Goal: Task Accomplishment & Management: Manage account settings

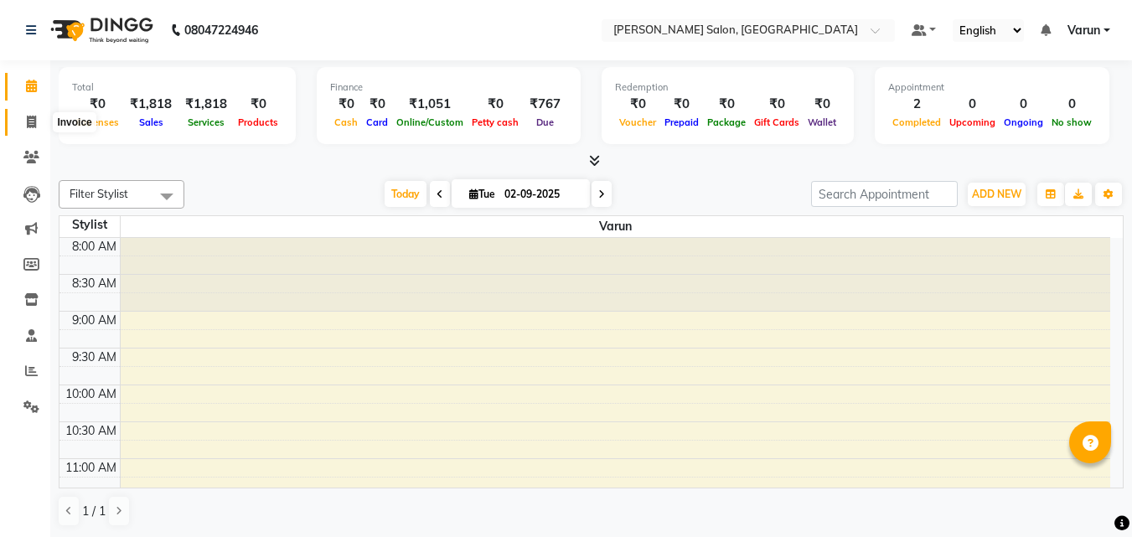
click at [20, 116] on span at bounding box center [31, 122] width 29 height 19
select select "service"
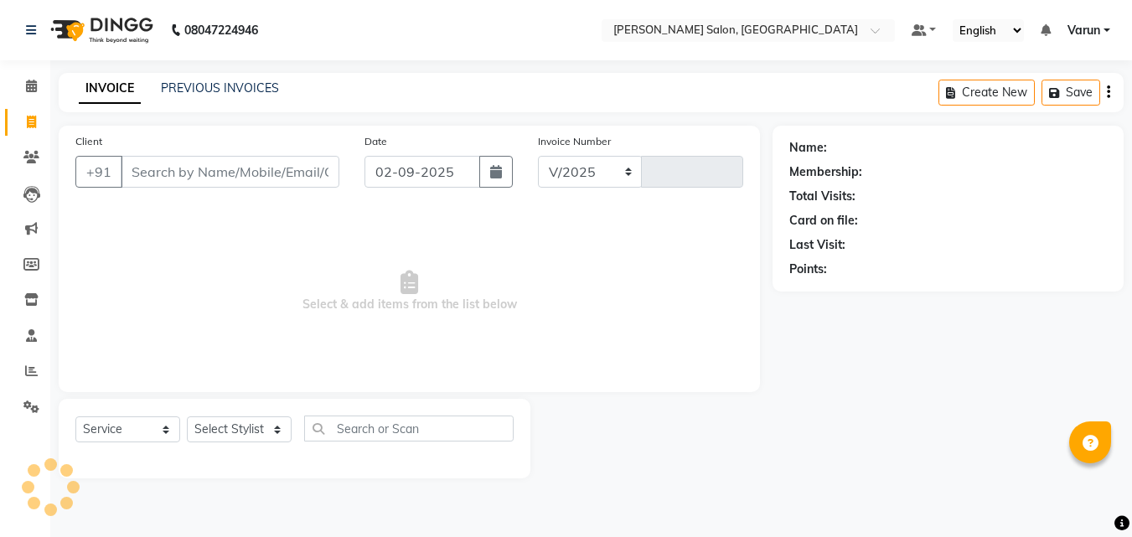
select select "8959"
type input "0003"
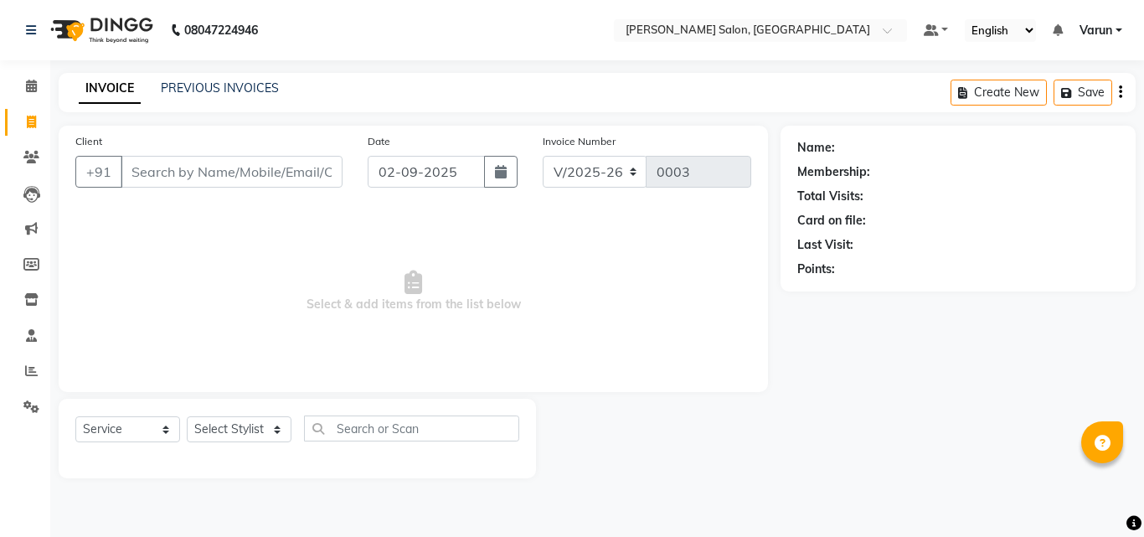
click at [204, 170] on input "Client" at bounding box center [232, 172] width 222 height 32
type input "9873831700"
click at [304, 170] on span "Add Client" at bounding box center [299, 171] width 66 height 17
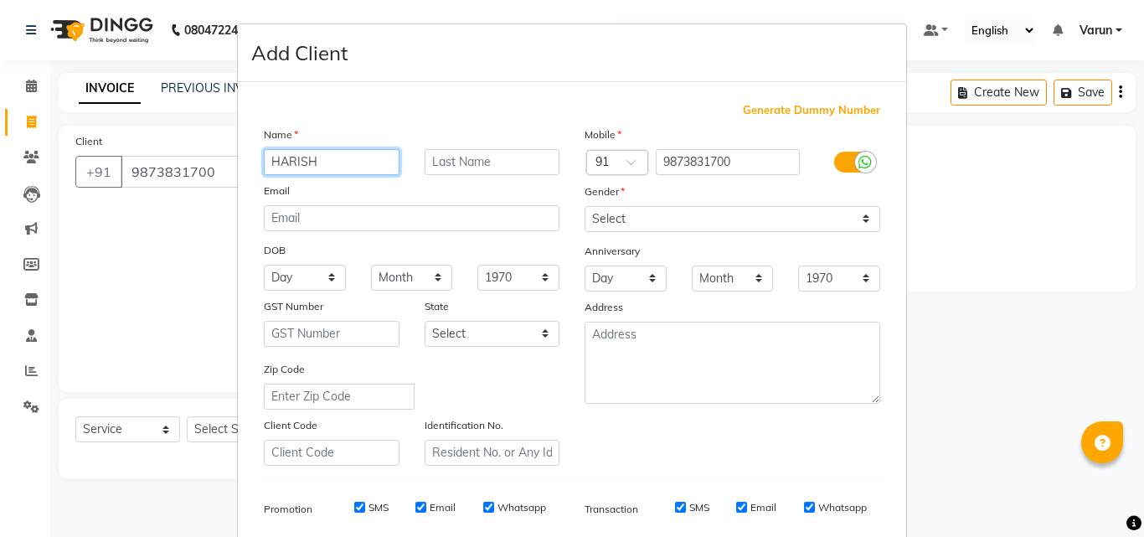
type input "HARISH"
click at [467, 153] on input "text" at bounding box center [493, 162] width 136 height 26
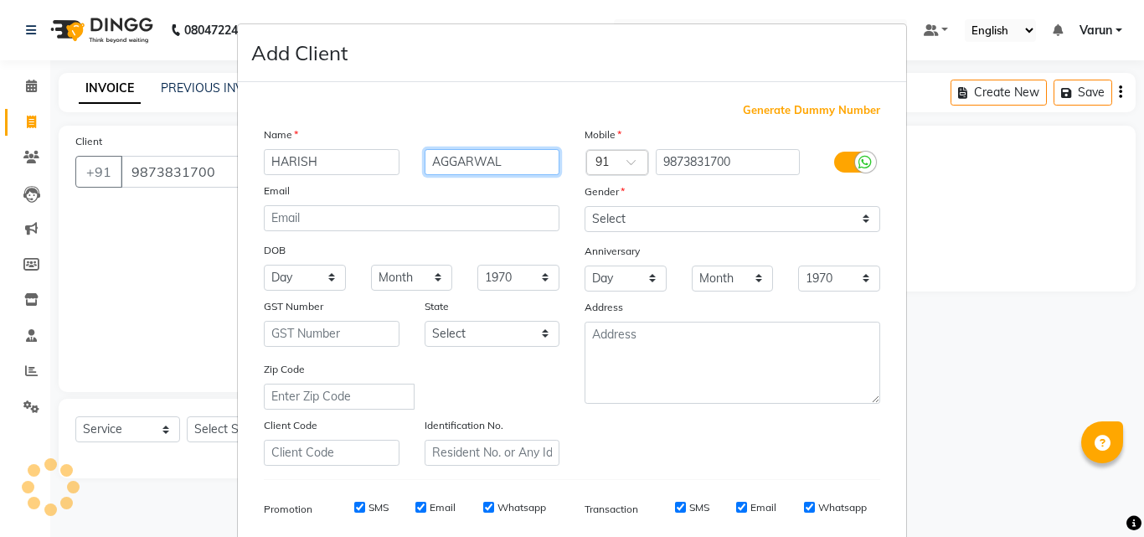
type input "AGGARWAL"
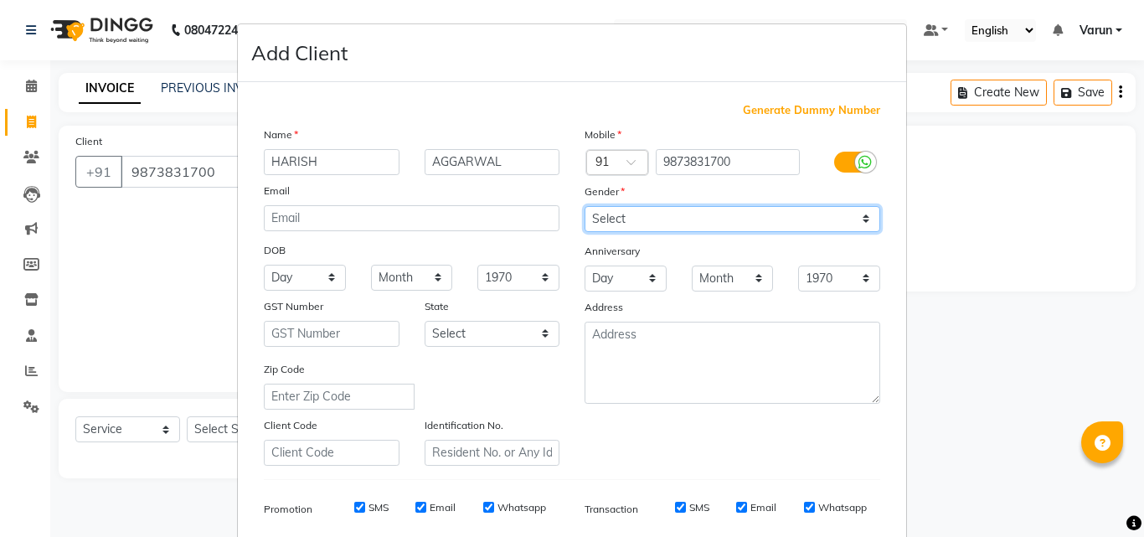
drag, startPoint x: 649, startPoint y: 219, endPoint x: 649, endPoint y: 231, distance: 12.6
click at [649, 219] on select "Select [DEMOGRAPHIC_DATA] [DEMOGRAPHIC_DATA] Other Prefer Not To Say" at bounding box center [733, 219] width 296 height 26
select select "[DEMOGRAPHIC_DATA]"
click at [585, 206] on select "Select [DEMOGRAPHIC_DATA] [DEMOGRAPHIC_DATA] Other Prefer Not To Say" at bounding box center [733, 219] width 296 height 26
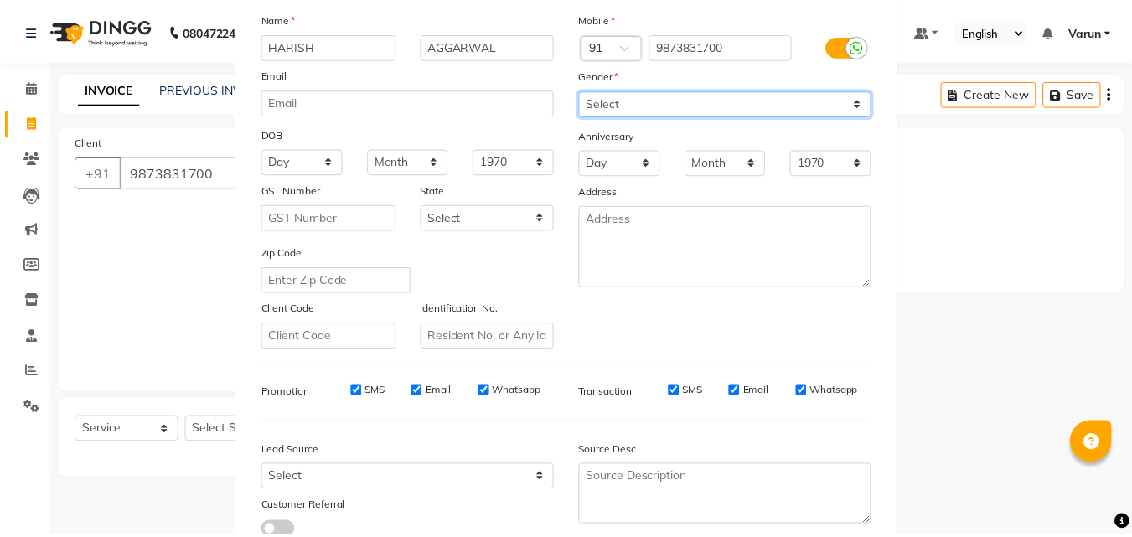
scroll to position [236, 0]
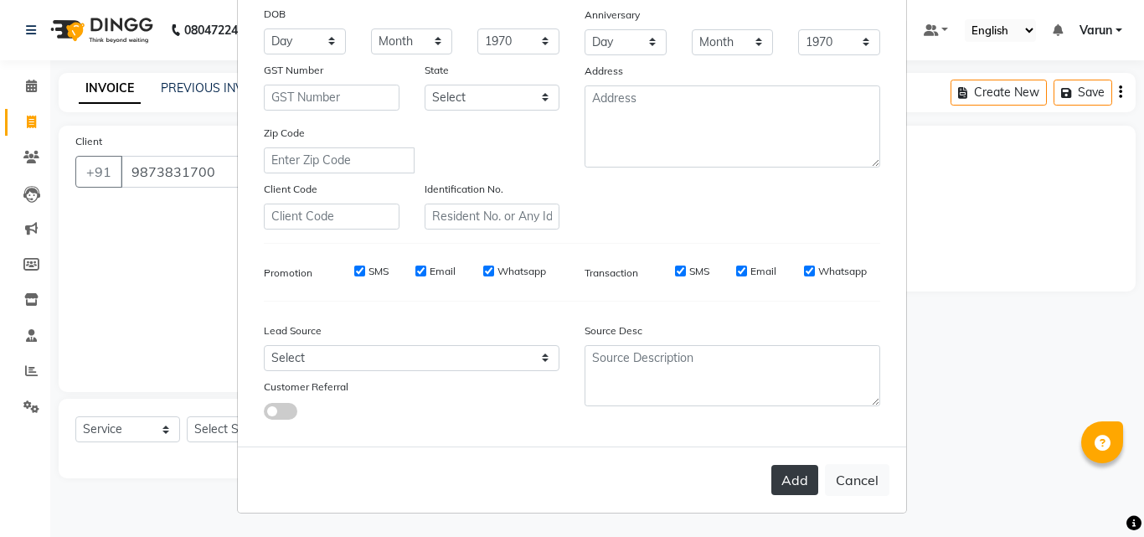
click at [798, 482] on button "Add" at bounding box center [794, 480] width 47 height 30
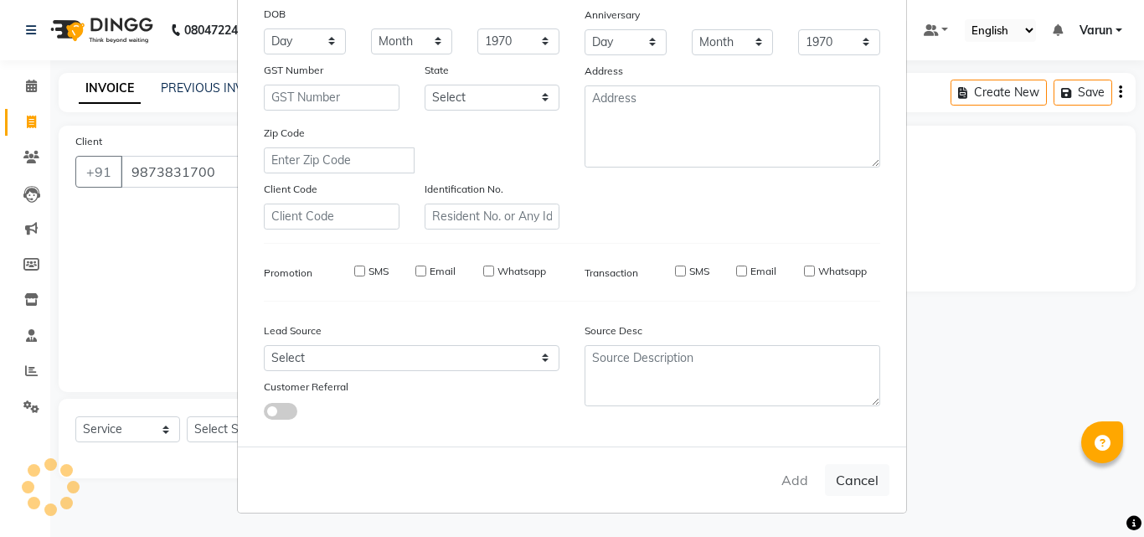
select select
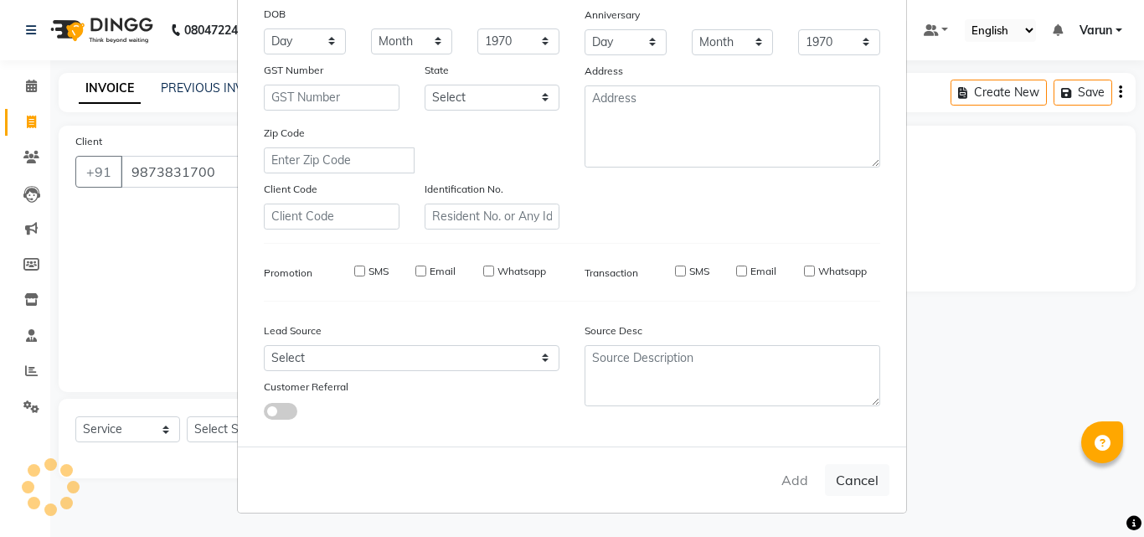
select select
checkbox input "false"
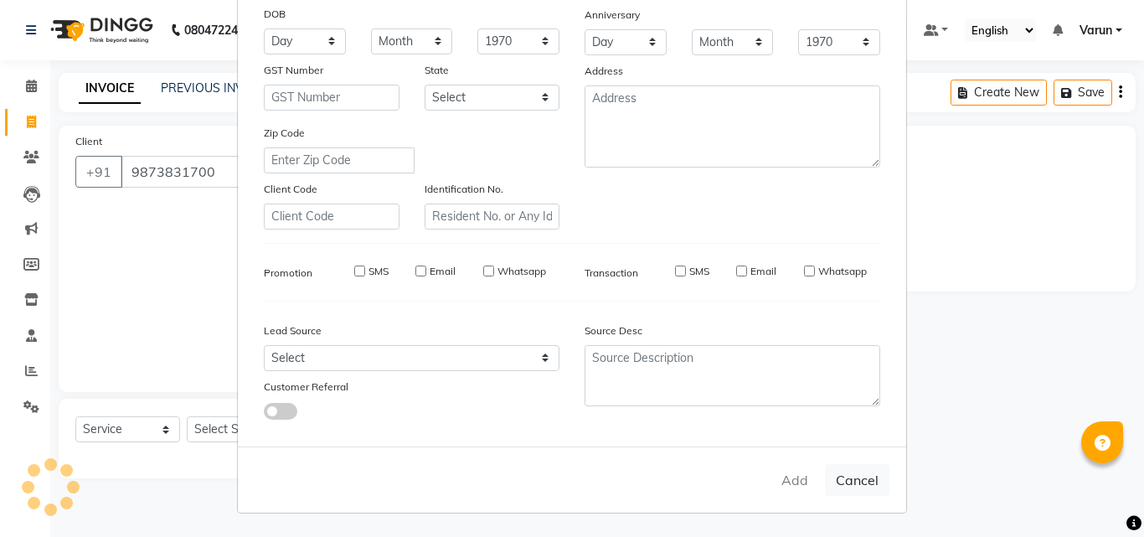
checkbox input "false"
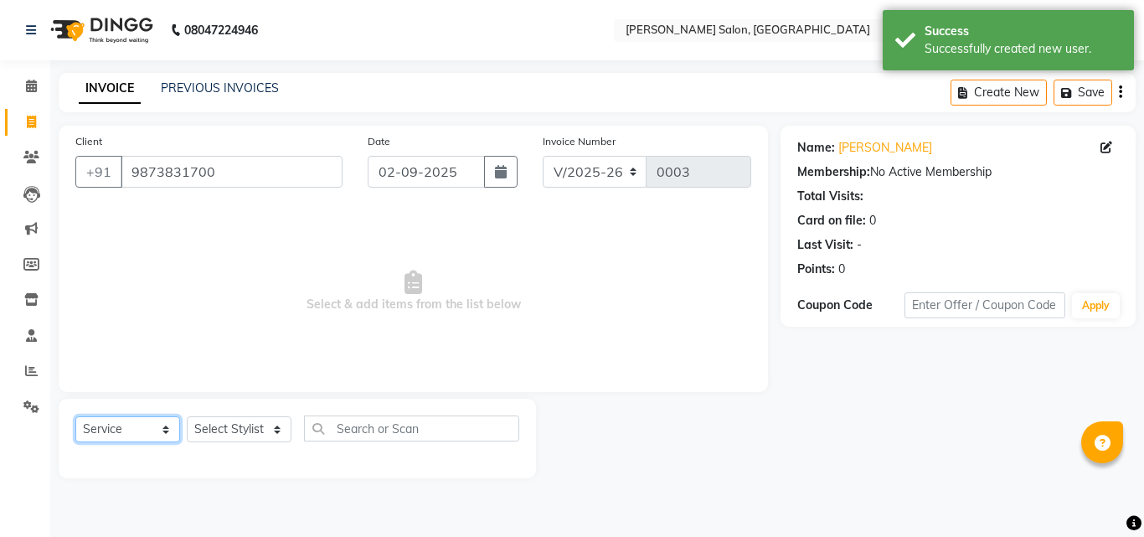
click at [142, 434] on select "Select Service Product Membership Package Voucher Prepaid Gift Card" at bounding box center [127, 429] width 105 height 26
click at [254, 432] on select "Select Stylist Varun" at bounding box center [239, 429] width 105 height 26
select select "90583"
click at [187, 416] on select "Select Stylist Varun" at bounding box center [239, 429] width 105 height 26
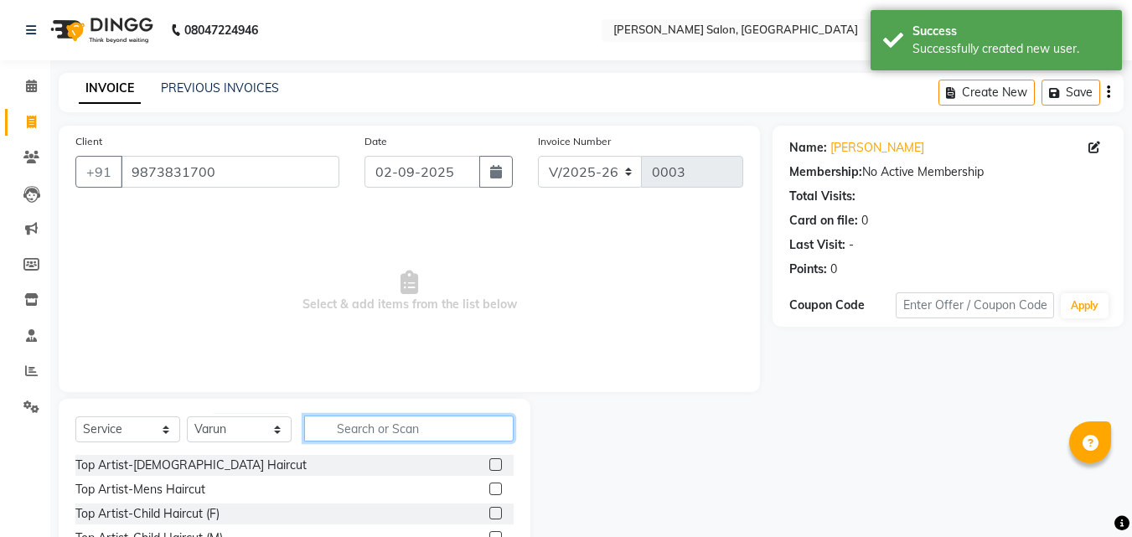
click at [446, 436] on input "text" at bounding box center [408, 428] width 209 height 26
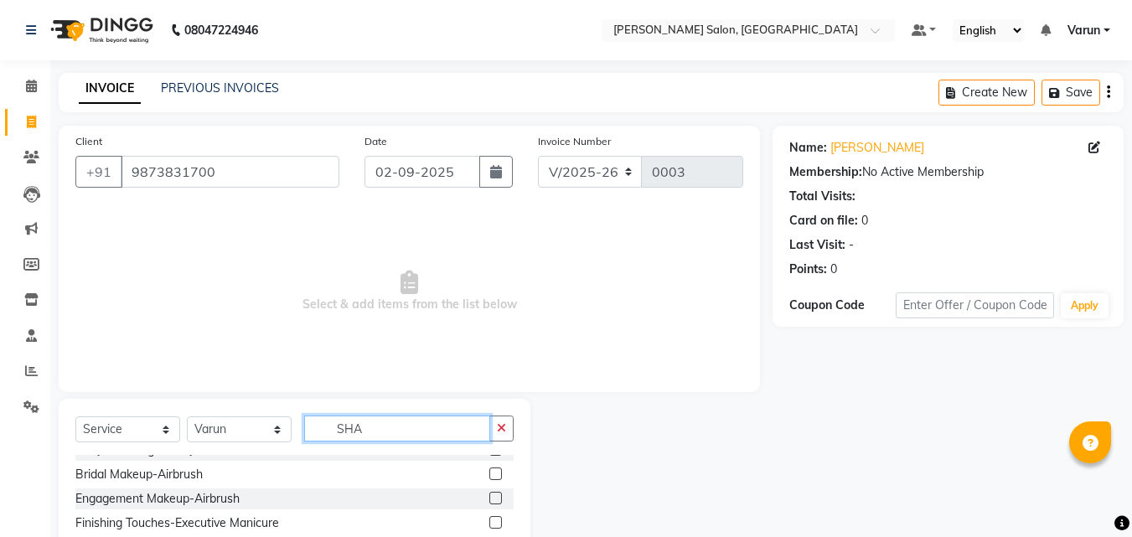
scroll to position [0, 0]
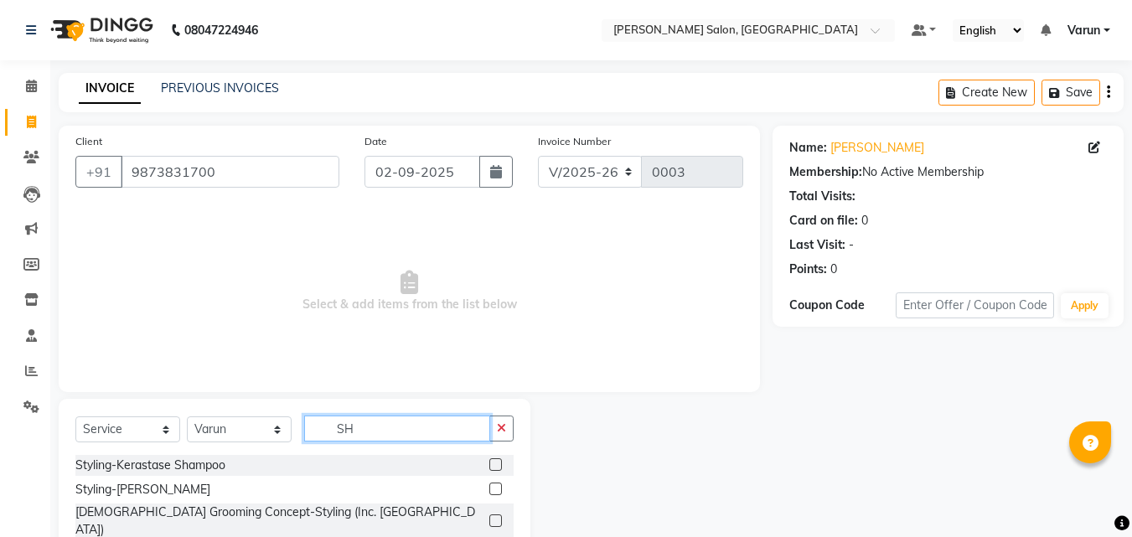
type input "S"
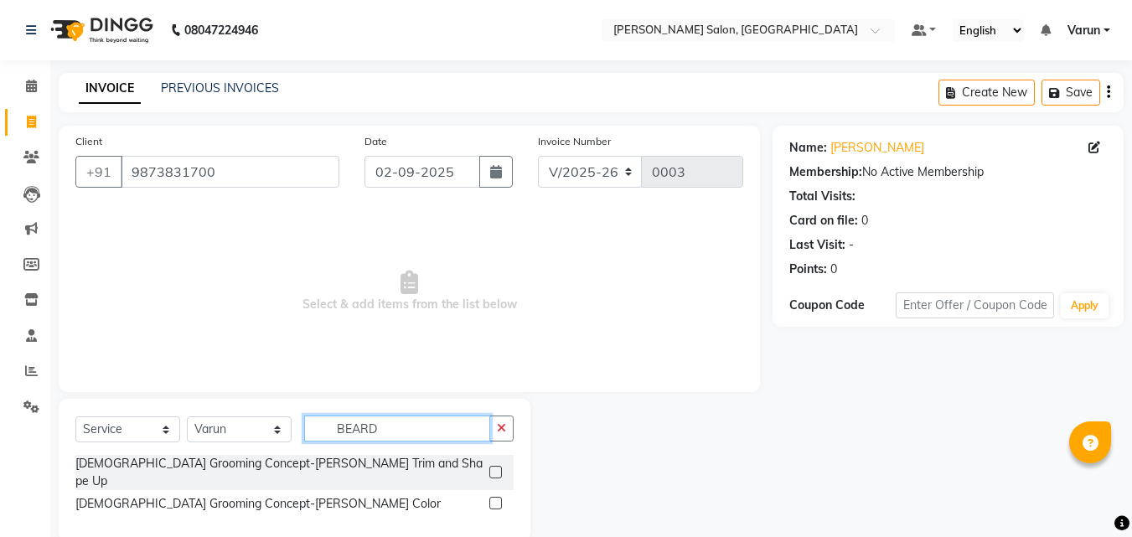
type input "BEARD"
click at [348, 456] on div "[DEMOGRAPHIC_DATA] Grooming Concept-[PERSON_NAME] Trim and Shape Up" at bounding box center [294, 472] width 438 height 35
click at [357, 464] on div "[DEMOGRAPHIC_DATA] Grooming Concept-[PERSON_NAME] Trim and Shape Up" at bounding box center [294, 472] width 438 height 35
click at [374, 467] on div "[DEMOGRAPHIC_DATA] Grooming Concept-[PERSON_NAME] Trim and Shape Up" at bounding box center [294, 472] width 438 height 35
click at [489, 466] on label at bounding box center [495, 472] width 13 height 13
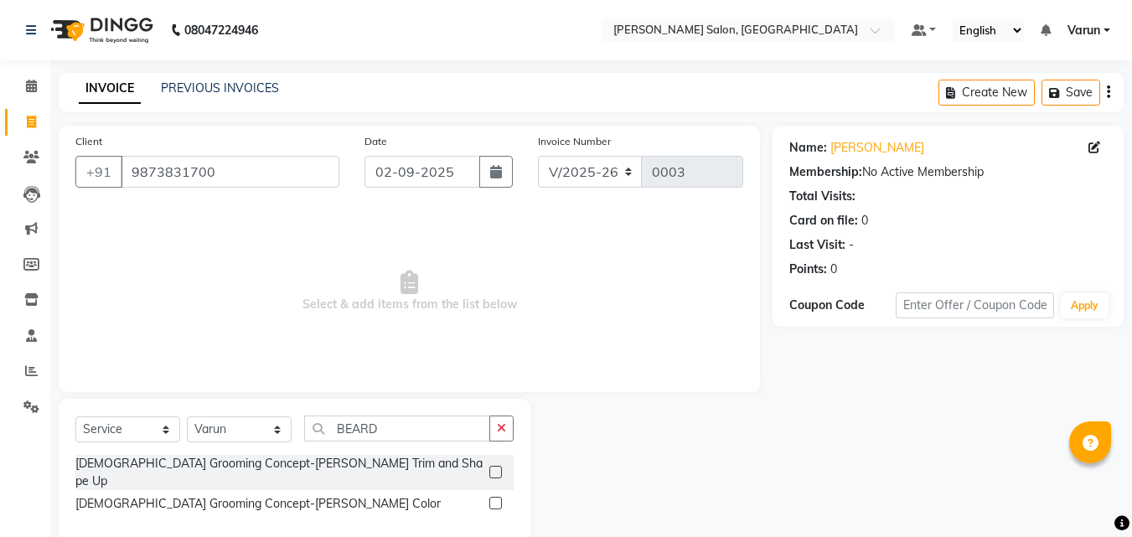
click at [489, 467] on input "checkbox" at bounding box center [494, 472] width 11 height 11
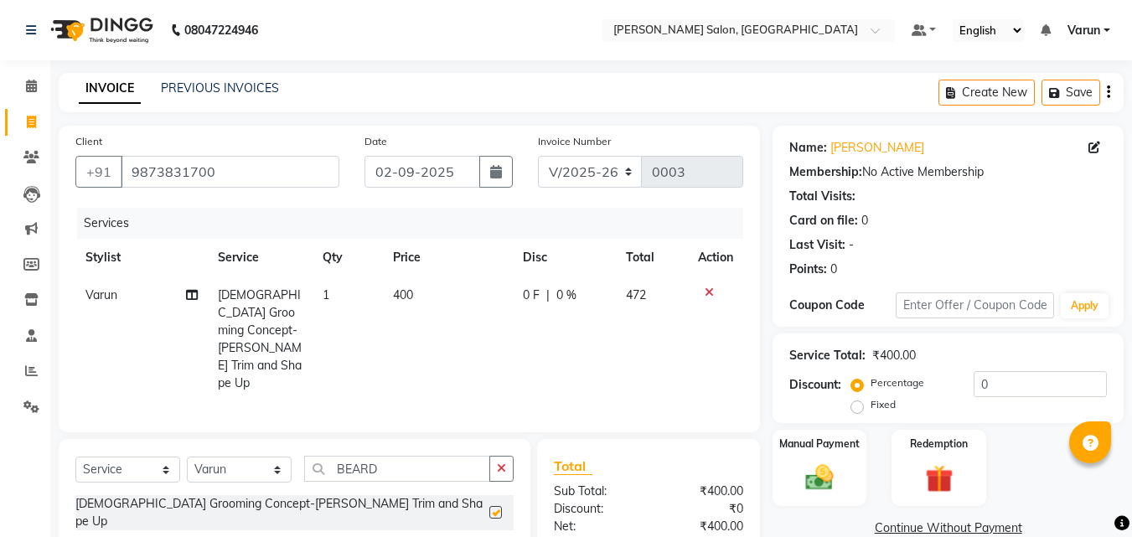
checkbox input "false"
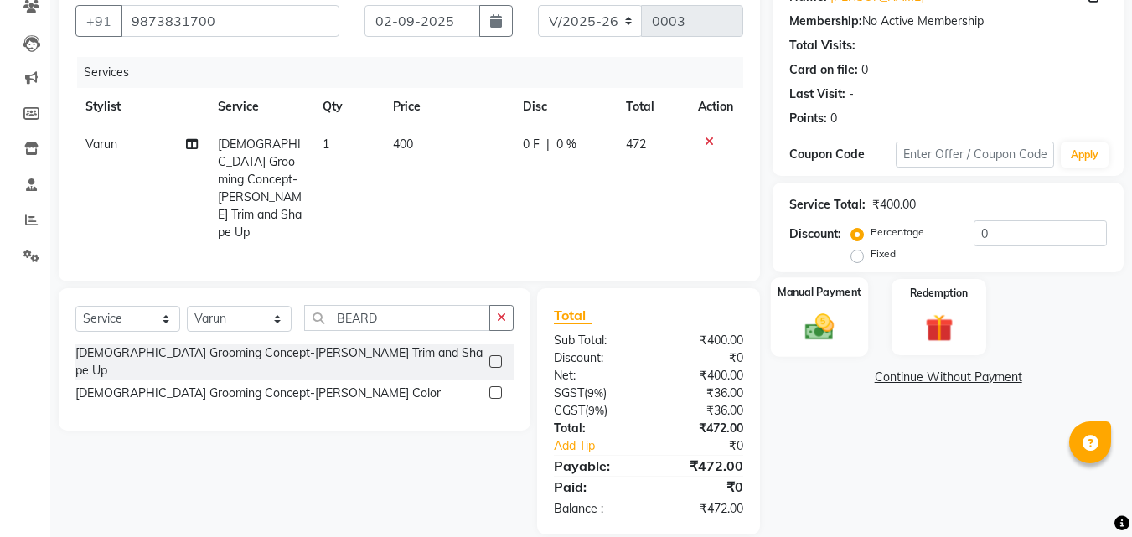
click at [837, 308] on div "Manual Payment" at bounding box center [820, 317] width 98 height 80
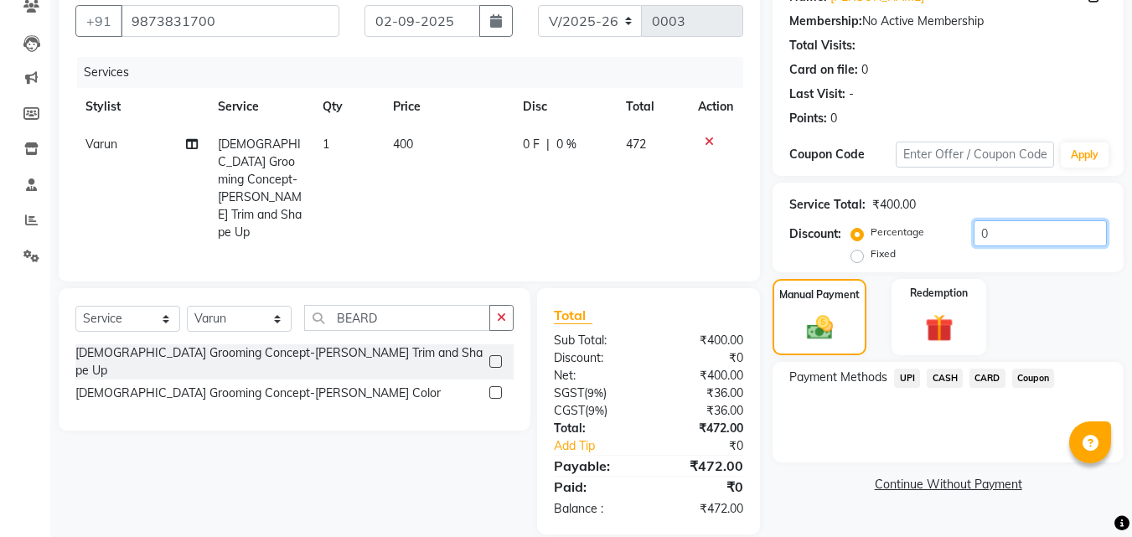
click at [987, 237] on input "0" at bounding box center [1039, 233] width 133 height 26
type input "0.5"
click at [959, 377] on span "CASH" at bounding box center [944, 378] width 36 height 19
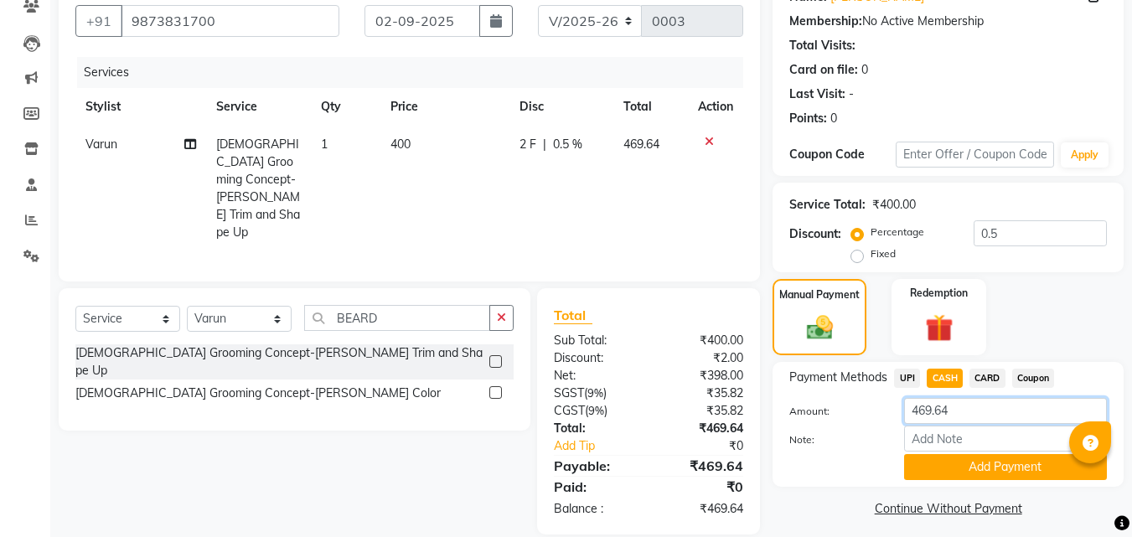
drag, startPoint x: 966, startPoint y: 410, endPoint x: 891, endPoint y: 424, distance: 75.7
click at [891, 424] on div "Amount: 469.64" at bounding box center [948, 412] width 343 height 28
type input "470"
click at [955, 467] on button "Add Payment" at bounding box center [1005, 467] width 203 height 26
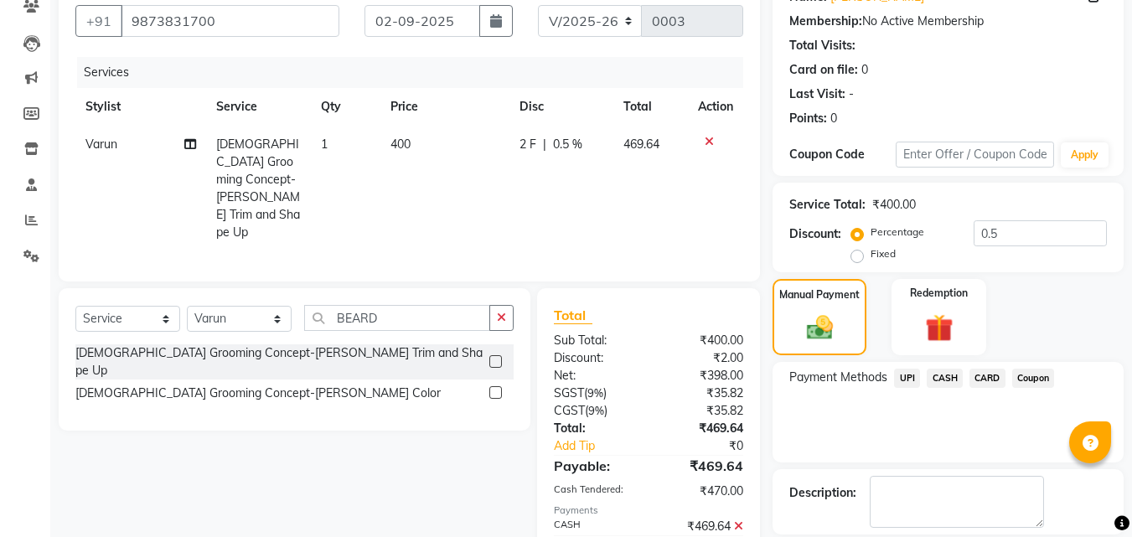
scroll to position [245, 0]
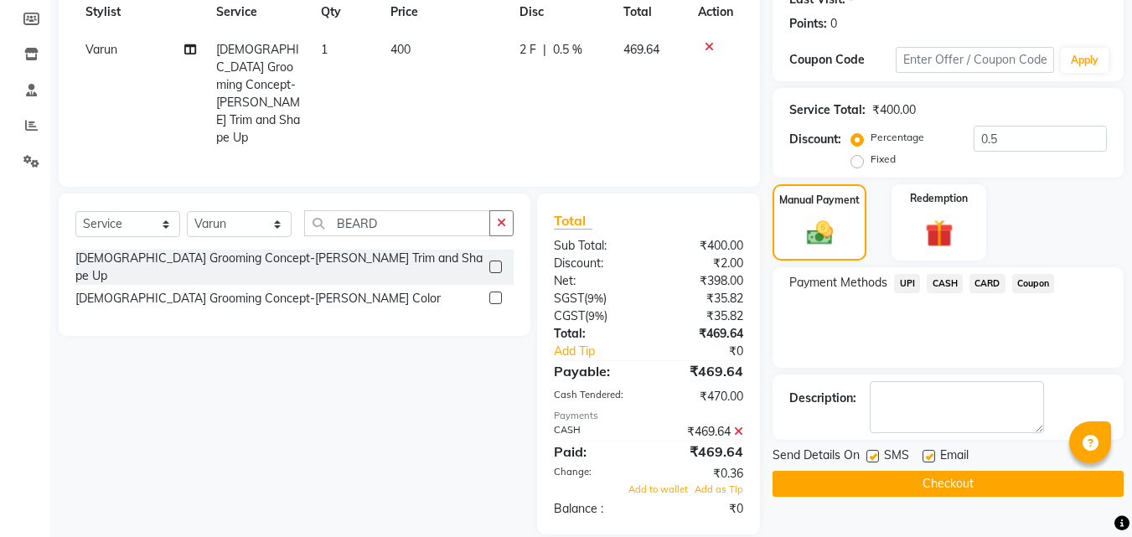
click at [927, 458] on label at bounding box center [928, 456] width 13 height 13
click at [927, 458] on input "checkbox" at bounding box center [927, 456] width 11 height 11
checkbox input "false"
click at [918, 488] on button "Checkout" at bounding box center [947, 484] width 351 height 26
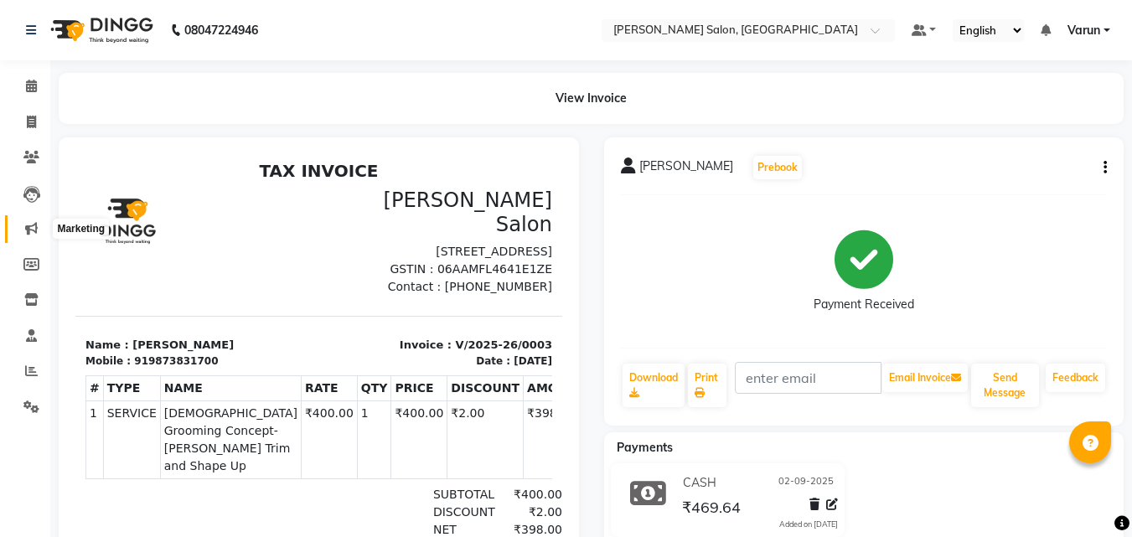
click at [31, 226] on icon at bounding box center [31, 228] width 13 height 13
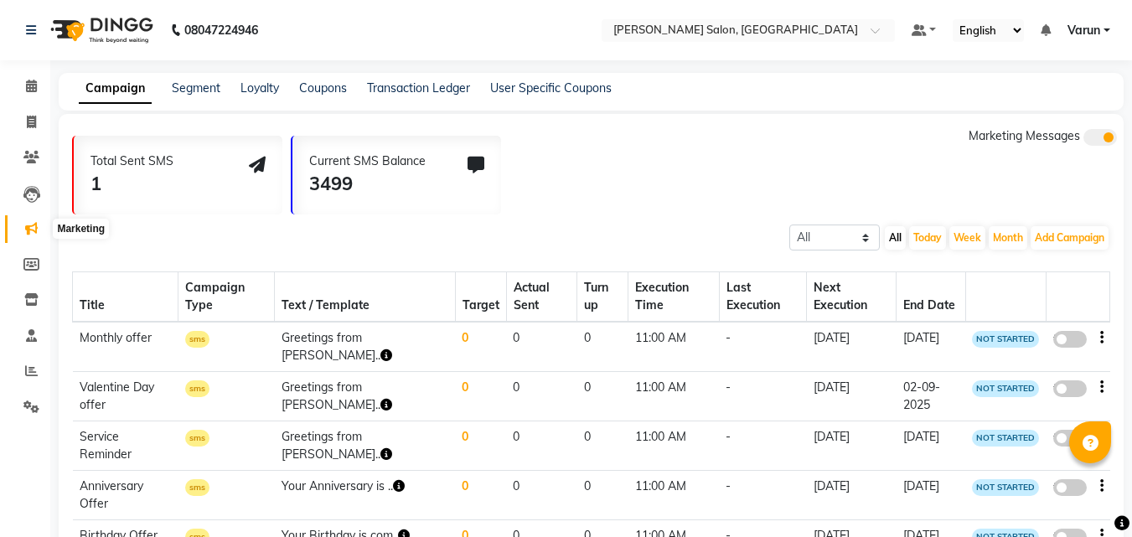
click at [23, 231] on span at bounding box center [31, 228] width 29 height 19
click at [251, 90] on link "Loyalty" at bounding box center [259, 87] width 39 height 15
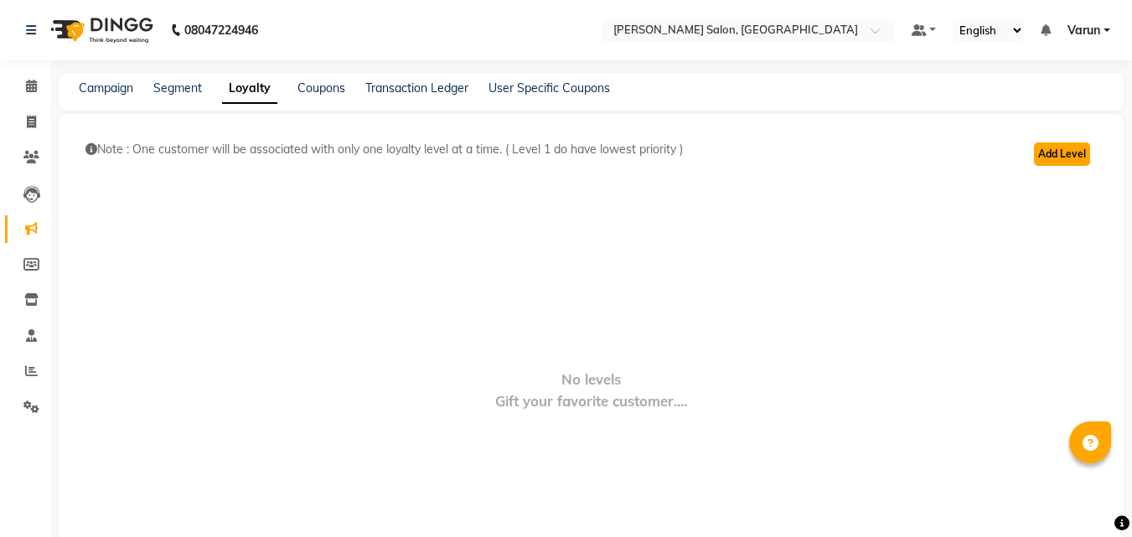
click at [1055, 157] on button "Add Level" at bounding box center [1062, 153] width 56 height 23
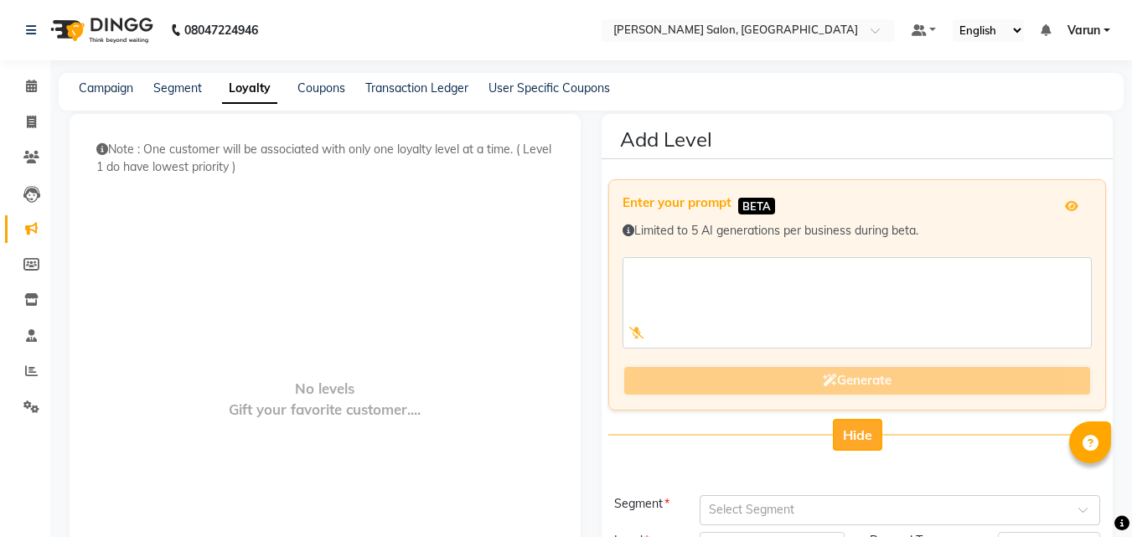
click at [866, 435] on span "Hide" at bounding box center [857, 434] width 29 height 17
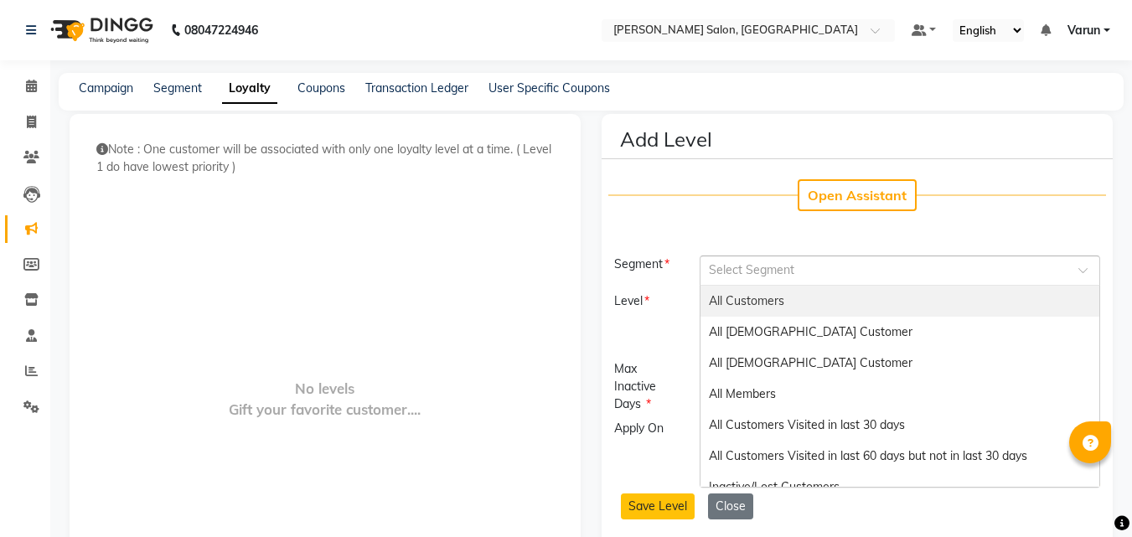
click at [756, 269] on input "text" at bounding box center [883, 270] width 348 height 18
click at [750, 303] on span "All Customers" at bounding box center [746, 300] width 75 height 15
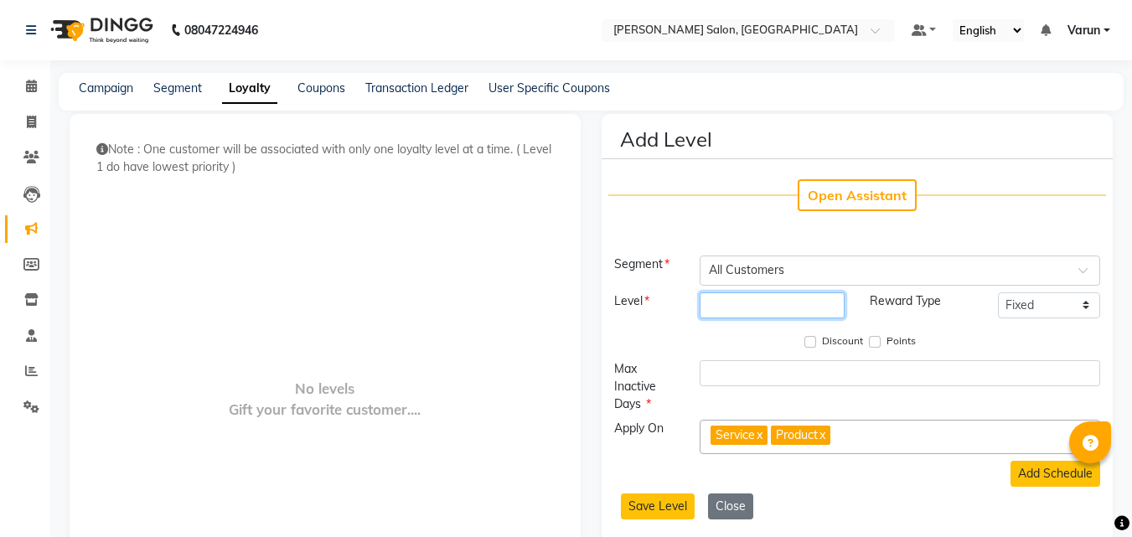
click at [750, 303] on input "number" at bounding box center [771, 305] width 145 height 26
type input "1"
click at [880, 343] on input "Points" at bounding box center [875, 342] width 12 height 12
checkbox input "true"
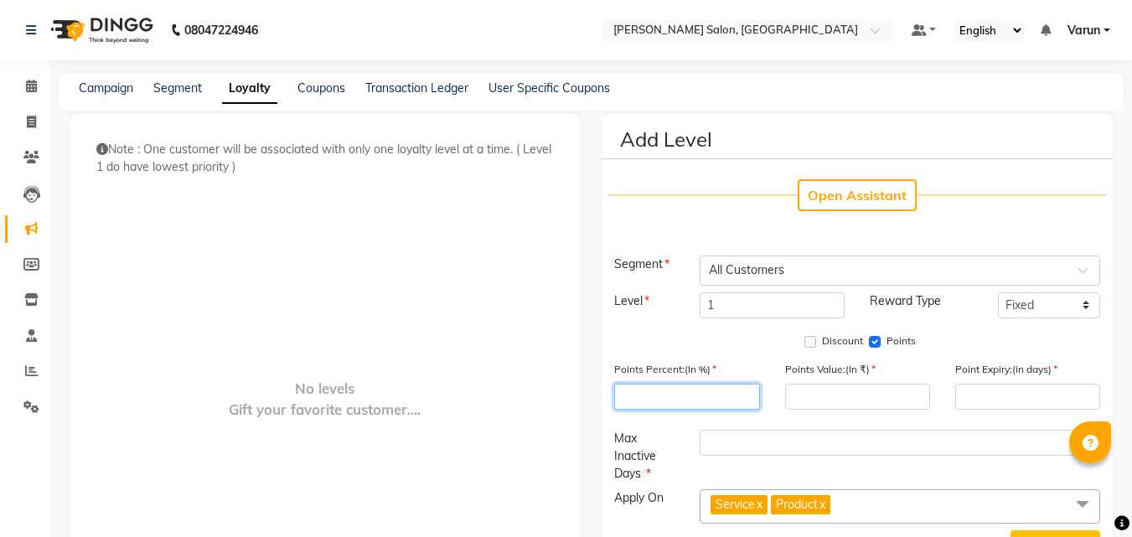
click at [673, 405] on input "number" at bounding box center [686, 397] width 145 height 26
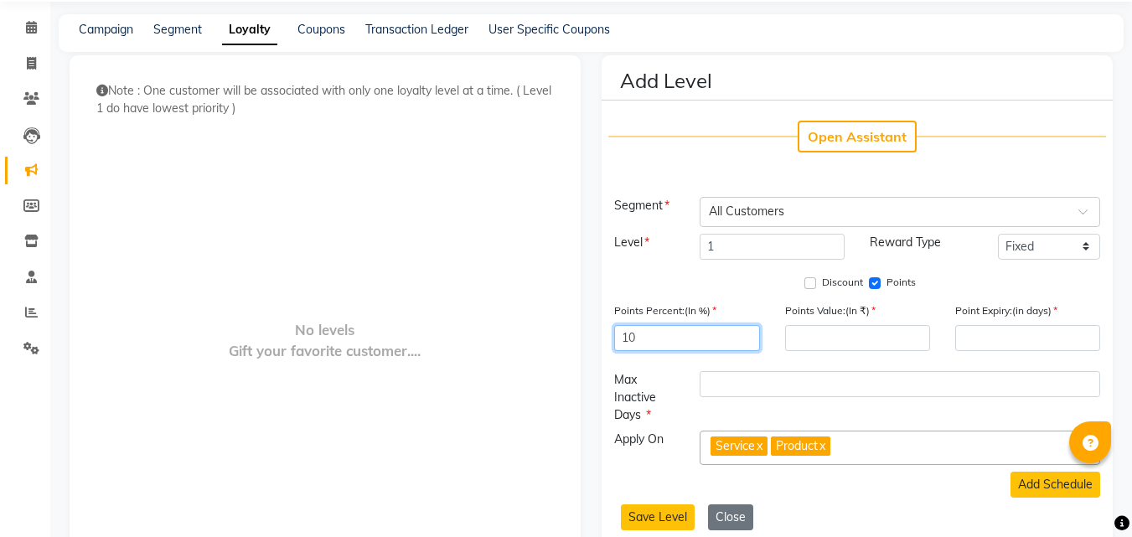
type input "10"
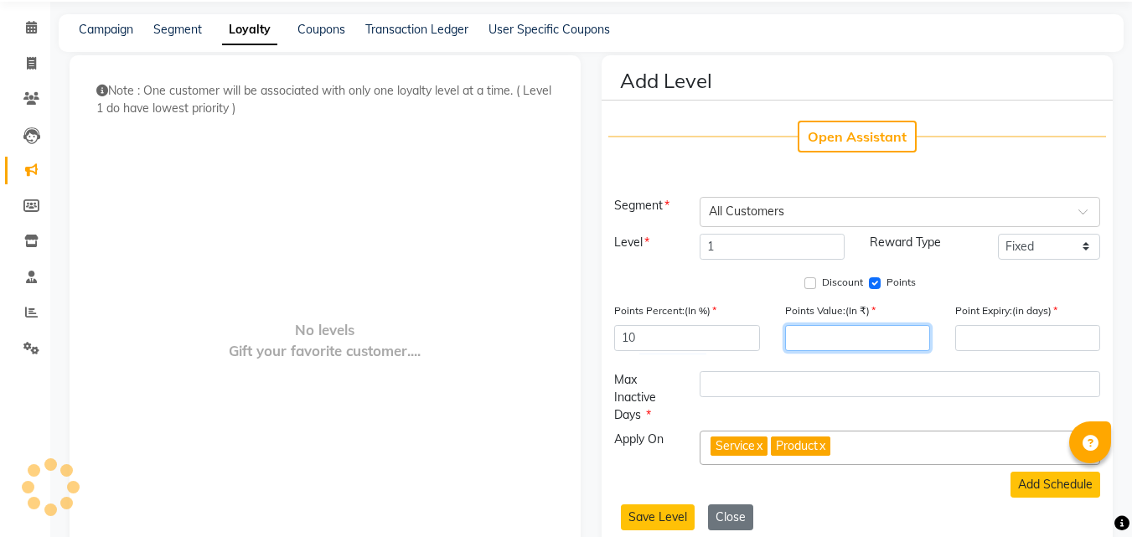
click at [835, 339] on input "number" at bounding box center [857, 338] width 145 height 26
type input "0.5"
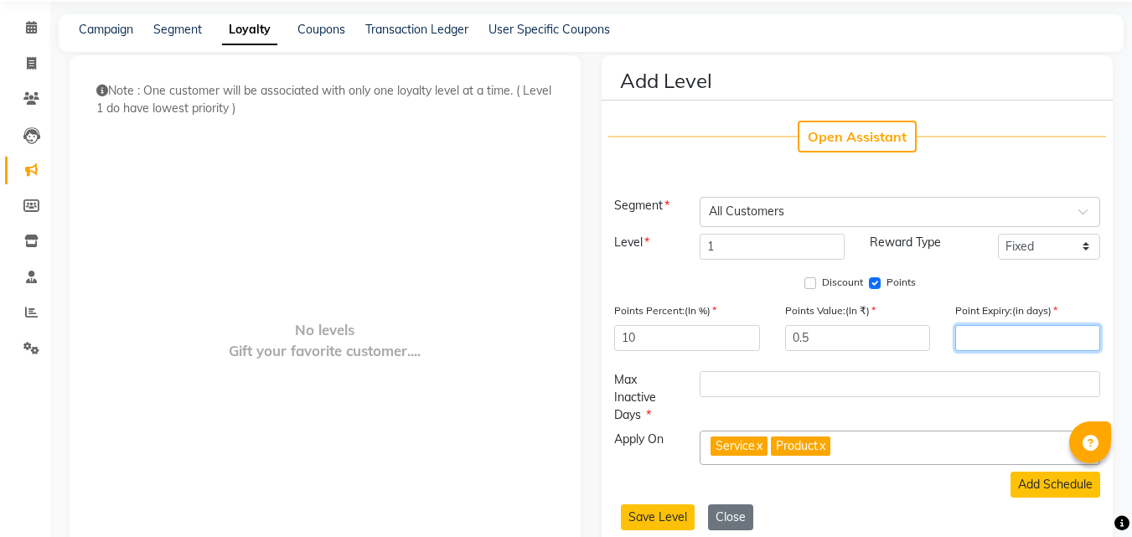
click at [971, 337] on input "number" at bounding box center [1027, 338] width 145 height 26
type input "365"
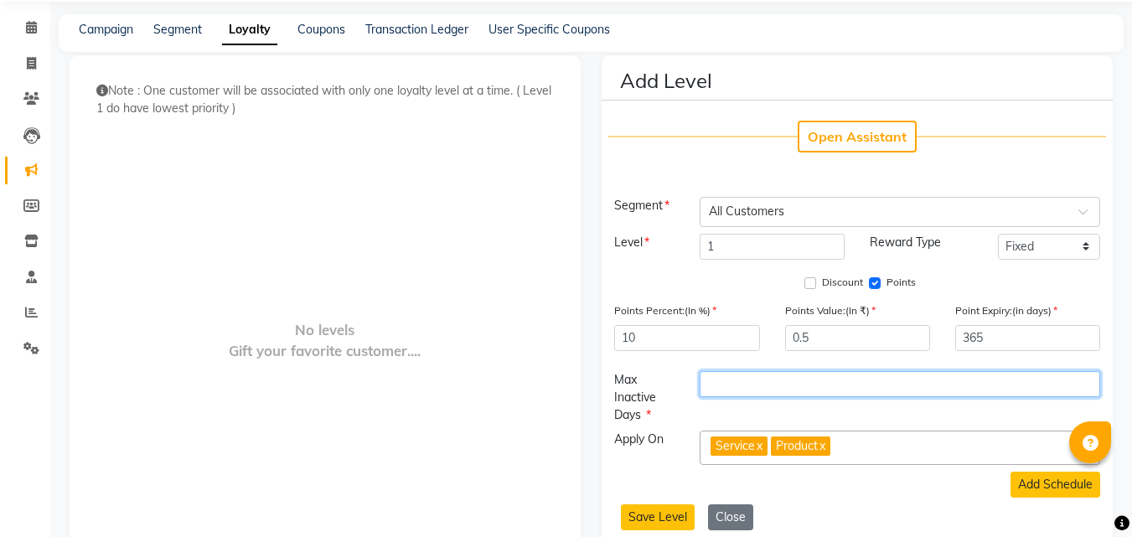
click at [844, 389] on input "number" at bounding box center [899, 384] width 400 height 26
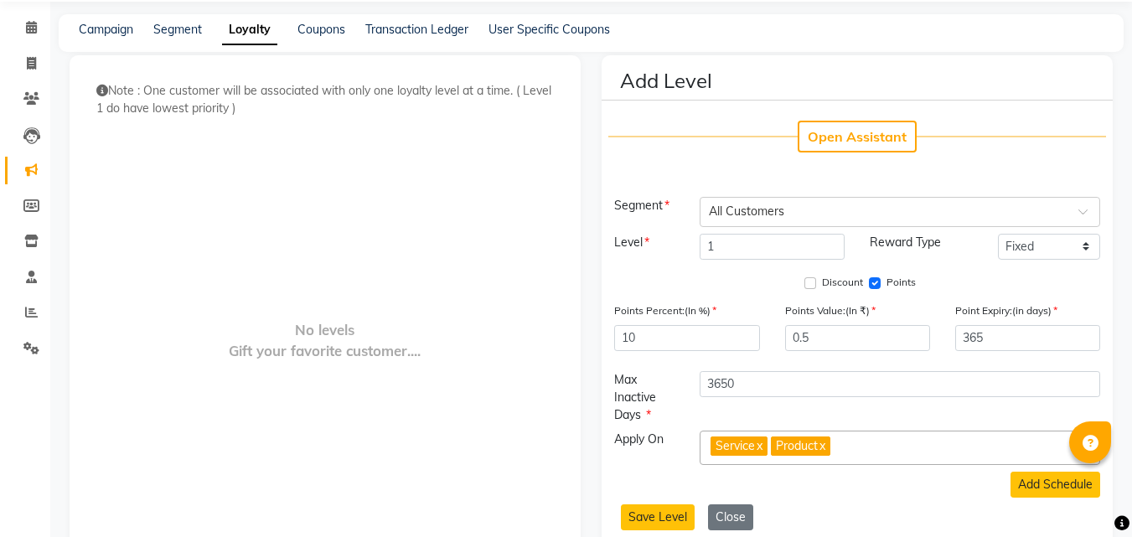
click at [859, 411] on div "3650" at bounding box center [900, 397] width 426 height 53
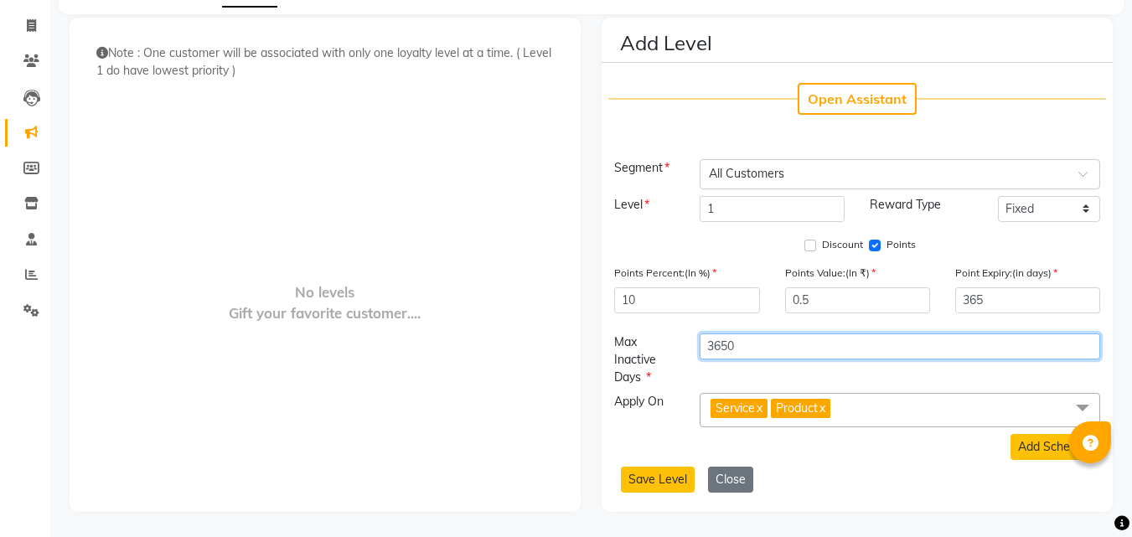
click at [771, 337] on input "3650" at bounding box center [899, 346] width 400 height 26
type input "3"
type input "120"
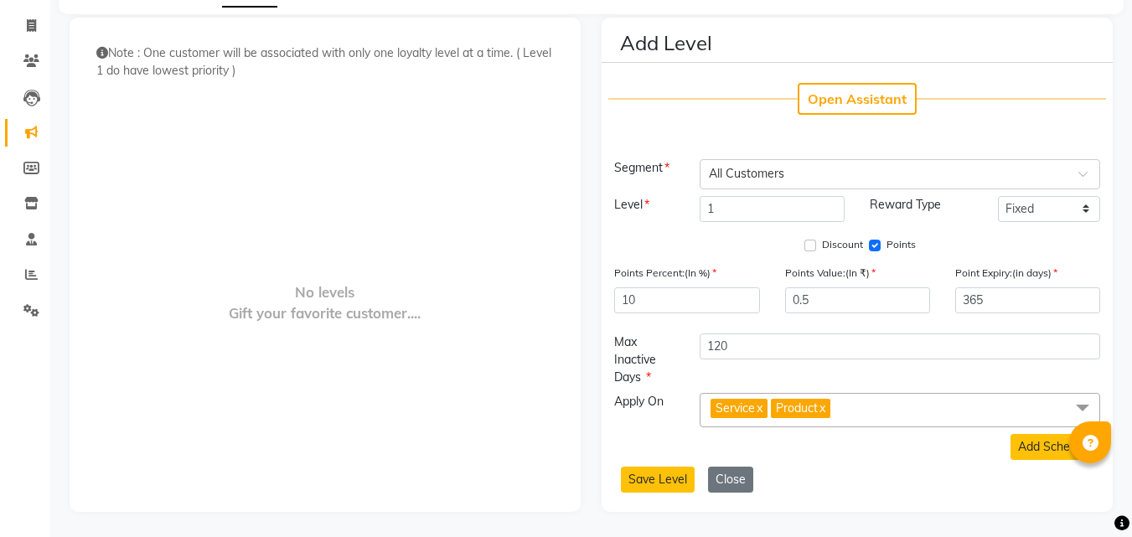
click at [825, 407] on link "x" at bounding box center [822, 407] width 8 height 15
click at [665, 479] on button "Save Level" at bounding box center [658, 480] width 74 height 26
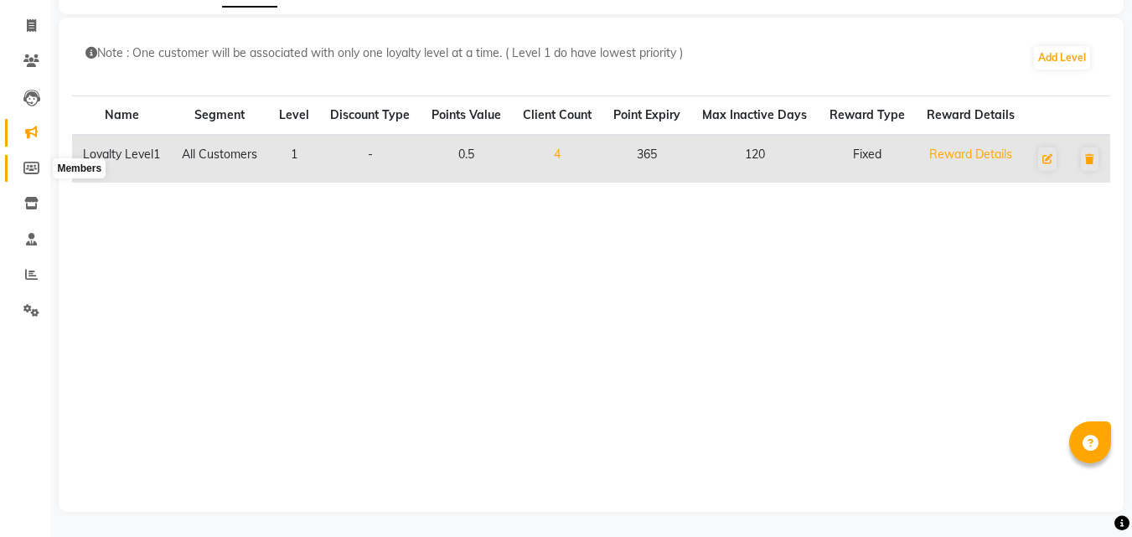
click at [39, 174] on span at bounding box center [31, 168] width 29 height 19
select select
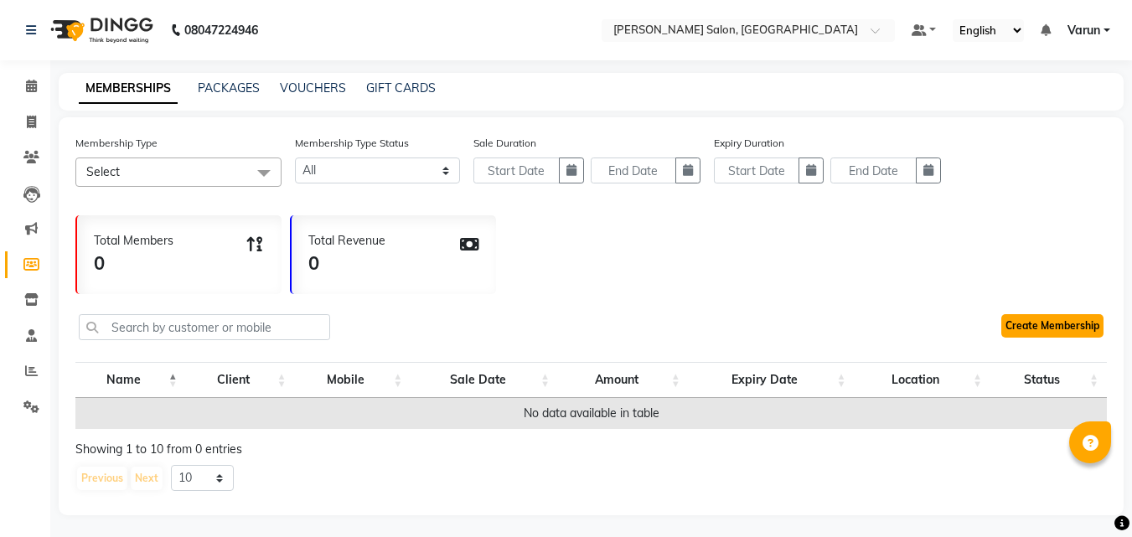
click at [1024, 327] on link "Create Membership" at bounding box center [1052, 325] width 102 height 23
click at [230, 93] on link "PACKAGES" at bounding box center [229, 87] width 62 height 15
select select
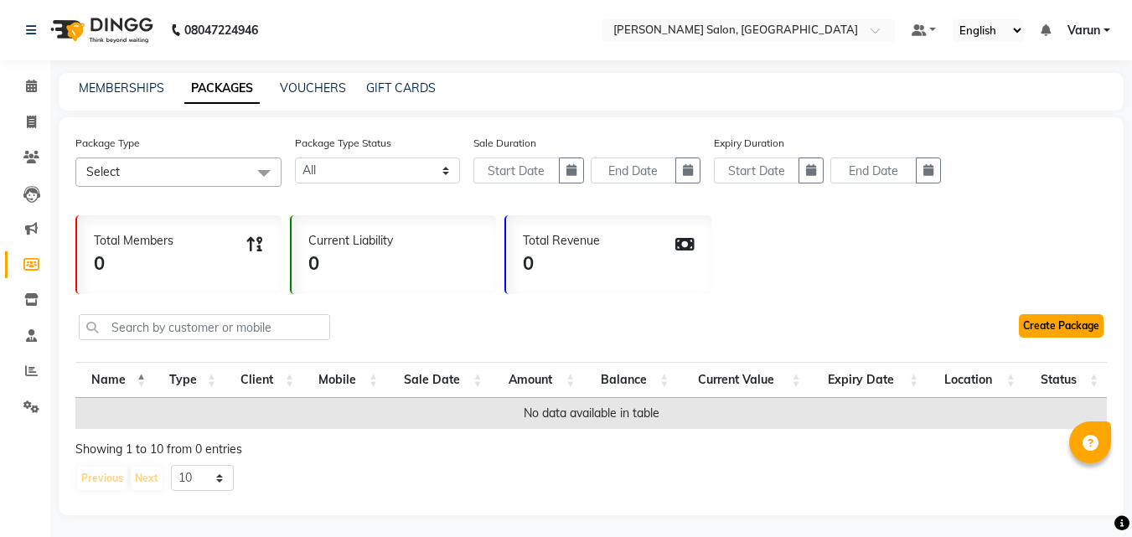
click at [1030, 324] on link "Create Package" at bounding box center [1061, 325] width 85 height 23
click at [328, 90] on link "VOUCHERS" at bounding box center [313, 87] width 66 height 15
select select
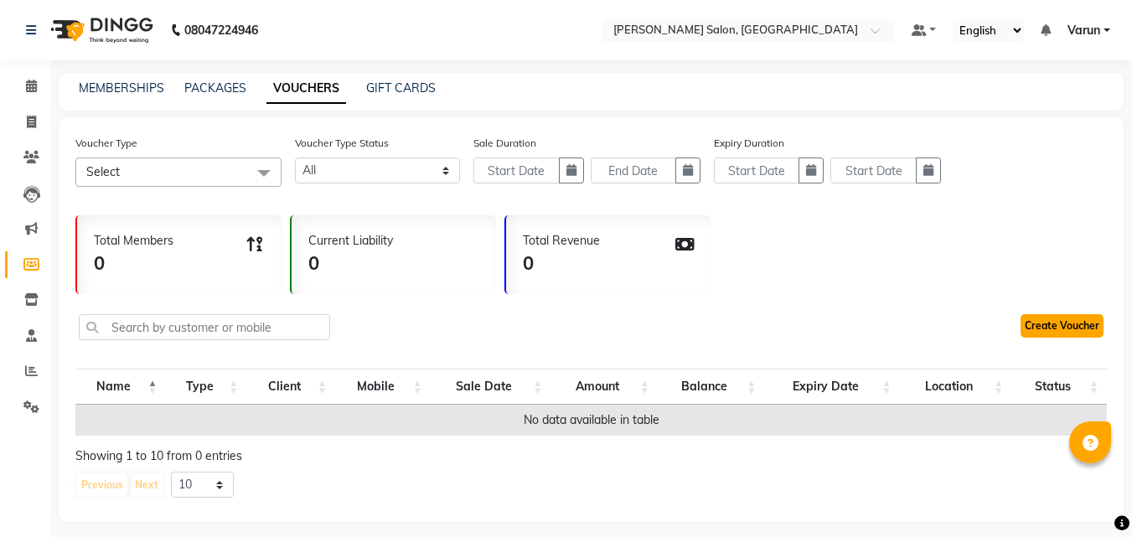
click at [1048, 331] on link "Create Voucher" at bounding box center [1061, 325] width 83 height 23
click at [31, 300] on icon at bounding box center [31, 299] width 14 height 13
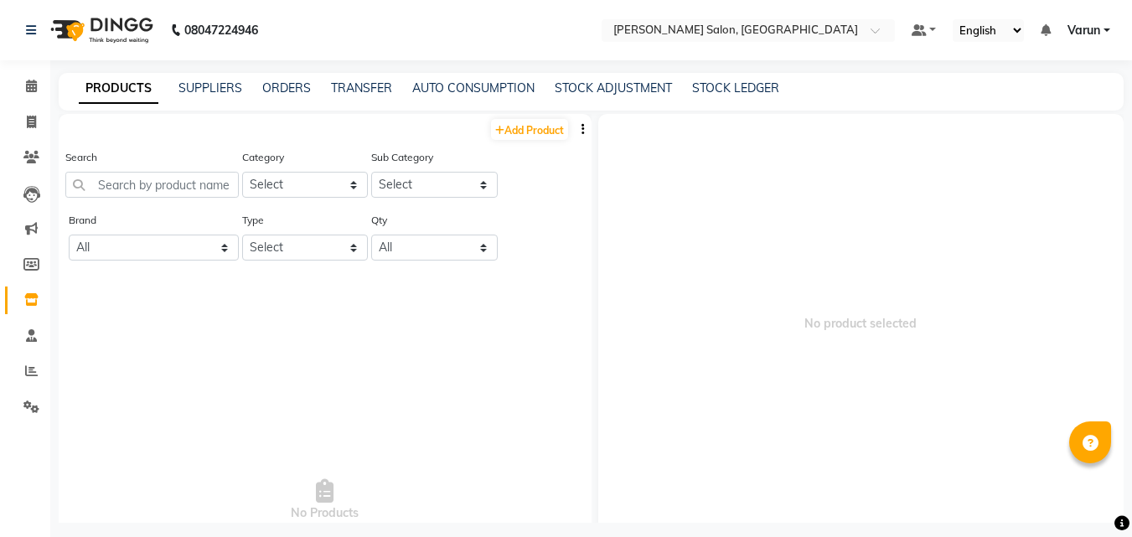
click at [581, 132] on icon "button" at bounding box center [582, 129] width 3 height 12
click at [426, 133] on div "Add Product" at bounding box center [325, 128] width 533 height 28
click at [512, 137] on link "Add Product" at bounding box center [529, 129] width 77 height 21
select select "true"
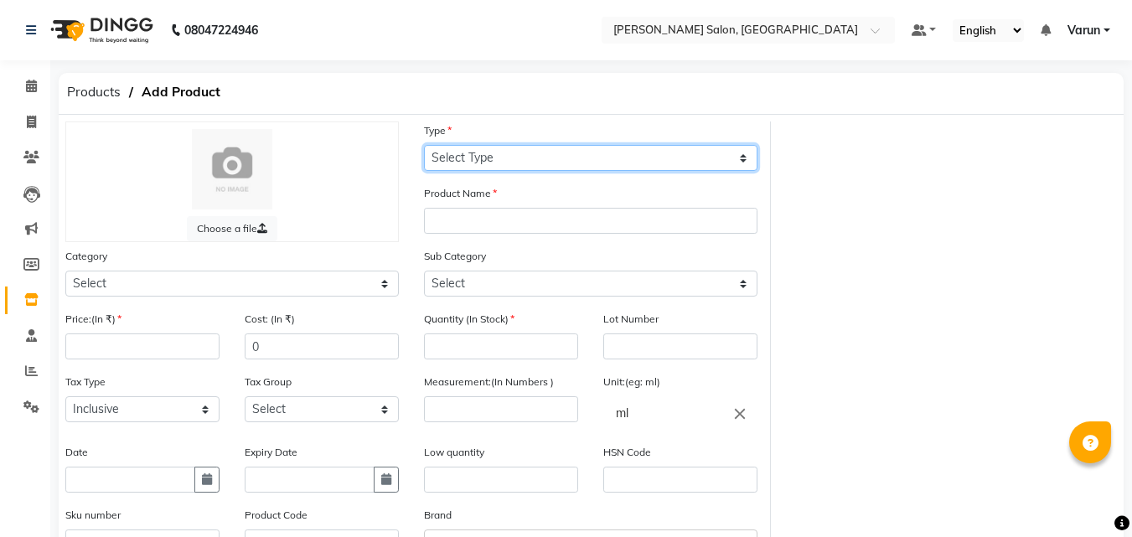
click at [508, 160] on select "Select Type Both Retail Consumable" at bounding box center [590, 158] width 333 height 26
select select "B"
click at [424, 145] on select "Select Type Both Retail Consumable" at bounding box center [590, 158] width 333 height 26
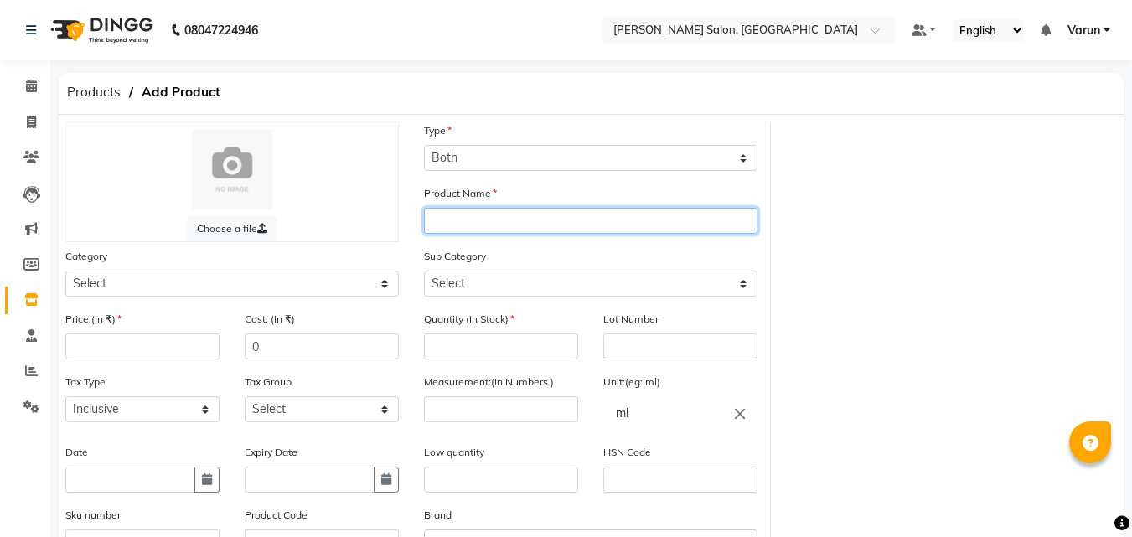
click at [492, 218] on input "text" at bounding box center [590, 221] width 333 height 26
type input "xyz"
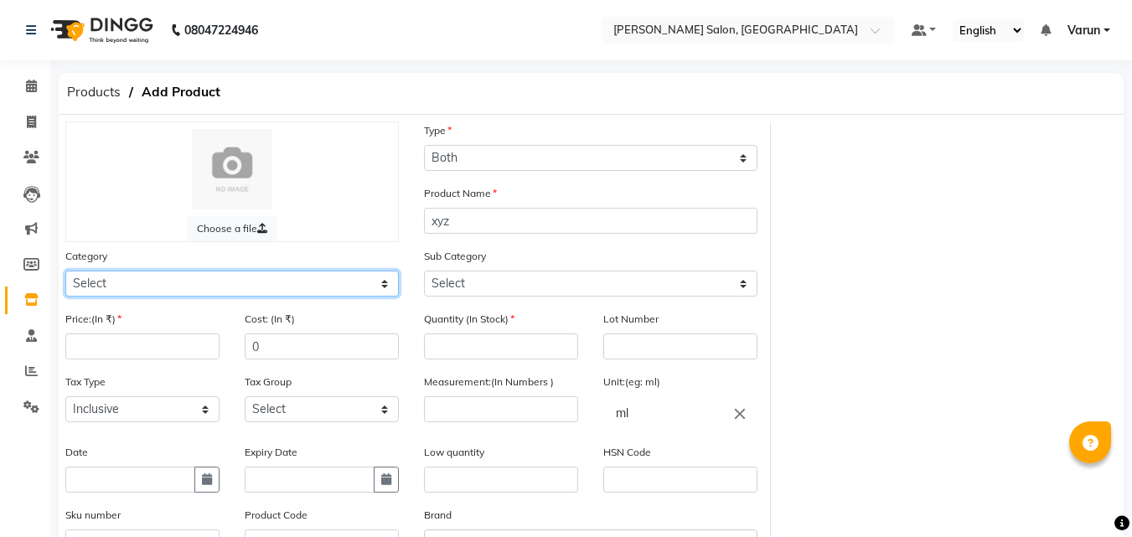
click at [339, 295] on select "Select Hair Skin Makeup Personal Care Appliances Beard Waxing Disposable Thread…" at bounding box center [231, 284] width 333 height 26
select select "1100"
click at [65, 271] on select "Select Hair Skin Makeup Personal Care Appliances Beard Waxing Disposable Thread…" at bounding box center [231, 284] width 333 height 26
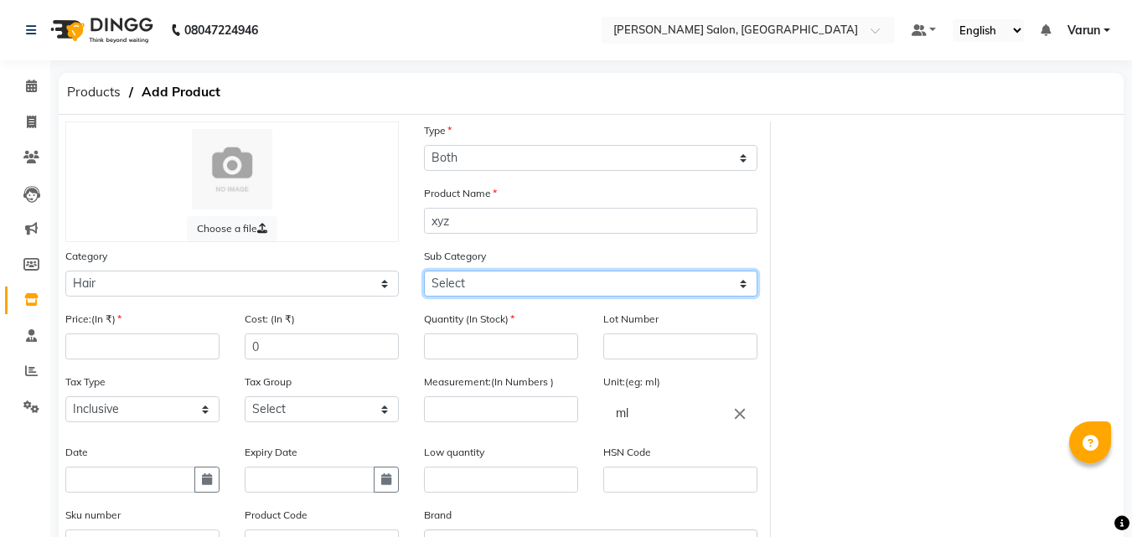
click at [446, 283] on select "Select Shampoo Conditioner Cream Mask Oil Serum Color Appliances Treatment Styl…" at bounding box center [590, 284] width 333 height 26
select select "1101"
click at [424, 271] on select "Select Shampoo Conditioner Cream Mask Oil Serum Color Appliances Treatment Styl…" at bounding box center [590, 284] width 333 height 26
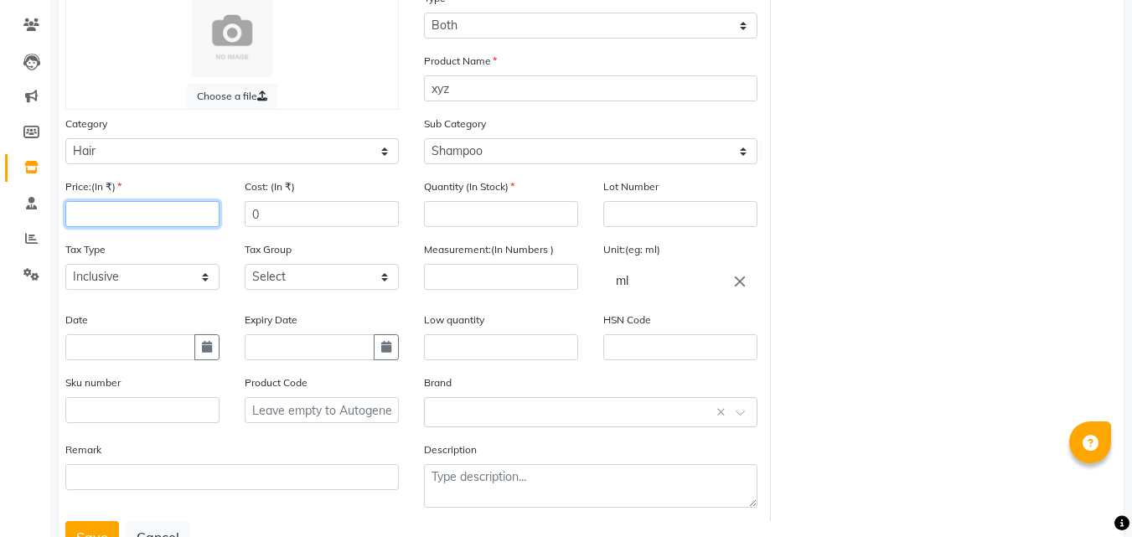
click at [168, 213] on input "number" at bounding box center [142, 214] width 154 height 26
type input "750"
click at [286, 214] on input "0" at bounding box center [322, 214] width 154 height 26
click at [474, 219] on input "number" at bounding box center [501, 214] width 154 height 26
type input "1"
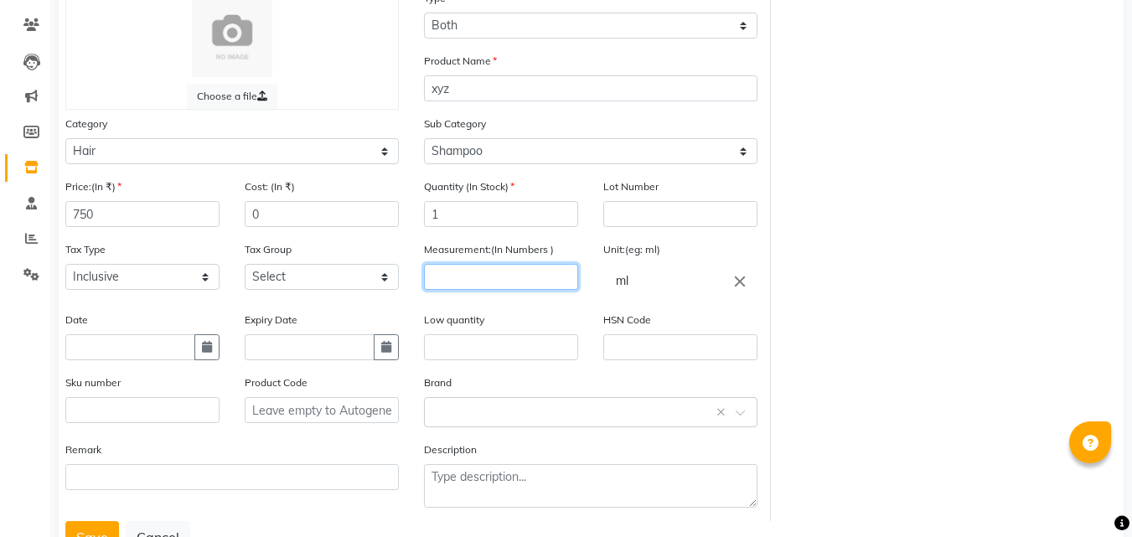
click at [467, 270] on input "number" at bounding box center [501, 277] width 154 height 26
type input "200"
click at [656, 288] on input "ml" at bounding box center [680, 281] width 154 height 34
type input "m"
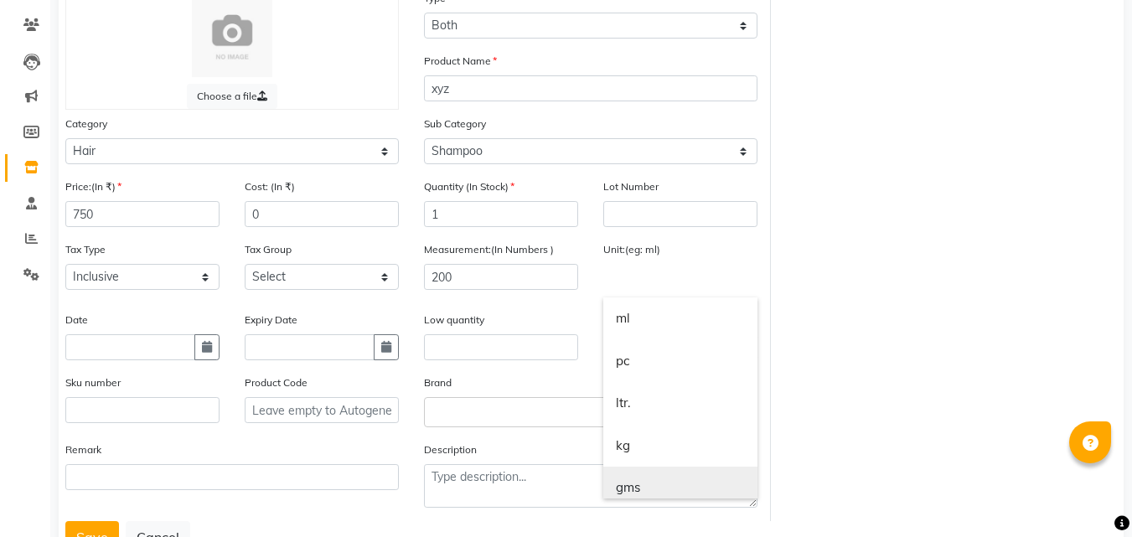
scroll to position [11, 0]
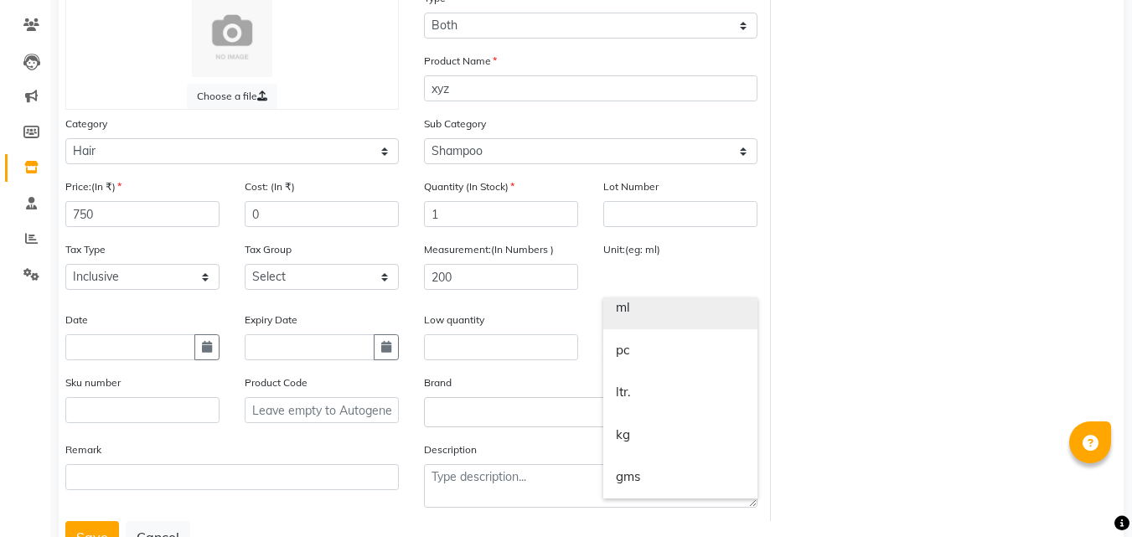
click at [653, 315] on link "ml" at bounding box center [680, 307] width 154 height 43
type input "ml"
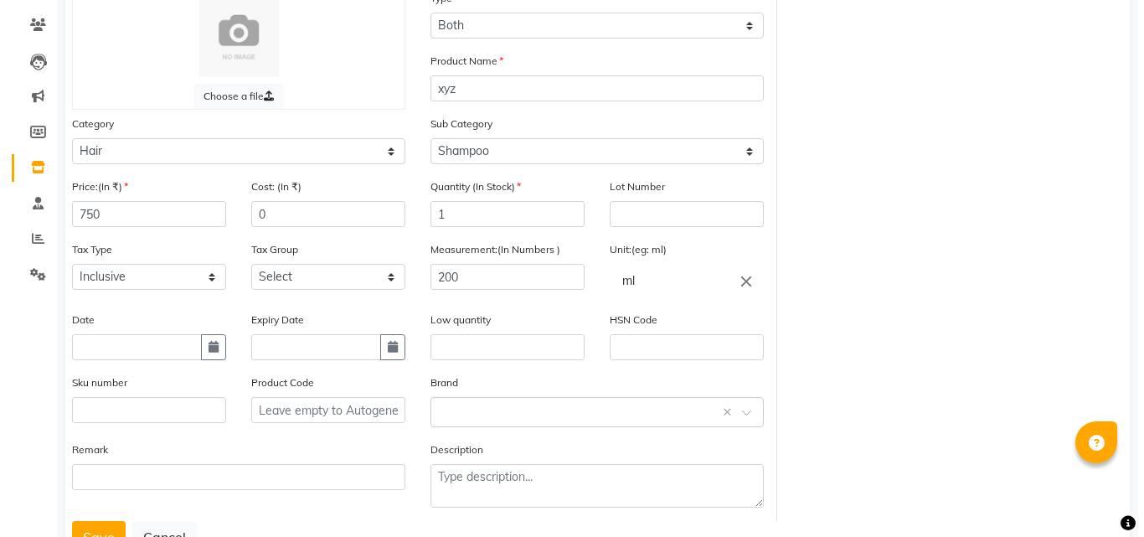
scroll to position [197, 0]
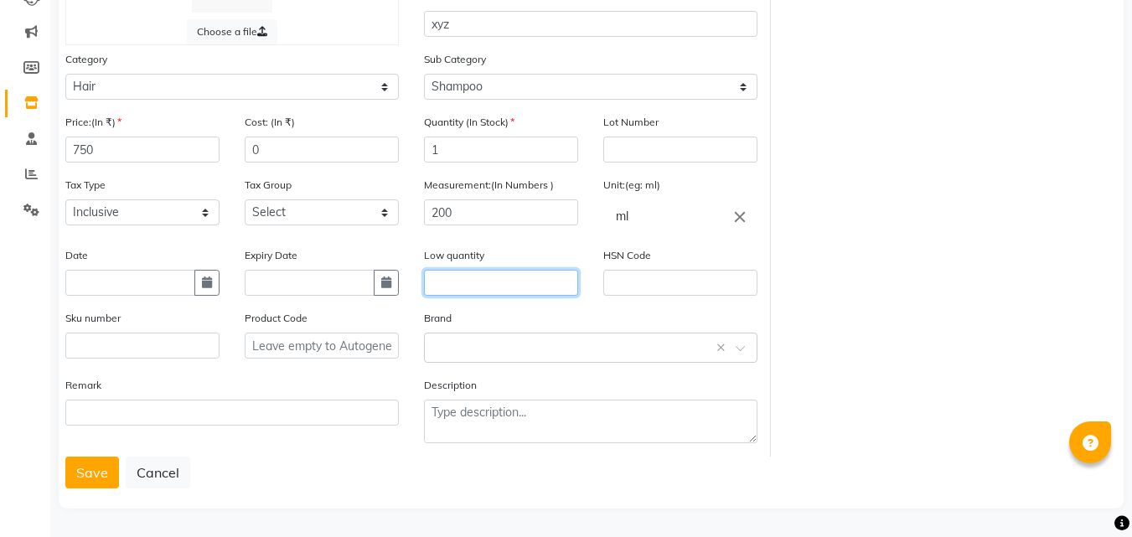
click at [501, 289] on input "text" at bounding box center [501, 283] width 154 height 26
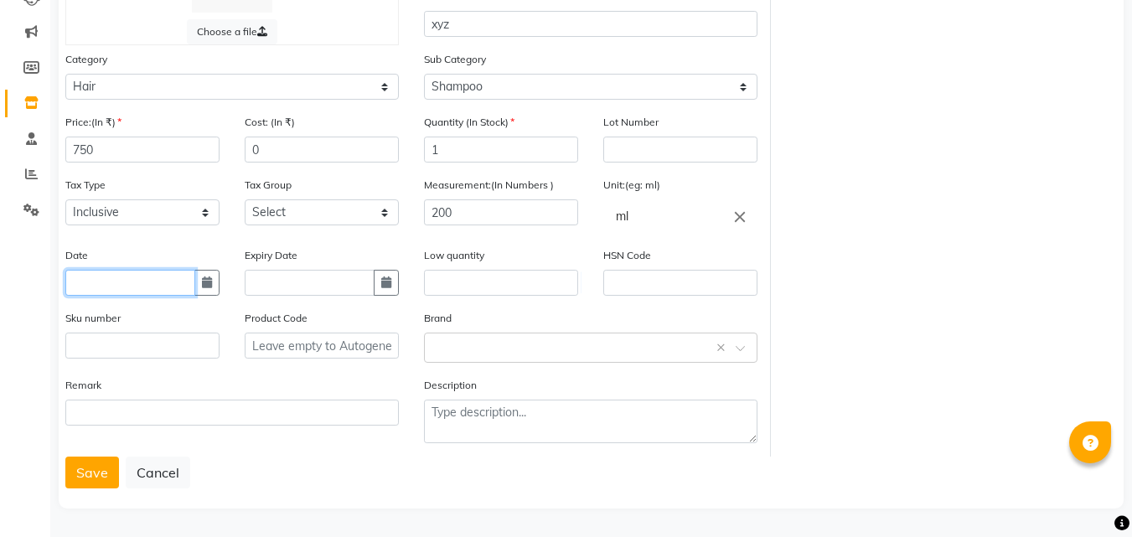
click at [168, 286] on input "text" at bounding box center [130, 283] width 130 height 26
select select "9"
select select "2025"
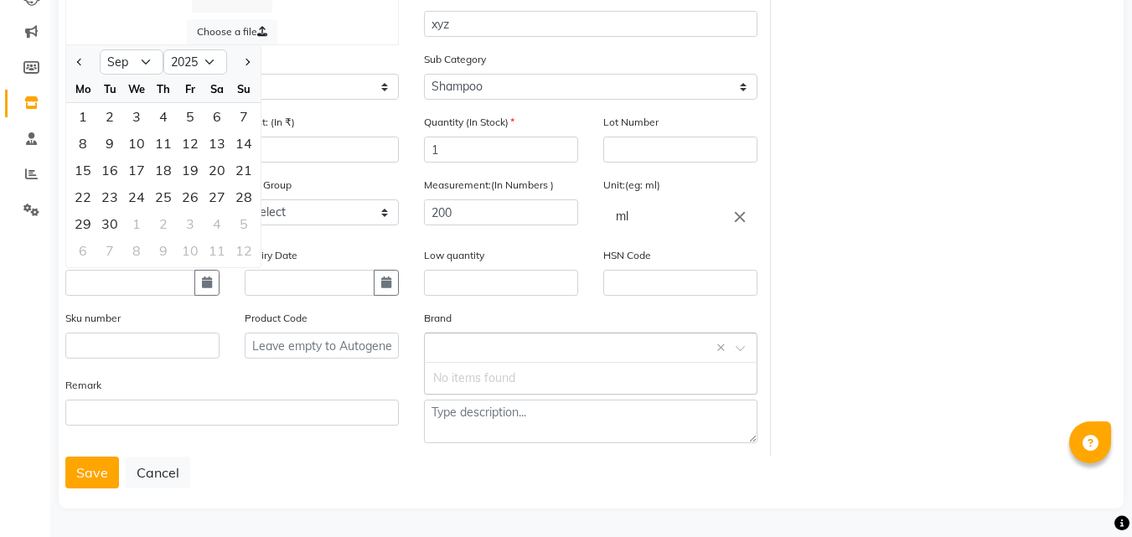
click at [556, 338] on input "text" at bounding box center [573, 347] width 281 height 18
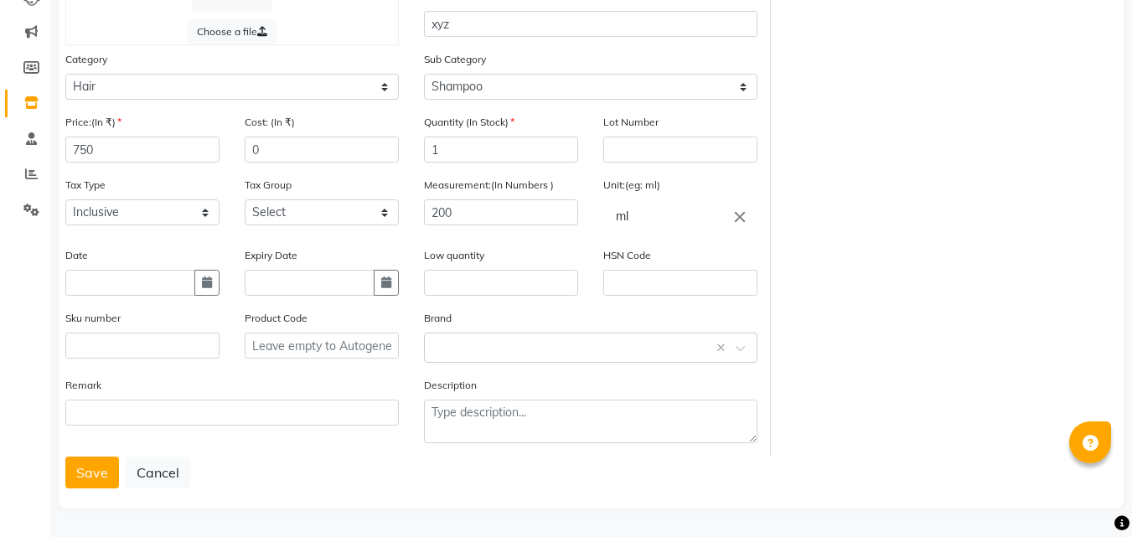
click at [353, 472] on div "Save Cancel" at bounding box center [590, 473] width 1051 height 32
click at [147, 473] on button "Cancel" at bounding box center [158, 473] width 64 height 32
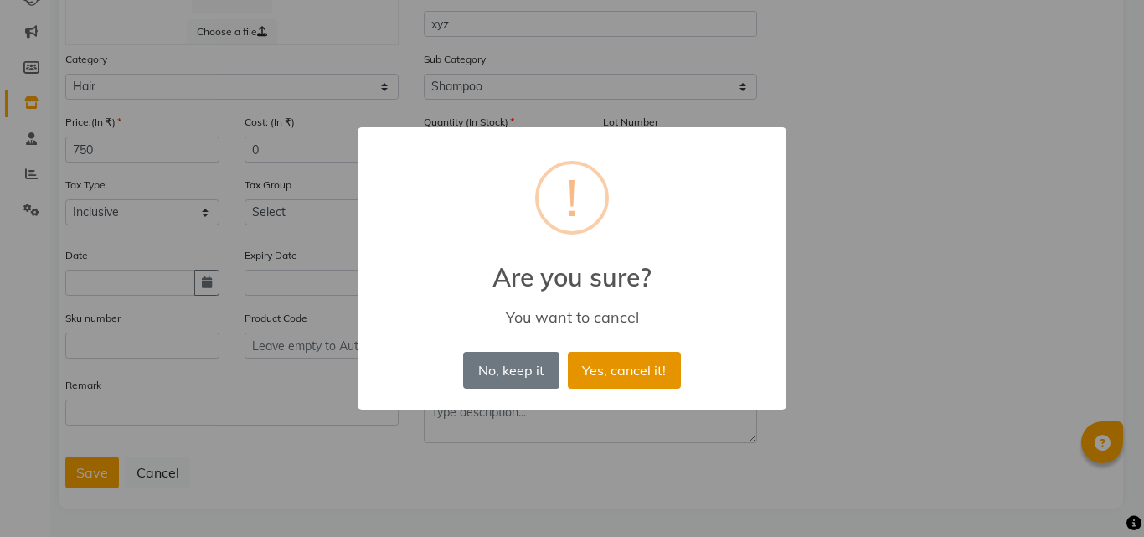
click at [651, 363] on button "Yes, cancel it!" at bounding box center [624, 370] width 113 height 37
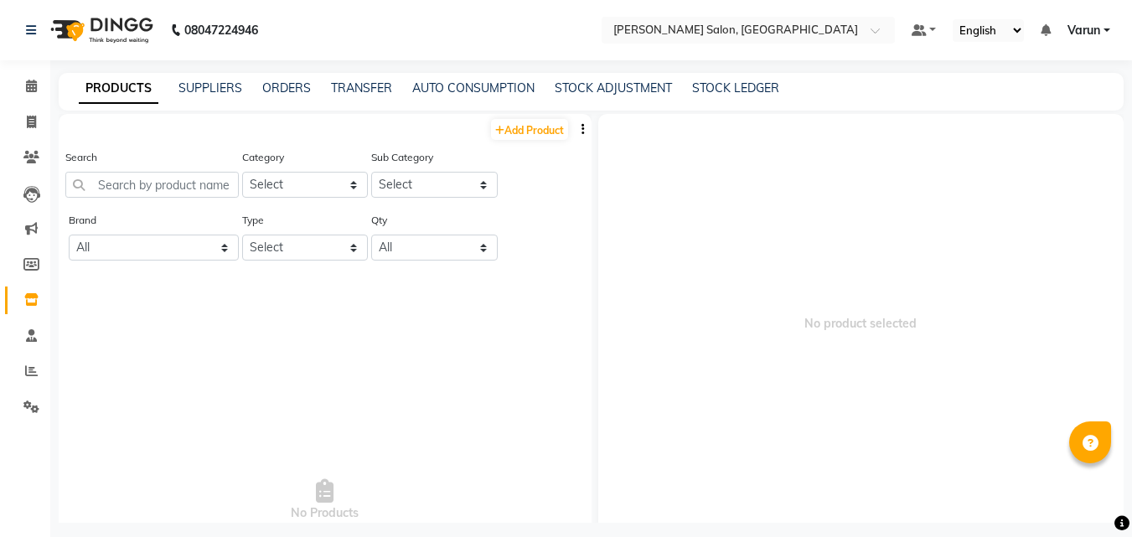
click at [575, 131] on button "button" at bounding box center [583, 130] width 17 height 18
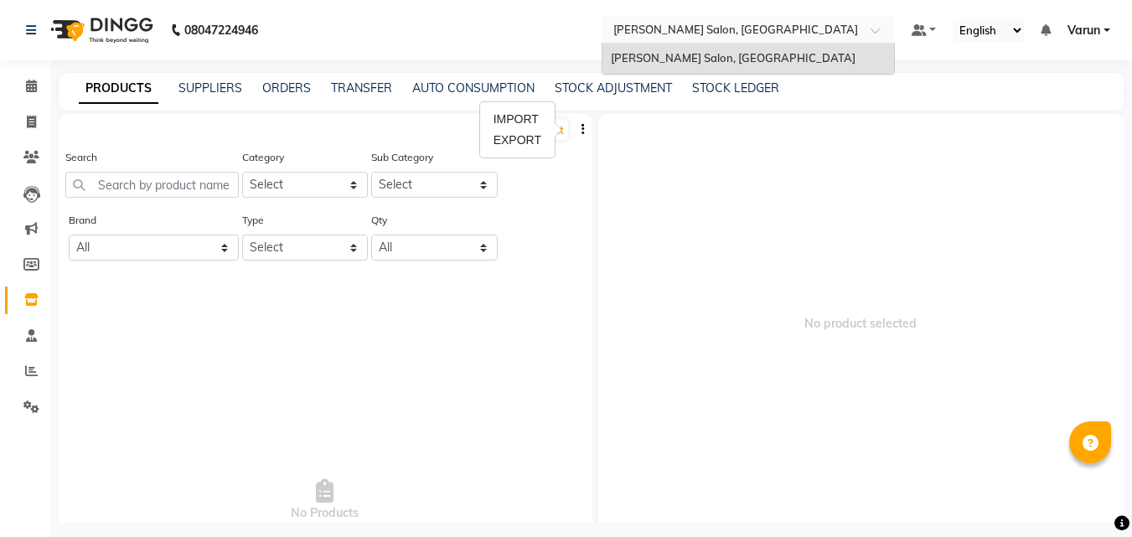
click at [764, 27] on input "text" at bounding box center [731, 29] width 243 height 17
click at [768, 31] on input "text" at bounding box center [731, 29] width 243 height 17
click at [773, 33] on input "text" at bounding box center [731, 29] width 243 height 17
click at [772, 28] on input "text" at bounding box center [731, 29] width 243 height 17
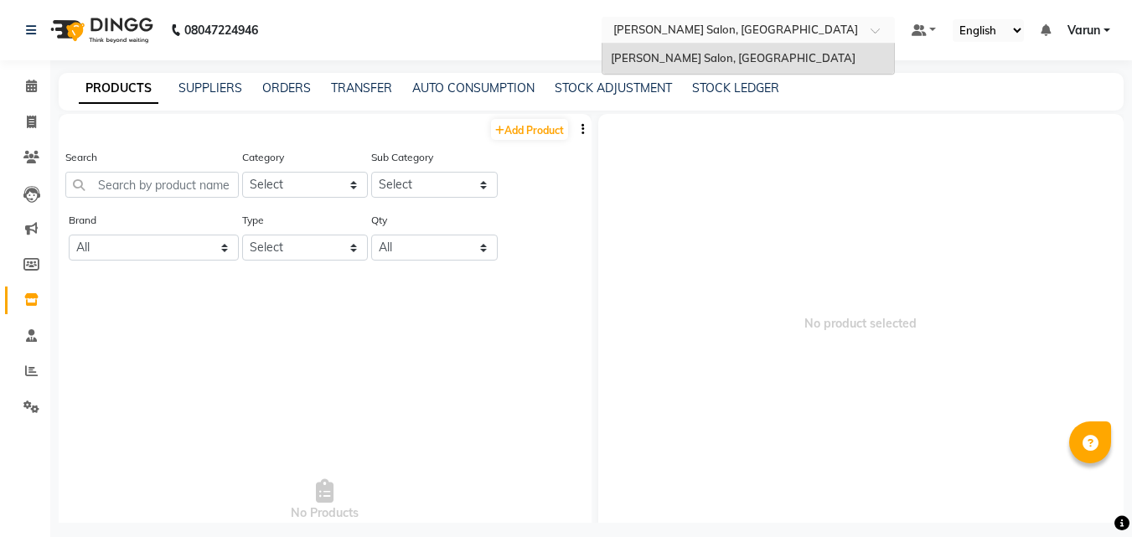
click at [772, 28] on input "text" at bounding box center [731, 29] width 243 height 17
click at [769, 30] on input "text" at bounding box center [731, 29] width 243 height 17
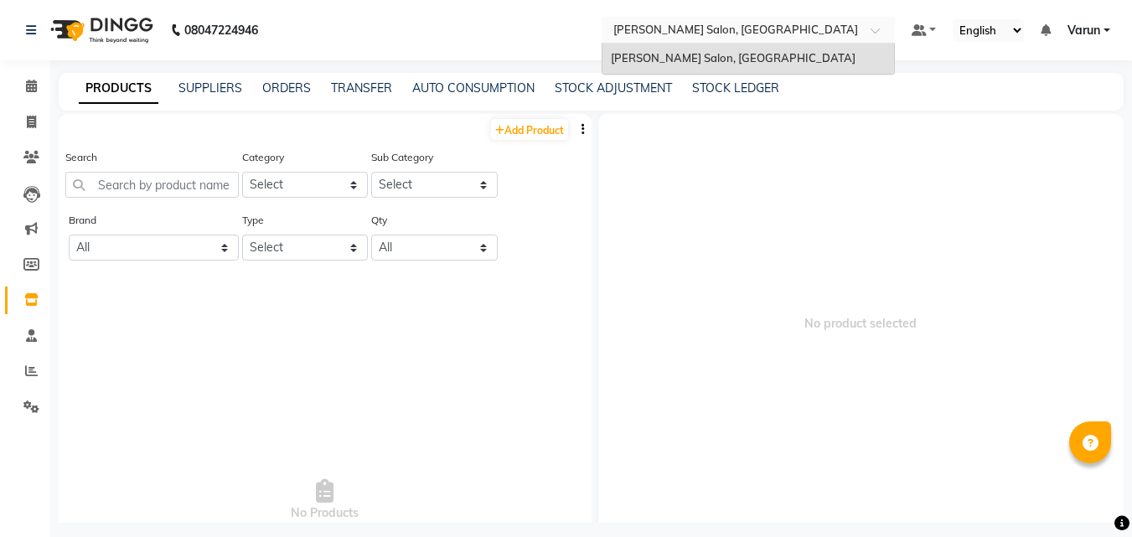
click at [769, 30] on input "text" at bounding box center [731, 29] width 243 height 17
click at [777, 30] on input "text" at bounding box center [731, 29] width 243 height 17
click at [771, 34] on input "text" at bounding box center [731, 29] width 243 height 17
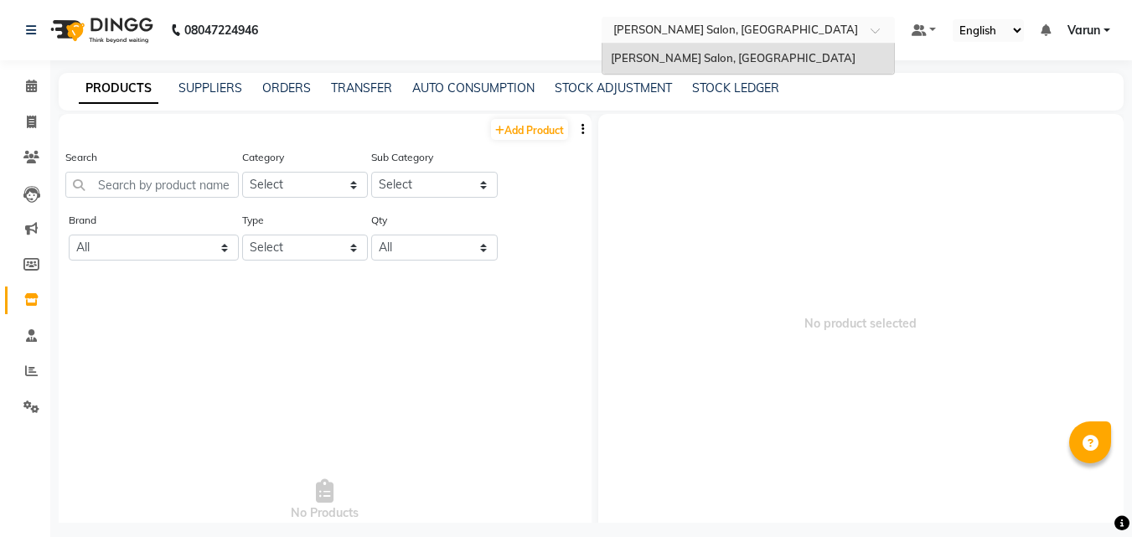
click at [771, 29] on input "text" at bounding box center [731, 29] width 243 height 17
drag, startPoint x: 165, startPoint y: 249, endPoint x: 158, endPoint y: 177, distance: 72.3
click at [165, 249] on select "All" at bounding box center [154, 248] width 170 height 26
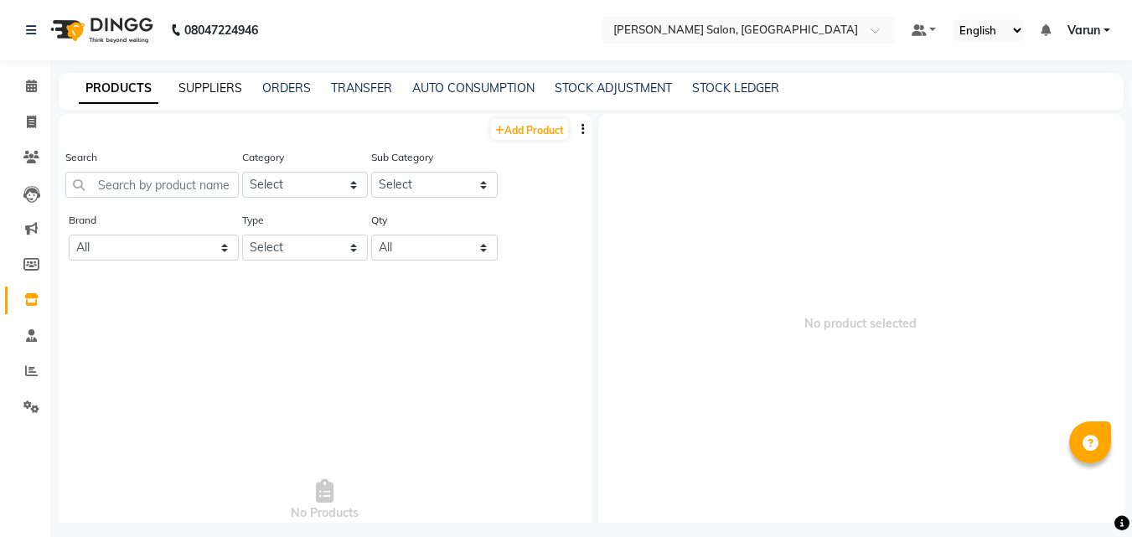
click at [194, 87] on link "SUPPLIERS" at bounding box center [210, 87] width 64 height 15
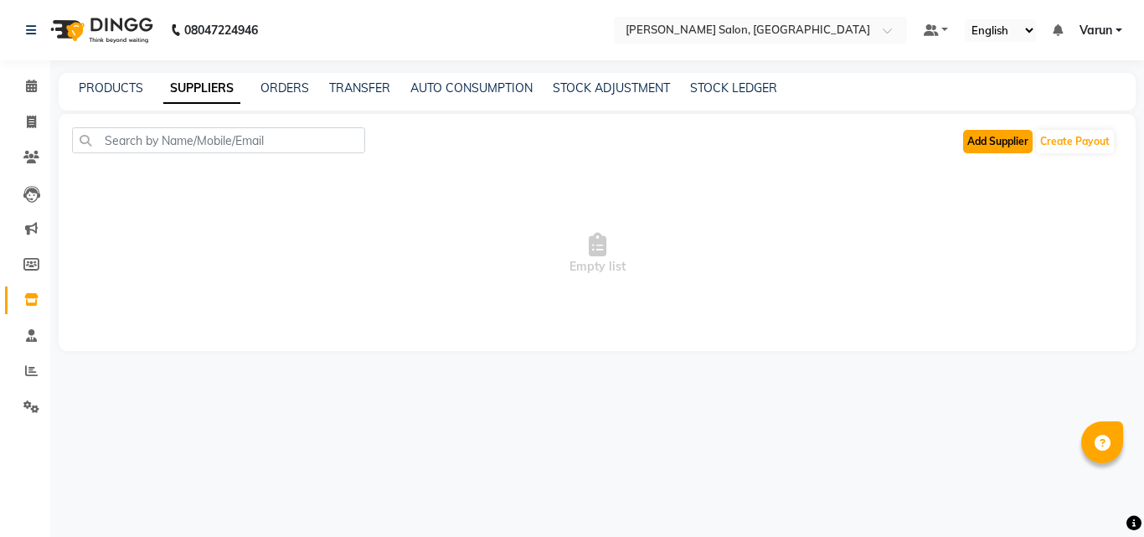
click at [987, 144] on button "Add Supplier" at bounding box center [998, 141] width 70 height 23
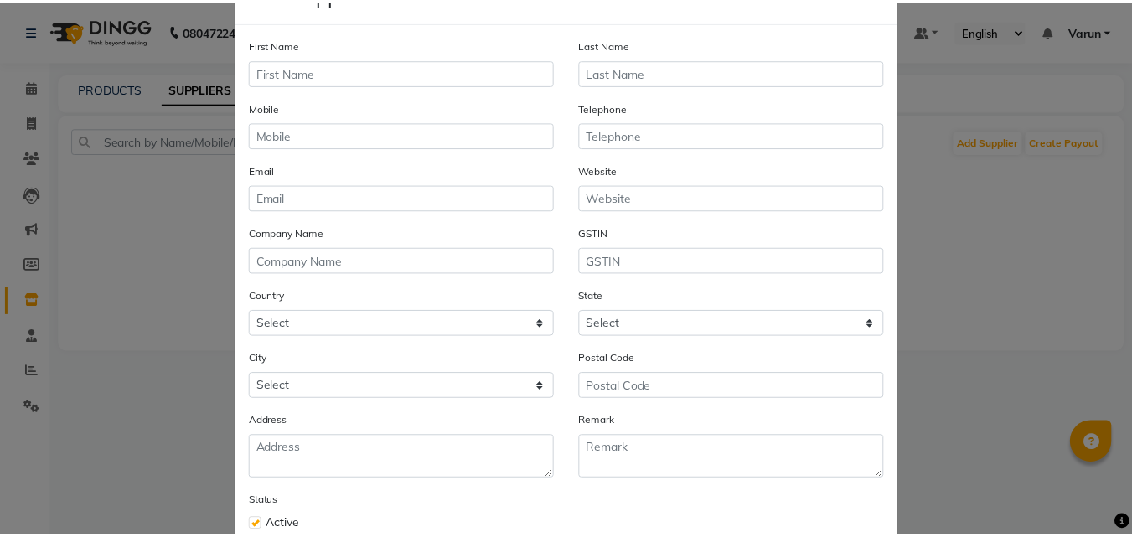
scroll to position [161, 0]
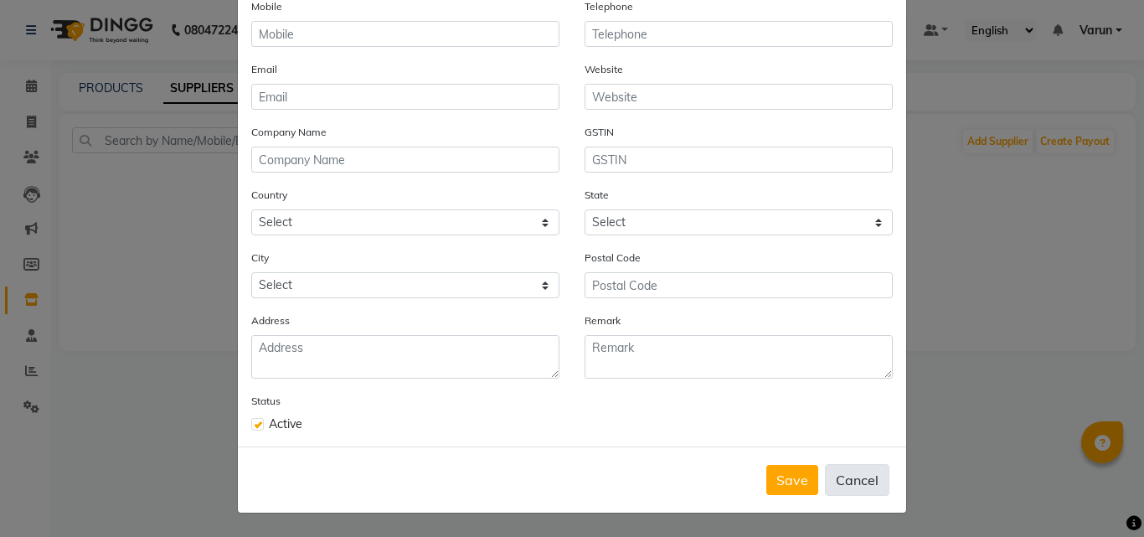
click at [846, 482] on button "Cancel" at bounding box center [857, 480] width 64 height 32
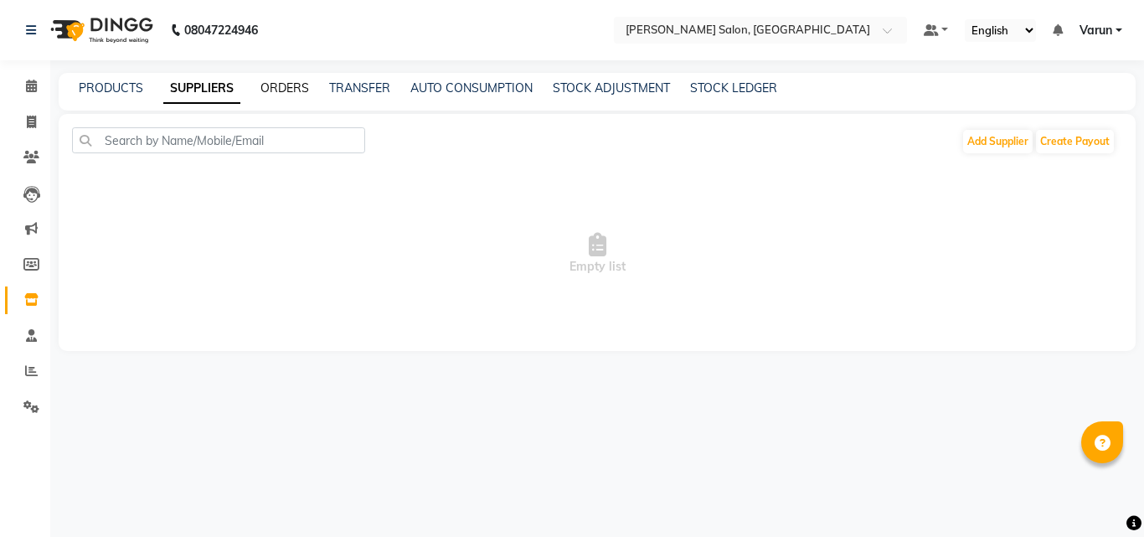
click at [299, 90] on link "ORDERS" at bounding box center [285, 87] width 49 height 15
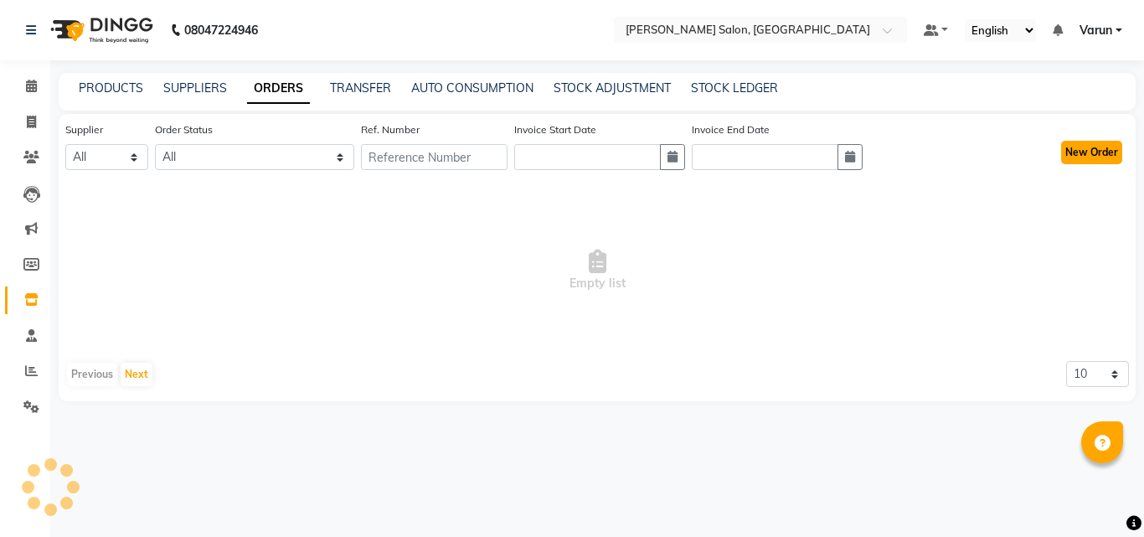
click at [1085, 160] on button "New Order" at bounding box center [1091, 152] width 61 height 23
select select "true"
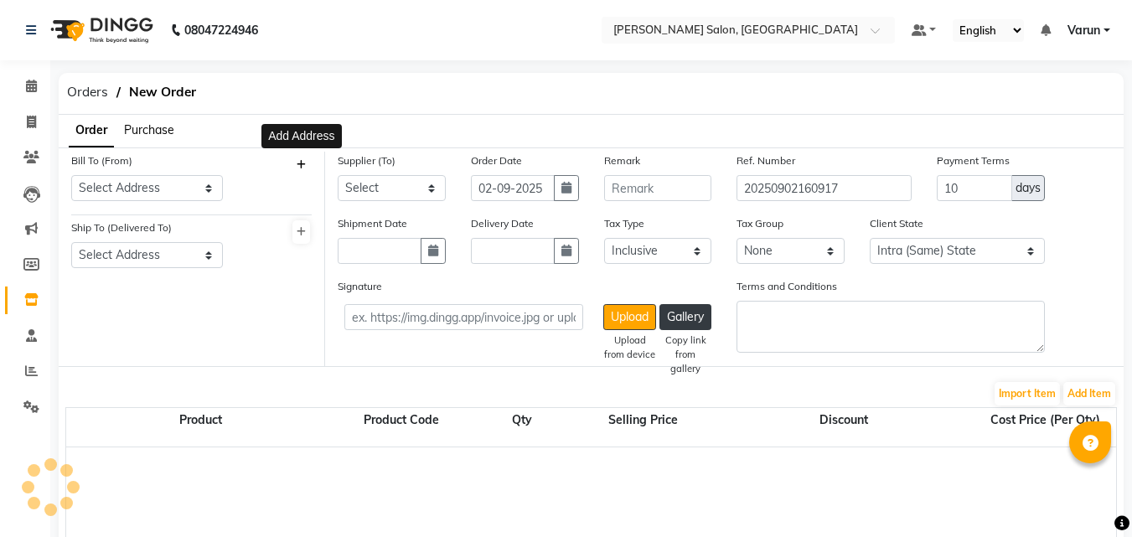
click at [301, 160] on icon at bounding box center [301, 165] width 9 height 10
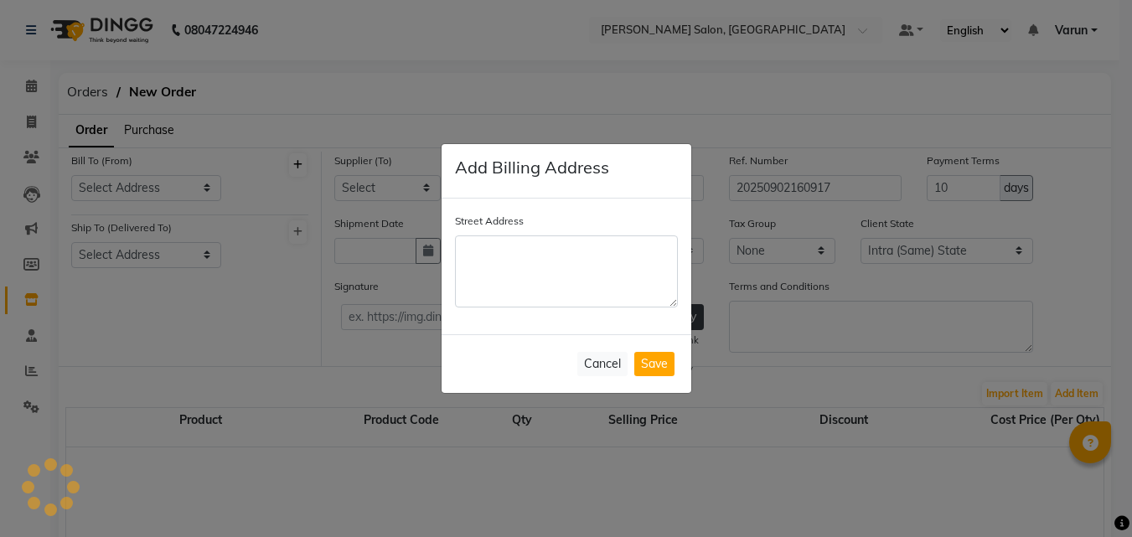
select select "4421"
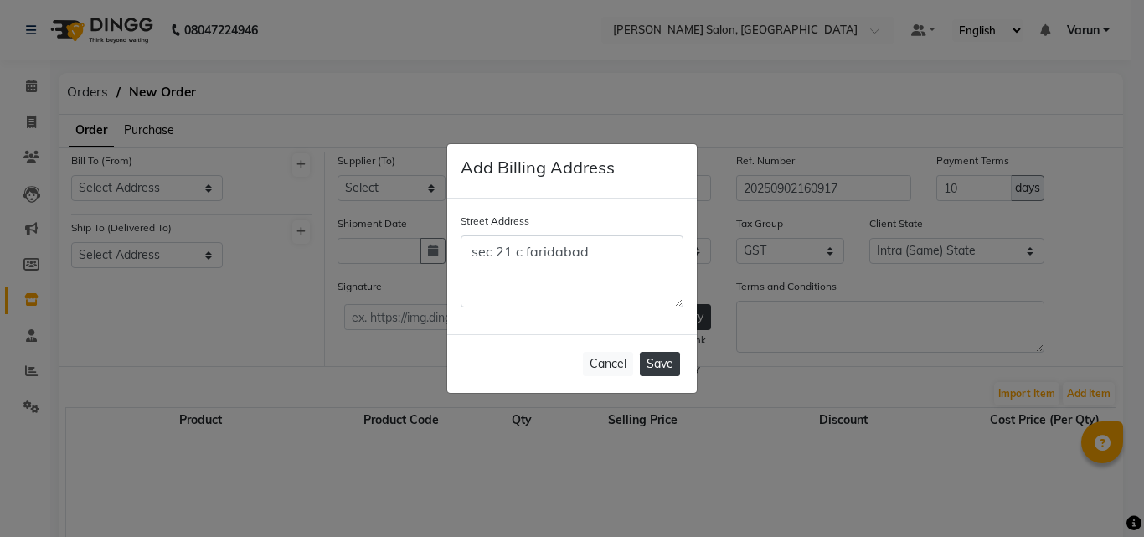
type textarea "sec 21 c faridabad"
click at [674, 364] on button "Save" at bounding box center [660, 364] width 40 height 24
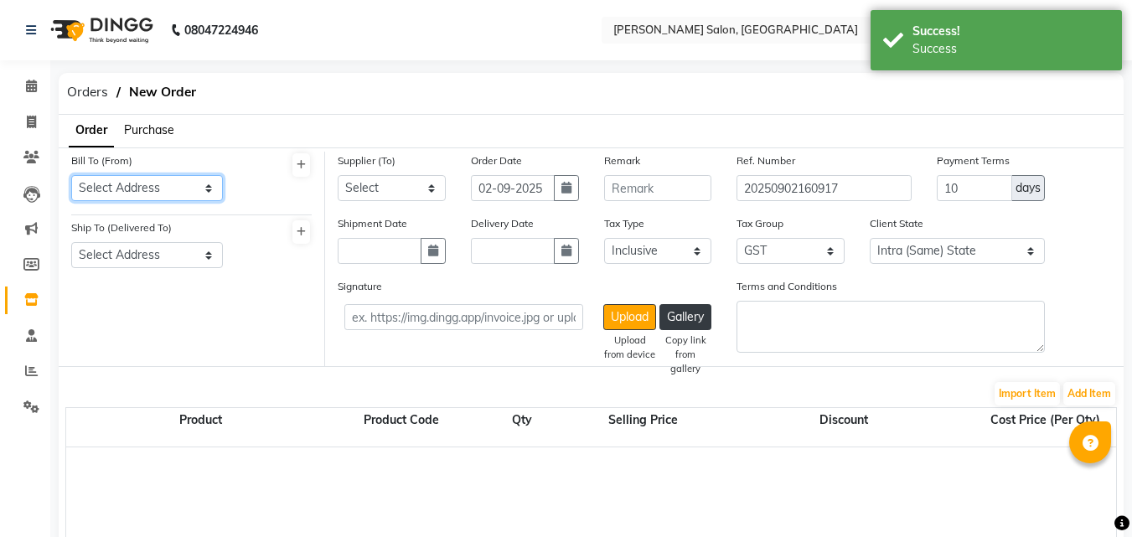
click at [182, 196] on select "Select Address sec 21 c faridabad" at bounding box center [147, 188] width 152 height 26
select select "1711"
click at [71, 175] on select "Select Address sec 21 c faridabad" at bounding box center [147, 188] width 152 height 26
click at [171, 230] on label "Ship To (Delivered To)" at bounding box center [121, 227] width 101 height 15
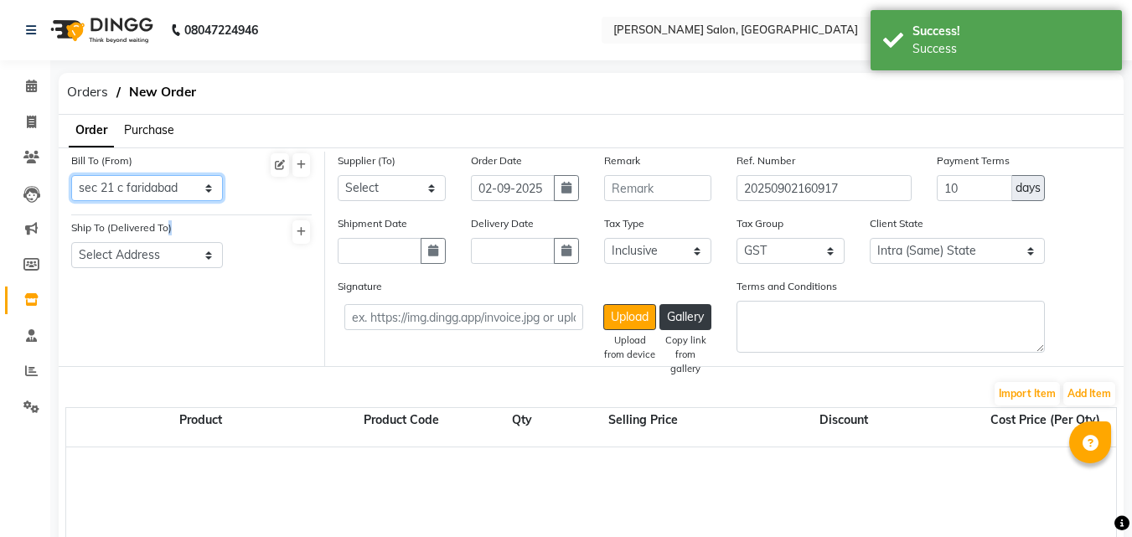
click at [187, 190] on select "Select Address sec 21 c faridabad" at bounding box center [147, 188] width 152 height 26
drag, startPoint x: 187, startPoint y: 190, endPoint x: 300, endPoint y: 232, distance: 120.6
click at [300, 232] on div "Bill To (From) Select Address sec 21 c faridabad Ship To (Delivered To) Select …" at bounding box center [192, 259] width 266 height 214
click at [300, 232] on icon at bounding box center [301, 232] width 9 height 10
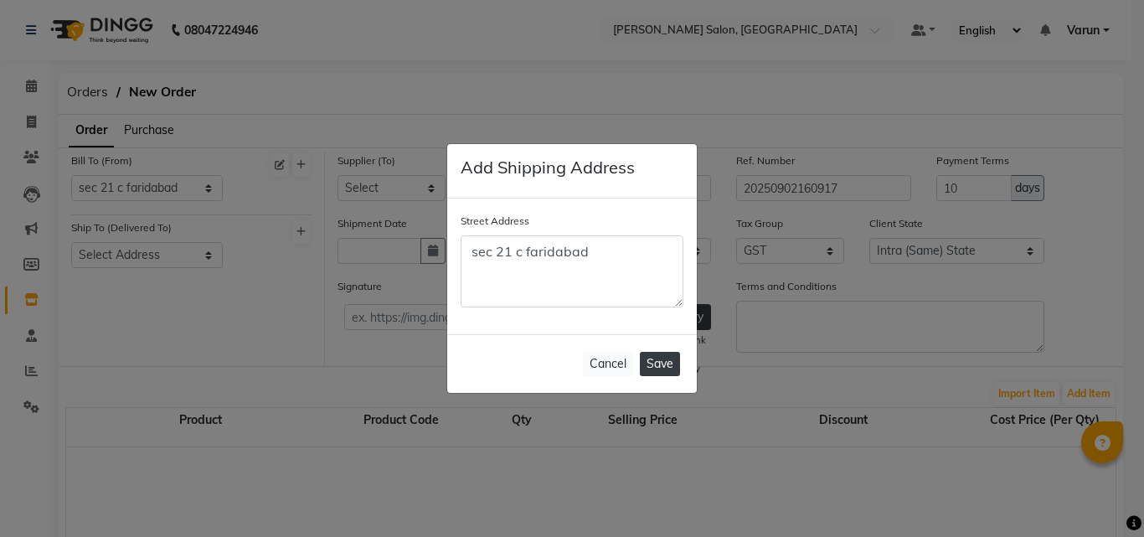
type textarea "sec 21 c faridabad"
click at [651, 367] on button "Save" at bounding box center [660, 364] width 40 height 24
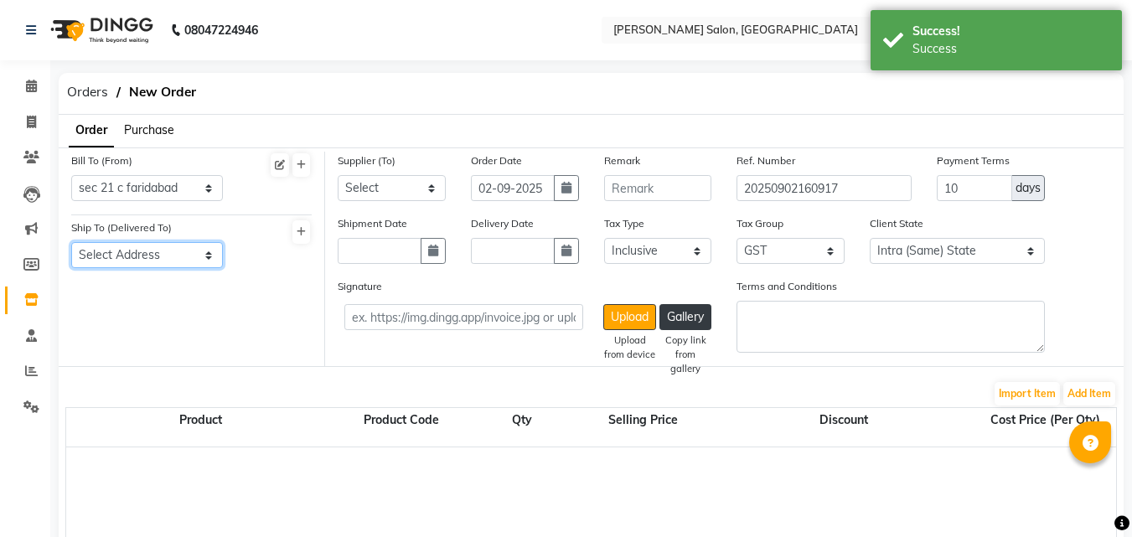
click at [156, 247] on select "Select Address sec 21 c faridabad" at bounding box center [147, 255] width 152 height 26
select select "1712"
click at [71, 242] on select "Select Address sec 21 c faridabad" at bounding box center [147, 255] width 152 height 26
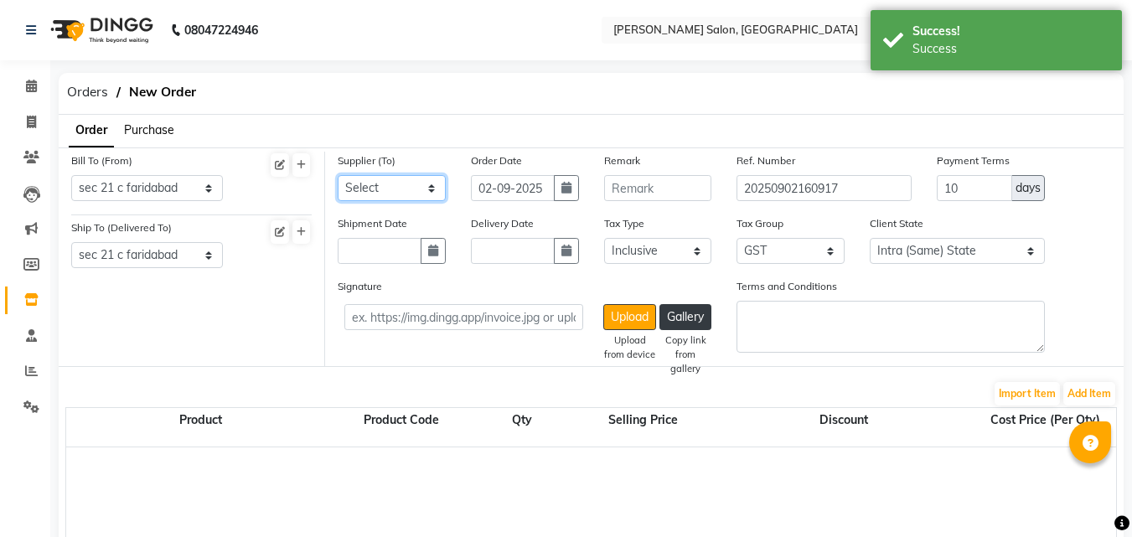
click at [384, 189] on select "Select" at bounding box center [392, 188] width 108 height 26
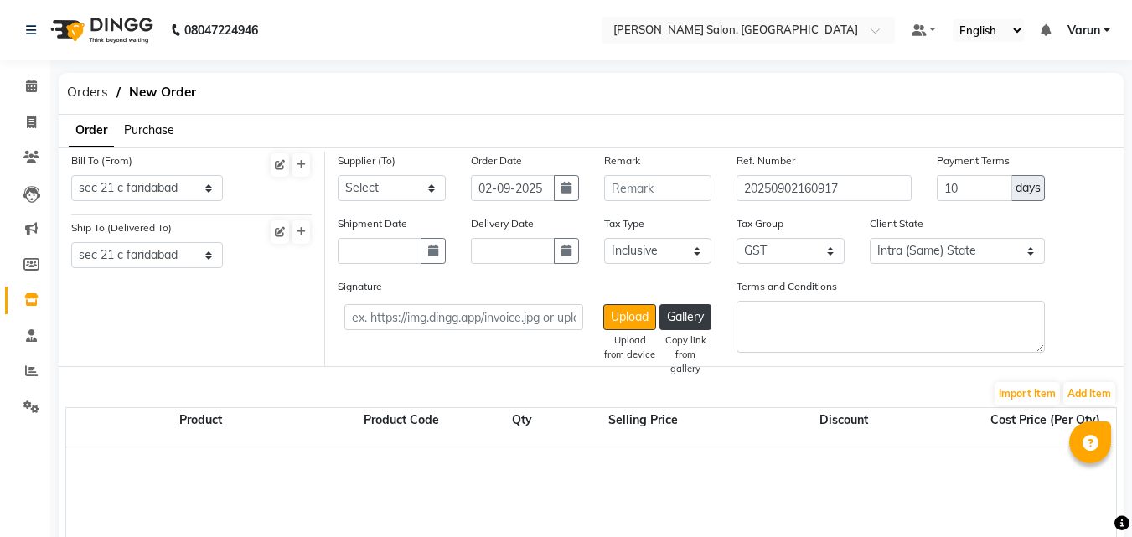
click at [265, 310] on div "Bill To (From) Select Address sec 21 c faridabad Ship To (Delivered To) Select …" at bounding box center [192, 259] width 266 height 214
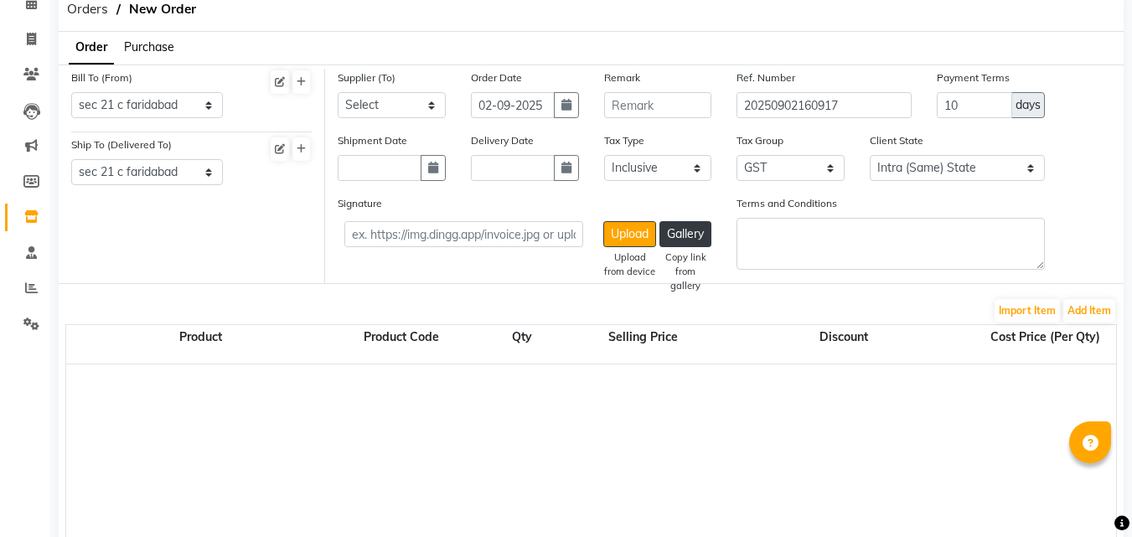
scroll to position [99, 0]
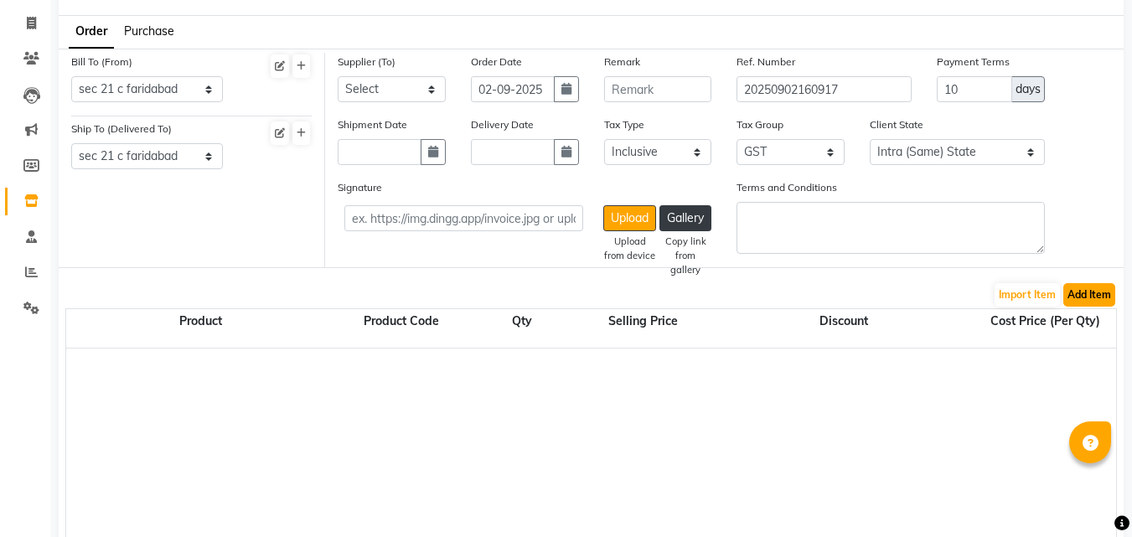
click at [1102, 291] on button "Add Item" at bounding box center [1089, 294] width 52 height 23
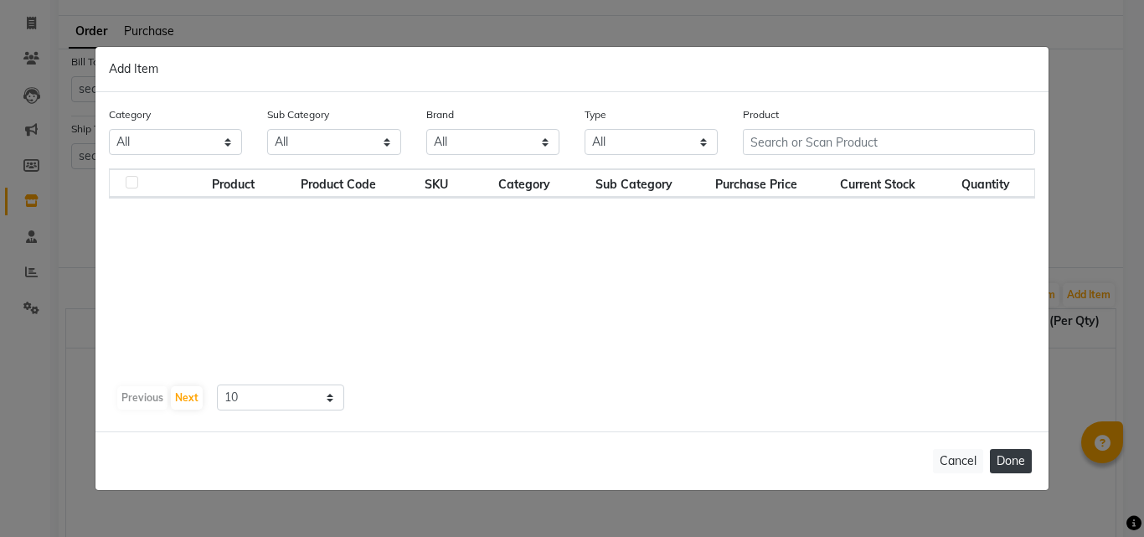
click at [1003, 452] on button "Done" at bounding box center [1011, 461] width 42 height 24
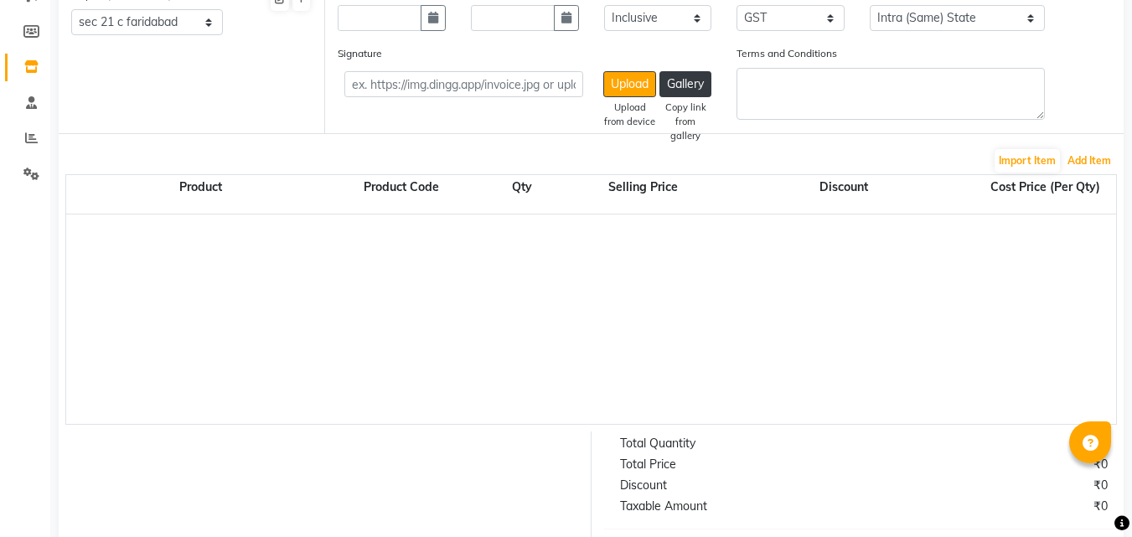
scroll to position [31, 0]
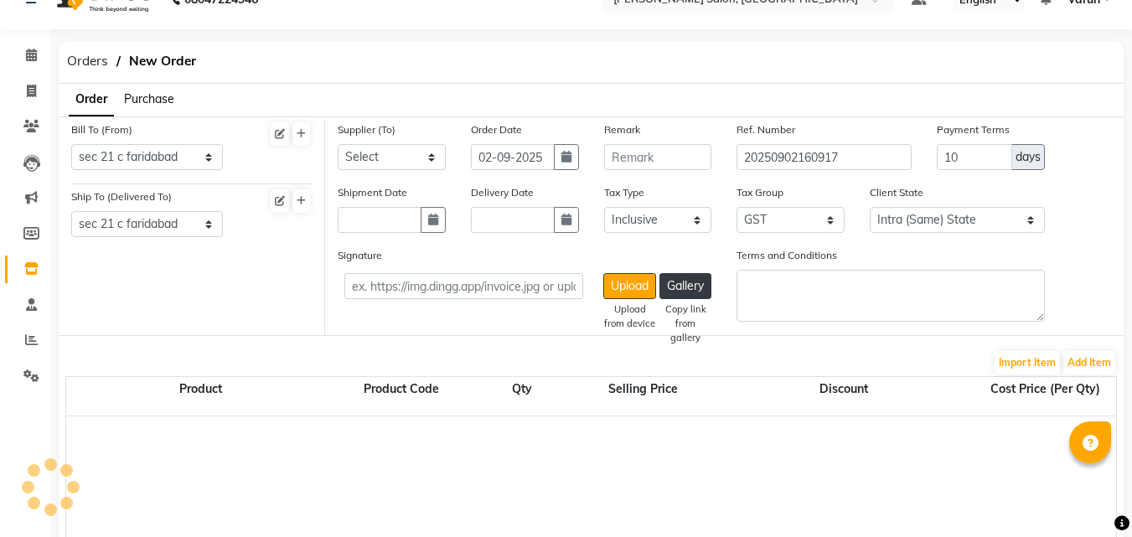
click at [166, 103] on span "Purchase" at bounding box center [149, 98] width 50 height 15
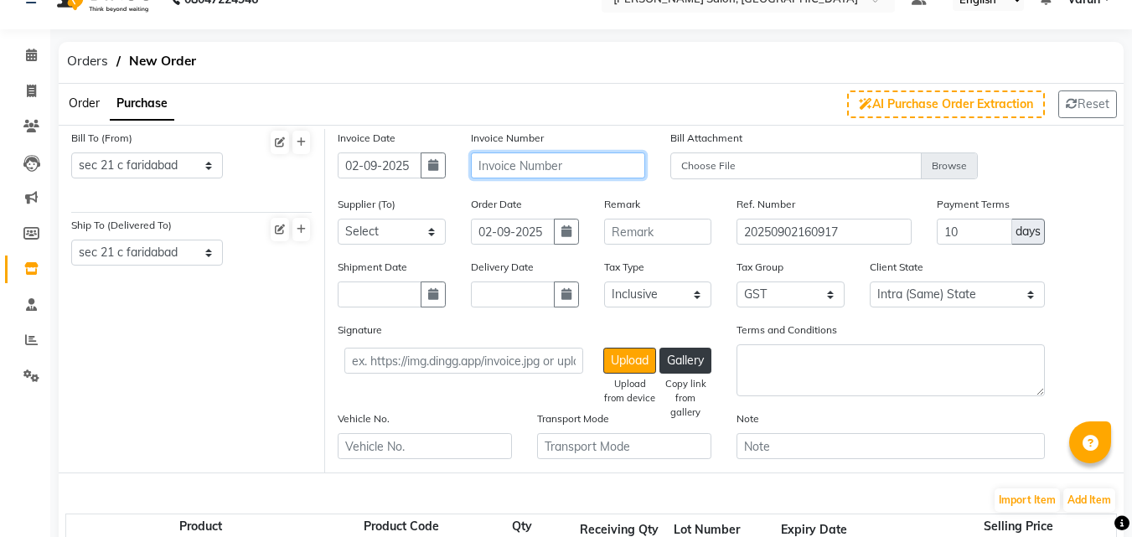
click at [513, 168] on input "text" at bounding box center [558, 165] width 174 height 26
click at [513, 168] on input "1236547" at bounding box center [558, 165] width 174 height 26
type input "1236547"
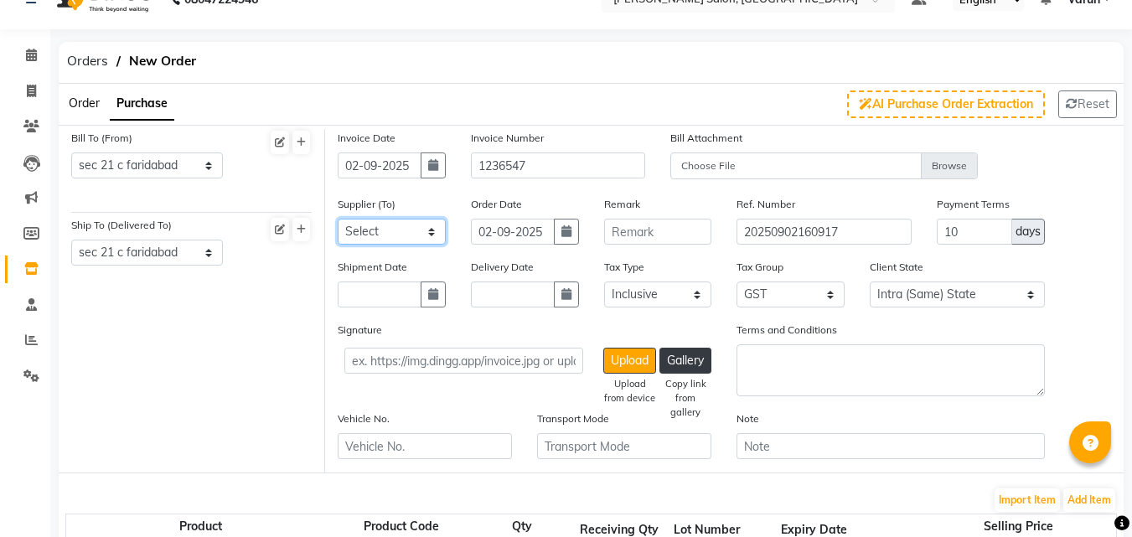
click at [428, 233] on select "Select" at bounding box center [392, 232] width 108 height 26
click at [398, 239] on select "Select" at bounding box center [392, 232] width 108 height 26
click at [402, 298] on input "text" at bounding box center [380, 294] width 84 height 26
select select "9"
select select "2025"
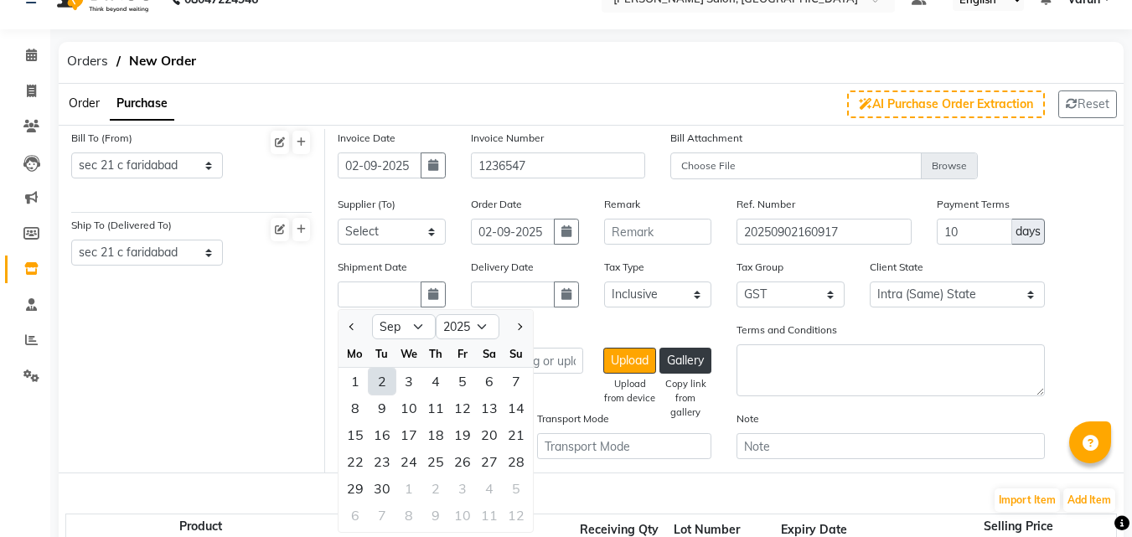
click at [390, 386] on div "2" at bounding box center [382, 381] width 27 height 27
type input "02-09-2025"
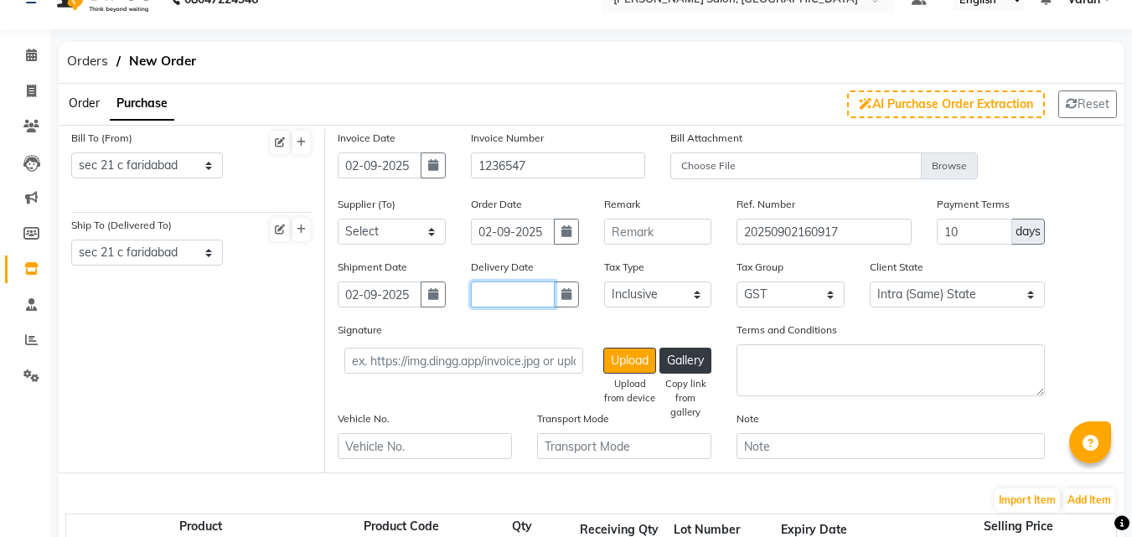
click at [497, 302] on input "text" at bounding box center [513, 294] width 84 height 26
select select "9"
select select "2025"
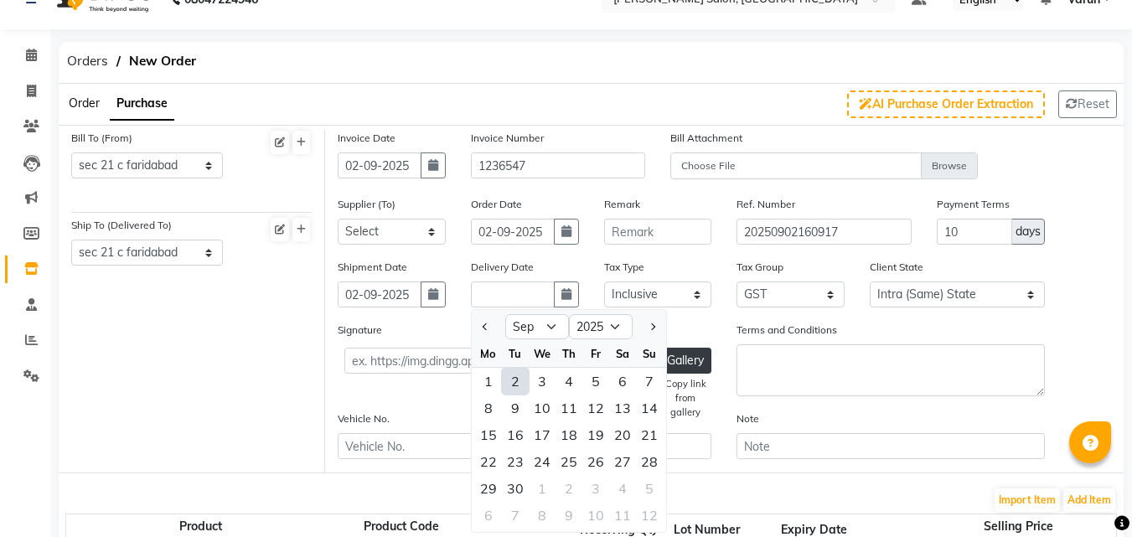
click at [519, 381] on div "2" at bounding box center [515, 381] width 27 height 27
type input "02-09-2025"
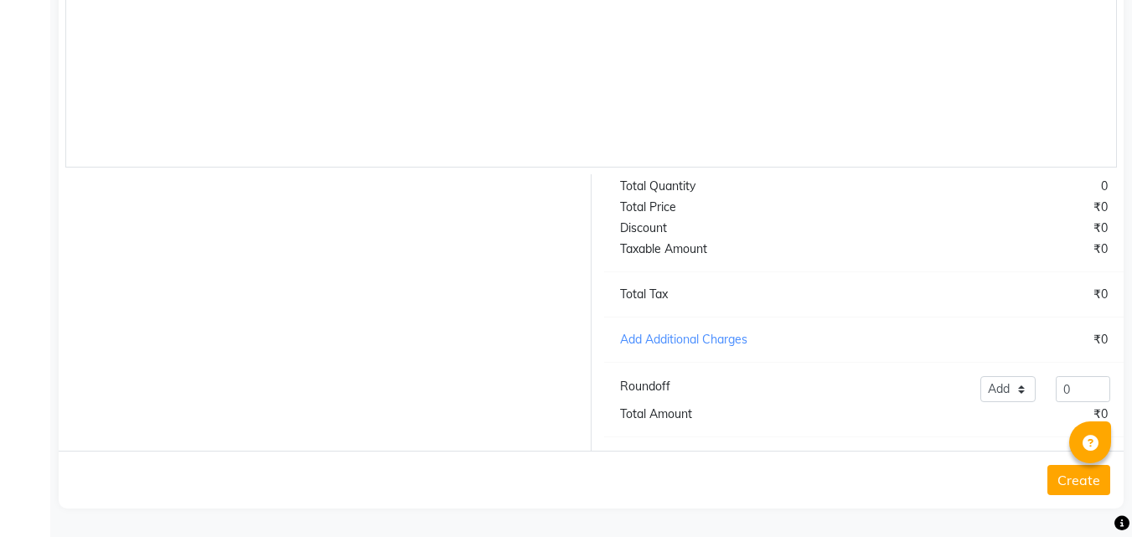
scroll to position [503, 0]
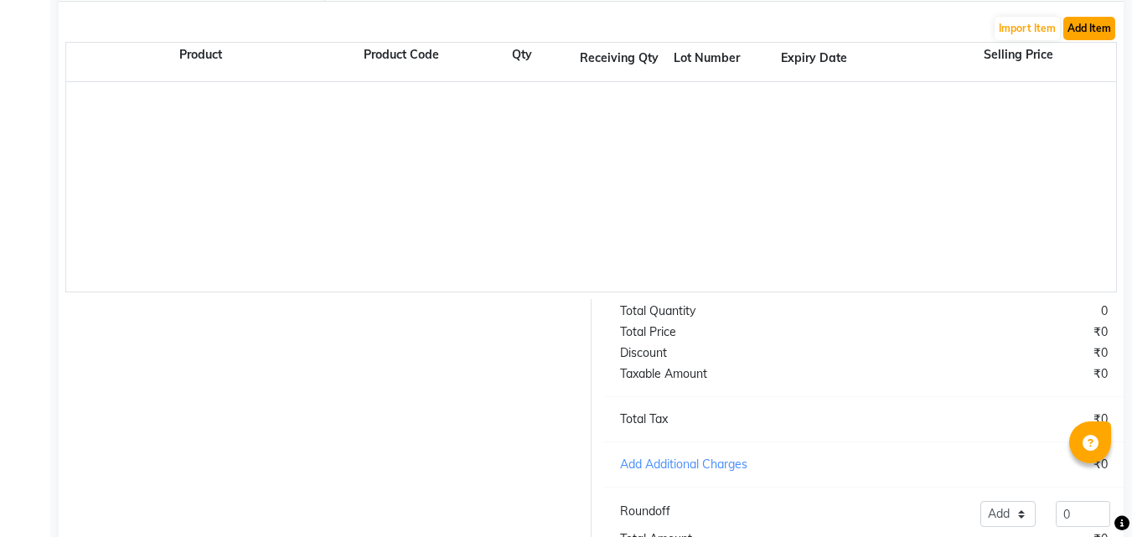
click at [1101, 31] on button "Add Item" at bounding box center [1089, 28] width 52 height 23
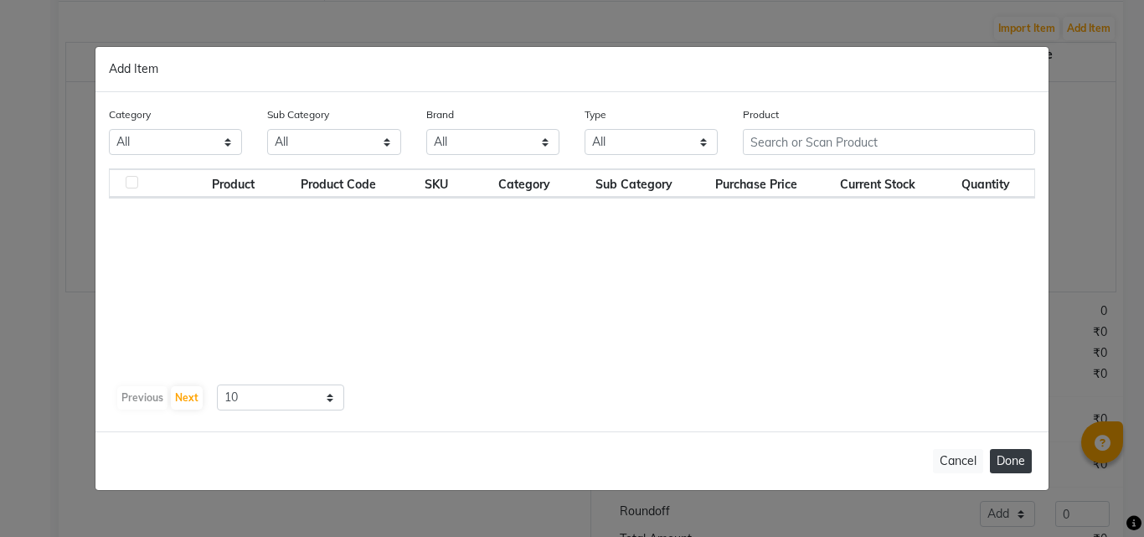
click at [1004, 457] on button "Done" at bounding box center [1011, 461] width 42 height 24
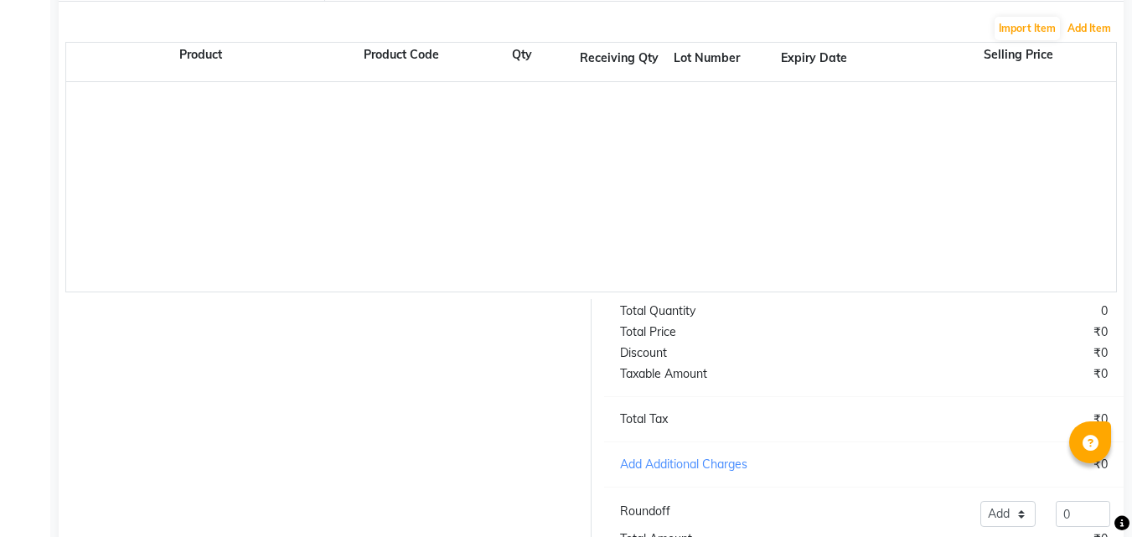
scroll to position [640, 0]
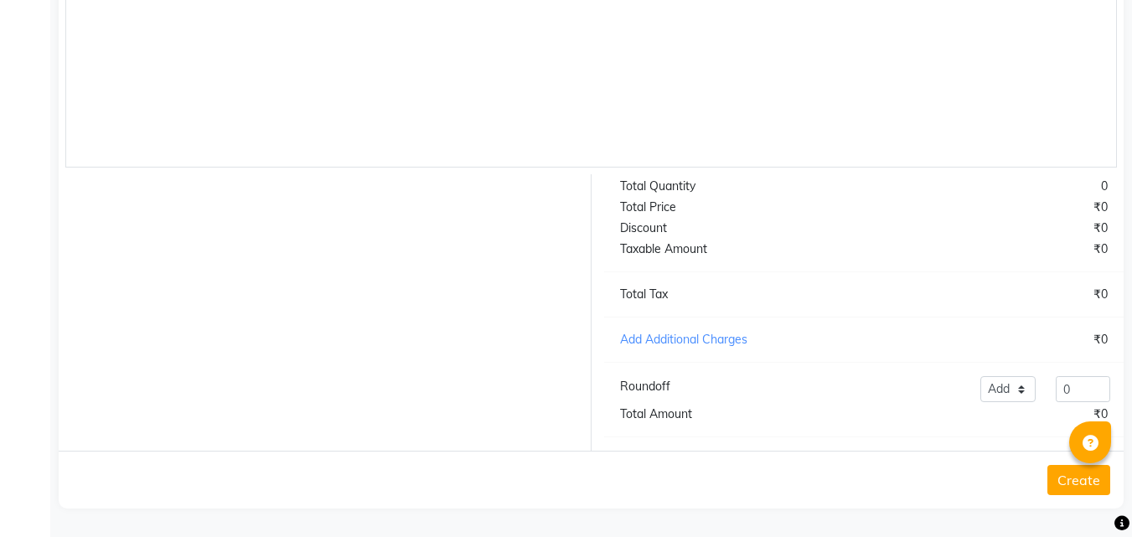
click at [1117, 527] on icon at bounding box center [1121, 523] width 15 height 15
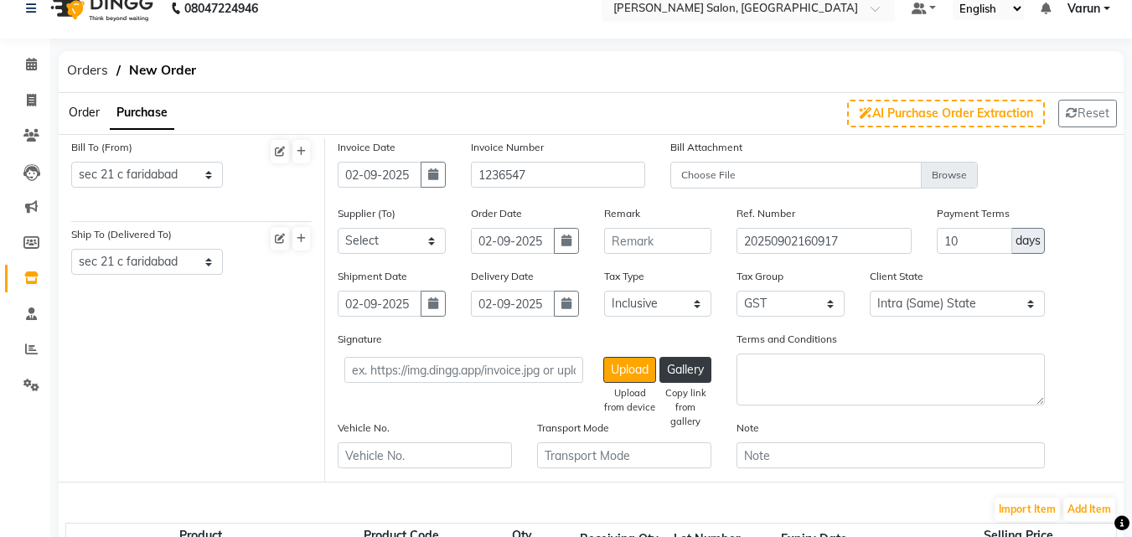
scroll to position [0, 0]
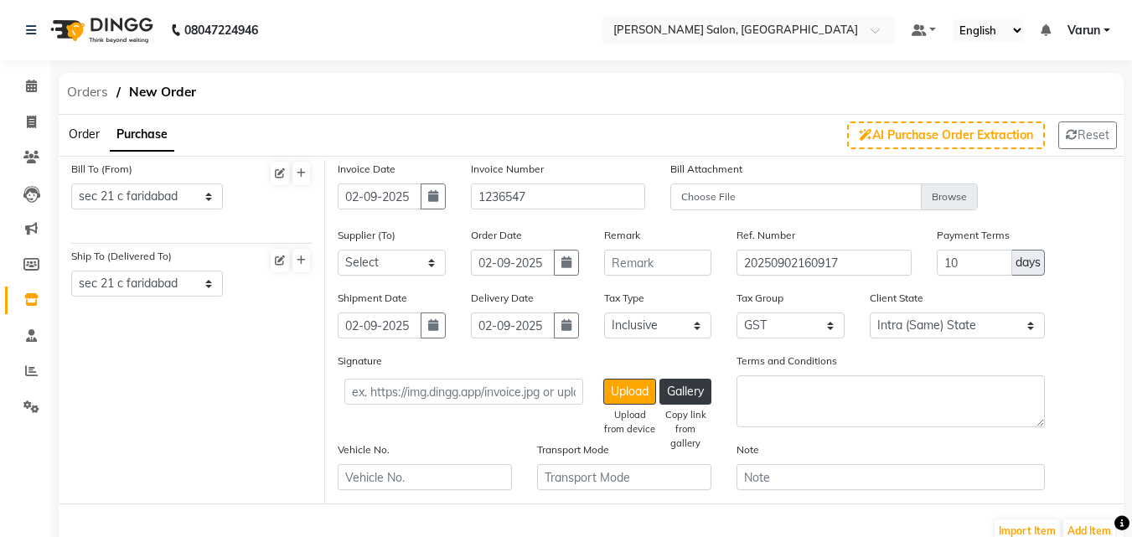
click at [80, 92] on span "Orders" at bounding box center [88, 92] width 58 height 30
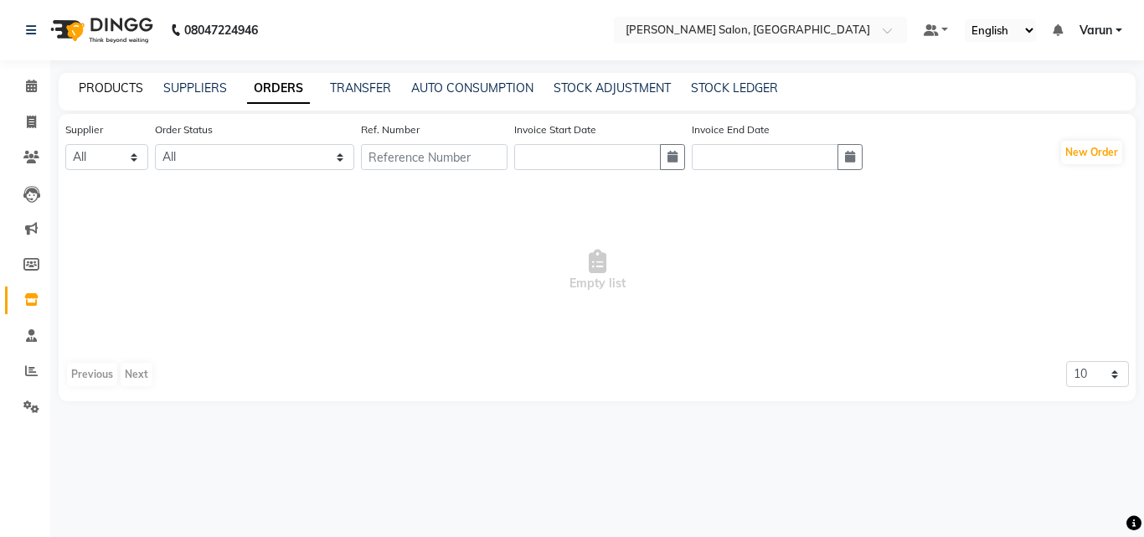
click at [96, 91] on link "PRODUCTS" at bounding box center [111, 87] width 64 height 15
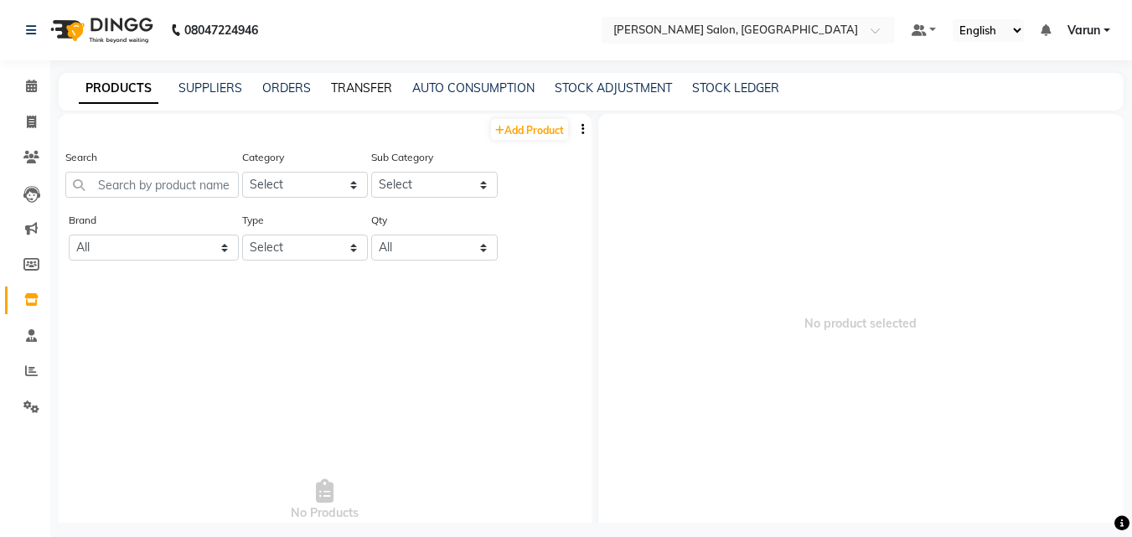
click at [349, 87] on link "TRANSFER" at bounding box center [361, 87] width 61 height 15
select select "sender"
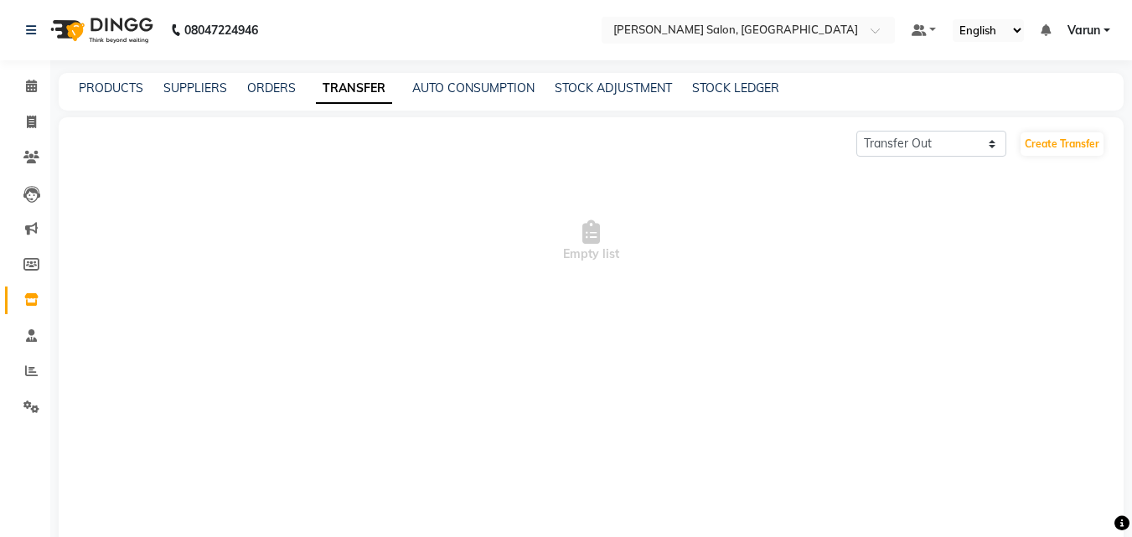
click at [349, 87] on link "TRANSFER" at bounding box center [354, 89] width 76 height 30
click at [1048, 147] on link "Create Transfer" at bounding box center [1061, 143] width 83 height 23
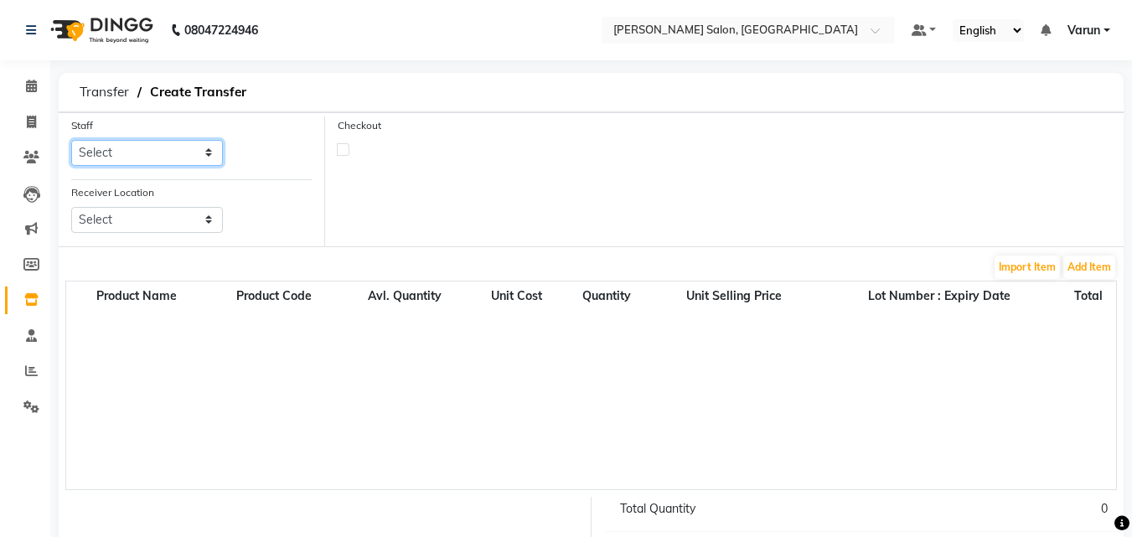
click at [187, 159] on select "Select Varun" at bounding box center [147, 153] width 152 height 26
select select "90583"
click at [71, 140] on select "Select Varun" at bounding box center [147, 153] width 152 height 26
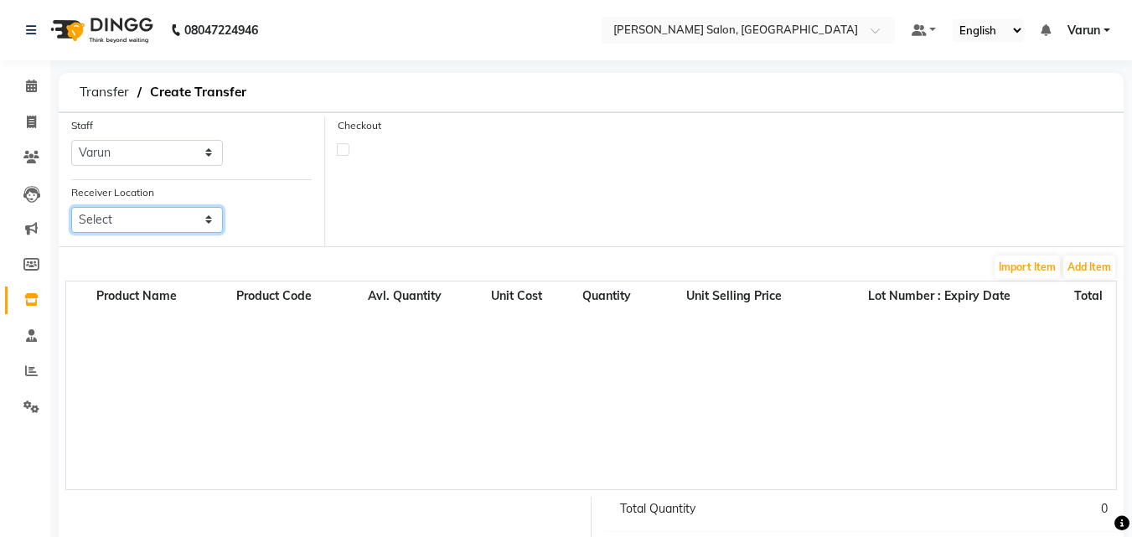
click at [162, 223] on select "Select" at bounding box center [147, 220] width 152 height 26
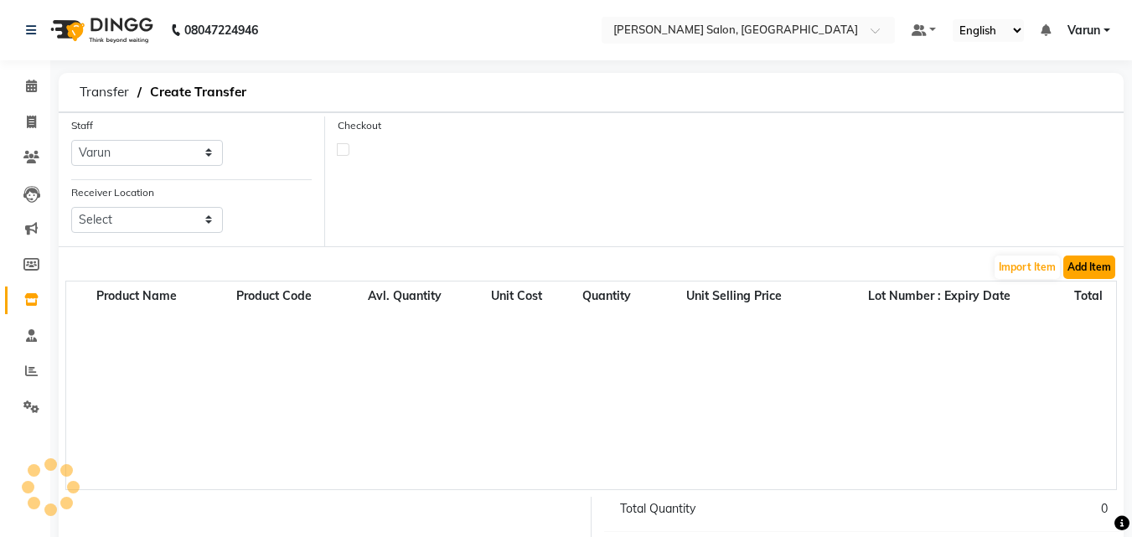
click at [1093, 269] on button "Add Item" at bounding box center [1089, 266] width 52 height 23
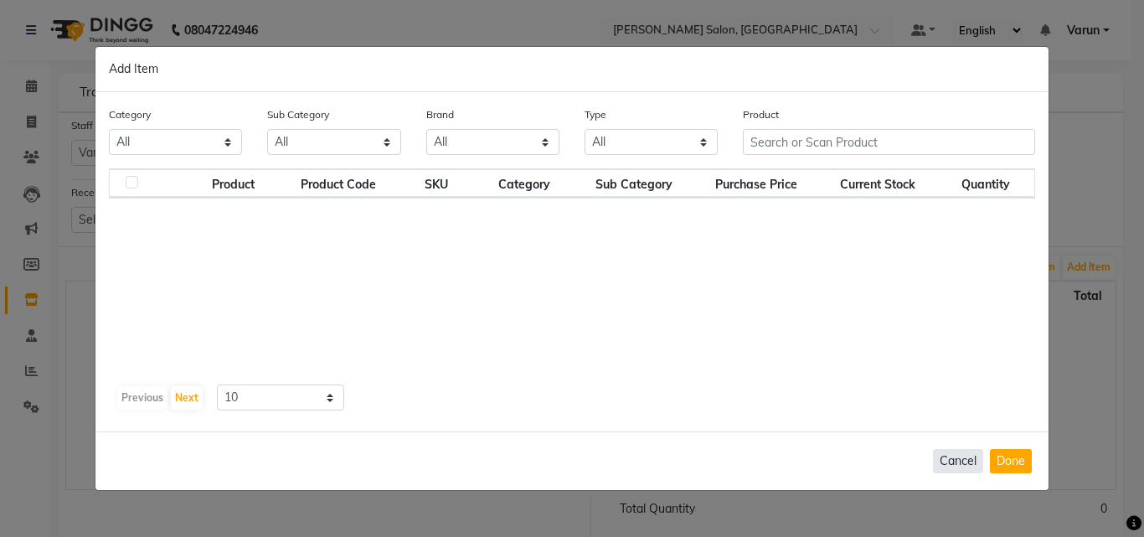
click at [957, 457] on button "Cancel" at bounding box center [958, 461] width 50 height 24
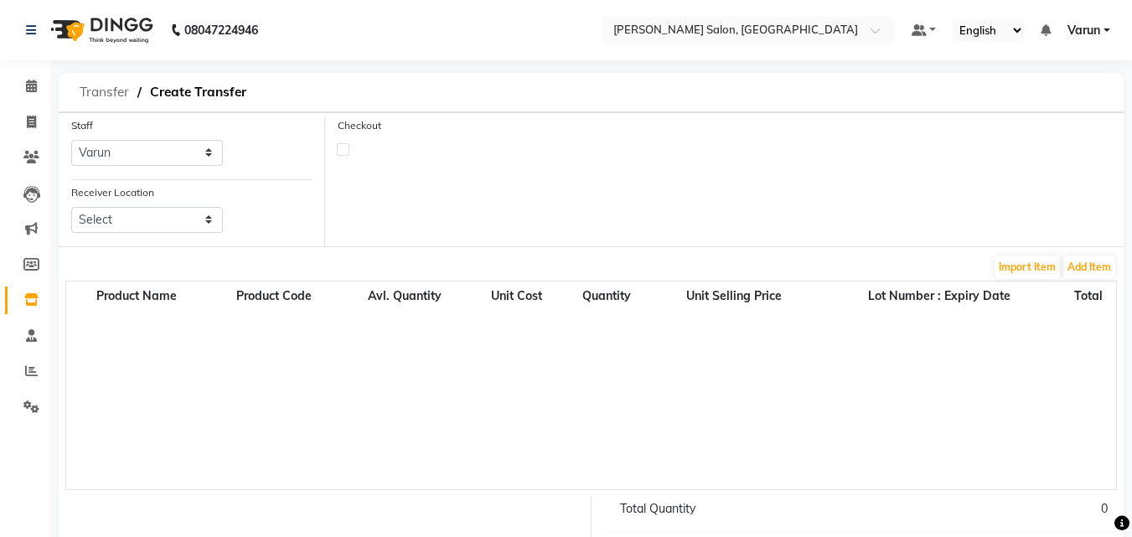
click at [117, 94] on span "Transfer" at bounding box center [104, 92] width 66 height 30
select select "sender"
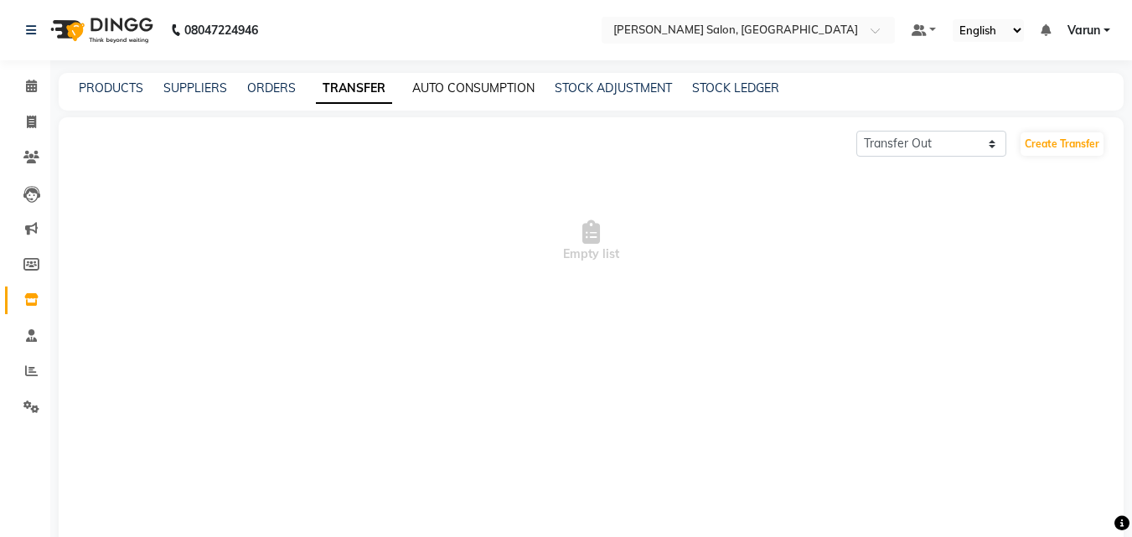
click at [461, 86] on link "AUTO CONSUMPTION" at bounding box center [473, 87] width 122 height 15
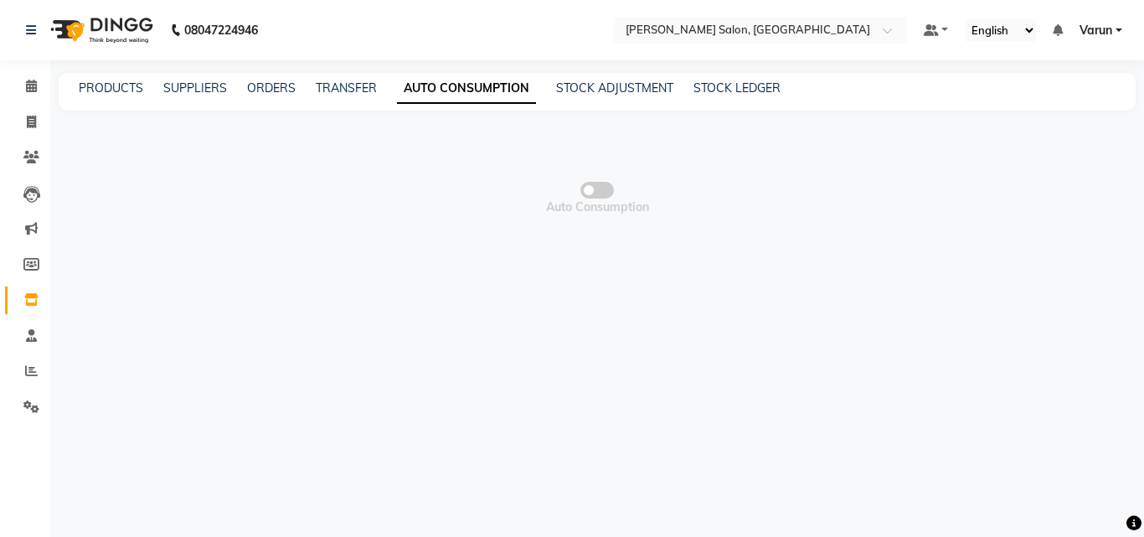
click at [606, 188] on span at bounding box center [597, 190] width 34 height 17
click at [597, 193] on input "checkbox" at bounding box center [597, 193] width 0 height 0
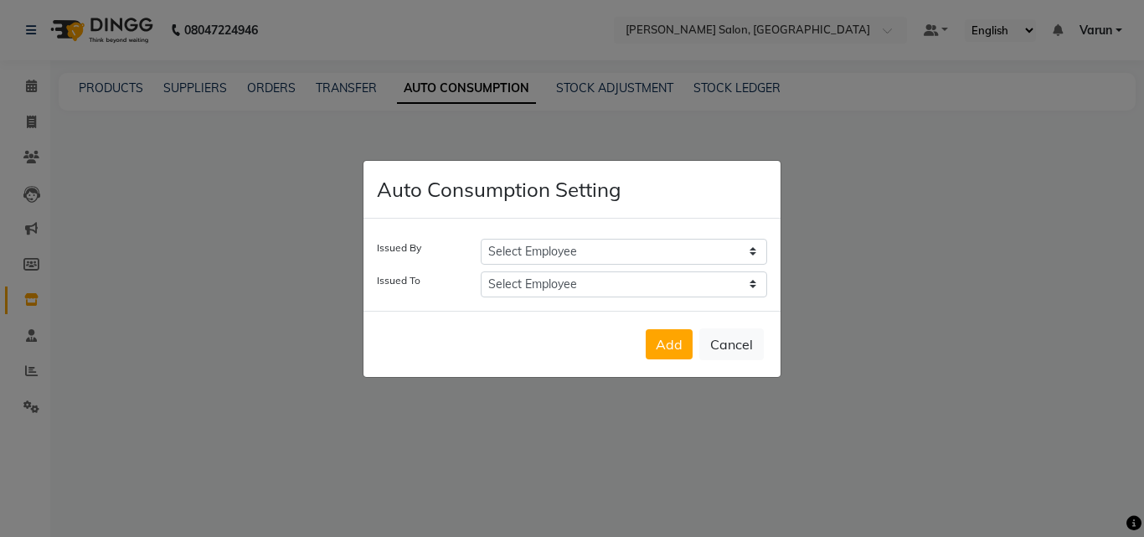
click at [575, 244] on select "Select Employee Varun" at bounding box center [624, 252] width 286 height 26
click at [737, 352] on button "Cancel" at bounding box center [731, 344] width 64 height 32
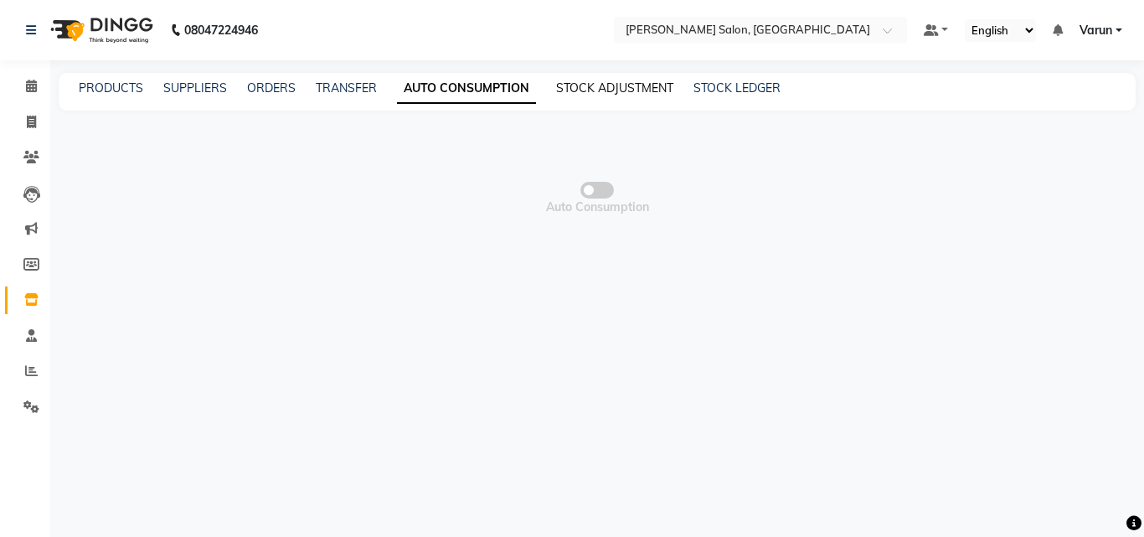
click at [622, 89] on link "STOCK ADJUSTMENT" at bounding box center [614, 87] width 117 height 15
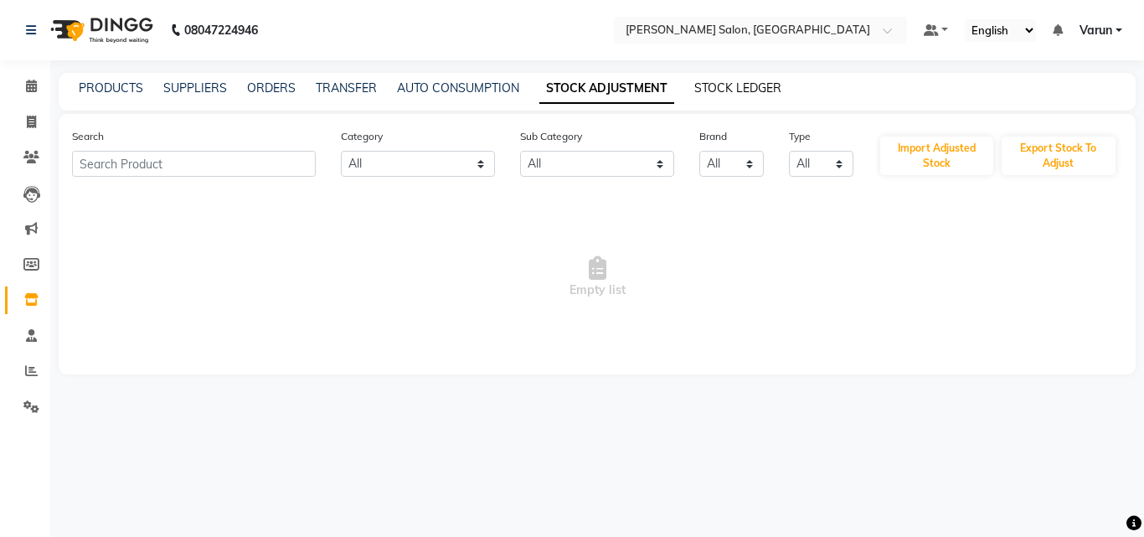
click at [715, 88] on link "STOCK LEDGER" at bounding box center [737, 87] width 87 height 15
select select "all"
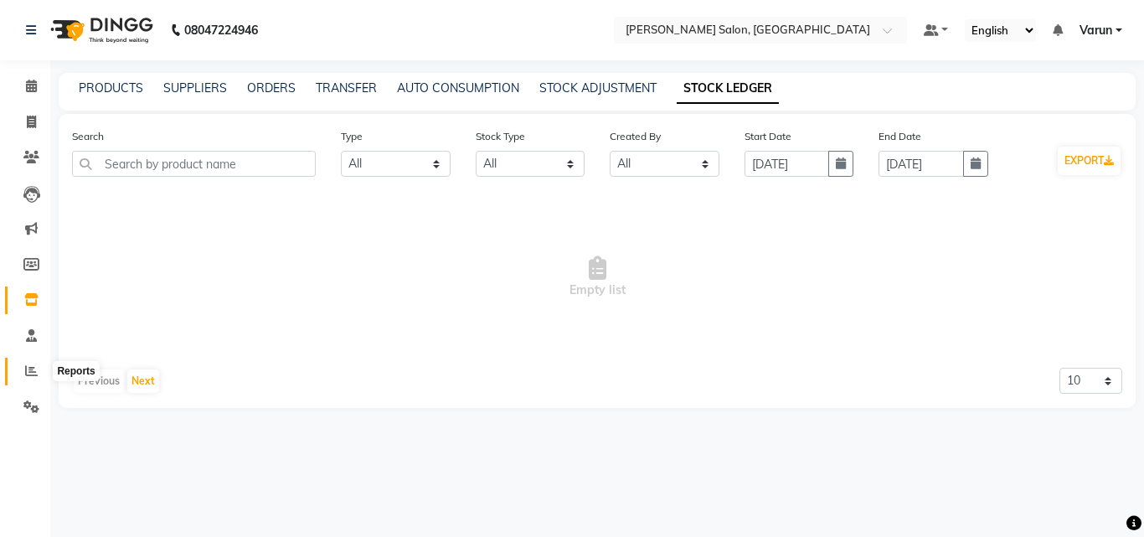
click at [33, 378] on span at bounding box center [31, 371] width 29 height 19
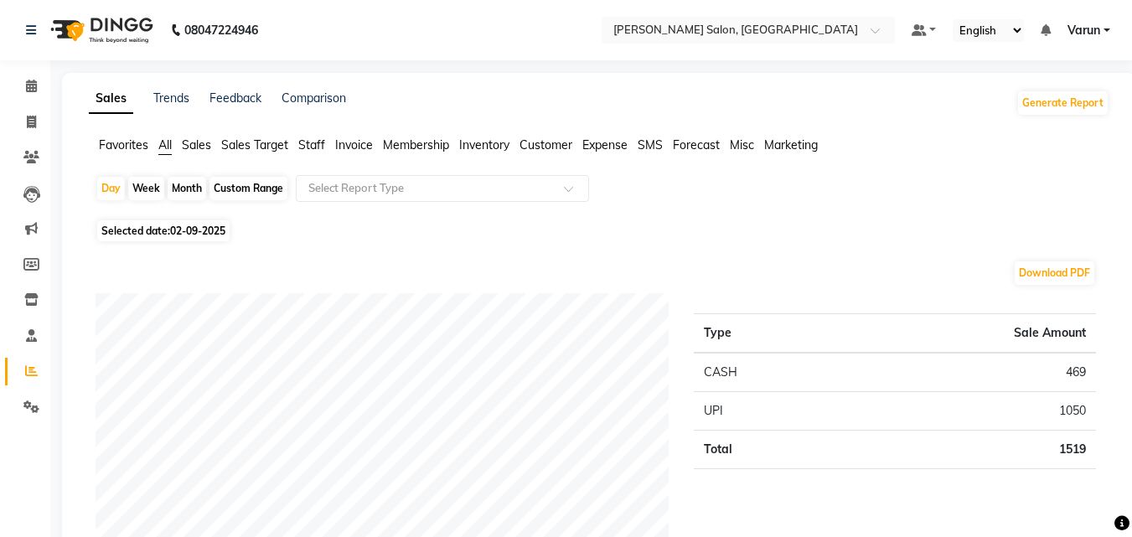
click at [189, 186] on div "Month" at bounding box center [187, 188] width 39 height 23
select select "9"
select select "2025"
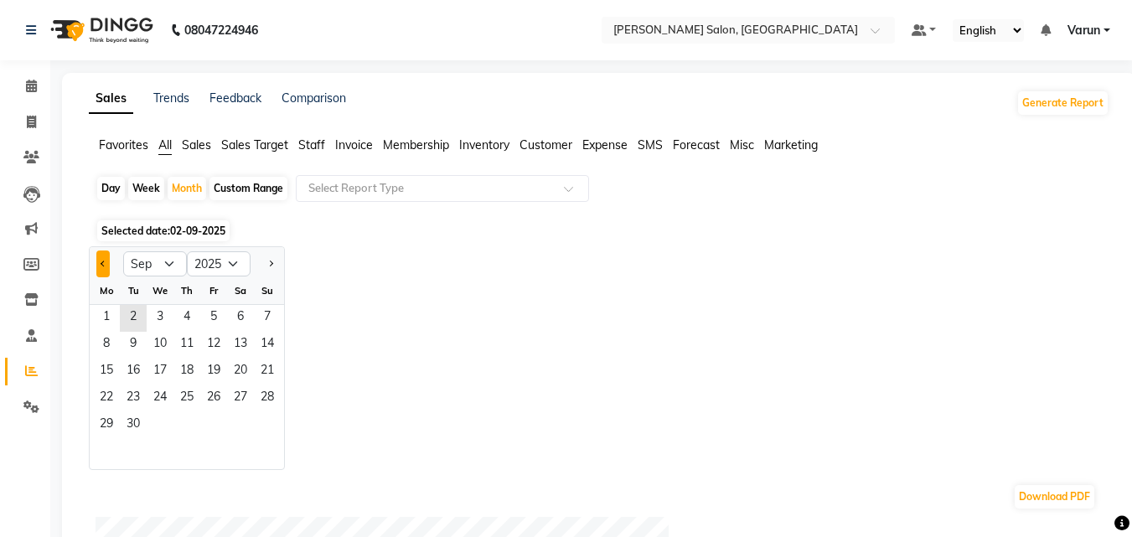
click at [99, 265] on button "Previous month" at bounding box center [102, 263] width 13 height 27
select select "8"
click at [217, 312] on span "1" at bounding box center [213, 318] width 27 height 27
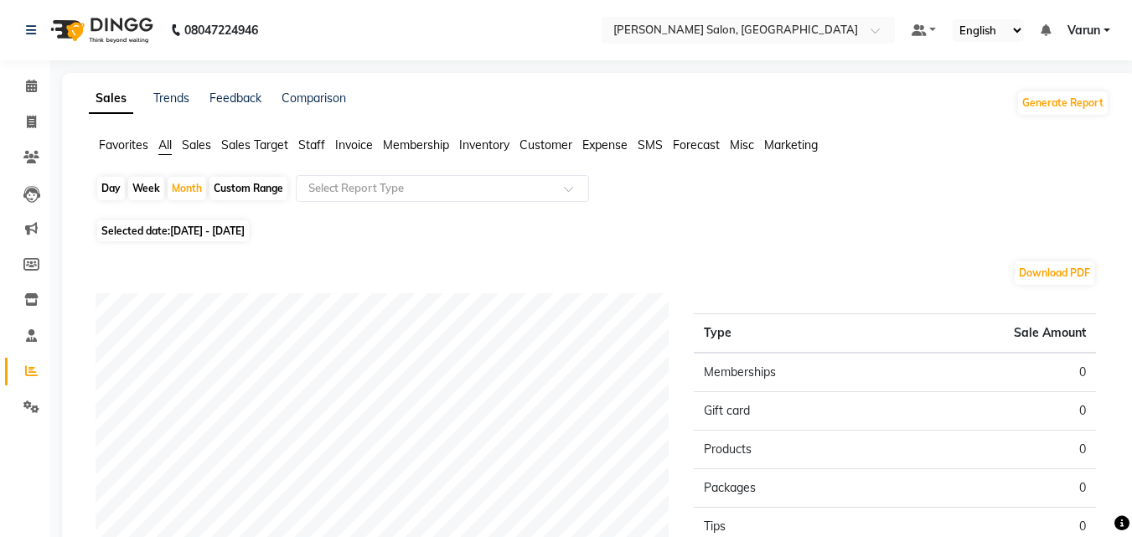
click at [197, 145] on span "Sales" at bounding box center [196, 144] width 29 height 15
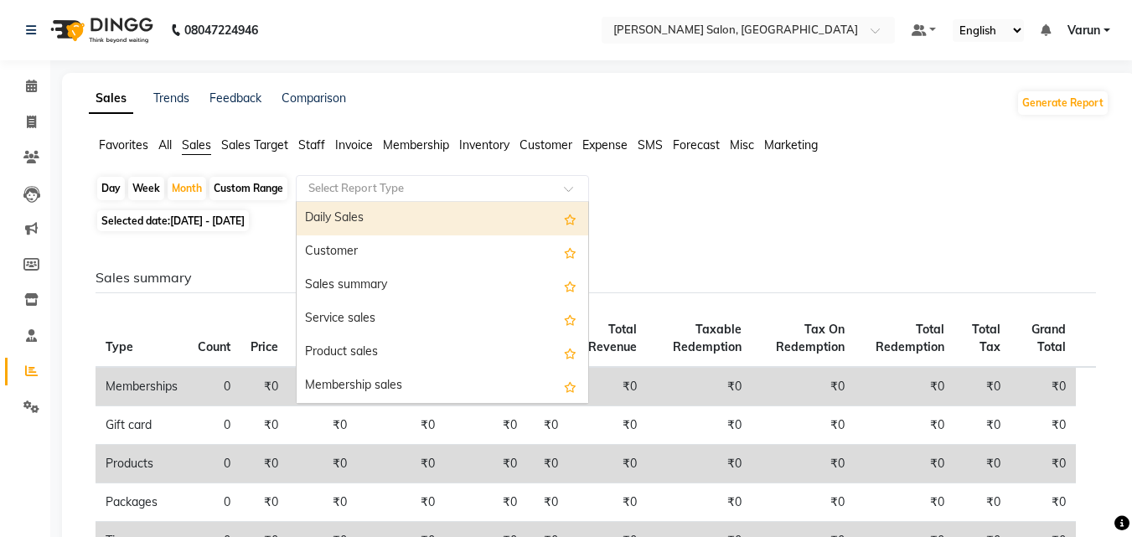
click at [342, 186] on input "text" at bounding box center [425, 188] width 241 height 17
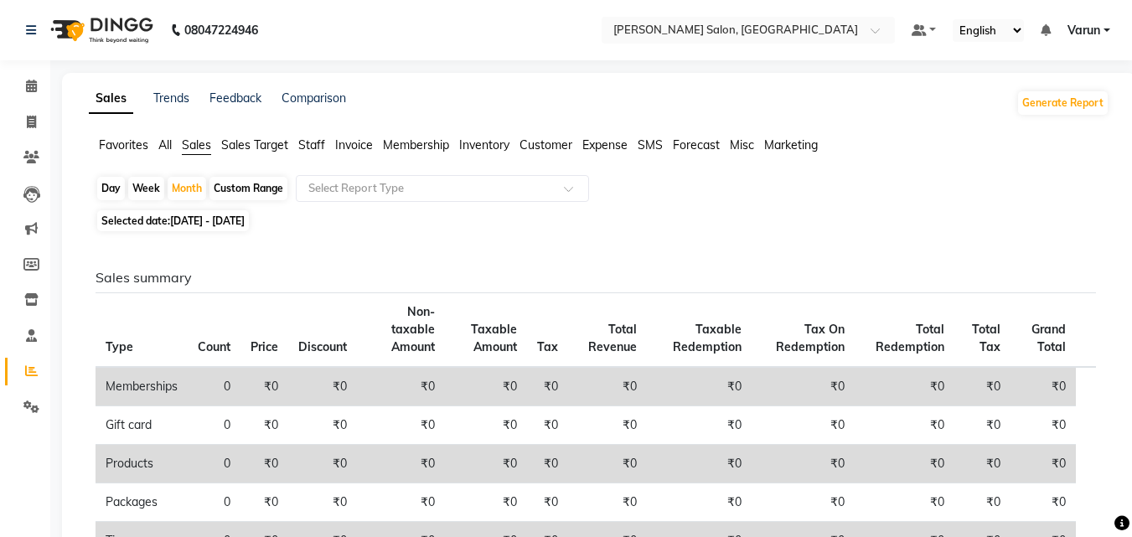
click at [320, 147] on span "Staff" at bounding box center [311, 144] width 27 height 15
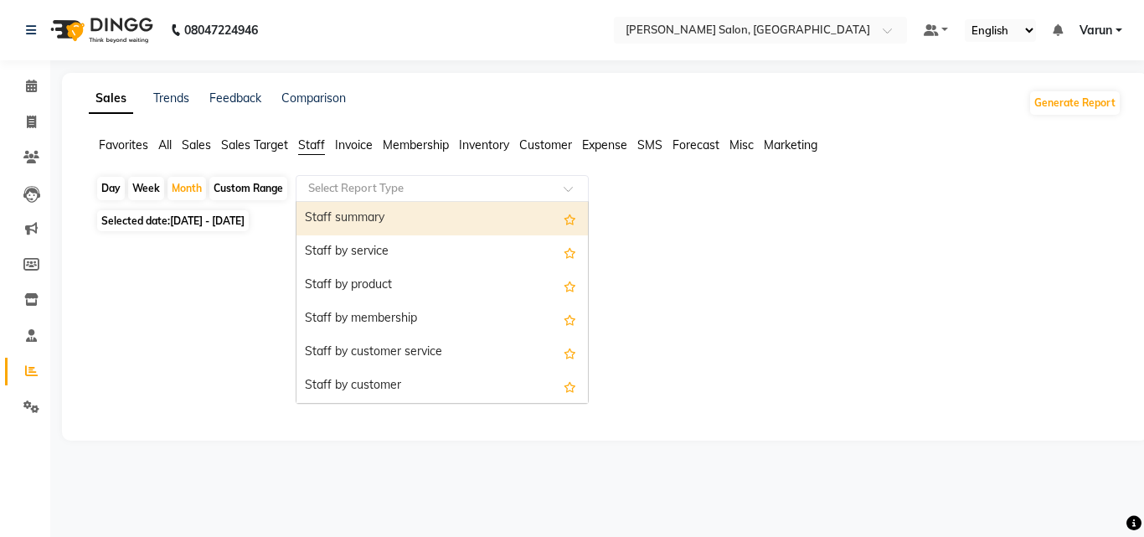
click at [343, 186] on input "text" at bounding box center [425, 188] width 241 height 17
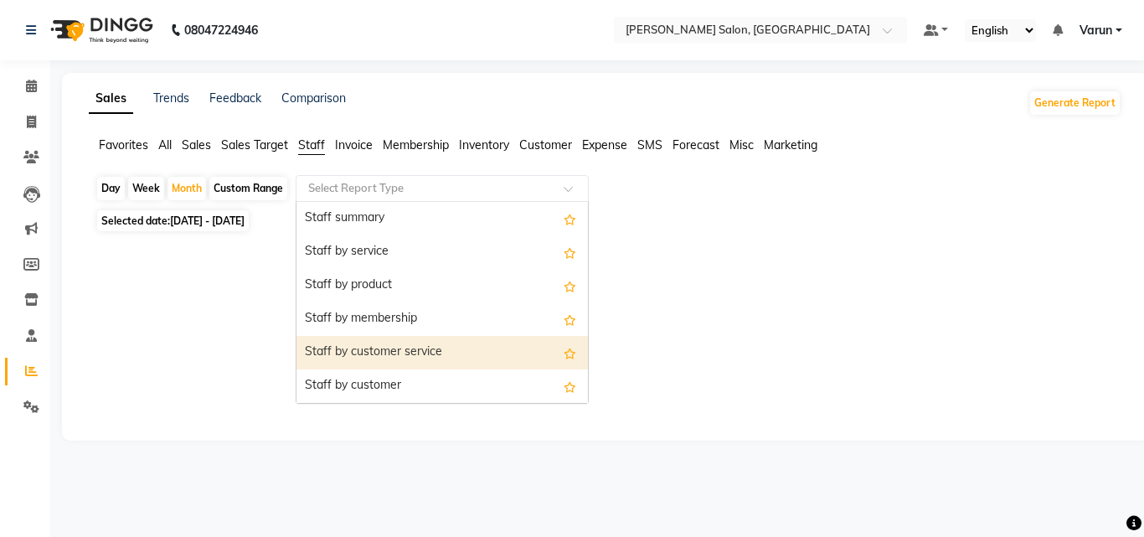
click at [405, 354] on div "Staff by customer service" at bounding box center [443, 353] width 292 height 34
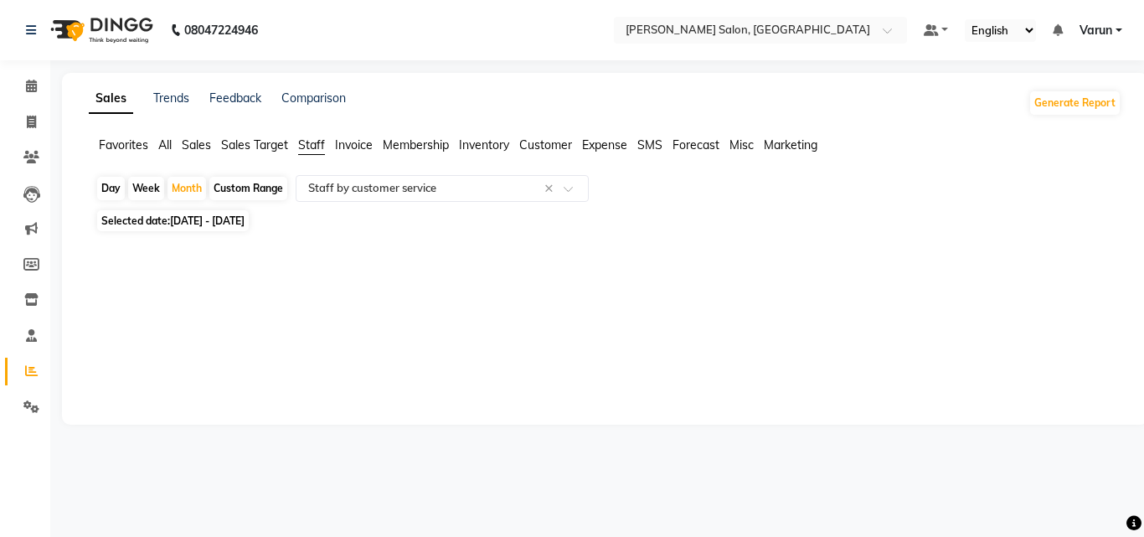
click at [359, 147] on span "Invoice" at bounding box center [354, 144] width 38 height 15
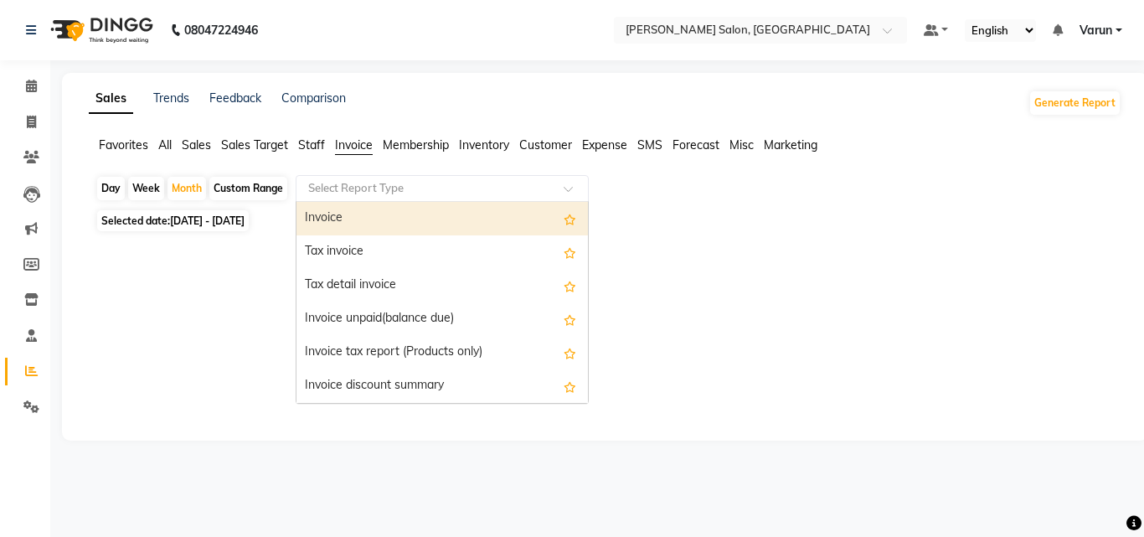
click at [364, 187] on input "text" at bounding box center [425, 188] width 241 height 17
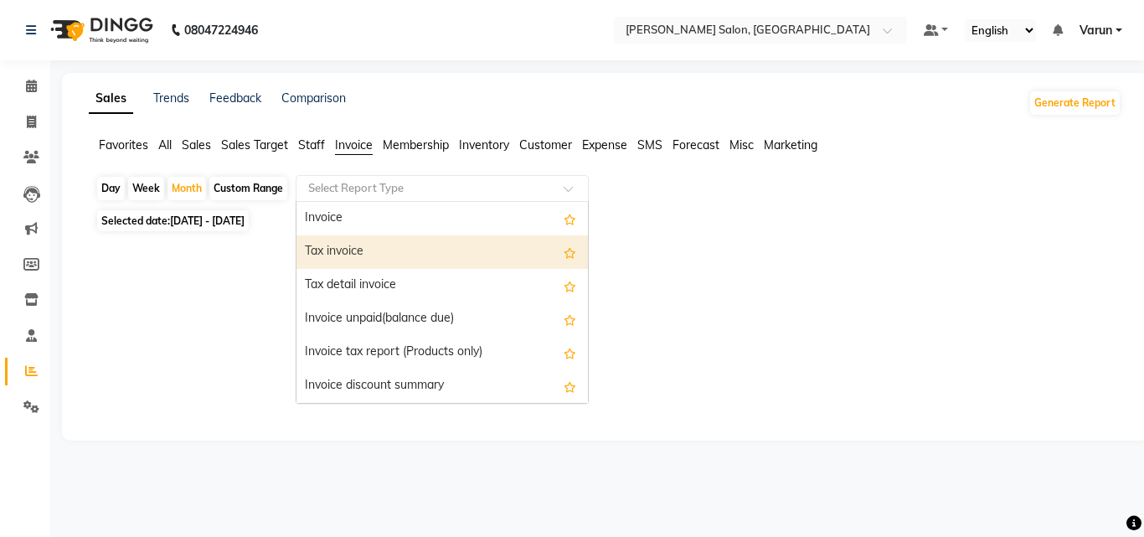
click at [362, 250] on div "Tax invoice" at bounding box center [443, 252] width 292 height 34
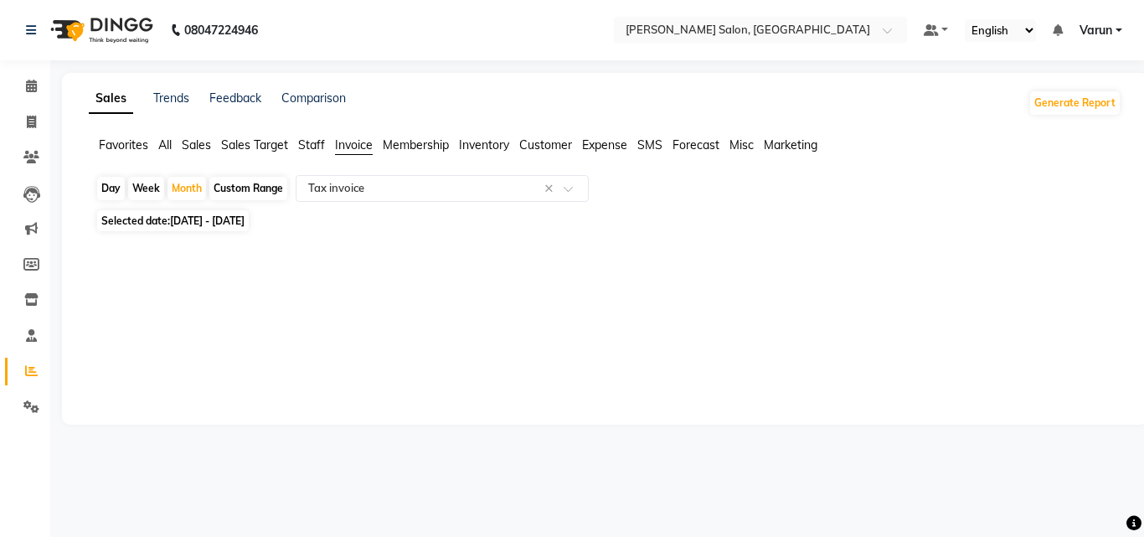
click at [415, 145] on span "Membership" at bounding box center [416, 144] width 66 height 15
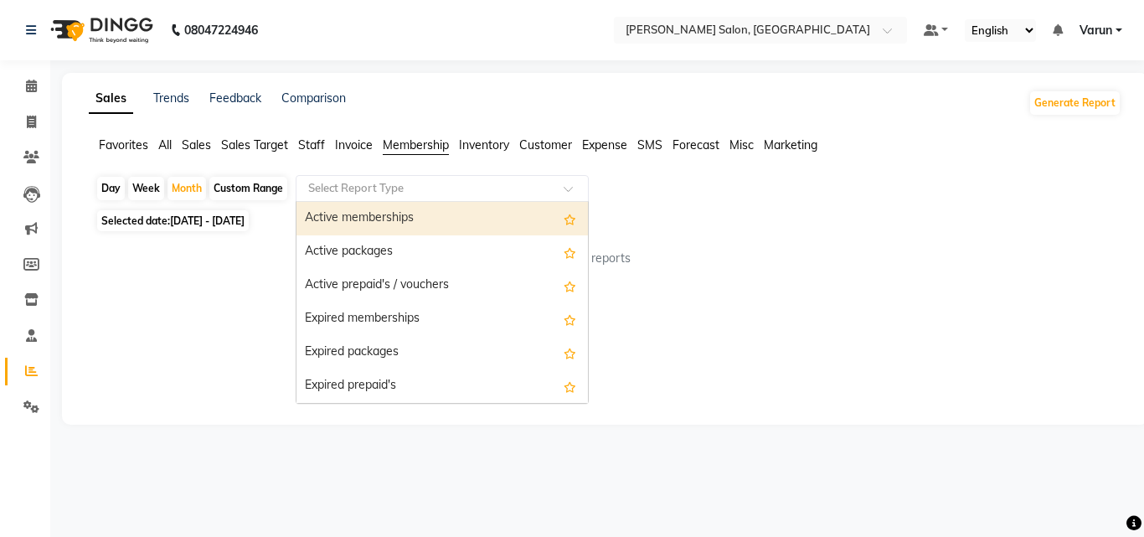
click at [409, 191] on input "text" at bounding box center [425, 188] width 241 height 17
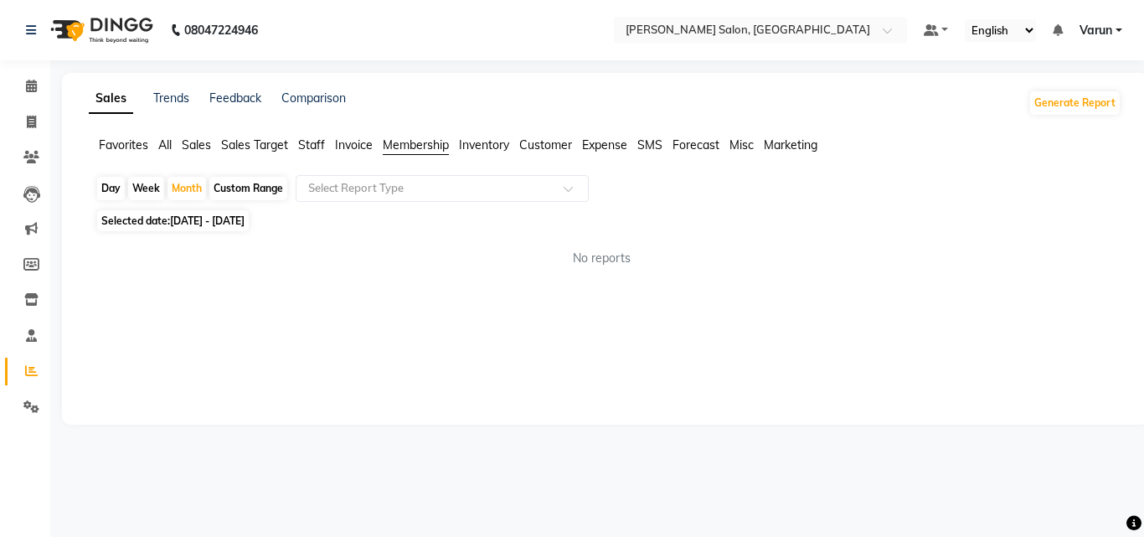
click at [485, 146] on span "Inventory" at bounding box center [484, 144] width 50 height 15
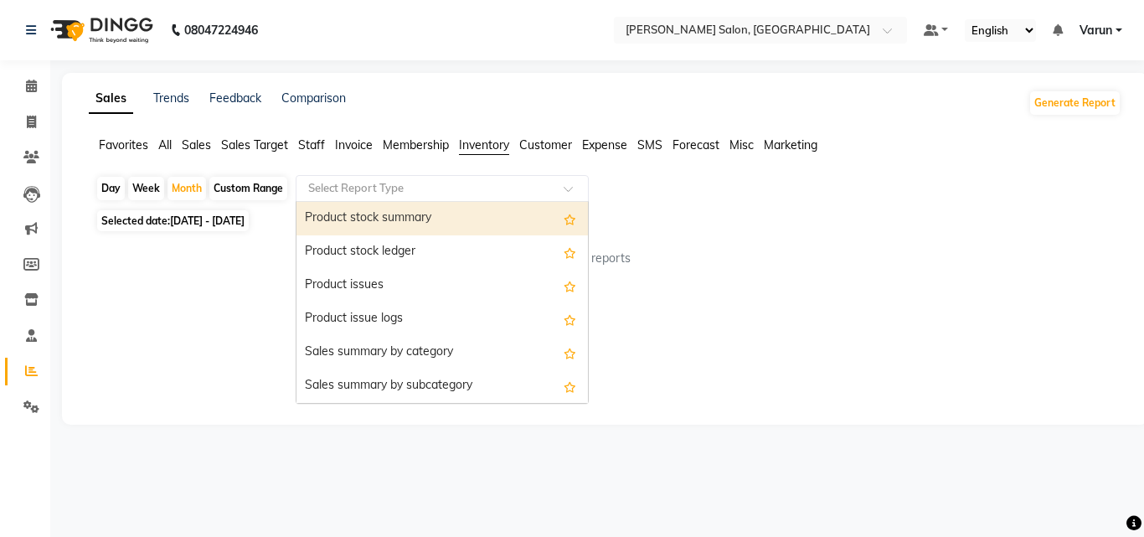
click at [473, 176] on div "Select Report Type" at bounding box center [442, 188] width 293 height 27
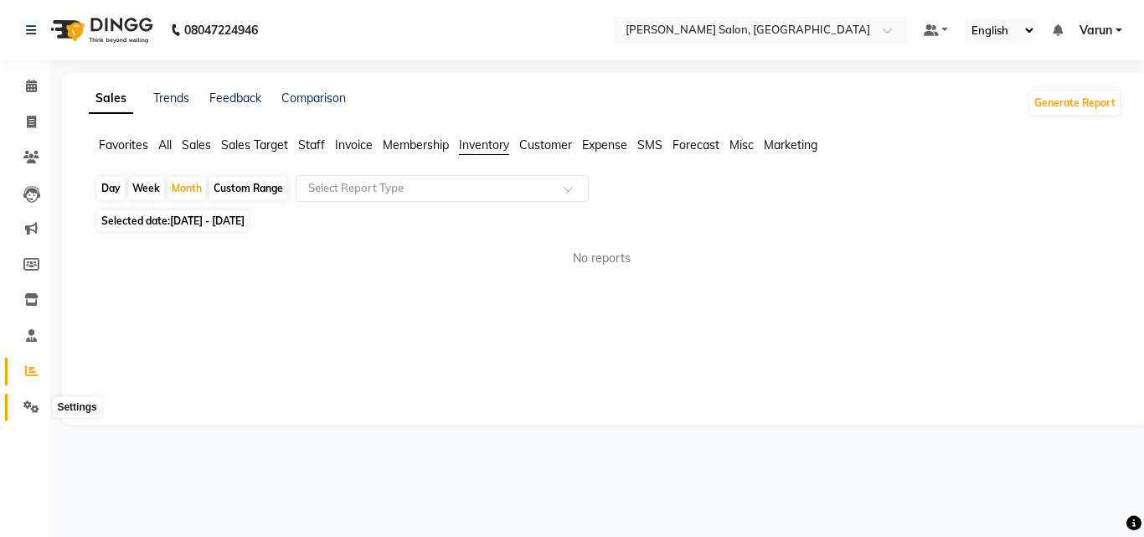
click at [36, 404] on icon at bounding box center [31, 406] width 16 height 13
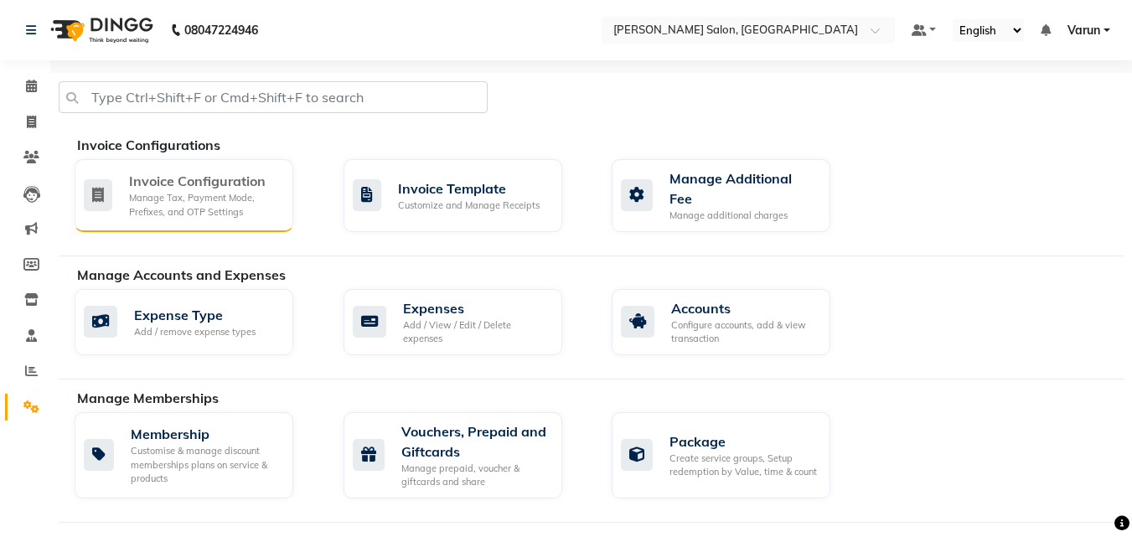
click at [179, 197] on div "Manage Tax, Payment Mode, Prefixes, and OTP Settings" at bounding box center [204, 205] width 151 height 28
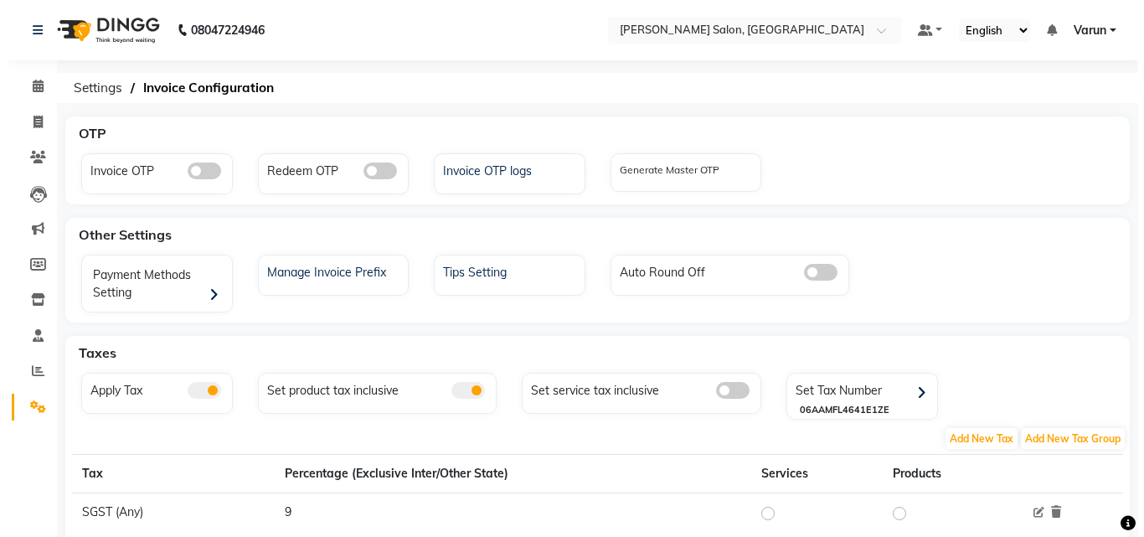
scroll to position [84, 0]
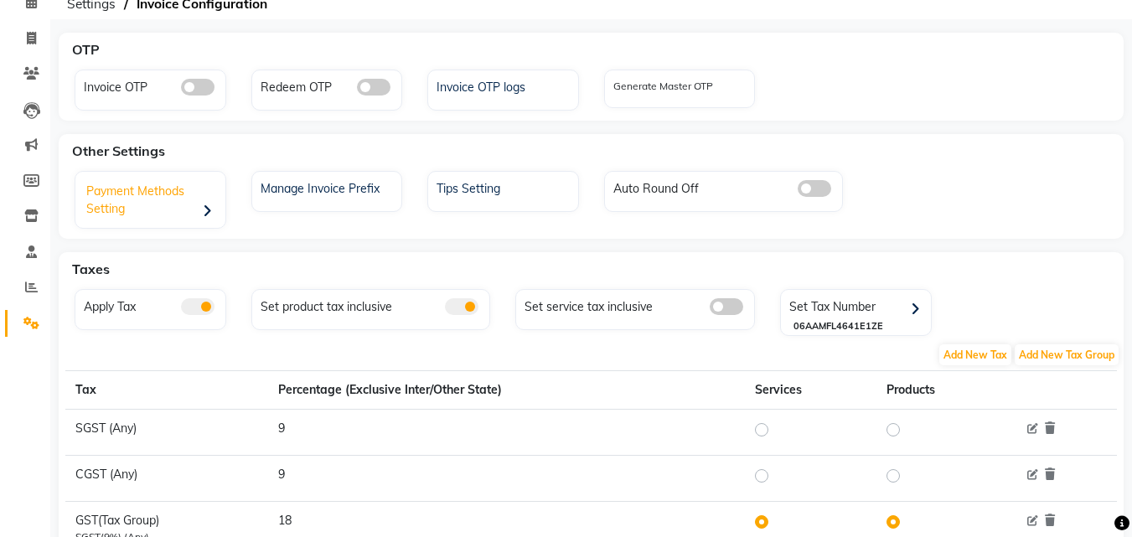
click at [179, 216] on div "Payment Methods Setting" at bounding box center [153, 202] width 146 height 52
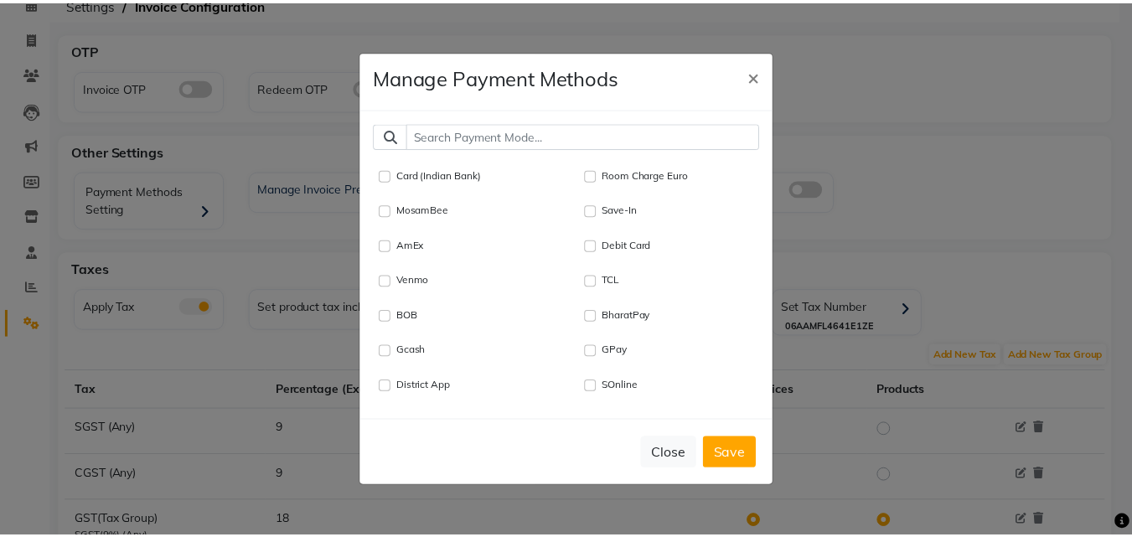
scroll to position [597, 0]
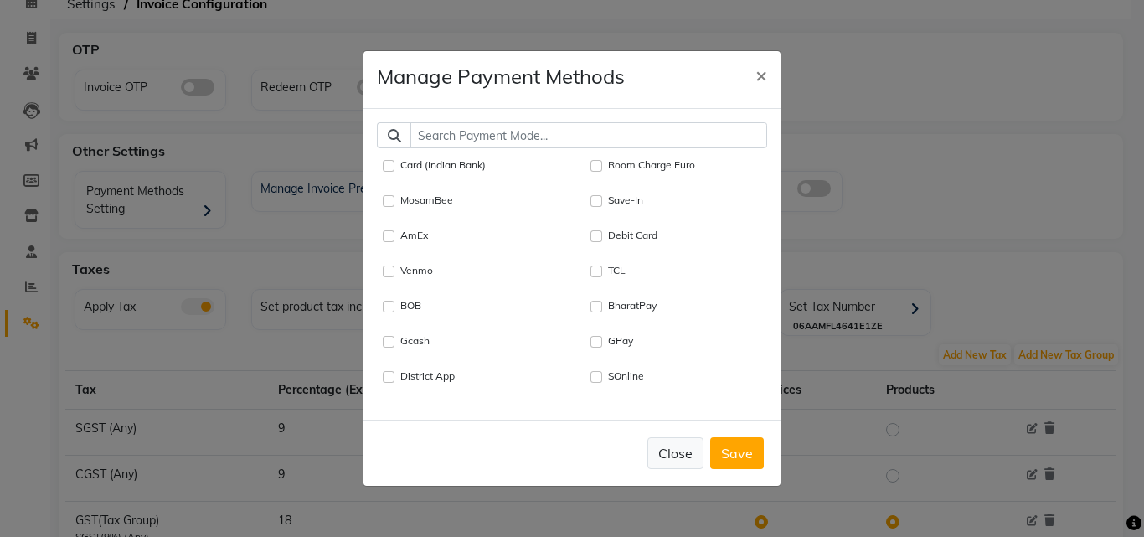
click at [696, 457] on button "Close" at bounding box center [676, 453] width 56 height 32
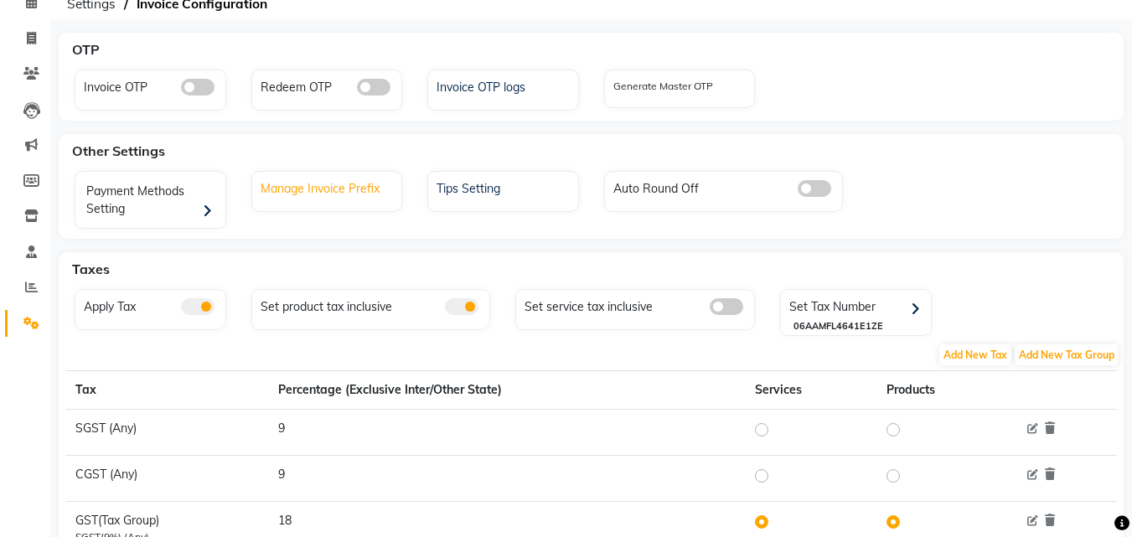
click at [353, 193] on div "Manage Invoice Prefix" at bounding box center [329, 187] width 146 height 22
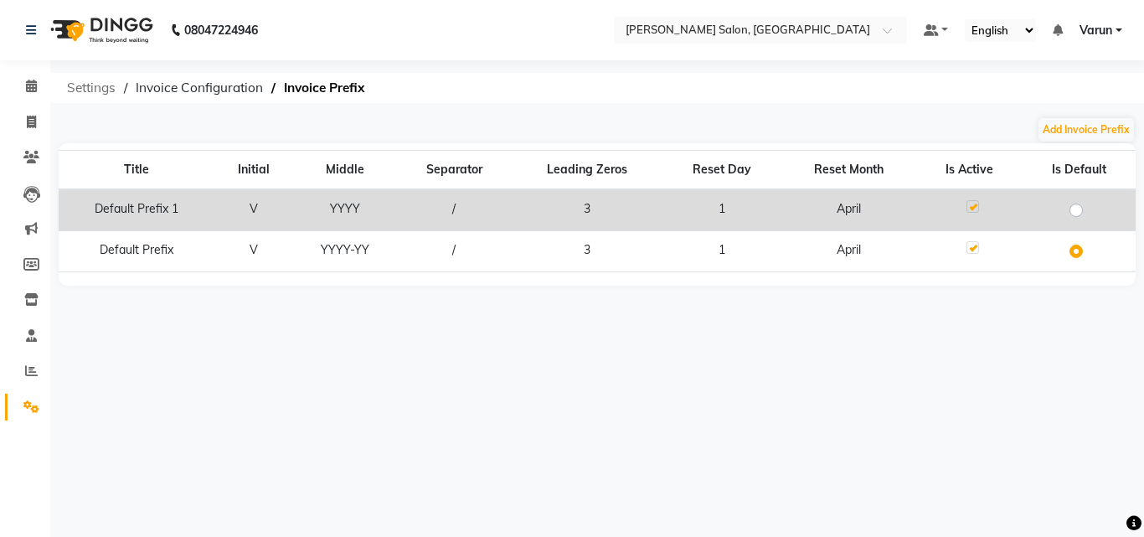
click at [98, 92] on span "Settings" at bounding box center [91, 88] width 65 height 30
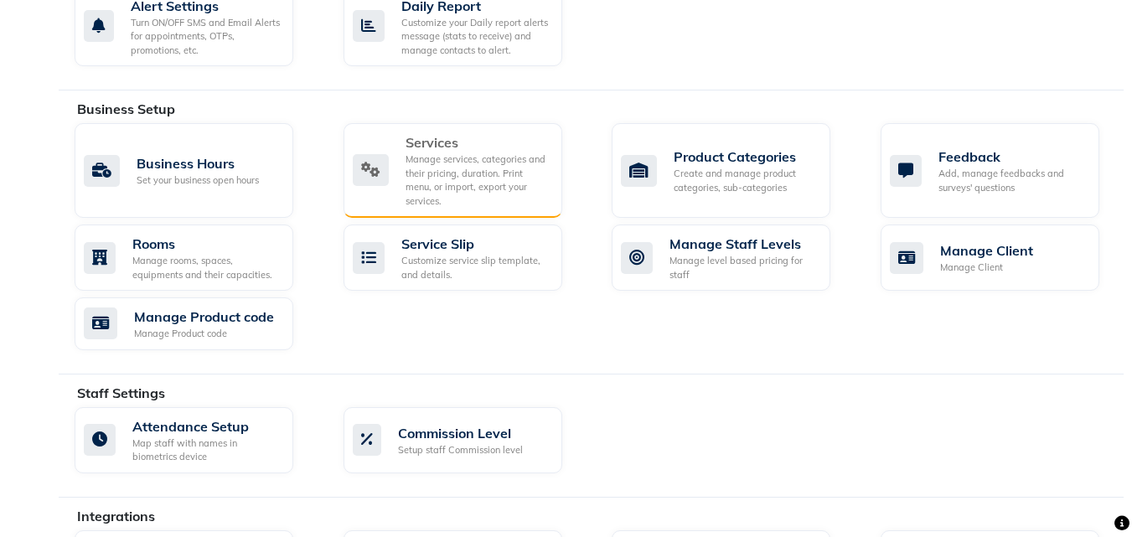
scroll to position [572, 0]
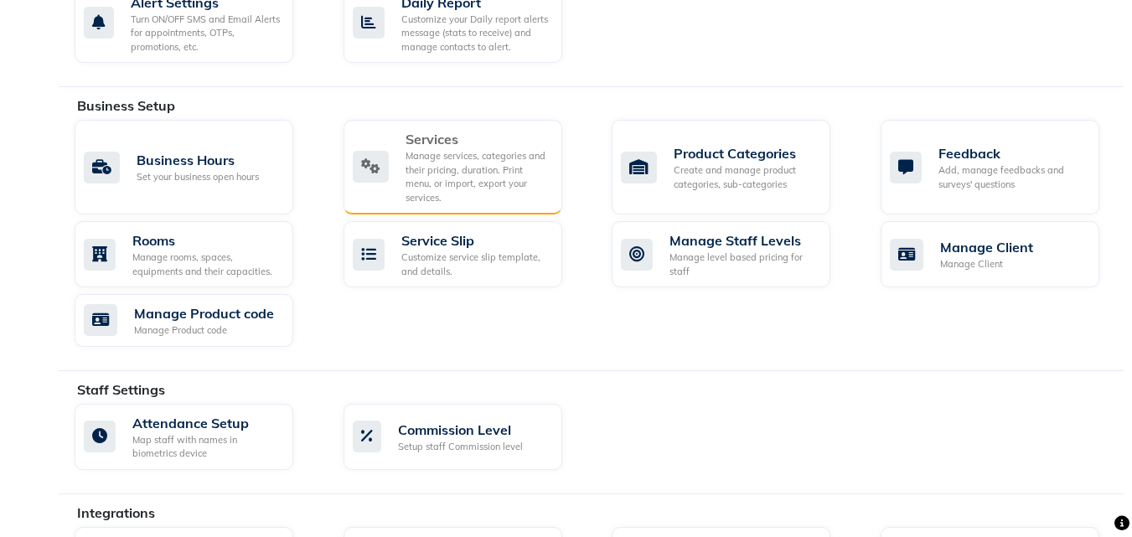
click at [449, 160] on div "Manage services, categories and their pricing, duration. Print menu, or import,…" at bounding box center [476, 176] width 143 height 55
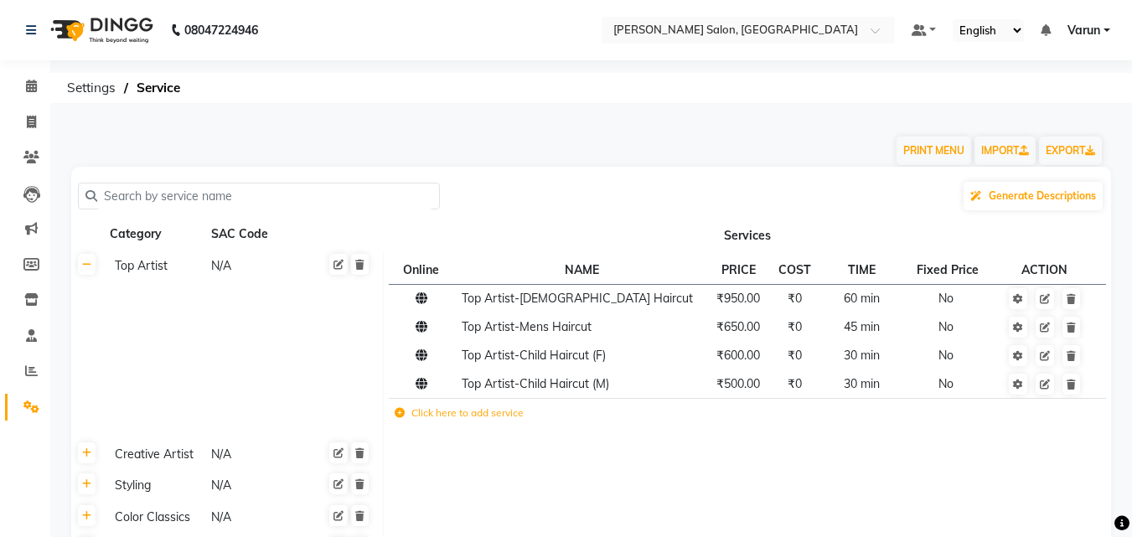
scroll to position [90, 0]
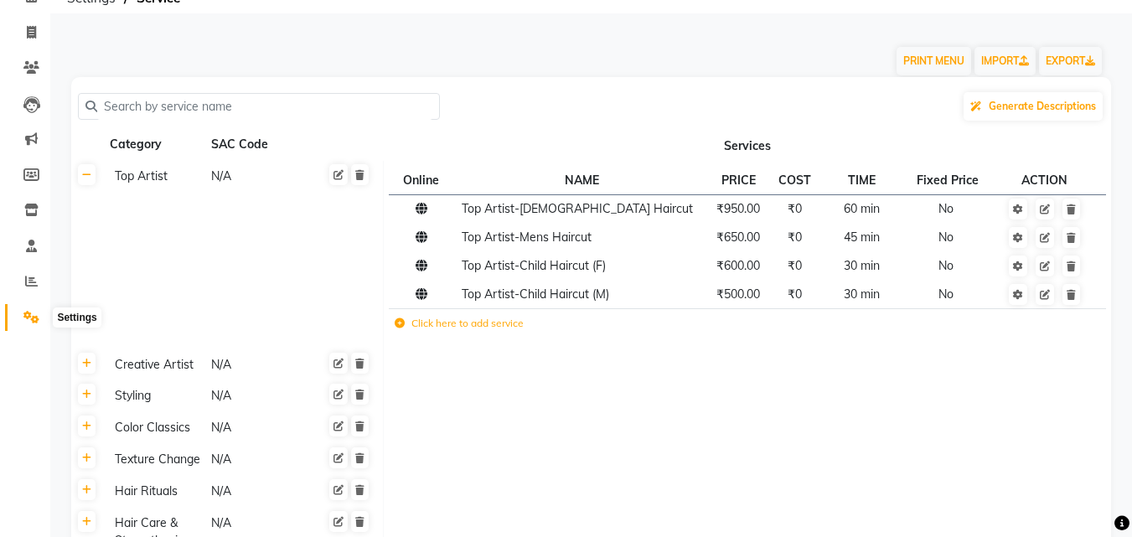
click at [44, 326] on span at bounding box center [31, 317] width 29 height 19
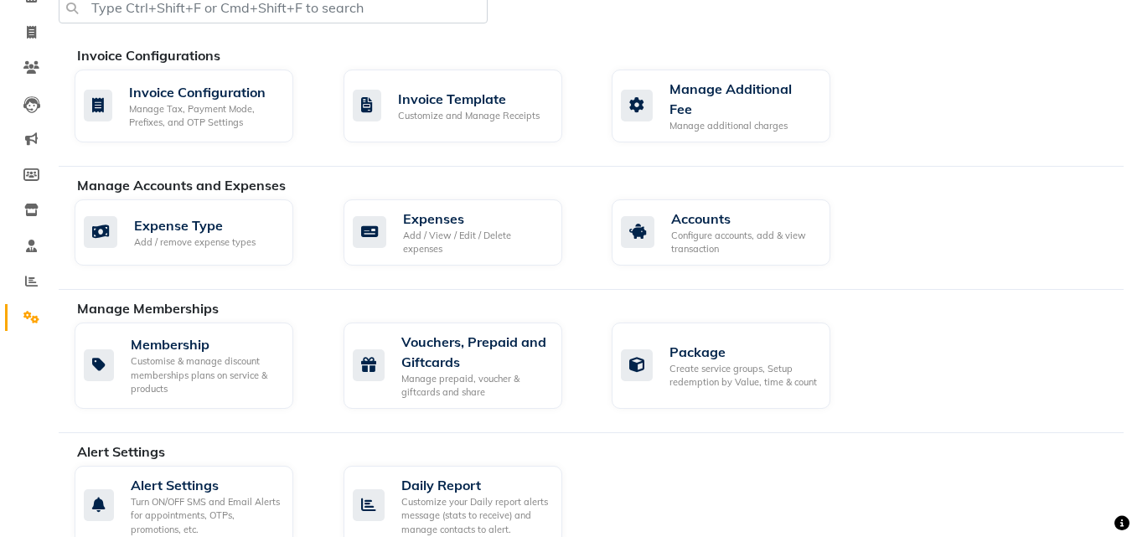
scroll to position [474, 0]
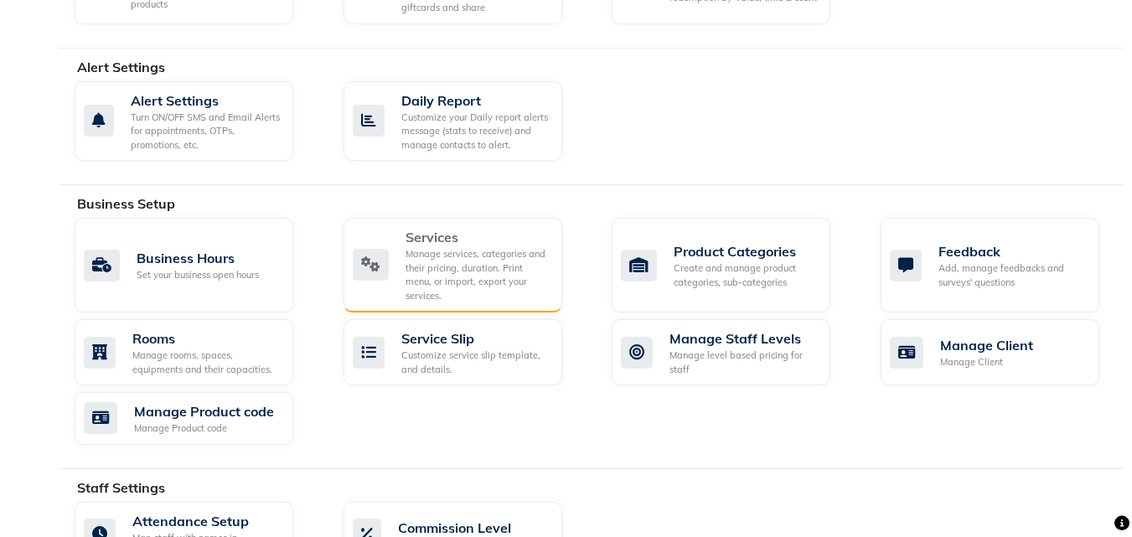
click at [465, 253] on div "Manage services, categories and their pricing, duration. Print menu, or import,…" at bounding box center [476, 274] width 143 height 55
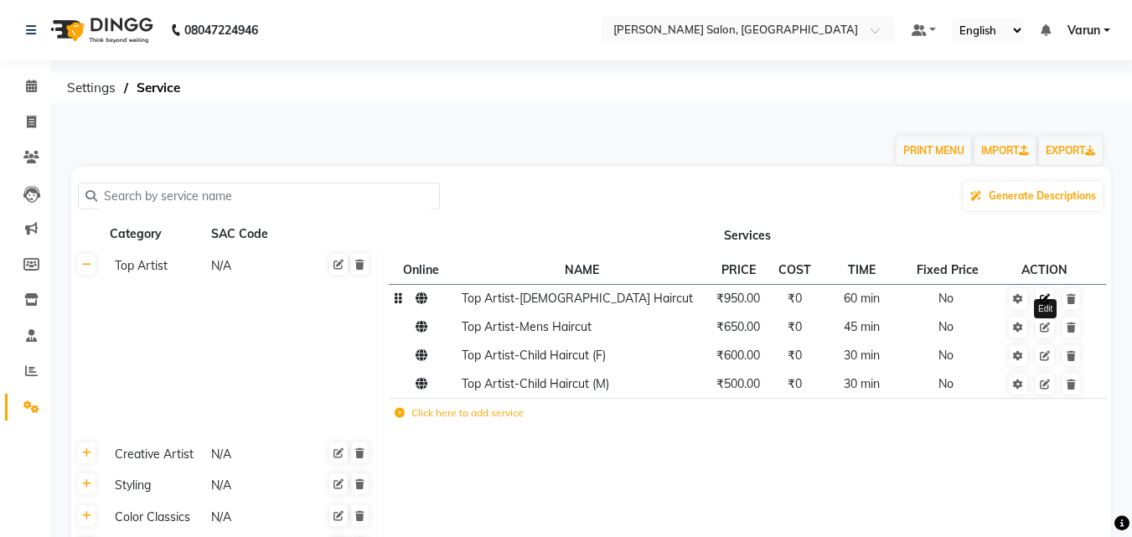
click at [1046, 307] on link at bounding box center [1044, 298] width 18 height 21
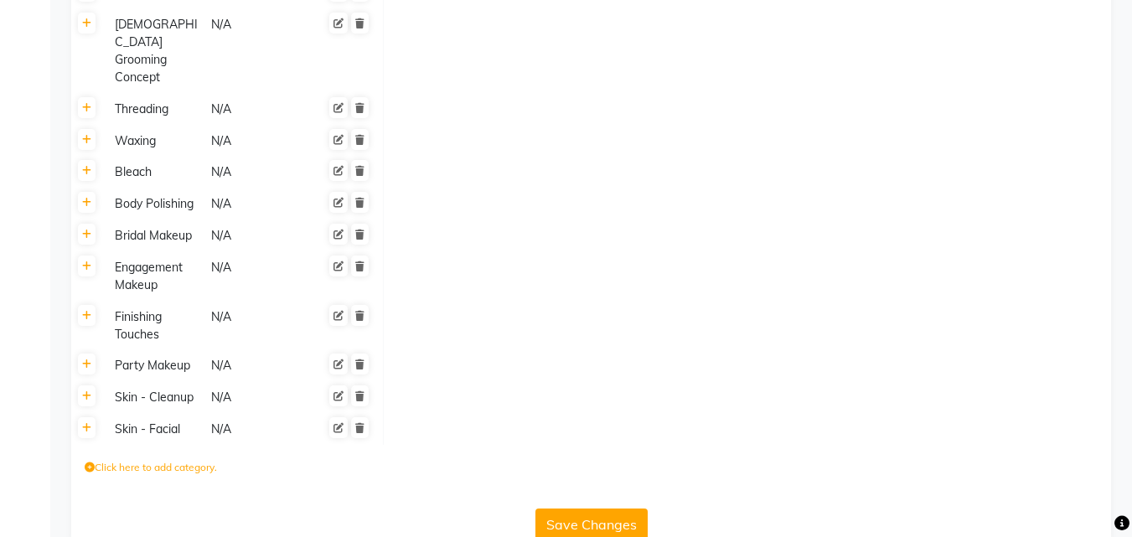
scroll to position [335, 0]
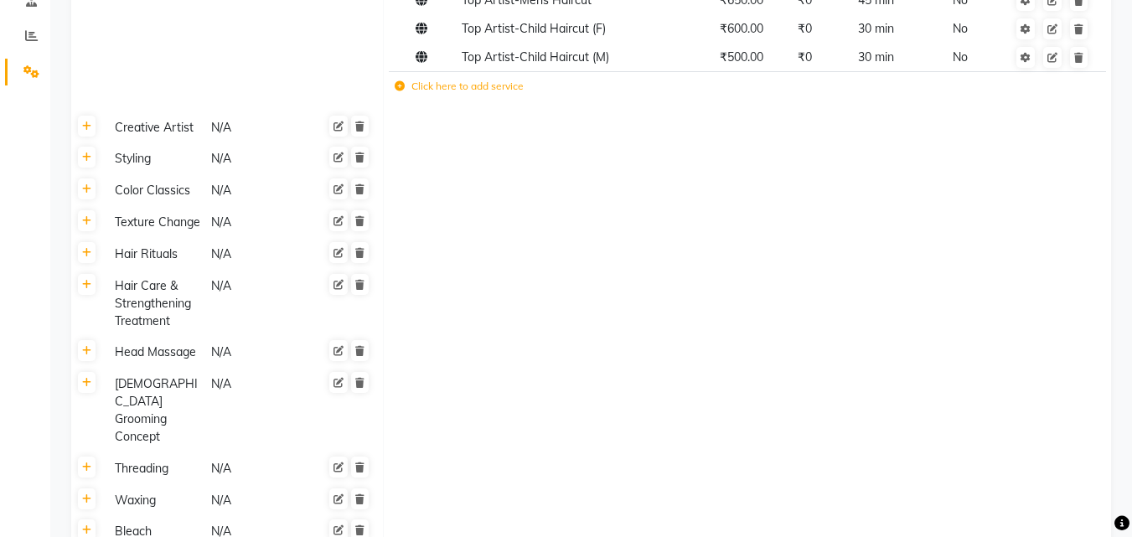
click at [400, 90] on icon at bounding box center [400, 86] width 10 height 10
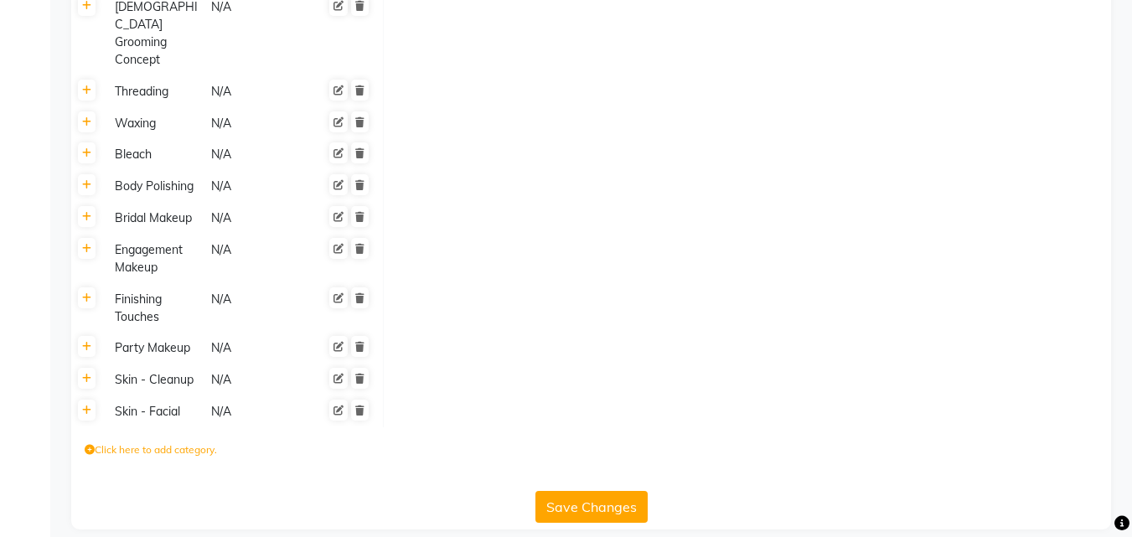
scroll to position [0, 0]
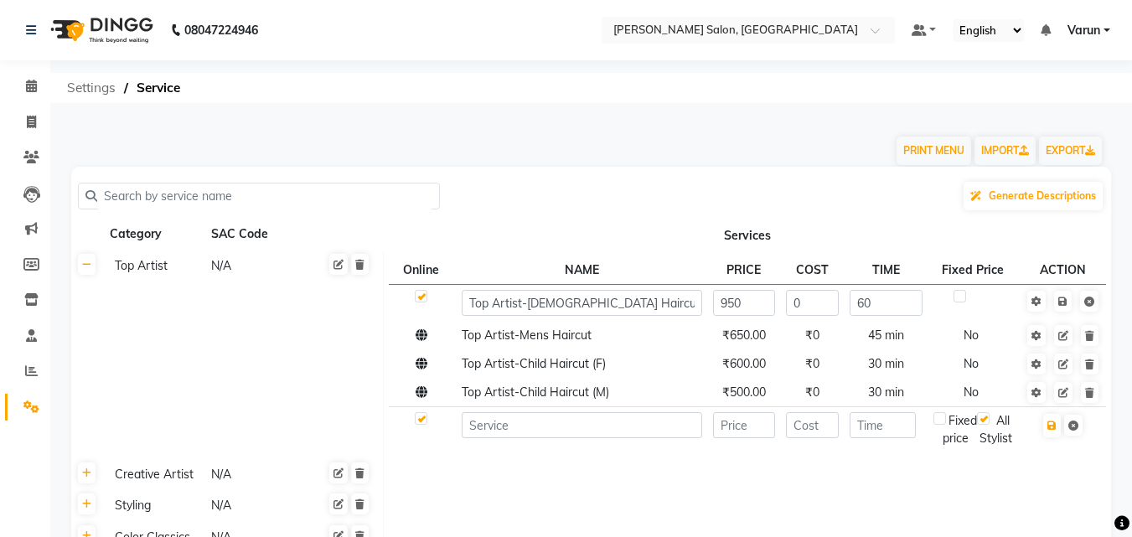
click at [99, 90] on span "Settings" at bounding box center [91, 88] width 65 height 30
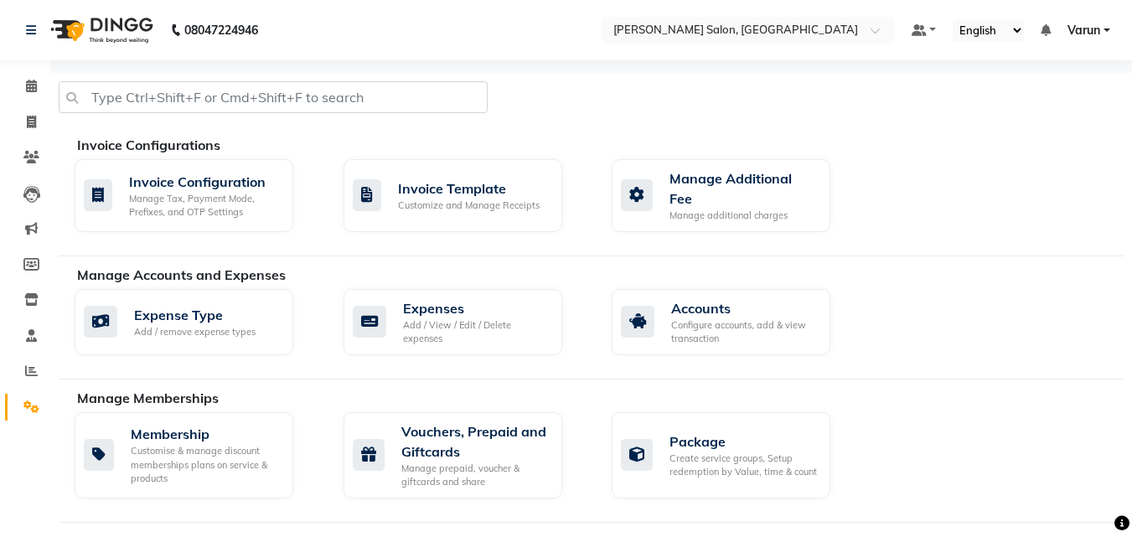
scroll to position [875, 0]
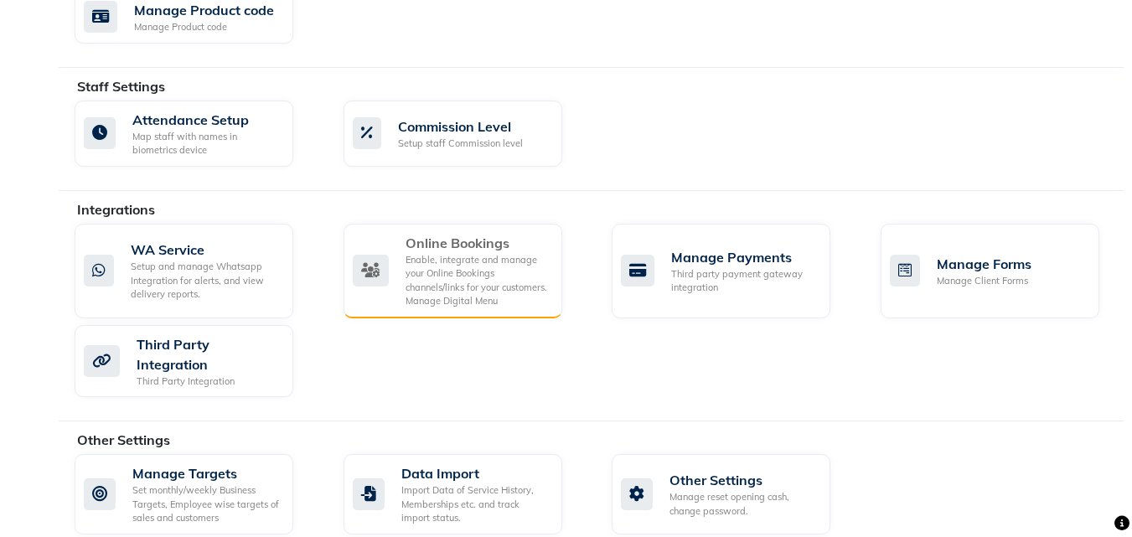
click at [446, 266] on div "Enable, integrate and manage your Online Bookings channels/links for your custo…" at bounding box center [476, 280] width 143 height 55
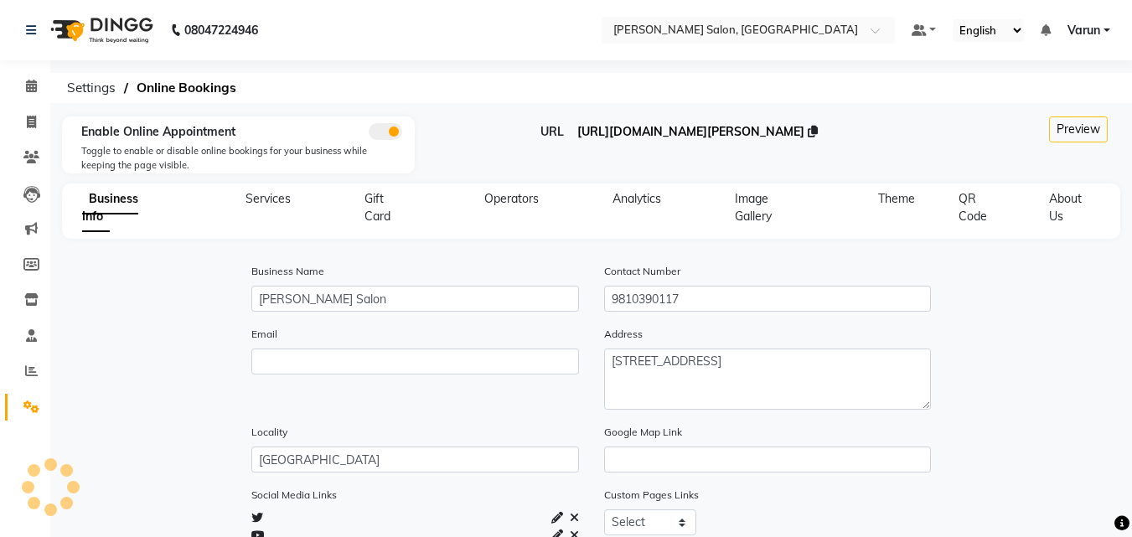
click at [691, 138] on span "https://dingg.app/booking/bellance-salon-faridabad" at bounding box center [690, 131] width 227 height 15
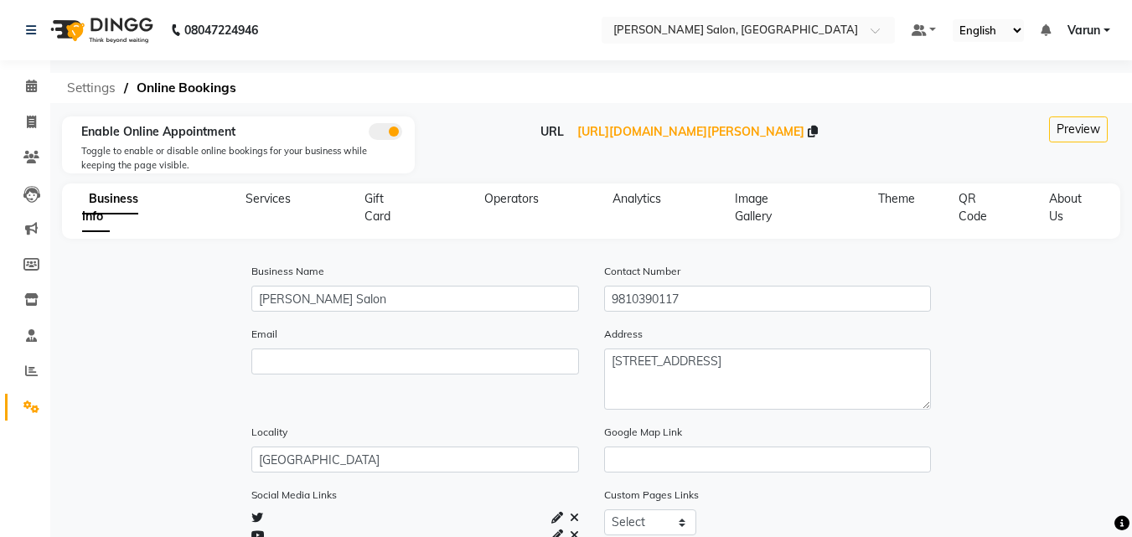
click at [107, 88] on span "Settings" at bounding box center [91, 88] width 65 height 30
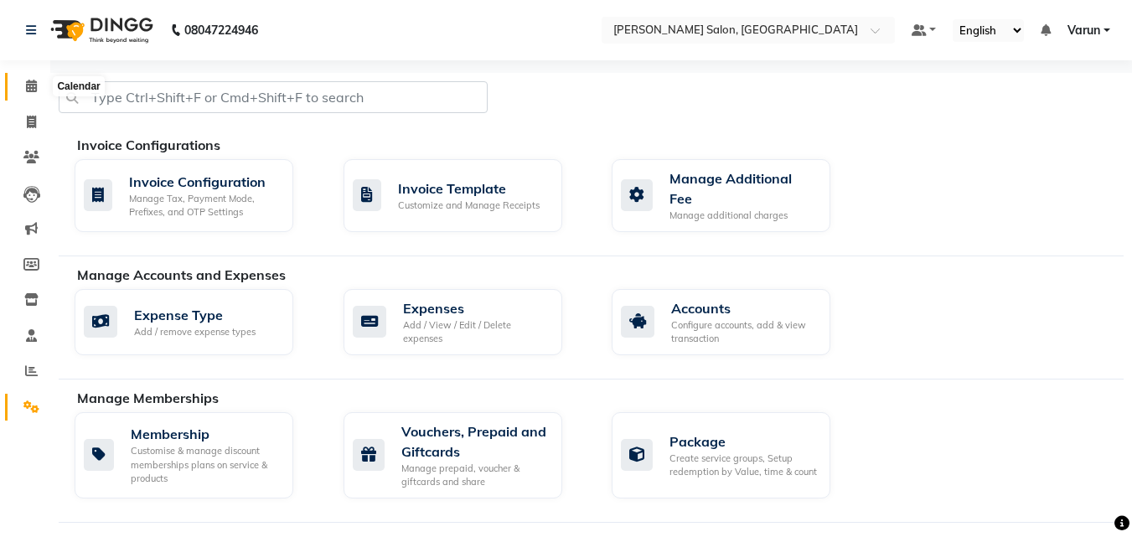
click at [27, 87] on icon at bounding box center [31, 86] width 11 height 13
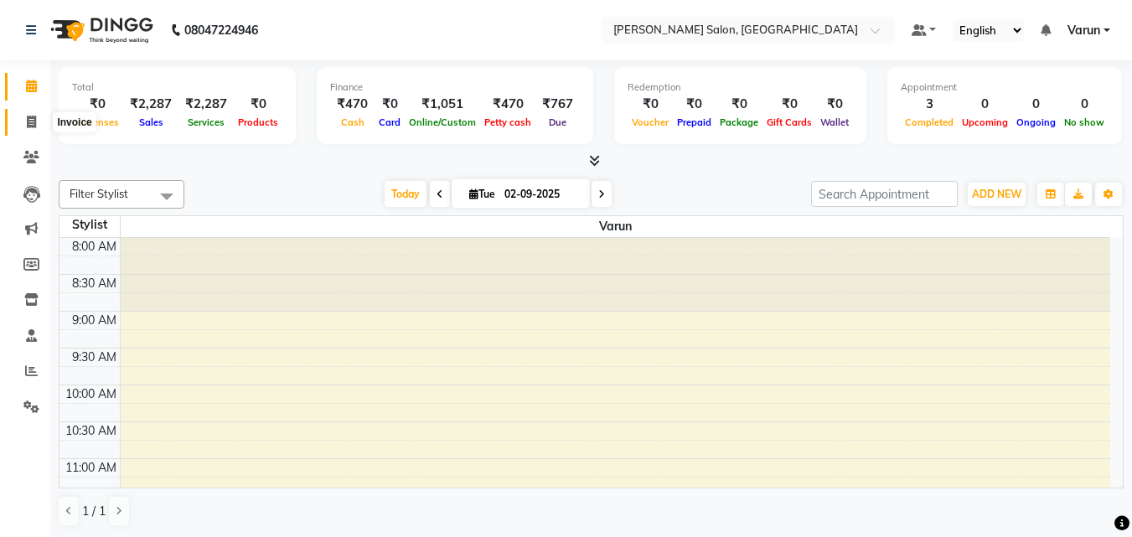
click at [40, 121] on span at bounding box center [31, 122] width 29 height 19
select select "service"
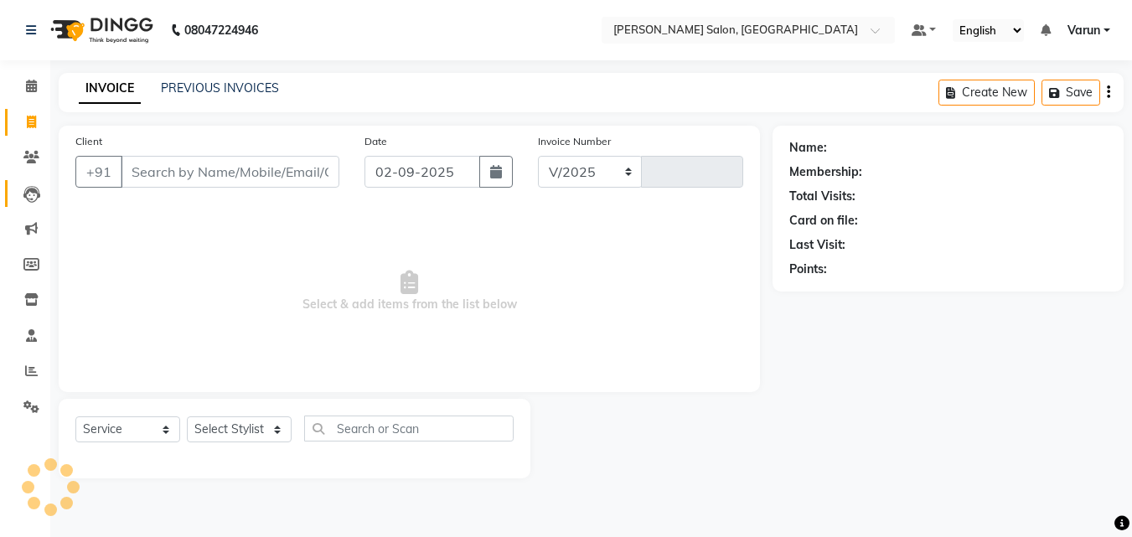
select select "8959"
type input "0004"
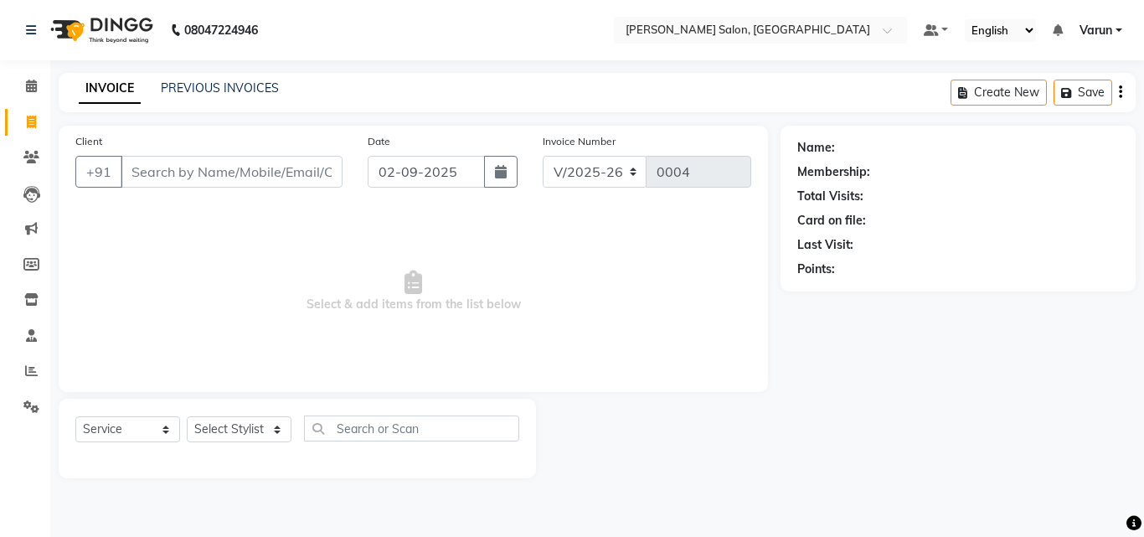
click at [232, 181] on input "Client" at bounding box center [232, 172] width 222 height 32
click at [207, 178] on input "Client" at bounding box center [232, 172] width 222 height 32
paste input "9338868686"
type input "9338868686"
click at [301, 171] on span "Add Client" at bounding box center [299, 171] width 66 height 17
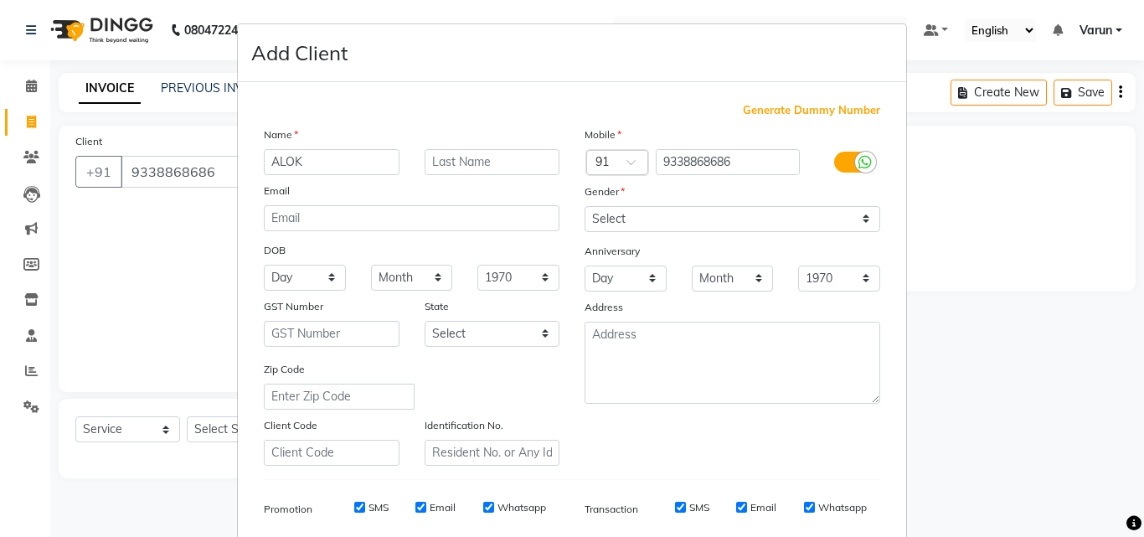
type input "ALOK"
click at [706, 225] on select "Select [DEMOGRAPHIC_DATA] [DEMOGRAPHIC_DATA] Other Prefer Not To Say" at bounding box center [733, 219] width 296 height 26
select select "[DEMOGRAPHIC_DATA]"
click at [585, 206] on select "Select [DEMOGRAPHIC_DATA] [DEMOGRAPHIC_DATA] Other Prefer Not To Say" at bounding box center [733, 219] width 296 height 26
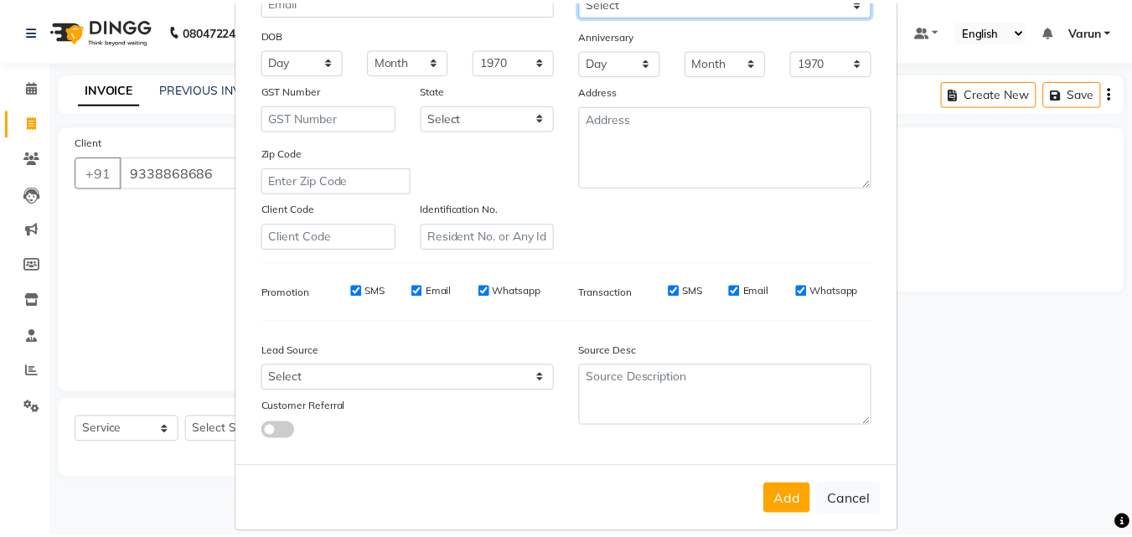
scroll to position [236, 0]
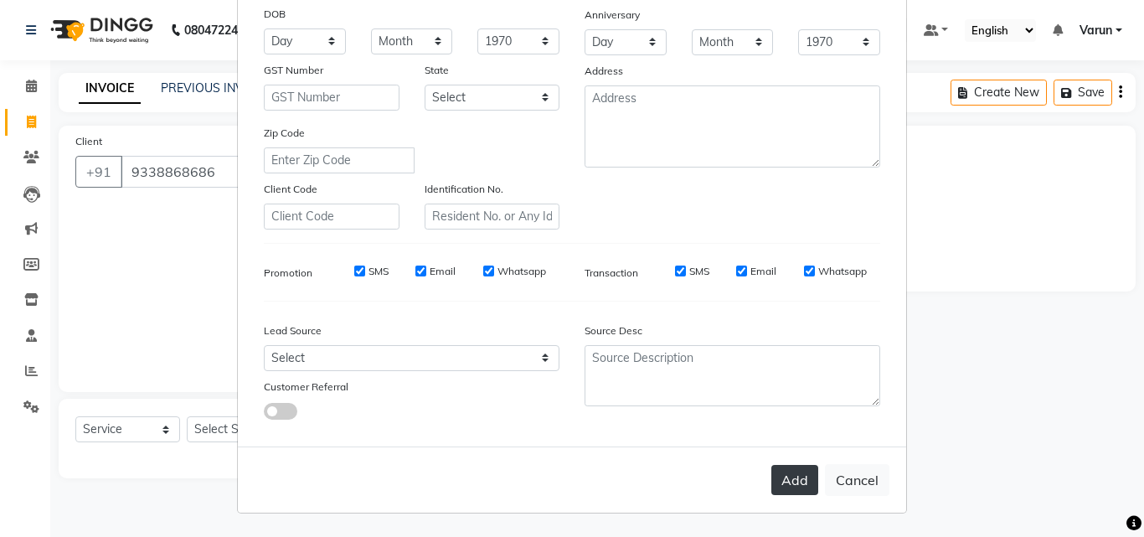
click at [788, 484] on button "Add" at bounding box center [794, 480] width 47 height 30
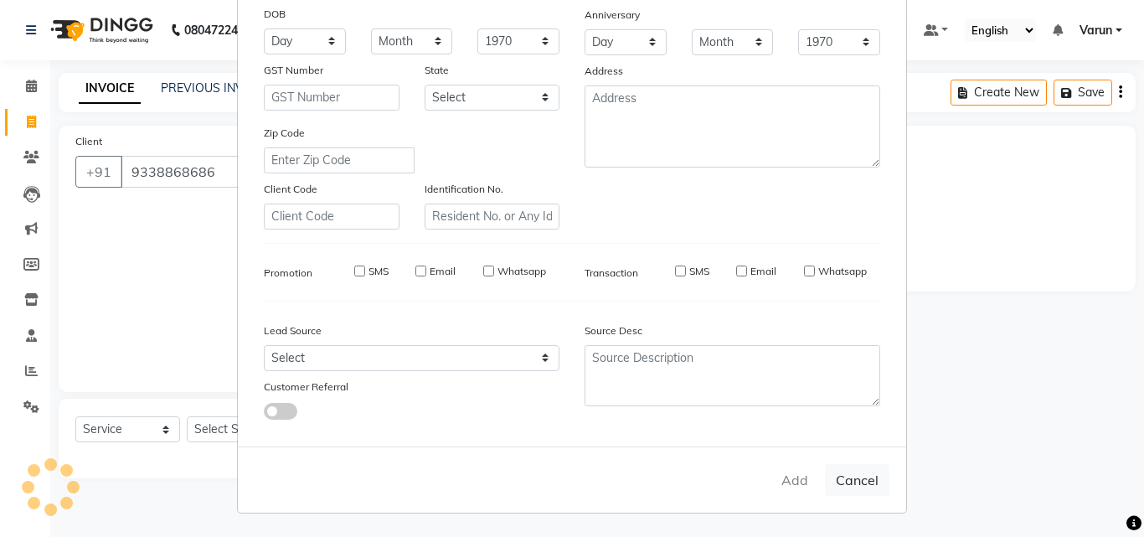
select select
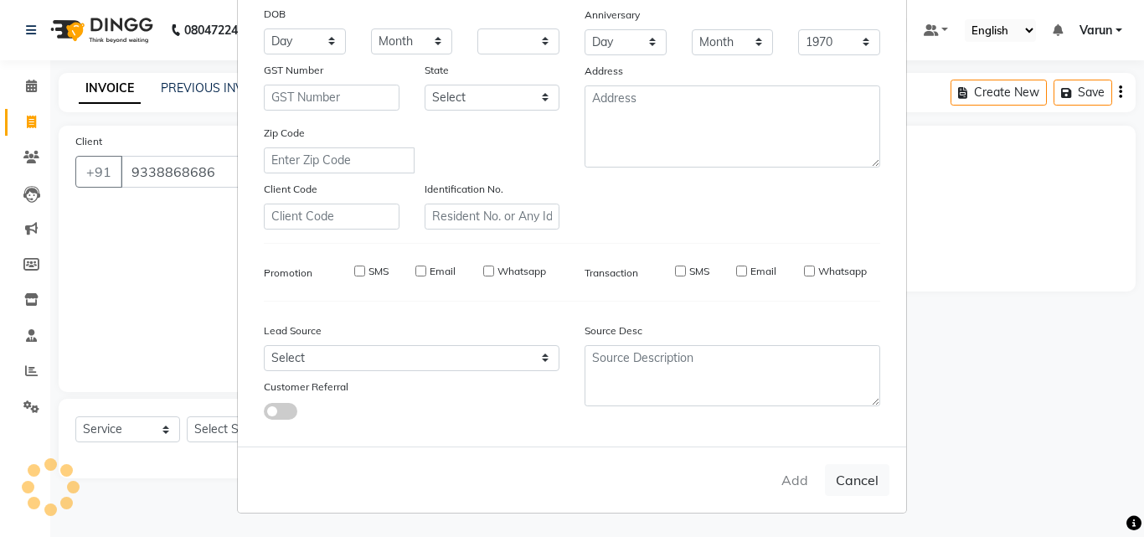
select select
checkbox input "false"
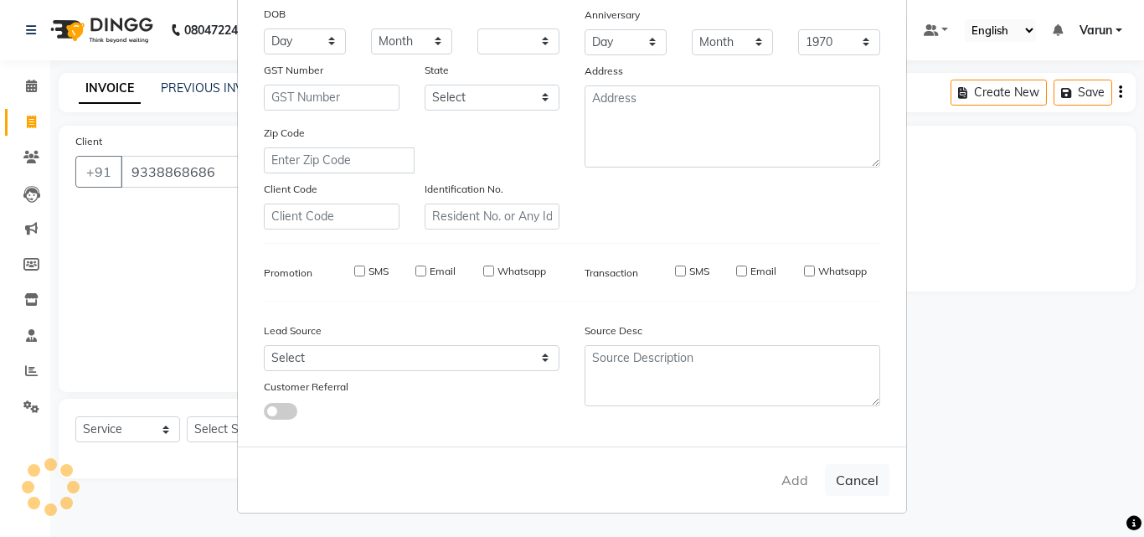
checkbox input "false"
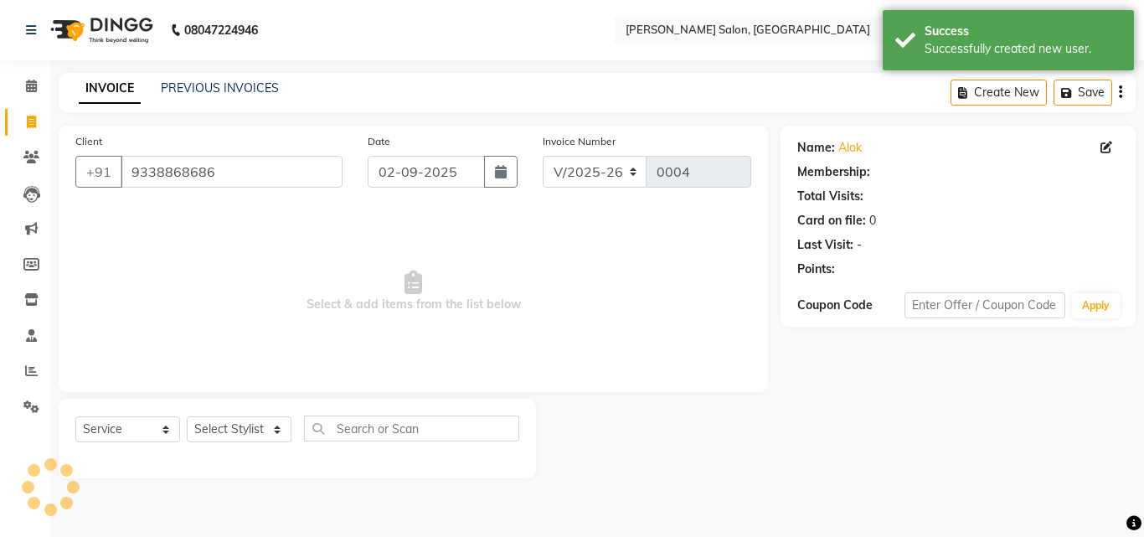
select select "1: Object"
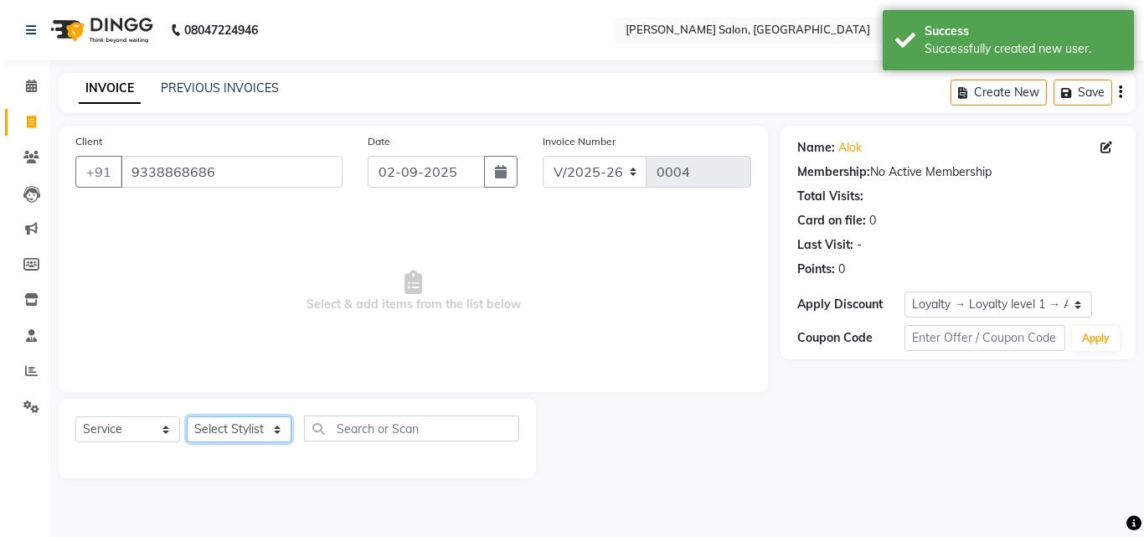
drag, startPoint x: 250, startPoint y: 431, endPoint x: 253, endPoint y: 441, distance: 10.4
click at [250, 431] on select "Select Stylist Varun" at bounding box center [239, 429] width 105 height 26
select select "90583"
click at [187, 416] on select "Select Stylist Varun" at bounding box center [239, 429] width 105 height 26
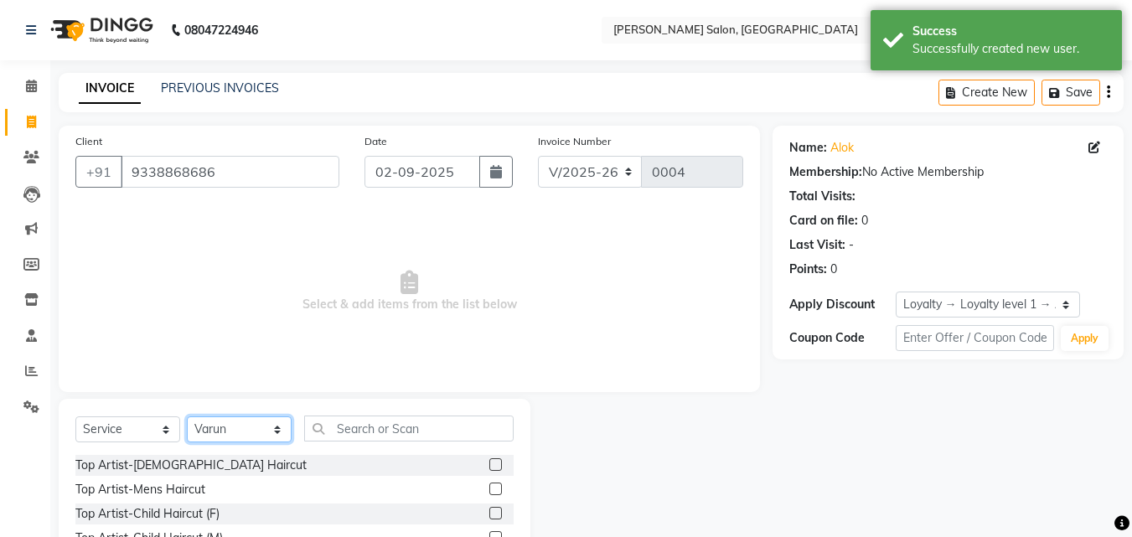
scroll to position [134, 0]
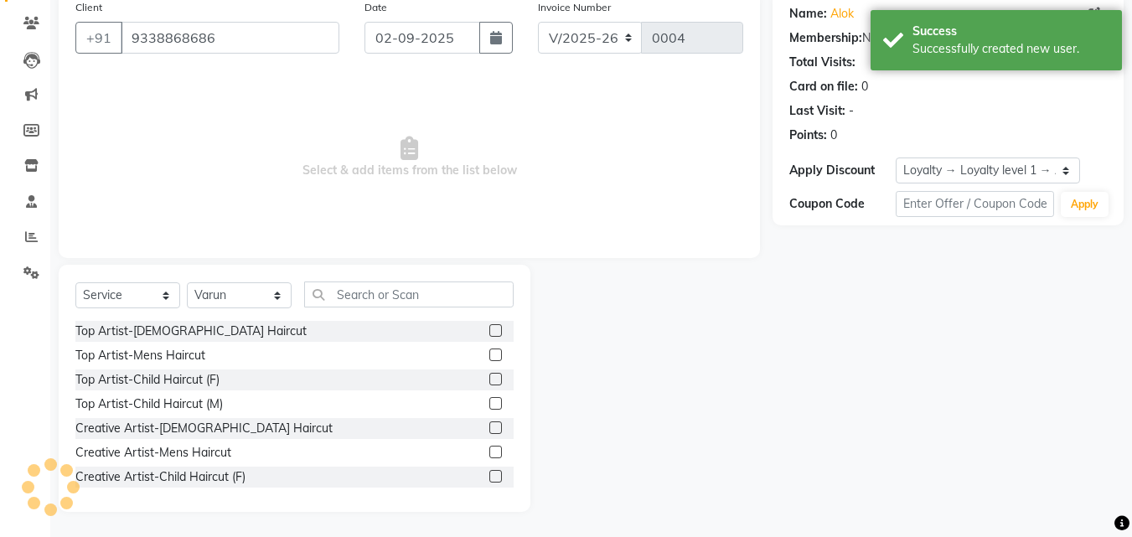
click at [489, 351] on label at bounding box center [495, 354] width 13 height 13
click at [489, 351] on input "checkbox" at bounding box center [494, 355] width 11 height 11
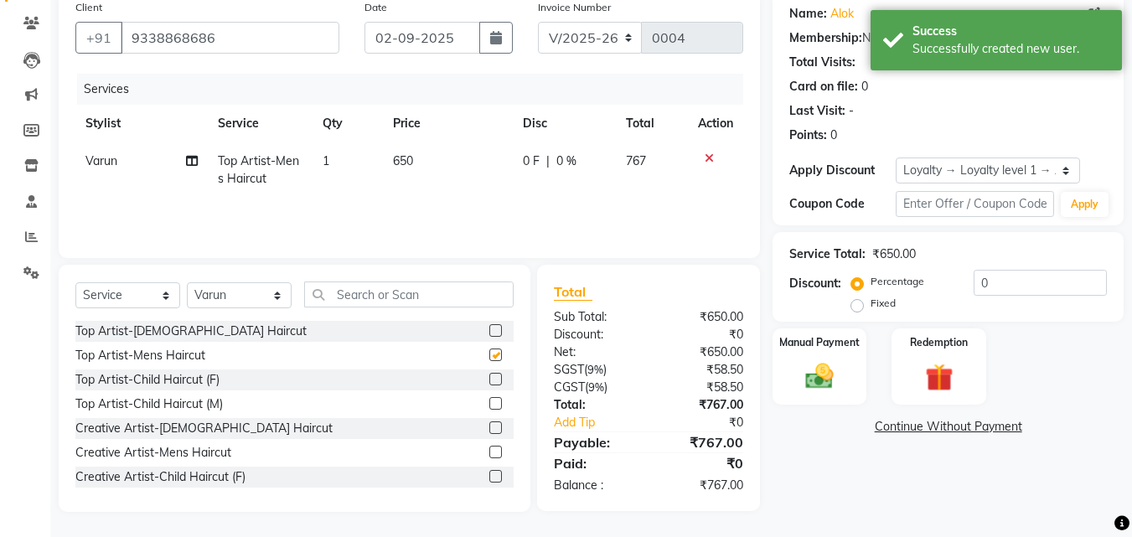
checkbox input "false"
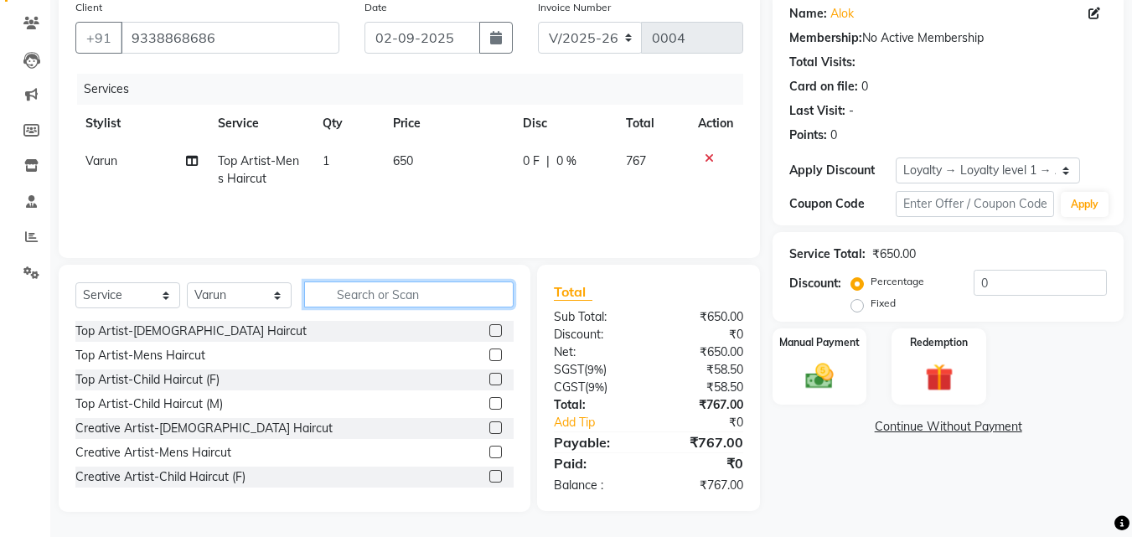
click at [328, 295] on input "text" at bounding box center [408, 294] width 209 height 26
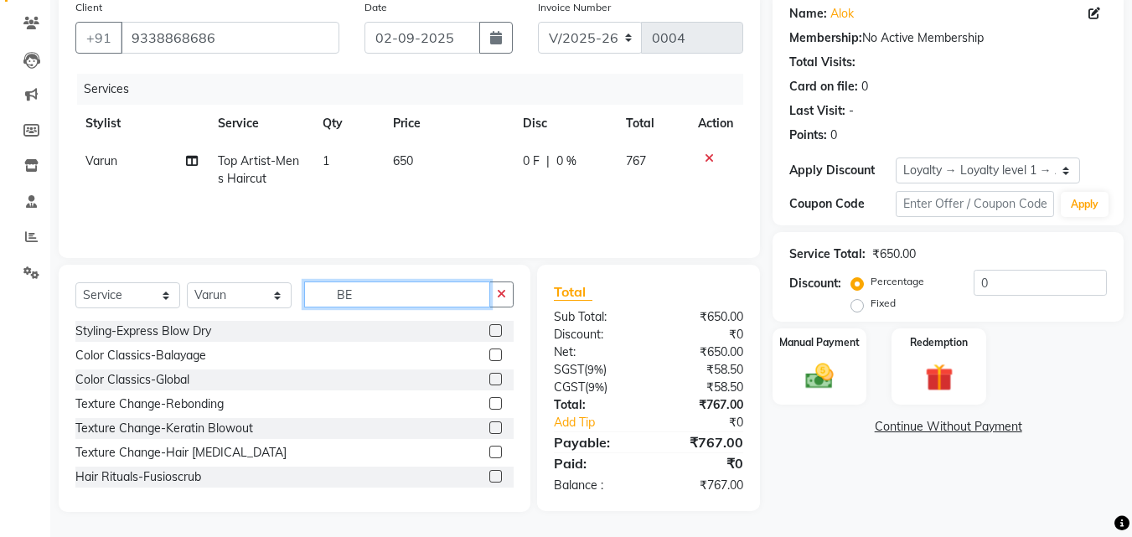
scroll to position [133, 0]
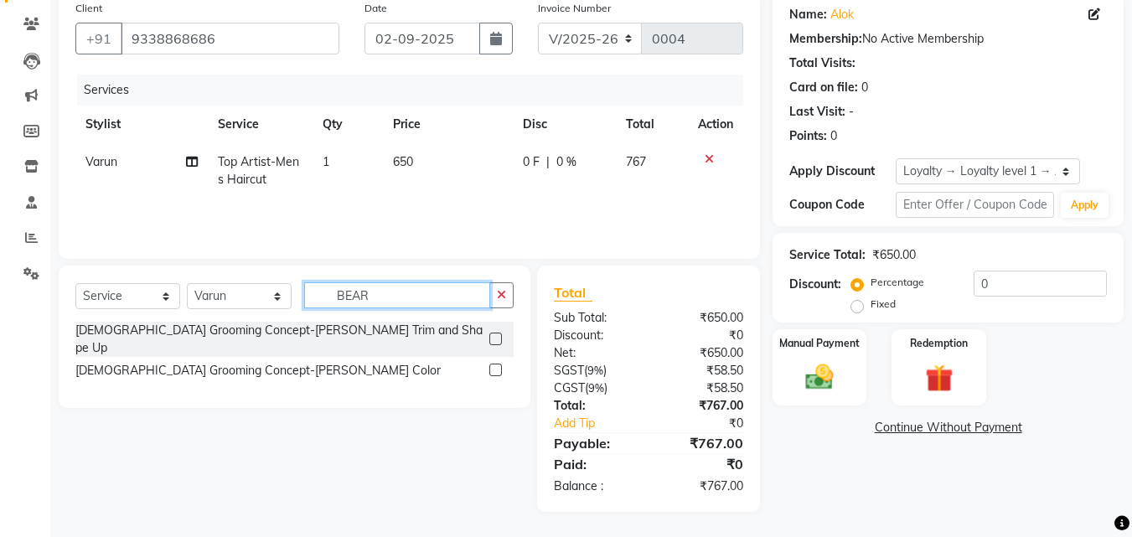
type input "BEAR"
click at [493, 333] on label at bounding box center [495, 339] width 13 height 13
click at [493, 334] on input "checkbox" at bounding box center [494, 339] width 11 height 11
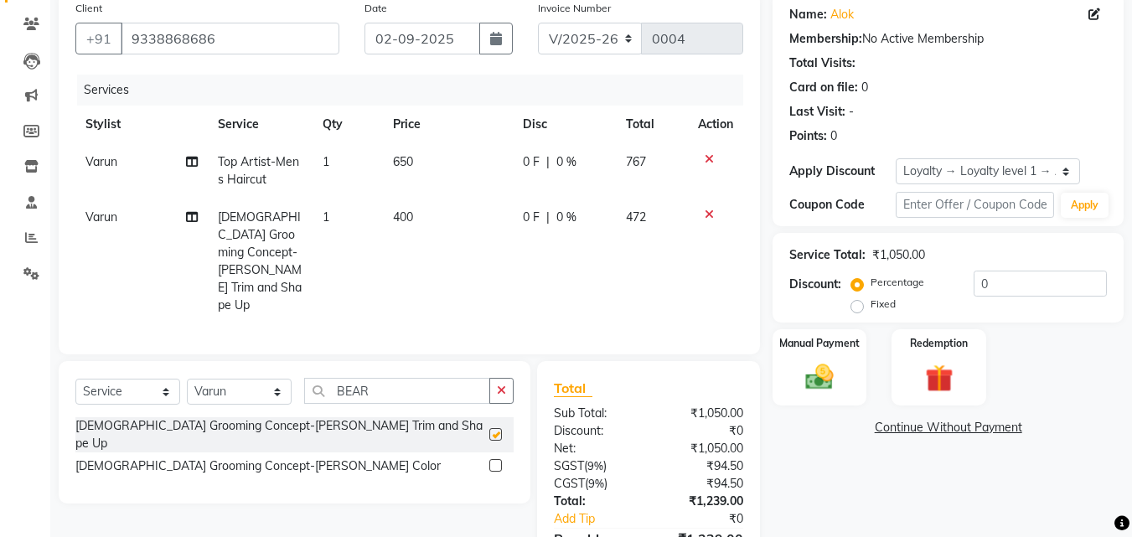
checkbox input "false"
click at [501, 384] on icon "button" at bounding box center [501, 390] width 9 height 12
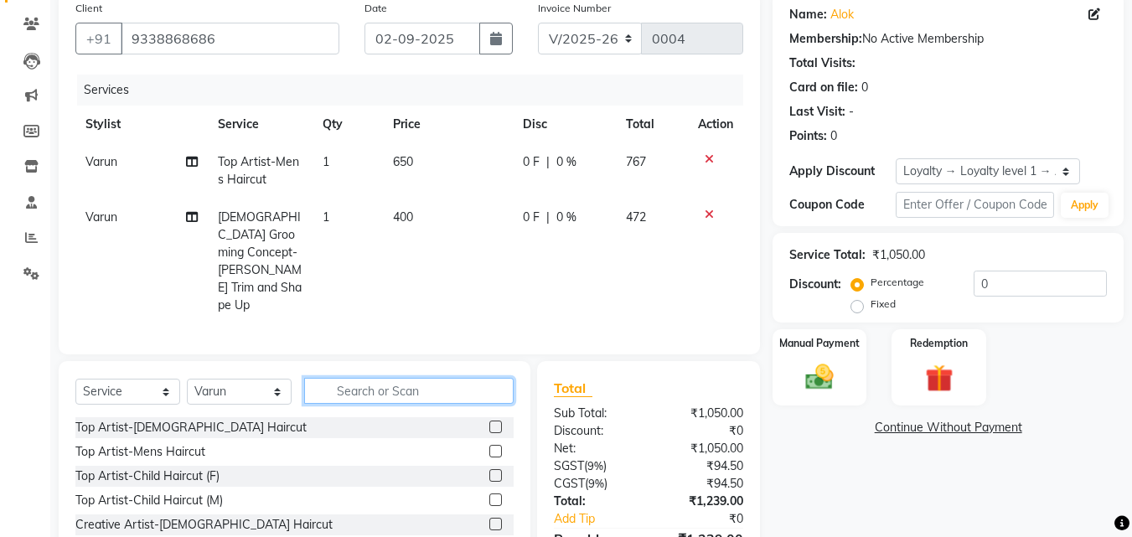
click at [412, 378] on input "text" at bounding box center [408, 391] width 209 height 26
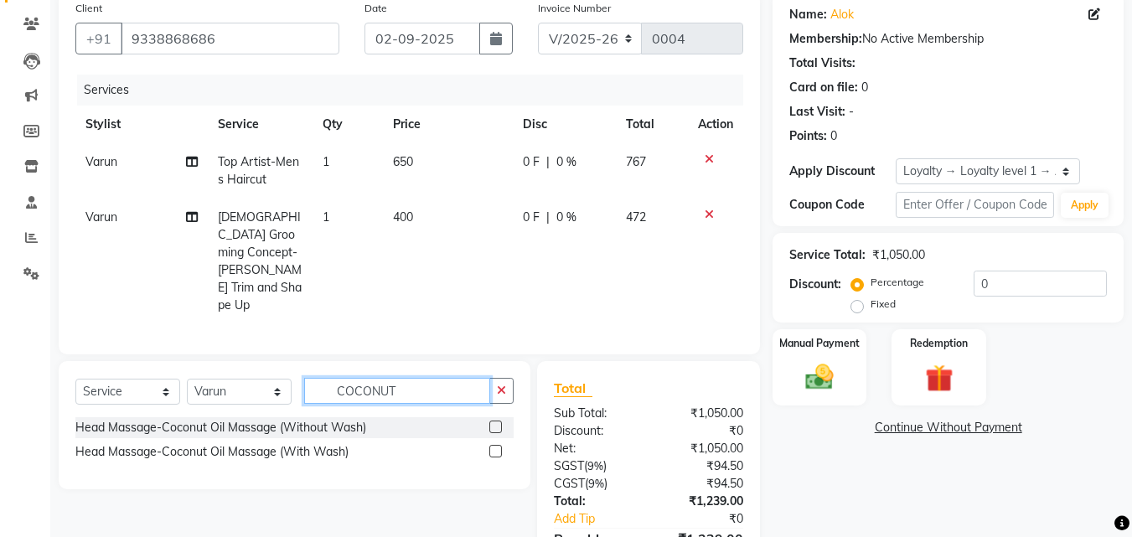
type input "COCONUT"
click at [498, 445] on label at bounding box center [495, 451] width 13 height 13
click at [498, 446] on input "checkbox" at bounding box center [494, 451] width 11 height 11
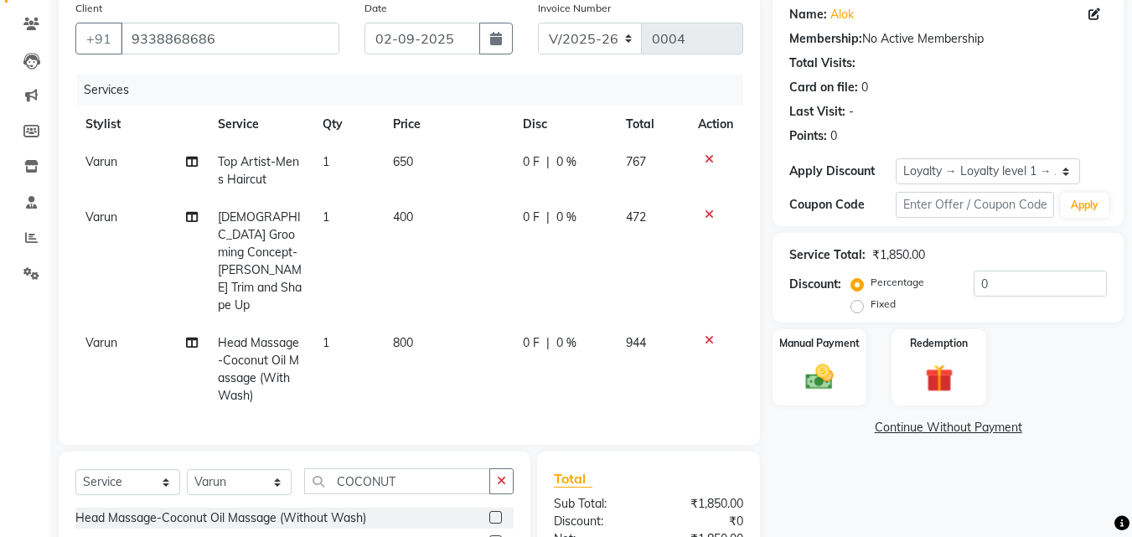
checkbox input "false"
click at [497, 475] on icon "button" at bounding box center [501, 481] width 9 height 12
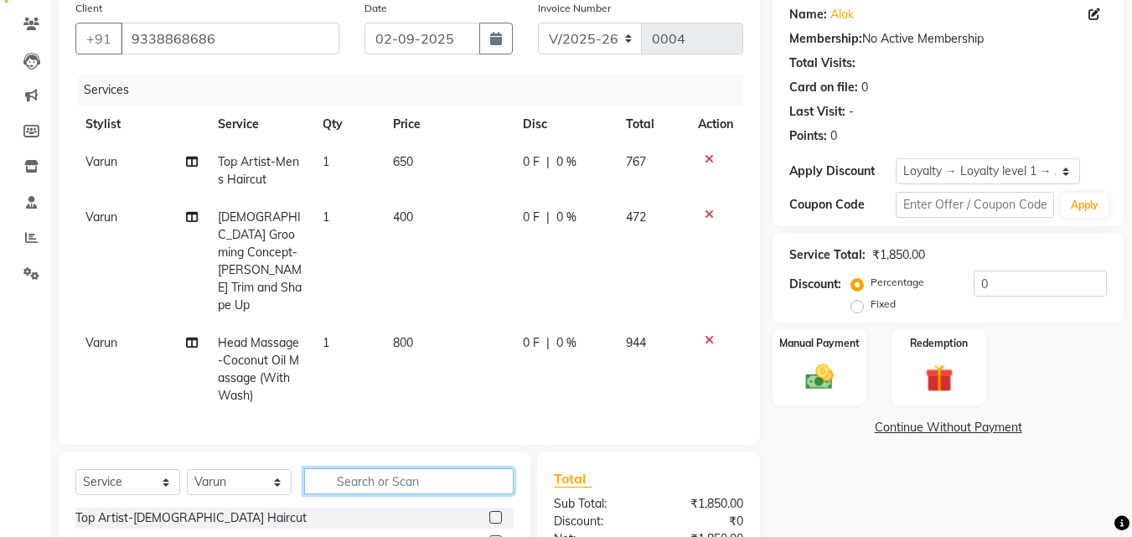
click at [467, 468] on input "text" at bounding box center [408, 481] width 209 height 26
type input "COCONUT"
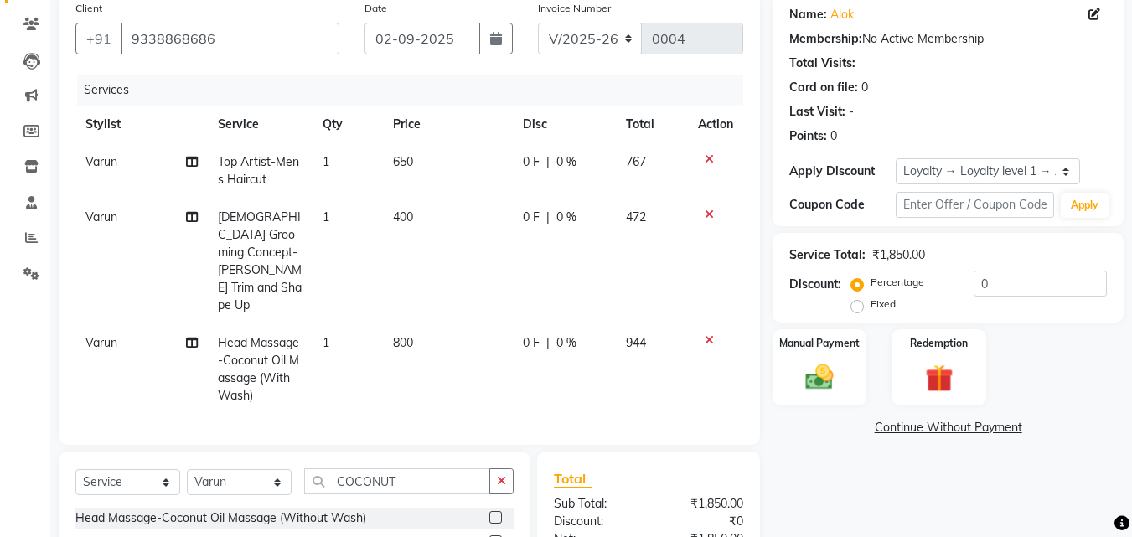
click at [498, 508] on div at bounding box center [501, 518] width 24 height 21
click at [493, 511] on label at bounding box center [495, 517] width 13 height 13
click at [493, 513] on input "checkbox" at bounding box center [494, 518] width 11 height 11
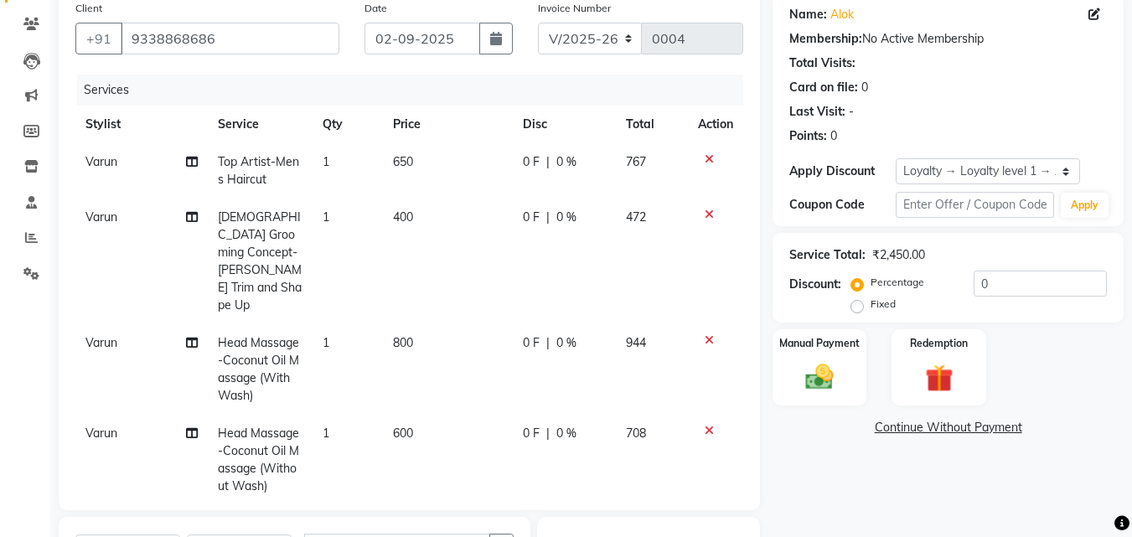
checkbox input "false"
click at [704, 334] on icon at bounding box center [708, 340] width 9 height 12
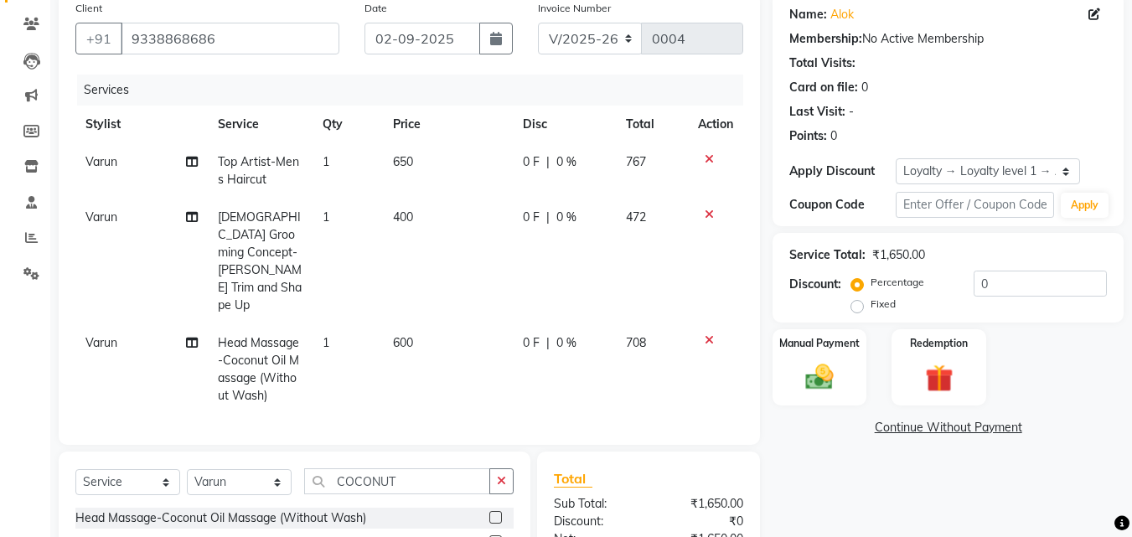
scroll to position [284, 0]
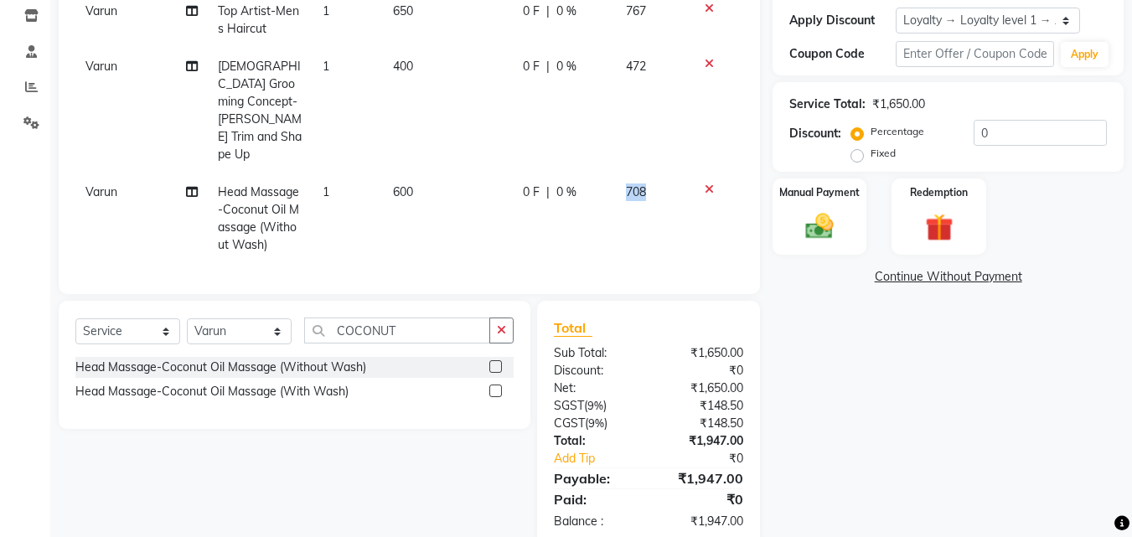
drag, startPoint x: 645, startPoint y: 154, endPoint x: 618, endPoint y: 157, distance: 26.9
click at [618, 173] on td "708" at bounding box center [652, 218] width 73 height 90
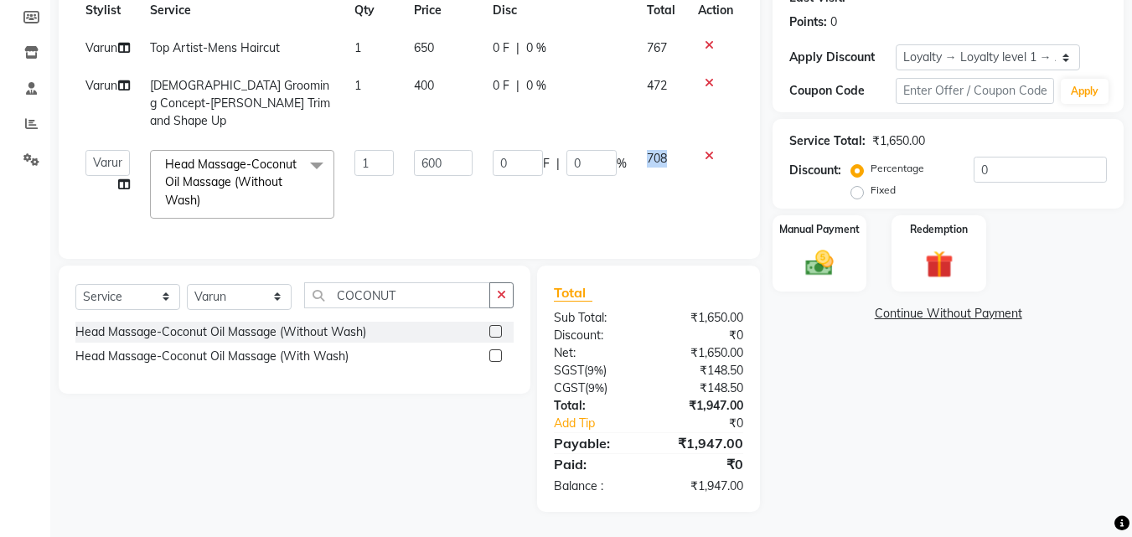
scroll to position [260, 0]
click at [616, 167] on td "0 F | 0 %" at bounding box center [559, 184] width 154 height 89
click at [524, 150] on input "0" at bounding box center [518, 163] width 50 height 26
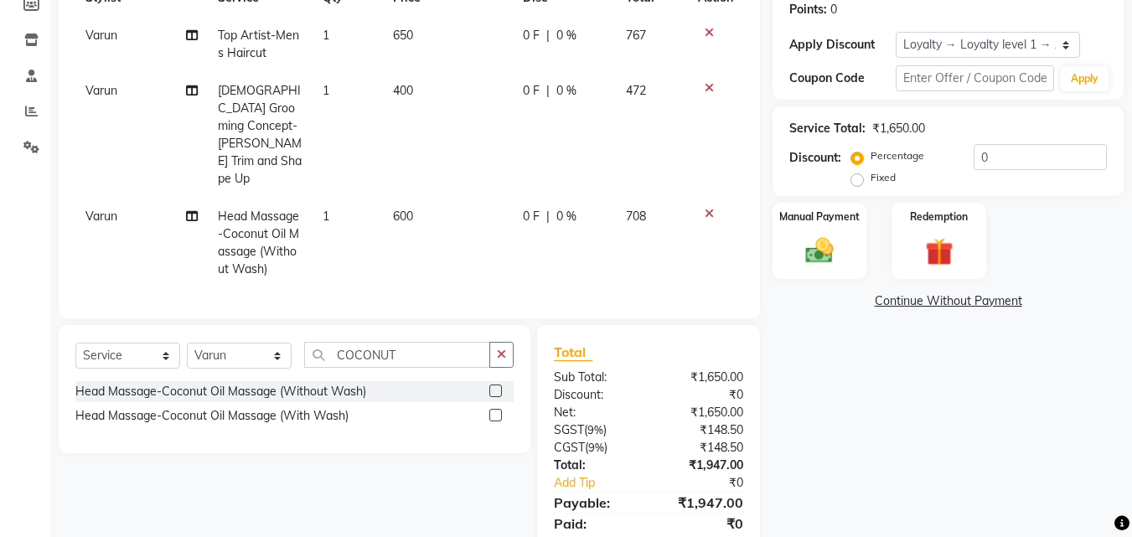
click at [431, 198] on td "600" at bounding box center [448, 243] width 130 height 90
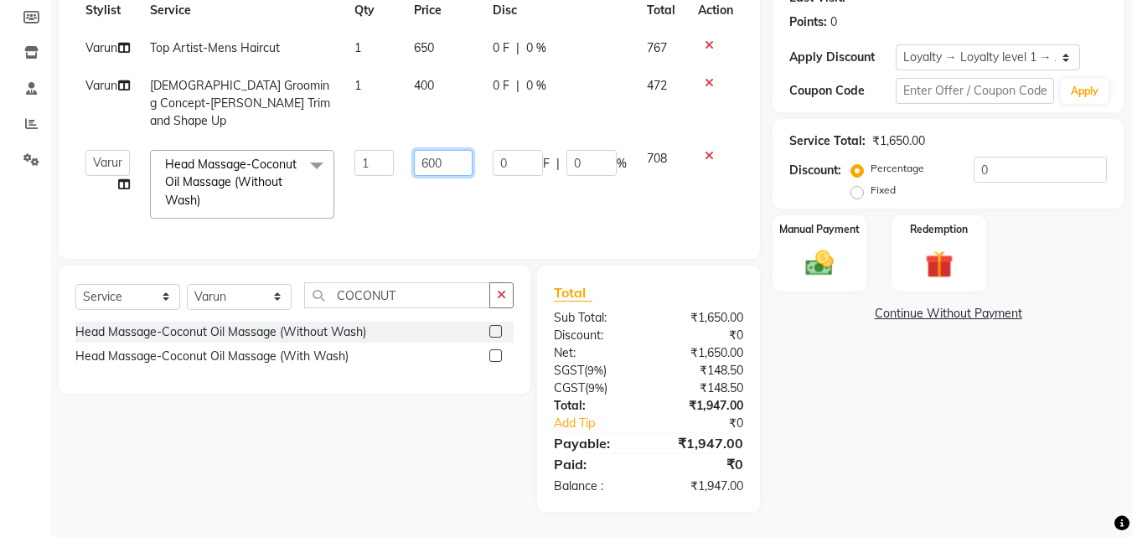
drag, startPoint x: 436, startPoint y: 148, endPoint x: 410, endPoint y: 148, distance: 26.8
click at [410, 148] on td "600" at bounding box center [443, 184] width 78 height 89
type input "700"
click at [462, 185] on td "700" at bounding box center [443, 184] width 78 height 89
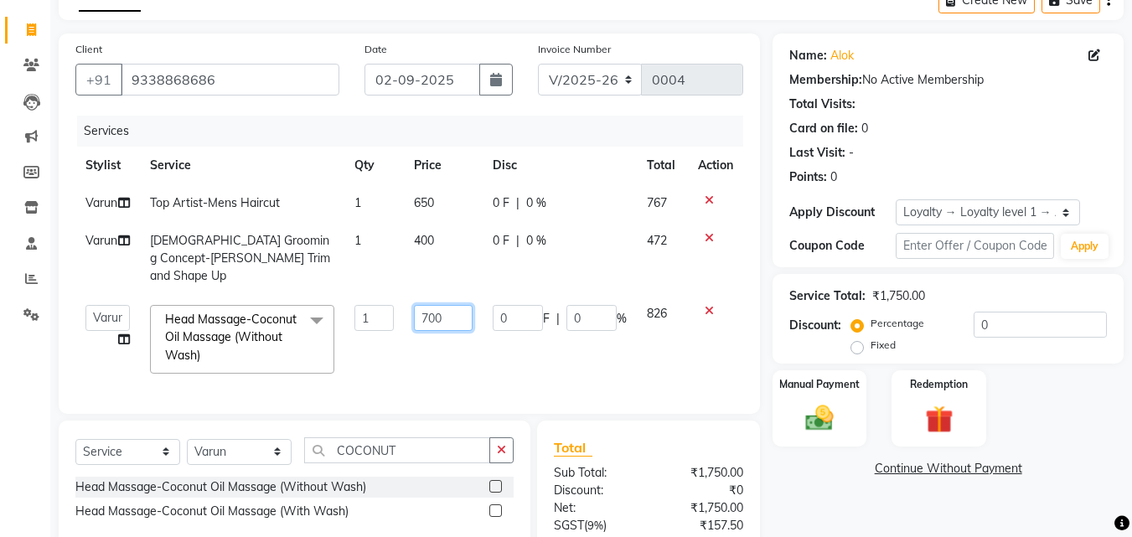
drag, startPoint x: 445, startPoint y: 316, endPoint x: 414, endPoint y: 318, distance: 31.1
click at [414, 318] on input "700" at bounding box center [443, 318] width 58 height 26
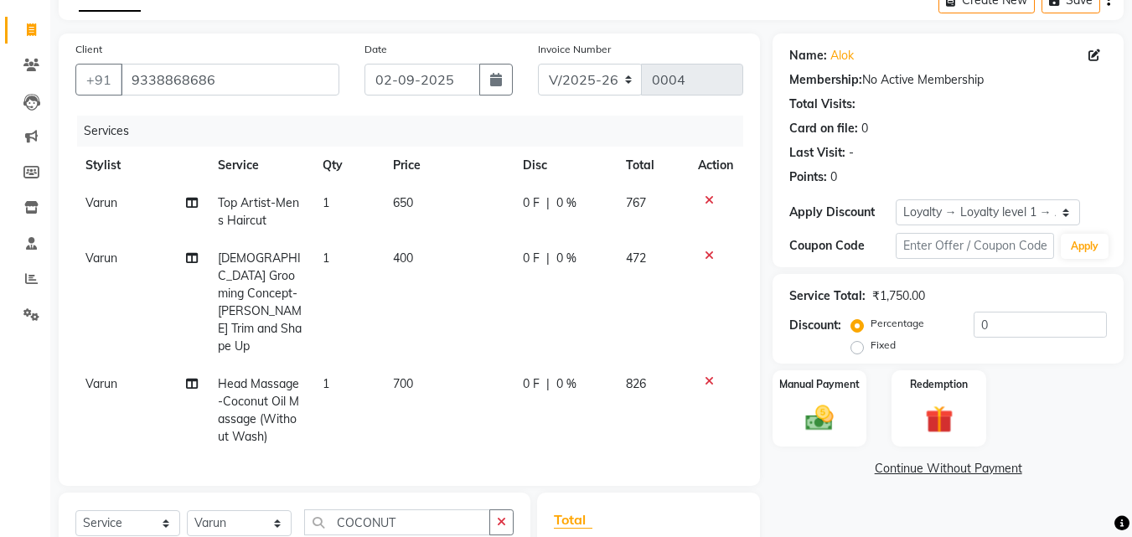
click at [436, 253] on td "400" at bounding box center [448, 303] width 130 height 126
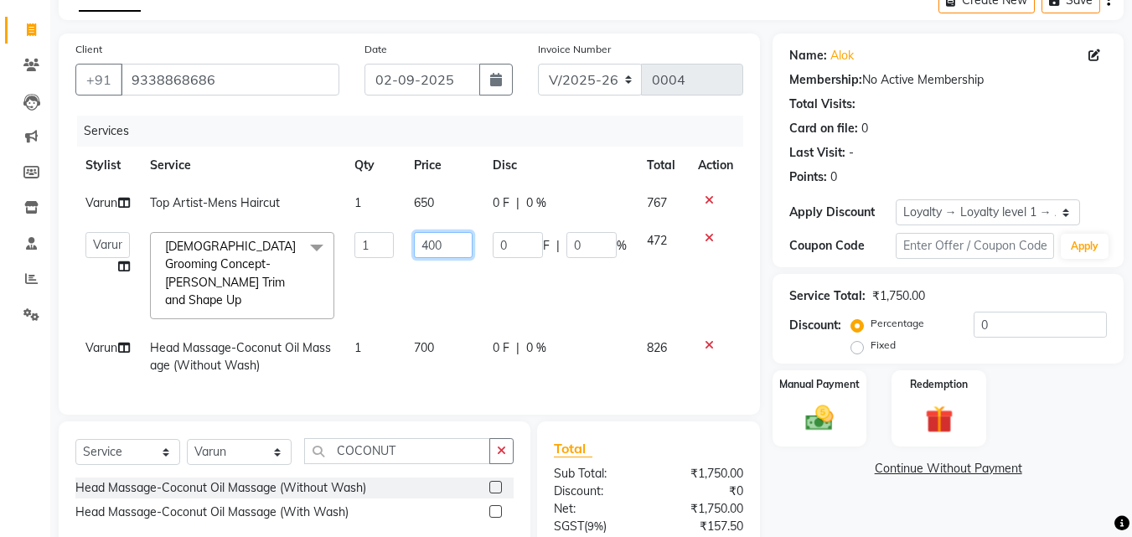
drag, startPoint x: 446, startPoint y: 263, endPoint x: 422, endPoint y: 258, distance: 24.0
click at [422, 258] on input "400" at bounding box center [443, 245] width 58 height 26
type input "350"
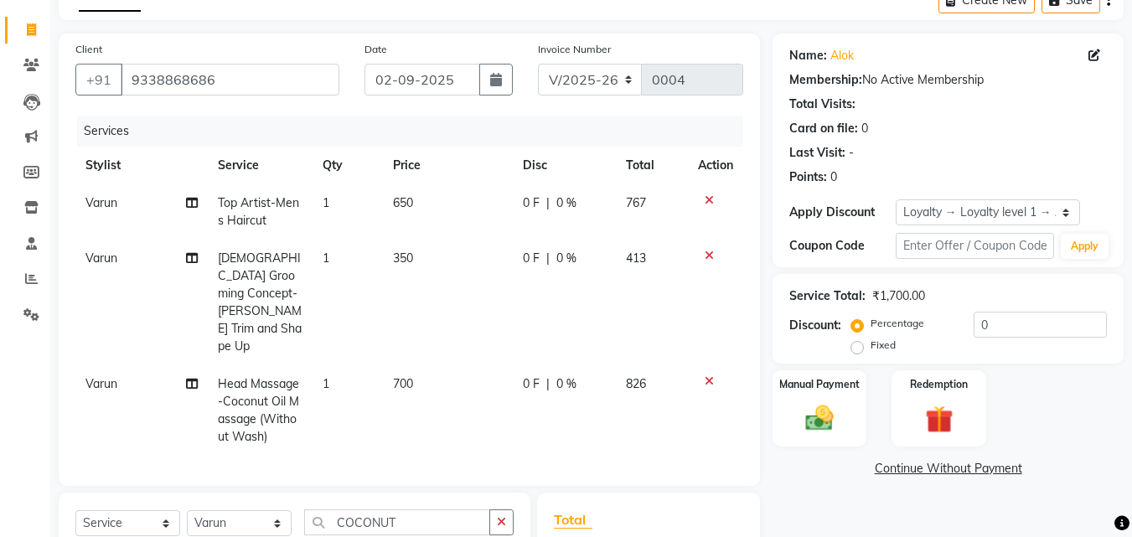
click at [455, 365] on td "700" at bounding box center [448, 410] width 130 height 90
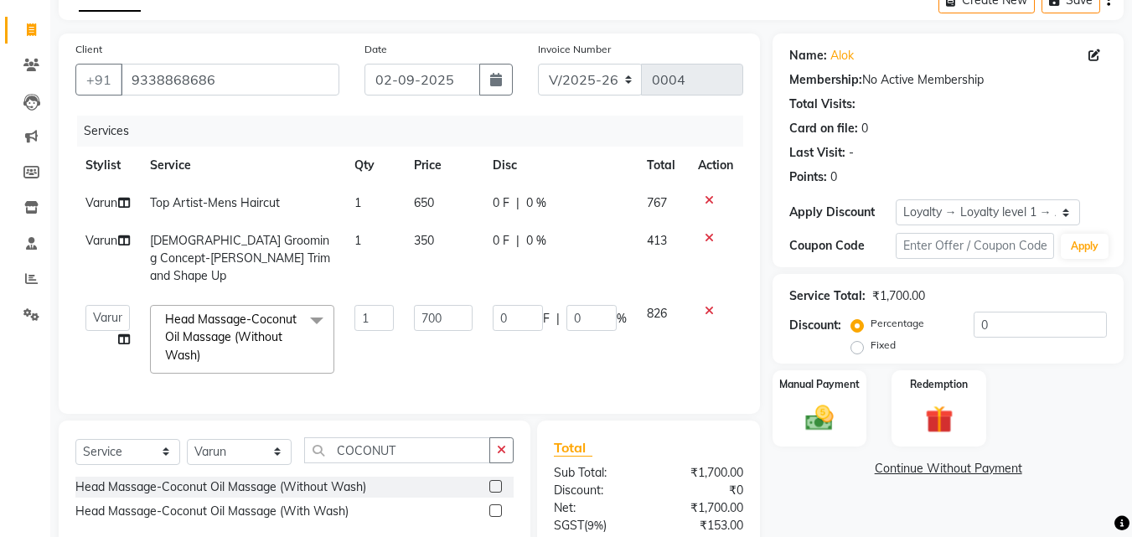
scroll to position [260, 0]
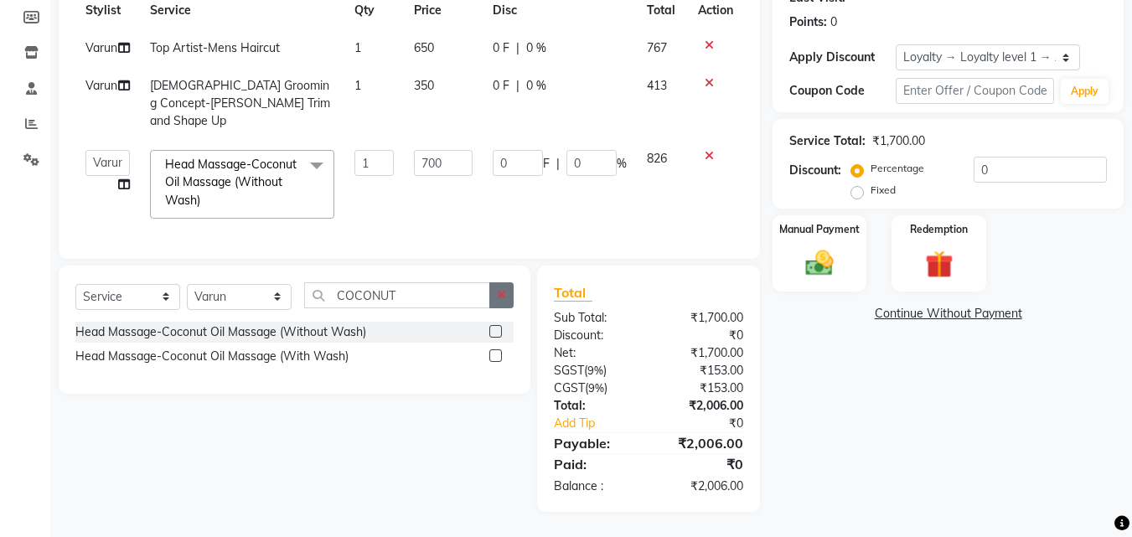
click at [503, 301] on icon "button" at bounding box center [501, 295] width 9 height 12
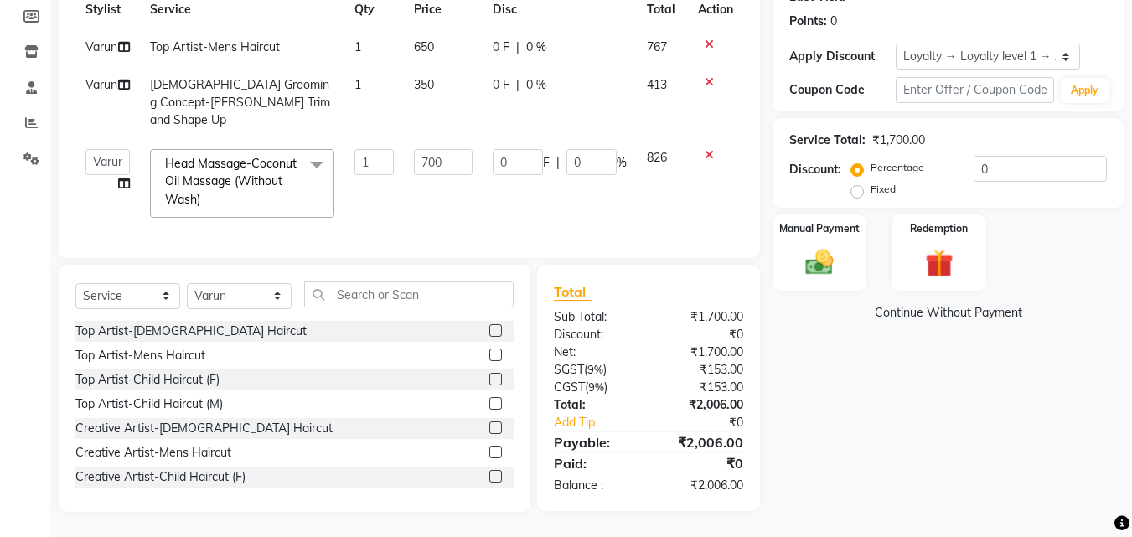
click at [489, 350] on label at bounding box center [495, 354] width 13 height 13
click at [489, 350] on input "checkbox" at bounding box center [494, 355] width 11 height 11
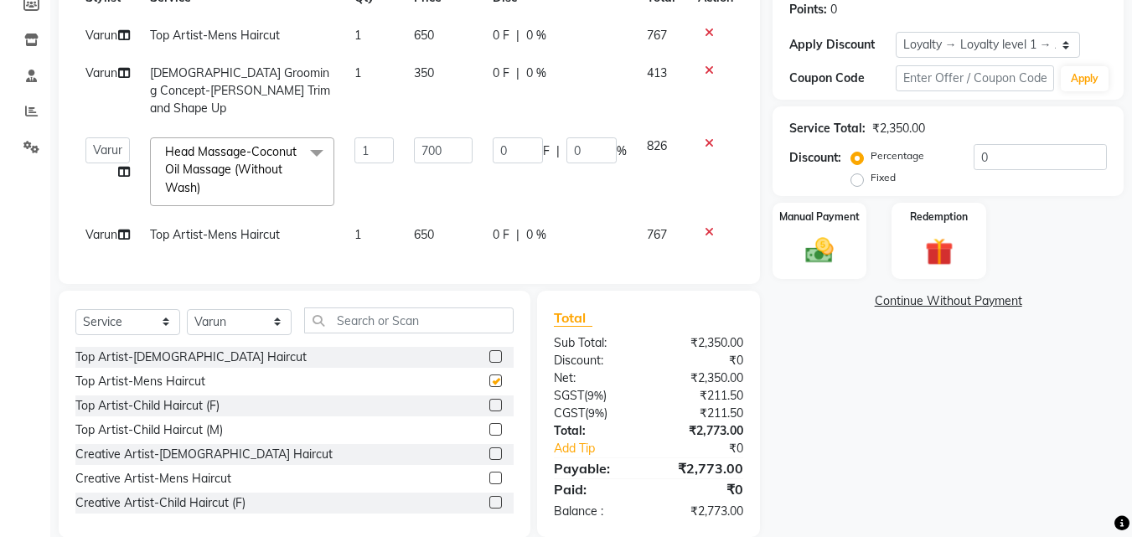
checkbox input "false"
click at [375, 333] on input "text" at bounding box center [408, 320] width 209 height 26
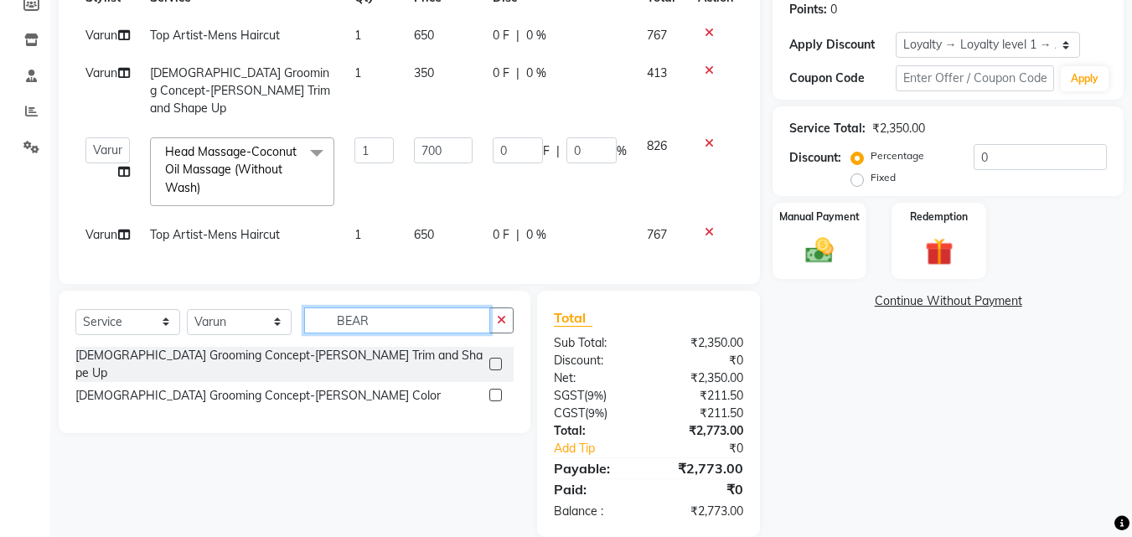
type input "BEAR"
click at [493, 370] on label at bounding box center [495, 364] width 13 height 13
click at [493, 370] on input "checkbox" at bounding box center [494, 364] width 11 height 11
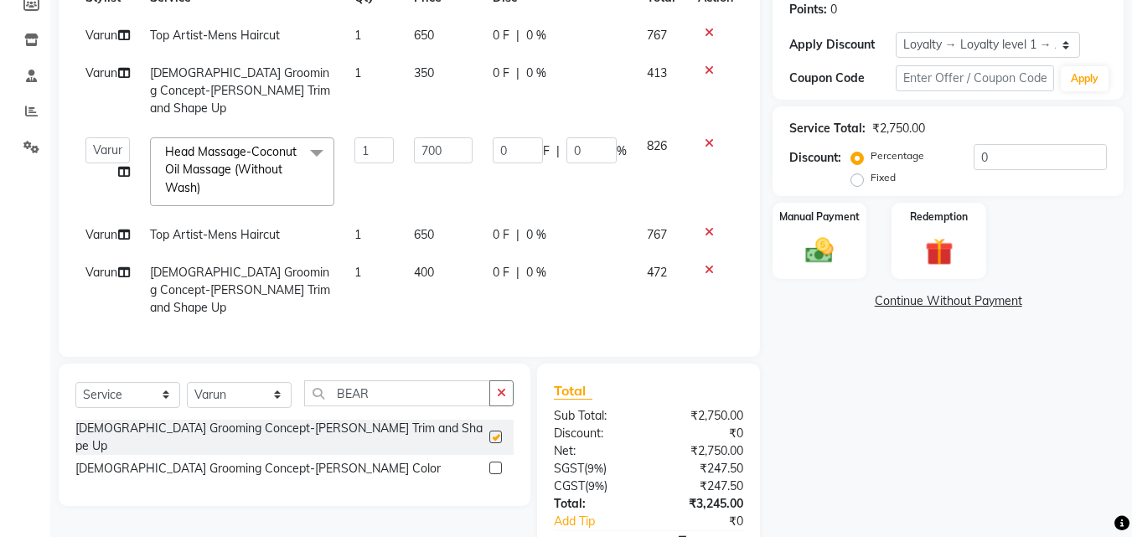
checkbox input "false"
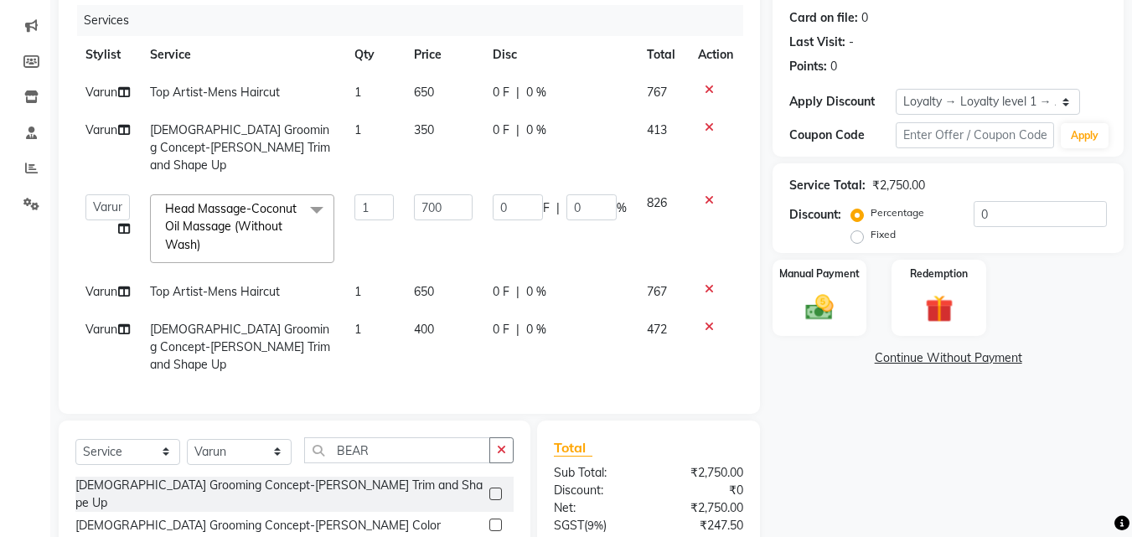
scroll to position [370, 0]
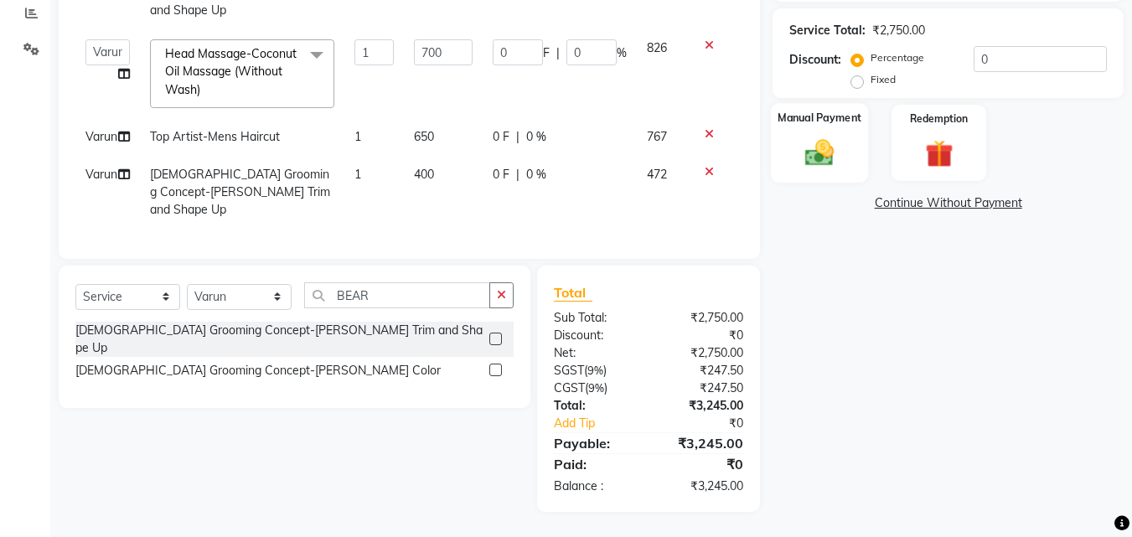
click at [846, 136] on div "Manual Payment" at bounding box center [820, 143] width 98 height 80
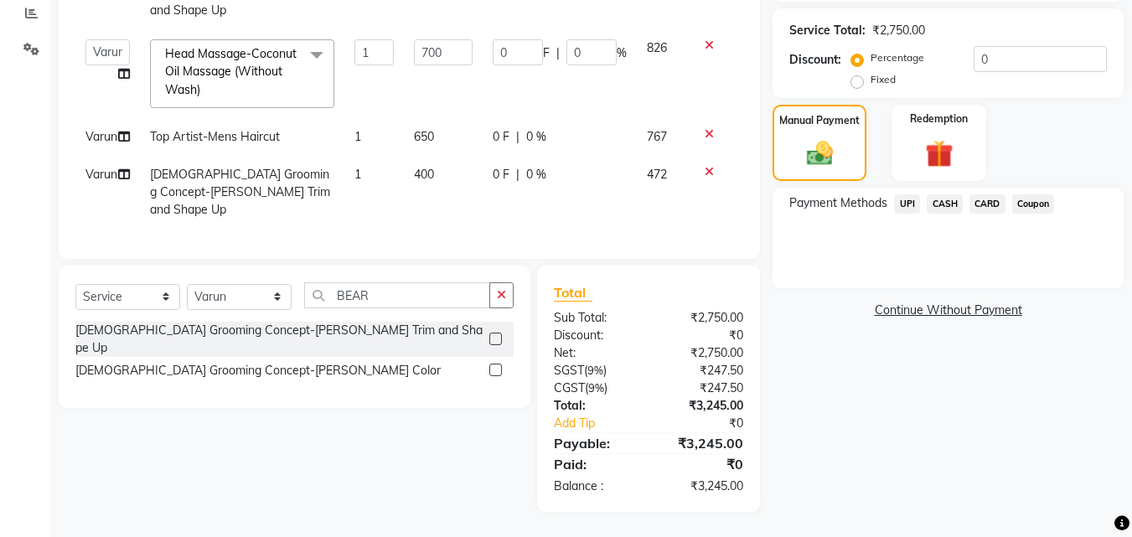
click at [907, 197] on span "UPI" at bounding box center [907, 203] width 26 height 19
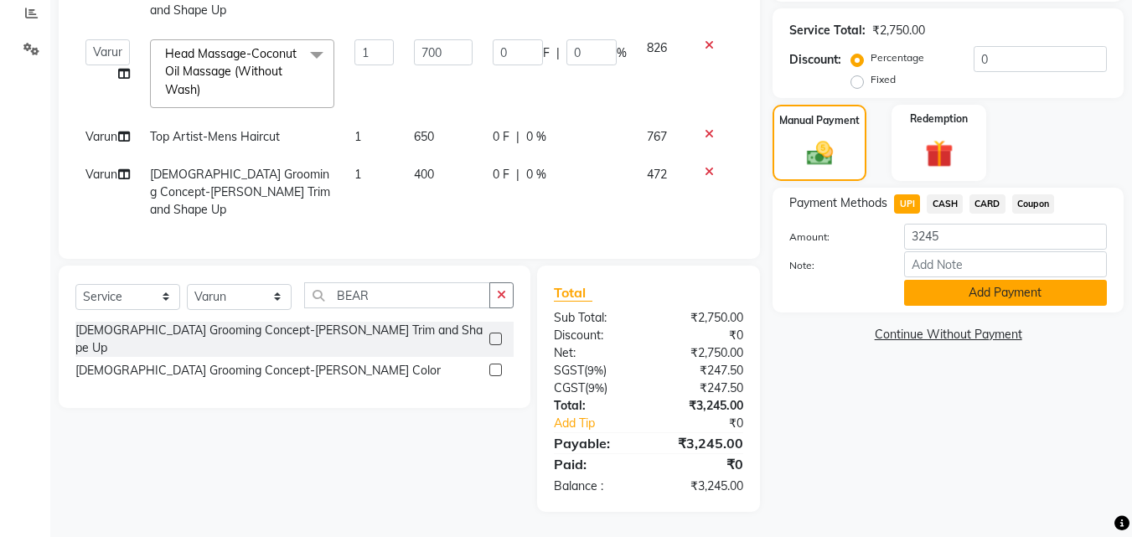
click at [944, 280] on button "Add Payment" at bounding box center [1005, 293] width 203 height 26
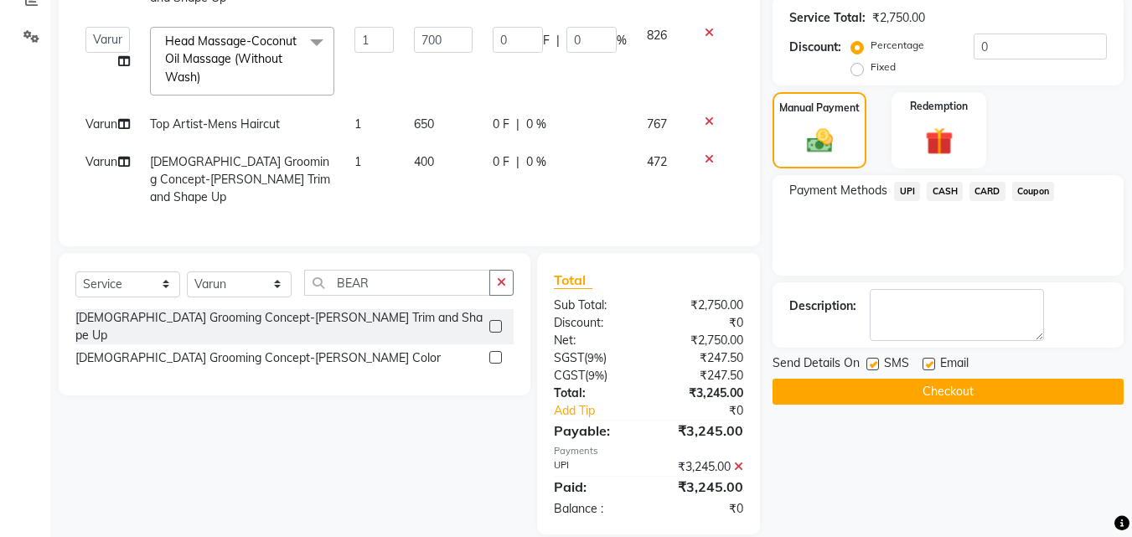
scroll to position [506, 0]
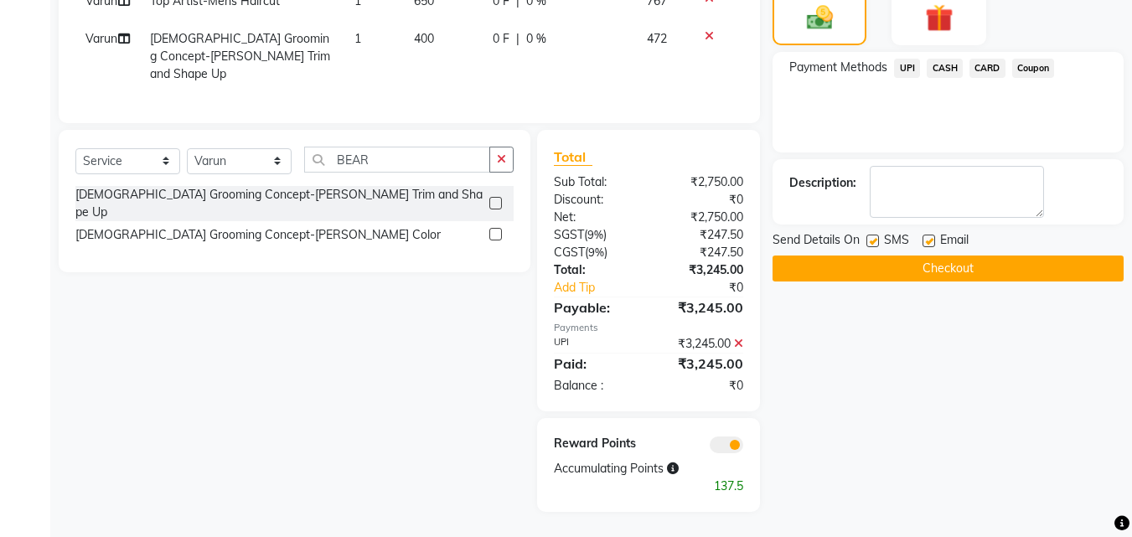
click at [905, 255] on button "Checkout" at bounding box center [947, 268] width 351 height 26
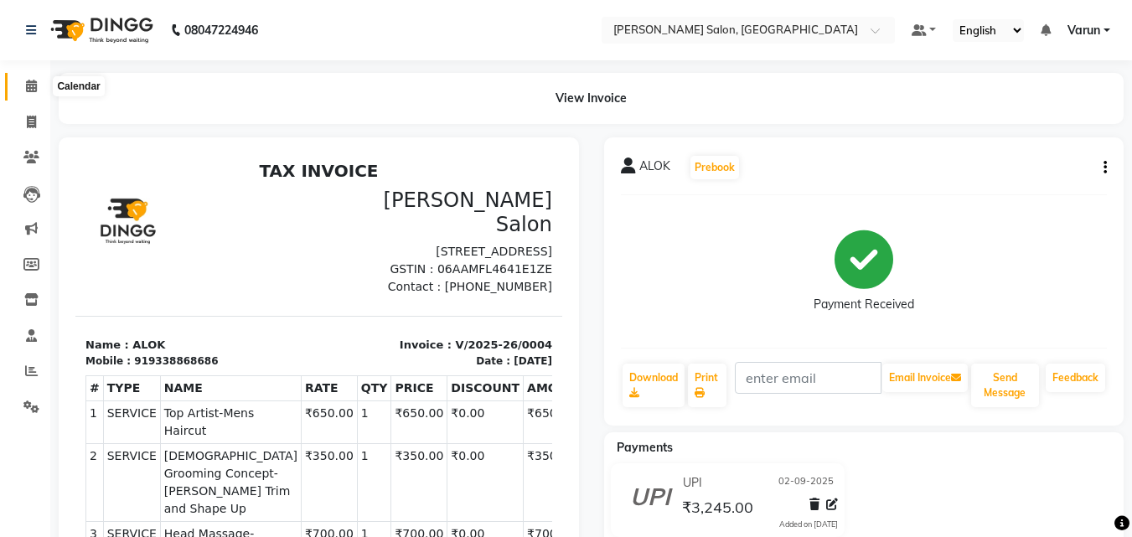
click at [35, 93] on span at bounding box center [31, 86] width 29 height 19
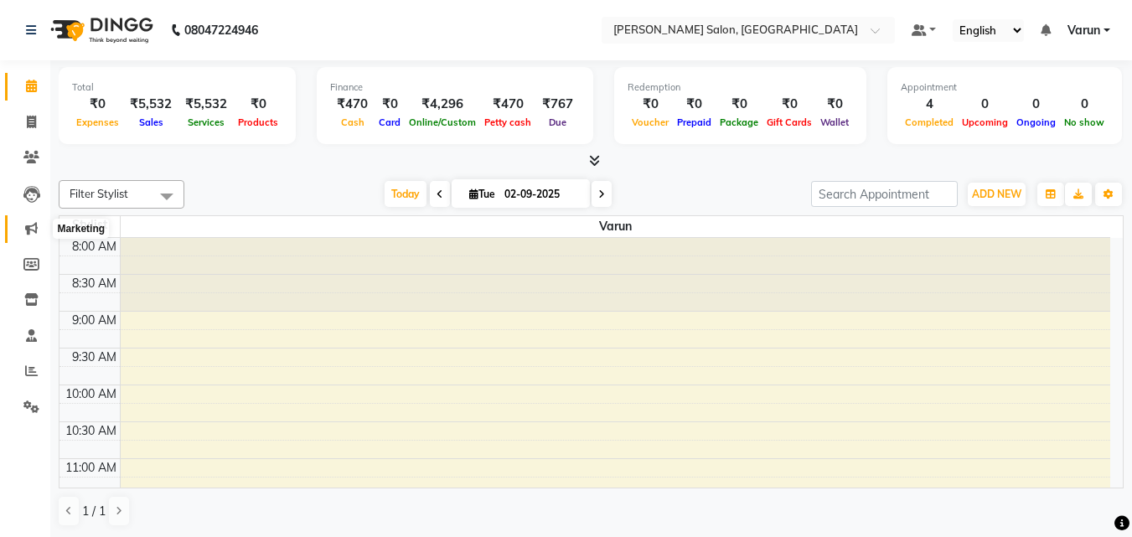
click at [29, 231] on icon at bounding box center [31, 228] width 13 height 13
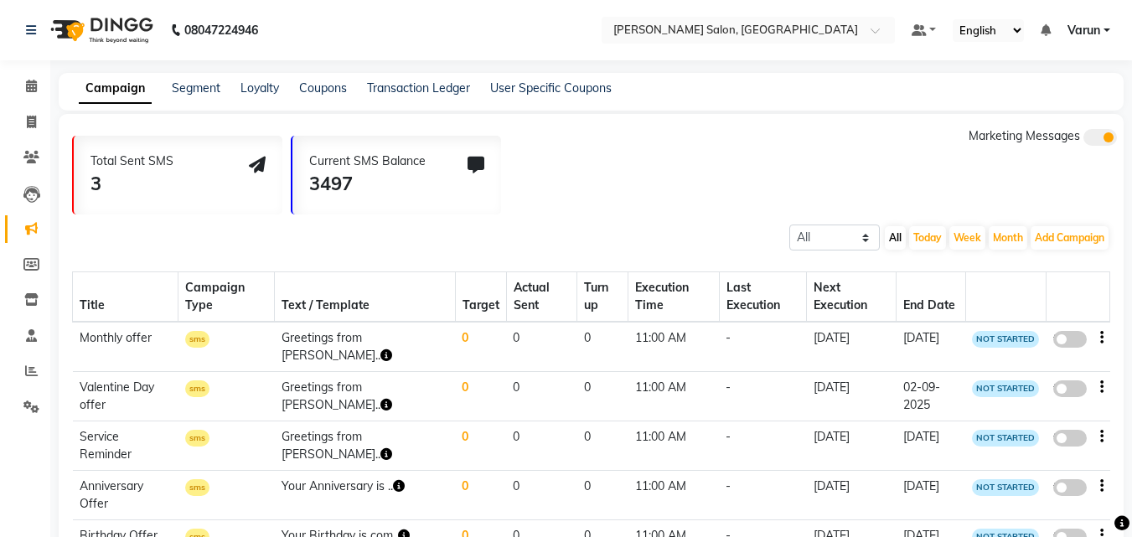
click at [257, 78] on div "Campaign Segment Loyalty Coupons Transaction Ledger User Specific Coupons" at bounding box center [591, 92] width 1065 height 38
click at [257, 87] on link "Loyalty" at bounding box center [259, 87] width 39 height 15
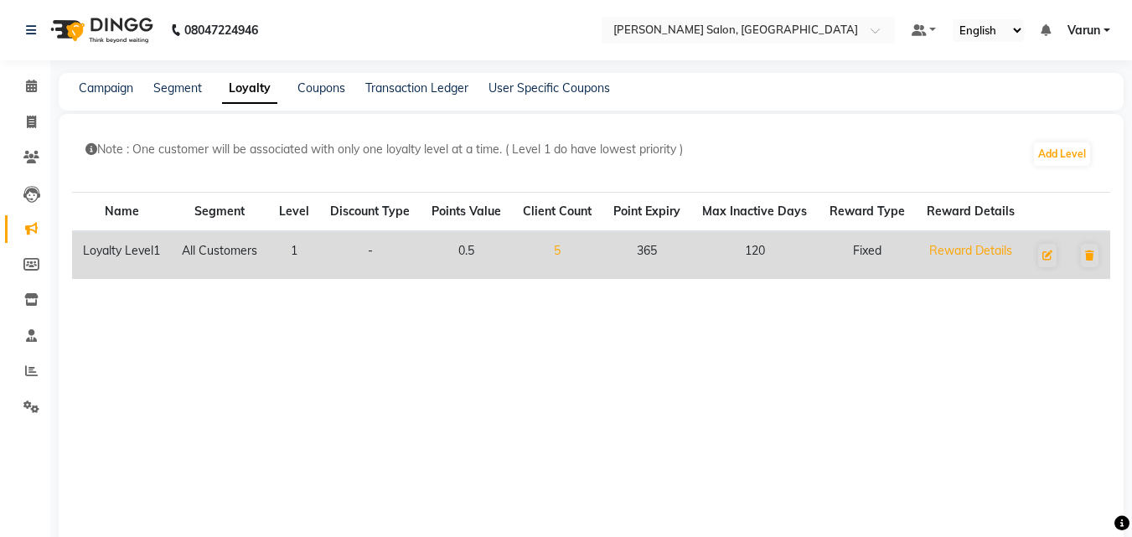
scroll to position [168, 0]
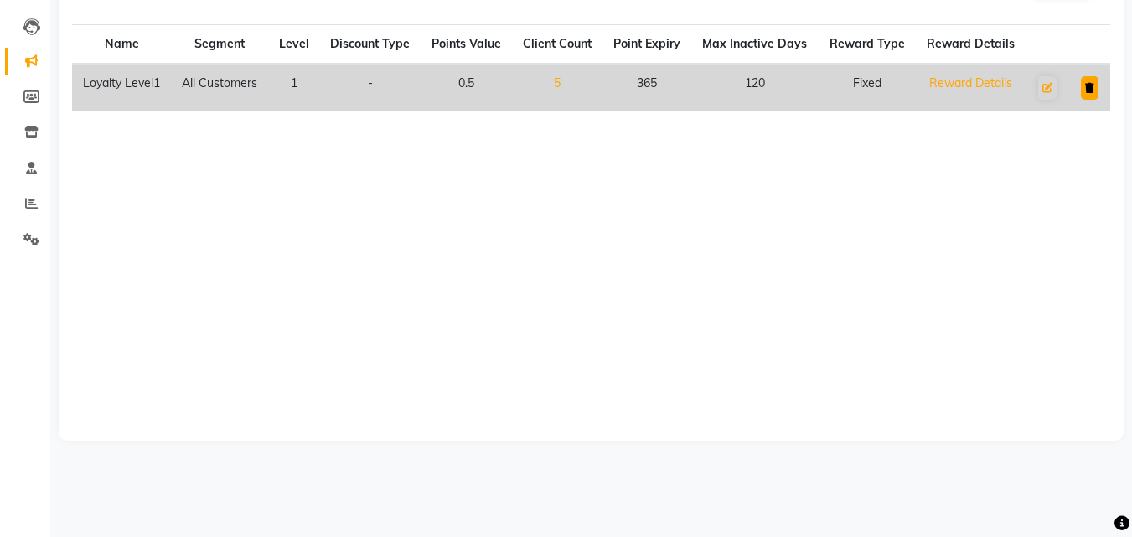
click at [1088, 88] on icon at bounding box center [1089, 88] width 9 height 10
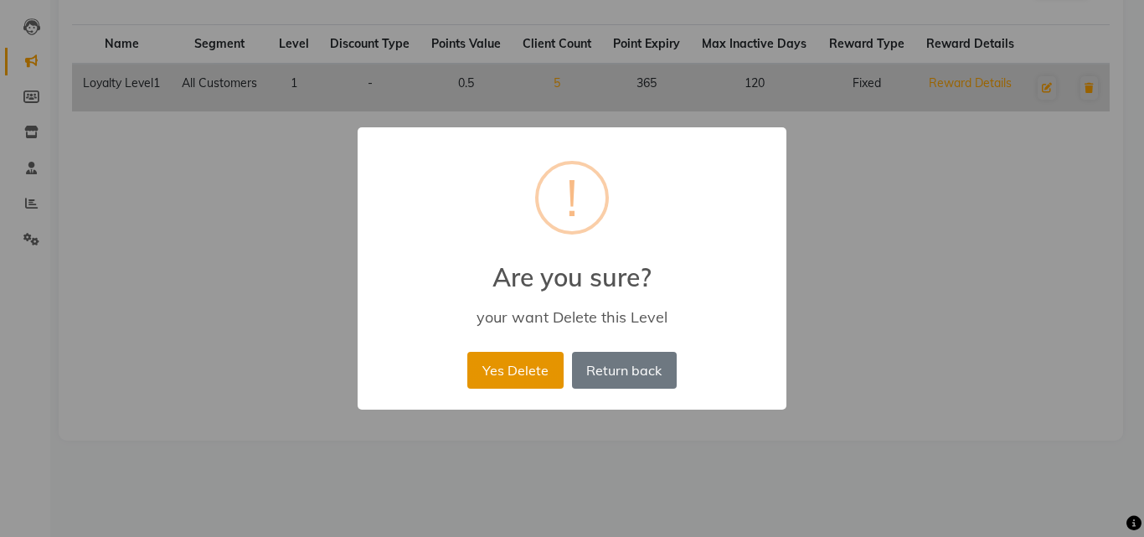
click at [531, 379] on button "Yes Delete" at bounding box center [514, 370] width 95 height 37
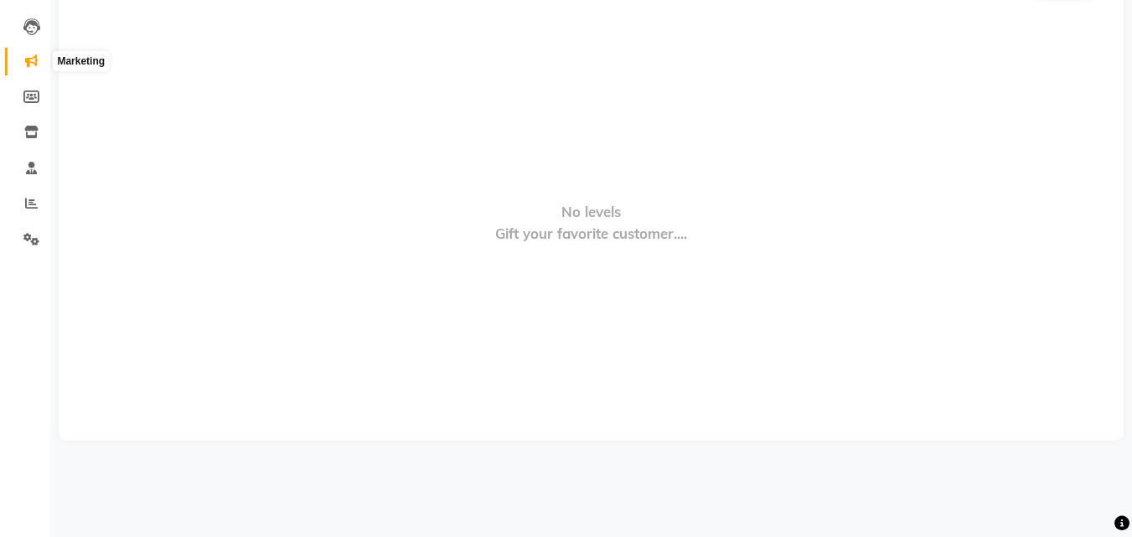
click at [37, 64] on icon at bounding box center [31, 60] width 13 height 13
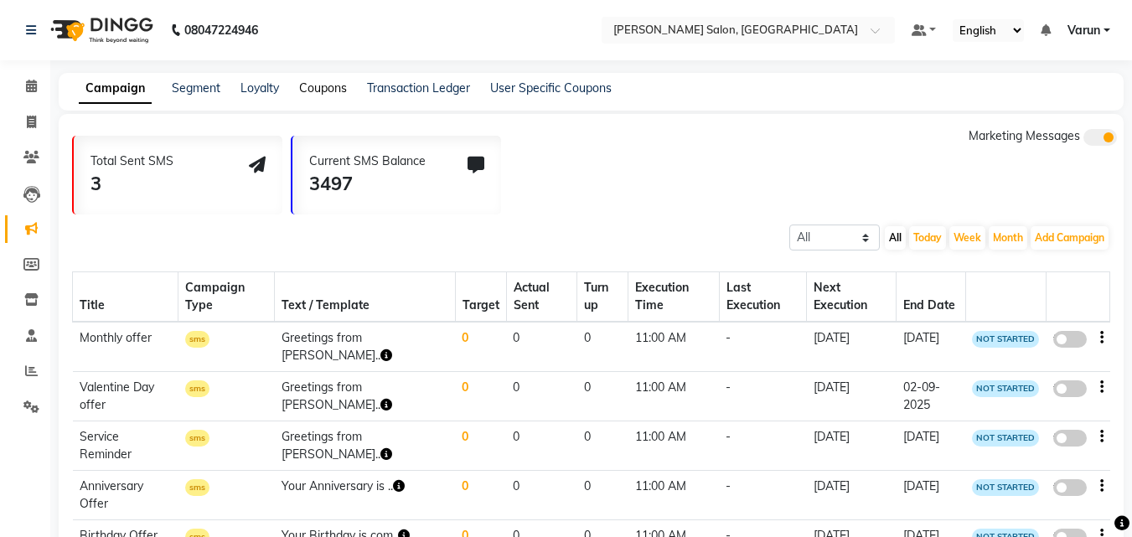
click at [322, 91] on link "Coupons" at bounding box center [323, 87] width 48 height 15
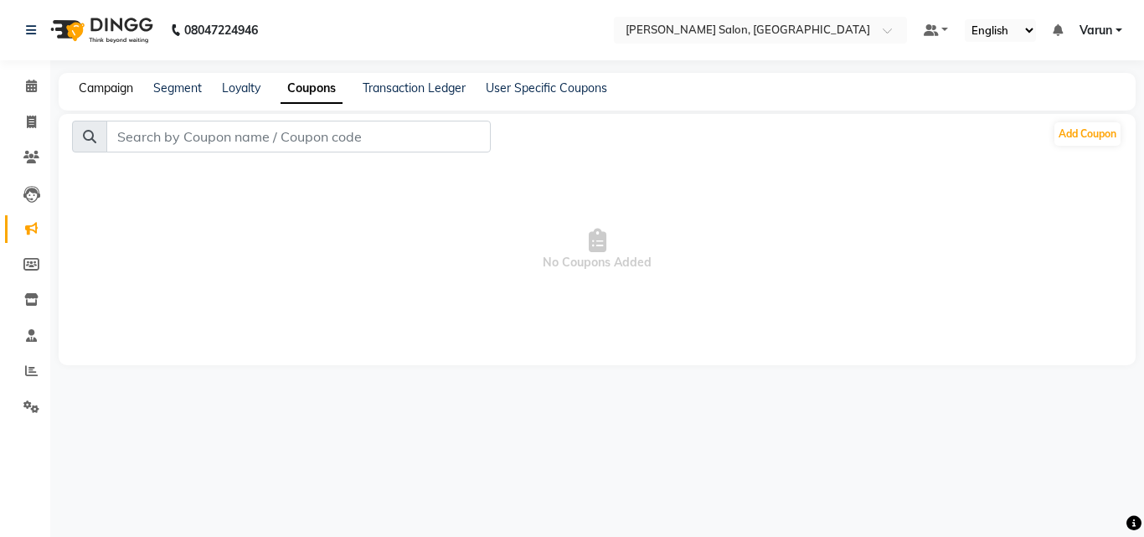
click at [127, 90] on link "Campaign" at bounding box center [106, 87] width 54 height 15
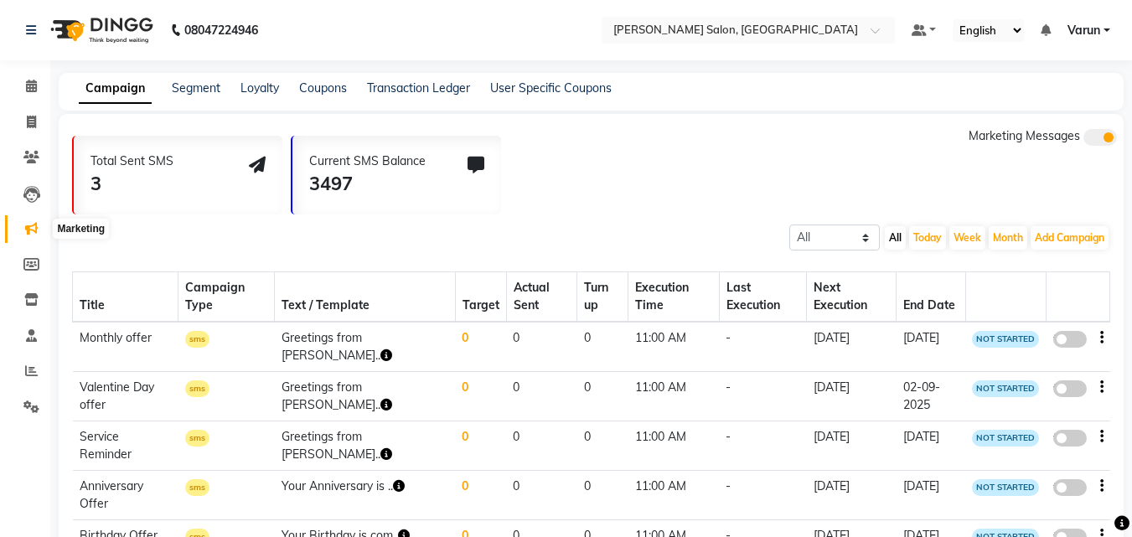
click at [28, 231] on icon at bounding box center [31, 228] width 13 height 13
click at [201, 90] on link "Segment" at bounding box center [196, 87] width 49 height 15
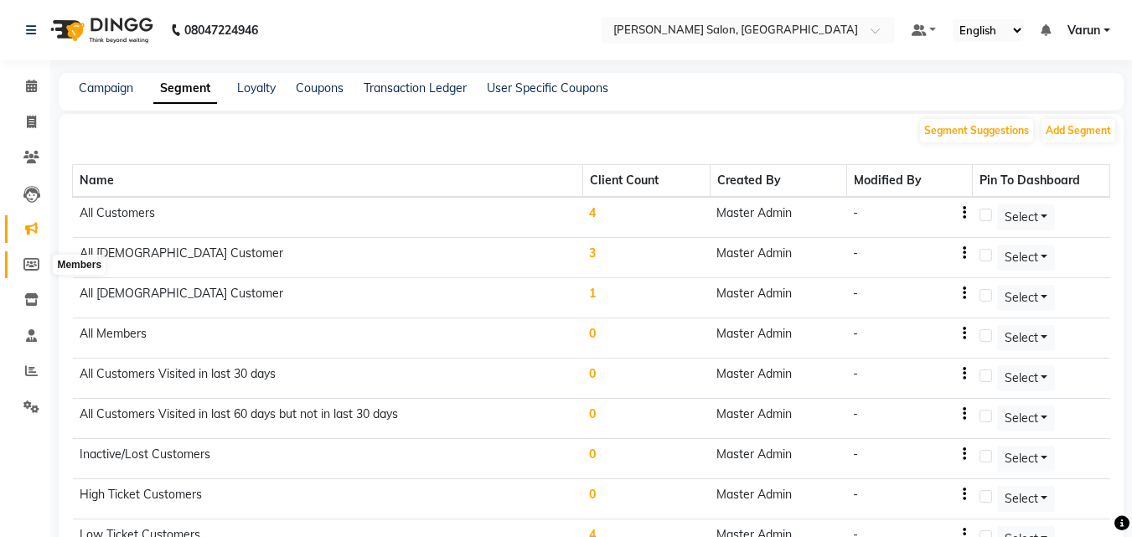
click at [30, 268] on icon at bounding box center [31, 264] width 16 height 13
select select
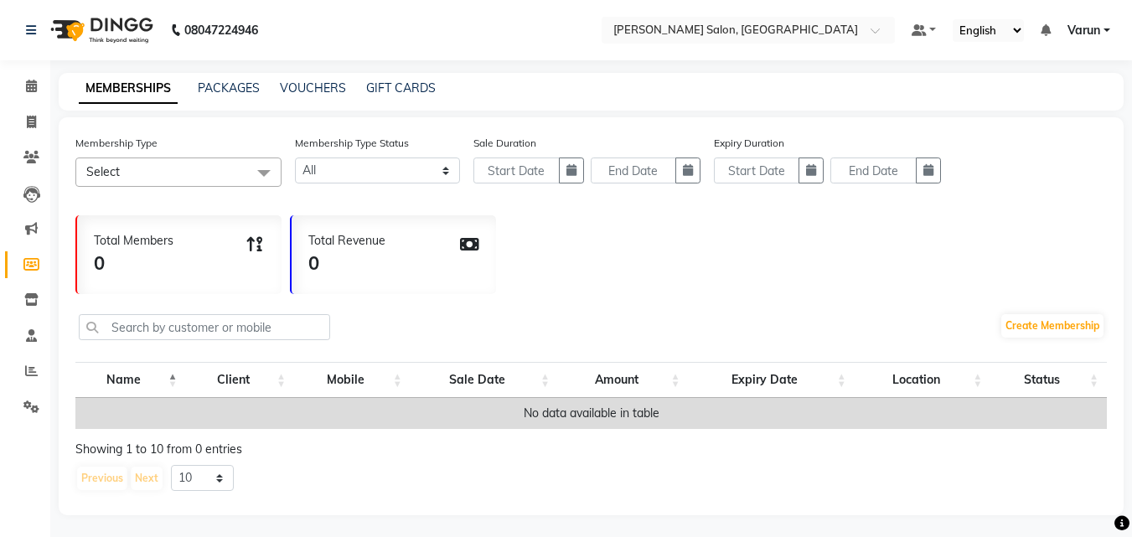
scroll to position [16, 0]
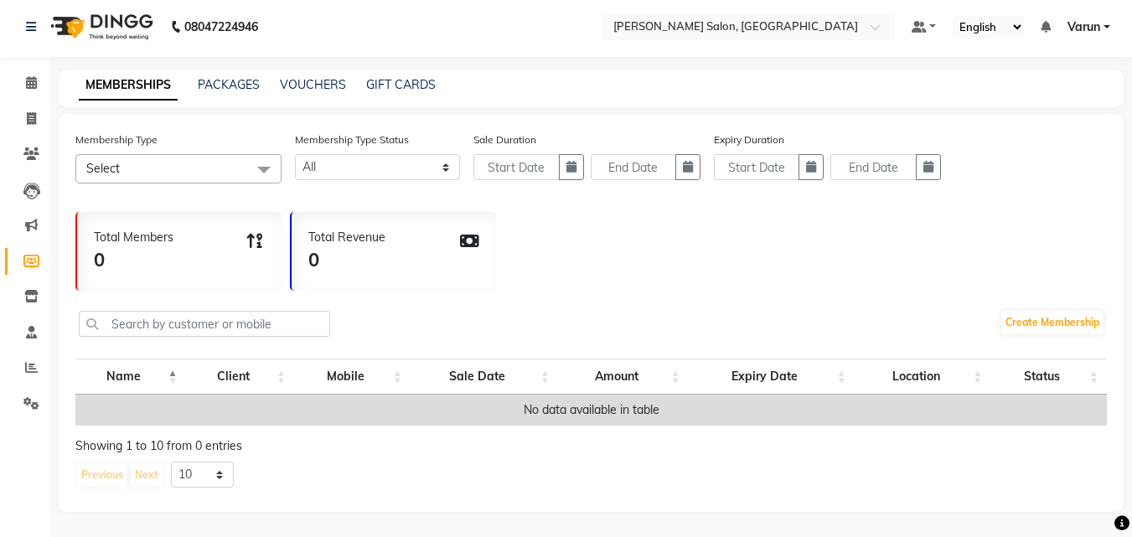
click at [216, 55] on div "08047224946 Select Location × Bellance Salon, Faridabad Default Panel My Panel …" at bounding box center [566, 267] width 1132 height 540
click at [224, 80] on div "PACKAGES" at bounding box center [229, 85] width 62 height 18
click at [224, 77] on link "PACKAGES" at bounding box center [229, 84] width 62 height 15
select select
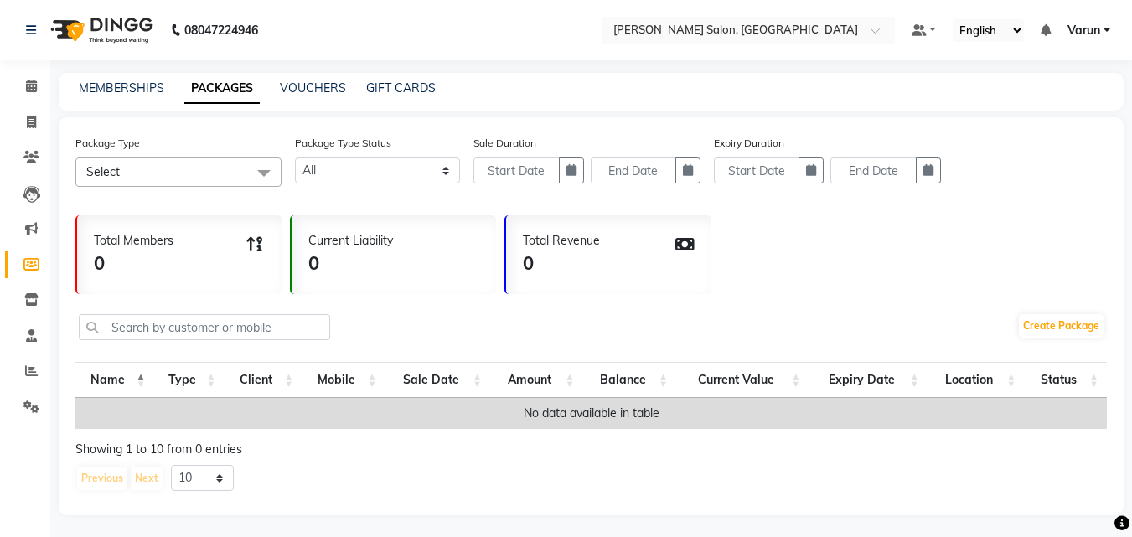
scroll to position [16, 0]
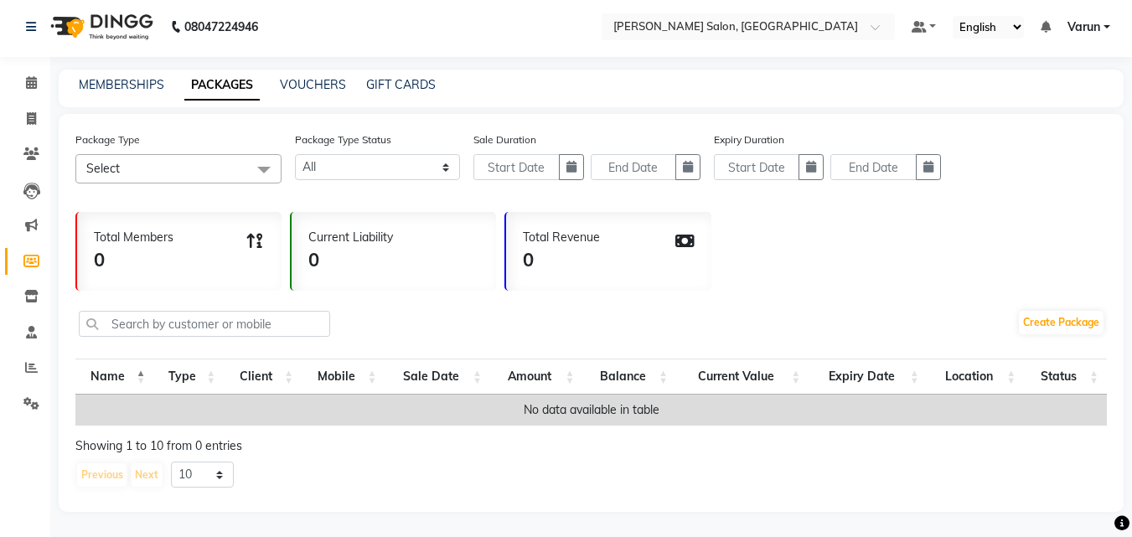
click at [297, 80] on div "VOUCHERS" at bounding box center [313, 85] width 66 height 18
click at [306, 77] on link "VOUCHERS" at bounding box center [313, 84] width 66 height 15
select select
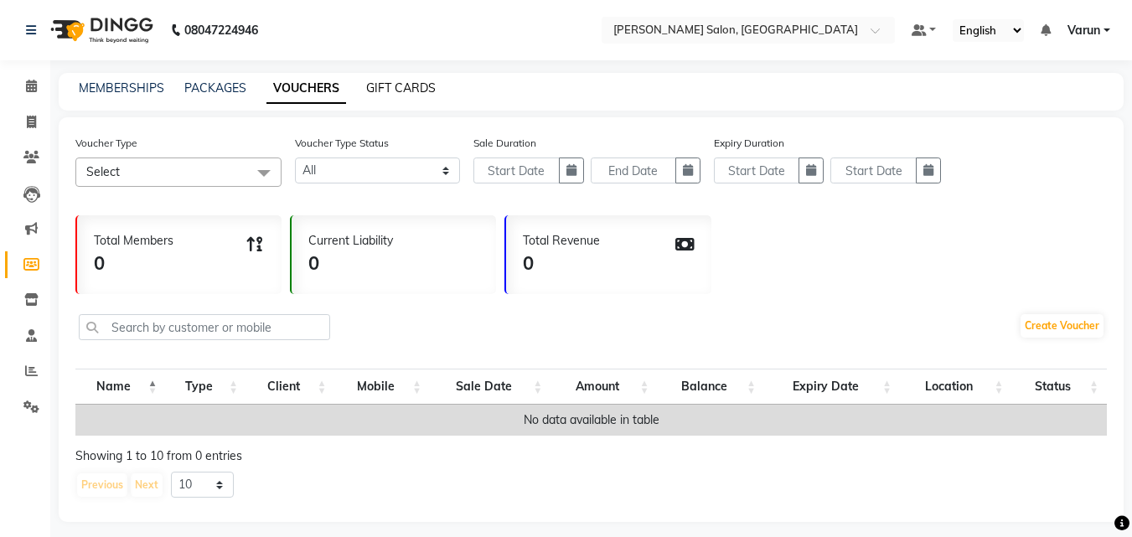
click at [386, 84] on link "GIFT CARDS" at bounding box center [401, 87] width 70 height 15
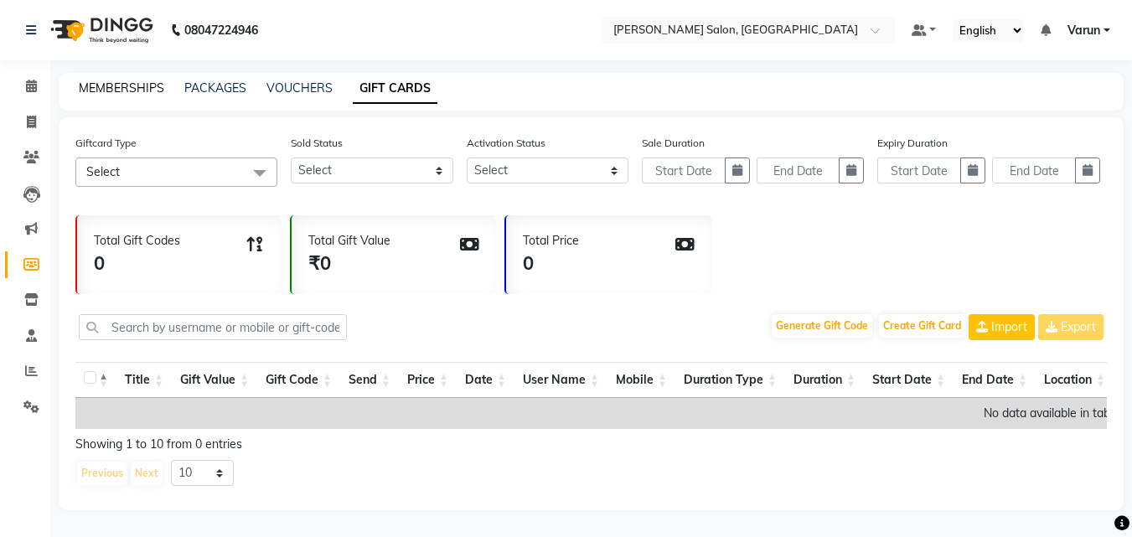
click at [148, 87] on link "MEMBERSHIPS" at bounding box center [121, 87] width 85 height 15
select select
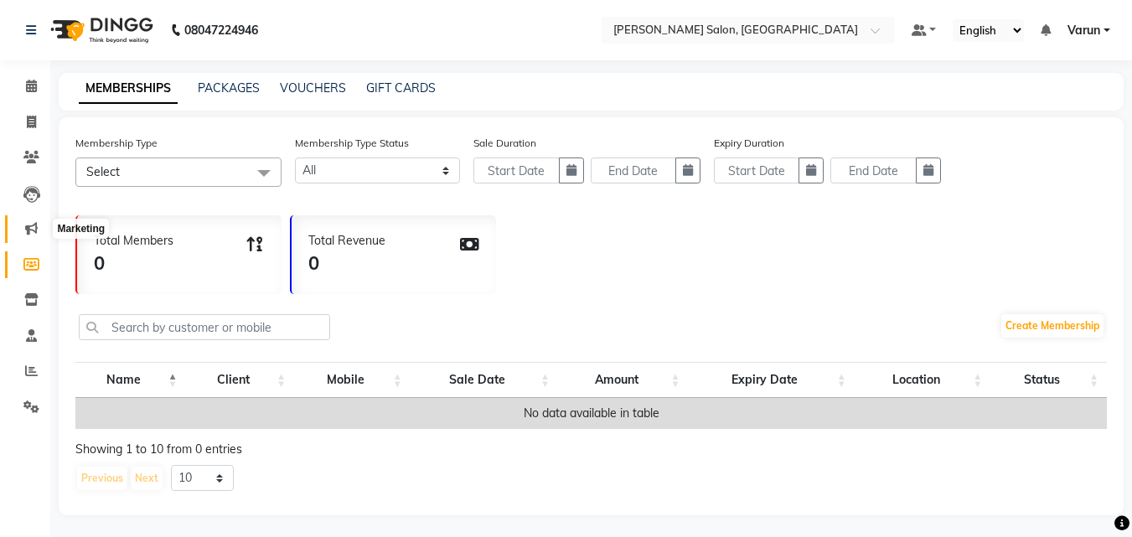
click at [34, 223] on icon at bounding box center [31, 228] width 13 height 13
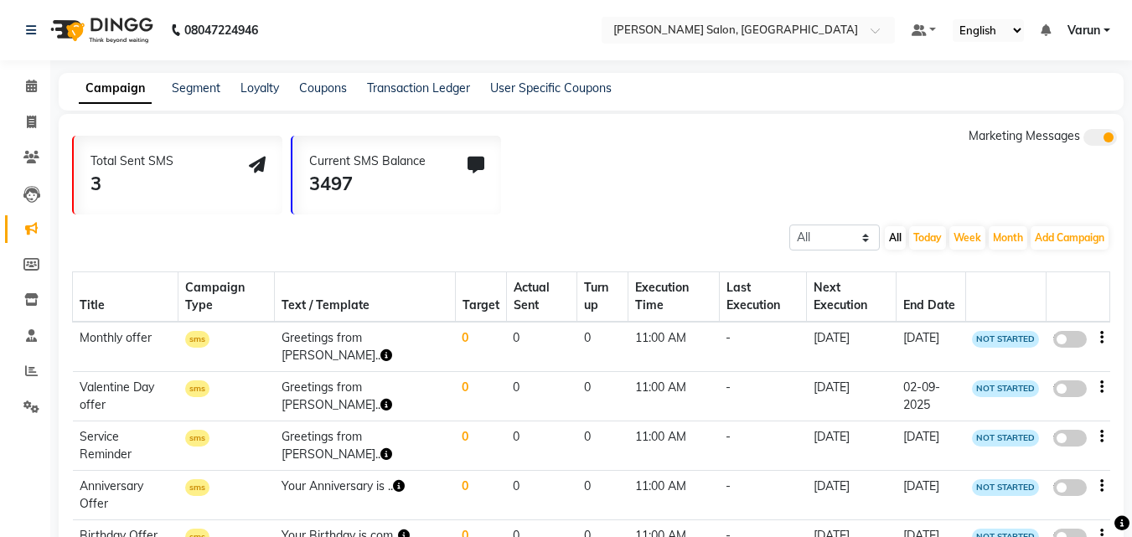
click at [253, 96] on div "Loyalty" at bounding box center [259, 89] width 39 height 18
click at [182, 90] on link "Segment" at bounding box center [196, 87] width 49 height 15
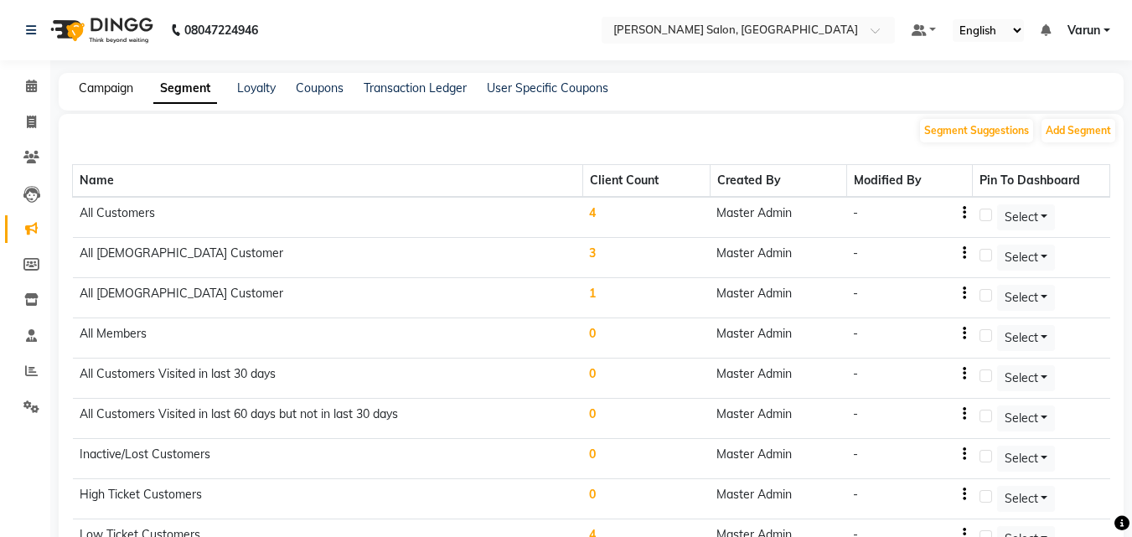
click at [109, 82] on link "Campaign" at bounding box center [106, 87] width 54 height 15
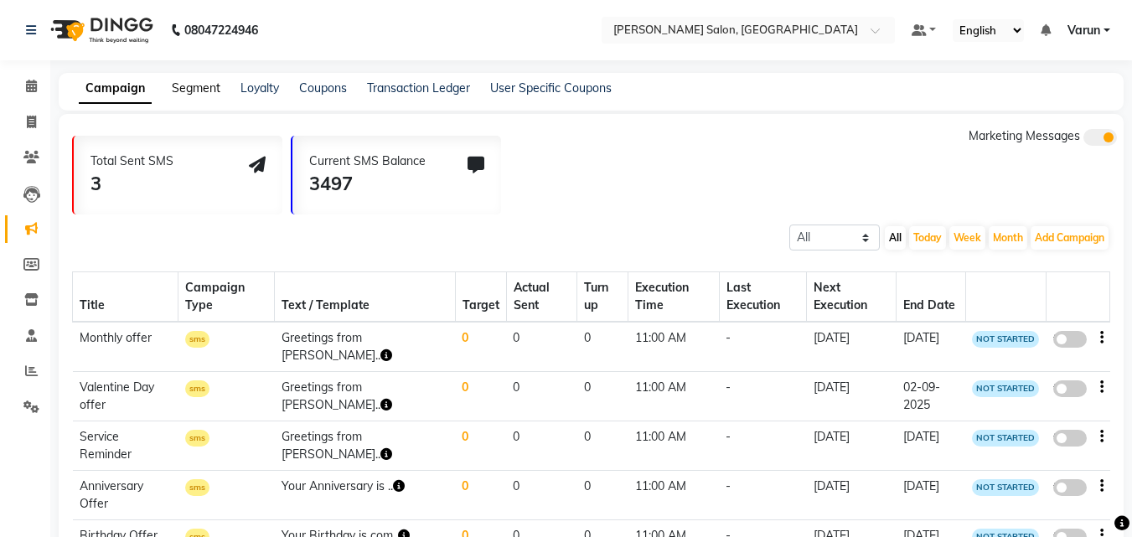
click at [185, 85] on link "Segment" at bounding box center [196, 87] width 49 height 15
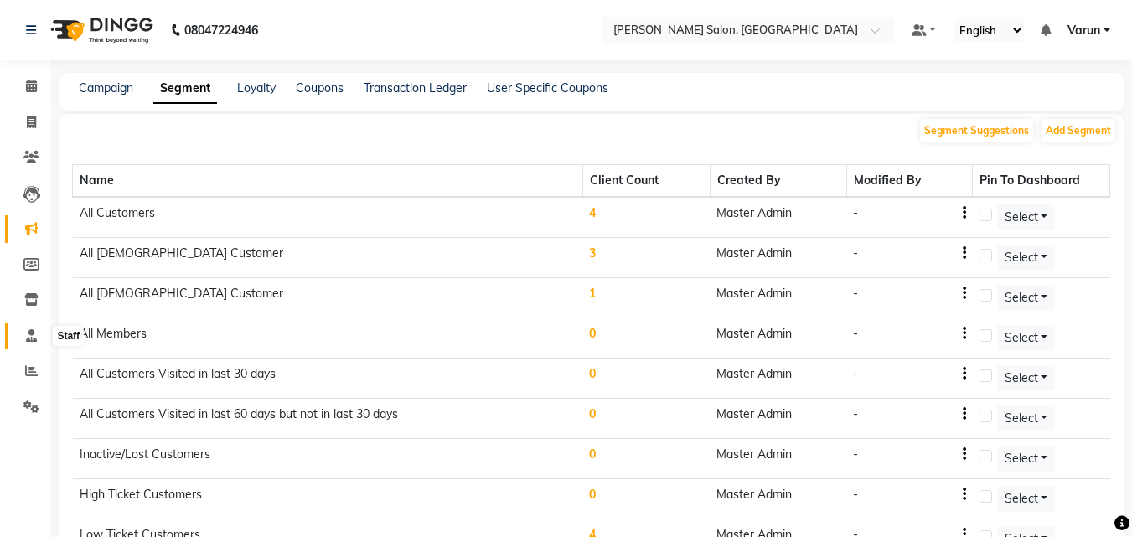
click at [31, 329] on icon at bounding box center [31, 335] width 11 height 13
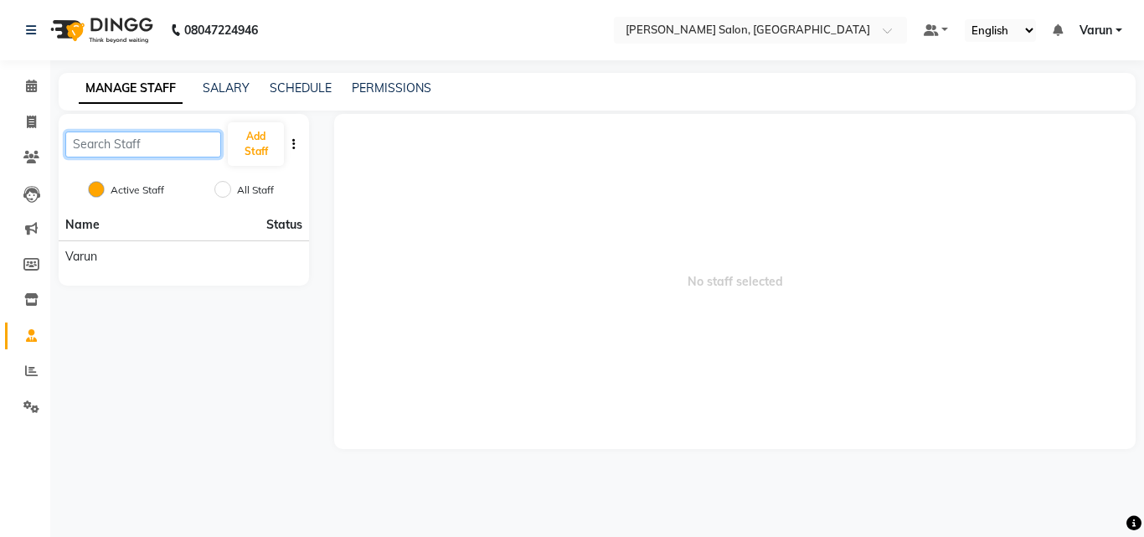
click at [137, 145] on input "text" at bounding box center [143, 145] width 156 height 26
click at [282, 145] on button "Add Staff" at bounding box center [256, 144] width 56 height 44
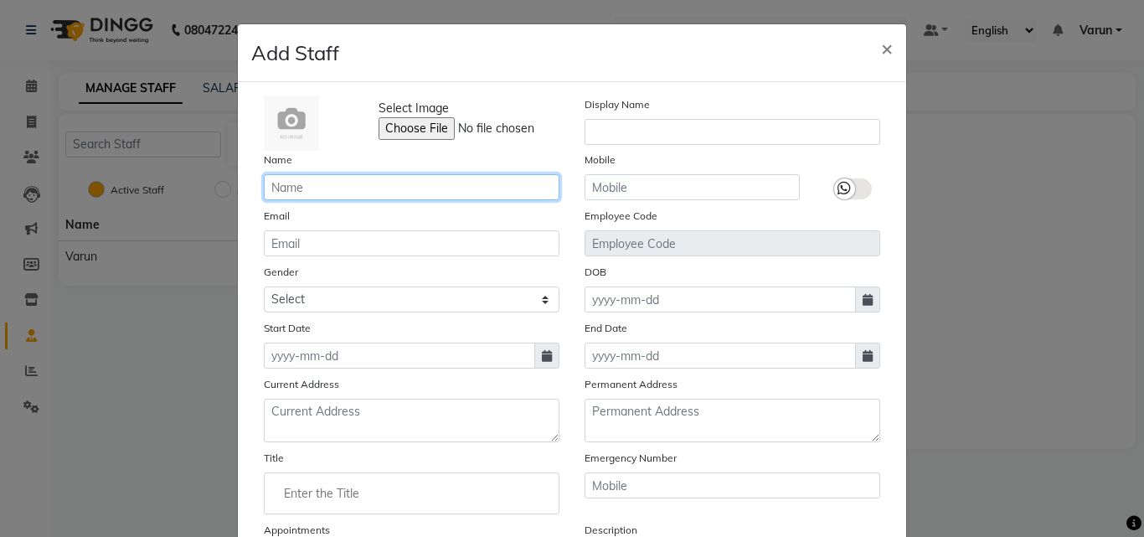
click at [291, 182] on input "text" at bounding box center [412, 187] width 296 height 26
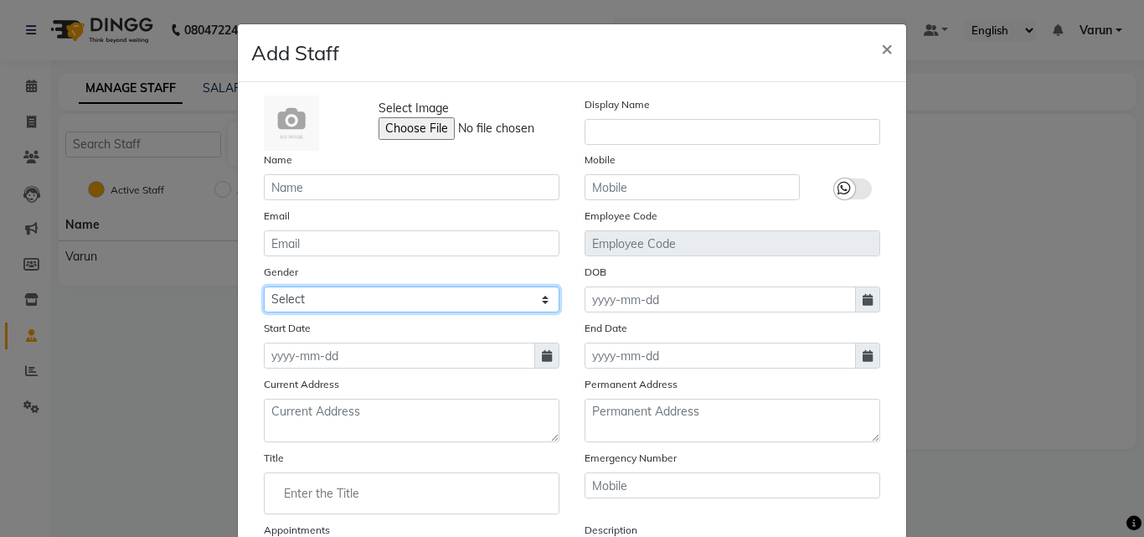
click at [382, 305] on select "Select [DEMOGRAPHIC_DATA] [DEMOGRAPHIC_DATA] Other Prefer Not To Say" at bounding box center [412, 299] width 296 height 26
select select "[DEMOGRAPHIC_DATA]"
click at [264, 286] on select "Select [DEMOGRAPHIC_DATA] [DEMOGRAPHIC_DATA] Other Prefer Not To Say" at bounding box center [412, 299] width 296 height 26
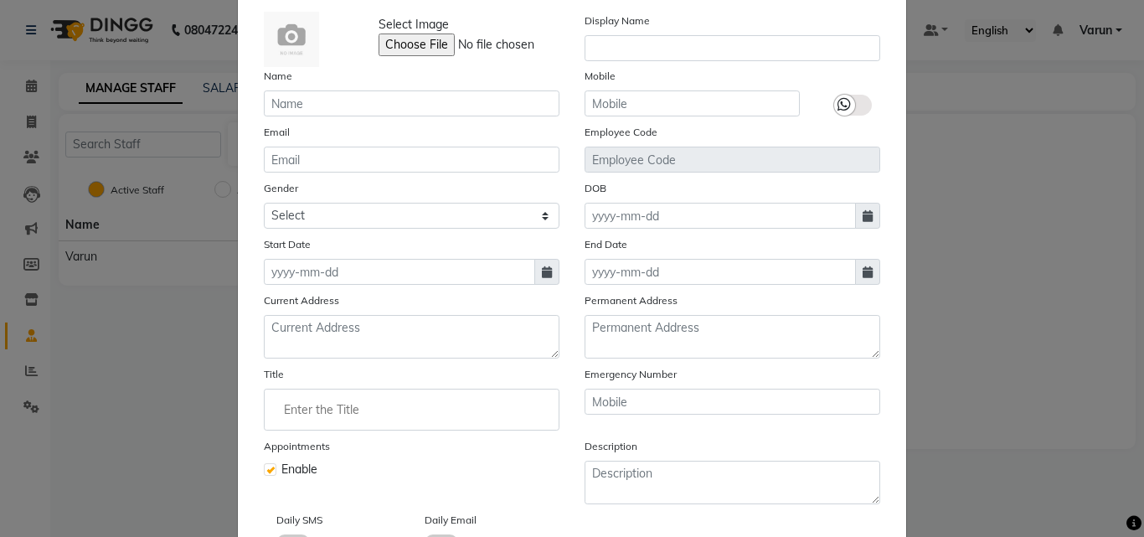
click at [542, 273] on icon at bounding box center [547, 272] width 10 height 12
select select "9"
select select "2025"
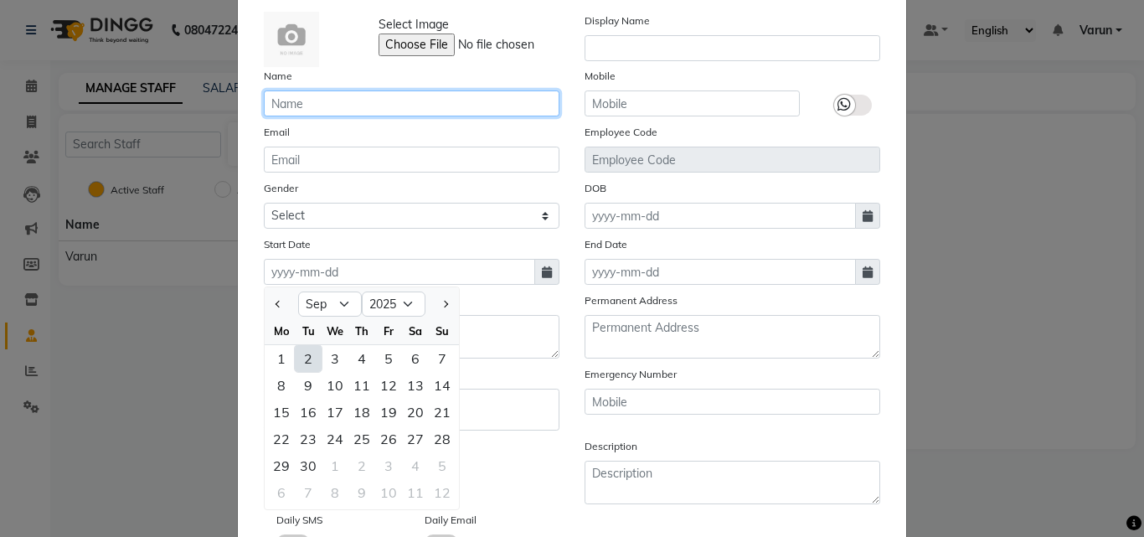
click at [380, 108] on input "text" at bounding box center [412, 103] width 296 height 26
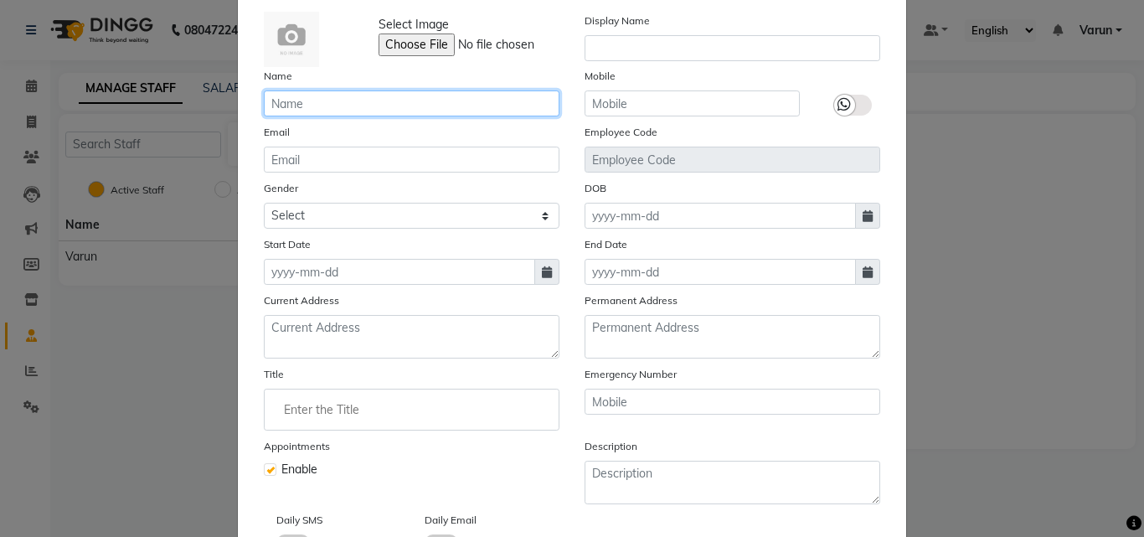
click at [380, 108] on input "text" at bounding box center [412, 103] width 296 height 26
type input "ALI"
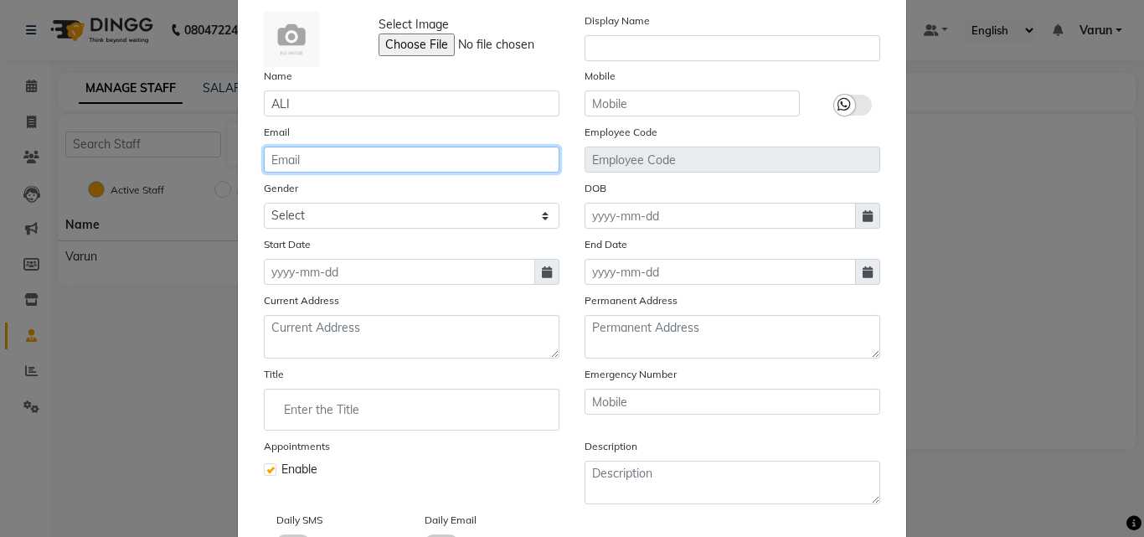
click at [364, 159] on input "email" at bounding box center [412, 160] width 296 height 26
click at [544, 266] on icon at bounding box center [547, 272] width 10 height 12
select select "9"
select select "2025"
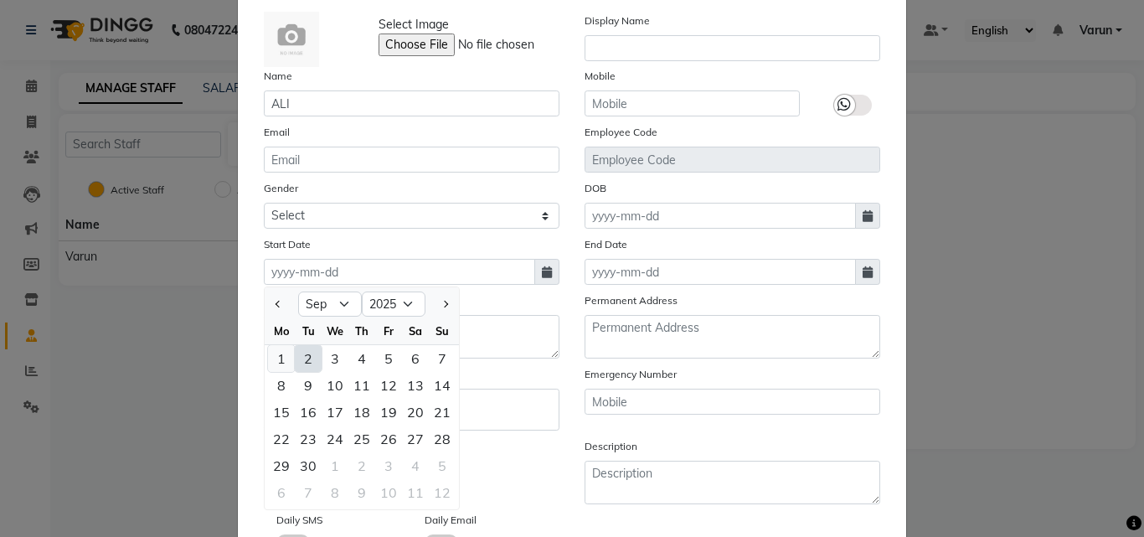
click at [279, 358] on div "1" at bounding box center [281, 358] width 27 height 27
type input "[DATE]"
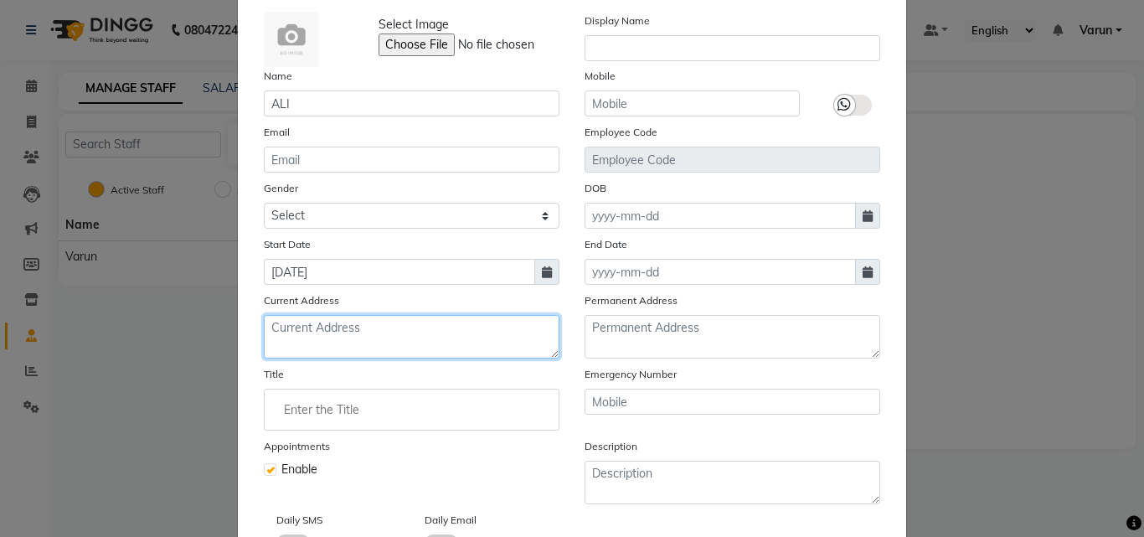
click at [367, 342] on textarea at bounding box center [412, 337] width 296 height 44
type textarea "SANGAM VIHAR, DELHI"
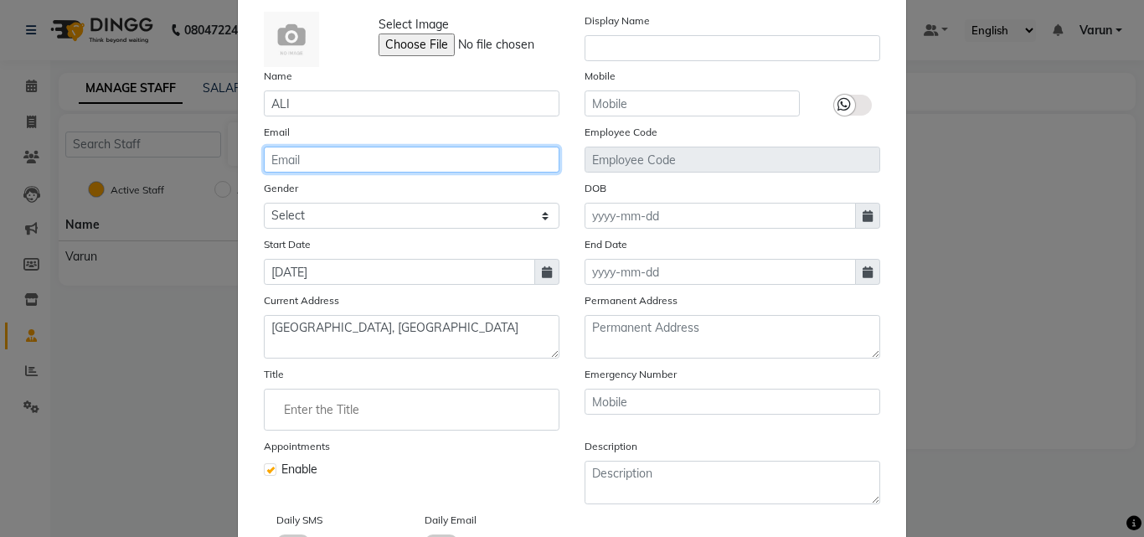
click at [351, 163] on input "email" at bounding box center [412, 160] width 296 height 26
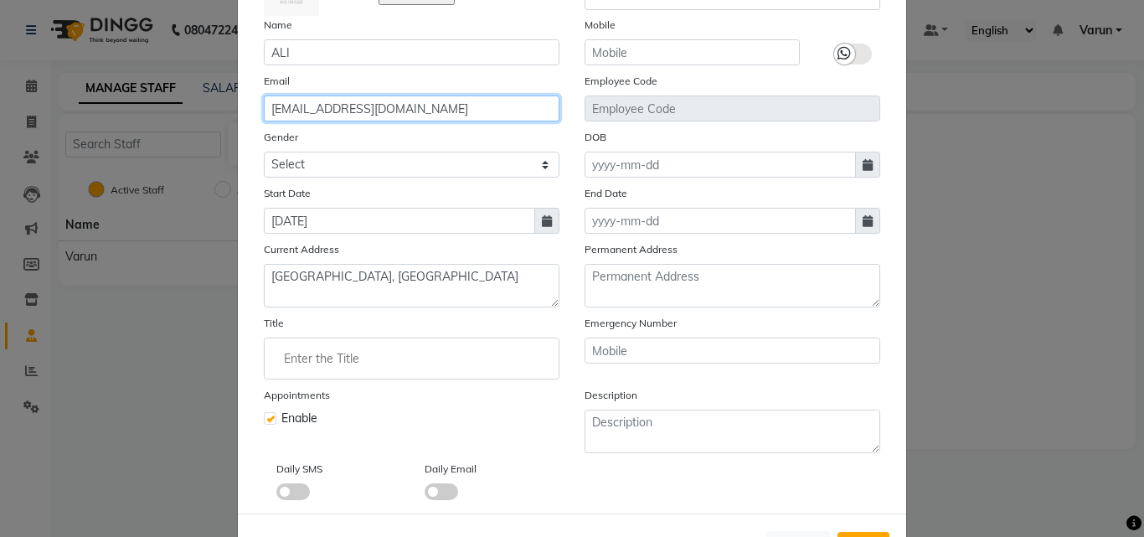
scroll to position [202, 0]
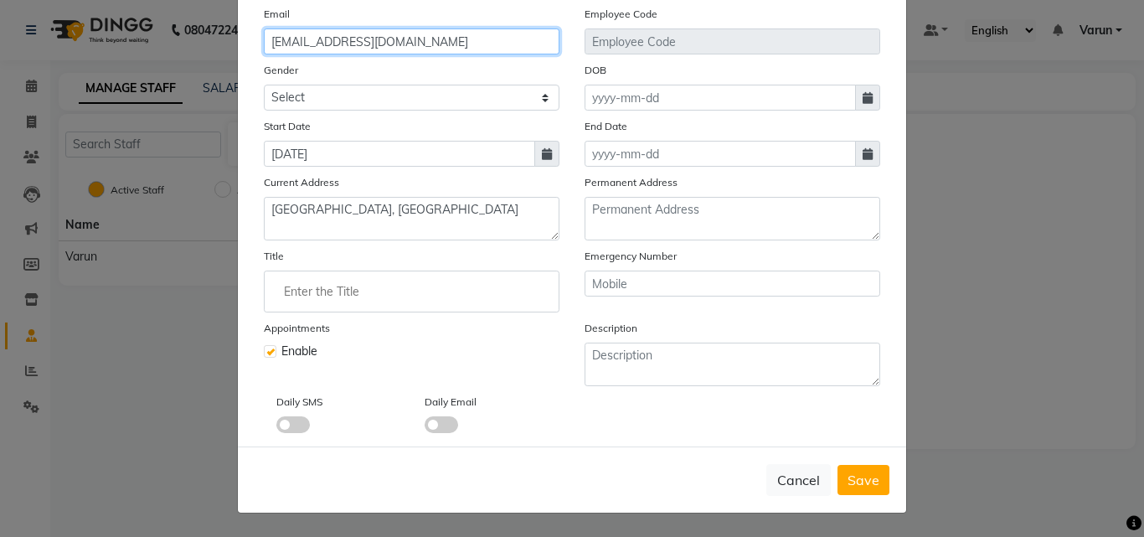
type input "syad.ali725@gmail.com"
click at [351, 291] on input "Enter the Title" at bounding box center [411, 292] width 281 height 34
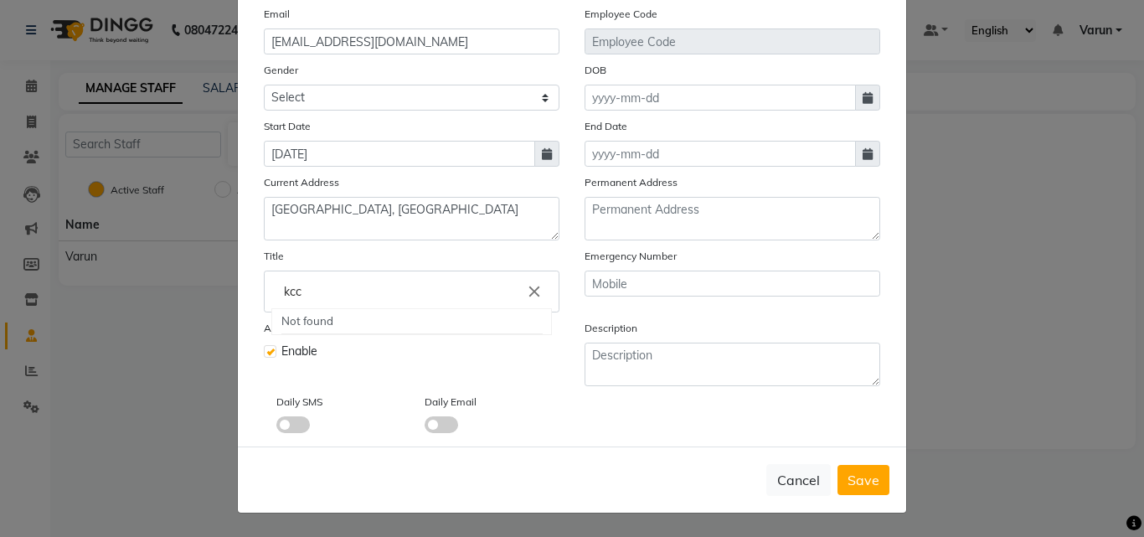
scroll to position [0, 0]
type input "k"
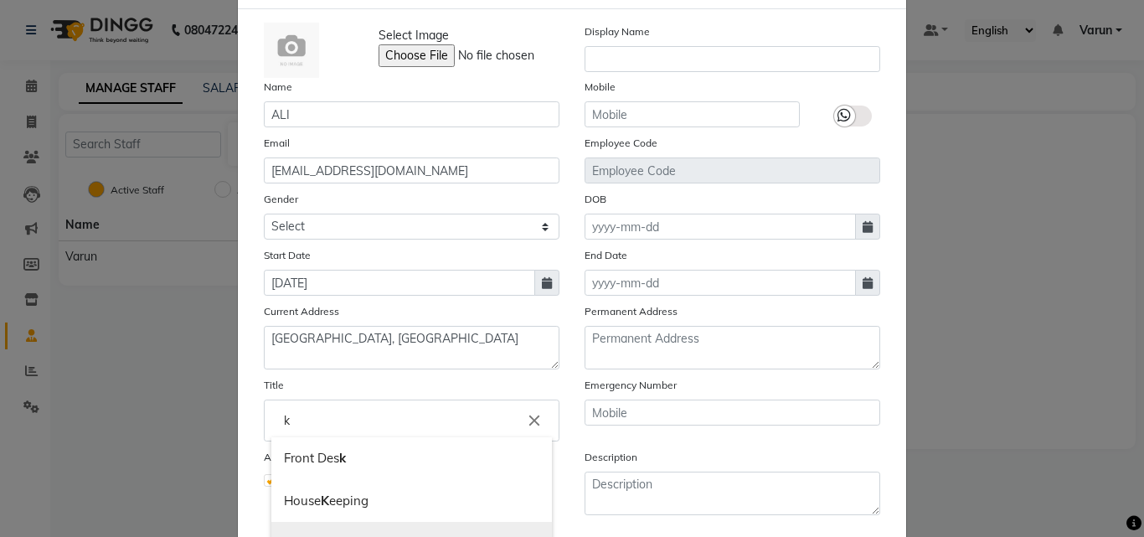
scroll to position [34, 0]
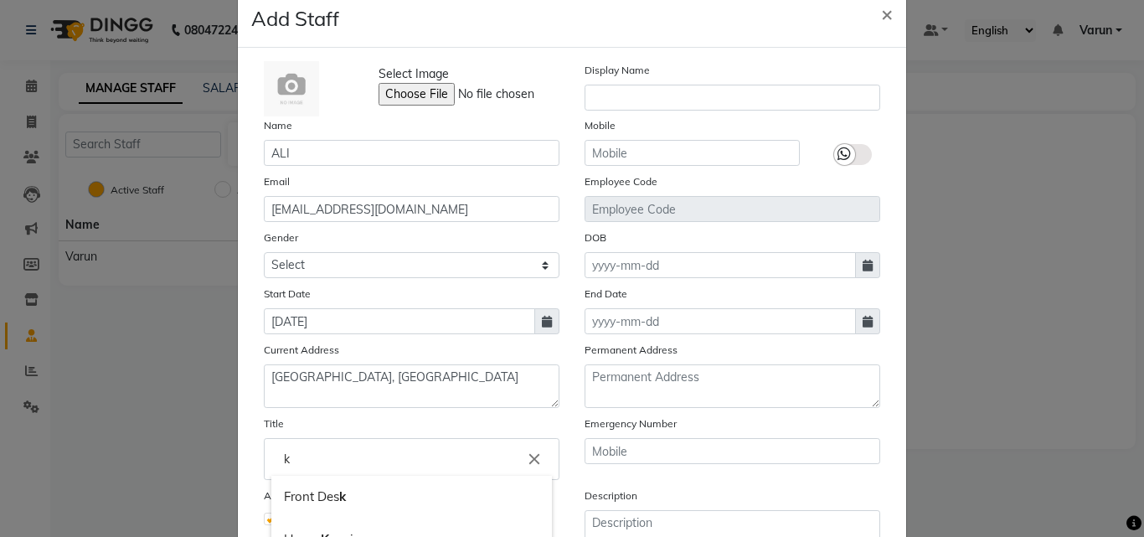
type input "k"
click at [528, 462] on icon "close" at bounding box center [534, 459] width 18 height 18
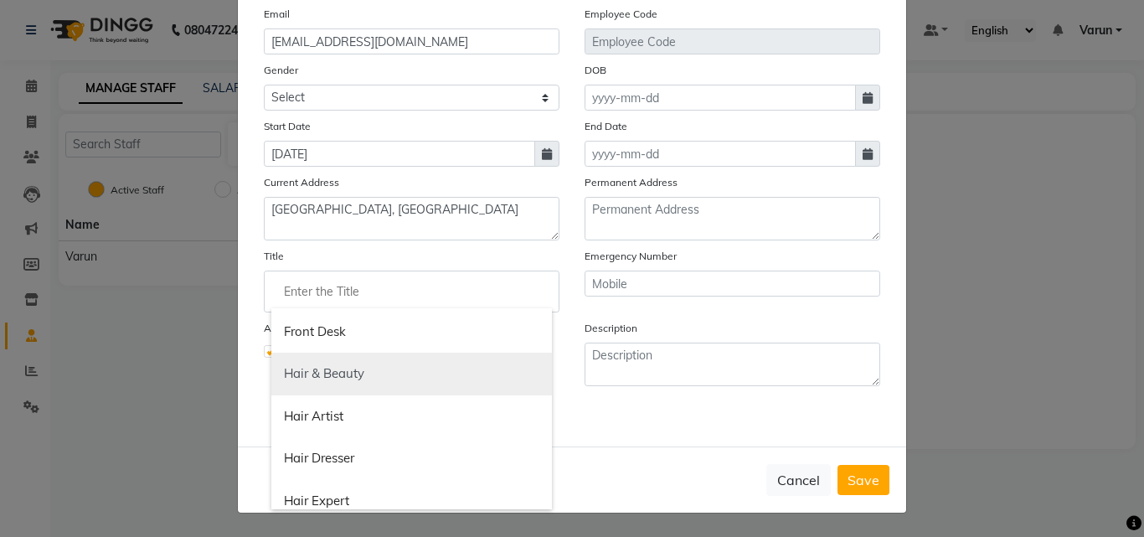
scroll to position [503, 0]
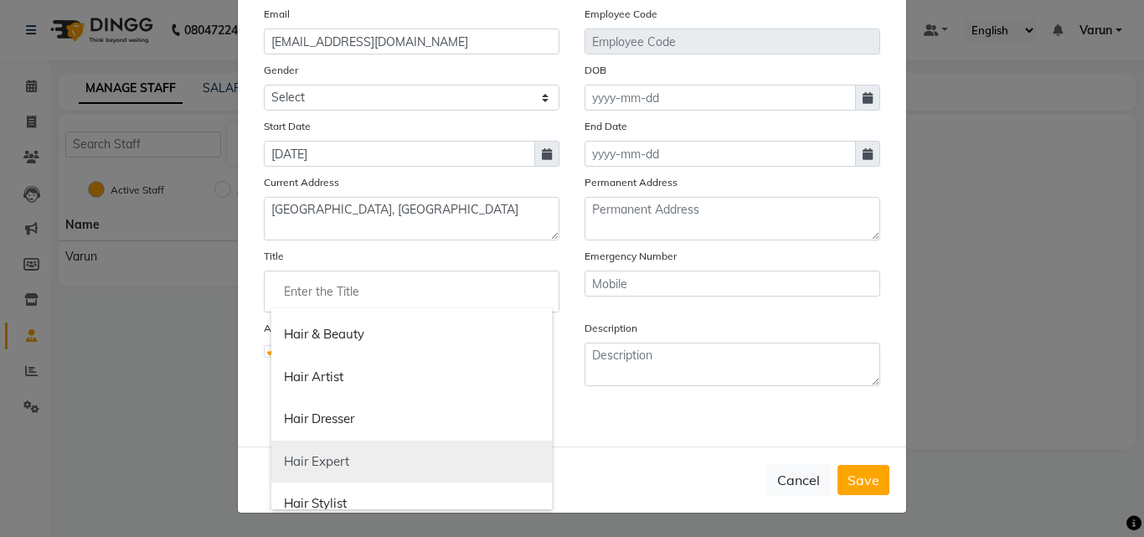
click at [335, 461] on link "Hair Expert" at bounding box center [411, 462] width 281 height 43
type input "Hair Expert"
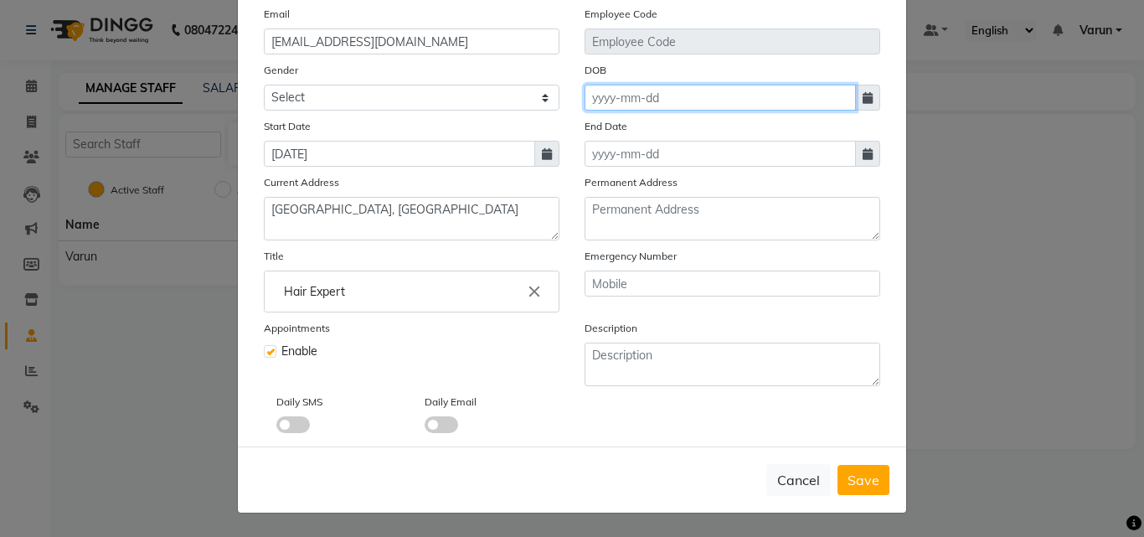
click at [683, 95] on input at bounding box center [720, 98] width 271 height 26
select select "9"
select select "2025"
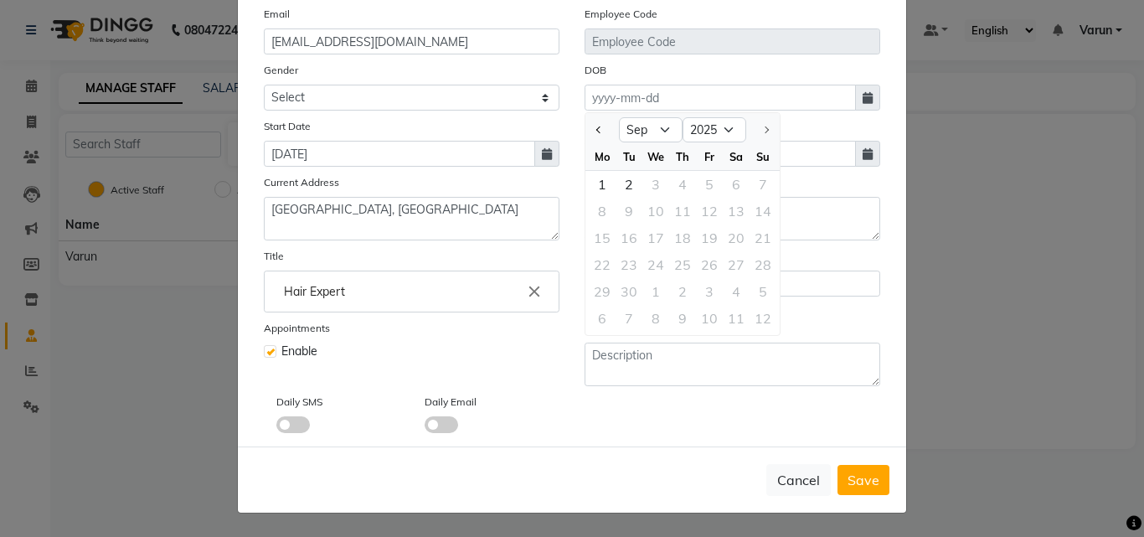
click at [863, 100] on icon at bounding box center [868, 98] width 10 height 12
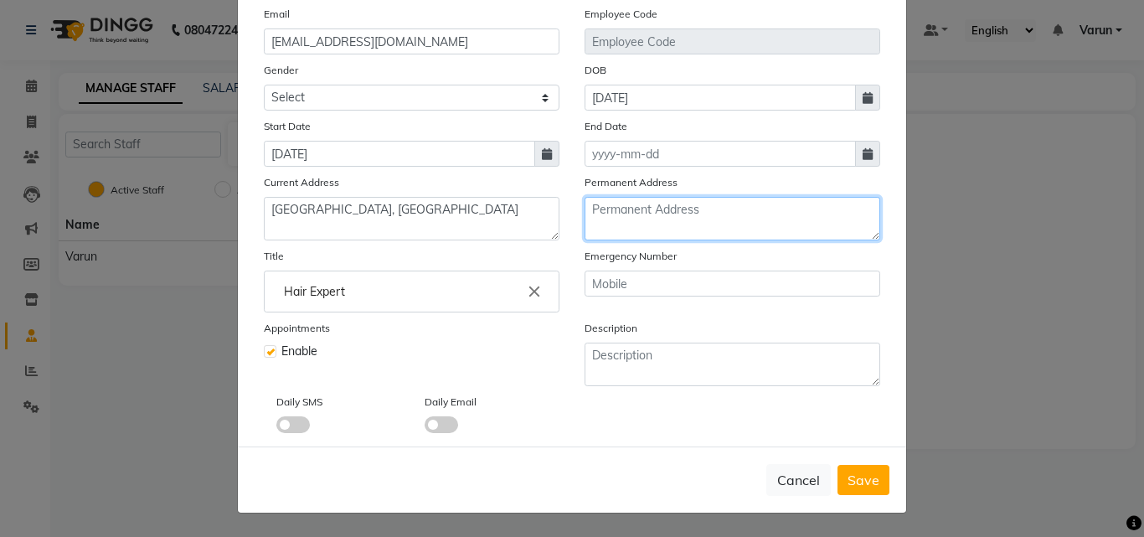
type input "24-11-2001"
click at [745, 210] on textarea at bounding box center [733, 219] width 296 height 44
type textarea "sangam vihar delhi"
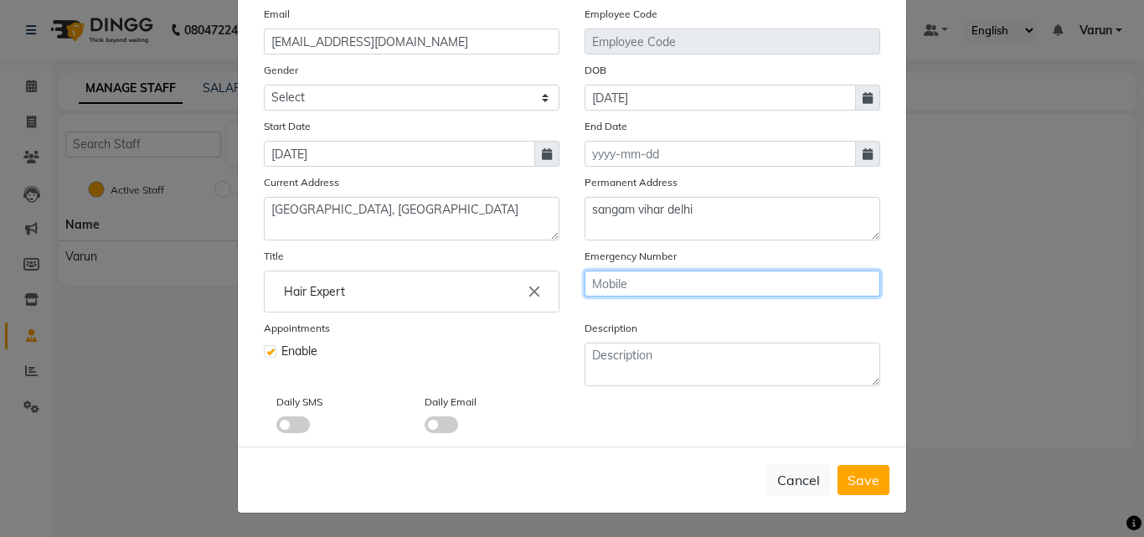
click at [621, 276] on input "text" at bounding box center [733, 284] width 296 height 26
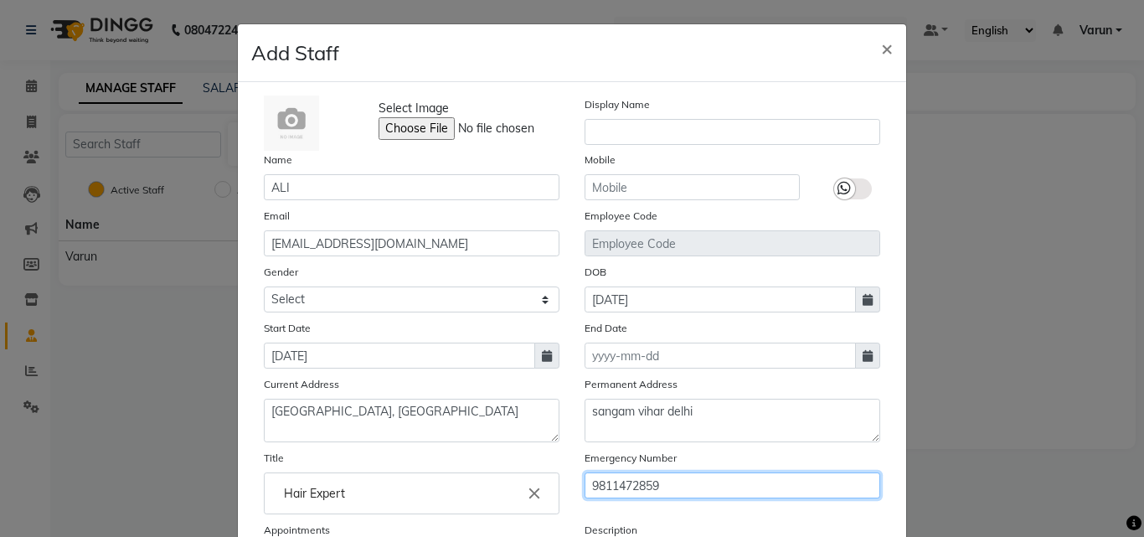
type input "9811472859"
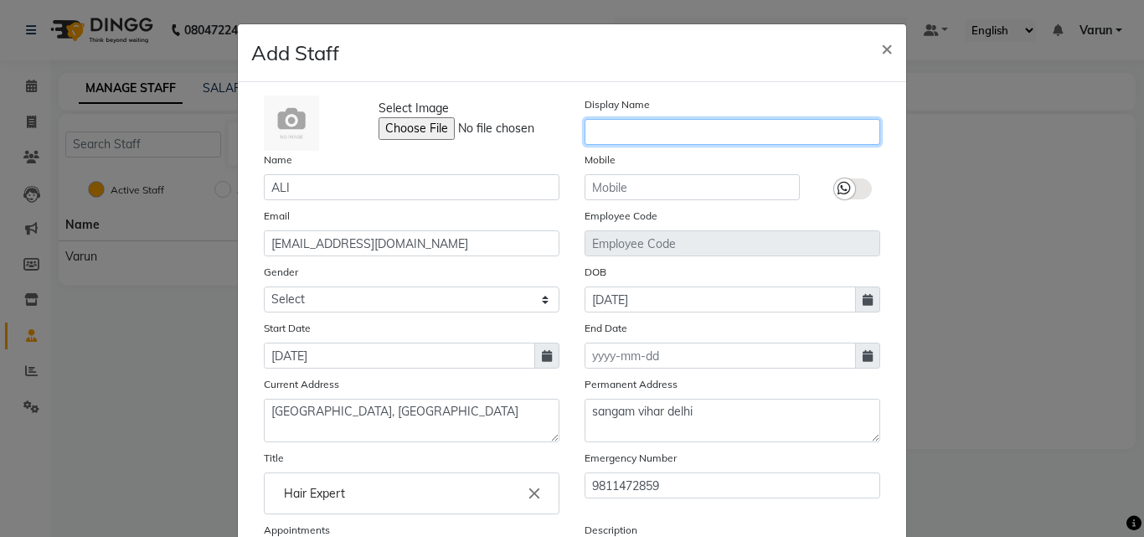
click at [638, 128] on input "text" at bounding box center [733, 132] width 296 height 26
type input "a"
type input "Ali syad"
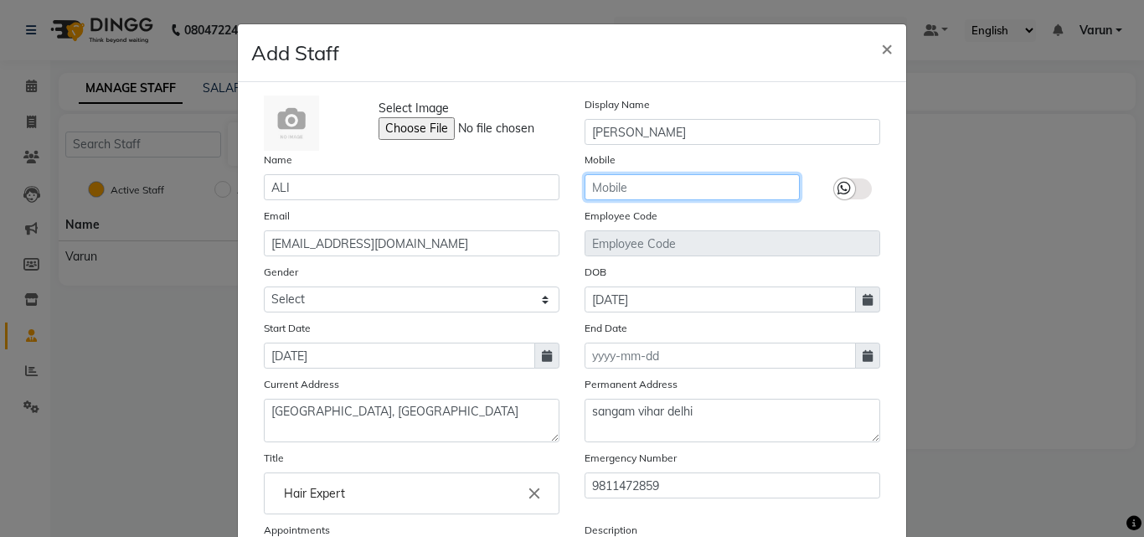
click at [645, 181] on input "text" at bounding box center [692, 187] width 215 height 26
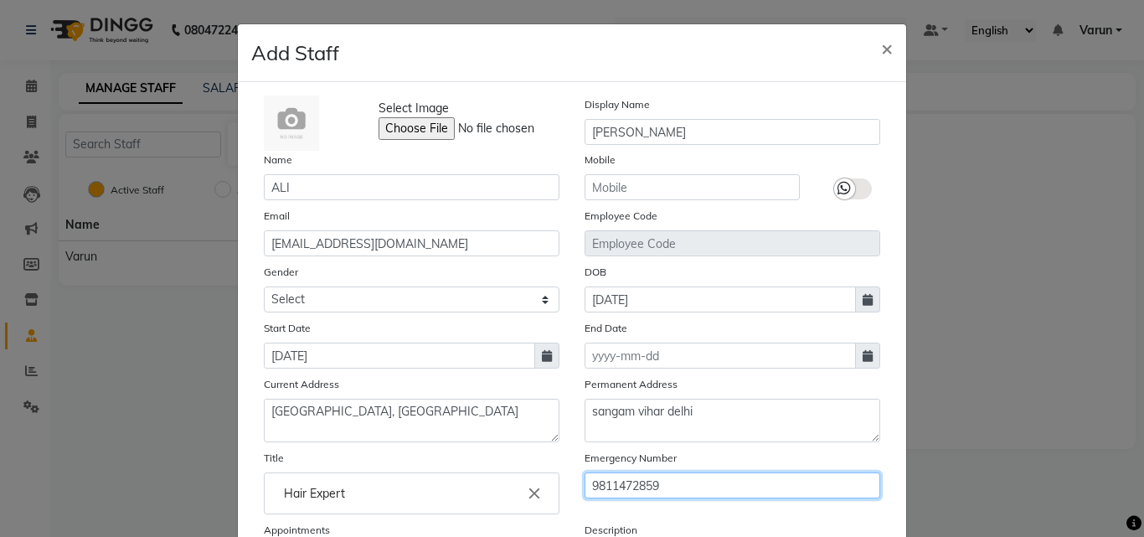
drag, startPoint x: 586, startPoint y: 486, endPoint x: 682, endPoint y: 481, distance: 96.5
click at [682, 481] on input "9811472859" at bounding box center [733, 485] width 296 height 26
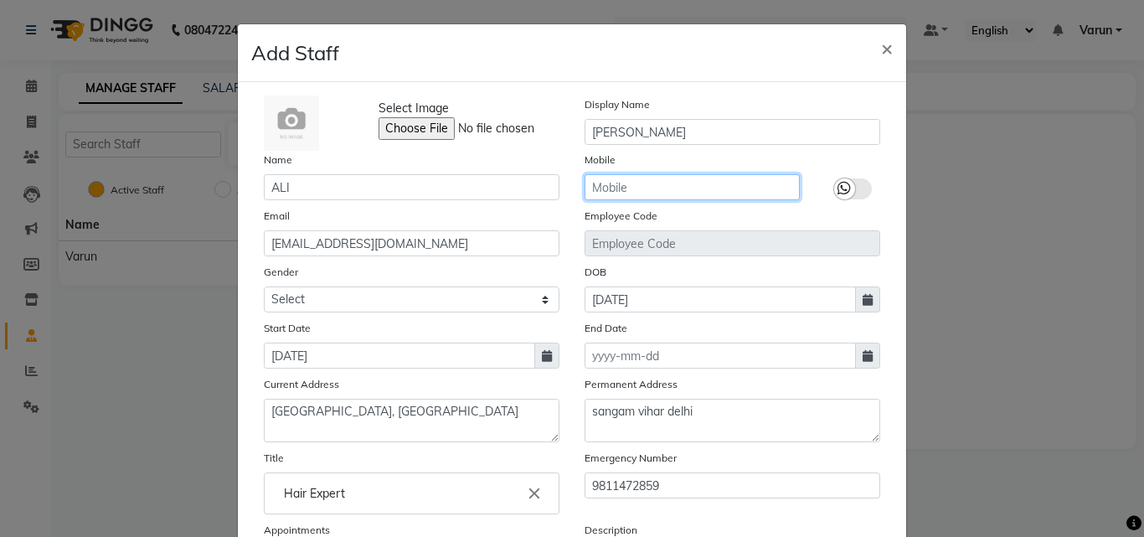
click at [637, 186] on input "text" at bounding box center [692, 187] width 215 height 26
paste input "9811472859"
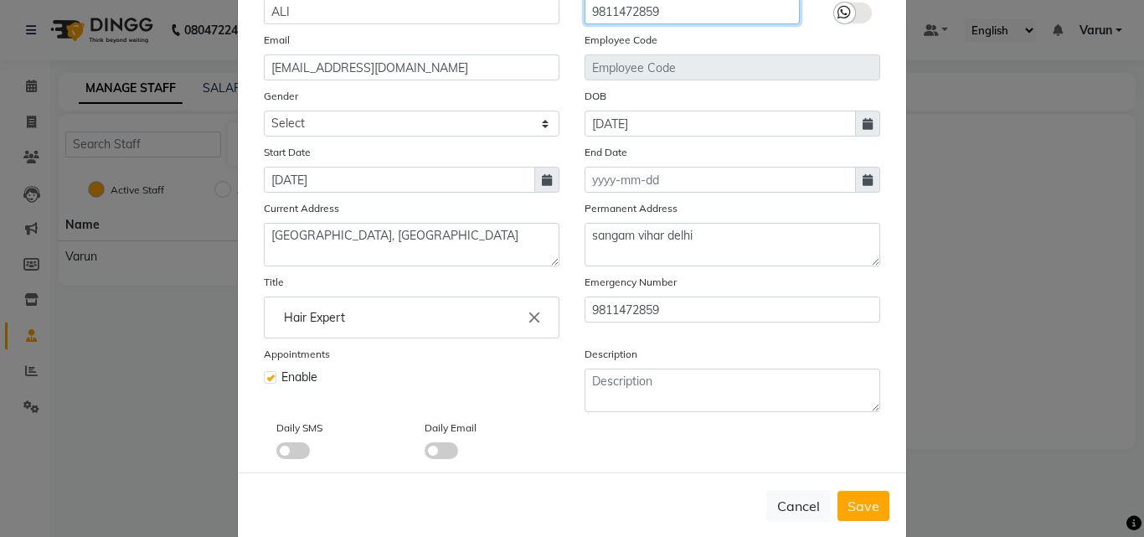
scroll to position [202, 0]
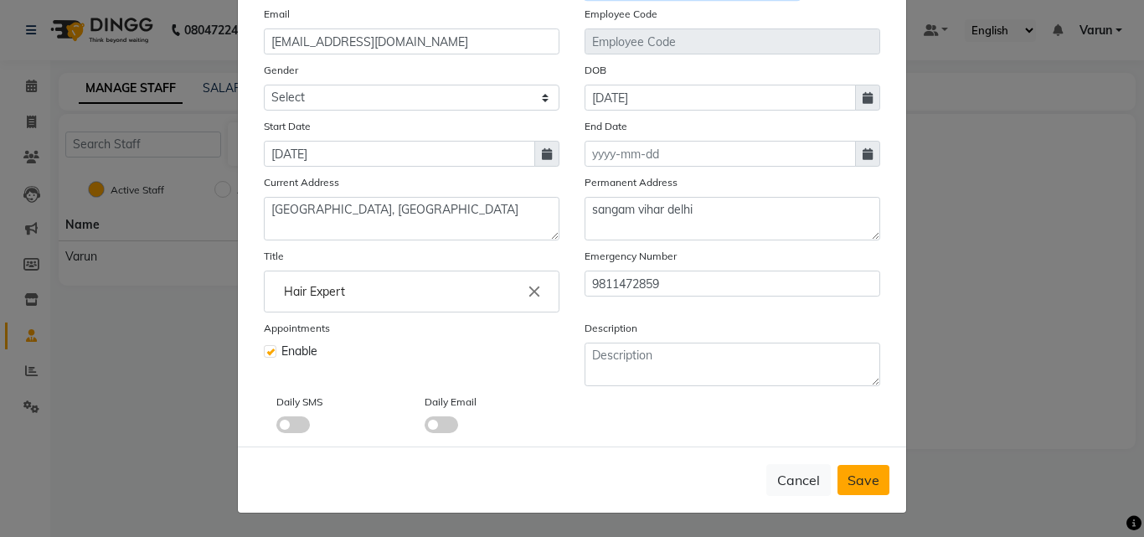
type input "9811472859"
click at [858, 479] on span "Save" at bounding box center [864, 480] width 32 height 17
select select
checkbox input "false"
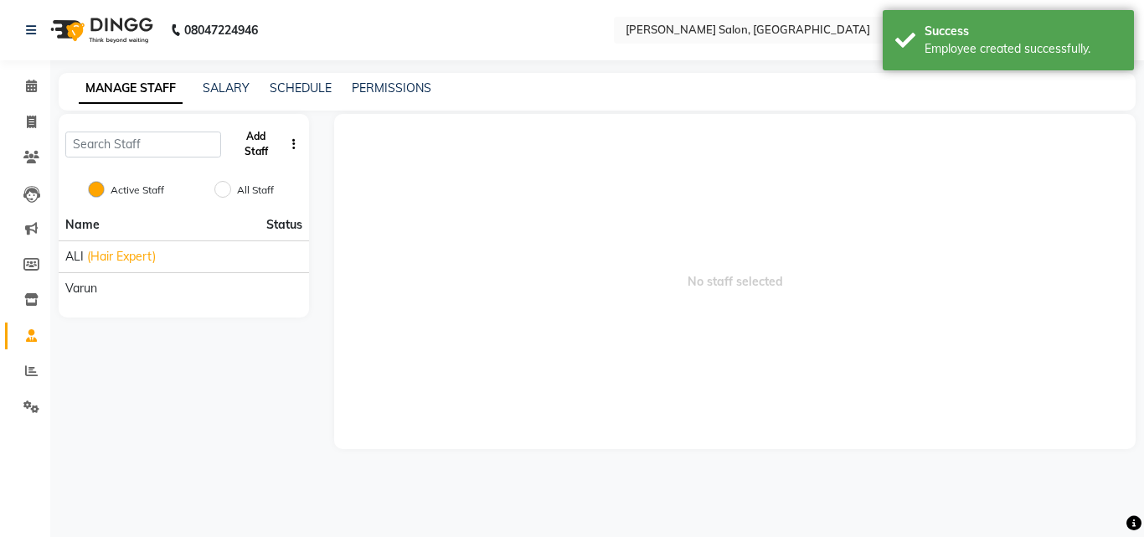
click at [246, 142] on button "Add Staff" at bounding box center [256, 144] width 56 height 44
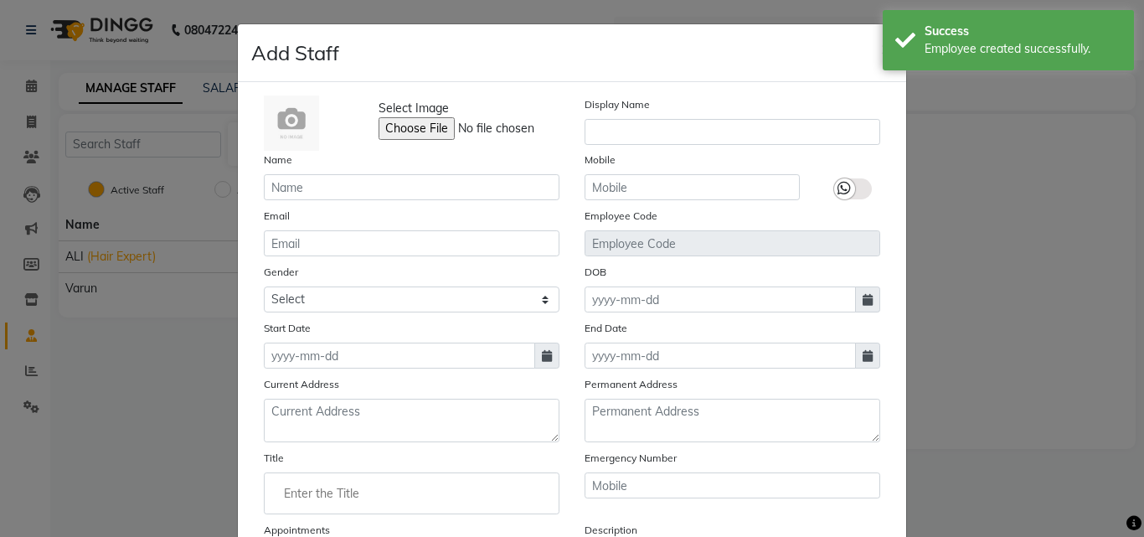
click at [881, 44] on span "×" at bounding box center [887, 47] width 12 height 25
checkbox input "false"
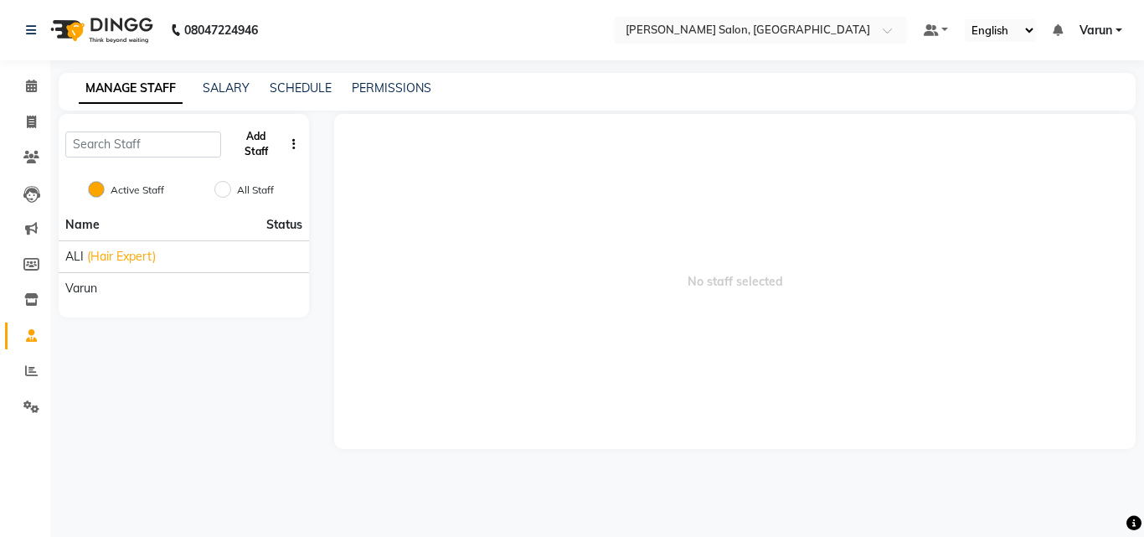
click at [245, 143] on button "Add Staff" at bounding box center [256, 144] width 56 height 44
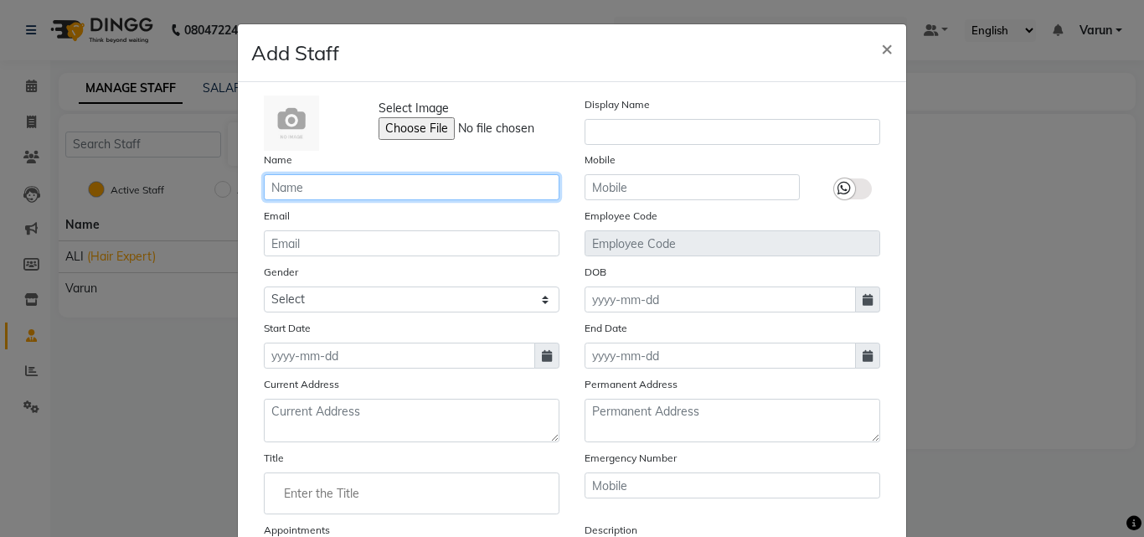
click at [296, 190] on input "text" at bounding box center [412, 187] width 296 height 26
type input "[PERSON_NAME]"
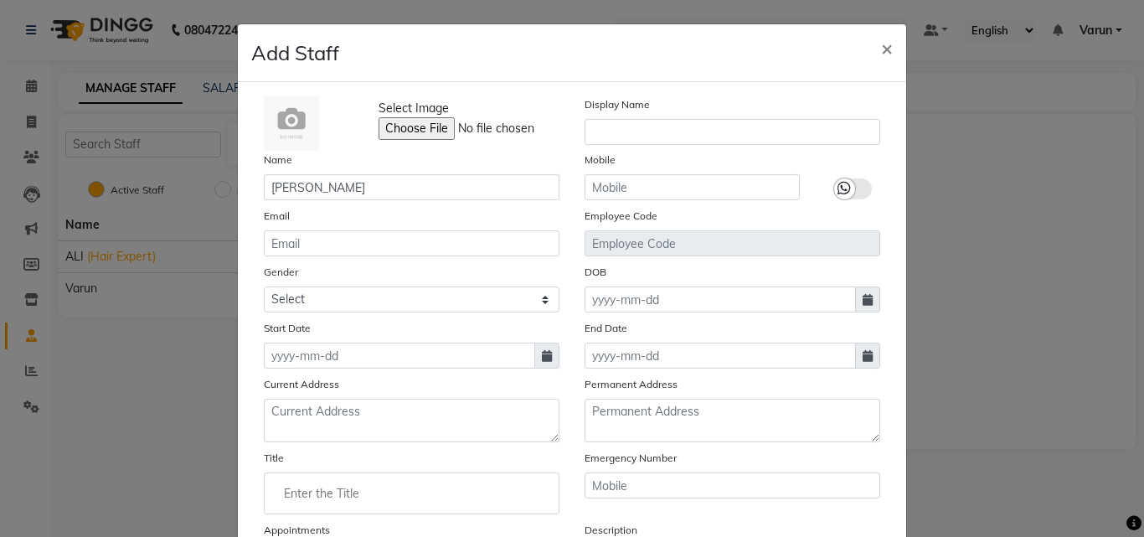
click at [312, 230] on div "Email" at bounding box center [411, 231] width 321 height 49
click at [314, 246] on input "email" at bounding box center [412, 243] width 296 height 26
click at [322, 298] on select "Select [DEMOGRAPHIC_DATA] [DEMOGRAPHIC_DATA] Other Prefer Not To Say" at bounding box center [412, 299] width 296 height 26
select select "[DEMOGRAPHIC_DATA]"
click at [264, 286] on select "Select [DEMOGRAPHIC_DATA] [DEMOGRAPHIC_DATA] Other Prefer Not To Say" at bounding box center [412, 299] width 296 height 26
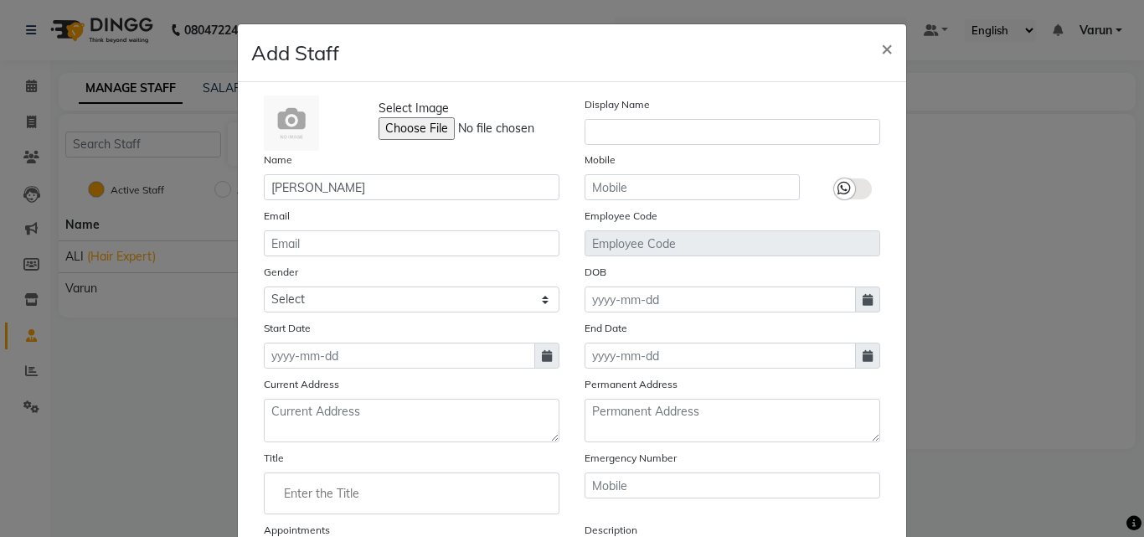
click at [544, 358] on icon at bounding box center [547, 356] width 10 height 12
select select "9"
select select "2025"
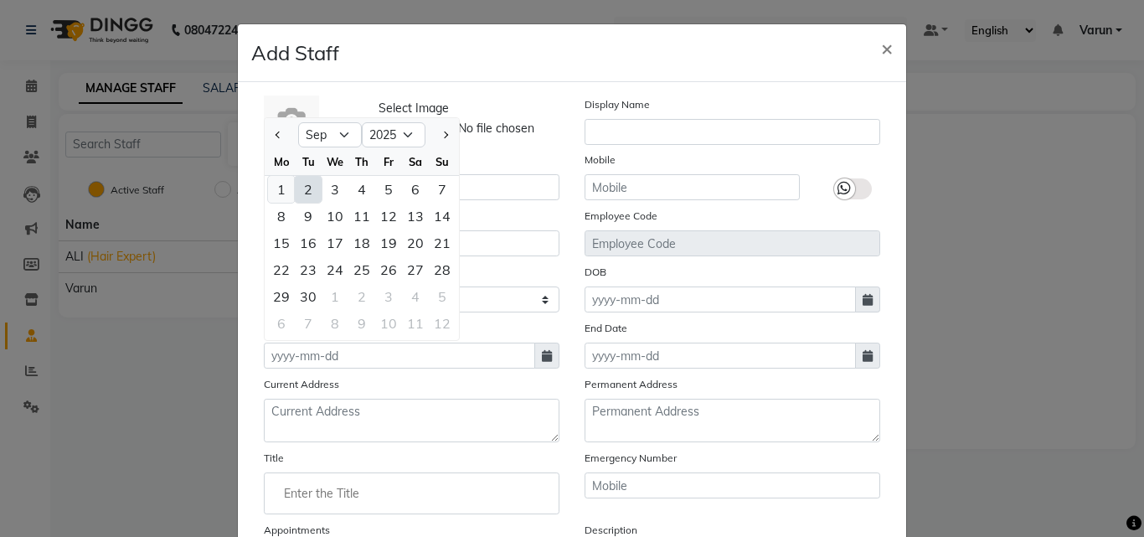
click at [280, 188] on div "1" at bounding box center [281, 189] width 27 height 27
type input "[DATE]"
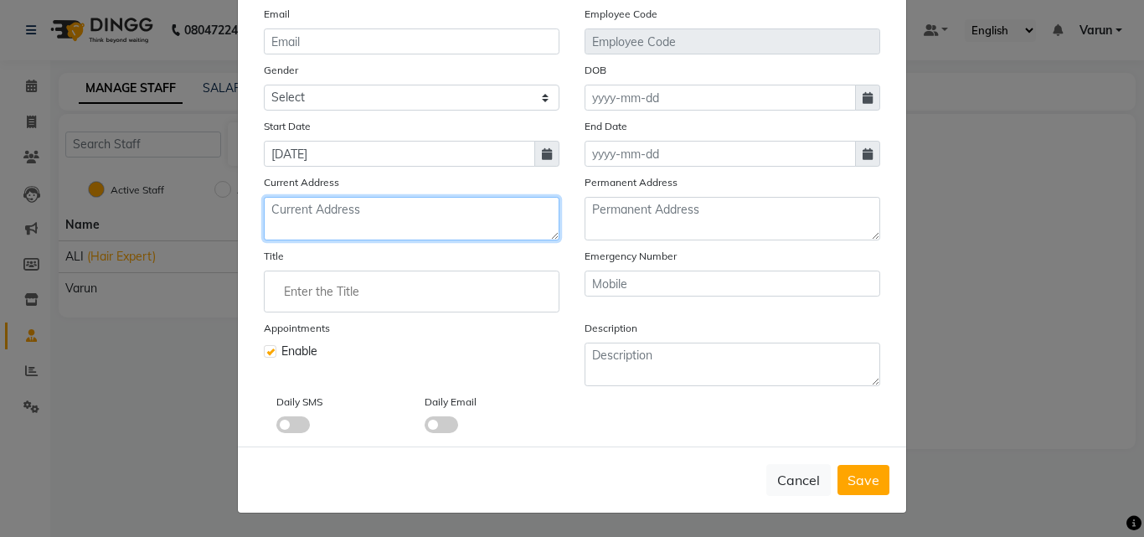
click at [335, 204] on textarea at bounding box center [412, 219] width 296 height 44
type textarea "palla, faridabad"
click at [325, 290] on input "Enter the Title" at bounding box center [411, 292] width 281 height 34
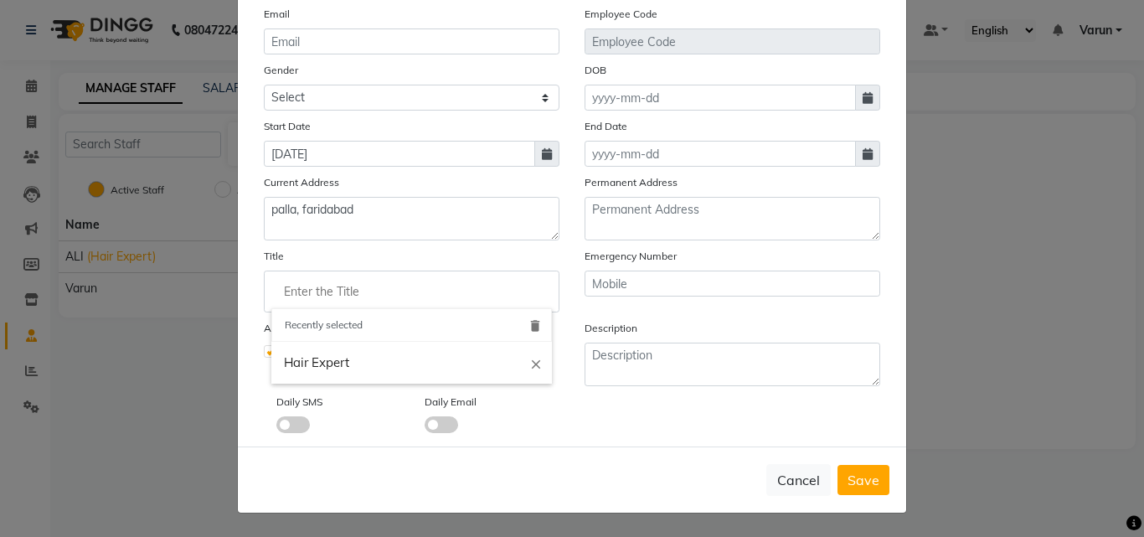
click at [532, 360] on icon "close" at bounding box center [536, 363] width 15 height 15
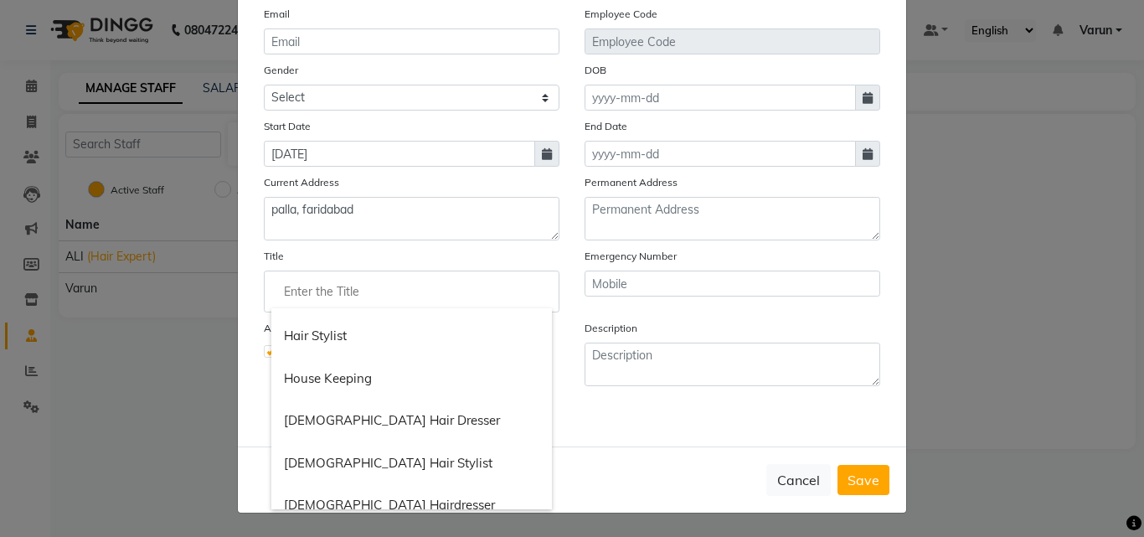
scroll to position [754, 0]
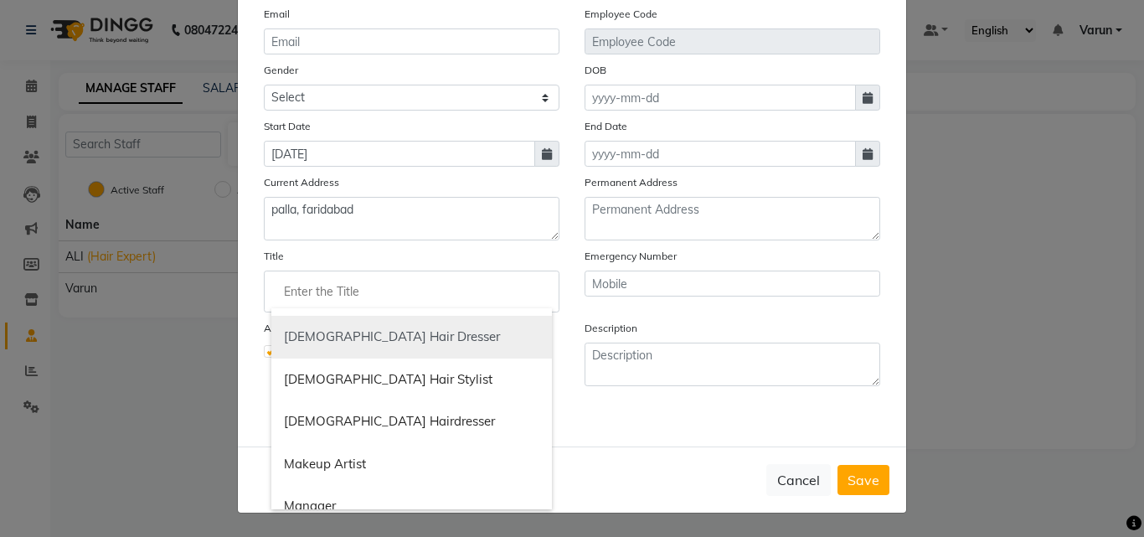
click at [353, 339] on link "[DEMOGRAPHIC_DATA] Hair Dresser" at bounding box center [411, 337] width 281 height 43
type input "[DEMOGRAPHIC_DATA] Hair Dresser"
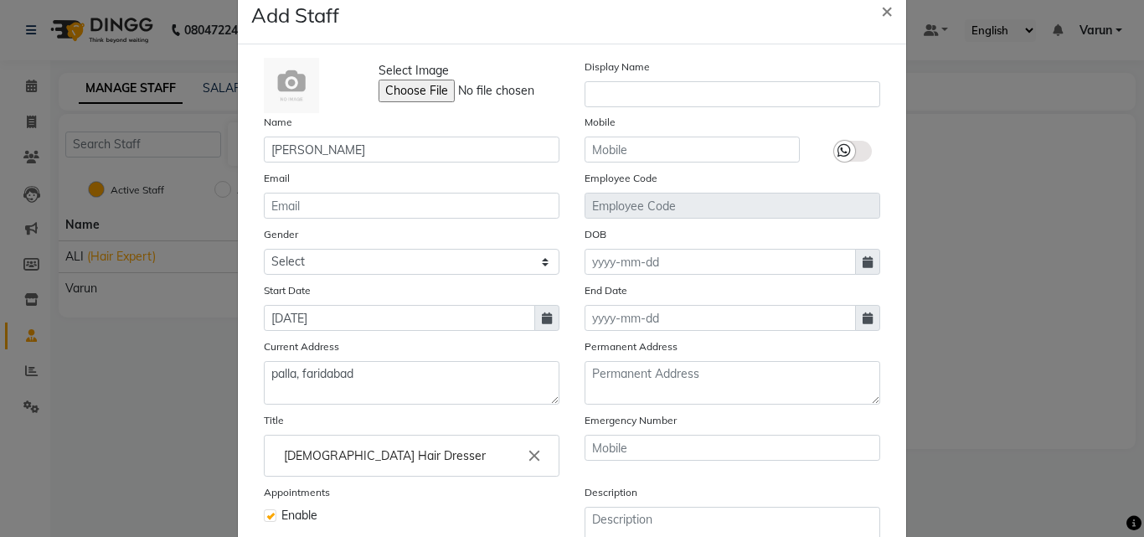
scroll to position [34, 0]
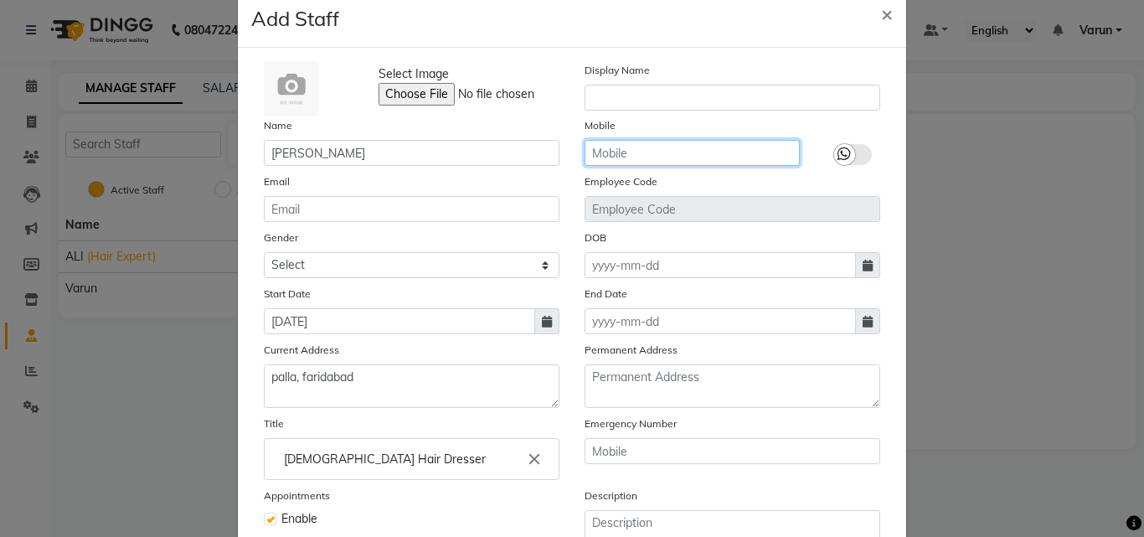
click at [681, 150] on input "text" at bounding box center [692, 153] width 215 height 26
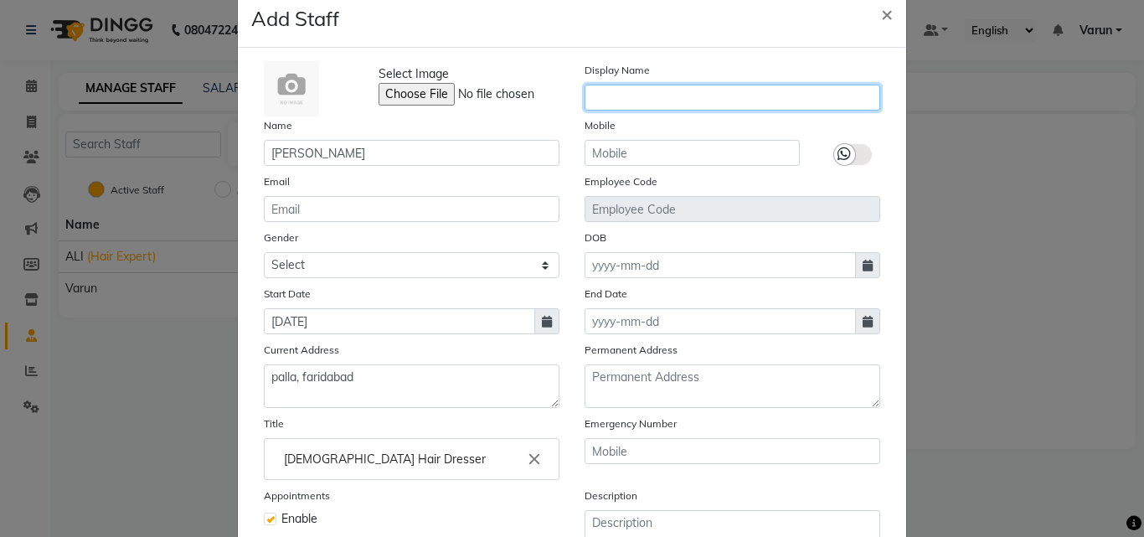
click at [654, 95] on input "text" at bounding box center [733, 98] width 296 height 26
type input "[PERSON_NAME]"
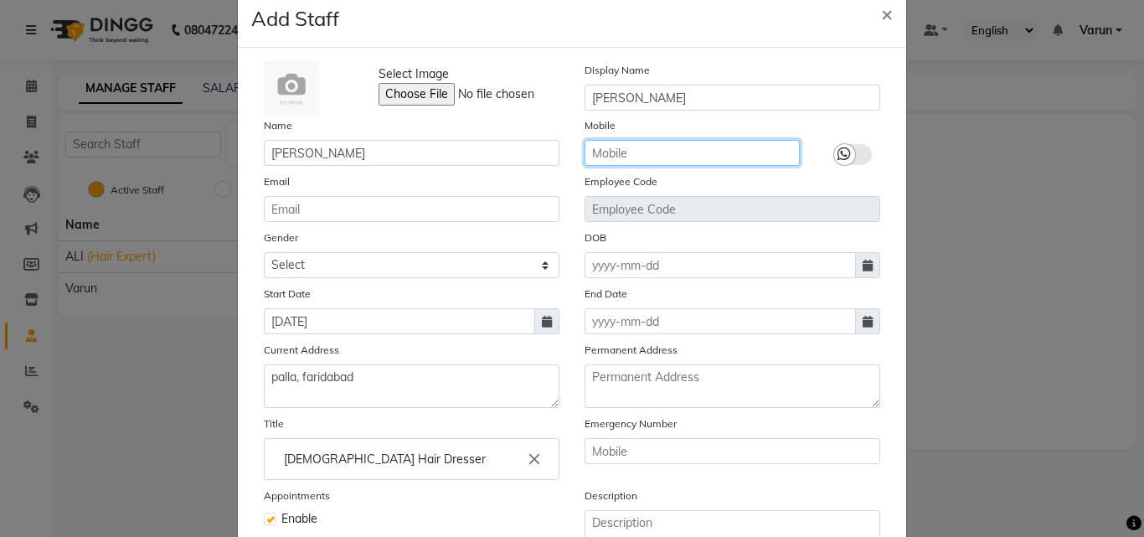
click at [652, 147] on input "text" at bounding box center [692, 153] width 215 height 26
type input "8076640468"
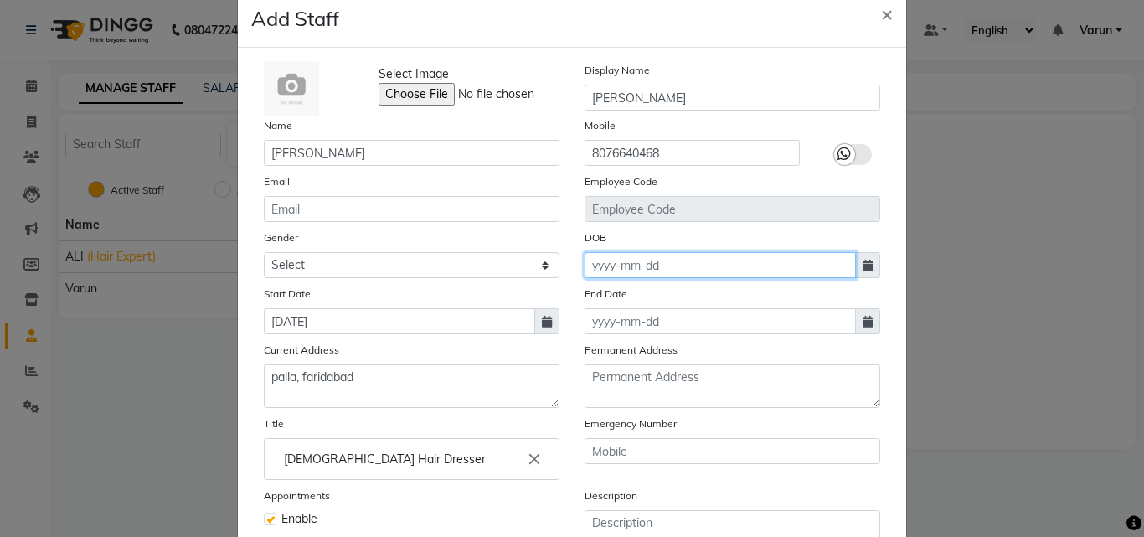
click at [658, 269] on input at bounding box center [720, 265] width 271 height 26
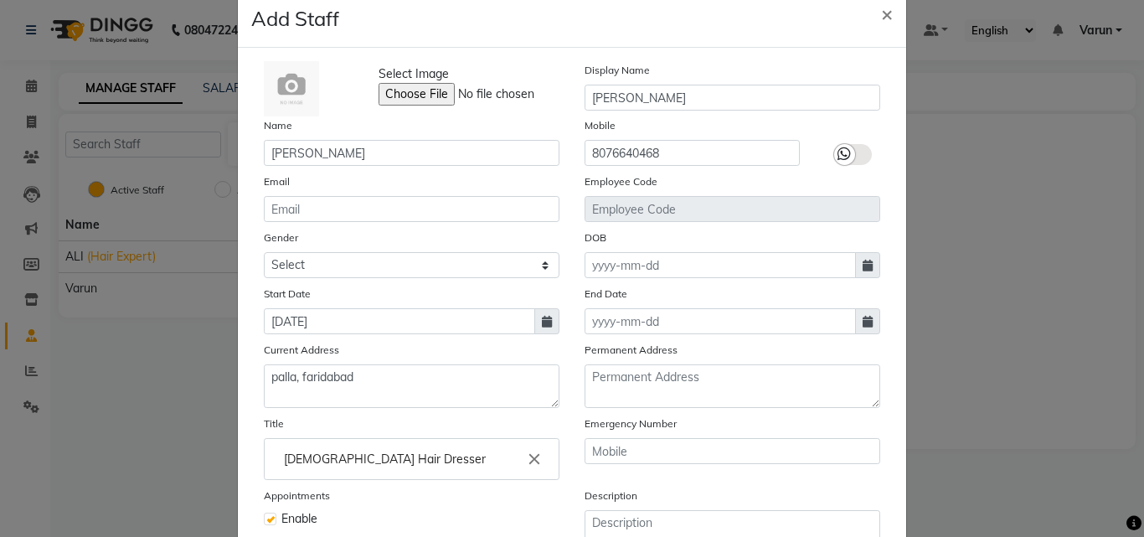
select select "9"
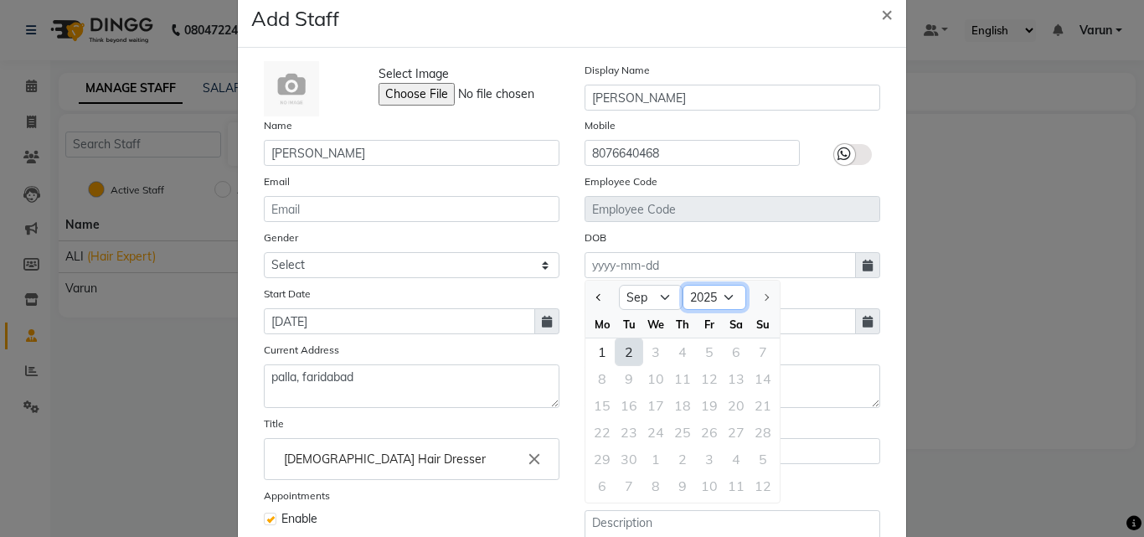
click at [710, 301] on select "1920 1921 1922 1923 1924 1925 1926 1927 1928 1929 1930 1931 1932 1933 1934 1935…" at bounding box center [715, 297] width 64 height 25
select select "1996"
click at [683, 285] on select "1920 1921 1922 1923 1924 1925 1926 1927 1928 1929 1930 1931 1932 1933 1934 1935…" at bounding box center [715, 297] width 64 height 25
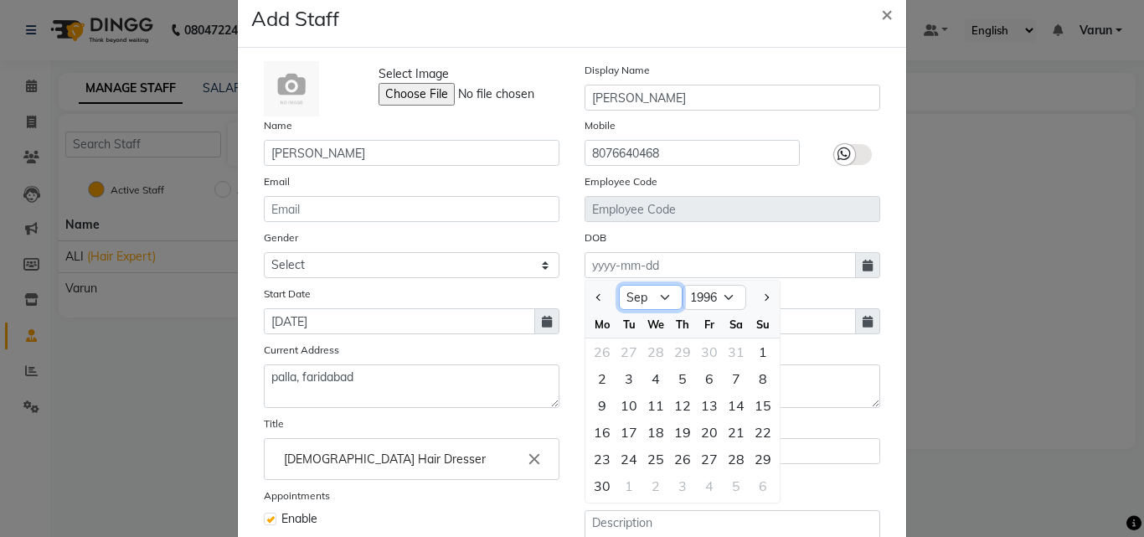
click at [651, 296] on select "Jan Feb Mar Apr May Jun [DATE] Aug Sep Oct Nov Dec" at bounding box center [651, 297] width 64 height 25
select select "3"
click at [619, 285] on select "Jan Feb Mar Apr May Jun [DATE] Aug Sep Oct Nov Dec" at bounding box center [651, 297] width 64 height 25
click at [622, 426] on div "19" at bounding box center [629, 432] width 27 height 27
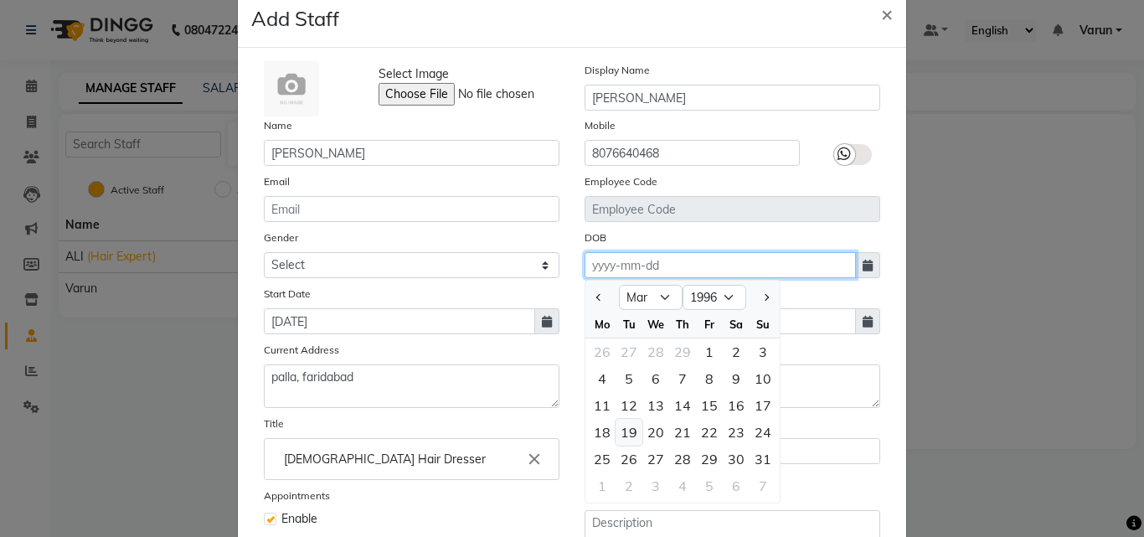
type input "19-03-1996"
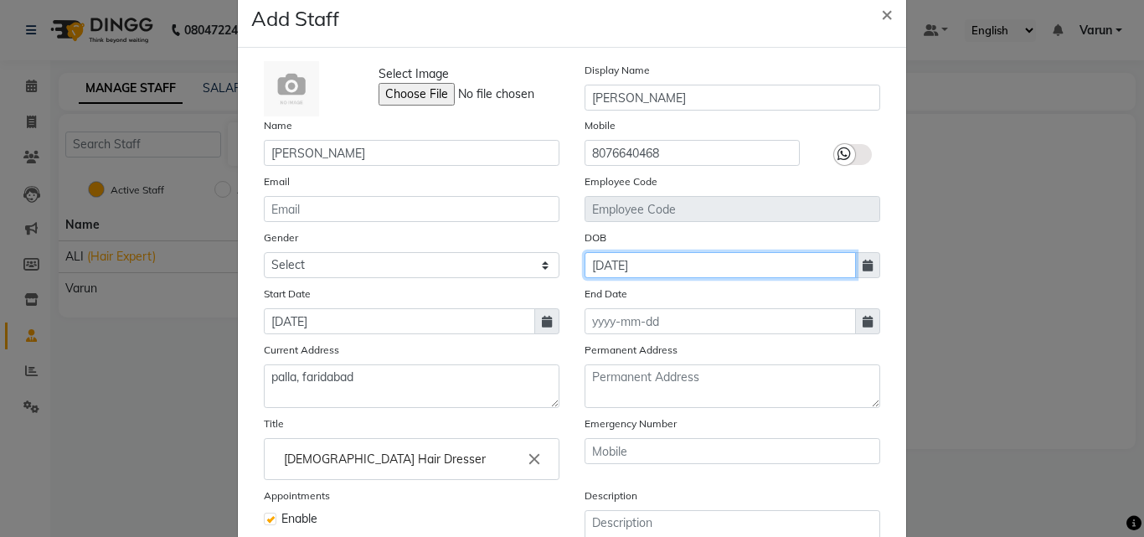
scroll to position [118, 0]
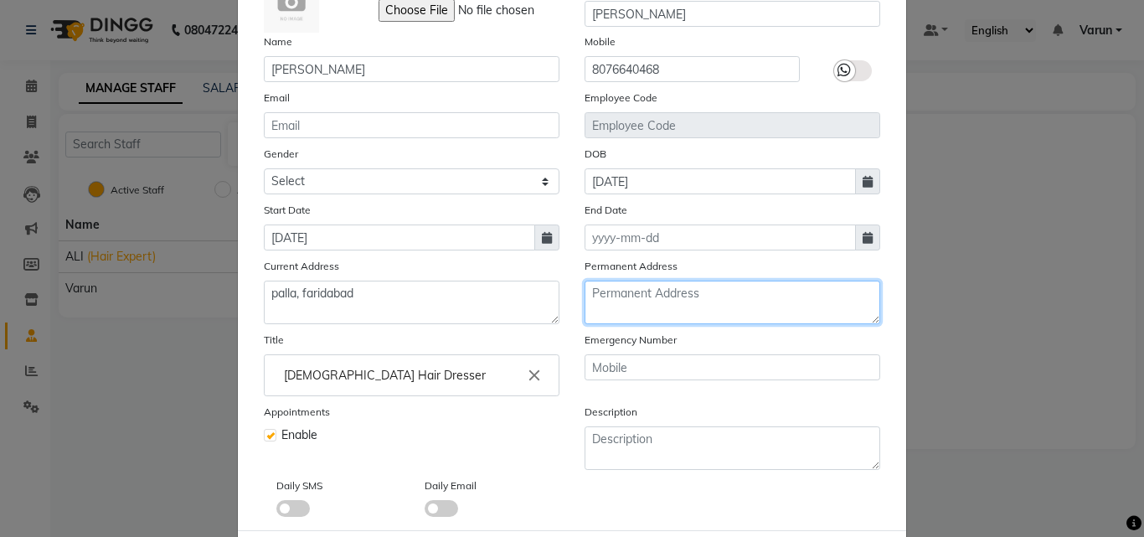
click at [607, 300] on textarea at bounding box center [733, 303] width 296 height 44
type textarea "palla, faridabad"
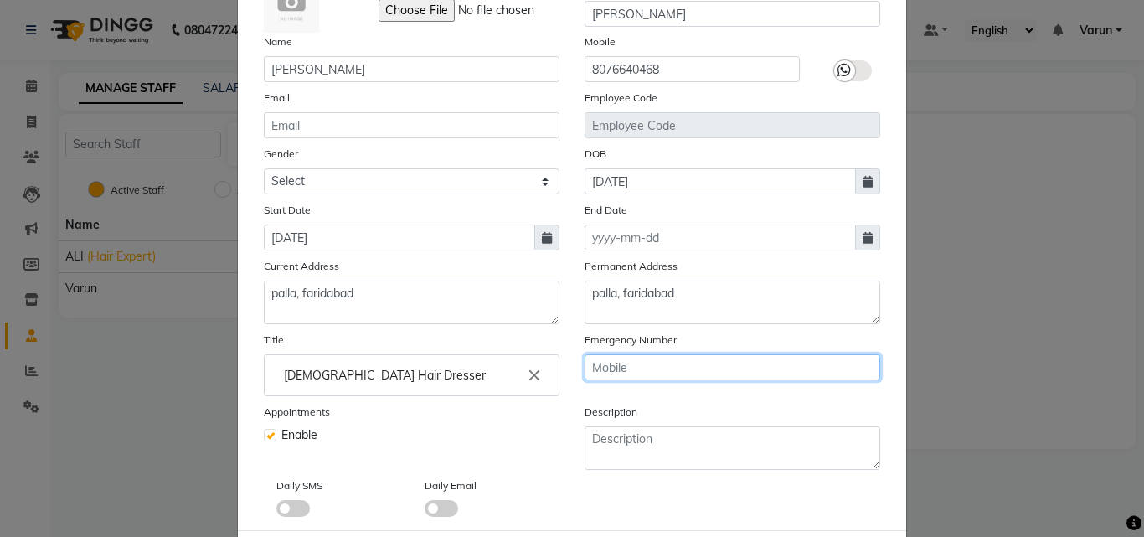
click at [605, 372] on input "text" at bounding box center [733, 367] width 296 height 26
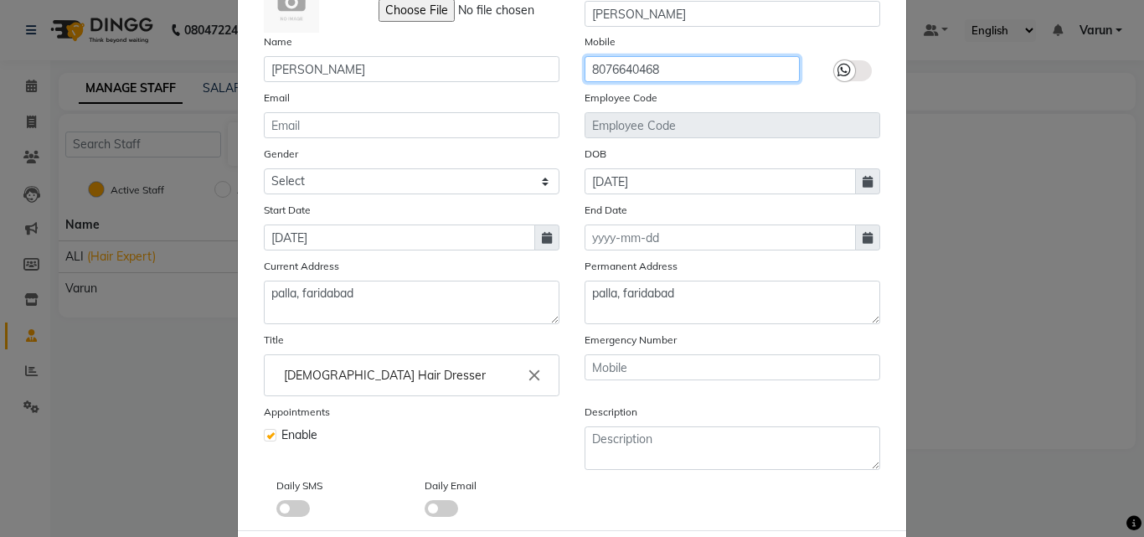
drag, startPoint x: 586, startPoint y: 69, endPoint x: 665, endPoint y: 63, distance: 79.8
click at [665, 63] on input "8076640468" at bounding box center [692, 69] width 215 height 26
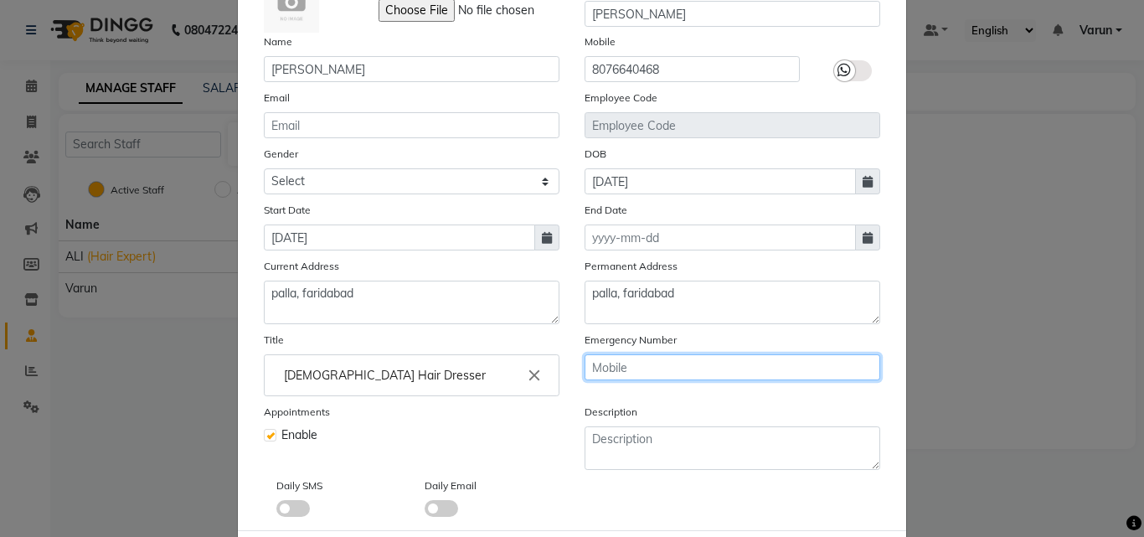
click at [642, 360] on input "text" at bounding box center [733, 367] width 296 height 26
paste input "8076640468"
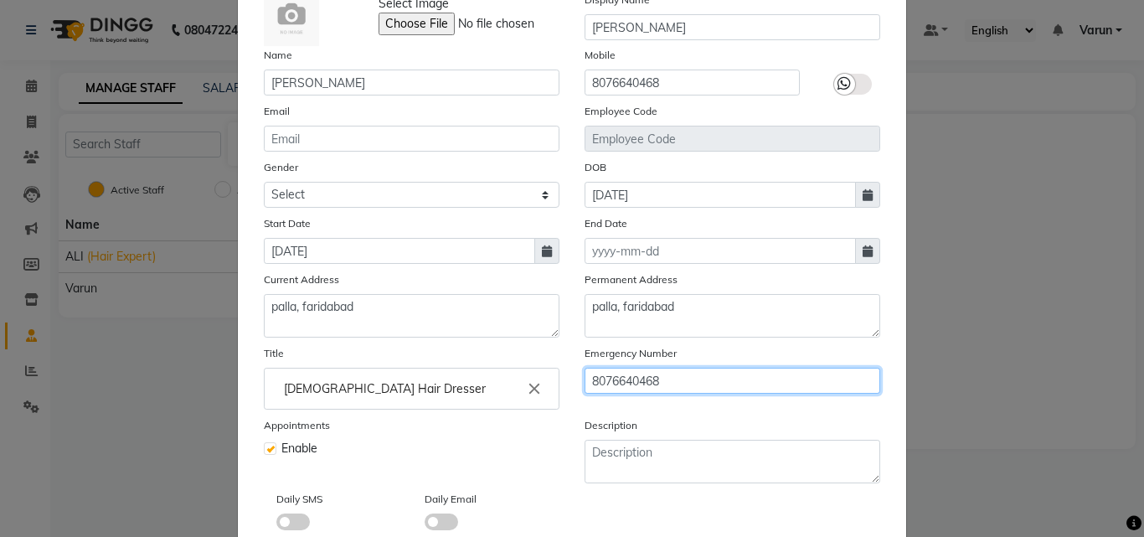
scroll to position [202, 0]
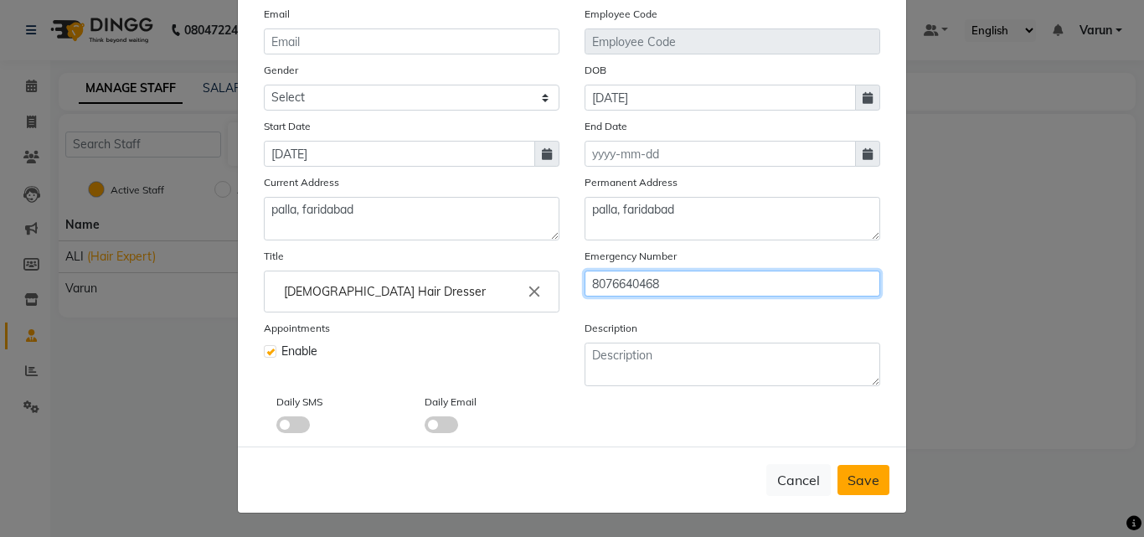
type input "8076640468"
click at [862, 475] on span "Save" at bounding box center [864, 480] width 32 height 17
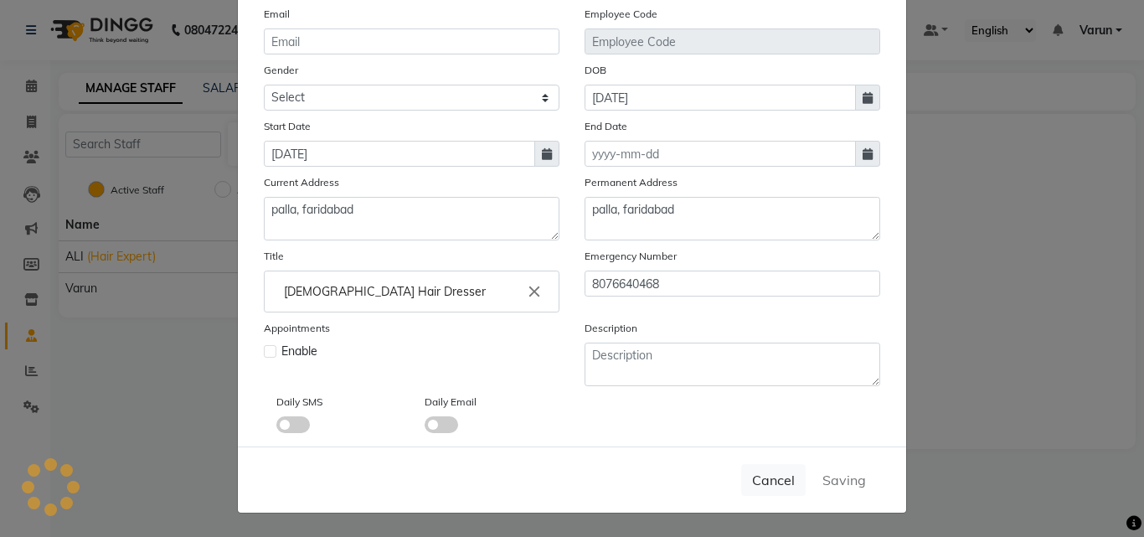
select select
checkbox input "false"
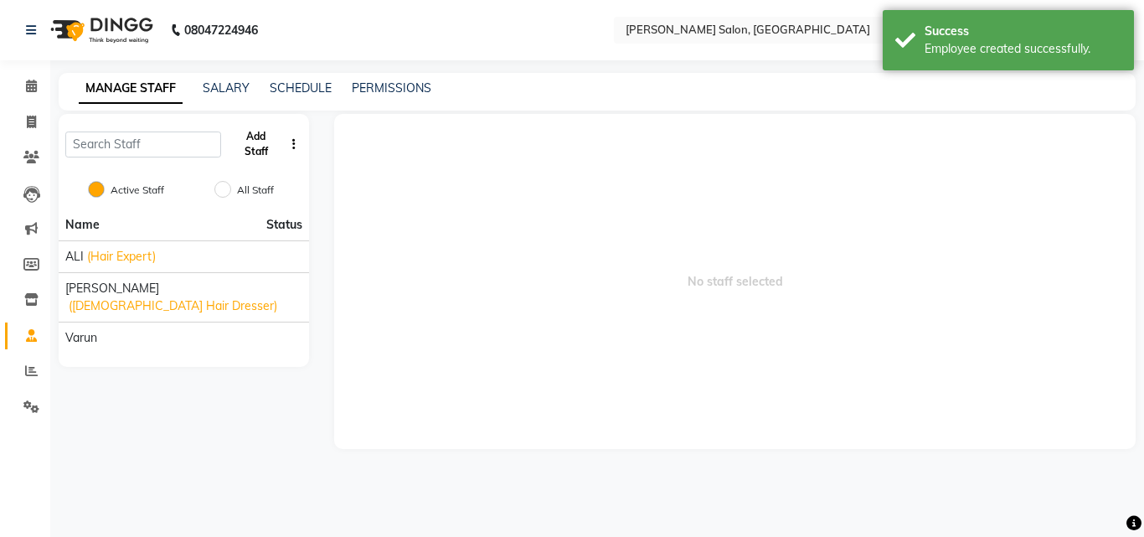
click at [264, 142] on button "Add Staff" at bounding box center [256, 144] width 56 height 44
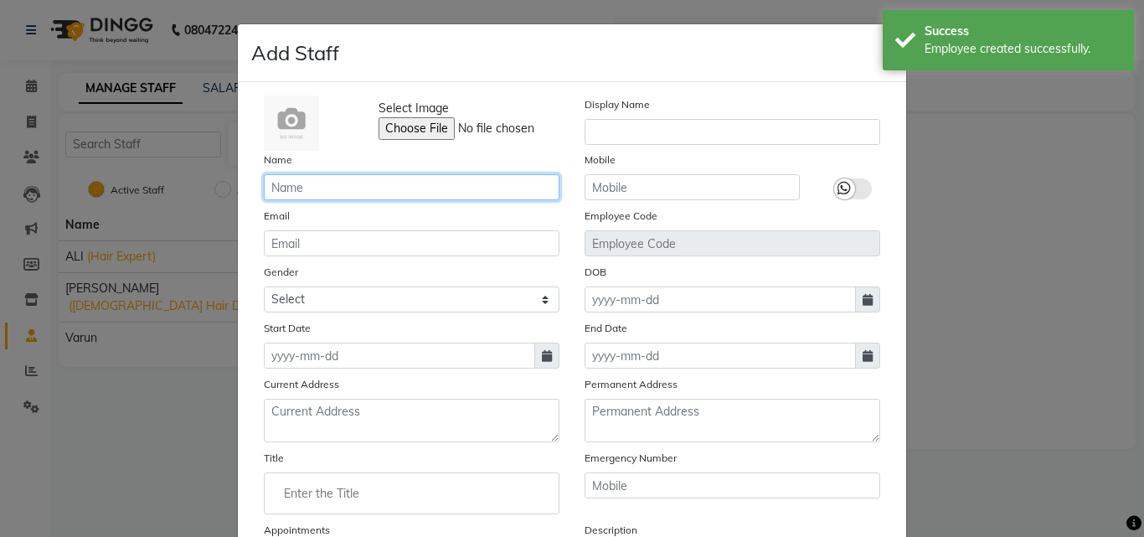
click at [319, 181] on input "text" at bounding box center [412, 187] width 296 height 26
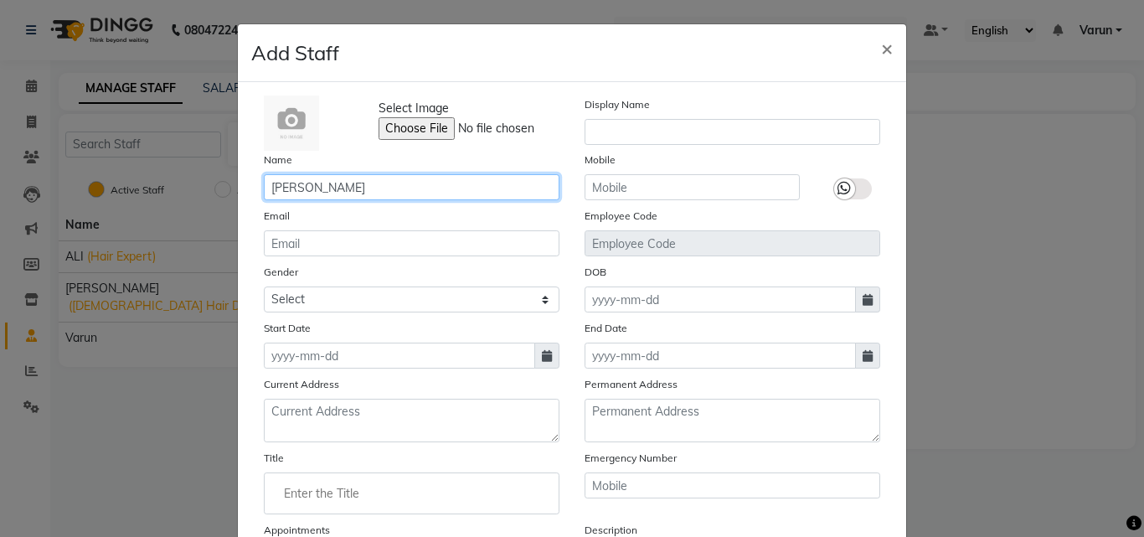
type input "[PERSON_NAME]"
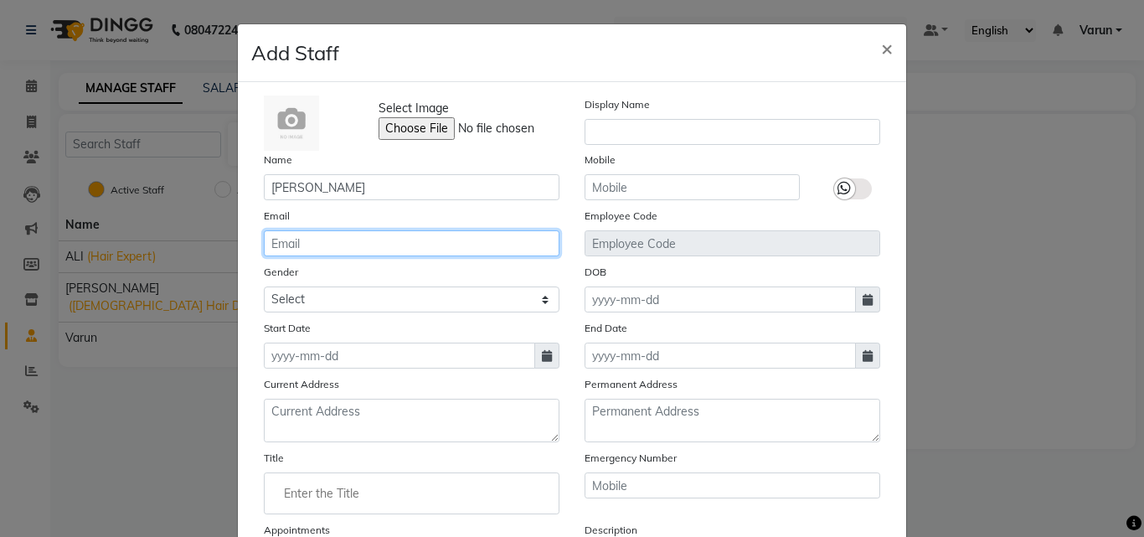
click at [320, 244] on input "email" at bounding box center [412, 243] width 296 height 26
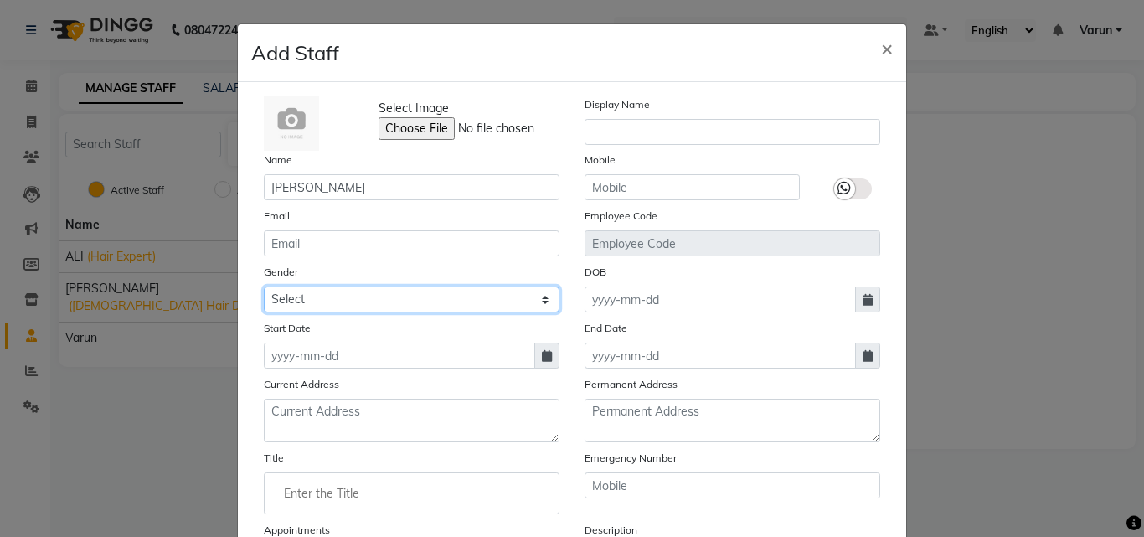
click at [322, 292] on select "Select [DEMOGRAPHIC_DATA] [DEMOGRAPHIC_DATA] Other Prefer Not To Say" at bounding box center [412, 299] width 296 height 26
select select "[DEMOGRAPHIC_DATA]"
click at [264, 286] on select "Select [DEMOGRAPHIC_DATA] [DEMOGRAPHIC_DATA] Other Prefer Not To Say" at bounding box center [412, 299] width 296 height 26
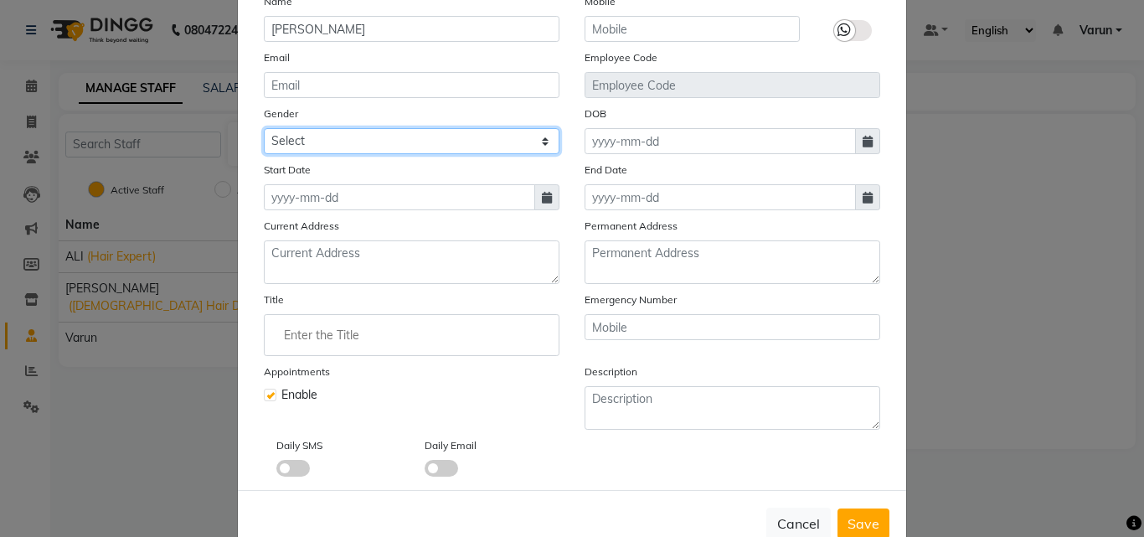
scroll to position [168, 0]
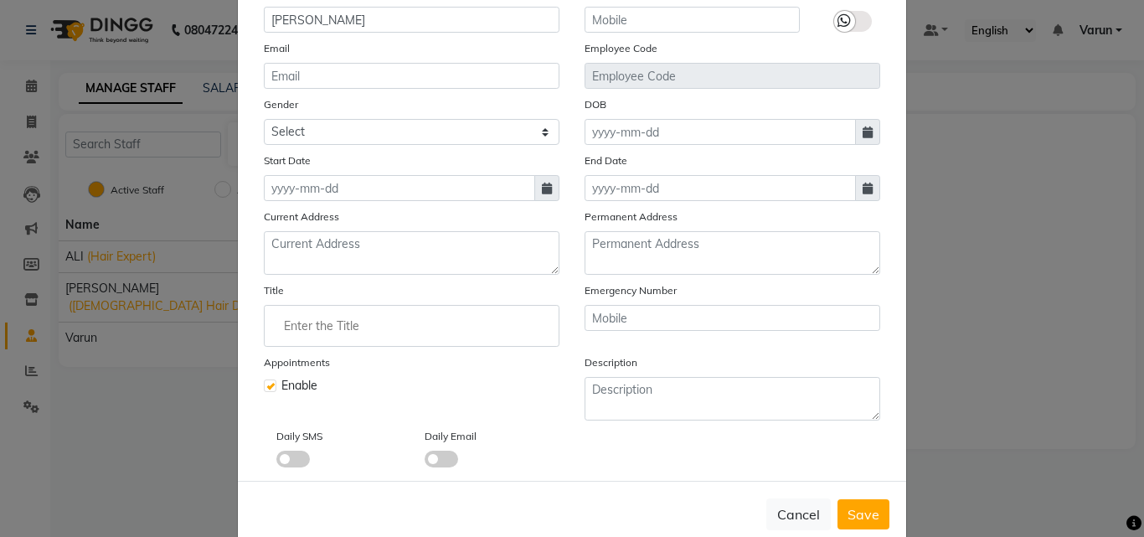
click at [542, 188] on icon at bounding box center [547, 189] width 10 height 12
select select "9"
select select "2025"
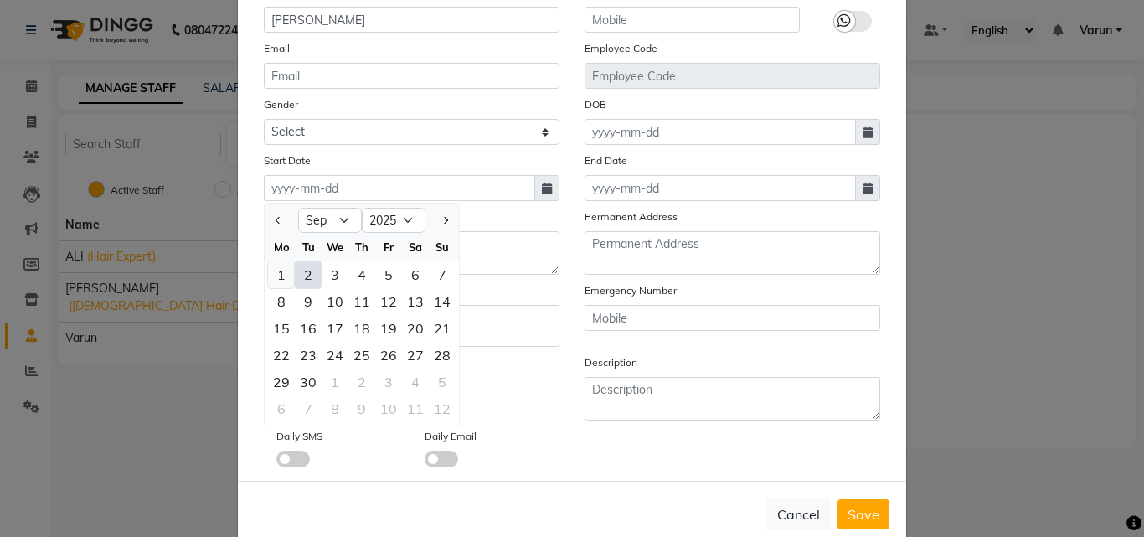
click at [272, 272] on div "1" at bounding box center [281, 274] width 27 height 27
type input "[DATE]"
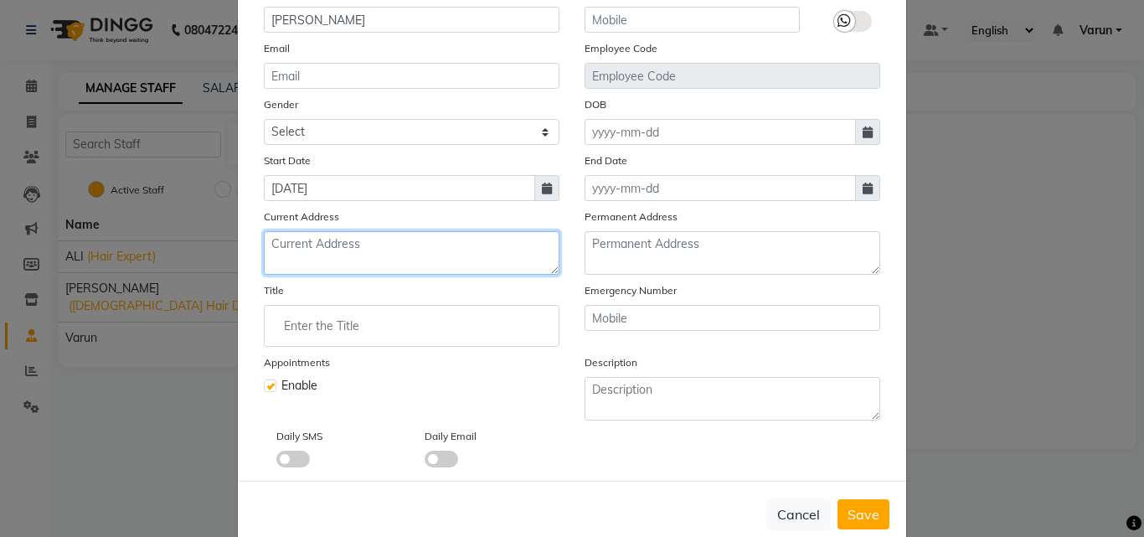
click at [420, 256] on textarea at bounding box center [412, 253] width 296 height 44
type textarea "badarpur border"
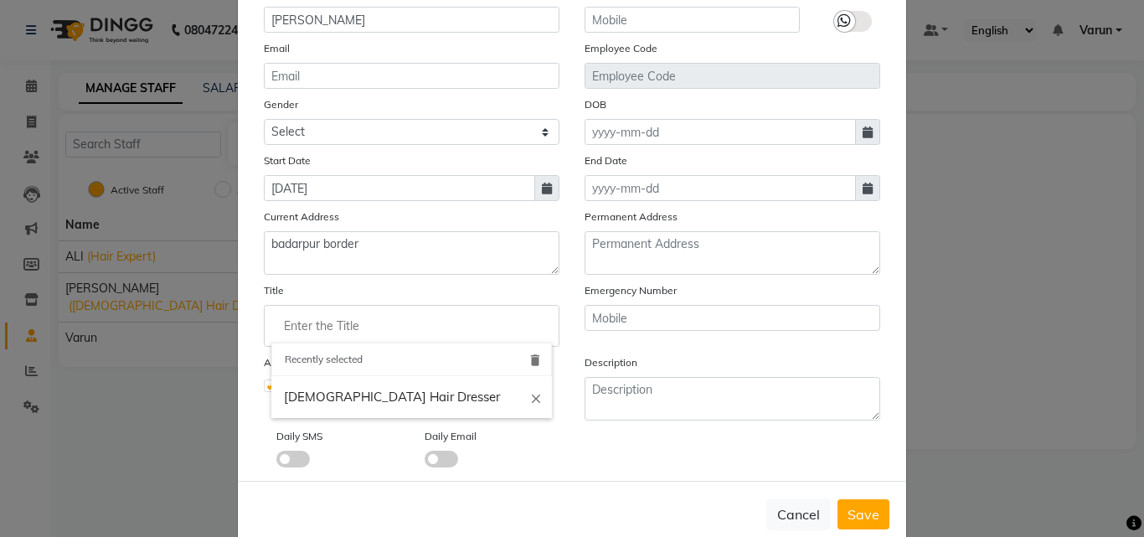
click at [313, 327] on input "Enter the Title" at bounding box center [411, 326] width 281 height 34
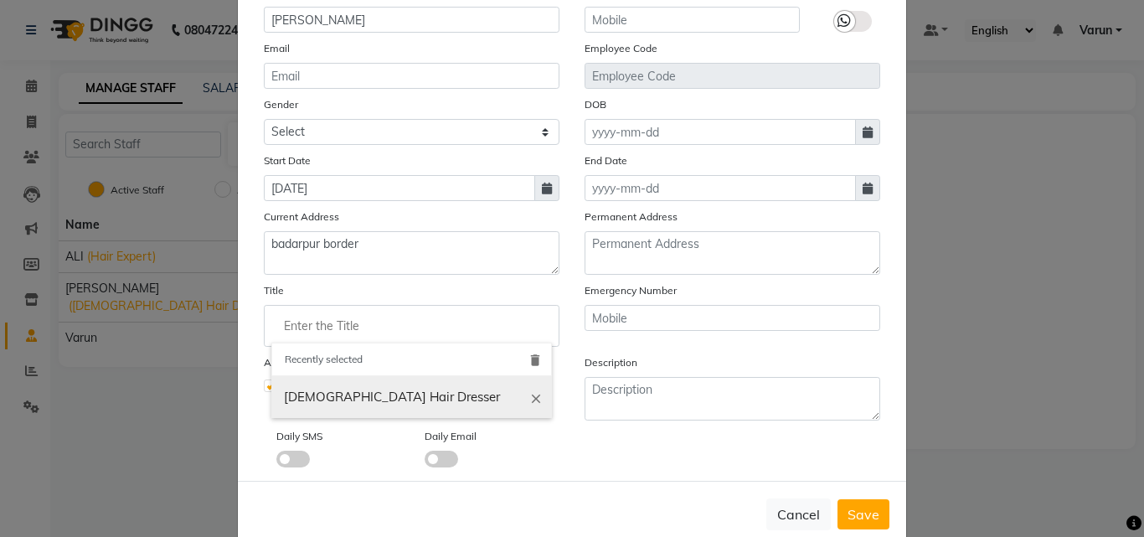
click at [529, 398] on icon "close" at bounding box center [536, 397] width 15 height 15
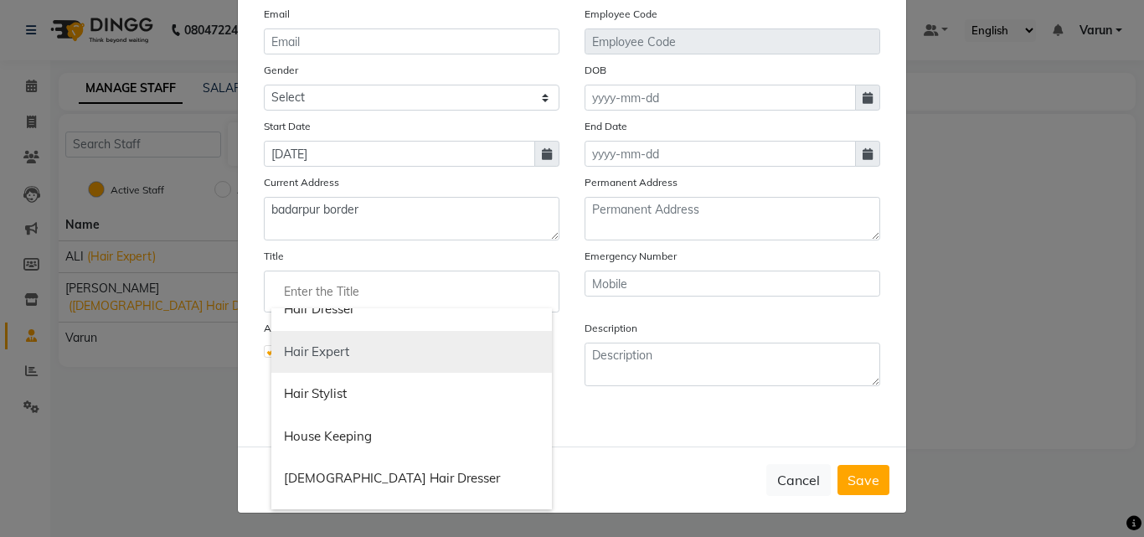
scroll to position [617, 0]
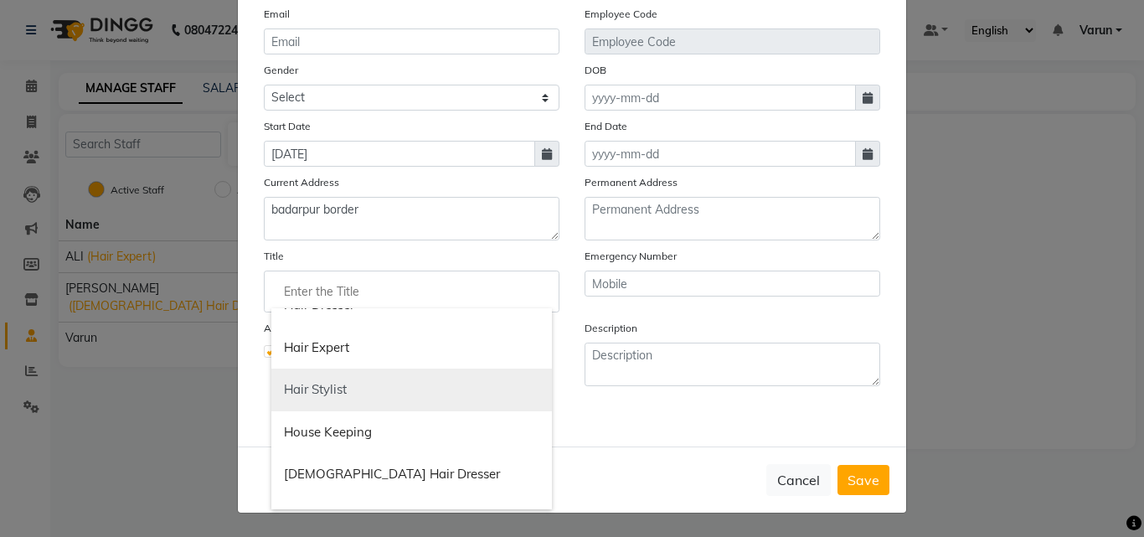
click at [325, 400] on link "Hair Stylist" at bounding box center [411, 390] width 281 height 43
type input "Hair Stylist"
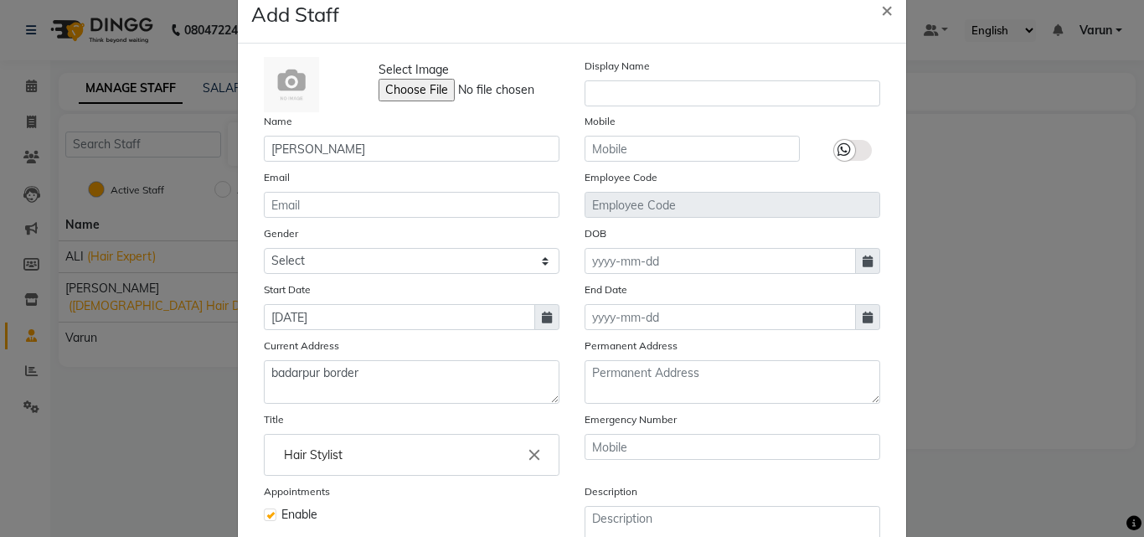
scroll to position [34, 0]
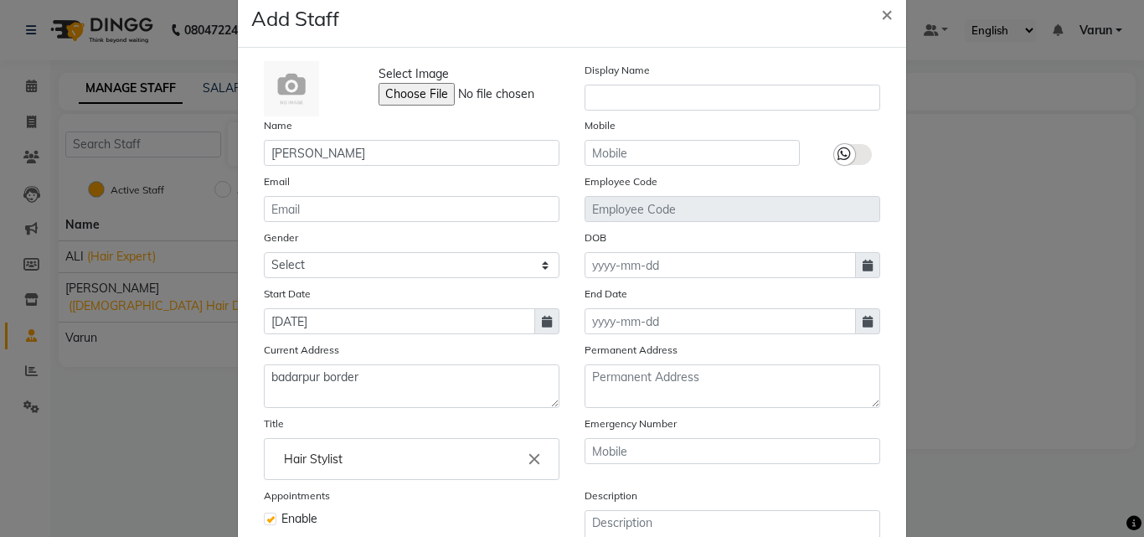
click at [863, 269] on icon at bounding box center [868, 266] width 10 height 12
select select "9"
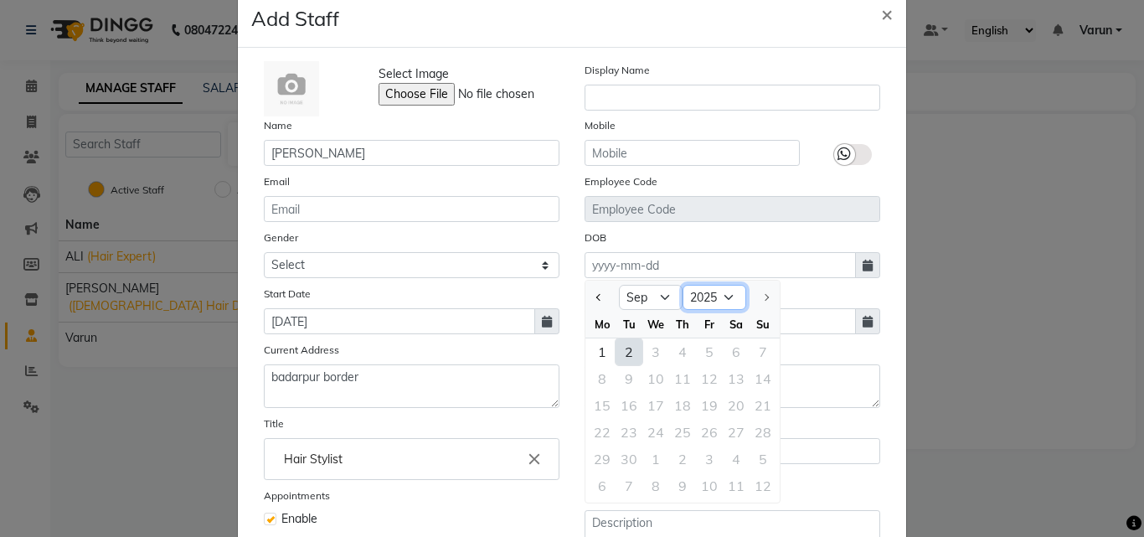
click at [725, 297] on select "1920 1921 1922 1923 1924 1925 1926 1927 1928 1929 1930 1931 1932 1933 1934 1935…" at bounding box center [715, 297] width 64 height 25
select select "1996"
click at [683, 285] on select "1920 1921 1922 1923 1924 1925 1926 1927 1928 1929 1930 1931 1932 1933 1934 1935…" at bounding box center [715, 297] width 64 height 25
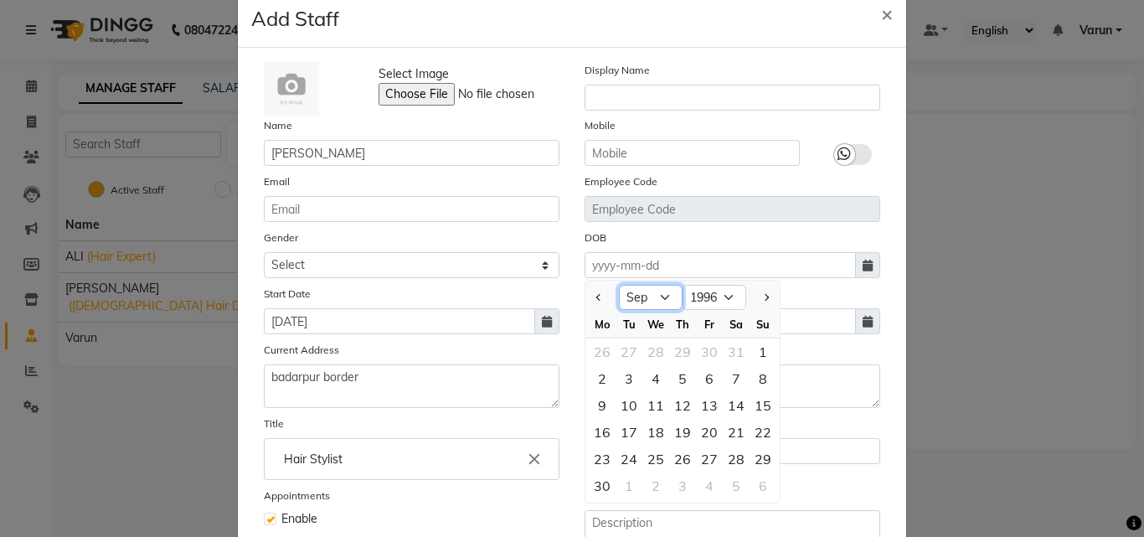
click at [660, 297] on select "Jan Feb Mar Apr May Jun [DATE] Aug Sep Oct Nov Dec" at bounding box center [651, 297] width 64 height 25
select select "3"
click at [619, 285] on select "Jan Feb Mar Apr May Jun [DATE] Aug Sep Oct Nov Dec" at bounding box center [651, 297] width 64 height 25
click at [647, 432] on div "20" at bounding box center [655, 432] width 27 height 27
type input "20-03-1996"
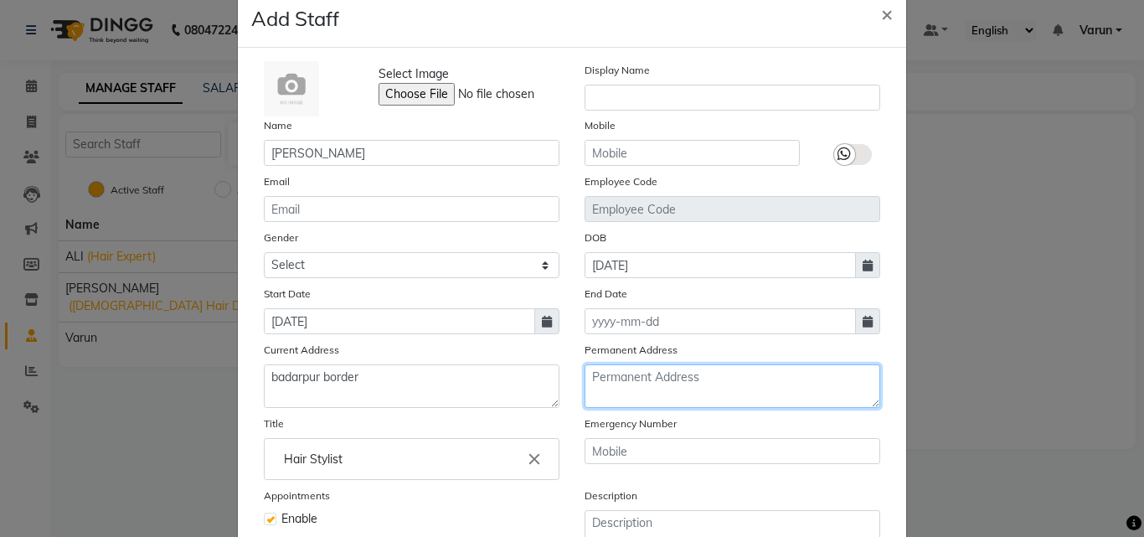
click at [684, 384] on textarea at bounding box center [733, 386] width 296 height 44
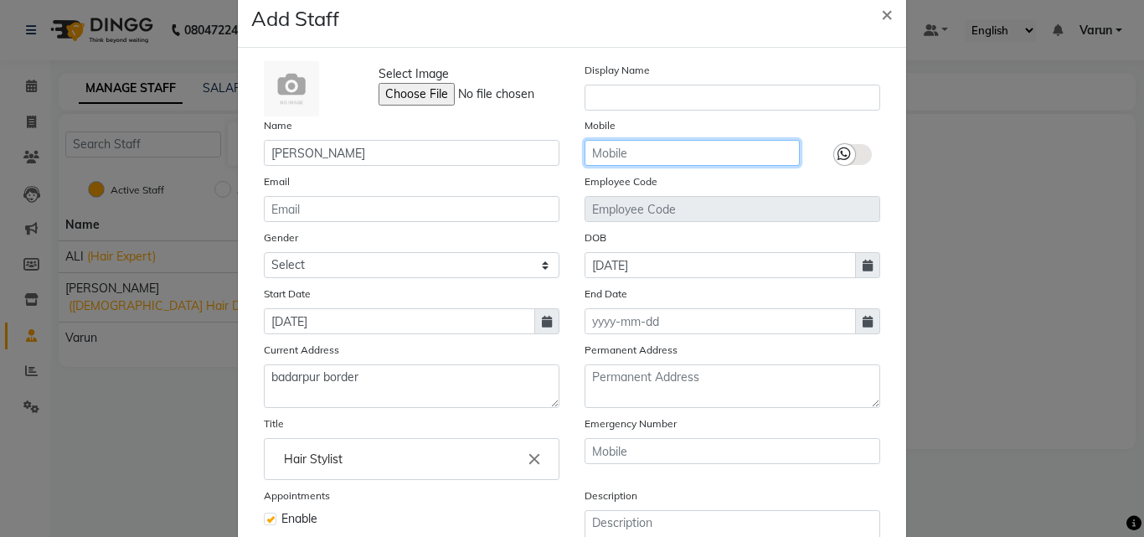
click at [625, 143] on input "text" at bounding box center [692, 153] width 215 height 26
type input "7827493080"
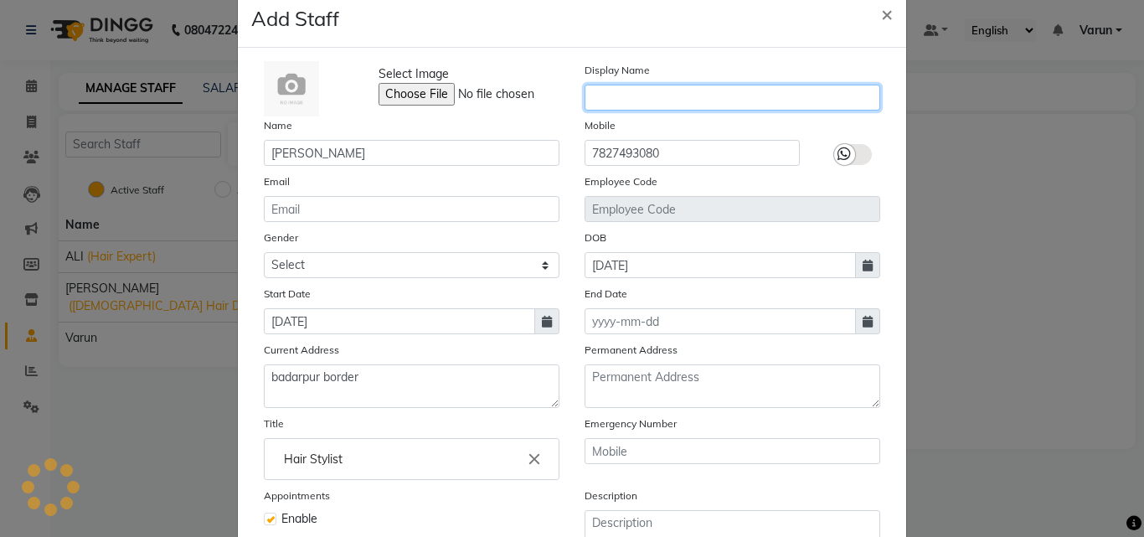
click at [611, 95] on input "text" at bounding box center [733, 98] width 296 height 26
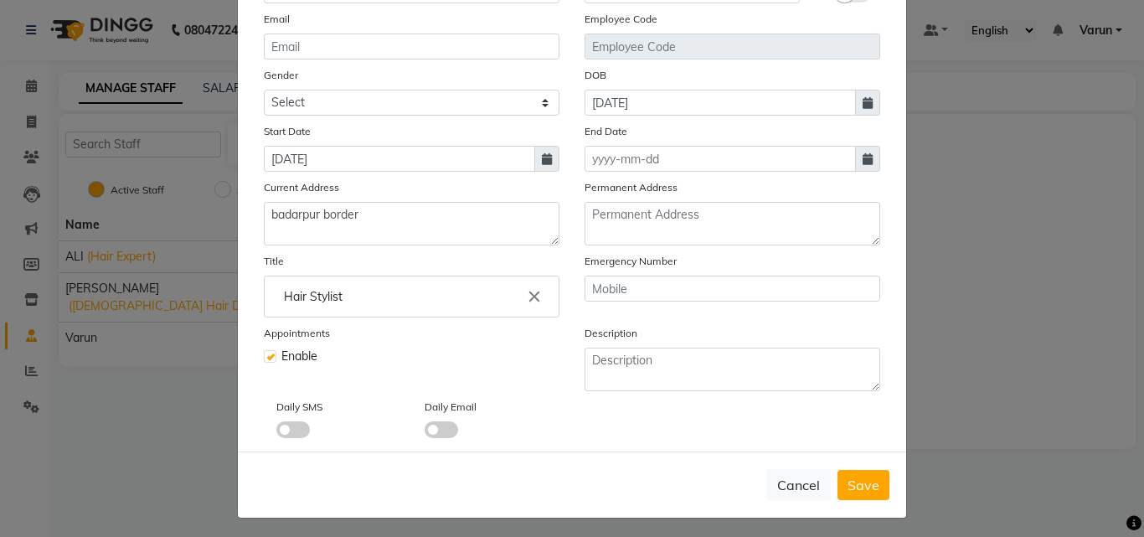
scroll to position [202, 0]
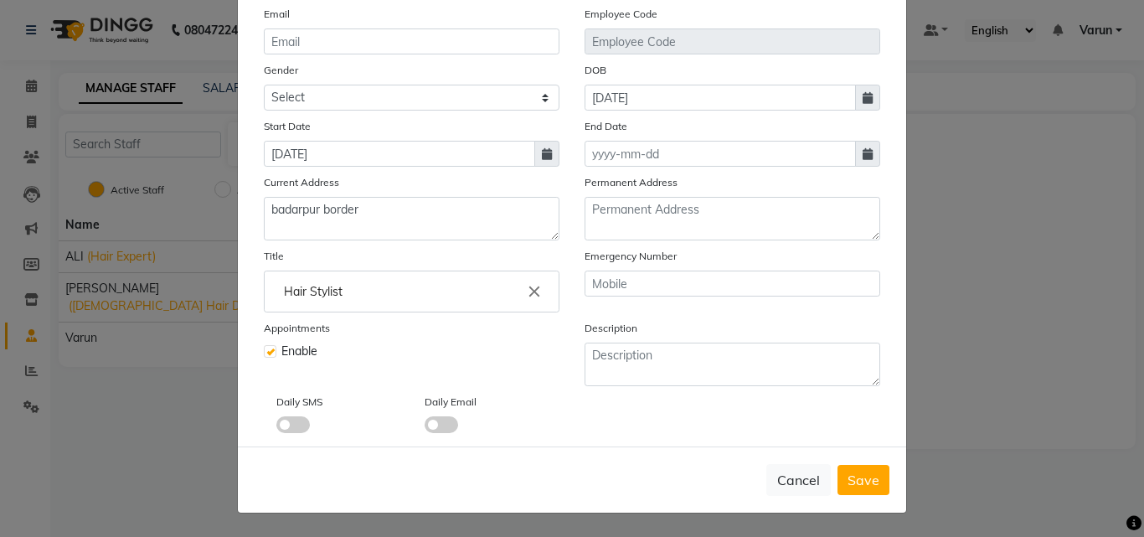
type input "[PERSON_NAME]"
click at [649, 284] on input "text" at bounding box center [733, 284] width 296 height 26
type input "7827091709"
click at [848, 481] on span "Save" at bounding box center [864, 480] width 32 height 17
select select
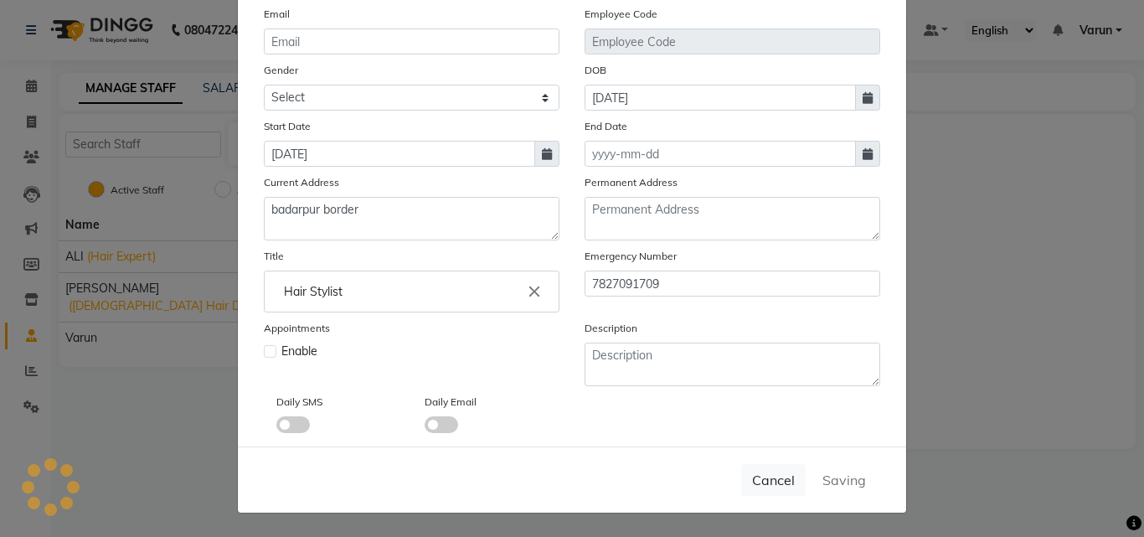
checkbox input "false"
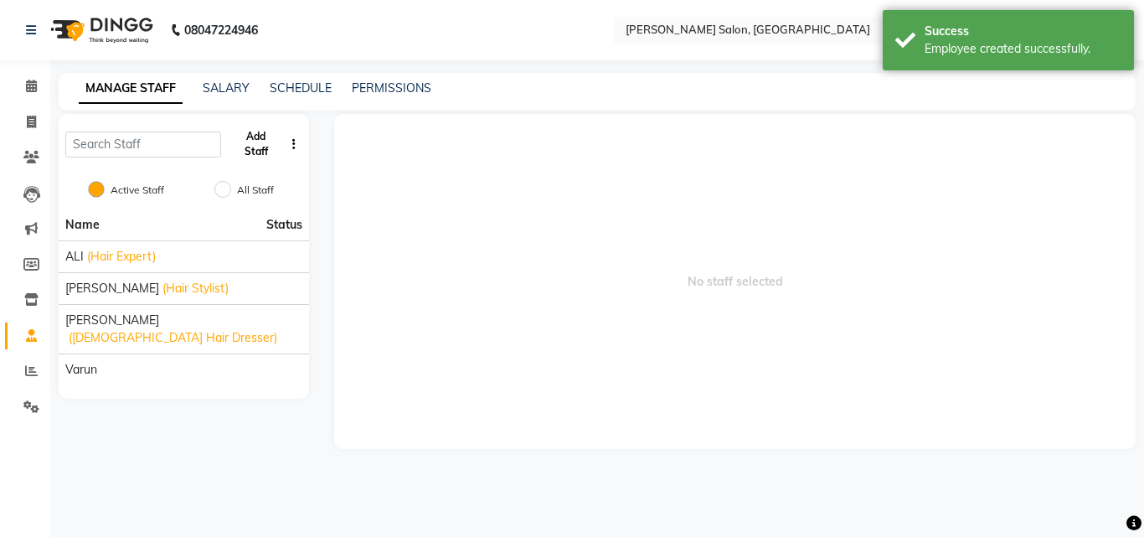
click at [256, 139] on button "Add Staff" at bounding box center [256, 144] width 56 height 44
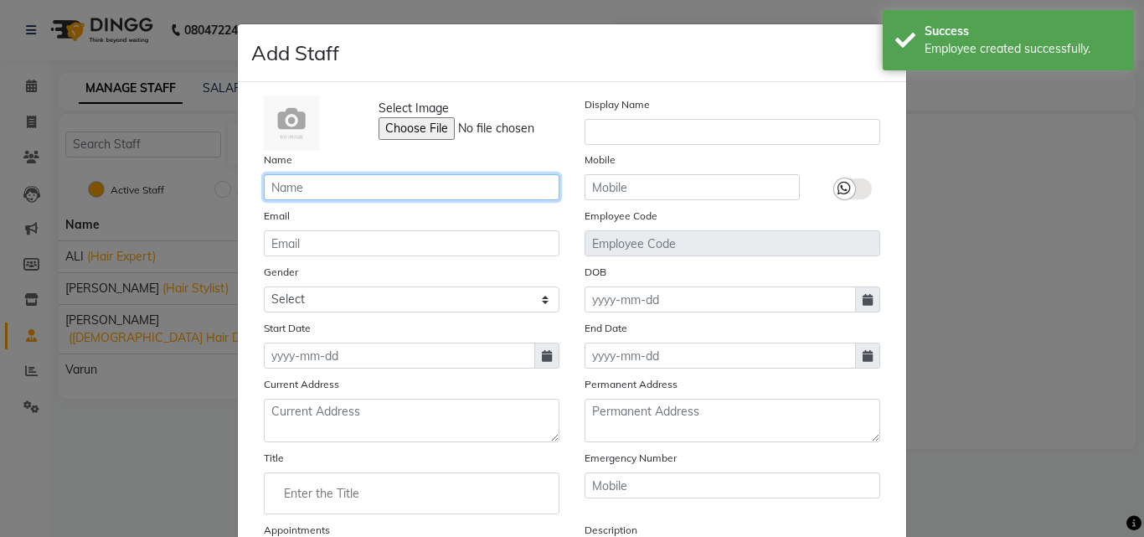
click at [277, 188] on input "text" at bounding box center [412, 187] width 296 height 26
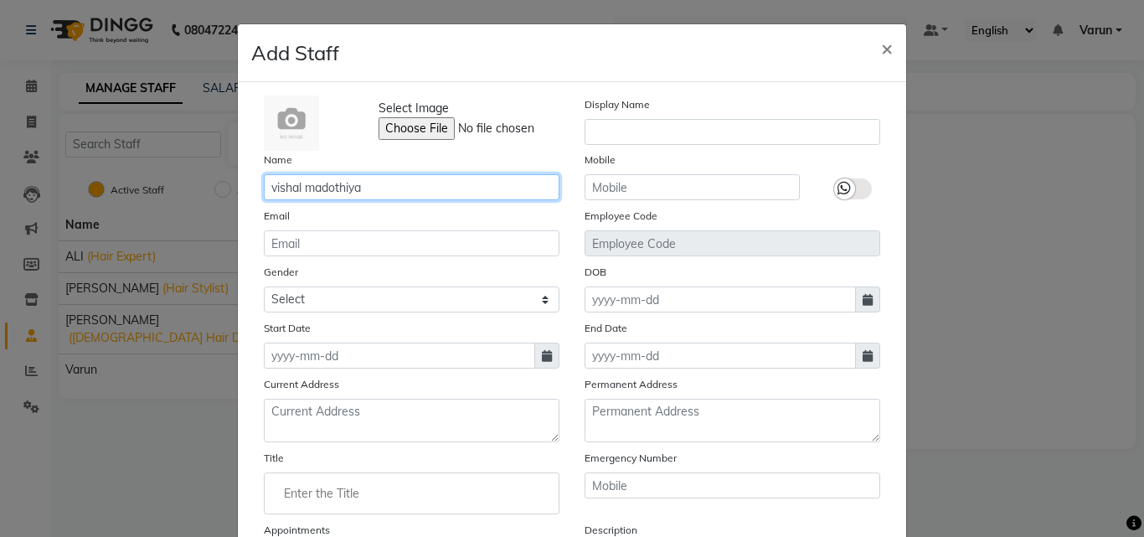
type input "vishal madothiya"
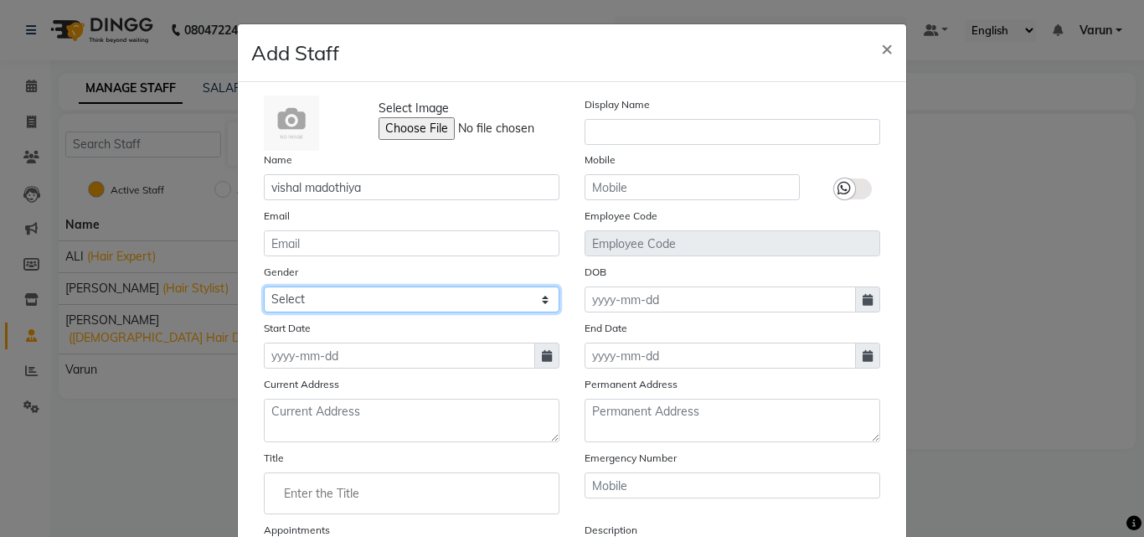
click at [378, 300] on select "Select [DEMOGRAPHIC_DATA] [DEMOGRAPHIC_DATA] Other Prefer Not To Say" at bounding box center [412, 299] width 296 height 26
select select "[DEMOGRAPHIC_DATA]"
click at [264, 286] on select "Select [DEMOGRAPHIC_DATA] [DEMOGRAPHIC_DATA] Other Prefer Not To Say" at bounding box center [412, 299] width 296 height 26
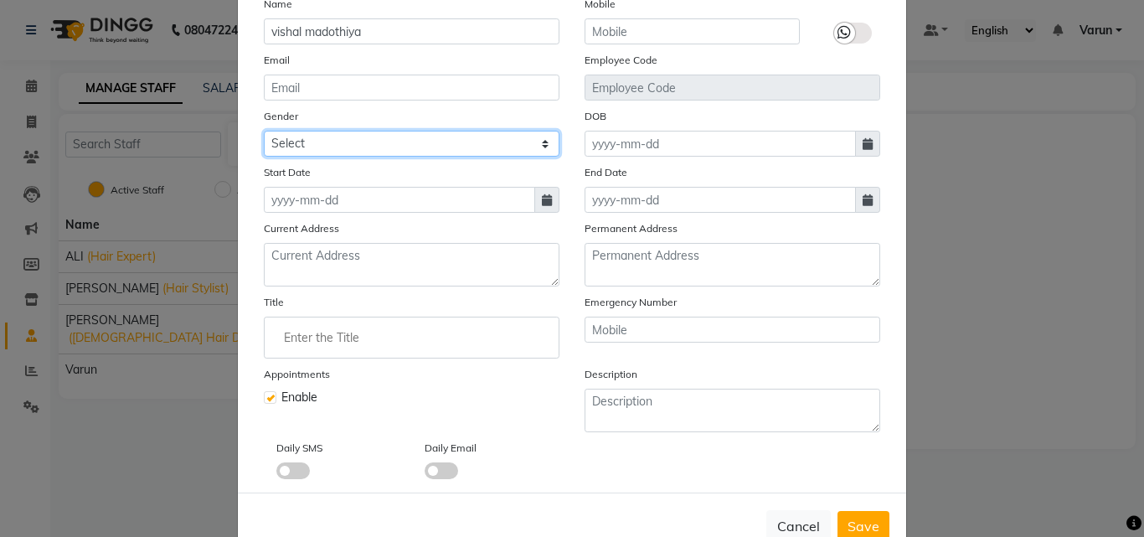
scroll to position [168, 0]
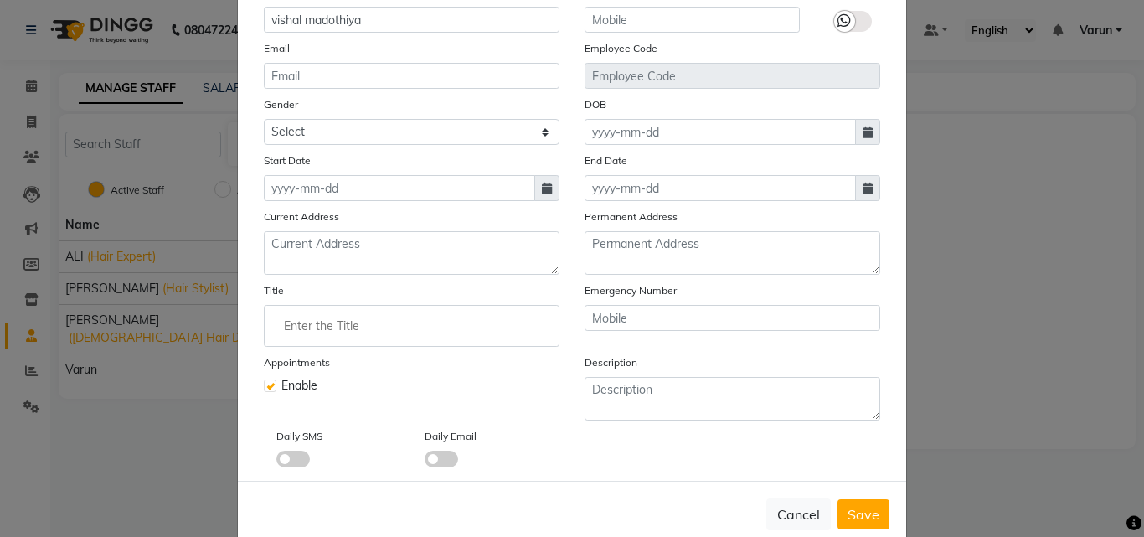
click at [549, 191] on span at bounding box center [546, 188] width 25 height 26
select select "9"
select select "2025"
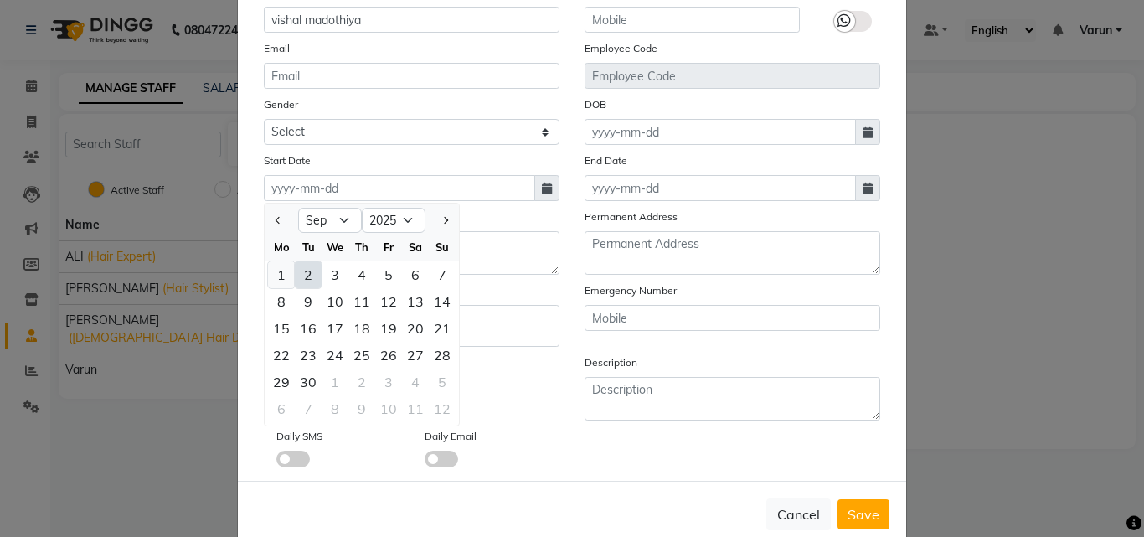
click at [273, 275] on div "1" at bounding box center [281, 274] width 27 height 27
type input "[DATE]"
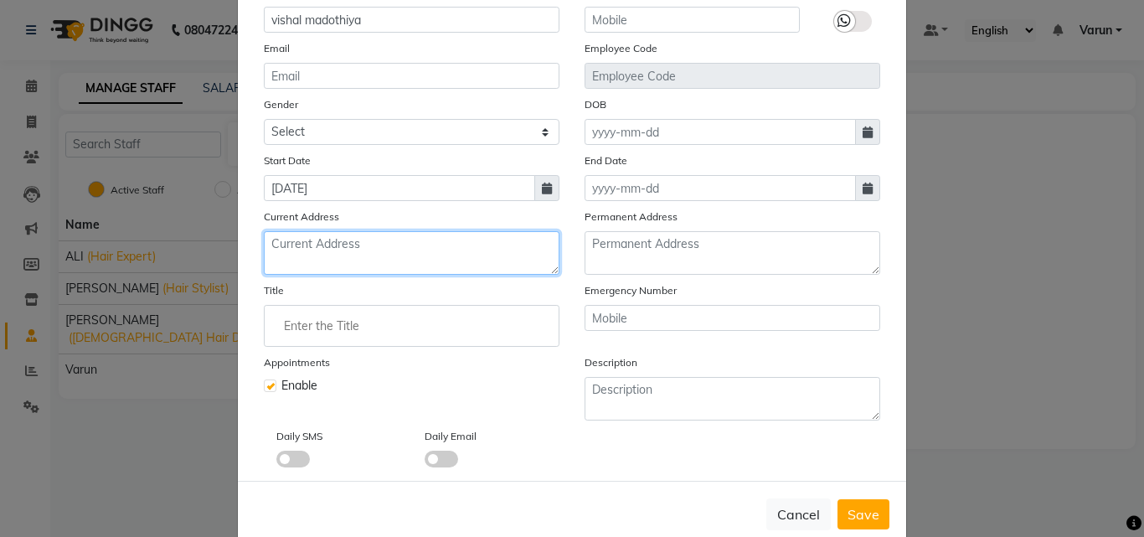
click at [453, 256] on textarea at bounding box center [412, 253] width 296 height 44
type textarea "badarpur border"
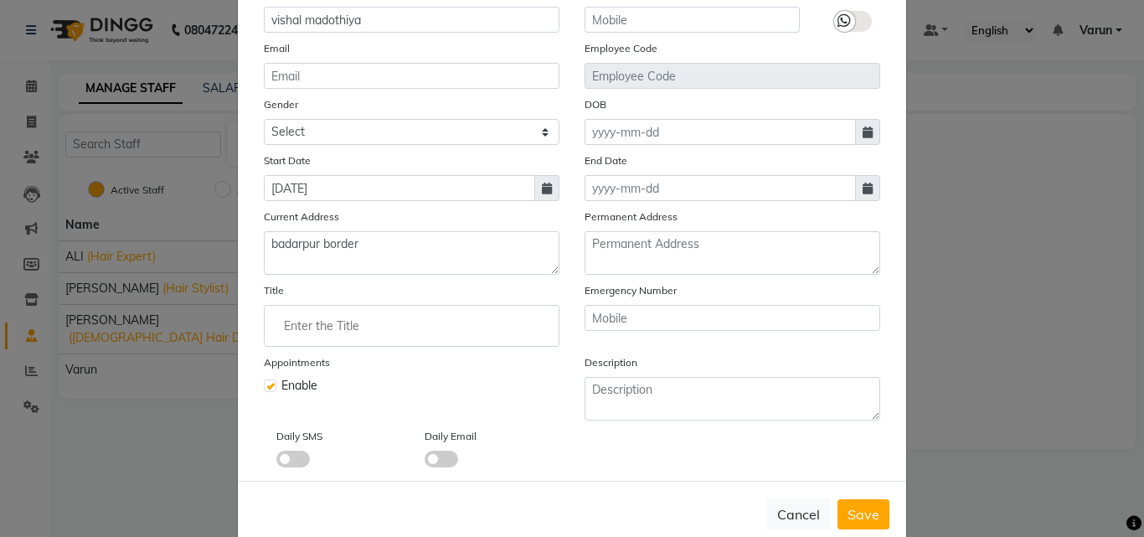
click at [408, 336] on input "Enter the Title" at bounding box center [411, 326] width 281 height 34
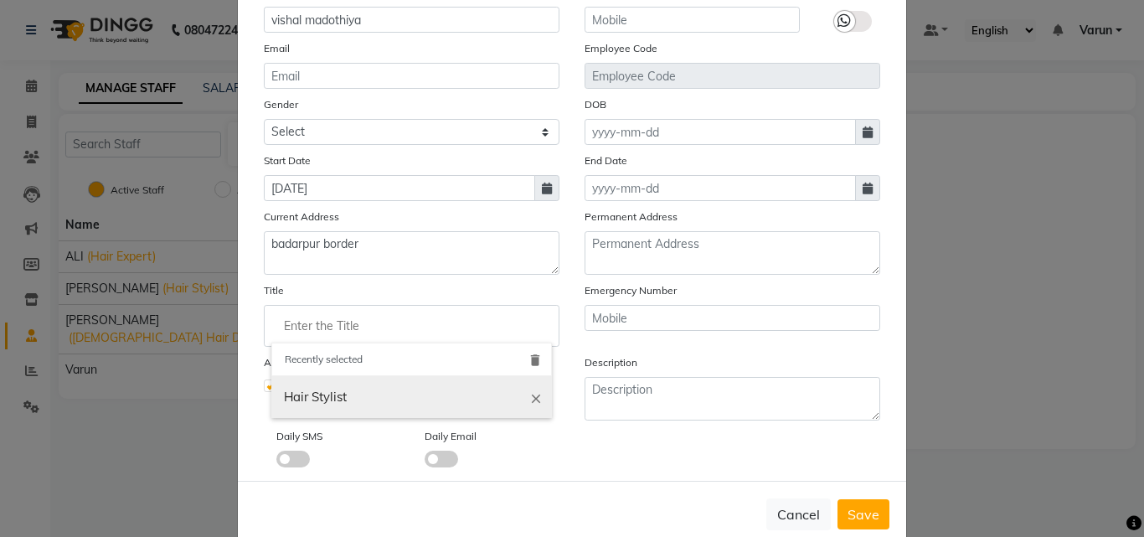
click at [529, 401] on icon "close" at bounding box center [536, 397] width 15 height 15
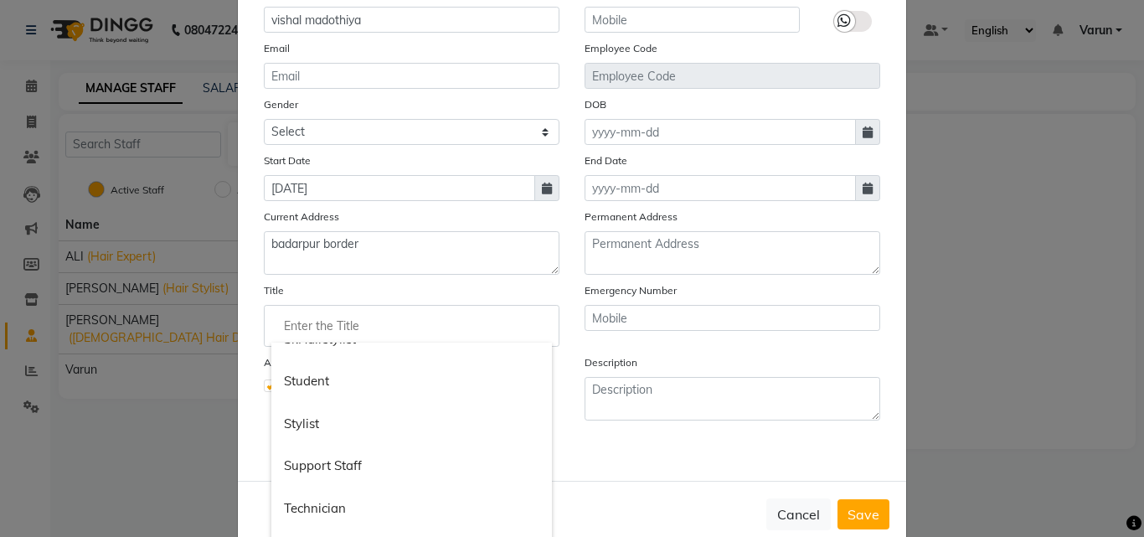
scroll to position [1927, 0]
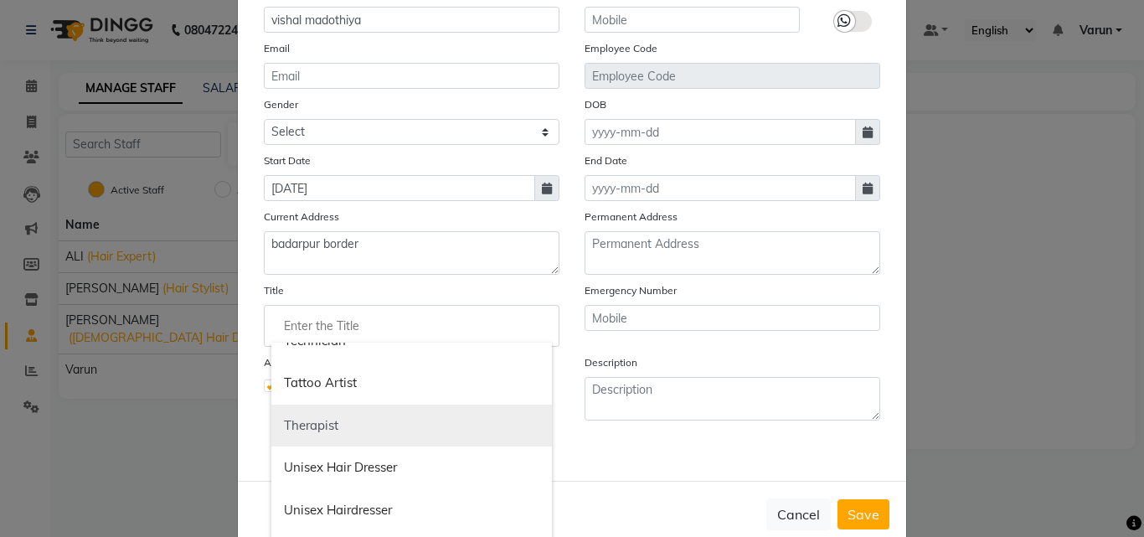
click at [345, 418] on link "Therapist" at bounding box center [411, 426] width 281 height 43
type input "Therapist"
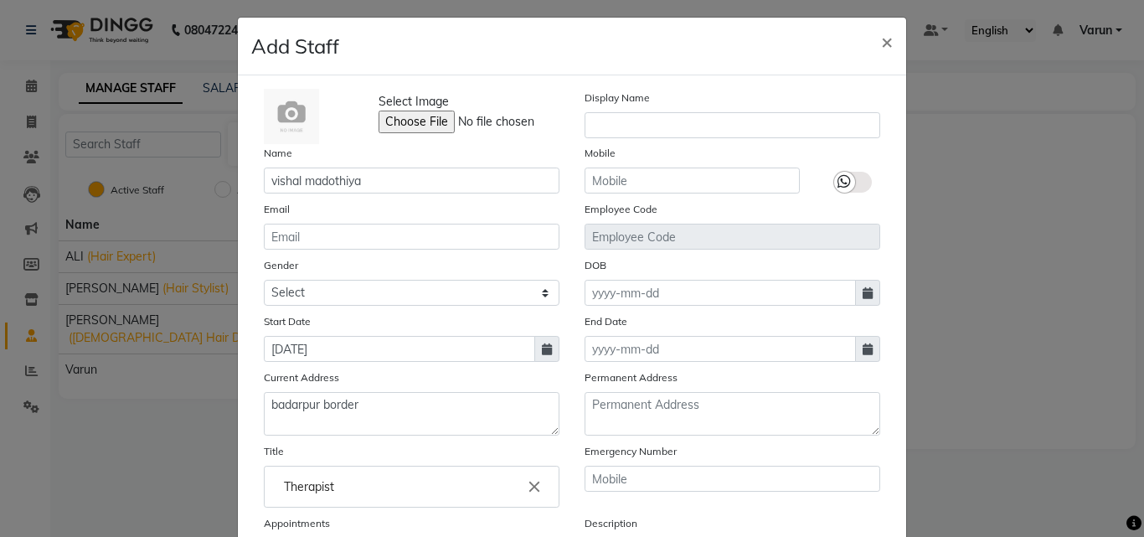
scroll to position [0, 0]
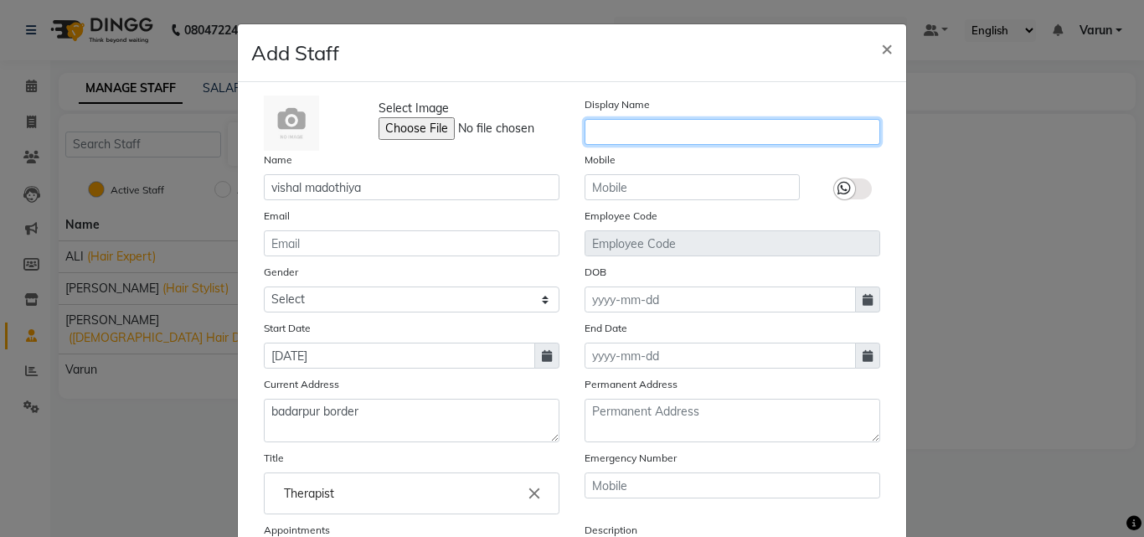
click at [653, 137] on input "text" at bounding box center [733, 132] width 296 height 26
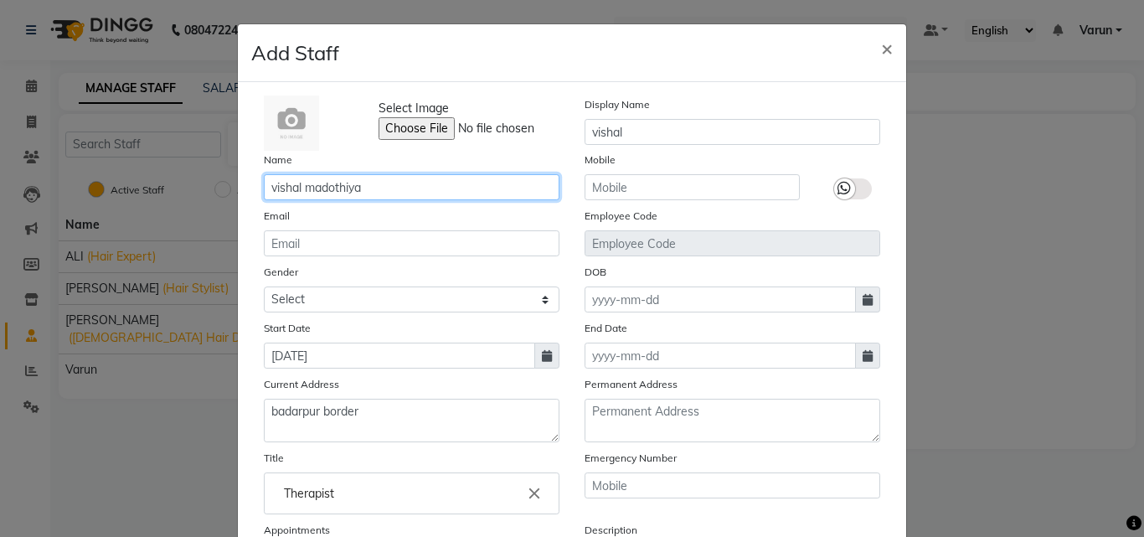
drag, startPoint x: 297, startPoint y: 188, endPoint x: 364, endPoint y: 186, distance: 66.2
click at [364, 186] on input "vishal madothiya" at bounding box center [412, 187] width 296 height 26
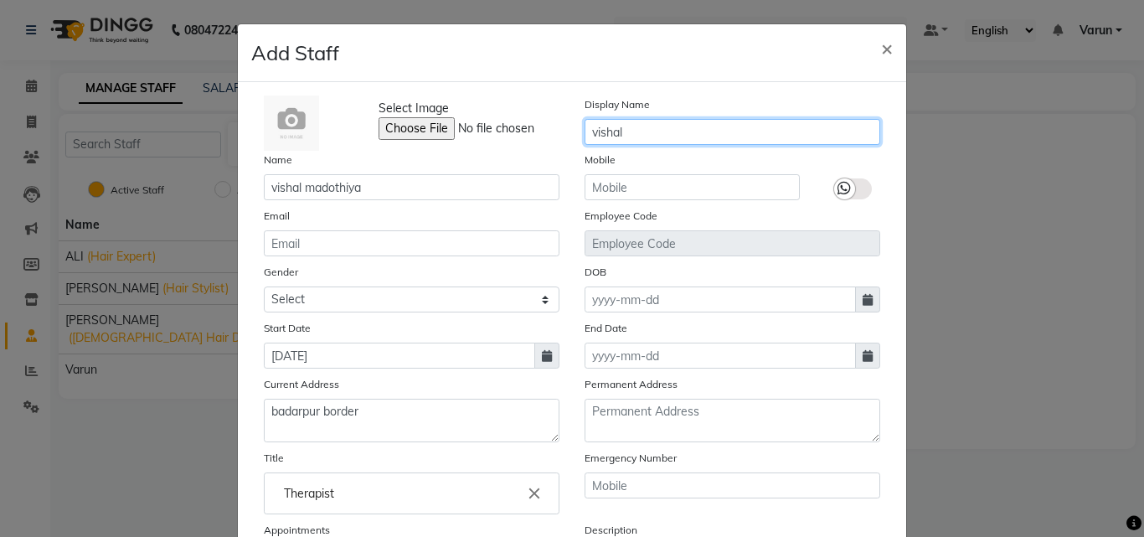
click at [640, 136] on input "vishal" at bounding box center [733, 132] width 296 height 26
paste input "madothiya"
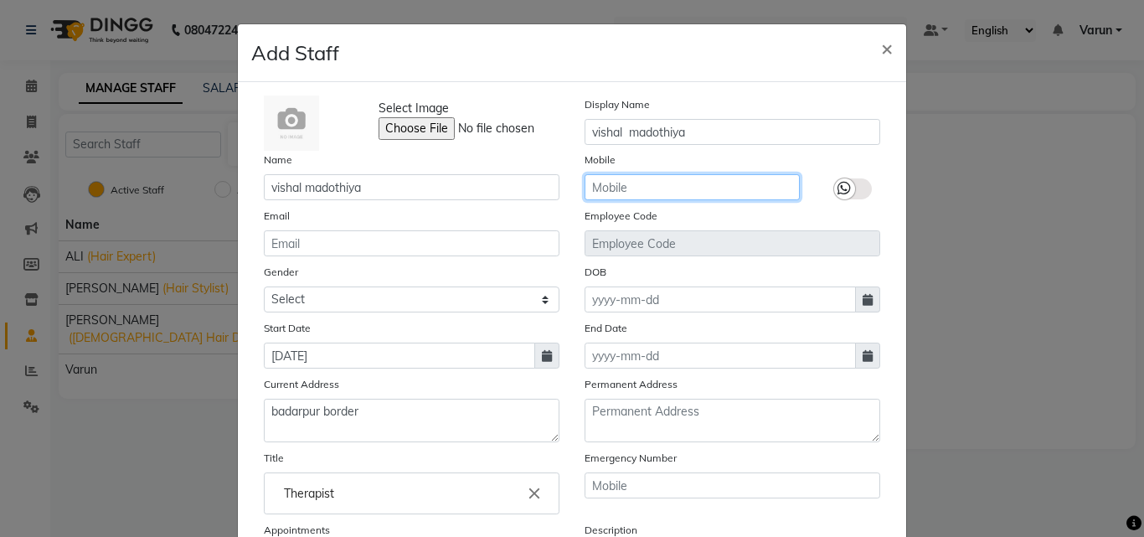
click at [645, 189] on input "text" at bounding box center [692, 187] width 215 height 26
click at [663, 228] on div "Employee Code" at bounding box center [732, 231] width 321 height 49
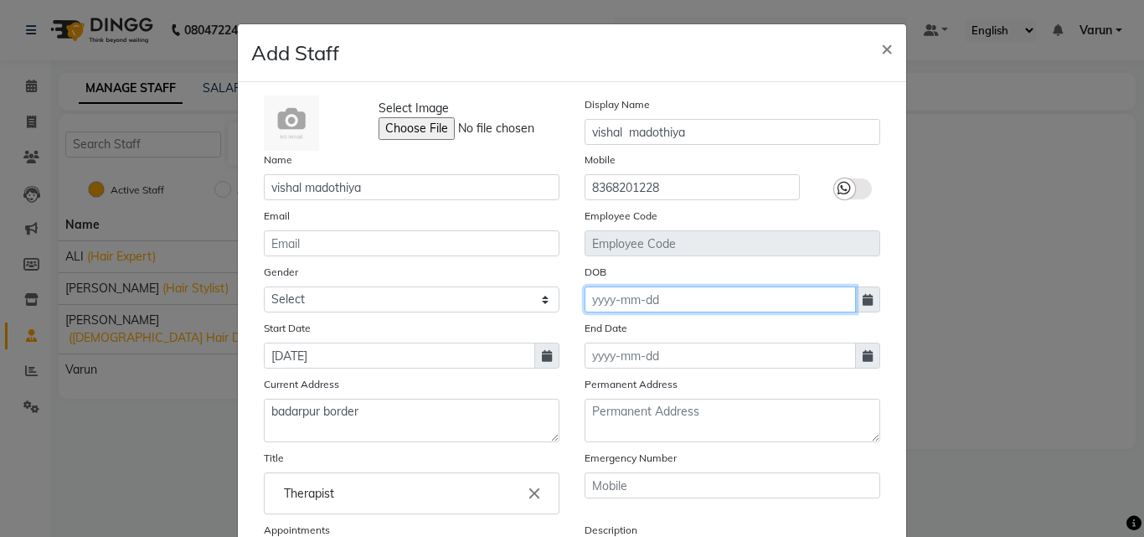
click at [660, 296] on input at bounding box center [720, 299] width 271 height 26
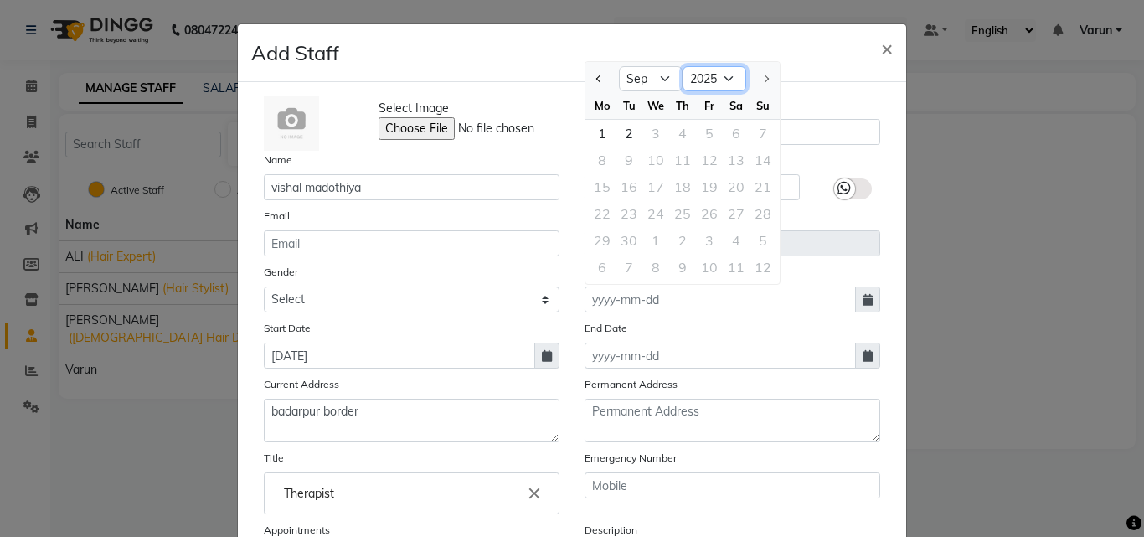
click at [729, 75] on select "1920 1921 1922 1923 1924 1925 1926 1927 1928 1929 1930 1931 1932 1933 1934 1935…" at bounding box center [715, 78] width 64 height 25
click at [683, 66] on select "1920 1921 1922 1923 1924 1925 1926 1927 1928 1929 1930 1931 1932 1933 1934 1935…" at bounding box center [715, 78] width 64 height 25
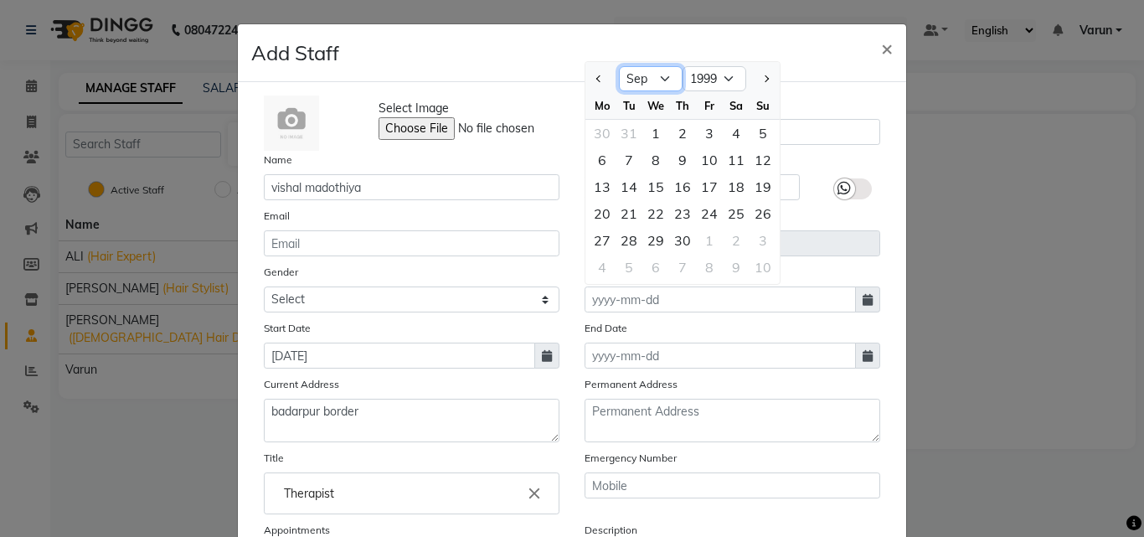
click at [649, 77] on select "Jan Feb Mar Apr May Jun [DATE] Aug Sep Oct Nov Dec" at bounding box center [651, 78] width 64 height 25
click at [619, 66] on select "Jan Feb Mar Apr May Jun [DATE] Aug Sep Oct Nov Dec" at bounding box center [651, 78] width 64 height 25
click at [704, 134] on div "1" at bounding box center [709, 133] width 27 height 27
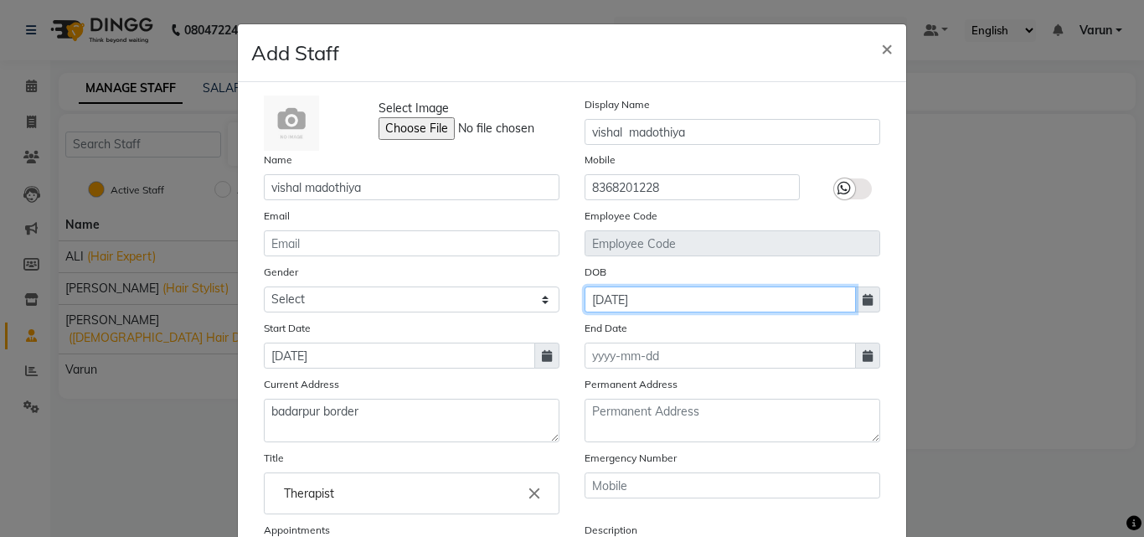
scroll to position [168, 0]
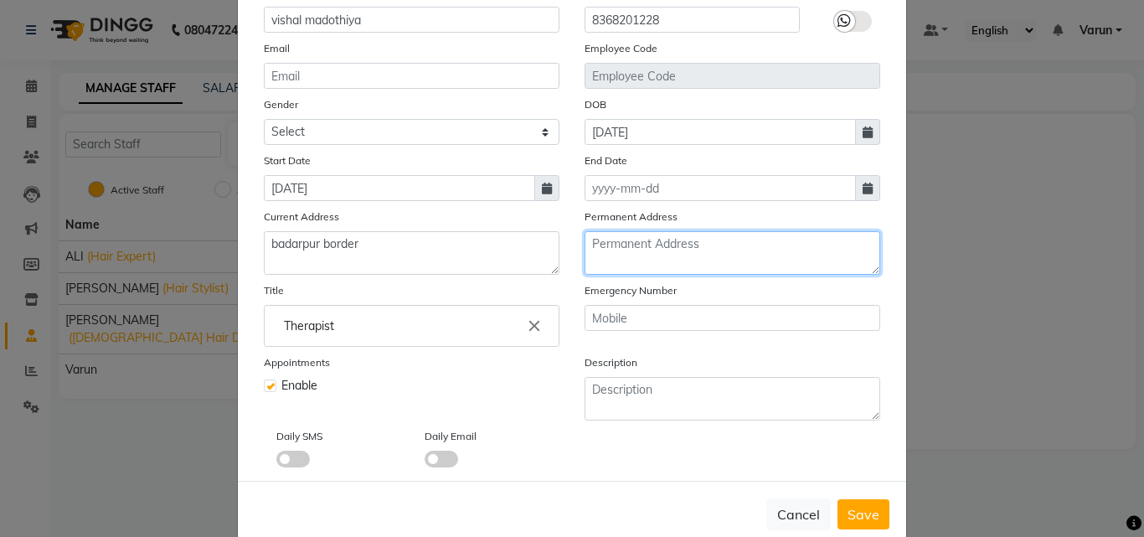
click at [663, 252] on textarea at bounding box center [733, 253] width 296 height 44
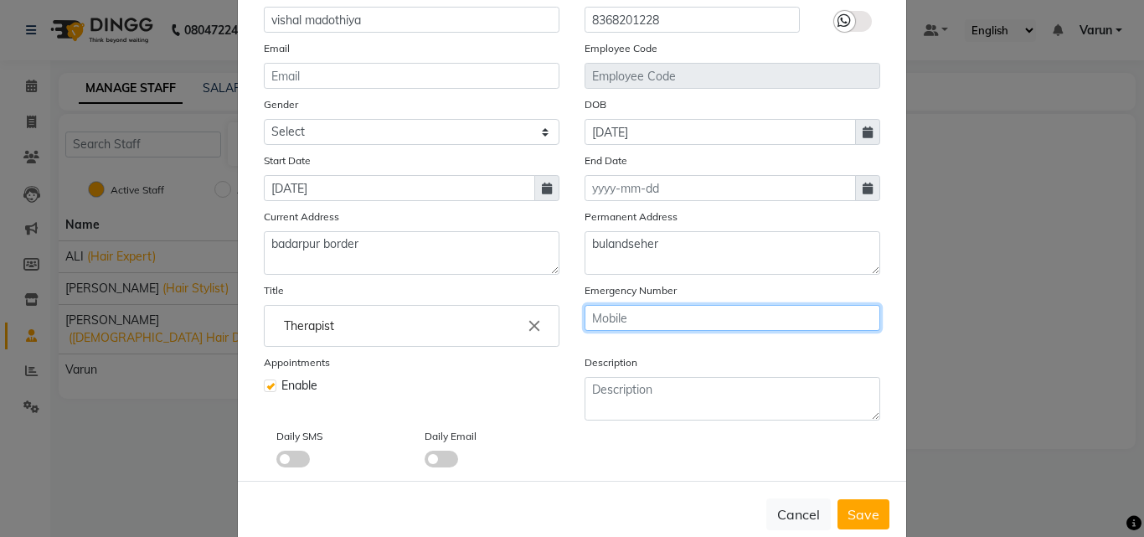
click at [652, 328] on input "text" at bounding box center [733, 318] width 296 height 26
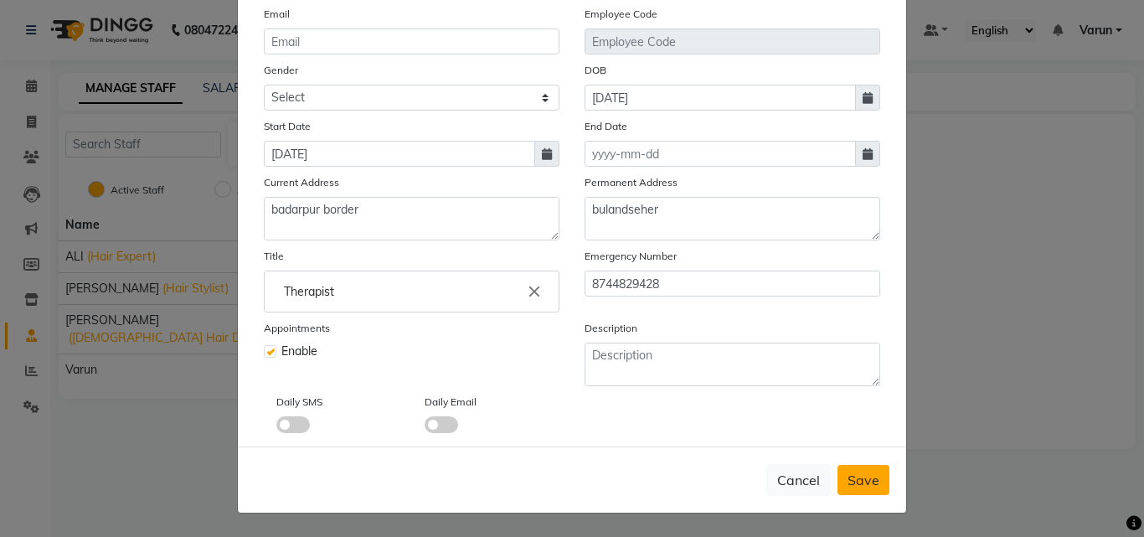
click at [848, 472] on span "Save" at bounding box center [864, 480] width 32 height 17
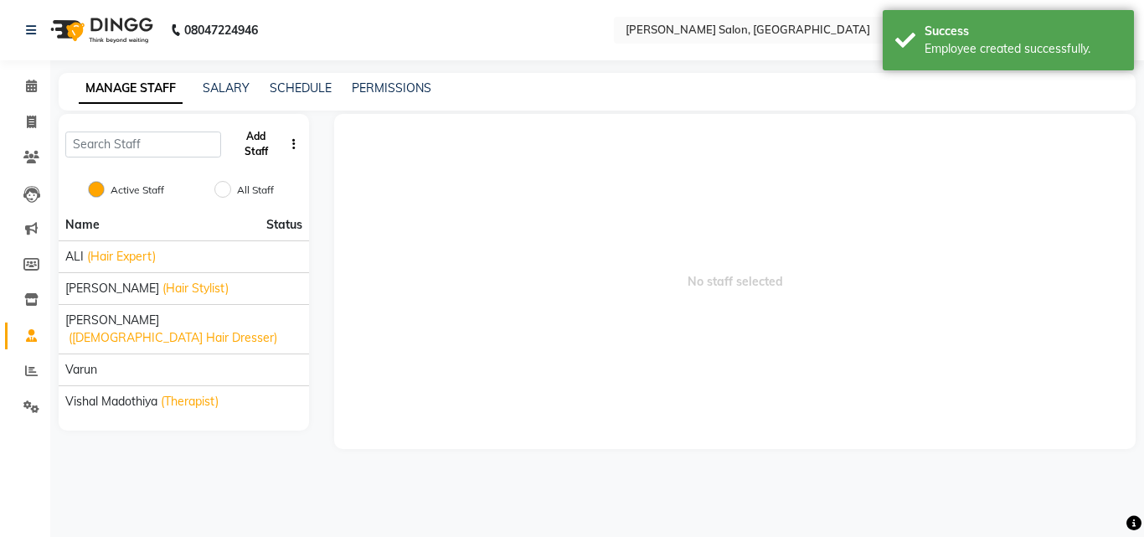
click at [255, 134] on button "Add Staff" at bounding box center [256, 144] width 56 height 44
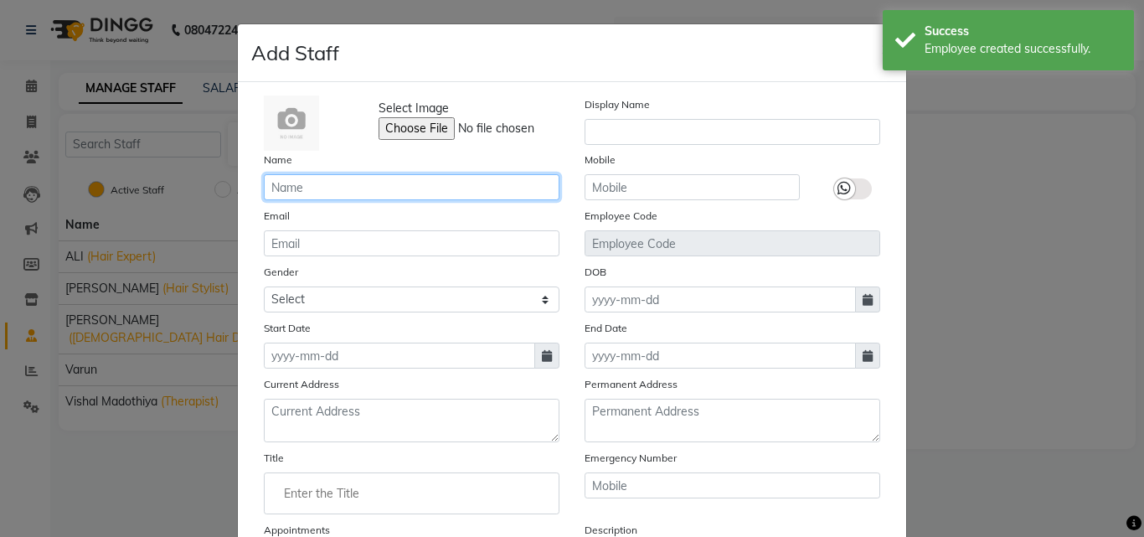
click at [278, 182] on input "text" at bounding box center [412, 187] width 296 height 26
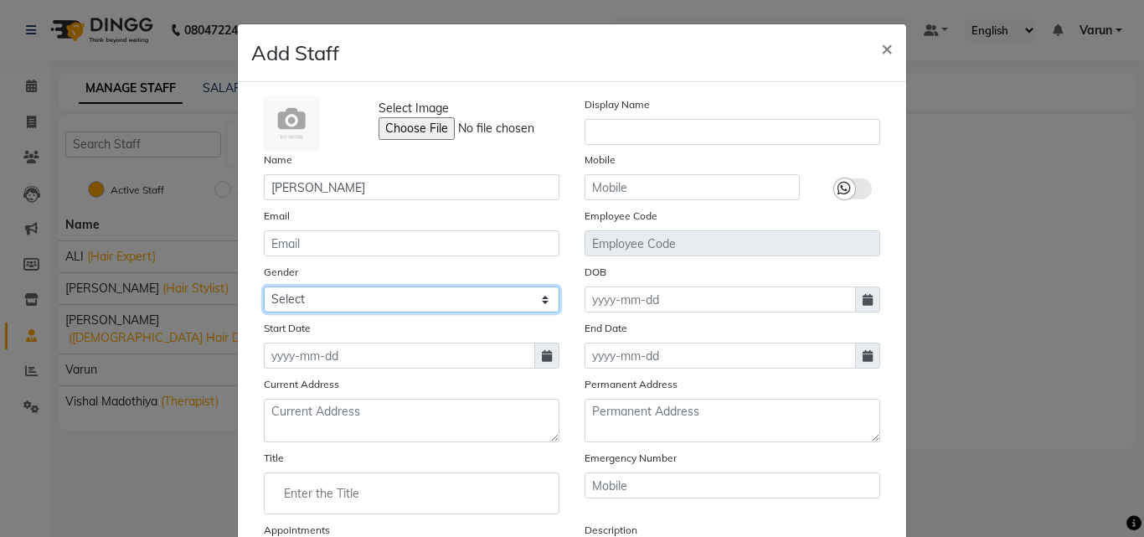
click at [332, 312] on select "Select [DEMOGRAPHIC_DATA] [DEMOGRAPHIC_DATA] Other Prefer Not To Say" at bounding box center [412, 299] width 296 height 26
click at [264, 286] on select "Select [DEMOGRAPHIC_DATA] [DEMOGRAPHIC_DATA] Other Prefer Not To Say" at bounding box center [412, 299] width 296 height 26
click at [535, 363] on span at bounding box center [546, 356] width 25 height 26
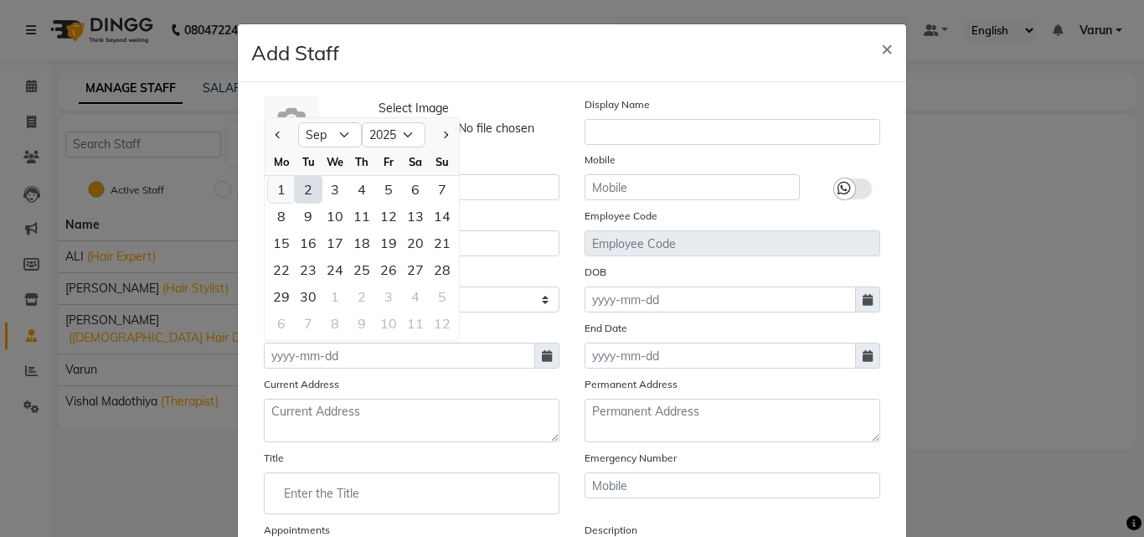
click at [277, 192] on div "1" at bounding box center [281, 189] width 27 height 27
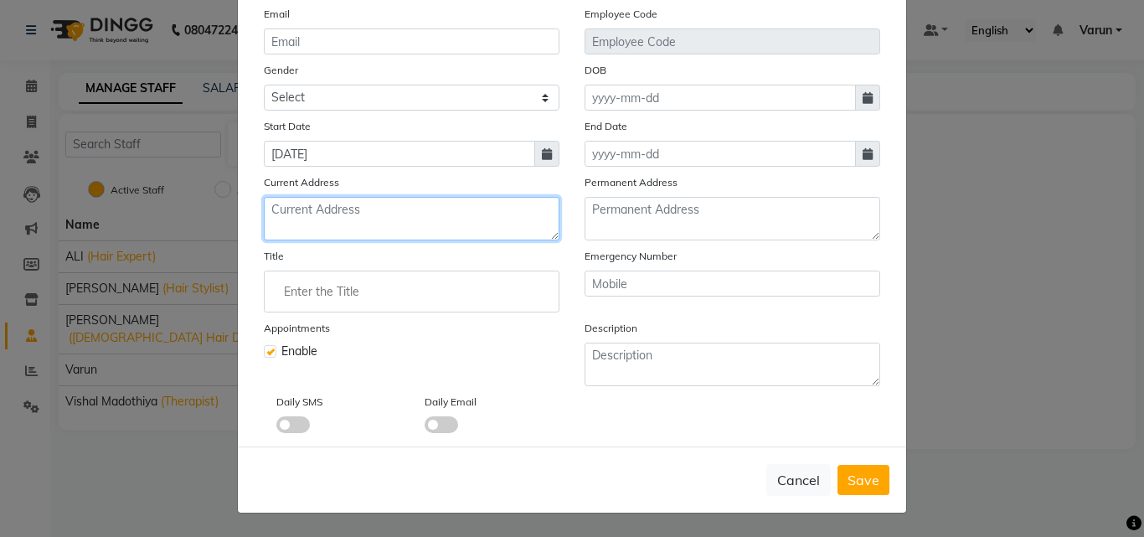
click at [424, 219] on textarea at bounding box center [412, 219] width 296 height 44
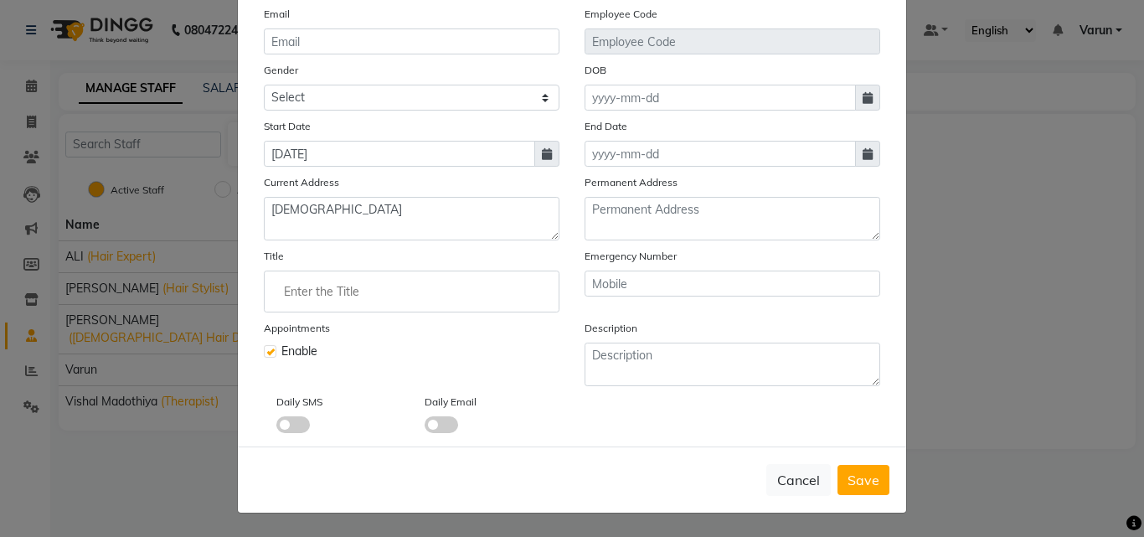
click at [446, 297] on input "Enter the Title" at bounding box center [411, 292] width 281 height 34
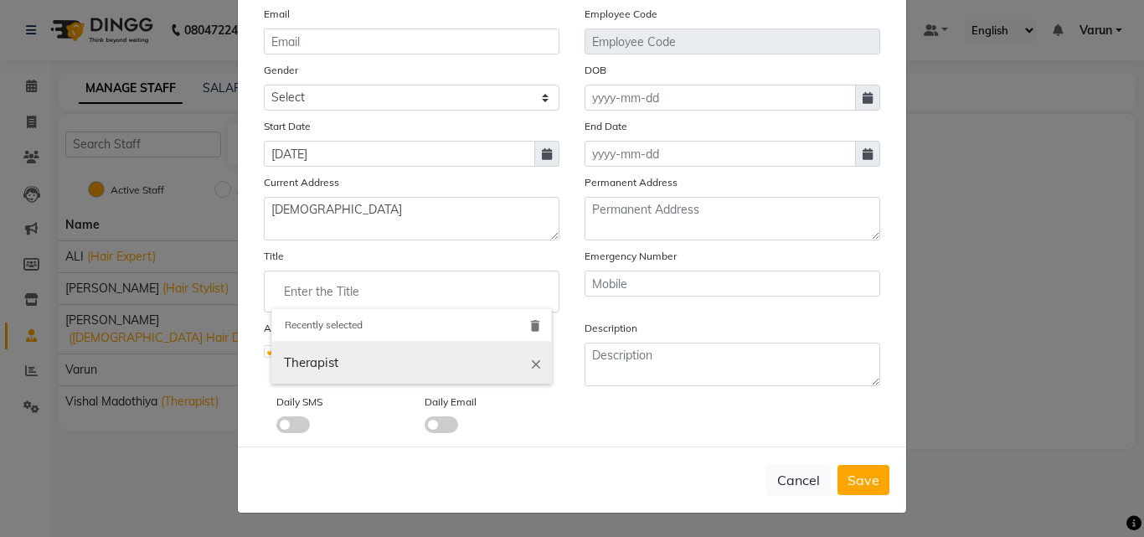
click at [531, 363] on icon "close" at bounding box center [536, 363] width 15 height 15
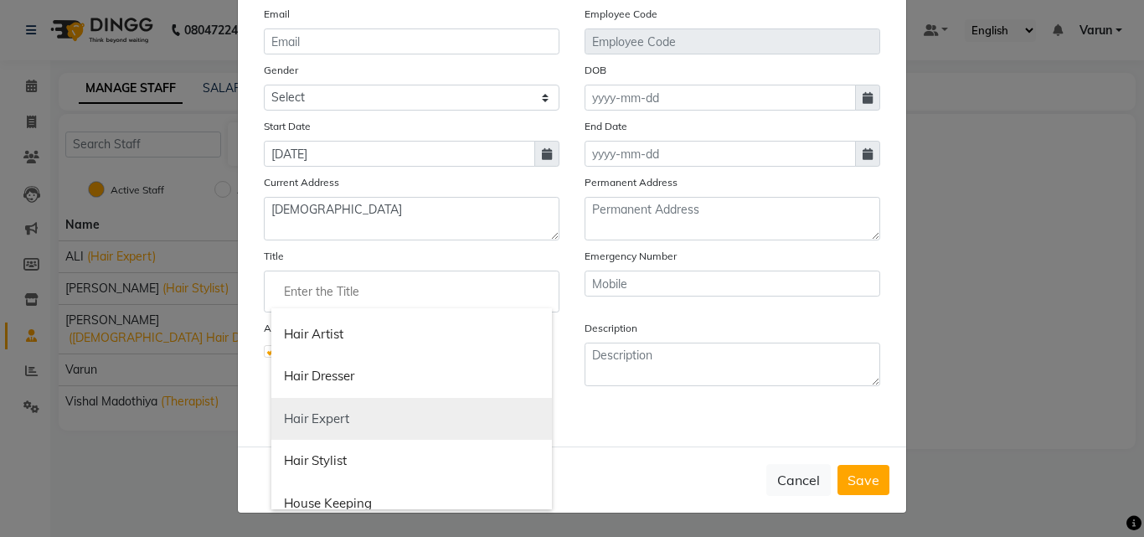
scroll to position [586, 0]
click at [348, 413] on link "Hair Stylist" at bounding box center [411, 420] width 281 height 43
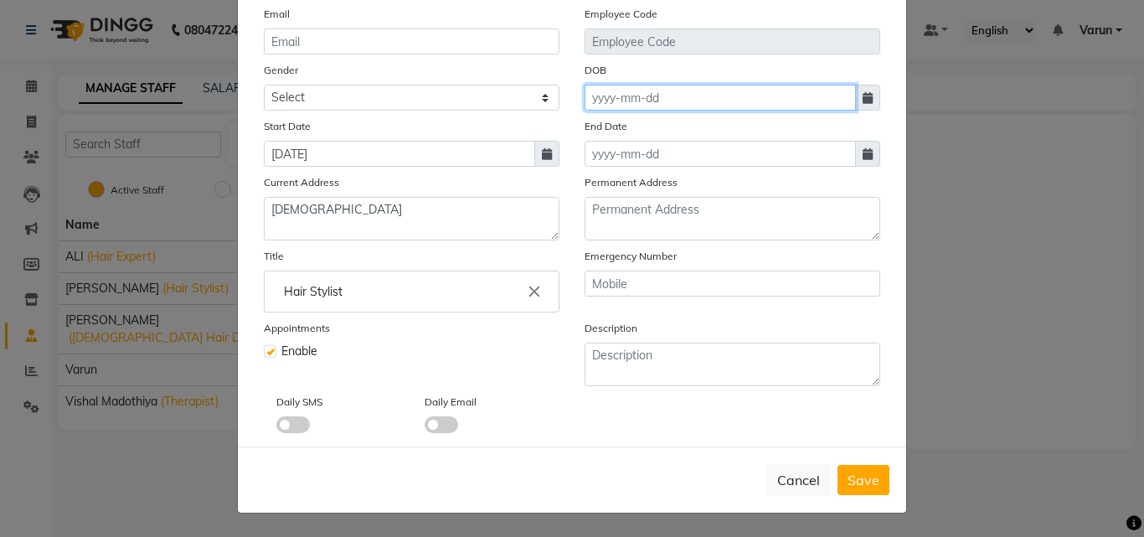
click at [733, 101] on input at bounding box center [720, 98] width 271 height 26
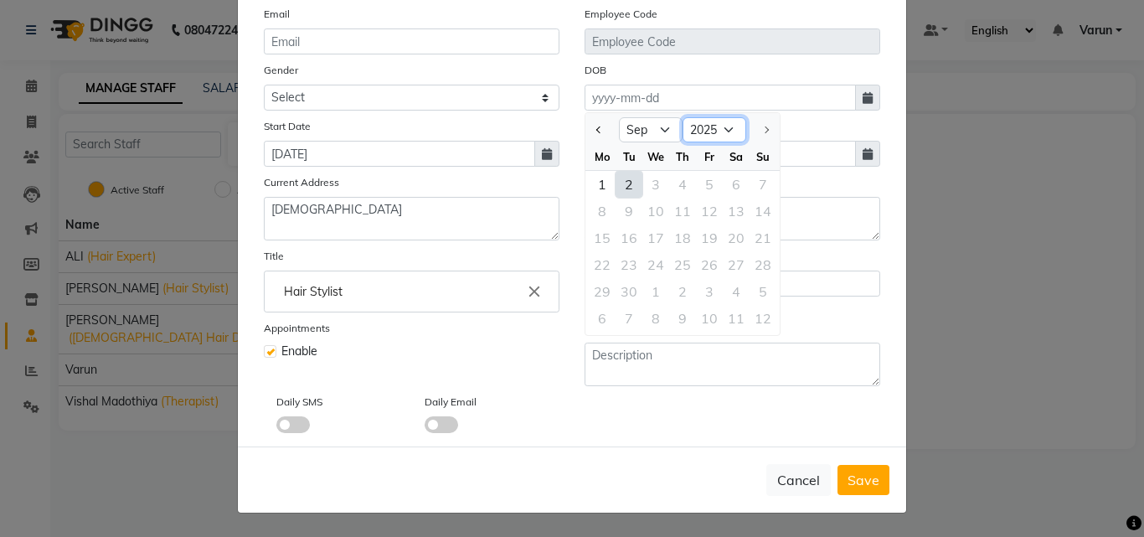
click at [723, 125] on select "1920 1921 1922 1923 1924 1925 1926 1927 1928 1929 1930 1931 1932 1933 1934 1935…" at bounding box center [715, 129] width 64 height 25
click at [683, 117] on select "1920 1921 1922 1923 1924 1925 1926 1927 1928 1929 1930 1931 1932 1933 1934 1935…" at bounding box center [715, 129] width 64 height 25
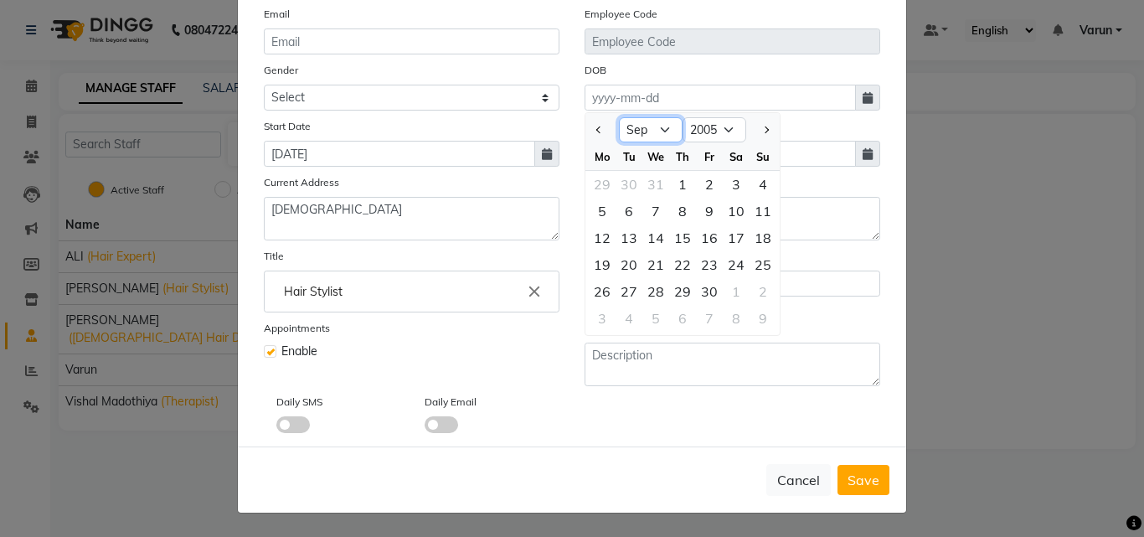
click at [663, 132] on select "Jan Feb Mar Apr May Jun [DATE] Aug Sep Oct Nov Dec" at bounding box center [651, 129] width 64 height 25
click at [619, 117] on select "Jan Feb Mar Apr May Jun [DATE] Aug Sep Oct Nov Dec" at bounding box center [651, 129] width 64 height 25
click at [730, 183] on div "6" at bounding box center [736, 184] width 27 height 27
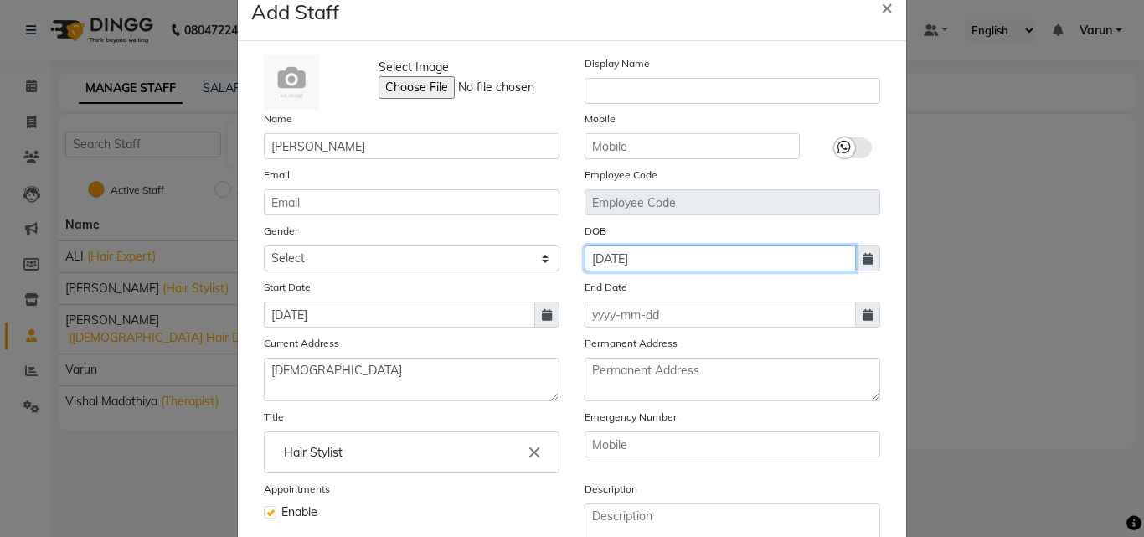
scroll to position [34, 0]
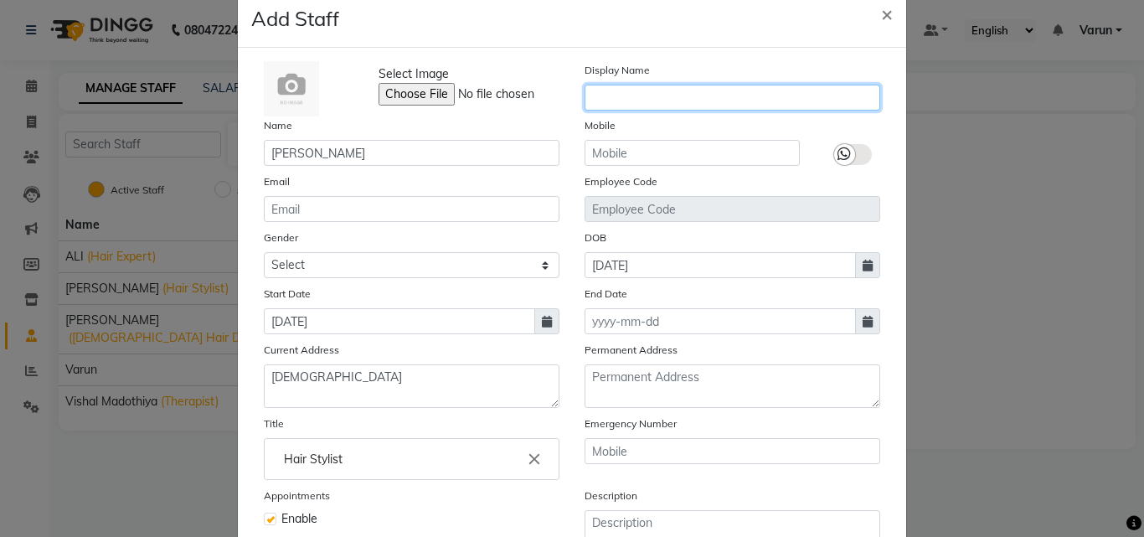
click at [648, 95] on input "text" at bounding box center [733, 98] width 296 height 26
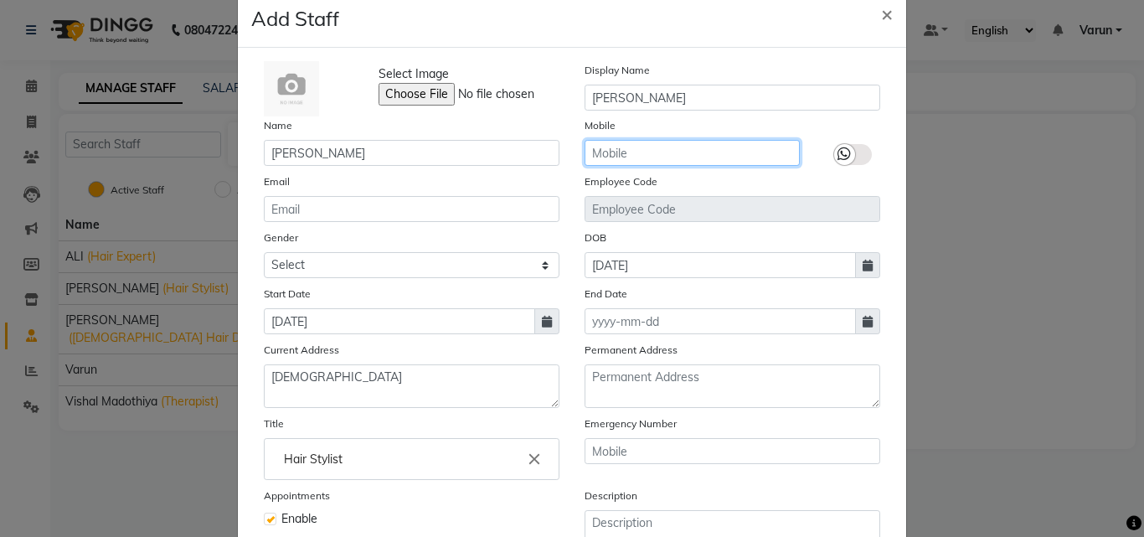
click at [706, 142] on input "text" at bounding box center [692, 153] width 215 height 26
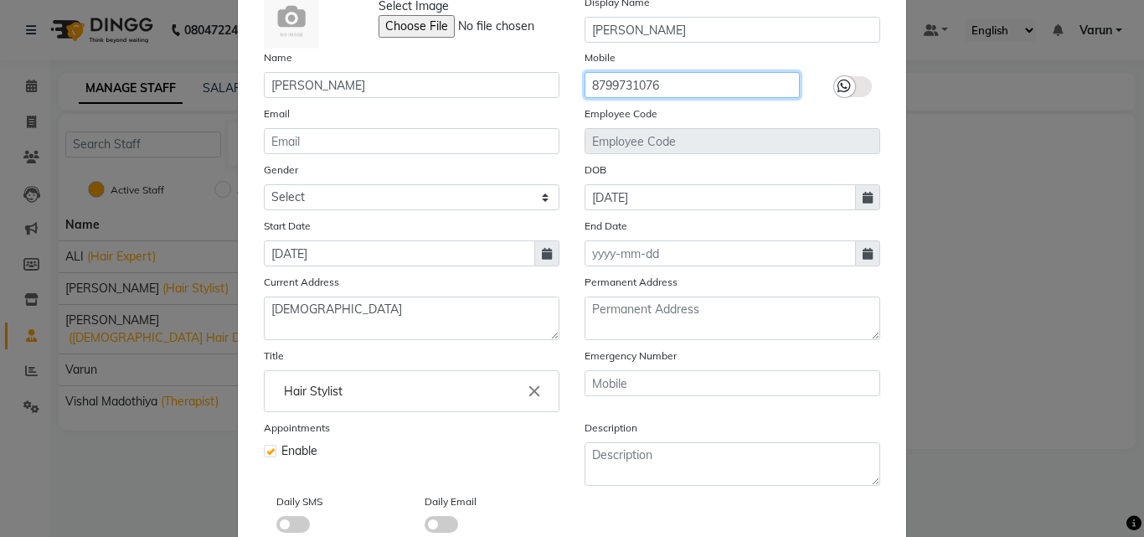
scroll to position [202, 0]
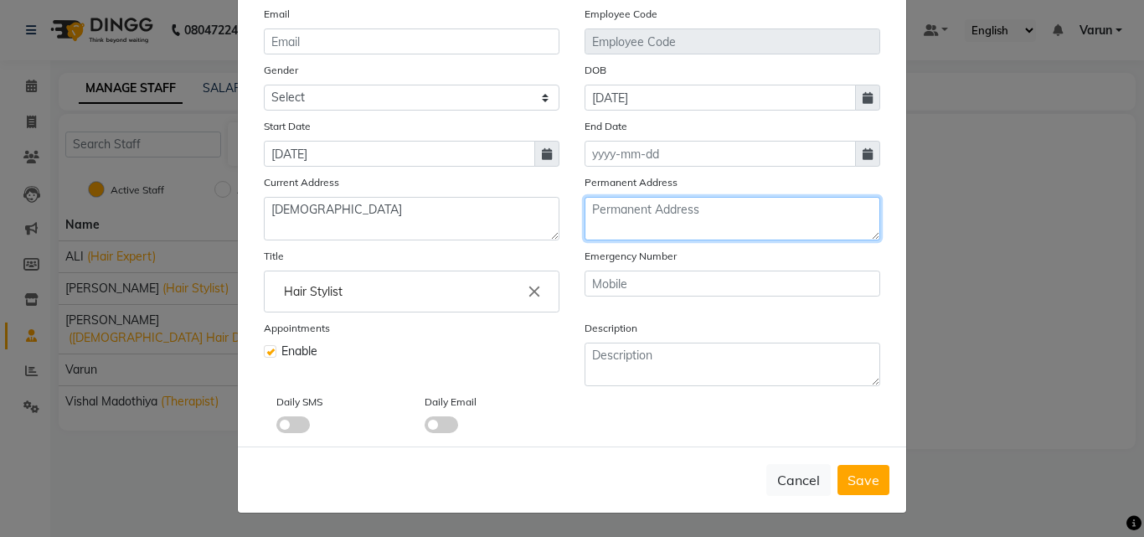
click at [658, 214] on textarea at bounding box center [733, 219] width 296 height 44
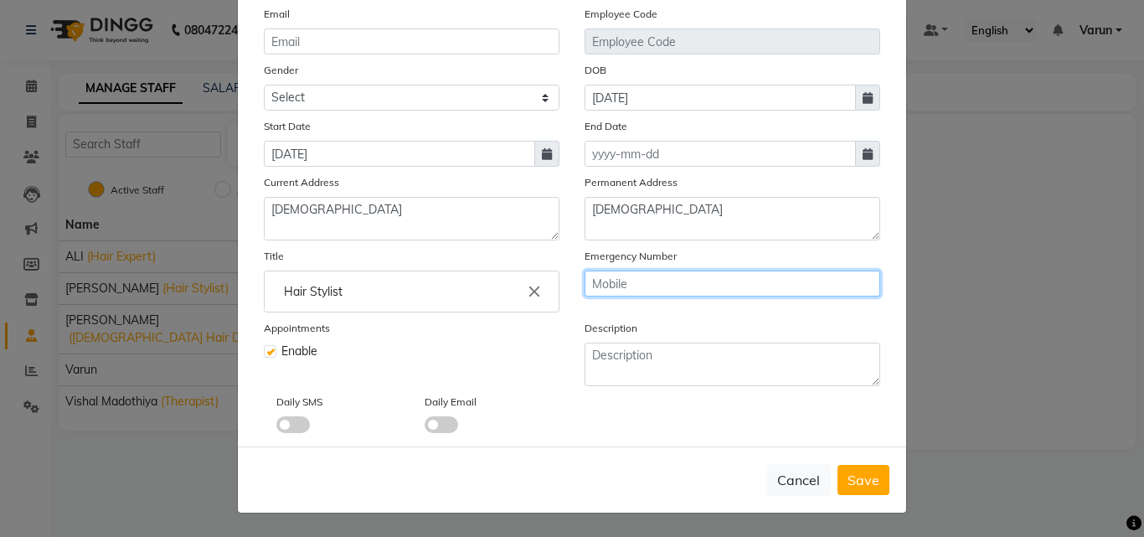
click at [708, 287] on input "text" at bounding box center [733, 284] width 296 height 26
click at [859, 488] on button "Save" at bounding box center [864, 480] width 52 height 30
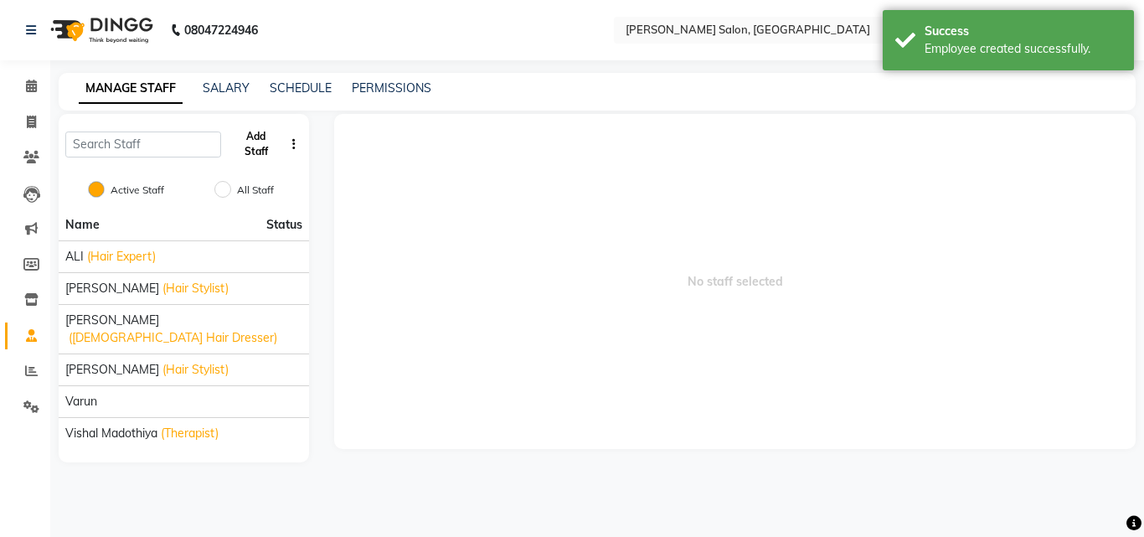
click at [250, 137] on button "Add Staff" at bounding box center [256, 144] width 56 height 44
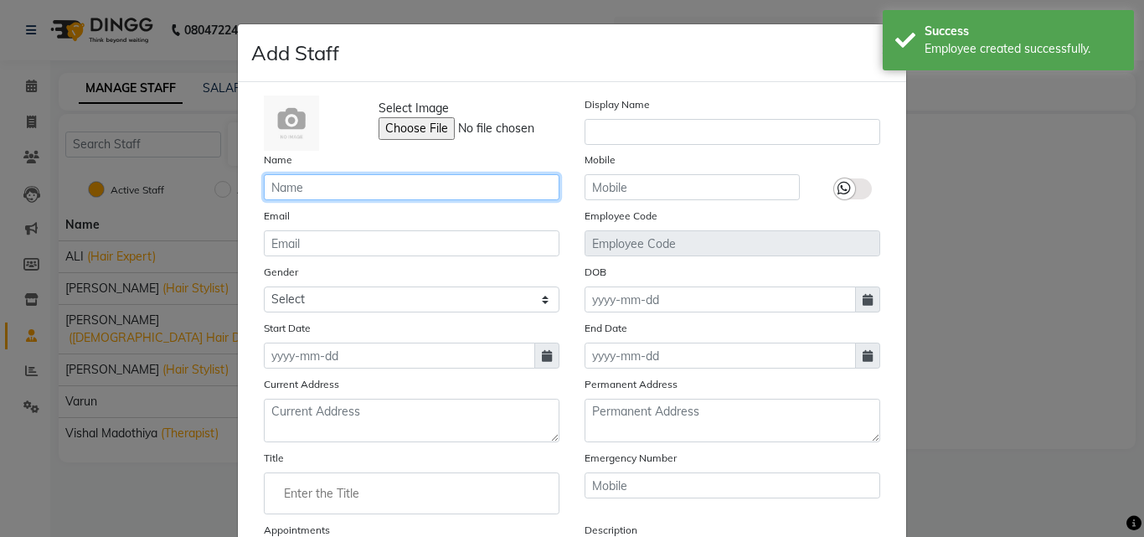
click at [288, 183] on input "text" at bounding box center [412, 187] width 296 height 26
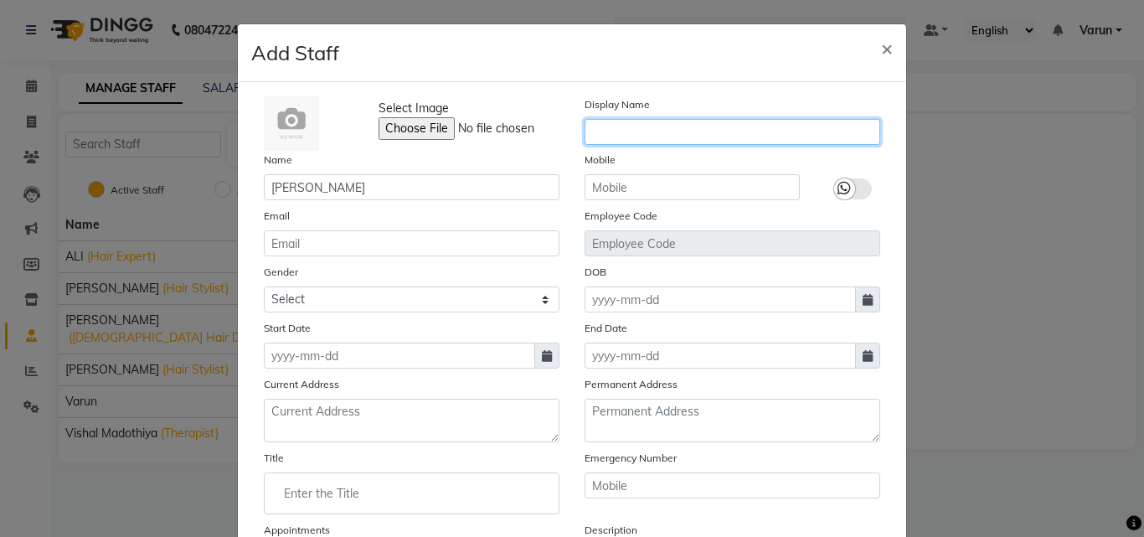
click at [677, 126] on input "text" at bounding box center [733, 132] width 296 height 26
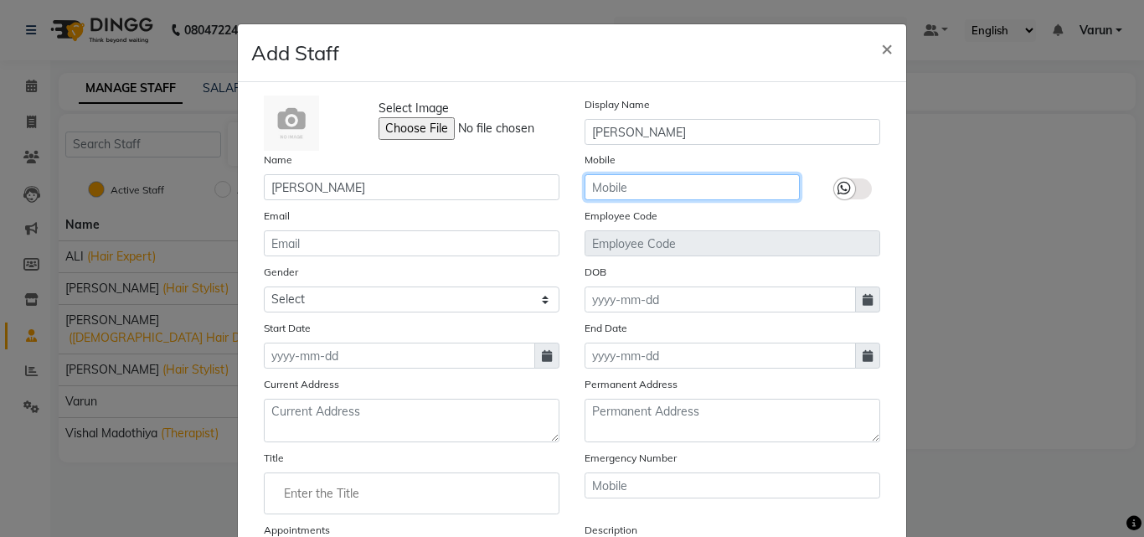
click at [606, 184] on input "text" at bounding box center [692, 187] width 215 height 26
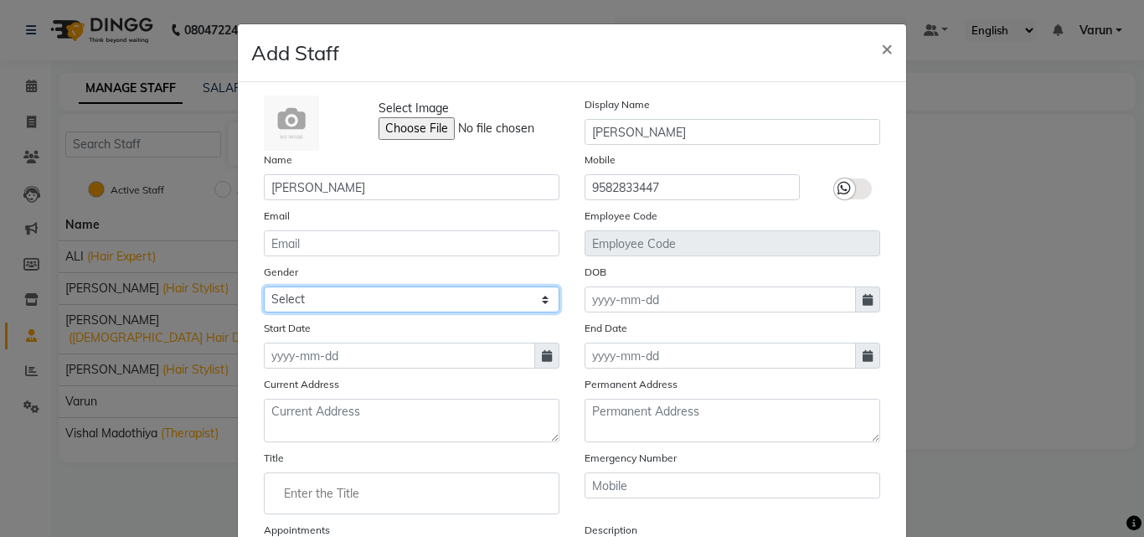
click at [328, 307] on select "Select [DEMOGRAPHIC_DATA] [DEMOGRAPHIC_DATA] Other Prefer Not To Say" at bounding box center [412, 299] width 296 height 26
click at [264, 286] on select "Select [DEMOGRAPHIC_DATA] [DEMOGRAPHIC_DATA] Other Prefer Not To Say" at bounding box center [412, 299] width 296 height 26
click at [534, 348] on span at bounding box center [546, 356] width 25 height 26
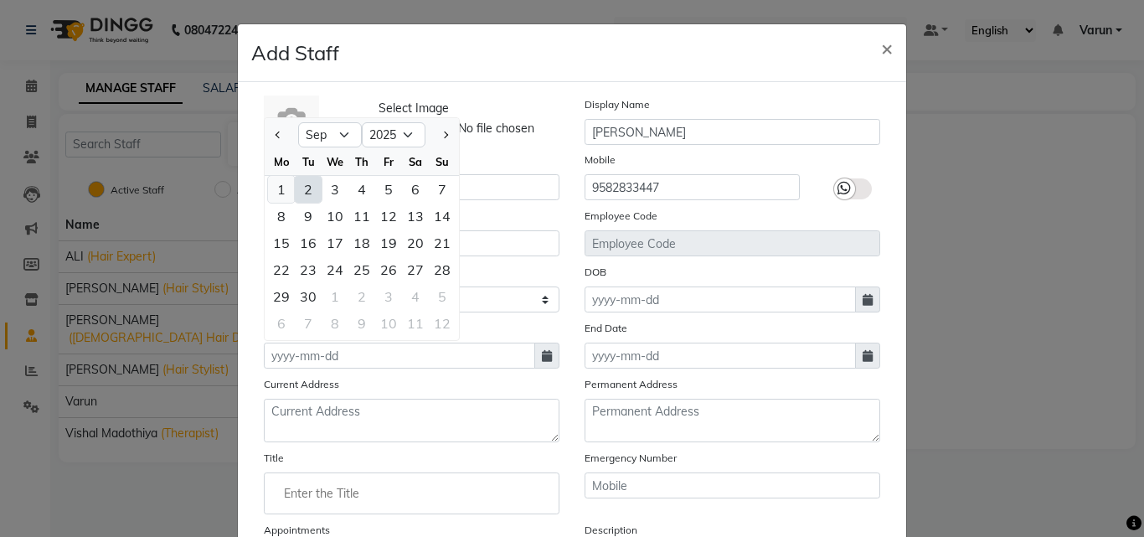
click at [268, 186] on div "1" at bounding box center [281, 189] width 27 height 27
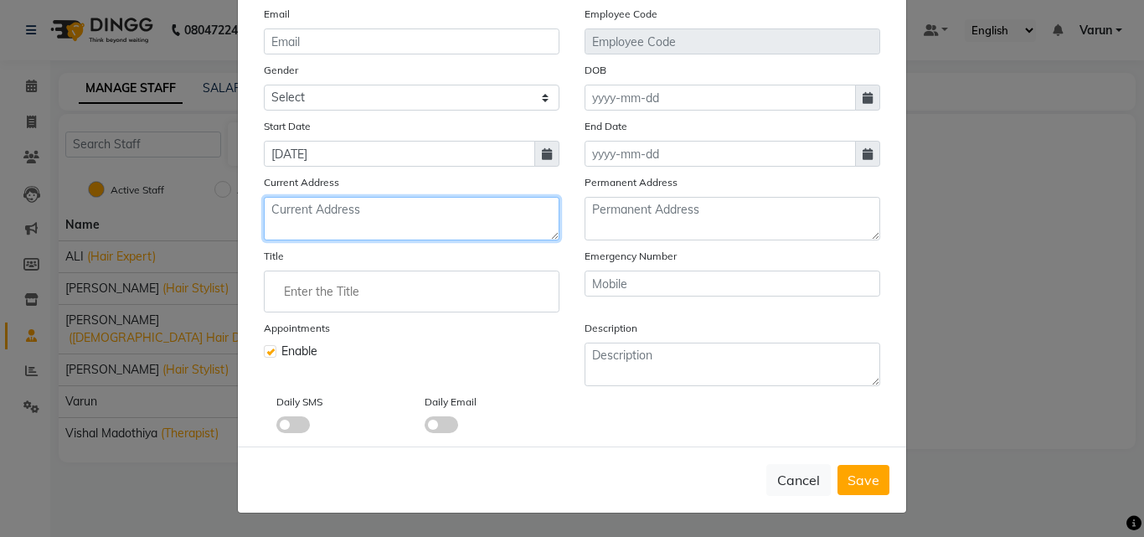
click at [523, 217] on textarea at bounding box center [412, 219] width 296 height 44
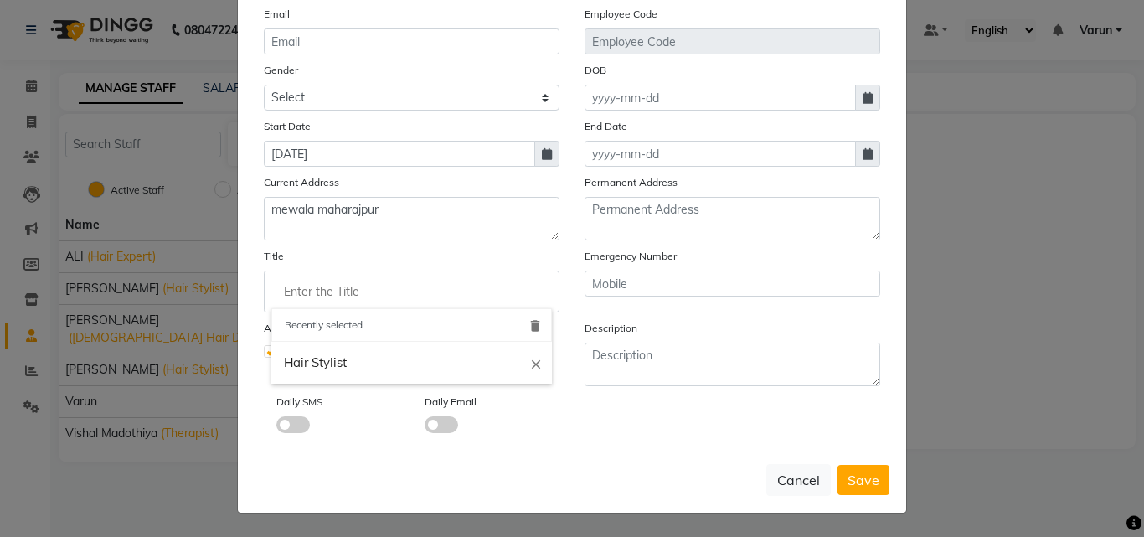
click at [469, 287] on input "Enter the Title" at bounding box center [411, 292] width 281 height 34
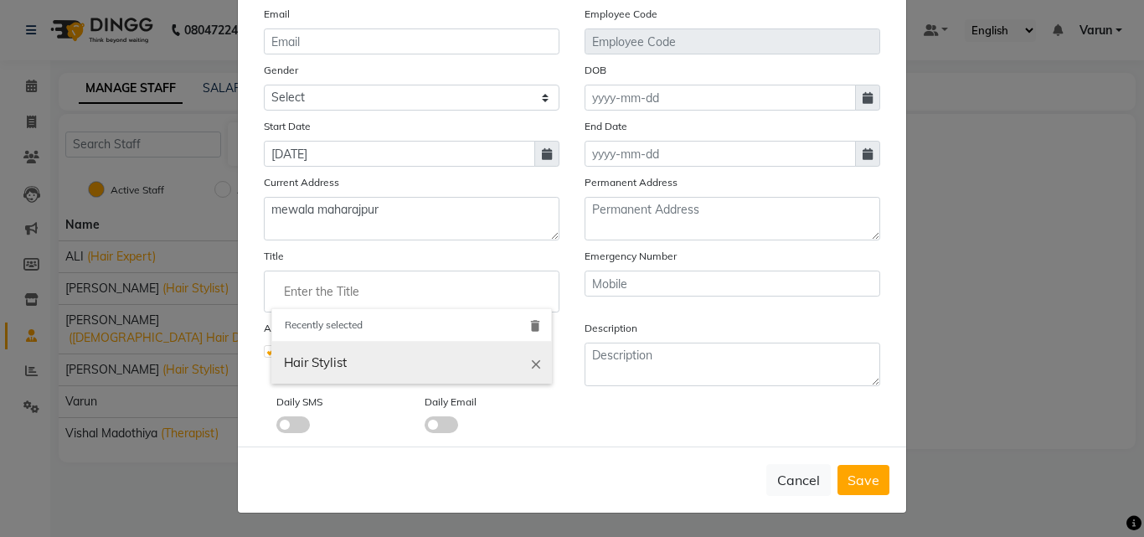
click at [531, 358] on icon "close" at bounding box center [536, 363] width 15 height 15
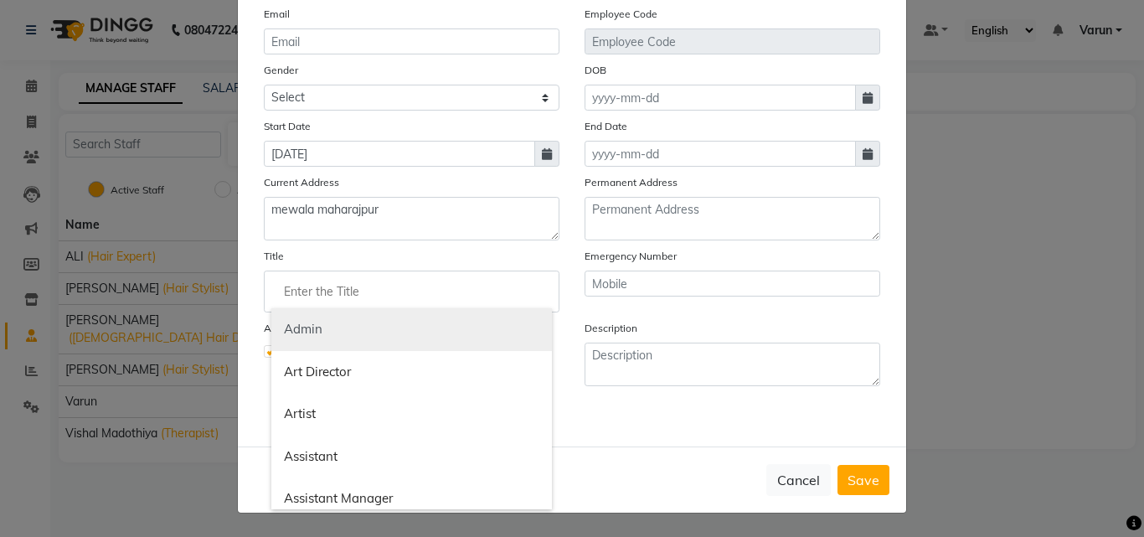
scroll to position [84, 0]
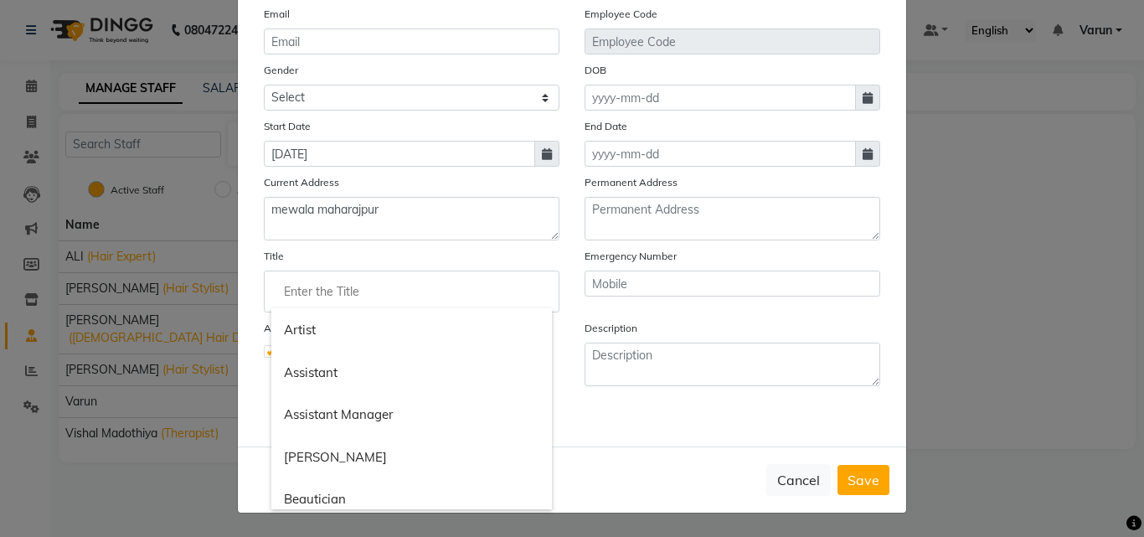
click at [412, 219] on div at bounding box center [572, 268] width 1144 height 537
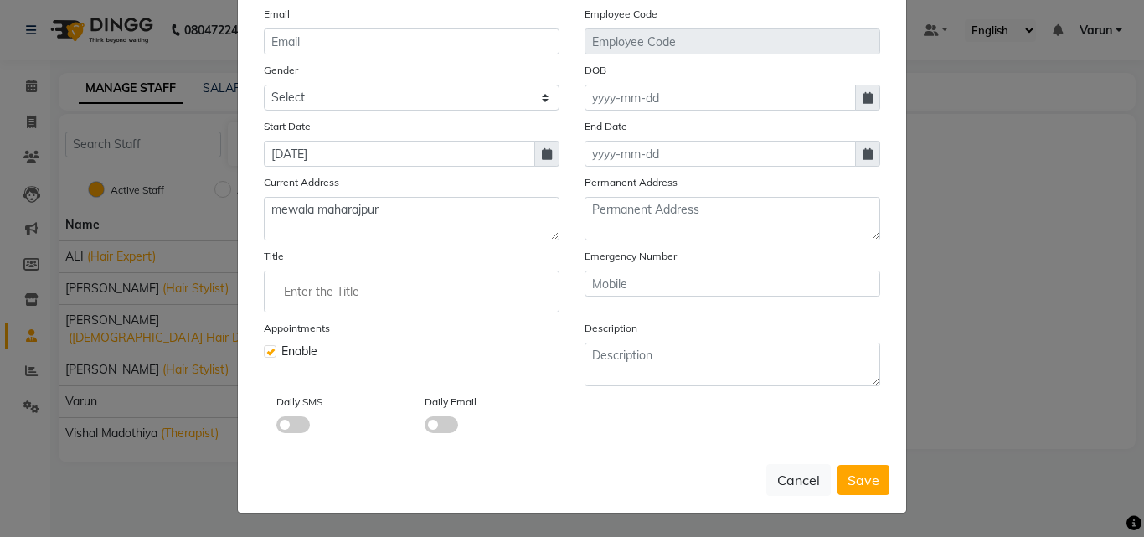
click at [372, 290] on input "Enter the Title" at bounding box center [411, 292] width 281 height 34
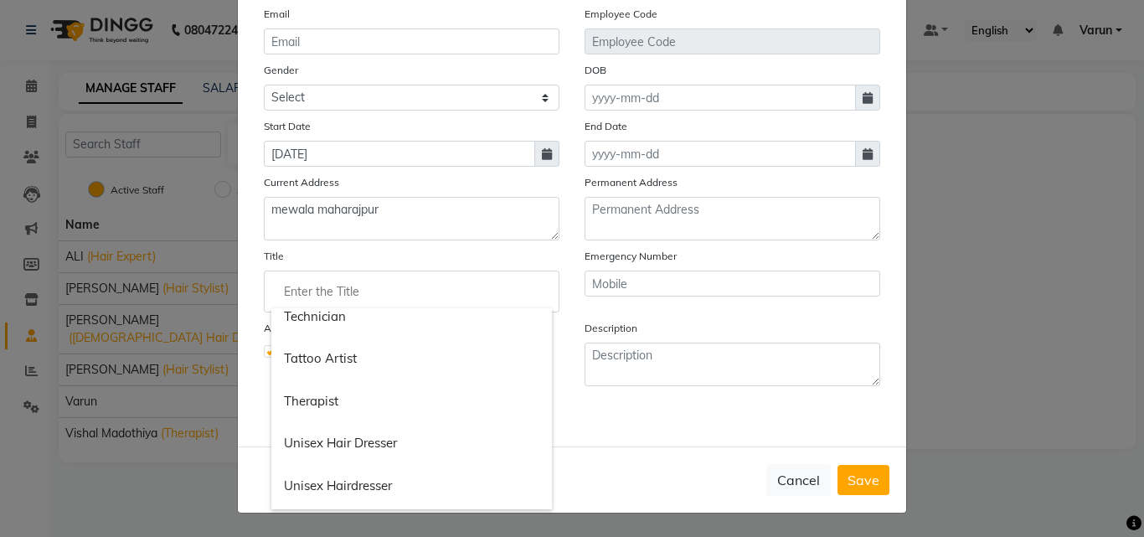
scroll to position [1927, 0]
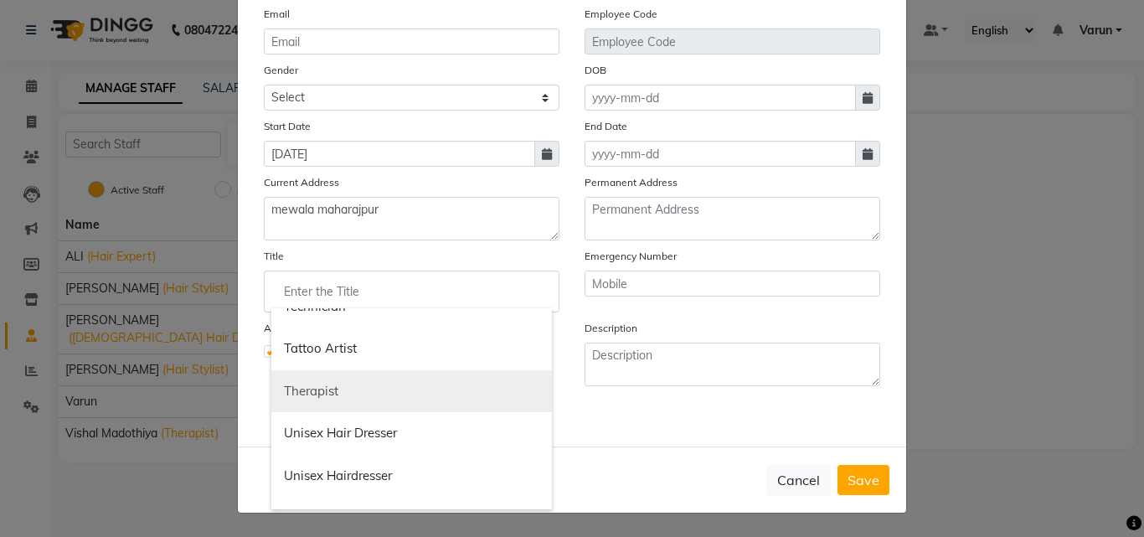
click at [314, 384] on link "Therapist" at bounding box center [411, 391] width 281 height 43
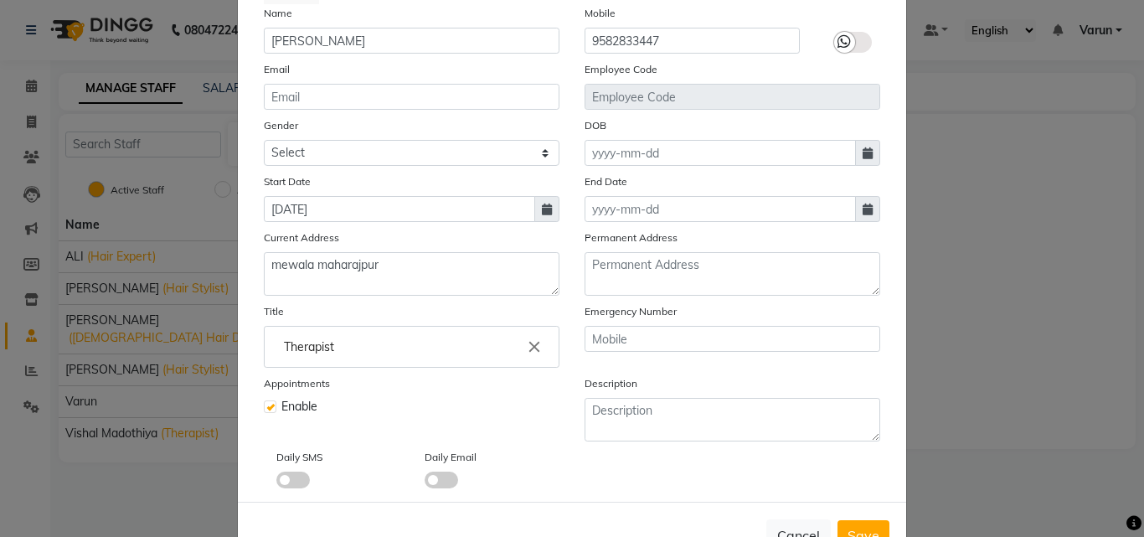
scroll to position [118, 0]
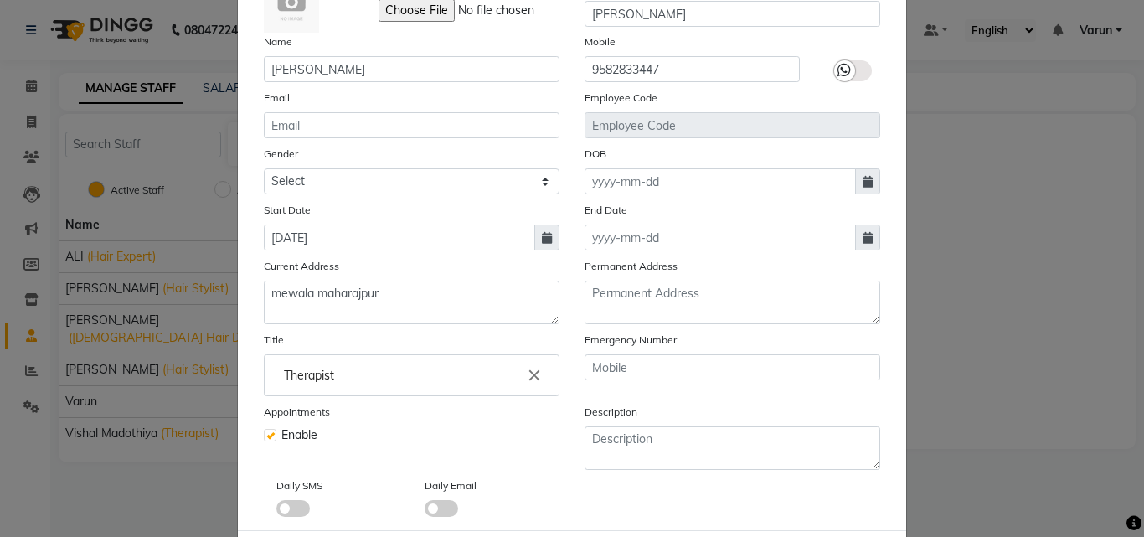
click at [863, 185] on icon at bounding box center [868, 182] width 10 height 12
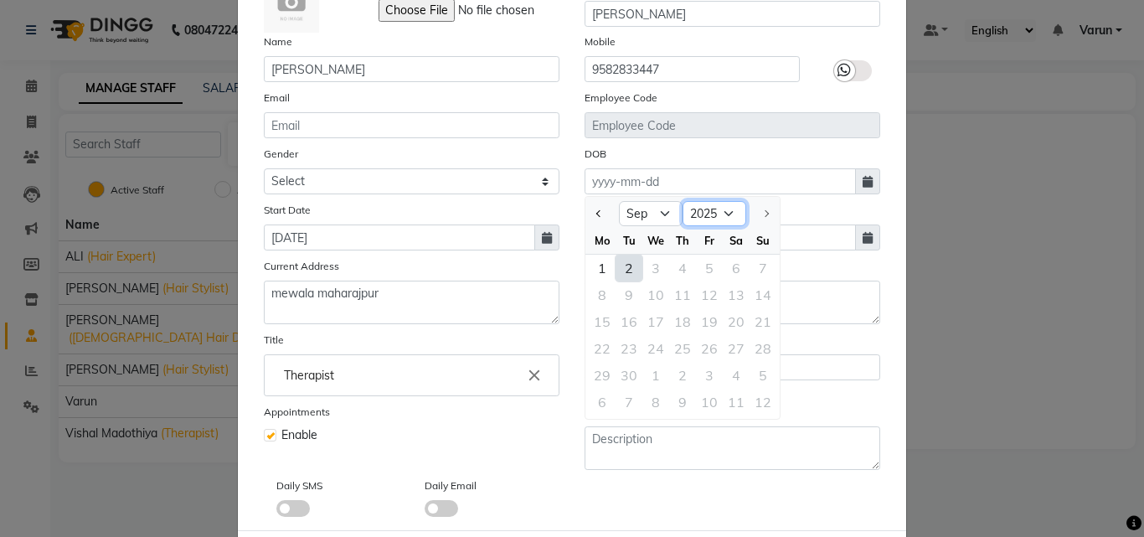
click at [723, 214] on select "1920 1921 1922 1923 1924 1925 1926 1927 1928 1929 1930 1931 1932 1933 1934 1935…" at bounding box center [715, 213] width 64 height 25
click at [683, 201] on select "1920 1921 1922 1923 1924 1925 1926 1927 1928 1929 1930 1931 1932 1933 1934 1935…" at bounding box center [715, 213] width 64 height 25
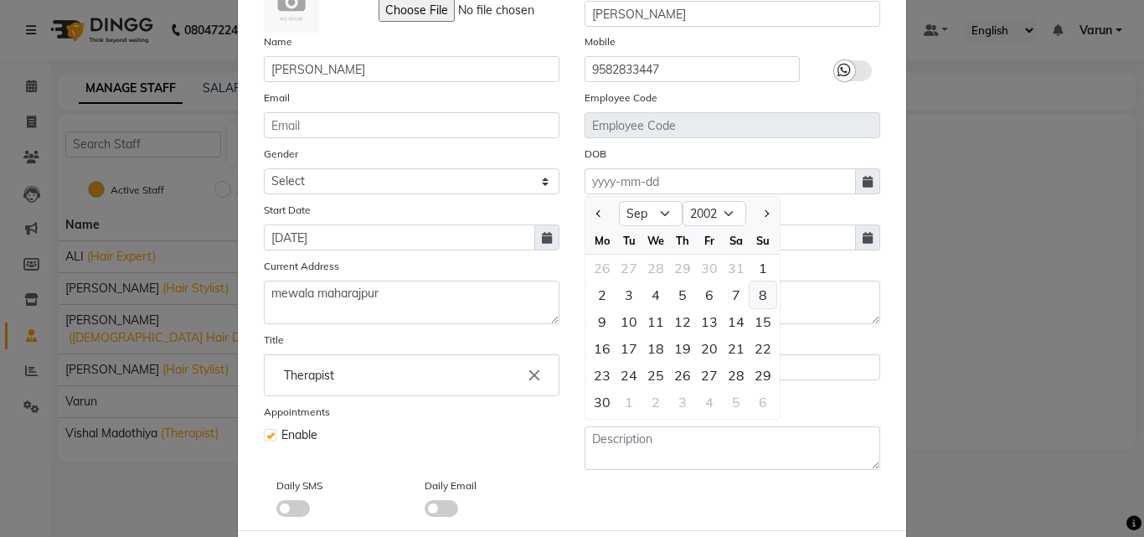
click at [752, 297] on div "8" at bounding box center [763, 294] width 27 height 27
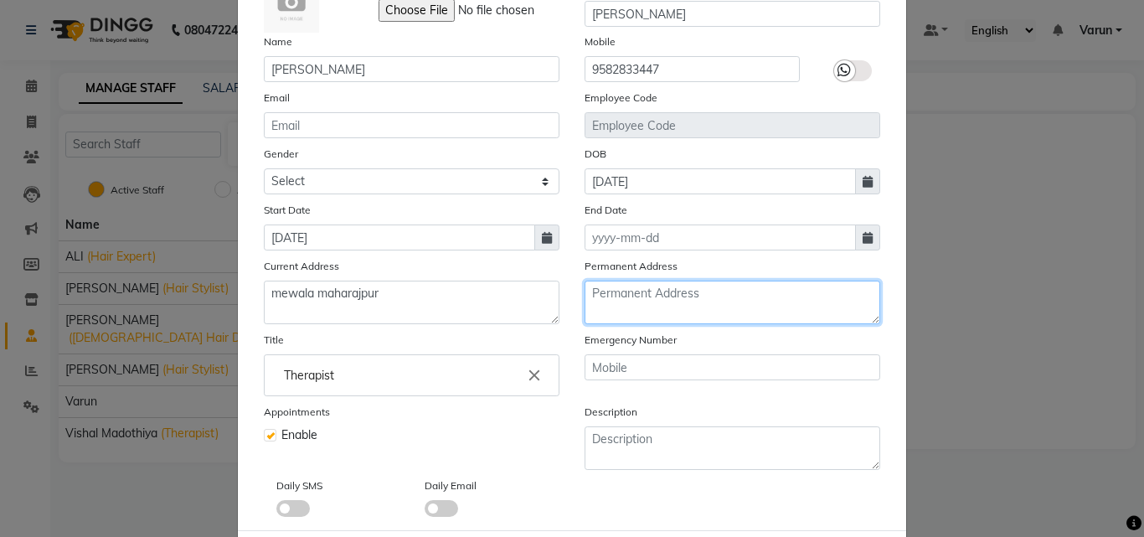
click at [672, 288] on textarea at bounding box center [733, 303] width 296 height 44
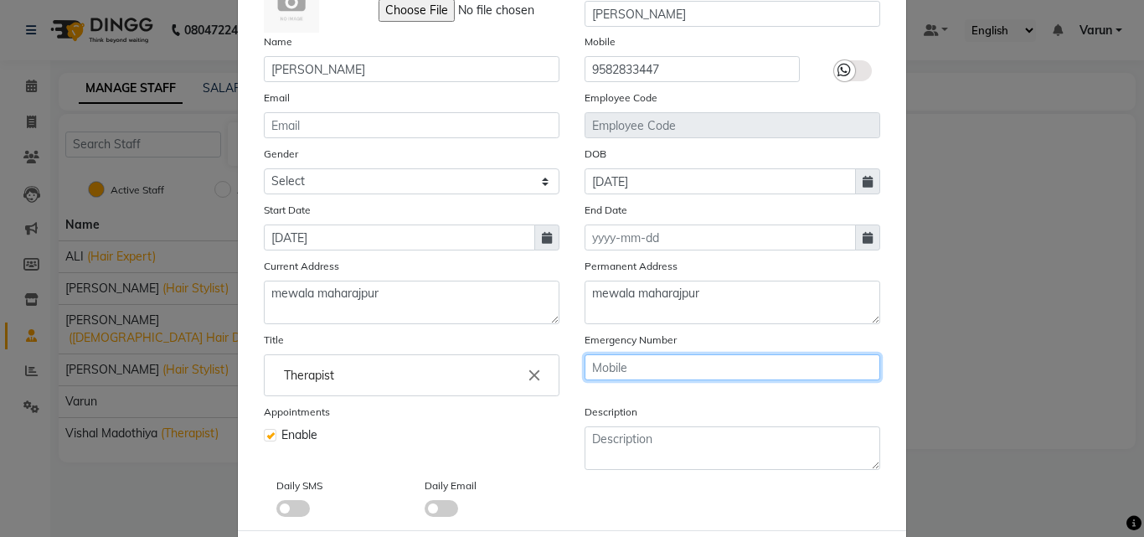
click at [663, 374] on input "text" at bounding box center [733, 367] width 296 height 26
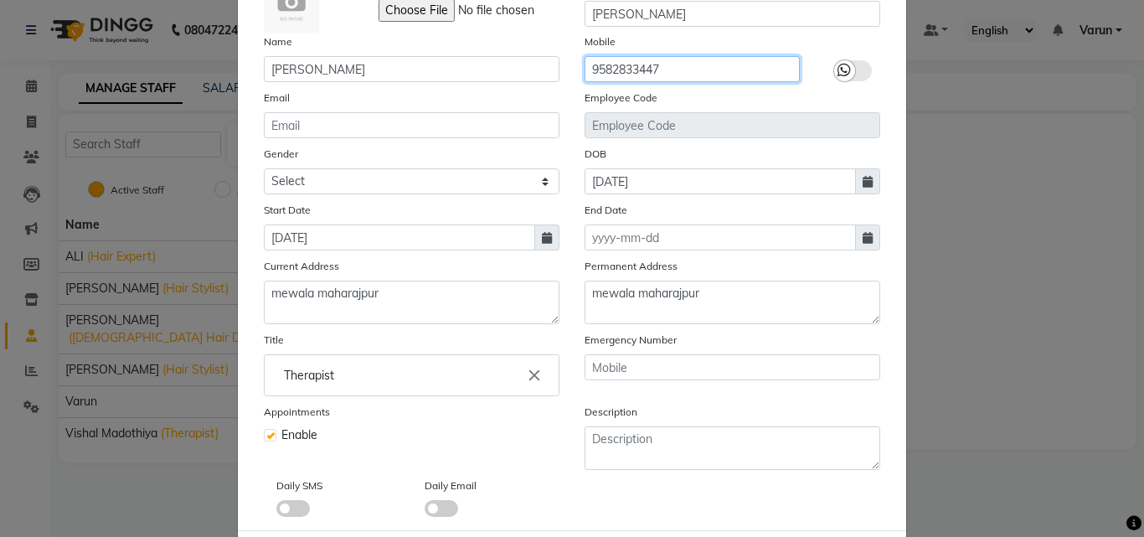
drag, startPoint x: 584, startPoint y: 71, endPoint x: 658, endPoint y: 64, distance: 74.1
click at [658, 64] on input "9582833447" at bounding box center [692, 69] width 215 height 26
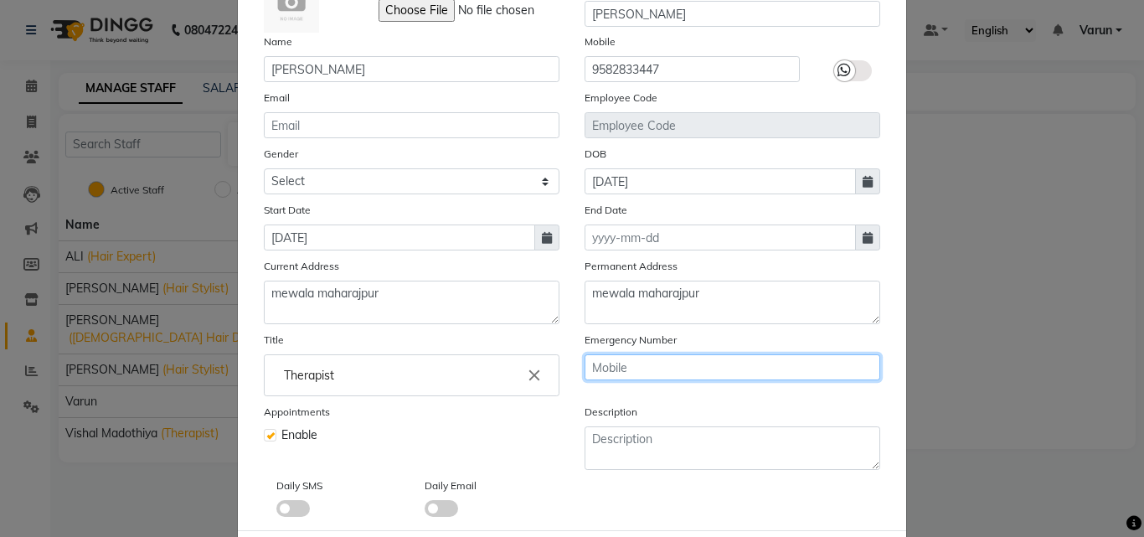
click at [617, 367] on input "text" at bounding box center [733, 367] width 296 height 26
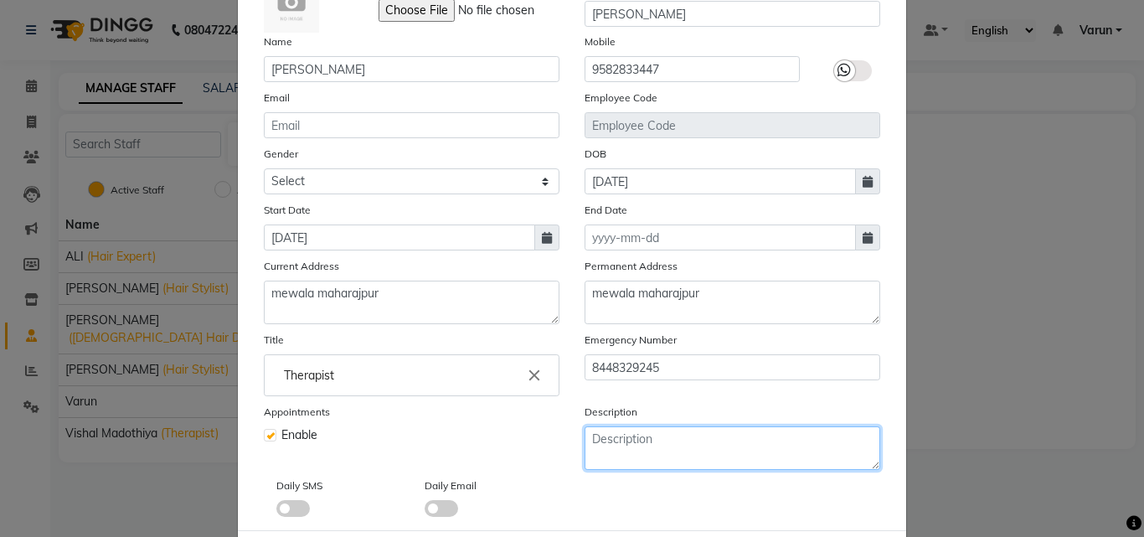
click at [684, 445] on textarea at bounding box center [733, 448] width 296 height 44
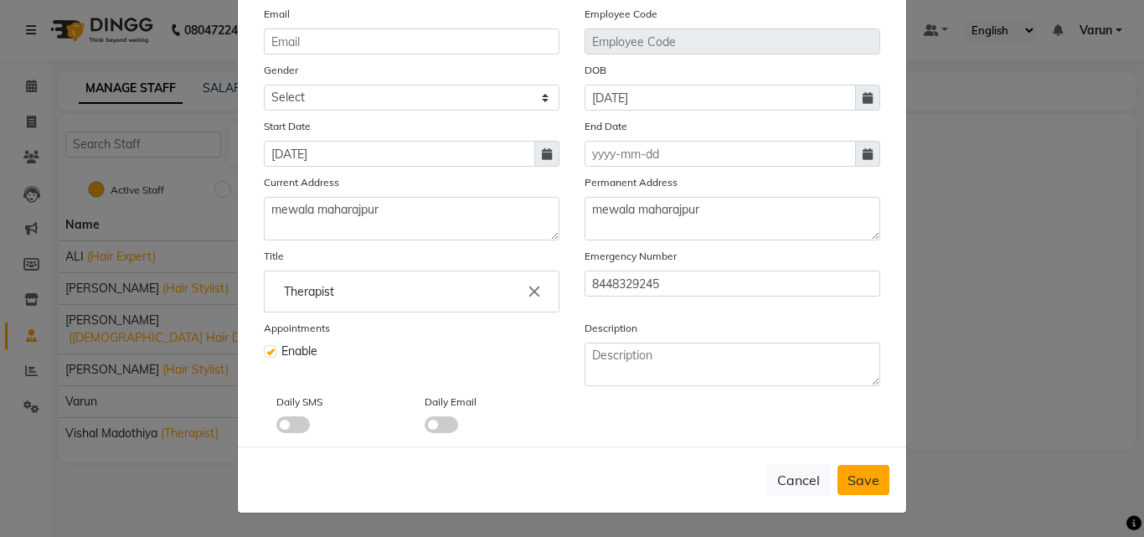
click at [854, 472] on span "Save" at bounding box center [864, 480] width 32 height 17
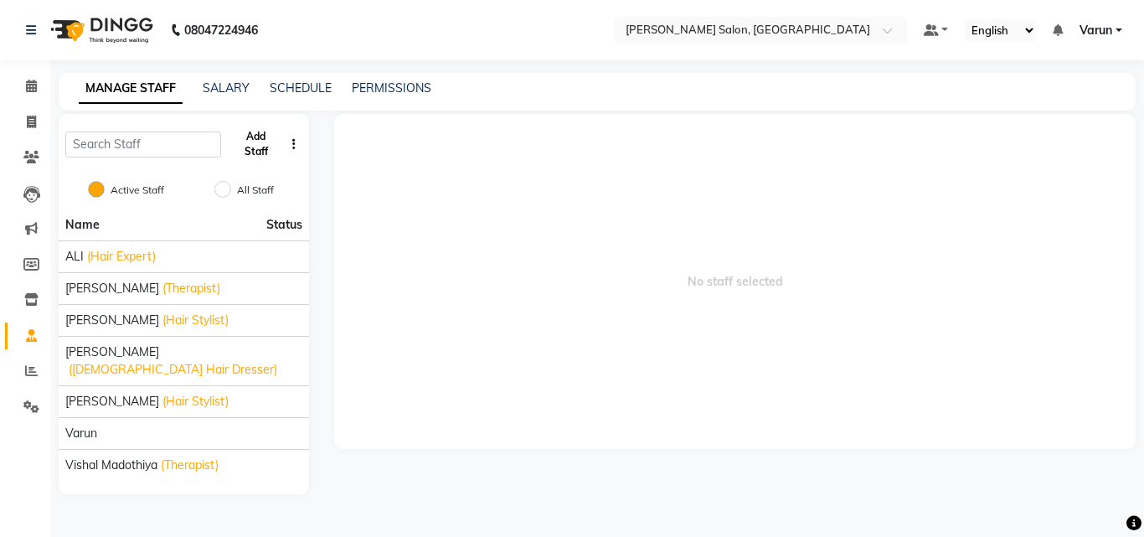
click at [238, 142] on button "Add Staff" at bounding box center [256, 144] width 56 height 44
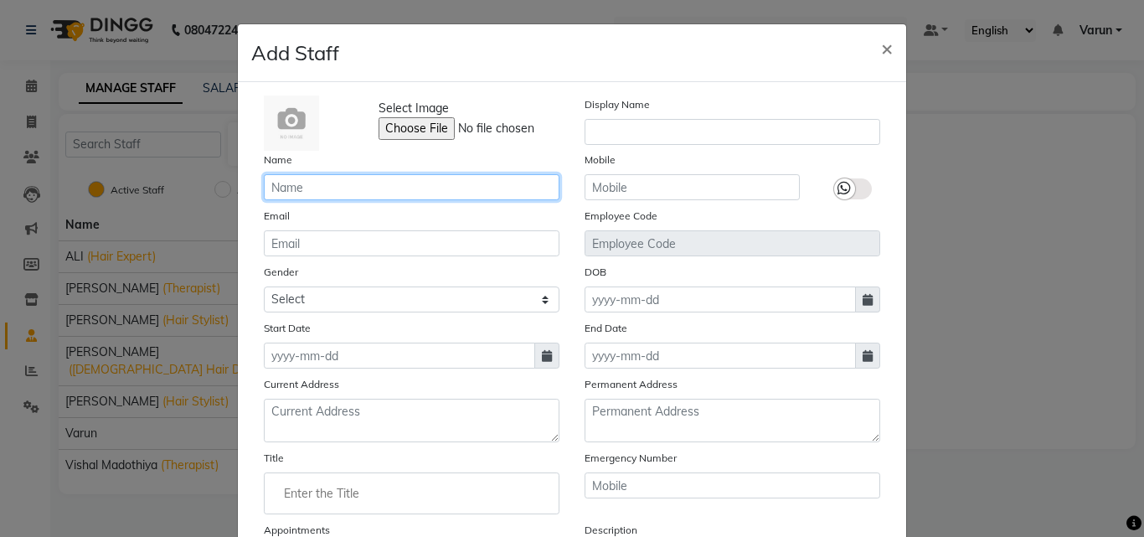
click at [333, 194] on input "text" at bounding box center [412, 187] width 296 height 26
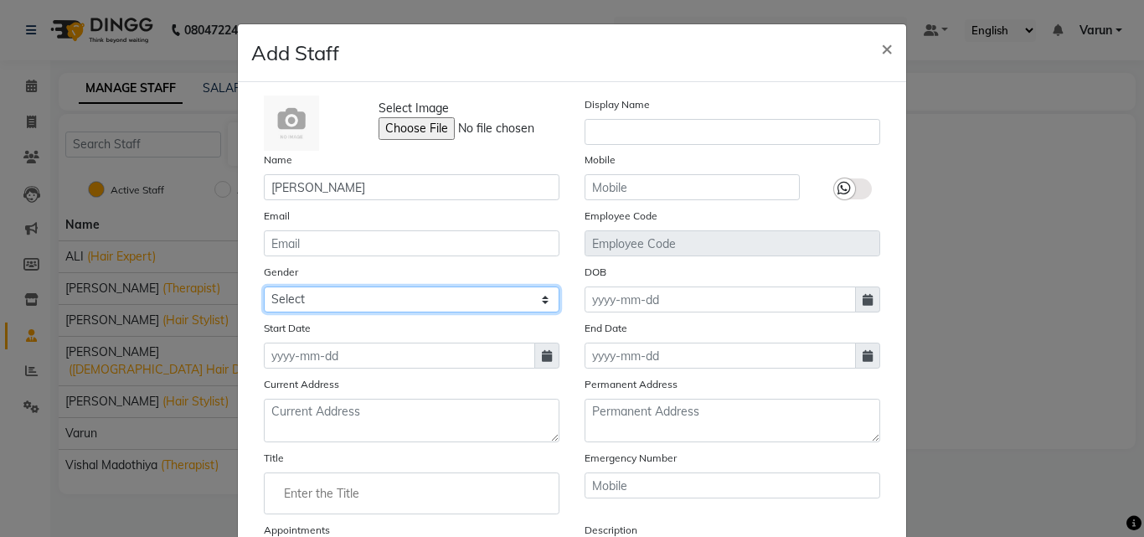
click at [321, 309] on select "Select [DEMOGRAPHIC_DATA] [DEMOGRAPHIC_DATA] Other Prefer Not To Say" at bounding box center [412, 299] width 296 height 26
click at [264, 286] on select "Select [DEMOGRAPHIC_DATA] [DEMOGRAPHIC_DATA] Other Prefer Not To Say" at bounding box center [412, 299] width 296 height 26
click at [542, 364] on span at bounding box center [546, 356] width 25 height 26
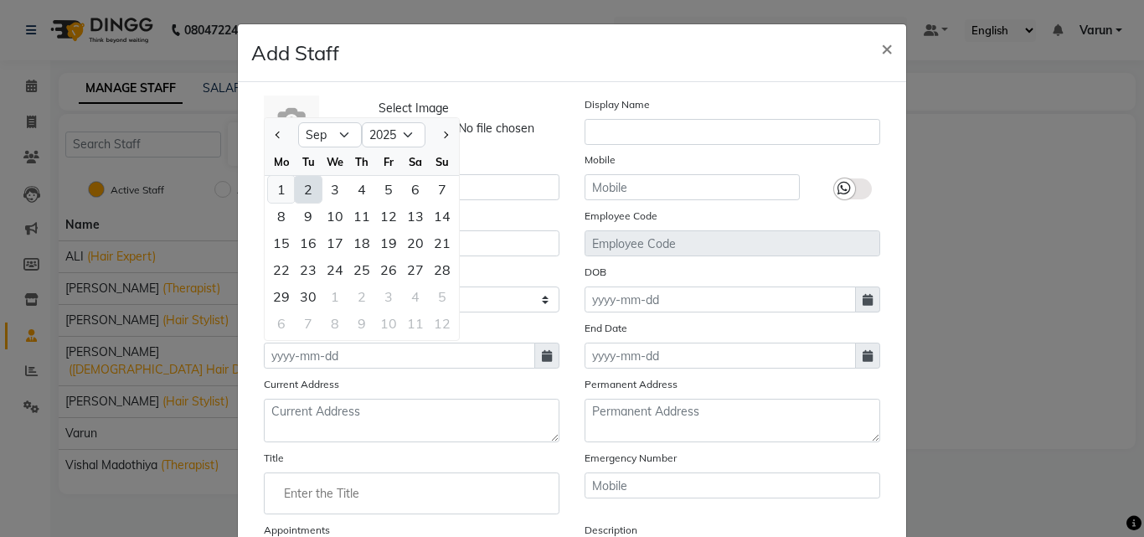
click at [275, 185] on div "1" at bounding box center [281, 189] width 27 height 27
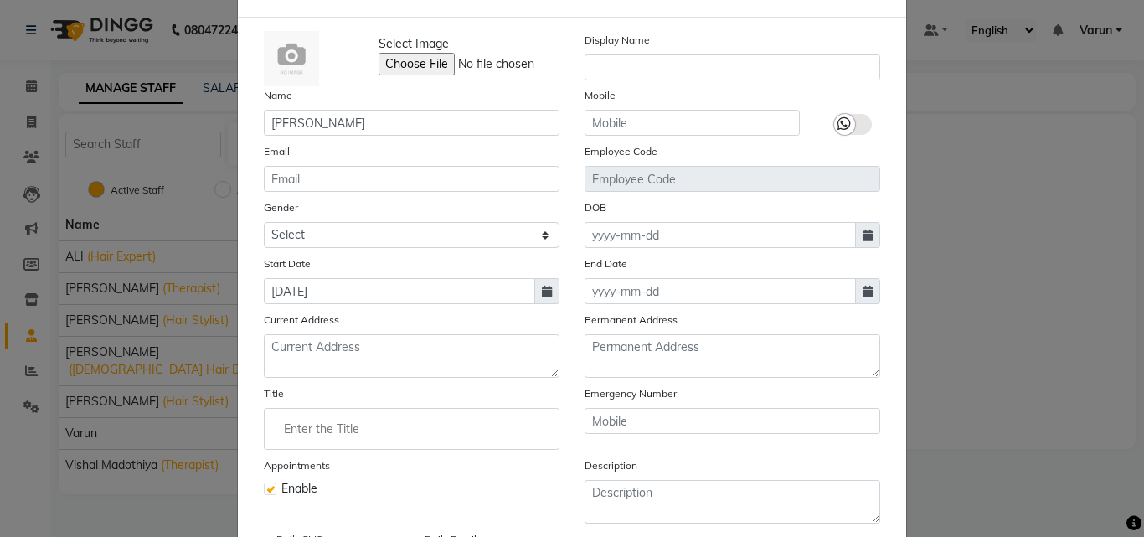
scroll to position [168, 0]
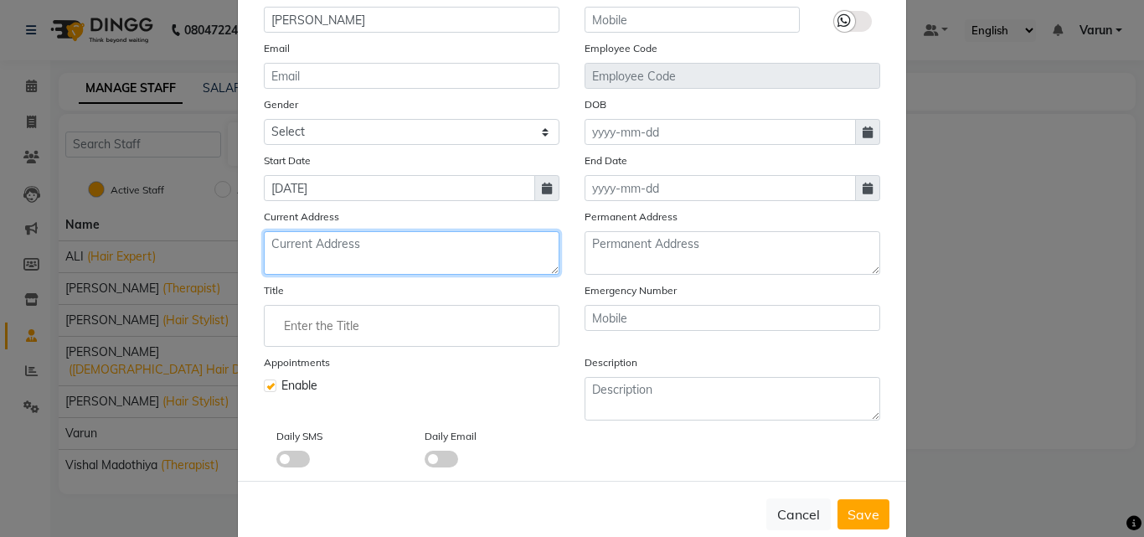
click at [357, 242] on textarea at bounding box center [412, 253] width 296 height 44
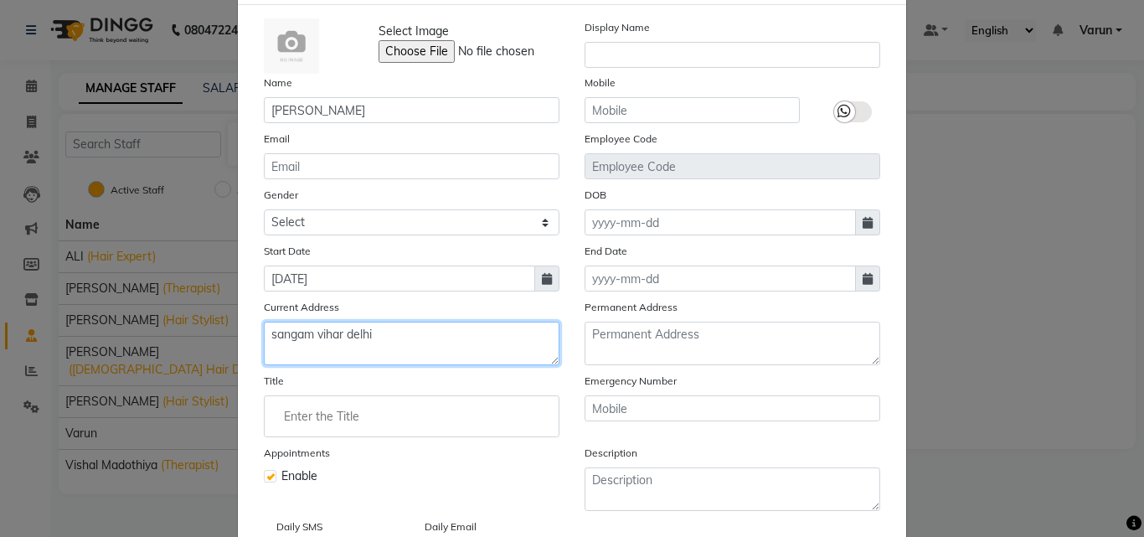
scroll to position [0, 0]
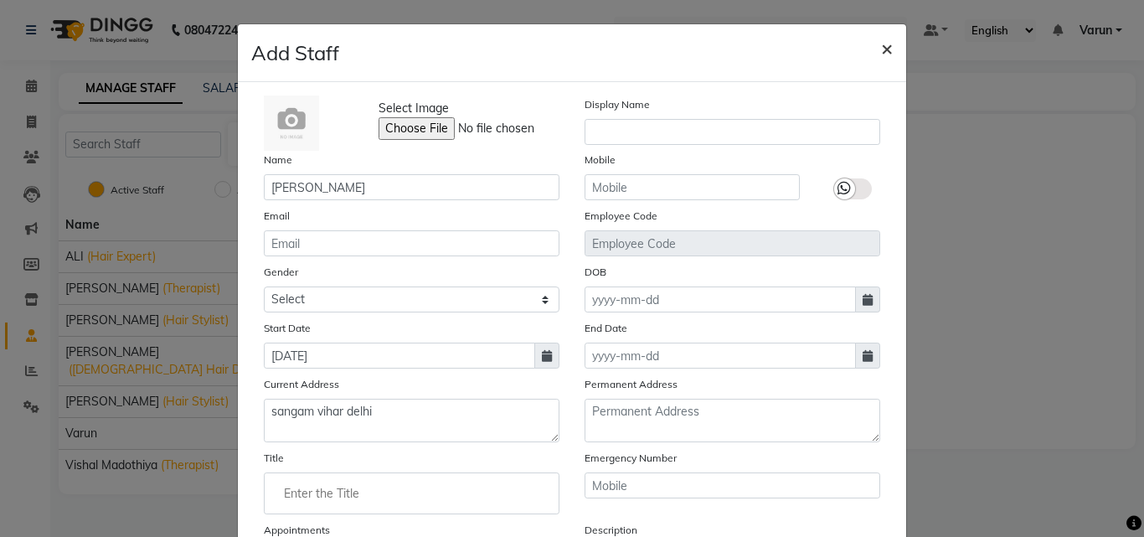
click at [890, 49] on button "×" at bounding box center [887, 47] width 39 height 47
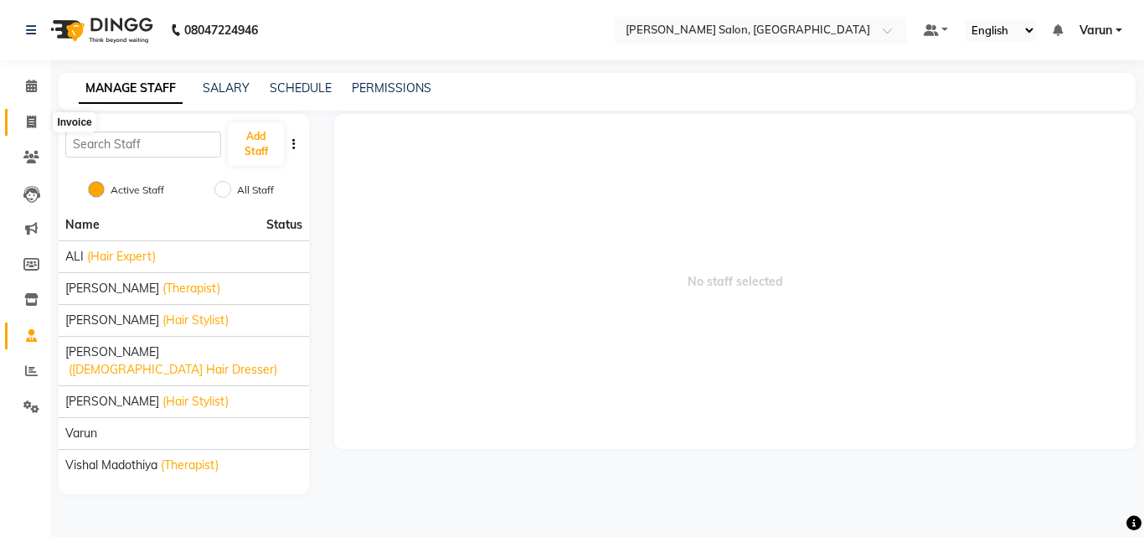
click at [22, 116] on span at bounding box center [31, 122] width 29 height 19
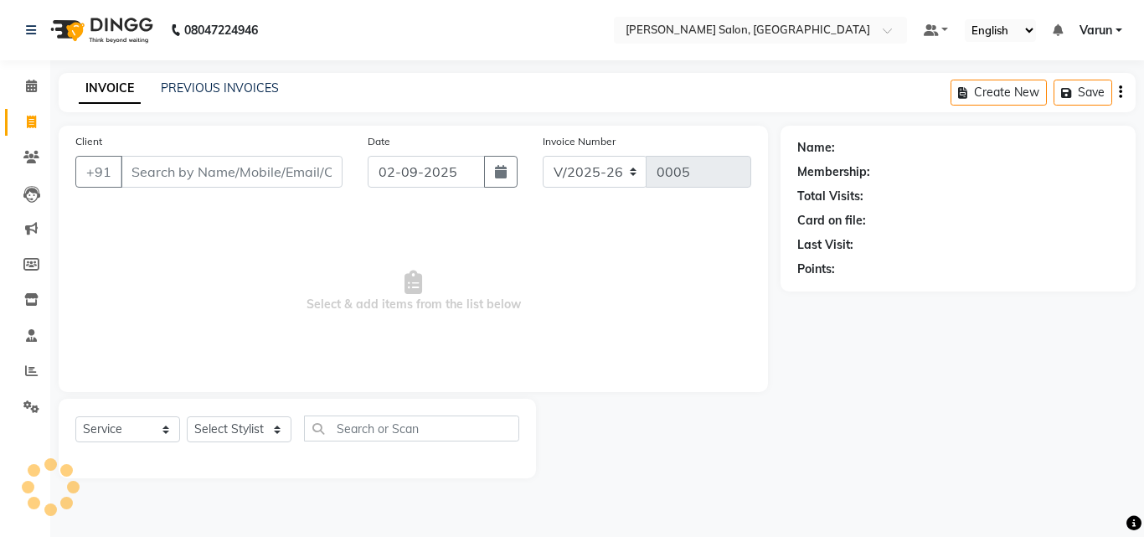
click at [250, 166] on input "Client" at bounding box center [232, 172] width 222 height 32
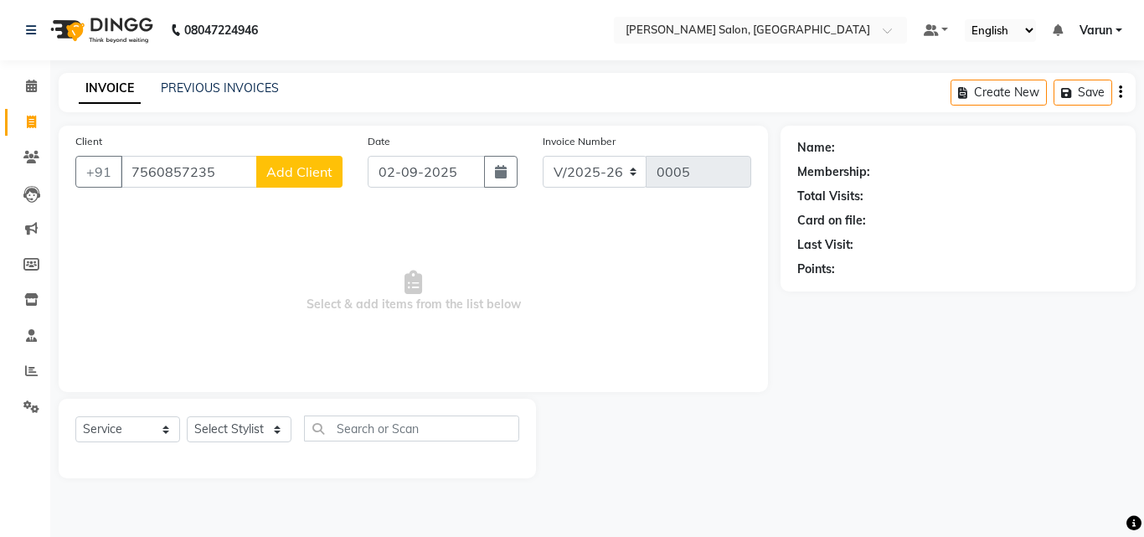
click at [287, 178] on span "Add Client" at bounding box center [299, 171] width 66 height 17
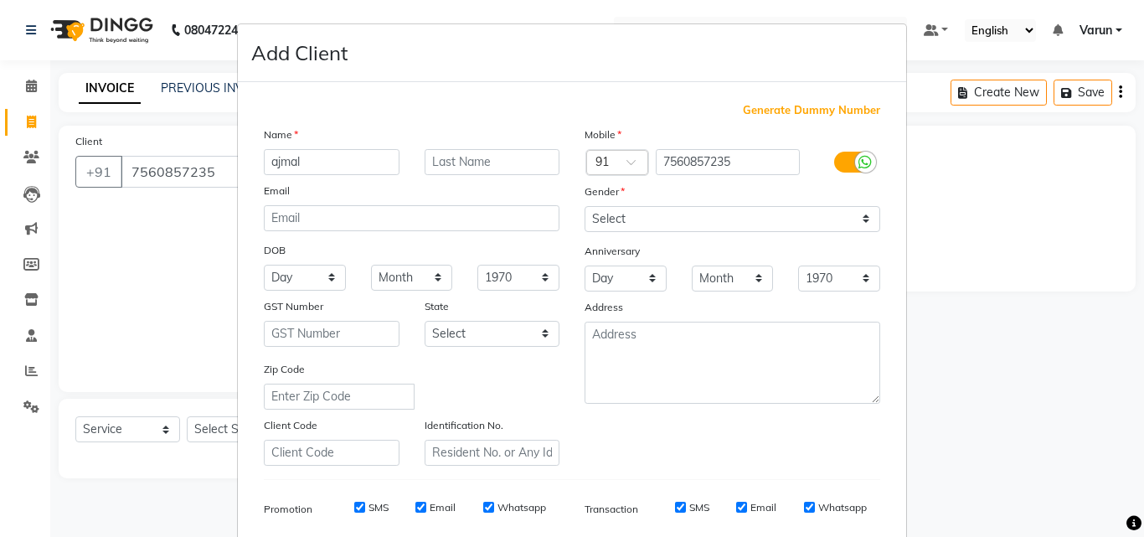
scroll to position [84, 0]
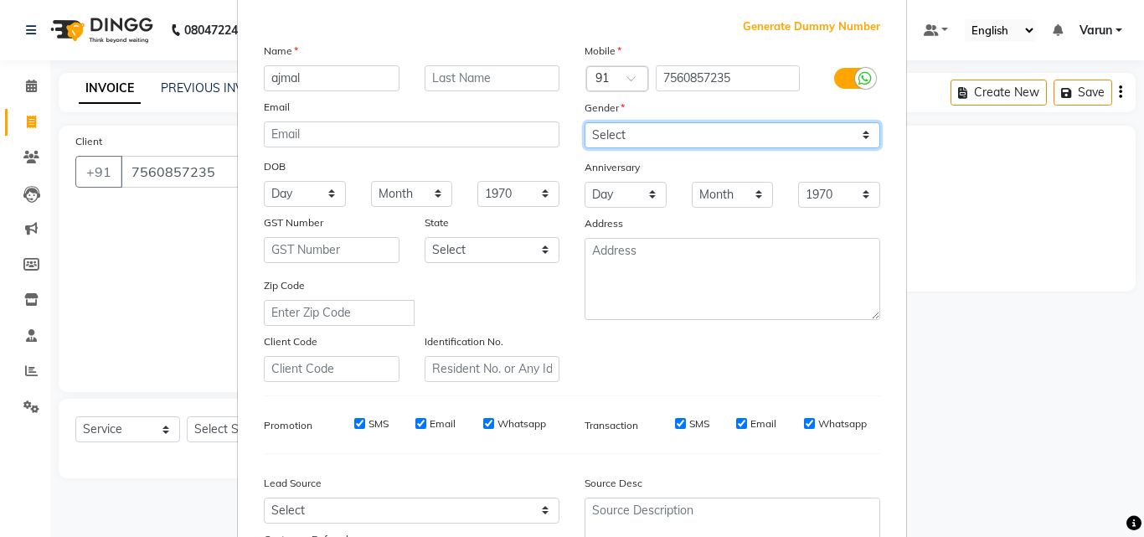
click at [721, 132] on select "Select [DEMOGRAPHIC_DATA] [DEMOGRAPHIC_DATA] Other Prefer Not To Say" at bounding box center [733, 135] width 296 height 26
click at [585, 122] on select "Select [DEMOGRAPHIC_DATA] [DEMOGRAPHIC_DATA] Other Prefer Not To Say" at bounding box center [733, 135] width 296 height 26
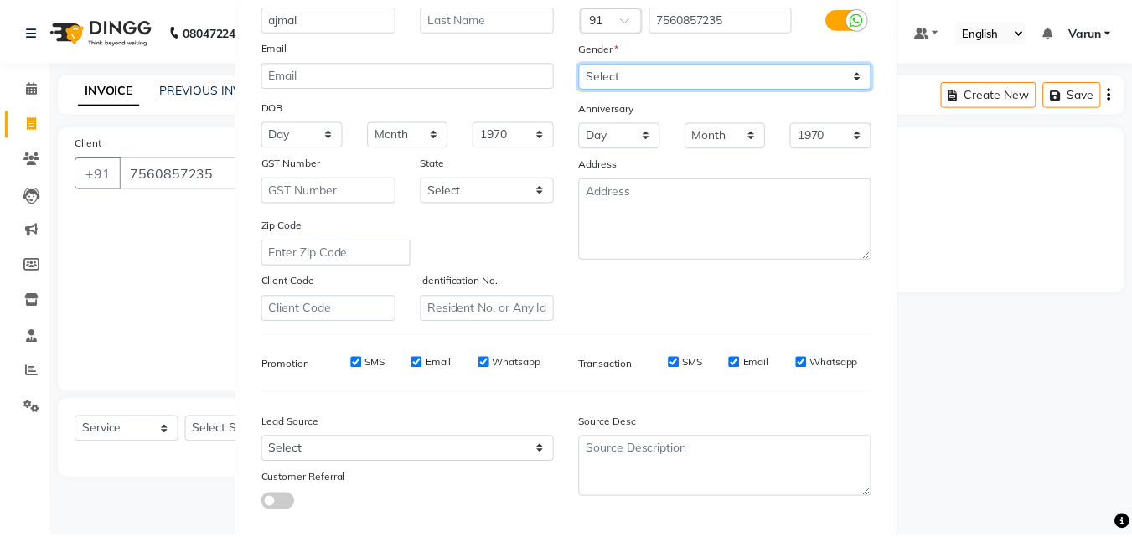
scroll to position [236, 0]
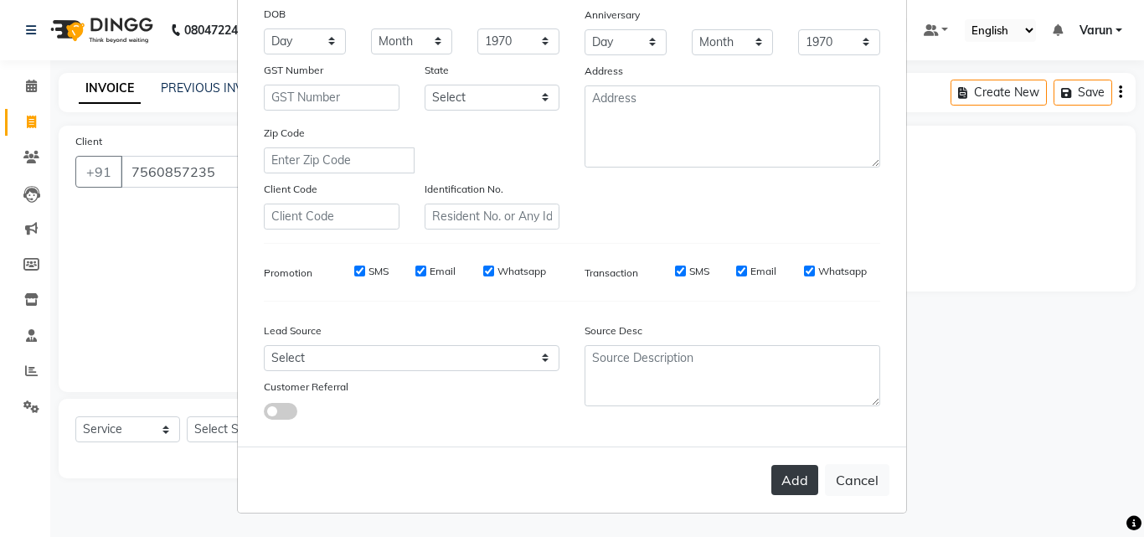
click at [796, 479] on button "Add" at bounding box center [794, 480] width 47 height 30
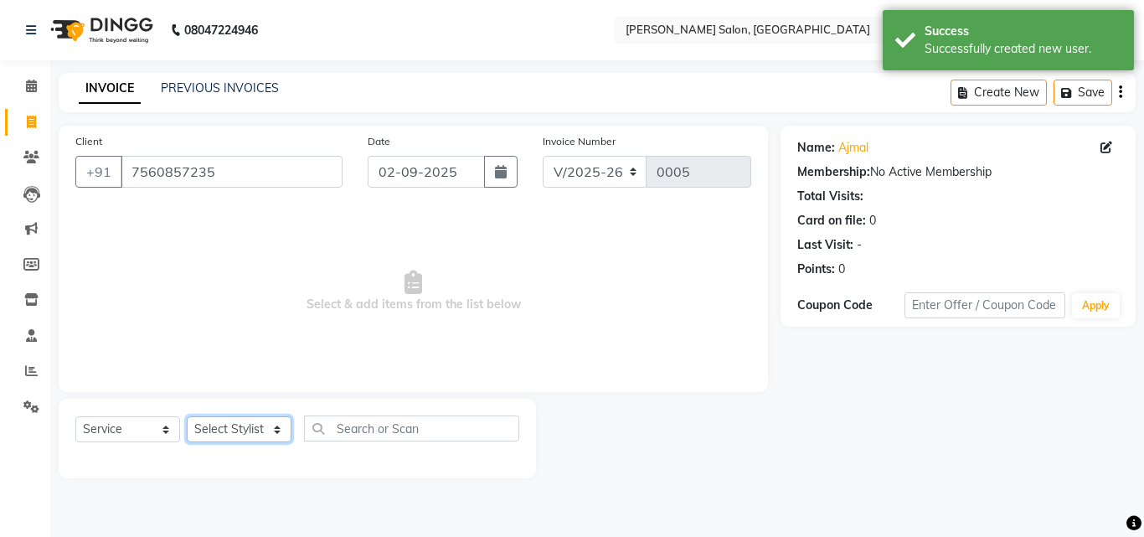
click at [253, 428] on select "Select Stylist ALI arvind kumar avinash pawar jitender thakur rahul yadav Varun…" at bounding box center [239, 429] width 105 height 26
click at [187, 416] on select "Select Stylist ALI arvind kumar avinash pawar jitender thakur rahul yadav Varun…" at bounding box center [239, 429] width 105 height 26
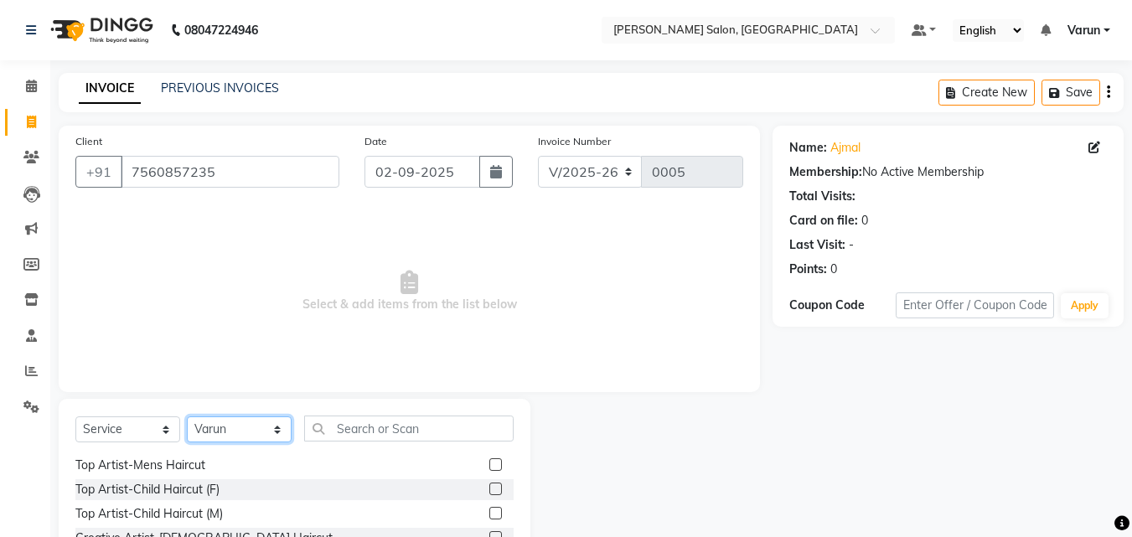
scroll to position [0, 0]
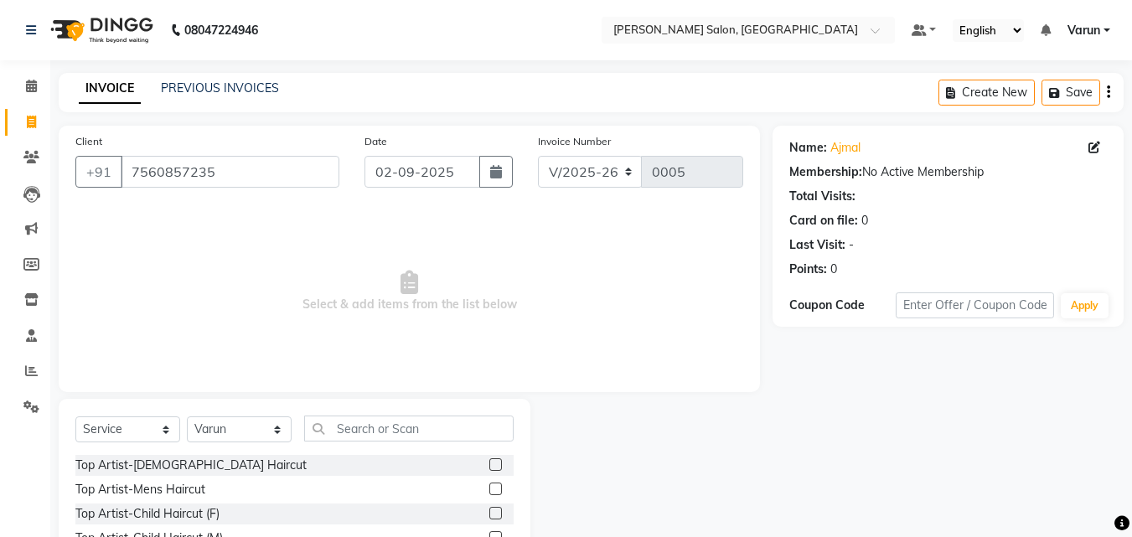
click at [489, 489] on label at bounding box center [495, 488] width 13 height 13
click at [489, 489] on input "checkbox" at bounding box center [494, 489] width 11 height 11
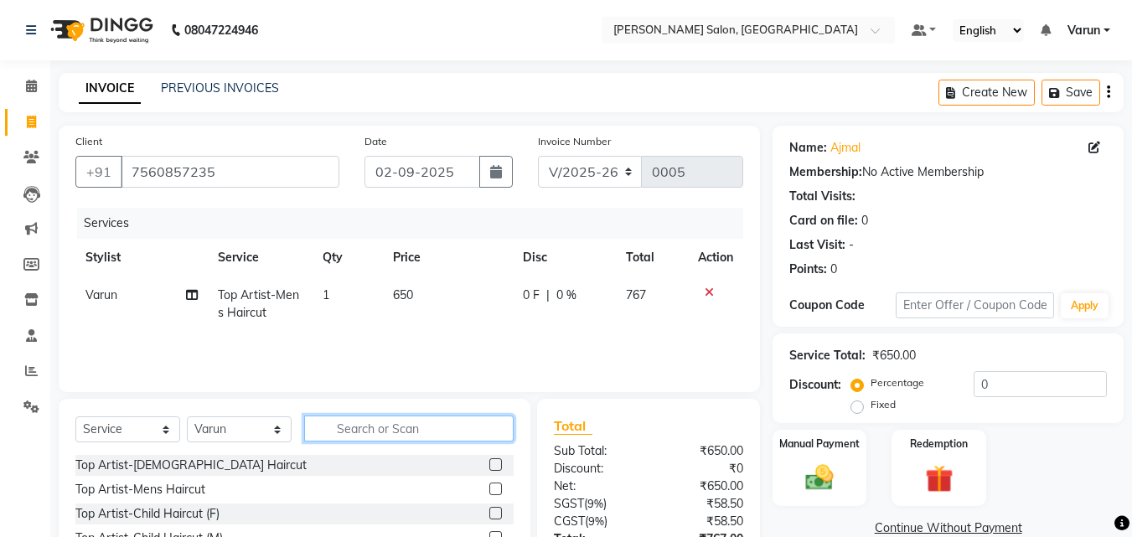
click at [407, 428] on input "text" at bounding box center [408, 428] width 209 height 26
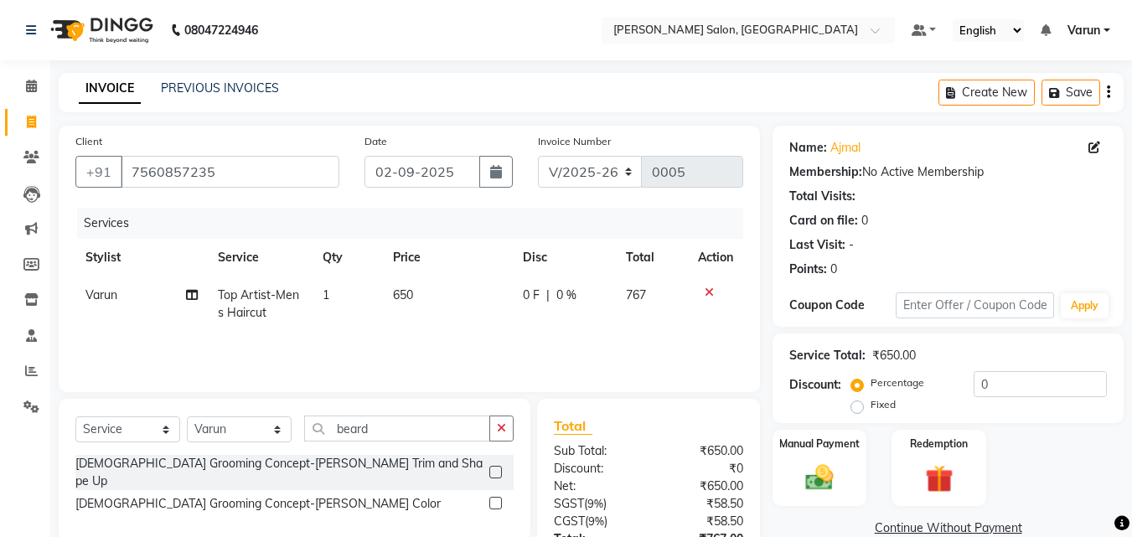
click at [496, 467] on label at bounding box center [495, 472] width 13 height 13
click at [496, 467] on input "checkbox" at bounding box center [494, 472] width 11 height 11
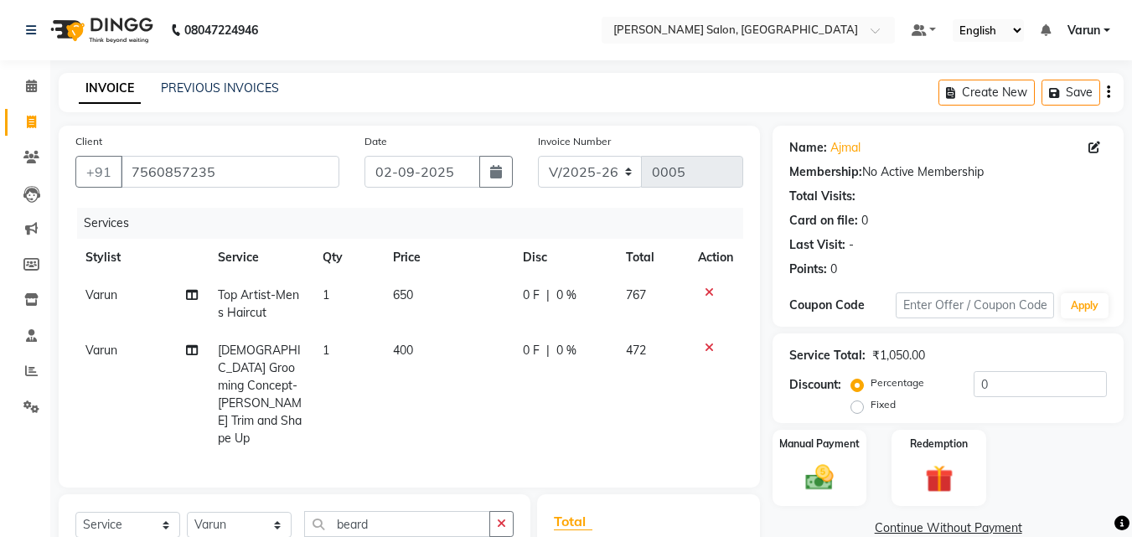
scroll to position [206, 0]
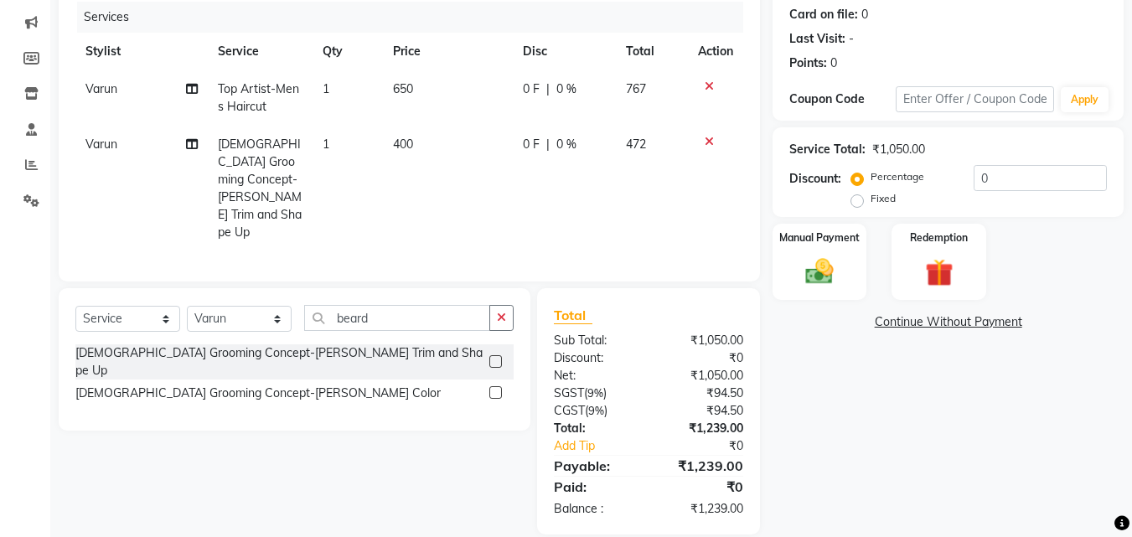
click at [875, 269] on div "Manual Payment Redemption" at bounding box center [948, 262] width 376 height 76
click at [849, 270] on div "Manual Payment" at bounding box center [820, 262] width 98 height 80
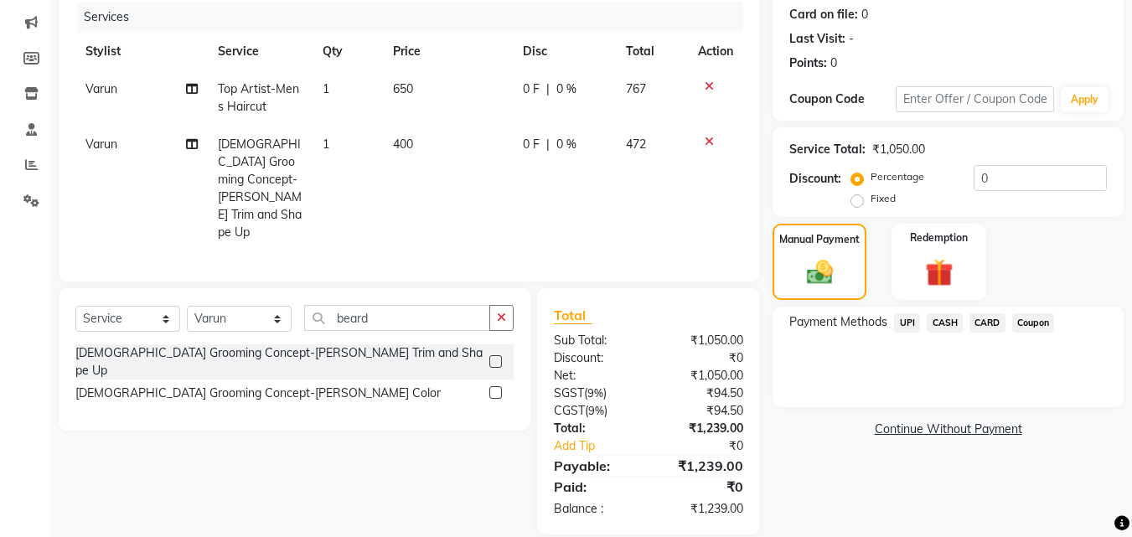
click at [915, 325] on span "UPI" at bounding box center [907, 322] width 26 height 19
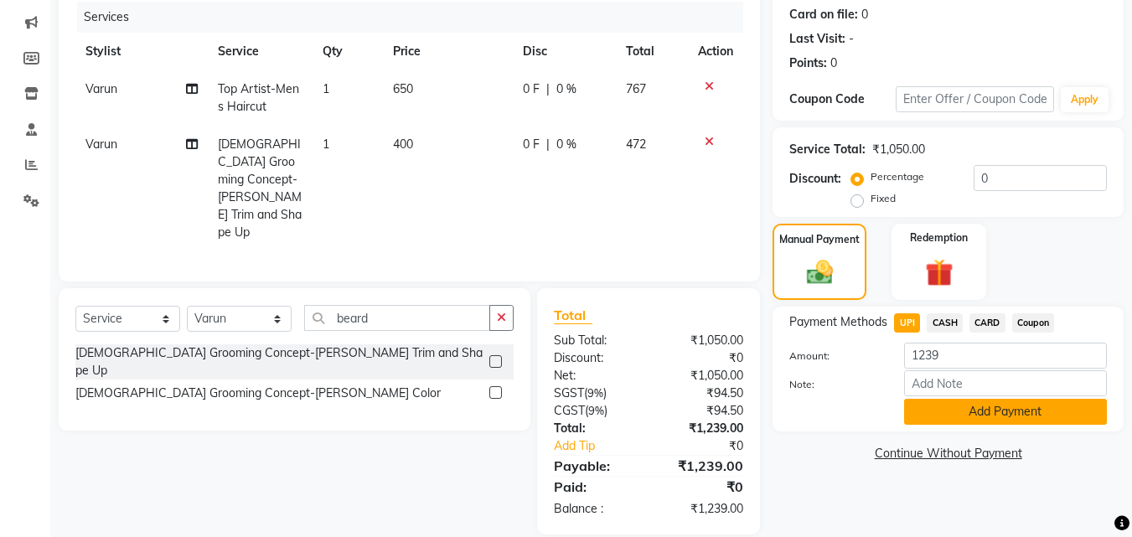
click at [964, 408] on button "Add Payment" at bounding box center [1005, 412] width 203 height 26
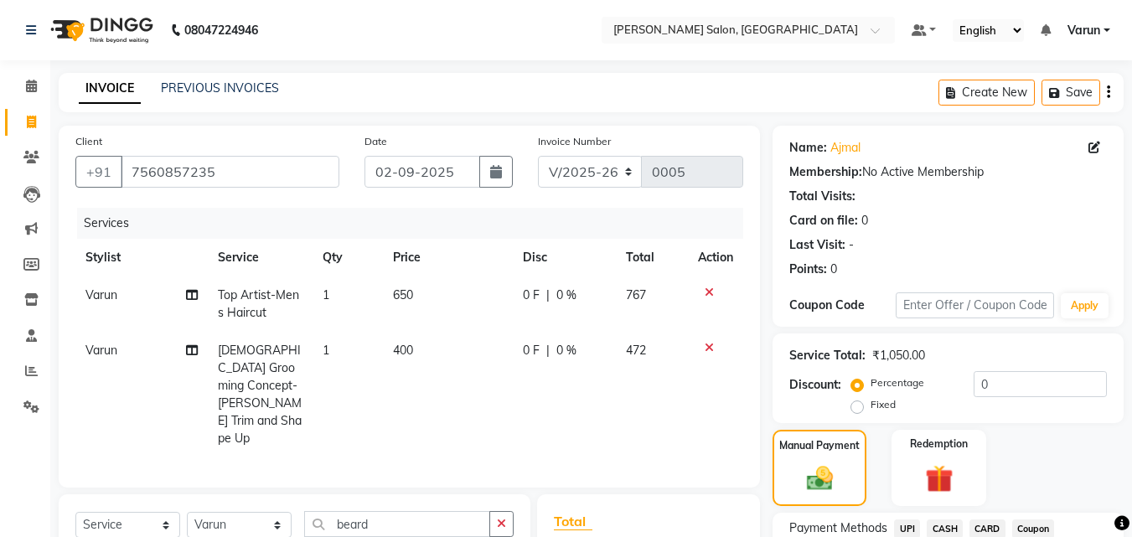
scroll to position [241, 0]
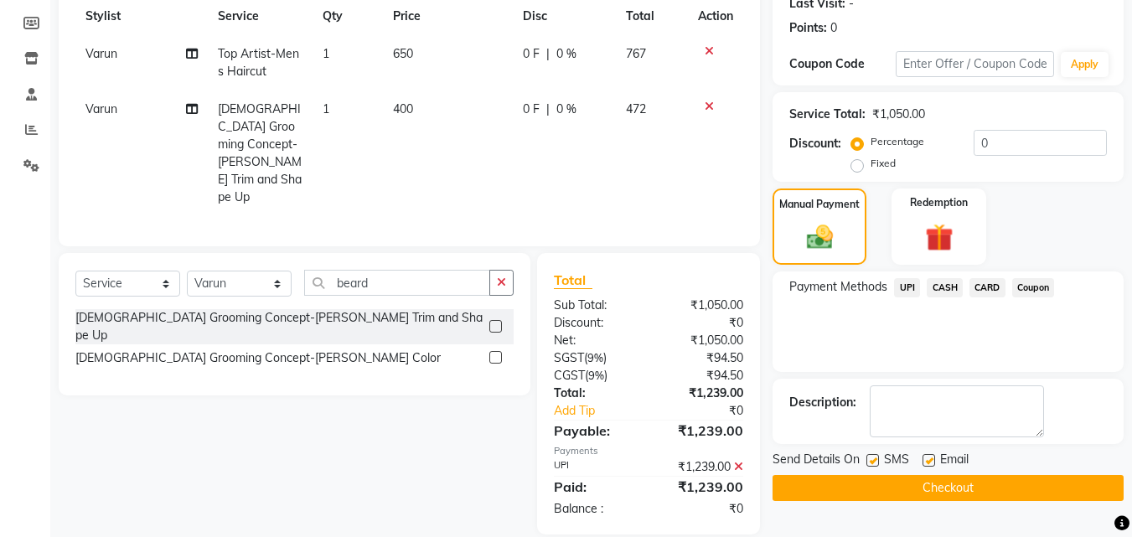
click at [939, 486] on button "Checkout" at bounding box center [947, 488] width 351 height 26
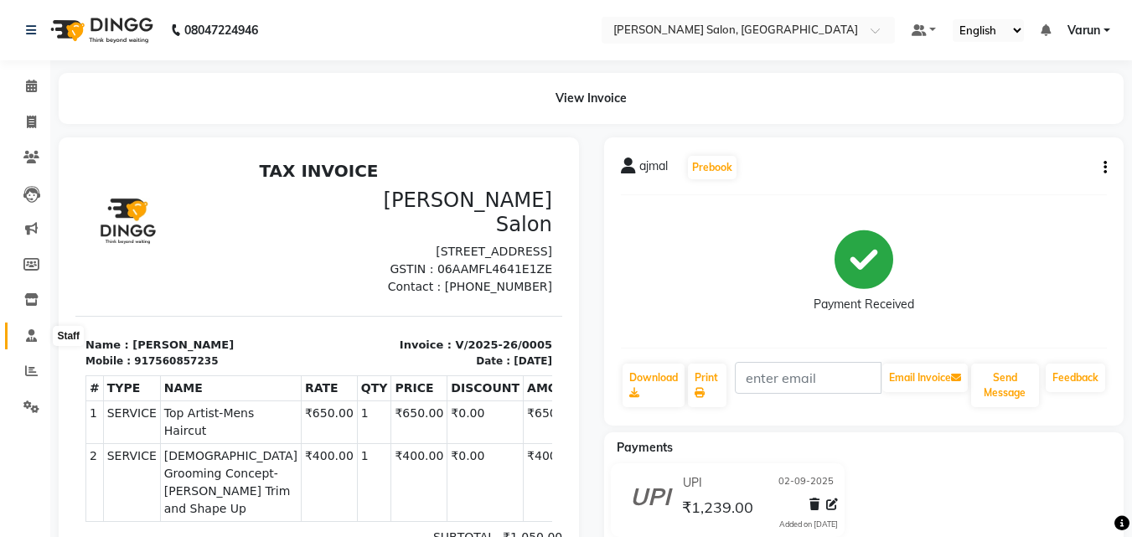
click at [28, 336] on icon at bounding box center [31, 335] width 11 height 13
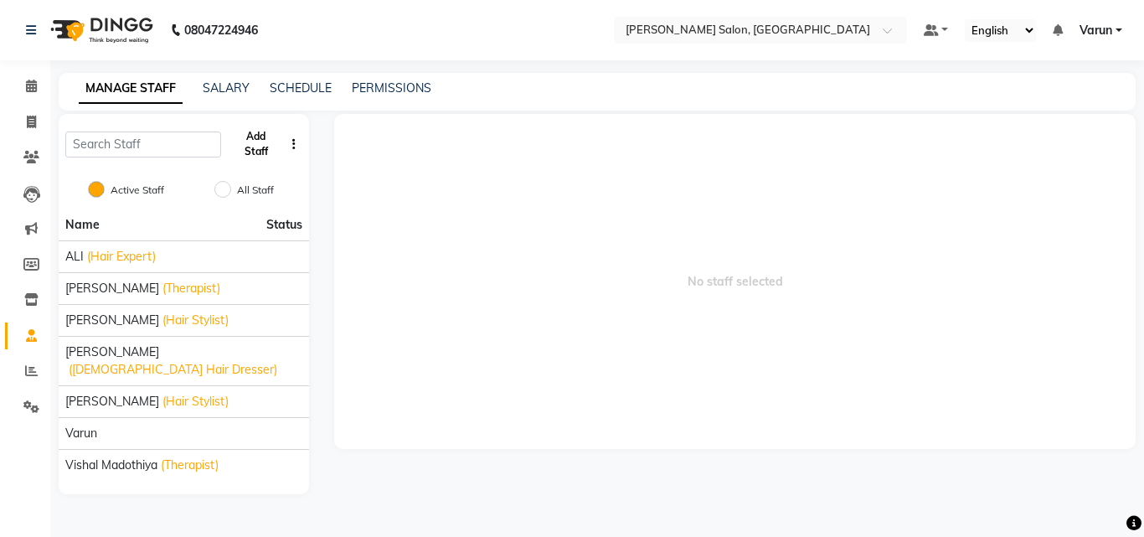
click at [243, 138] on button "Add Staff" at bounding box center [256, 144] width 56 height 44
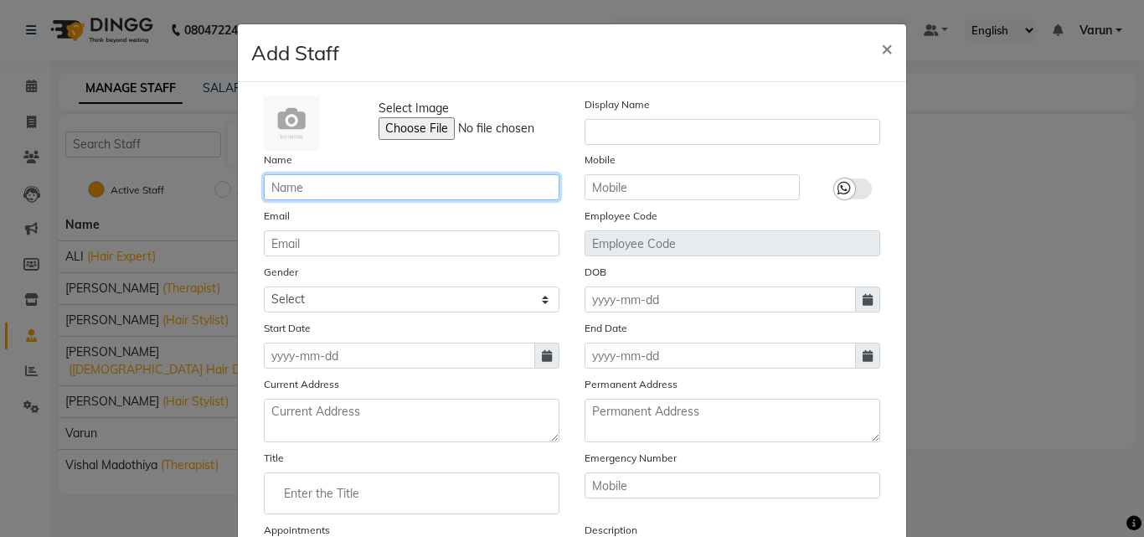
click at [359, 188] on input "text" at bounding box center [412, 187] width 296 height 26
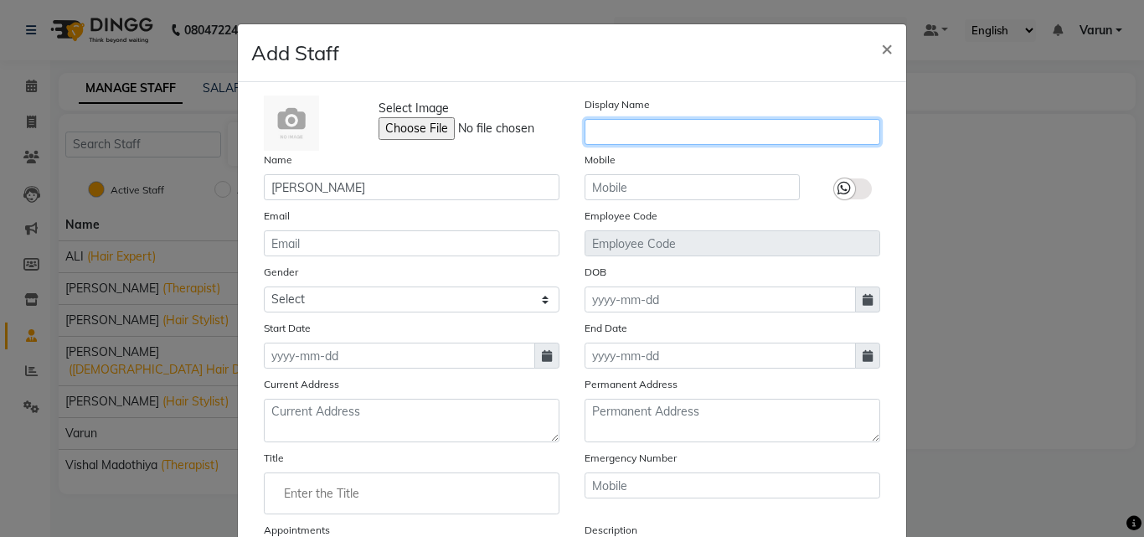
click at [689, 133] on input "text" at bounding box center [733, 132] width 296 height 26
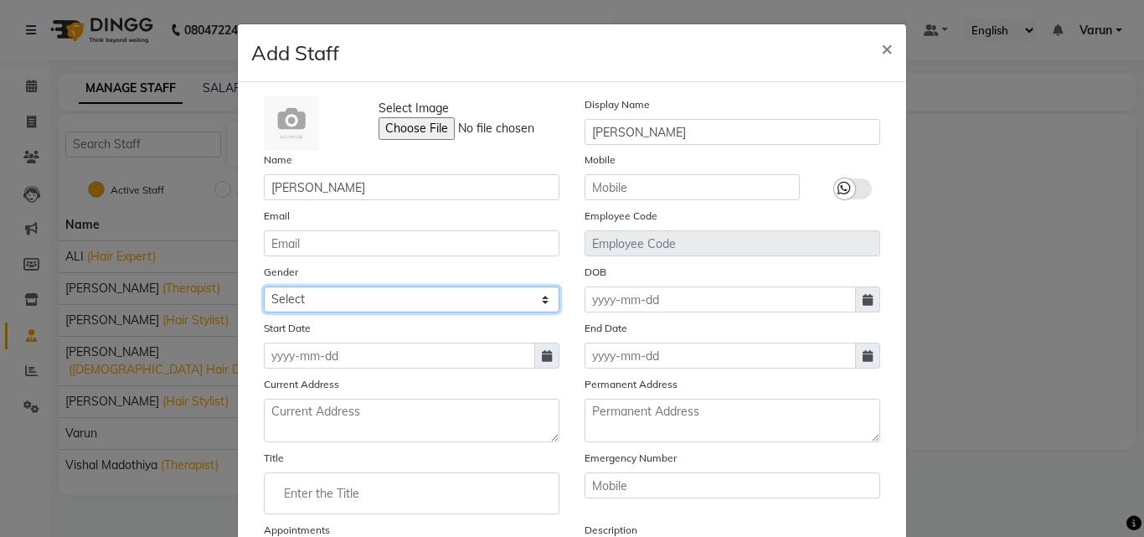
click at [400, 295] on select "Select [DEMOGRAPHIC_DATA] [DEMOGRAPHIC_DATA] Other Prefer Not To Say" at bounding box center [412, 299] width 296 height 26
click at [264, 286] on select "Select [DEMOGRAPHIC_DATA] [DEMOGRAPHIC_DATA] Other Prefer Not To Say" at bounding box center [412, 299] width 296 height 26
click at [360, 307] on select "Select [DEMOGRAPHIC_DATA] [DEMOGRAPHIC_DATA] Other Prefer Not To Say" at bounding box center [412, 299] width 296 height 26
click at [264, 286] on select "Select [DEMOGRAPHIC_DATA] [DEMOGRAPHIC_DATA] Other Prefer Not To Say" at bounding box center [412, 299] width 296 height 26
click at [542, 355] on icon at bounding box center [547, 356] width 10 height 12
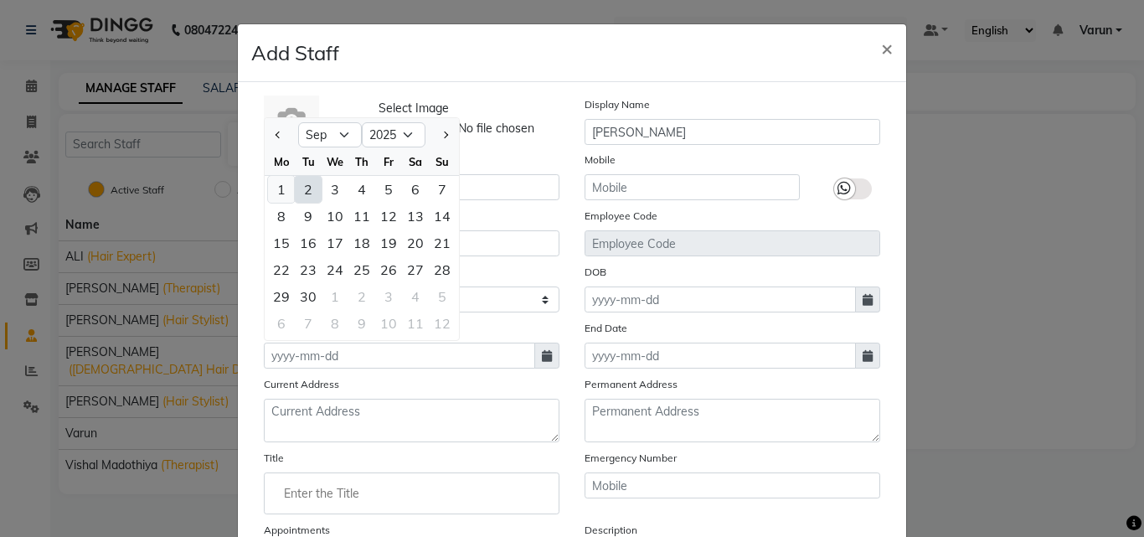
click at [279, 185] on div "1" at bounding box center [281, 189] width 27 height 27
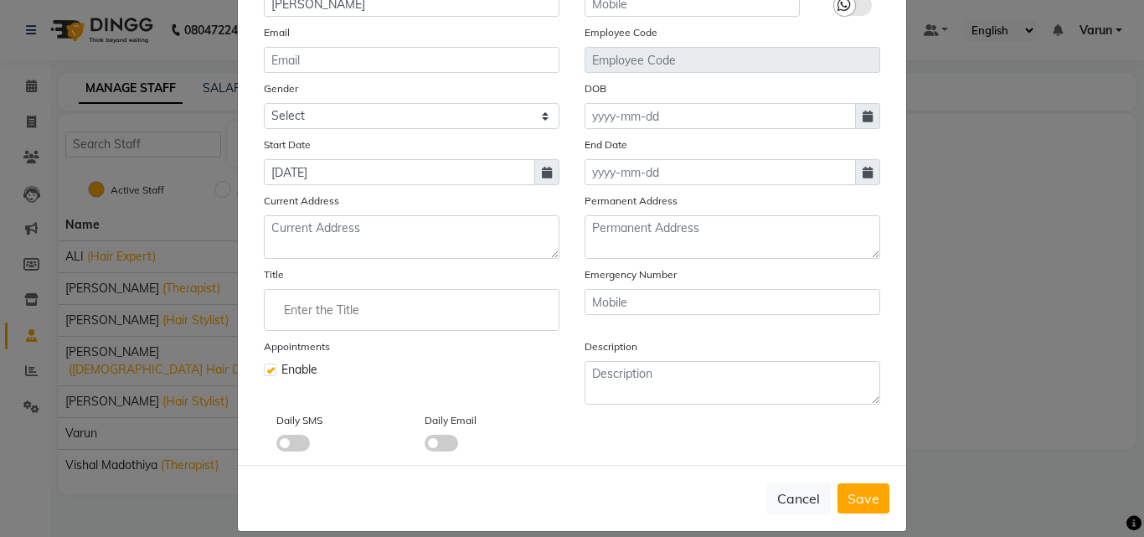
scroll to position [202, 0]
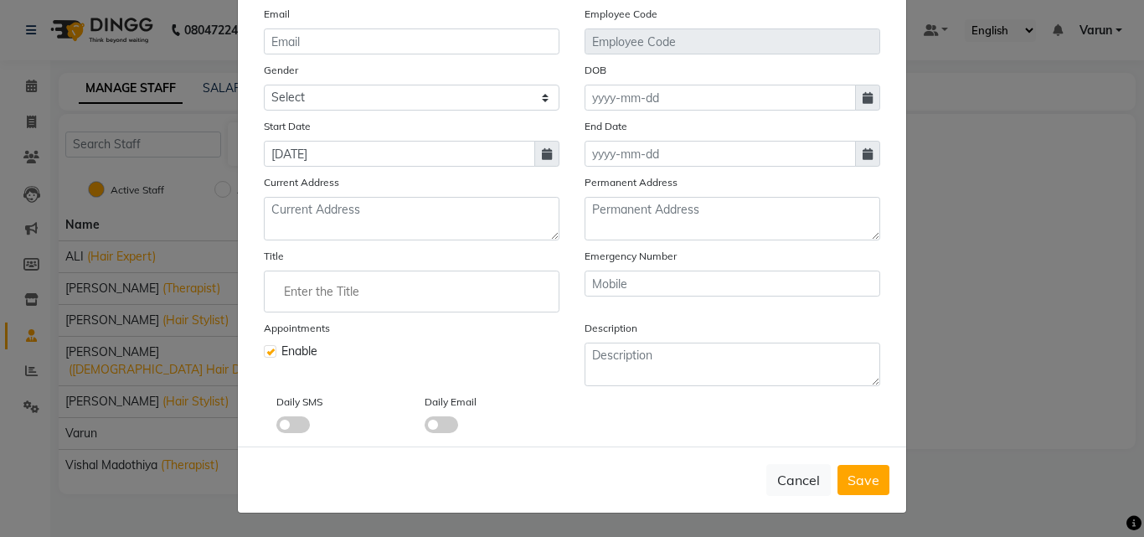
click at [517, 288] on input "Enter the Title" at bounding box center [411, 292] width 281 height 34
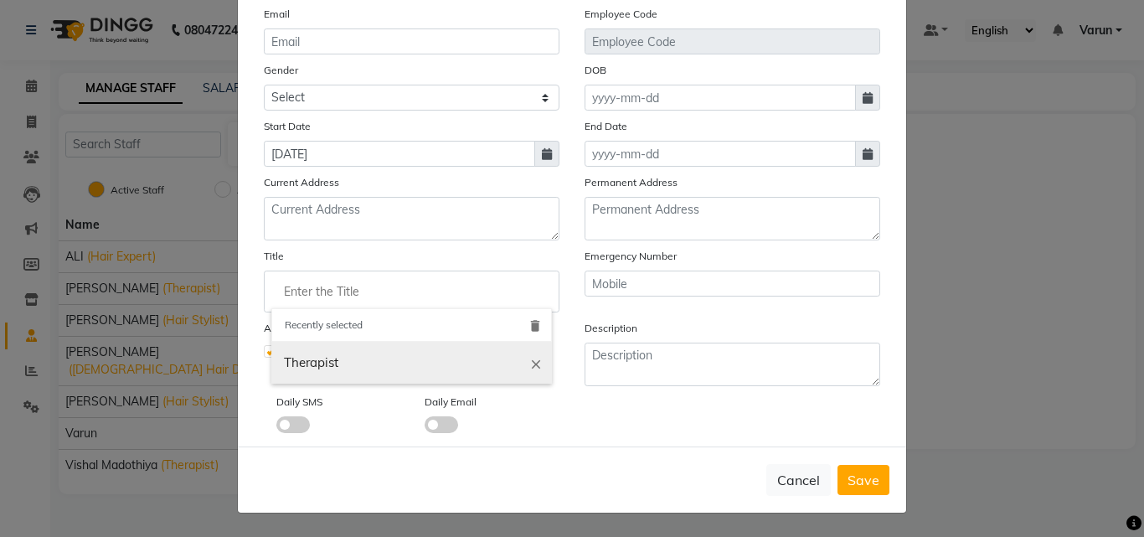
click at [532, 358] on icon "close" at bounding box center [536, 363] width 15 height 15
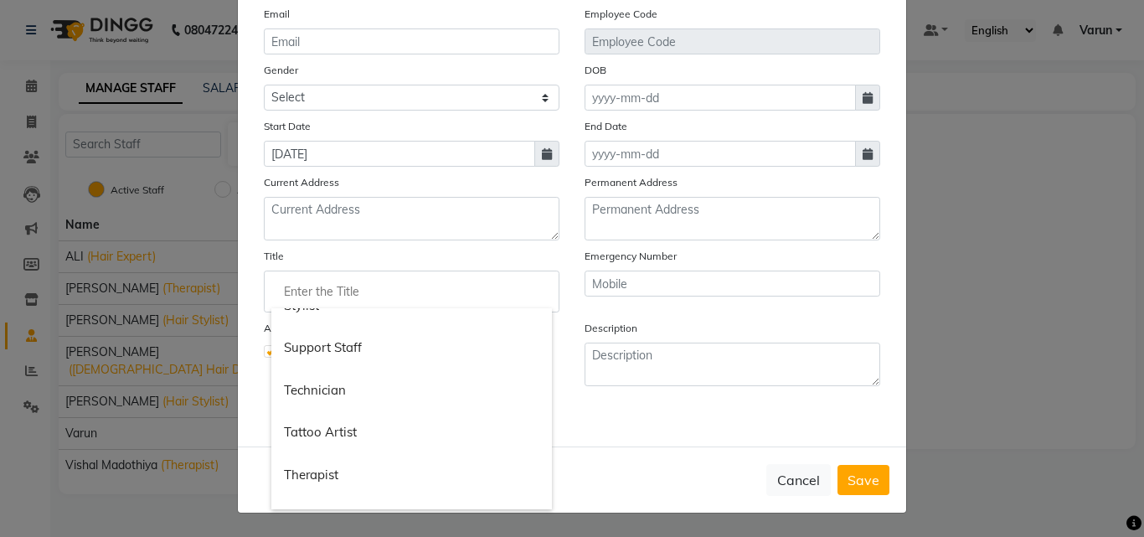
scroll to position [1957, 0]
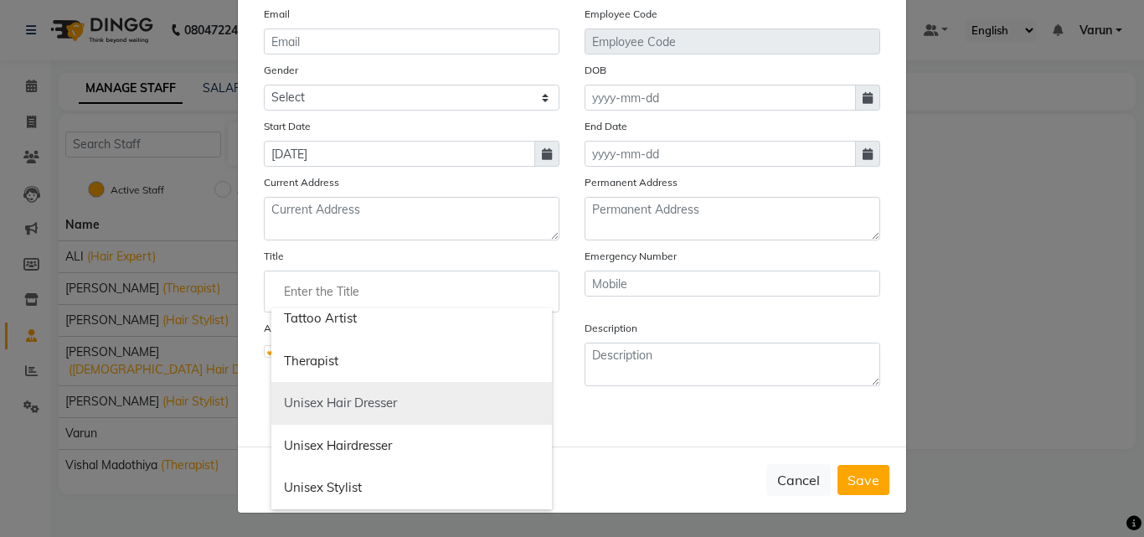
click at [315, 404] on link "Unisex Hair Dresser" at bounding box center [411, 403] width 281 height 43
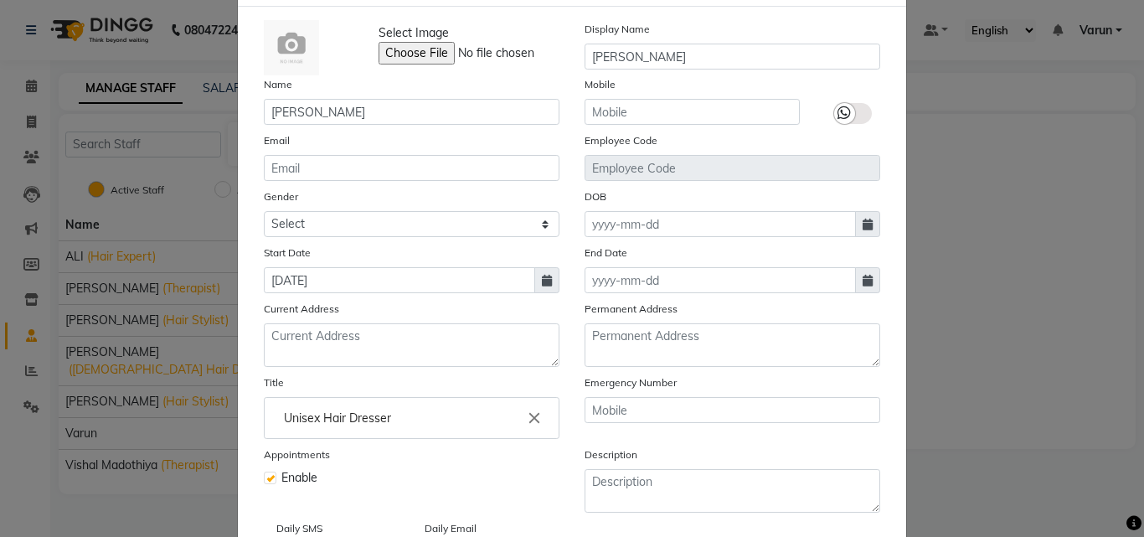
scroll to position [34, 0]
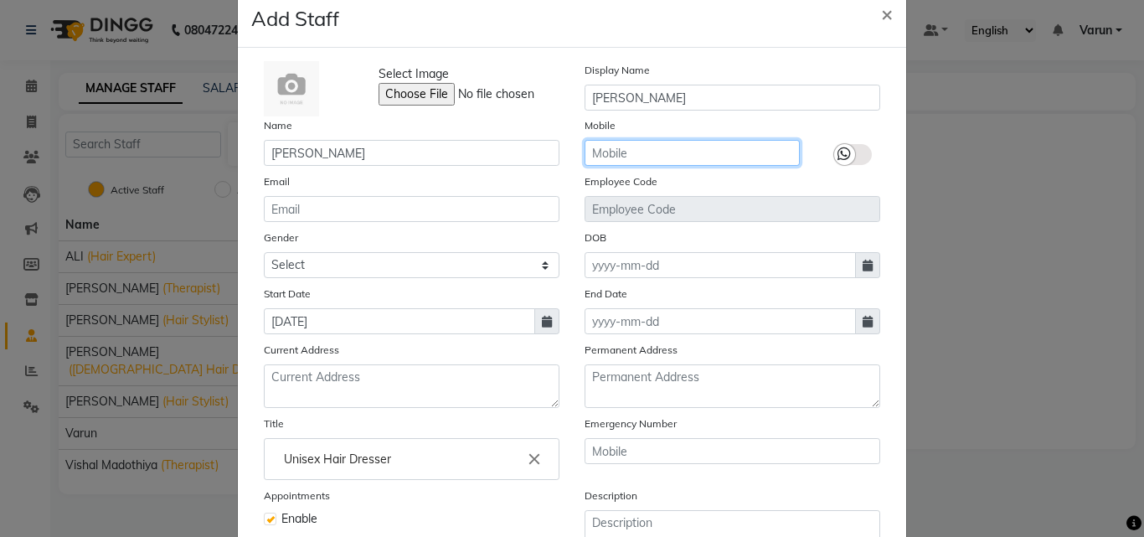
click at [662, 161] on input "text" at bounding box center [692, 153] width 215 height 26
click at [869, 271] on span at bounding box center [867, 265] width 25 height 26
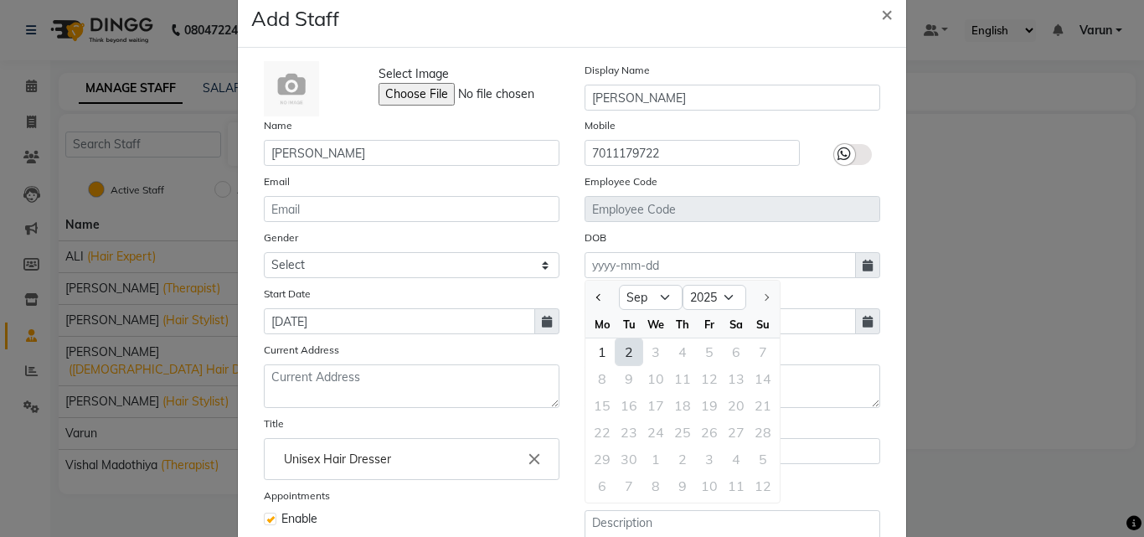
click at [1011, 348] on ngb-modal-window "Add Staff × Select Image Display Name sam ali Name sam ali Mobile 7011179722 Em…" at bounding box center [572, 268] width 1144 height 537
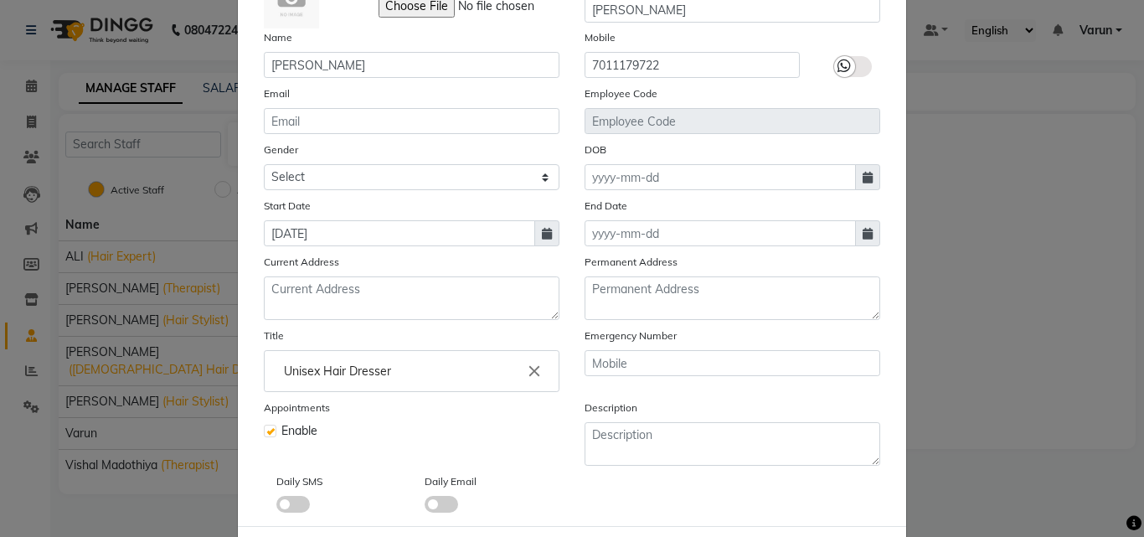
scroll to position [202, 0]
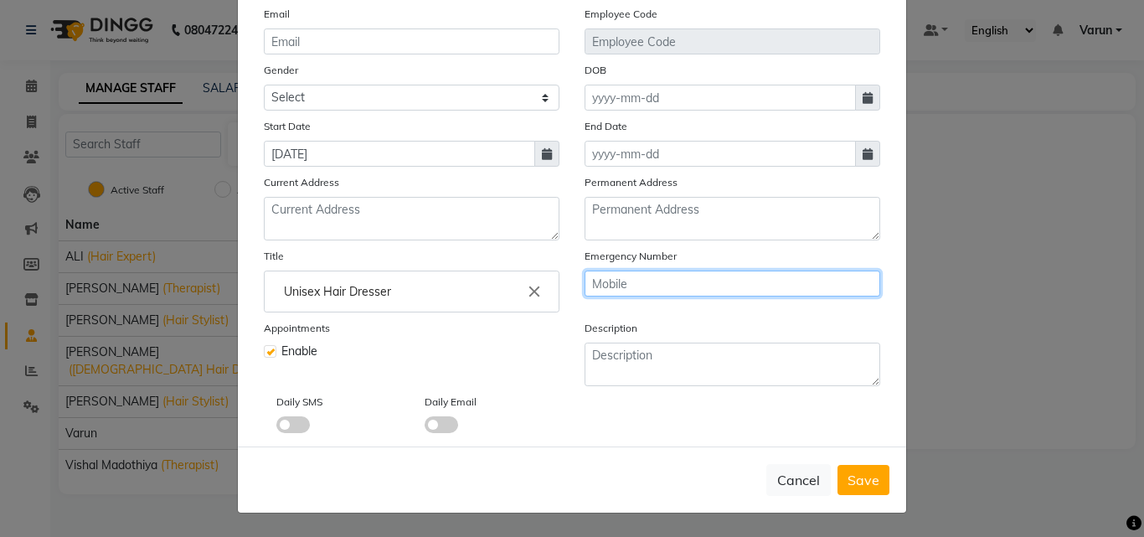
click at [725, 282] on input "text" at bounding box center [733, 284] width 296 height 26
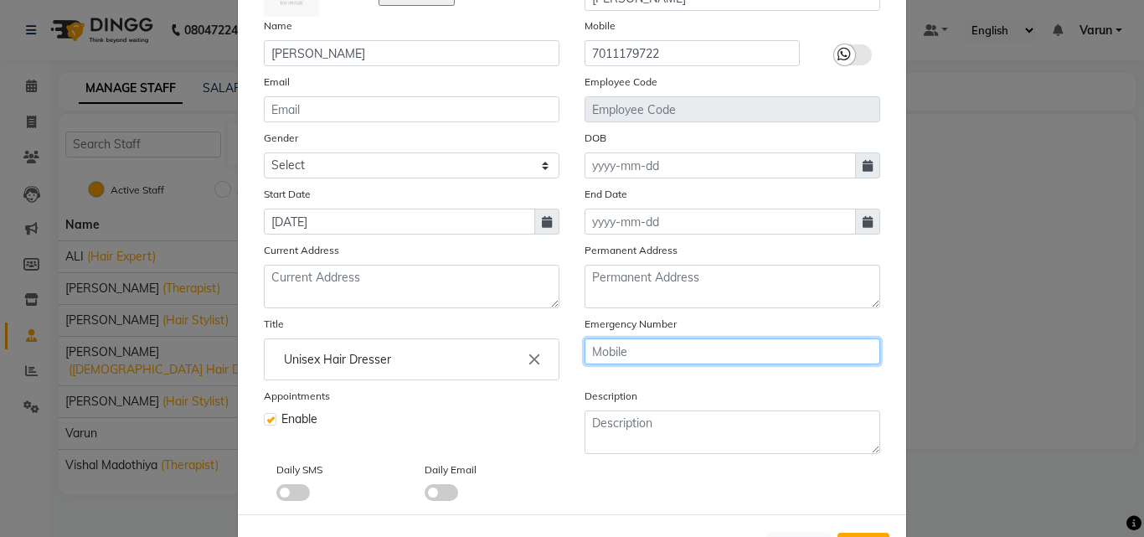
scroll to position [34, 0]
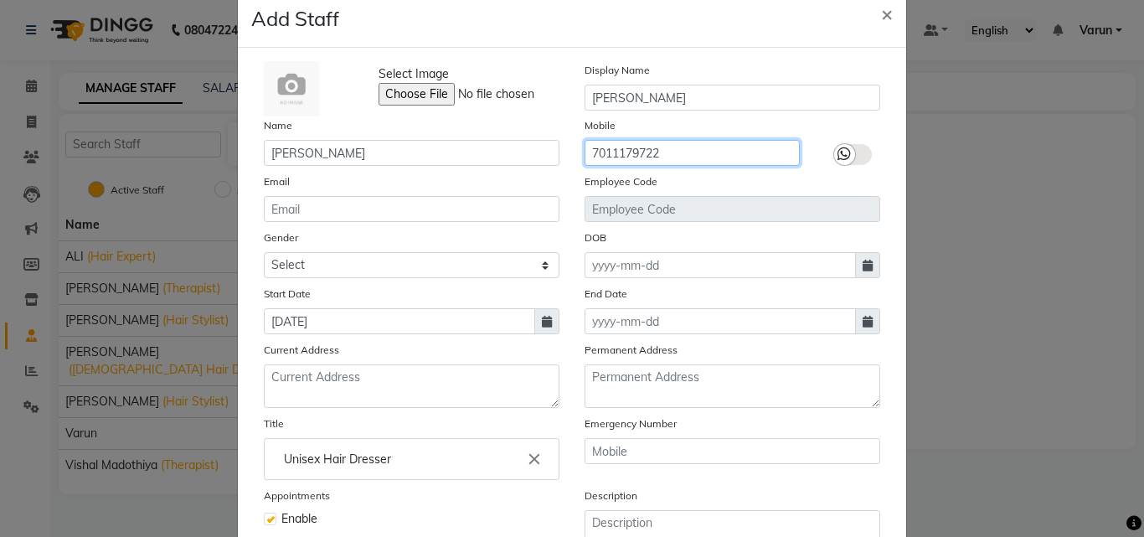
drag, startPoint x: 585, startPoint y: 152, endPoint x: 658, endPoint y: 156, distance: 73.0
click at [658, 156] on input "7011179722" at bounding box center [692, 153] width 215 height 26
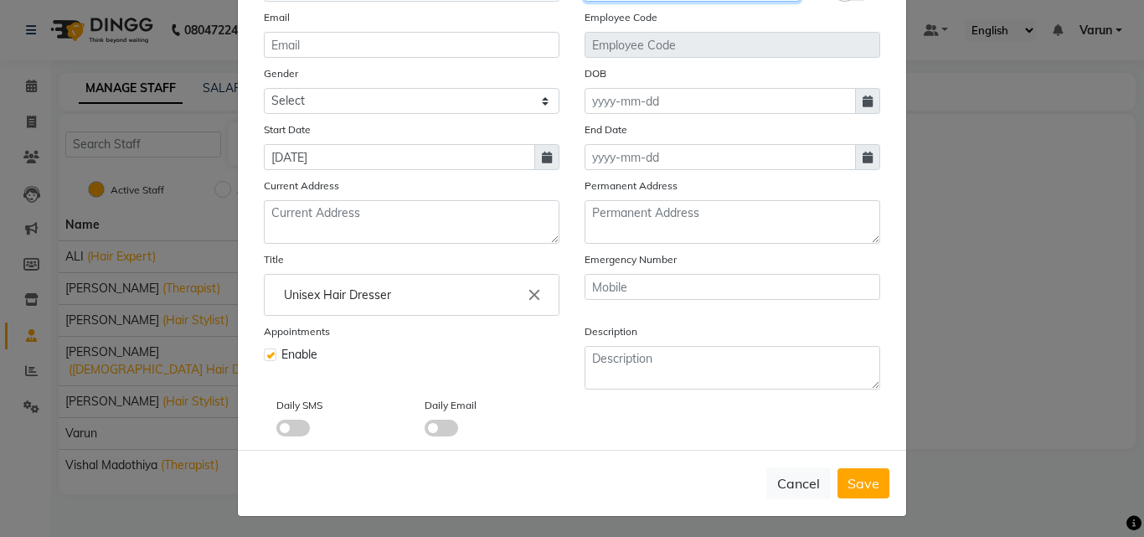
scroll to position [202, 0]
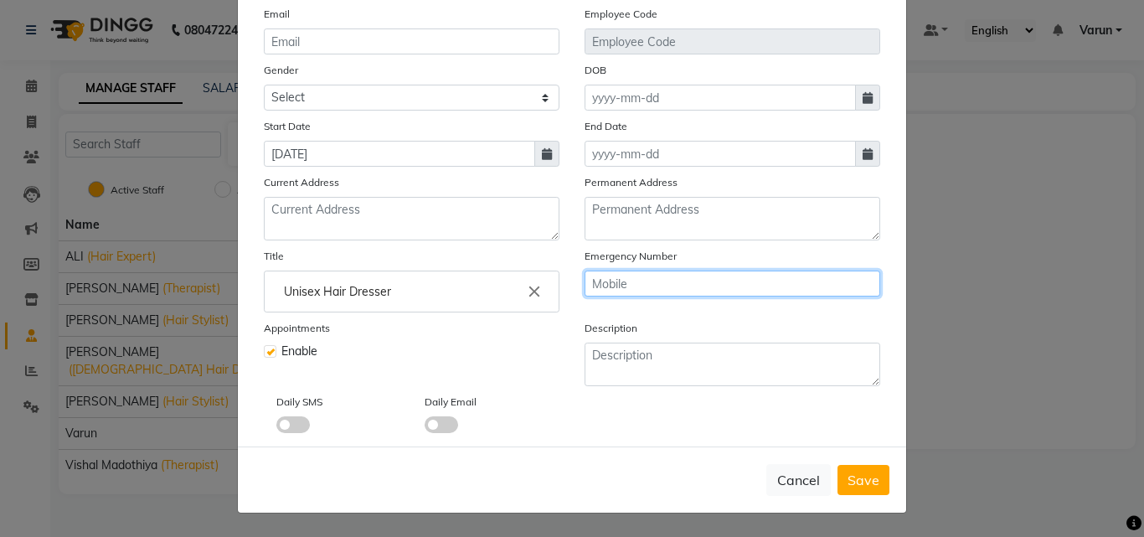
click at [652, 276] on input "text" at bounding box center [733, 284] width 296 height 26
paste input "7011179722"
click at [848, 471] on button "Save" at bounding box center [864, 480] width 52 height 30
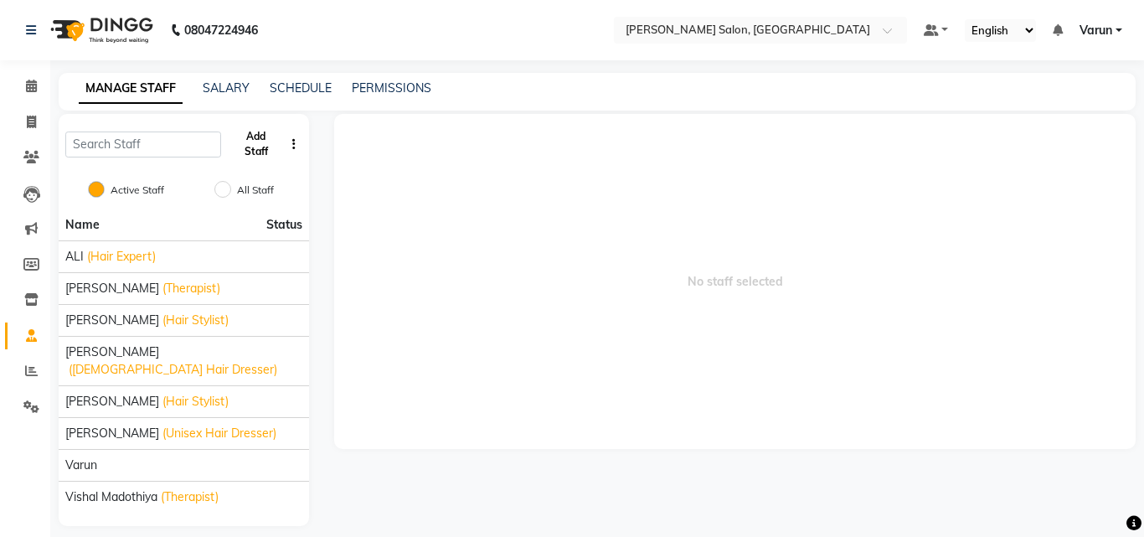
click at [256, 138] on button "Add Staff" at bounding box center [256, 144] width 56 height 44
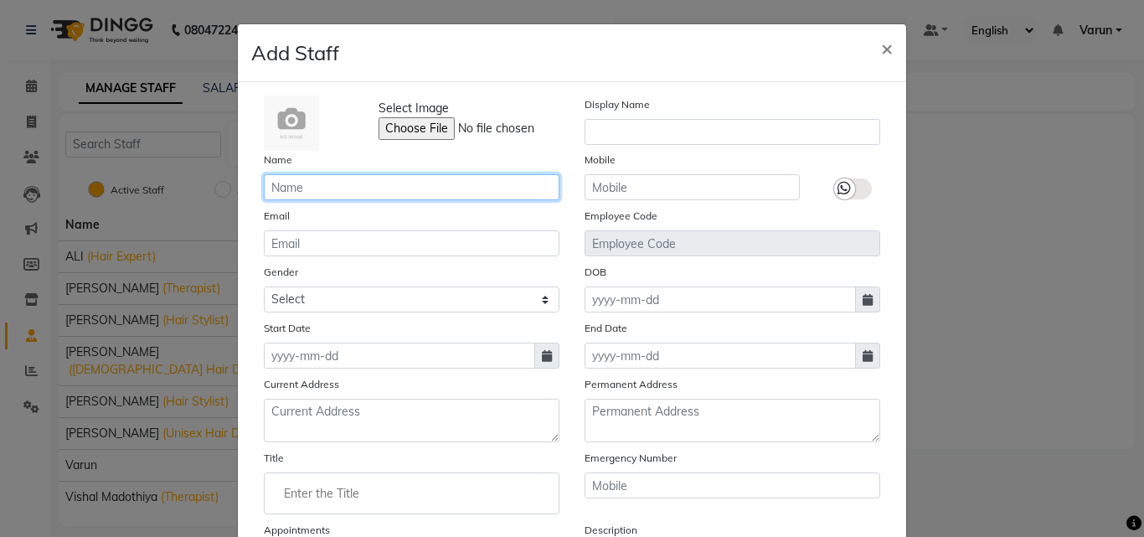
click at [329, 192] on input "text" at bounding box center [412, 187] width 296 height 26
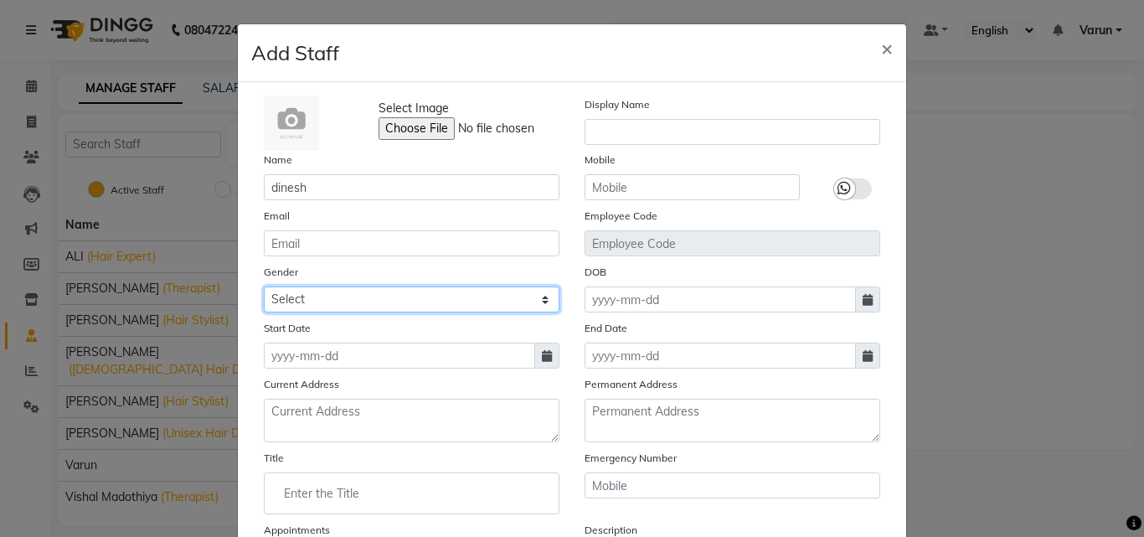
click at [363, 292] on select "Select [DEMOGRAPHIC_DATA] [DEMOGRAPHIC_DATA] Other Prefer Not To Say" at bounding box center [412, 299] width 296 height 26
click at [264, 286] on select "Select [DEMOGRAPHIC_DATA] [DEMOGRAPHIC_DATA] Other Prefer Not To Say" at bounding box center [412, 299] width 296 height 26
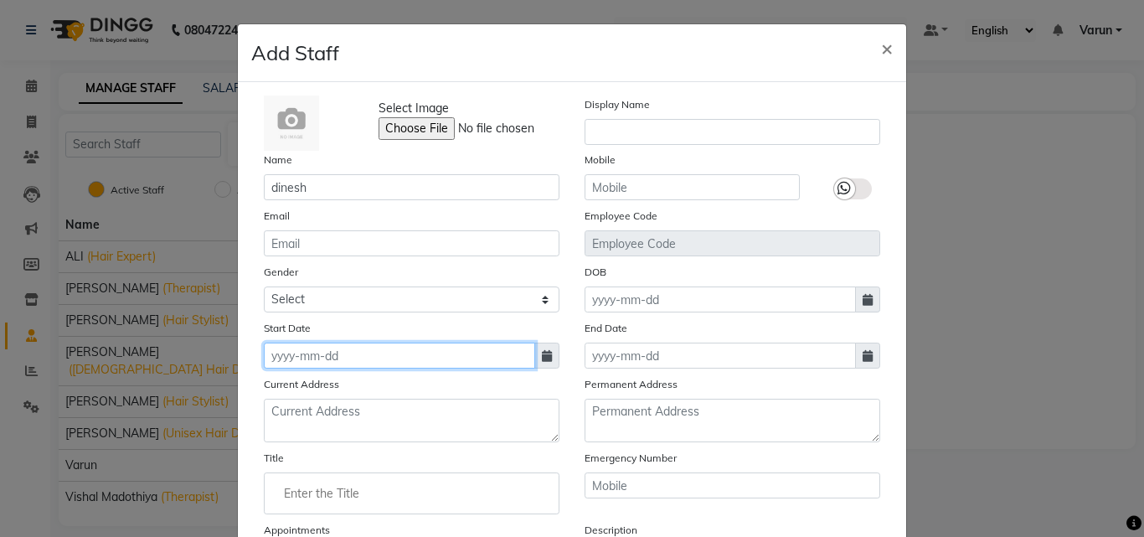
click at [370, 358] on input at bounding box center [399, 356] width 271 height 26
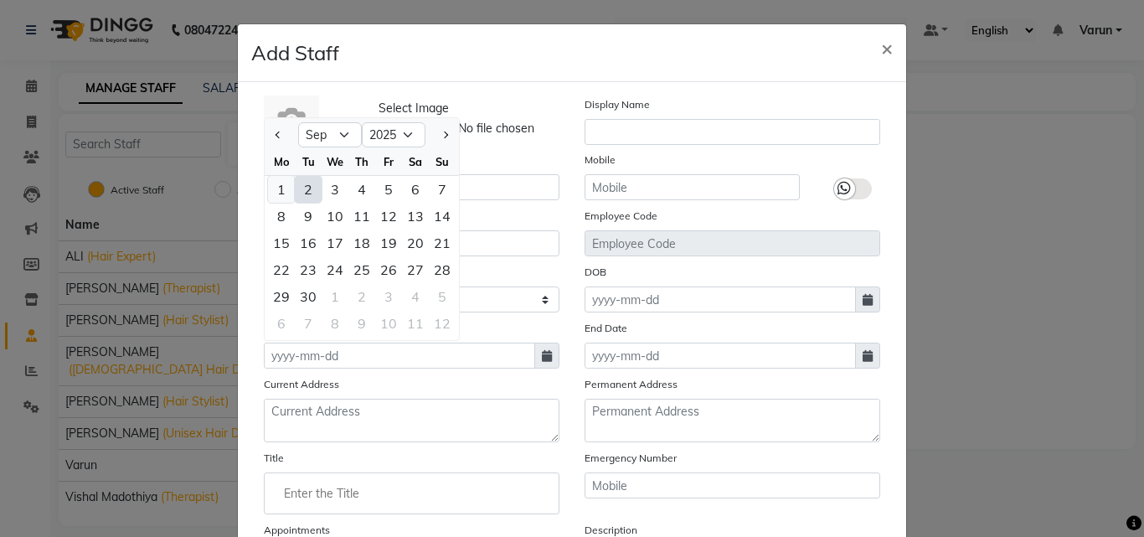
click at [268, 193] on div "1" at bounding box center [281, 189] width 27 height 27
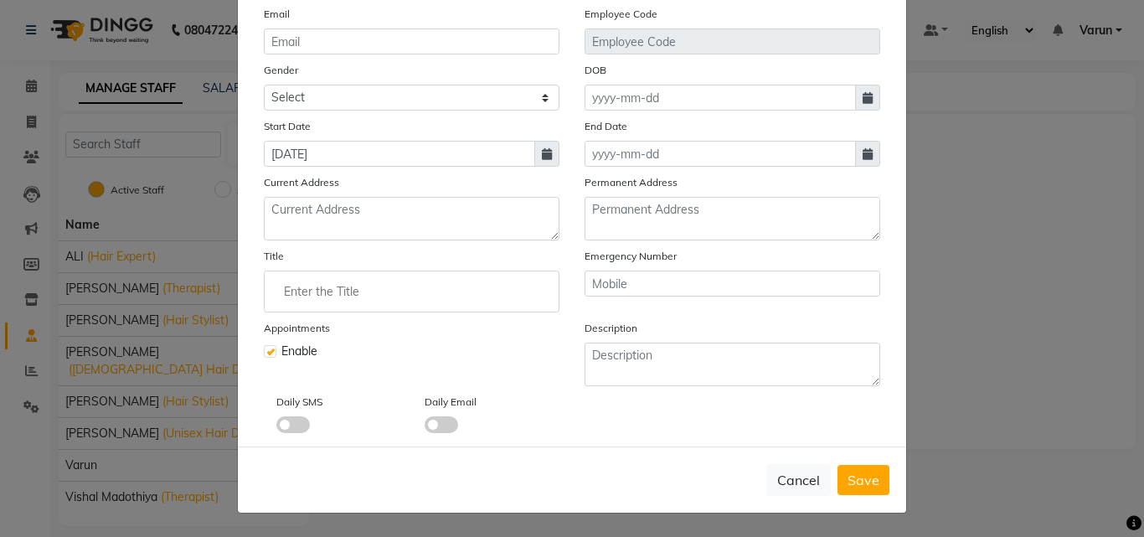
click at [433, 300] on input "Enter the Title" at bounding box center [411, 292] width 281 height 34
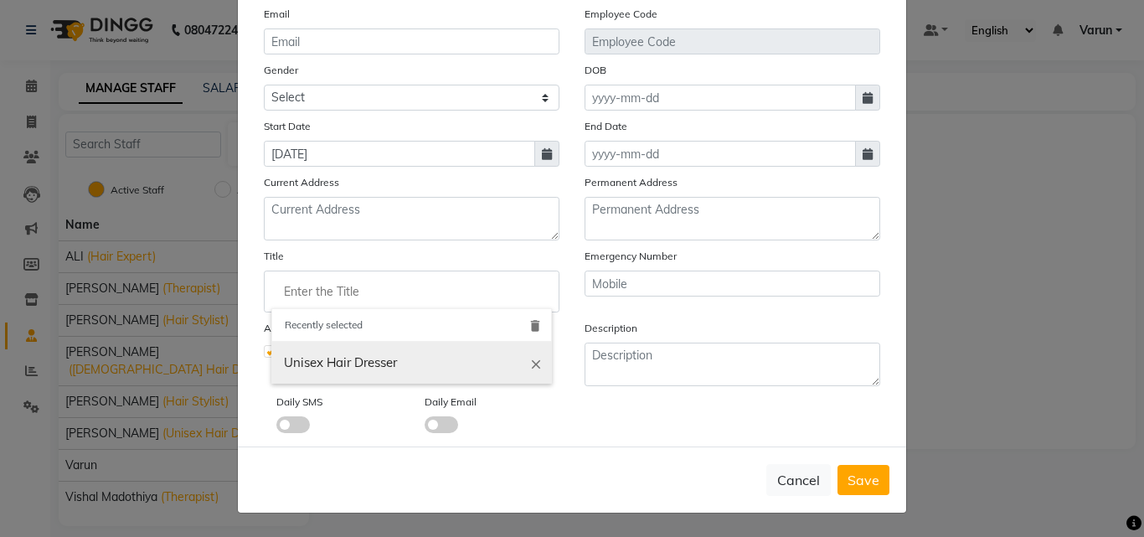
click at [529, 360] on icon "close" at bounding box center [536, 363] width 15 height 15
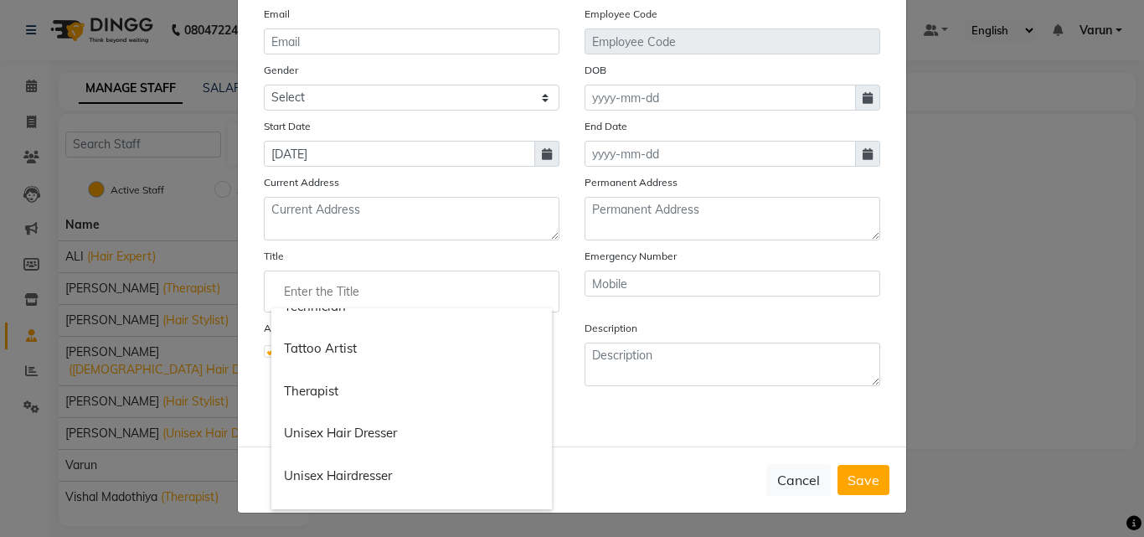
scroll to position [1957, 0]
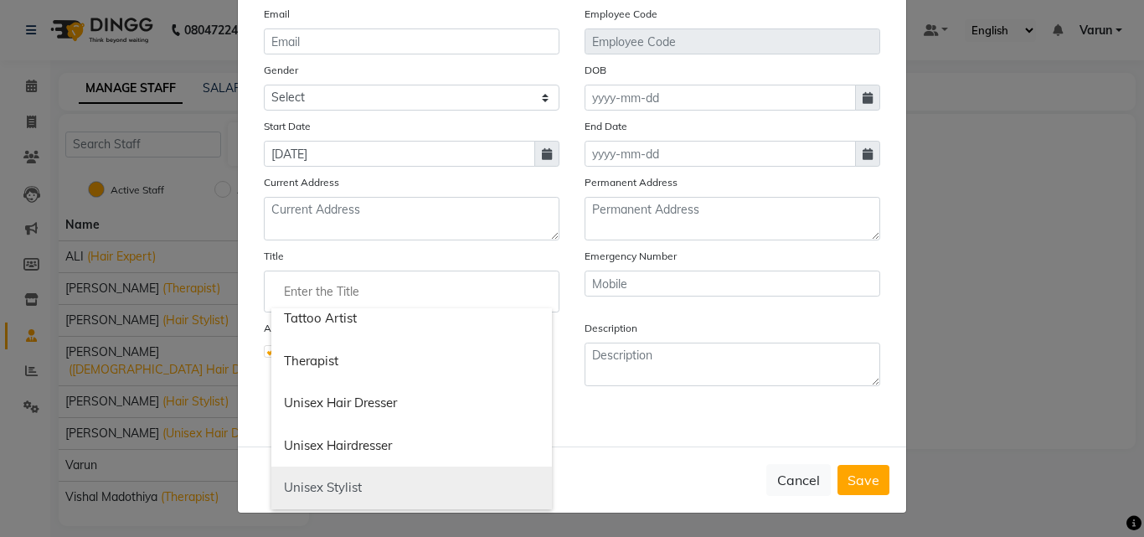
click at [334, 479] on link "Unisex Stylist" at bounding box center [411, 488] width 281 height 43
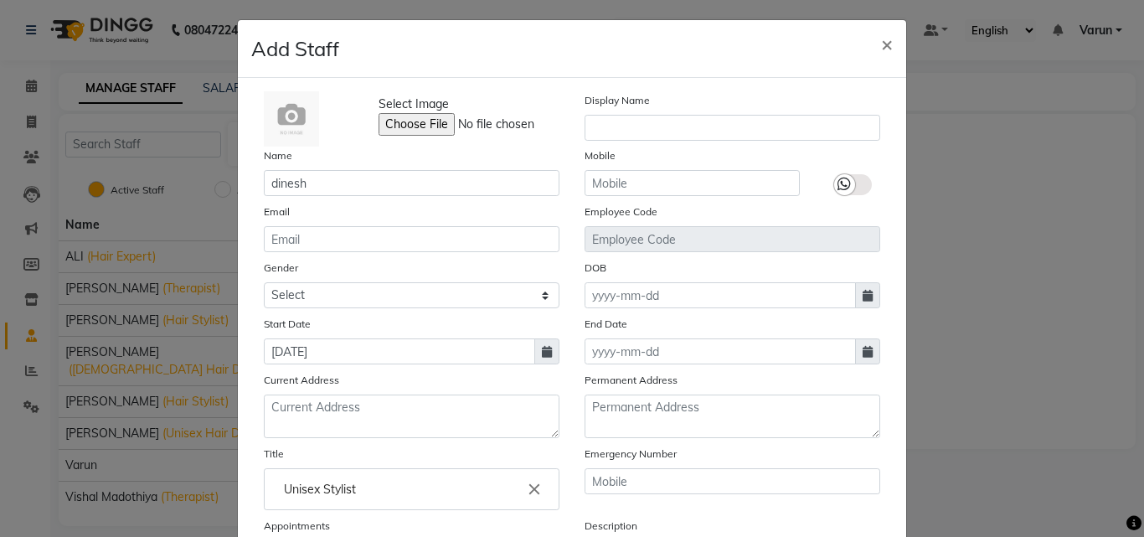
scroll to position [0, 0]
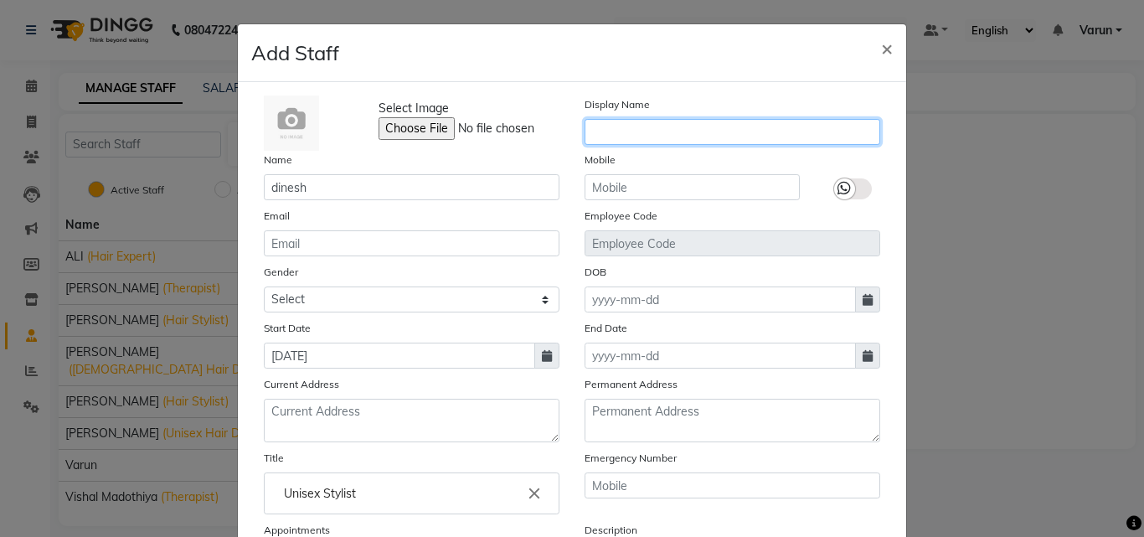
click at [668, 137] on input "text" at bounding box center [733, 132] width 296 height 26
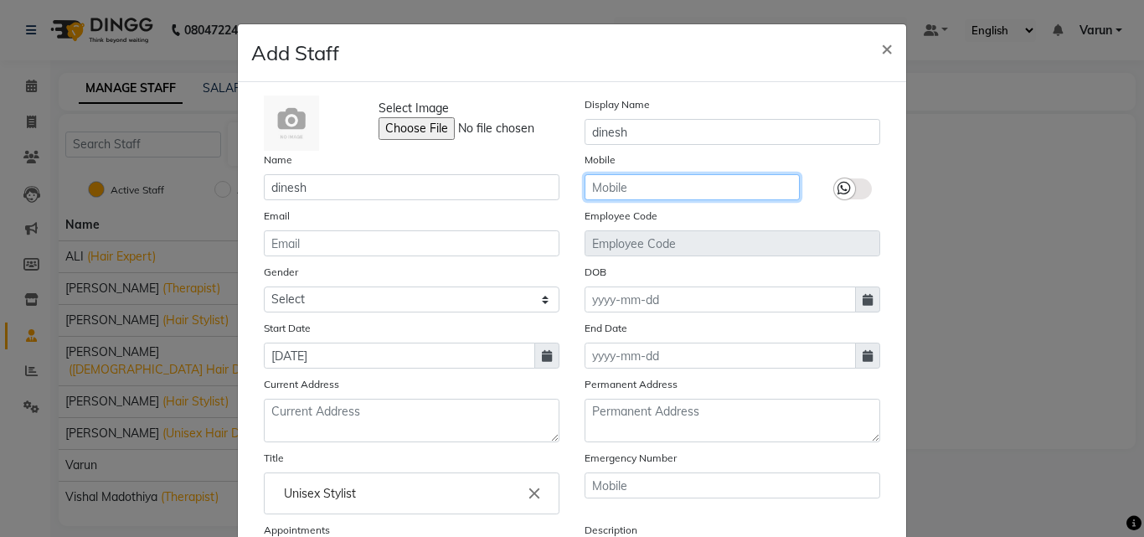
click at [661, 199] on input "text" at bounding box center [692, 187] width 215 height 26
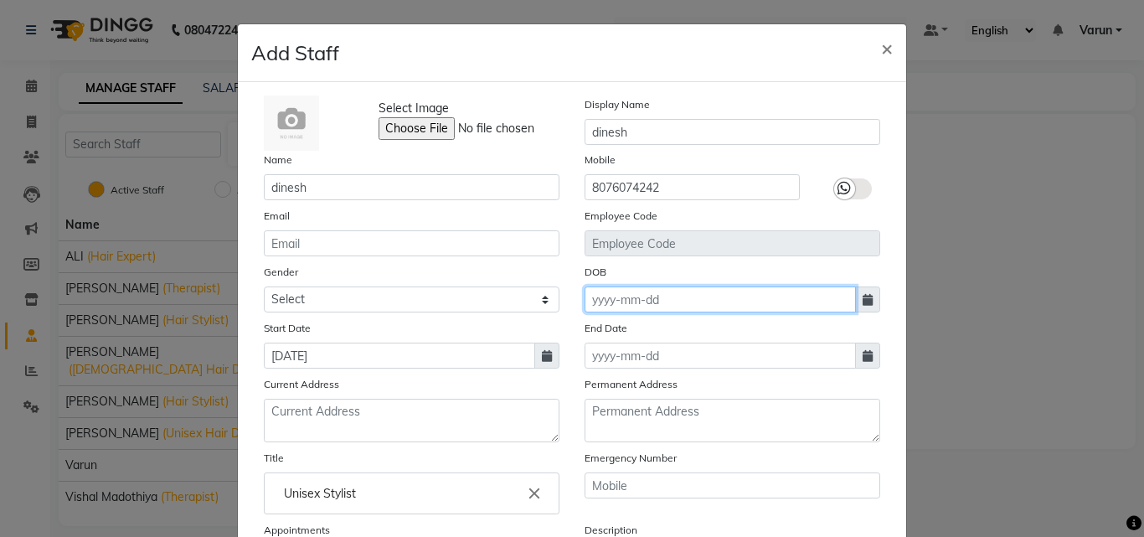
click at [665, 297] on input at bounding box center [720, 299] width 271 height 26
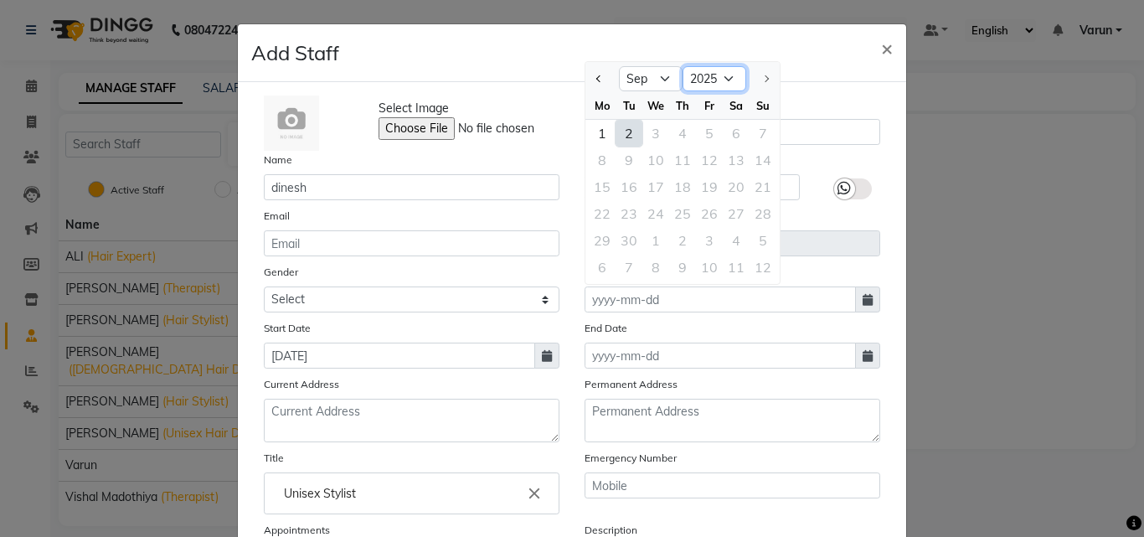
click at [716, 80] on select "1920 1921 1922 1923 1924 1925 1926 1927 1928 1929 1930 1931 1932 1933 1934 1935…" at bounding box center [715, 78] width 64 height 25
click at [683, 66] on select "1920 1921 1922 1923 1924 1925 1926 1927 1928 1929 1930 1931 1932 1933 1934 1935…" at bounding box center [715, 78] width 64 height 25
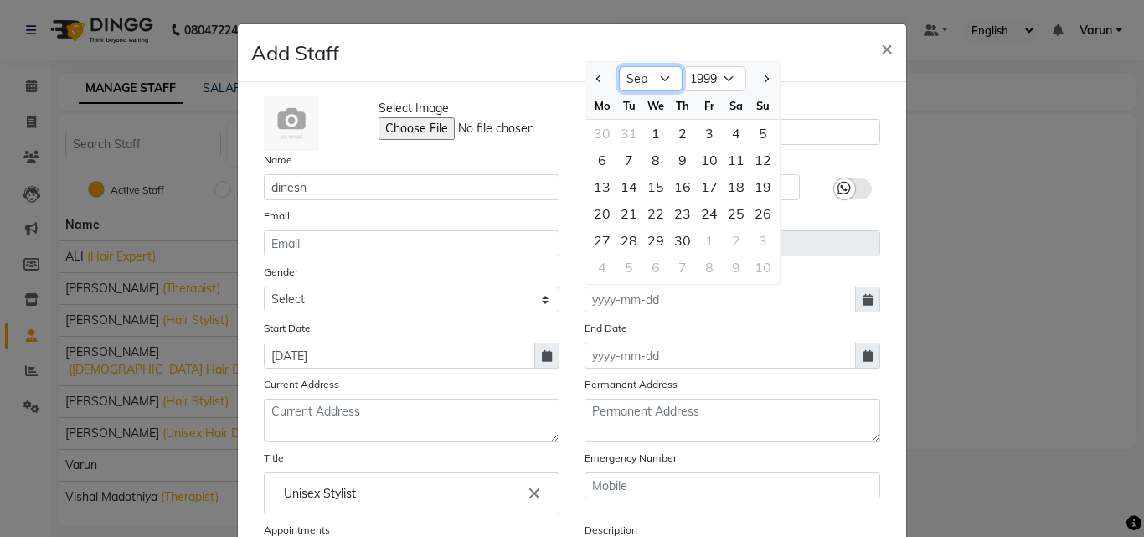
drag, startPoint x: 653, startPoint y: 75, endPoint x: 648, endPoint y: 90, distance: 14.8
click at [653, 75] on select "Jan Feb Mar Apr May Jun [DATE] Aug Sep Oct Nov Dec" at bounding box center [651, 78] width 64 height 25
click at [619, 66] on select "Jan Feb Mar Apr May Jun [DATE] Aug Sep Oct Nov Dec" at bounding box center [651, 78] width 64 height 25
click at [704, 183] on div "15" at bounding box center [709, 186] width 27 height 27
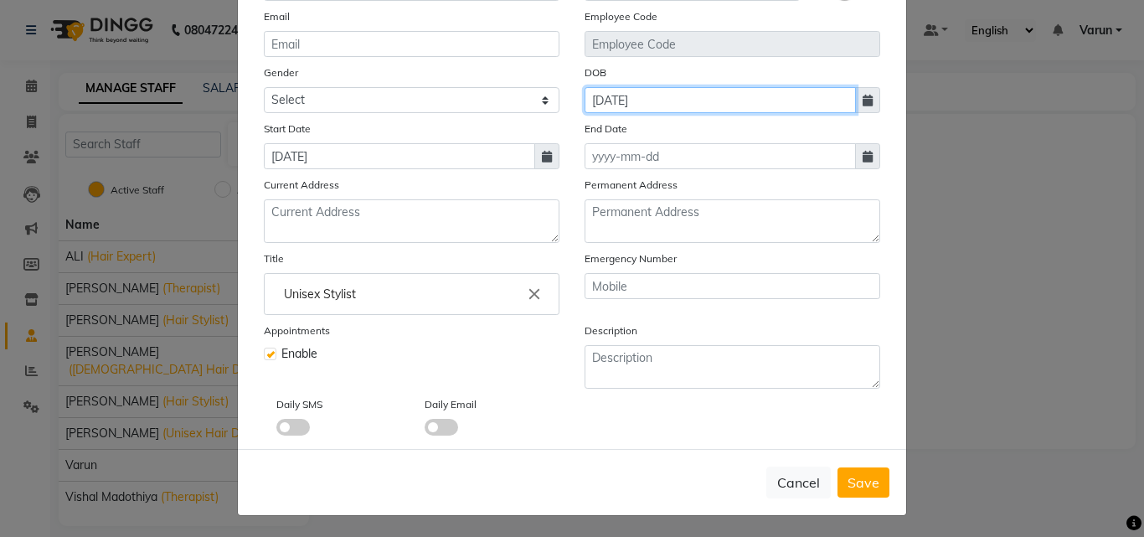
scroll to position [202, 0]
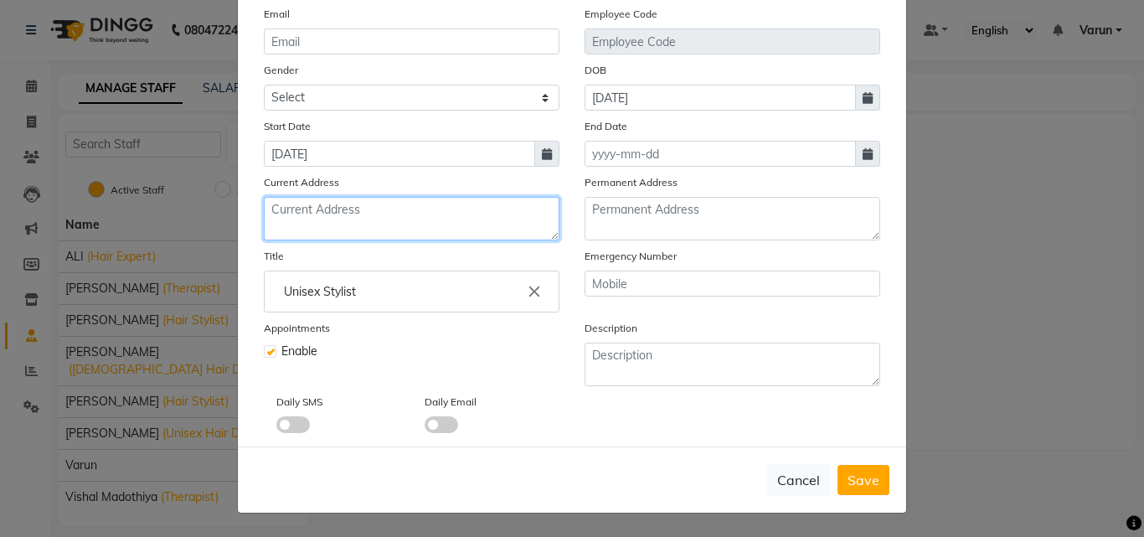
click at [367, 226] on textarea at bounding box center [412, 219] width 296 height 44
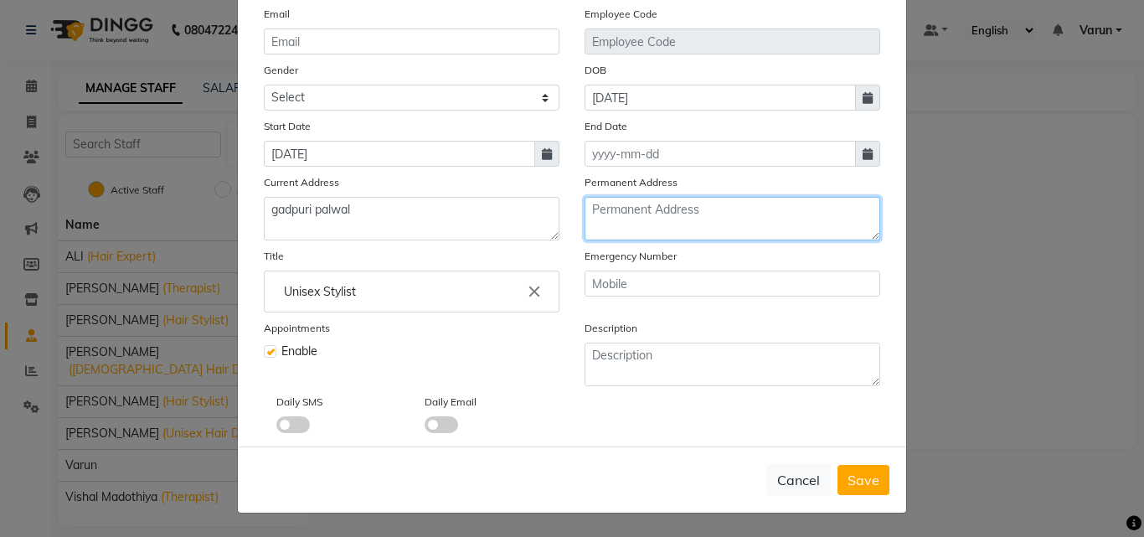
click at [615, 214] on textarea at bounding box center [733, 219] width 296 height 44
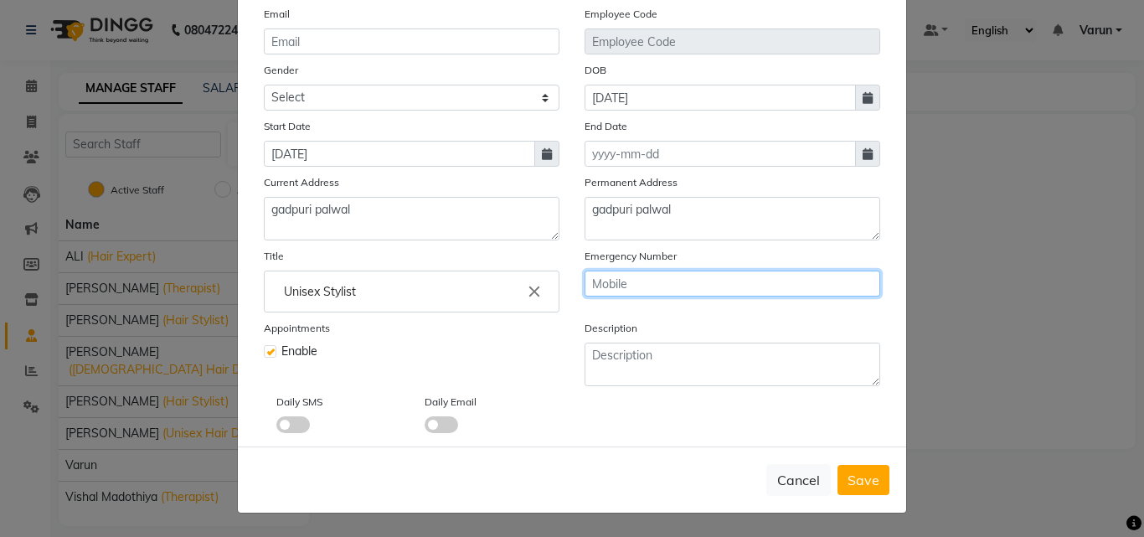
click at [622, 296] on input "text" at bounding box center [733, 284] width 296 height 26
click at [859, 482] on span "Save" at bounding box center [864, 480] width 32 height 17
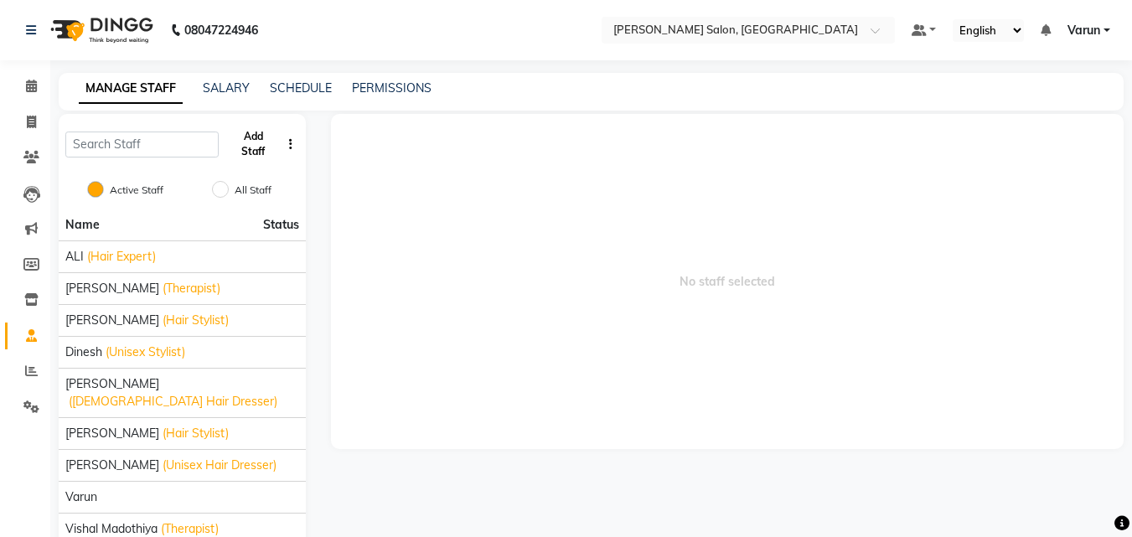
click at [256, 148] on button "Add Staff" at bounding box center [252, 144] width 55 height 44
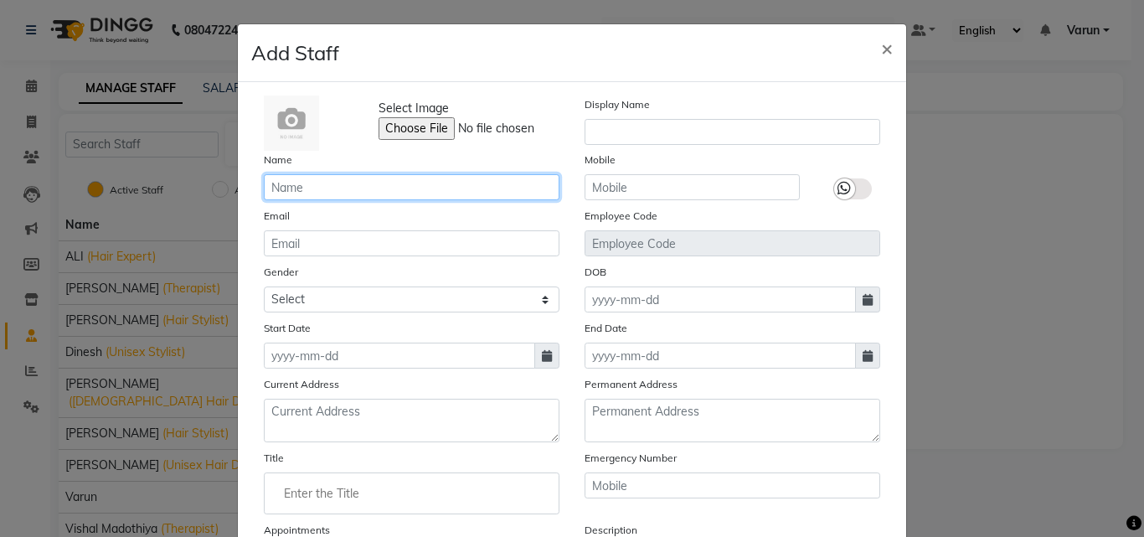
click at [266, 182] on input "text" at bounding box center [412, 187] width 296 height 26
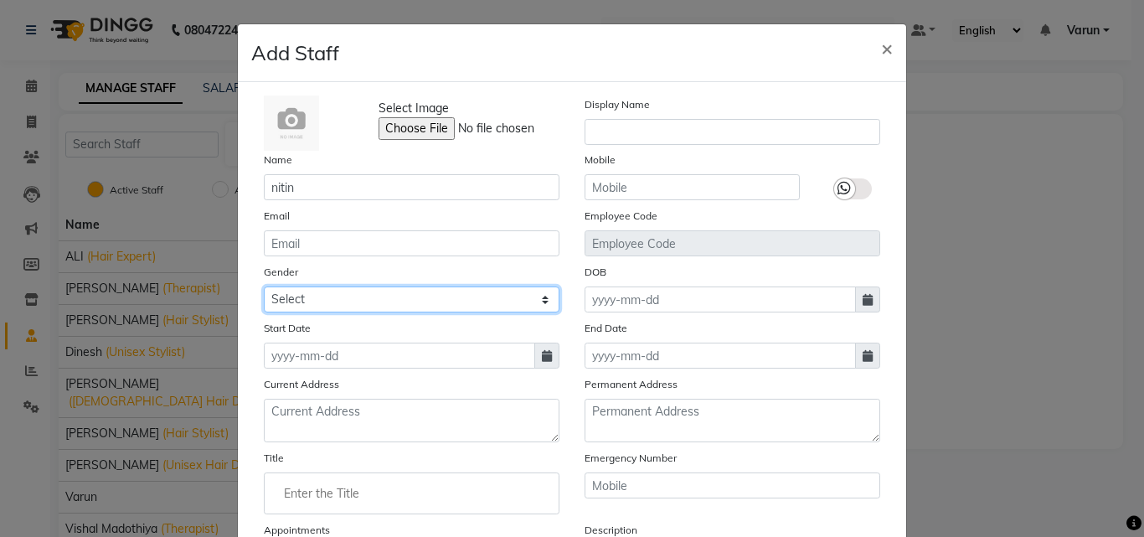
click at [299, 292] on select "Select [DEMOGRAPHIC_DATA] [DEMOGRAPHIC_DATA] Other Prefer Not To Say" at bounding box center [412, 299] width 296 height 26
click at [264, 286] on select "Select [DEMOGRAPHIC_DATA] [DEMOGRAPHIC_DATA] Other Prefer Not To Say" at bounding box center [412, 299] width 296 height 26
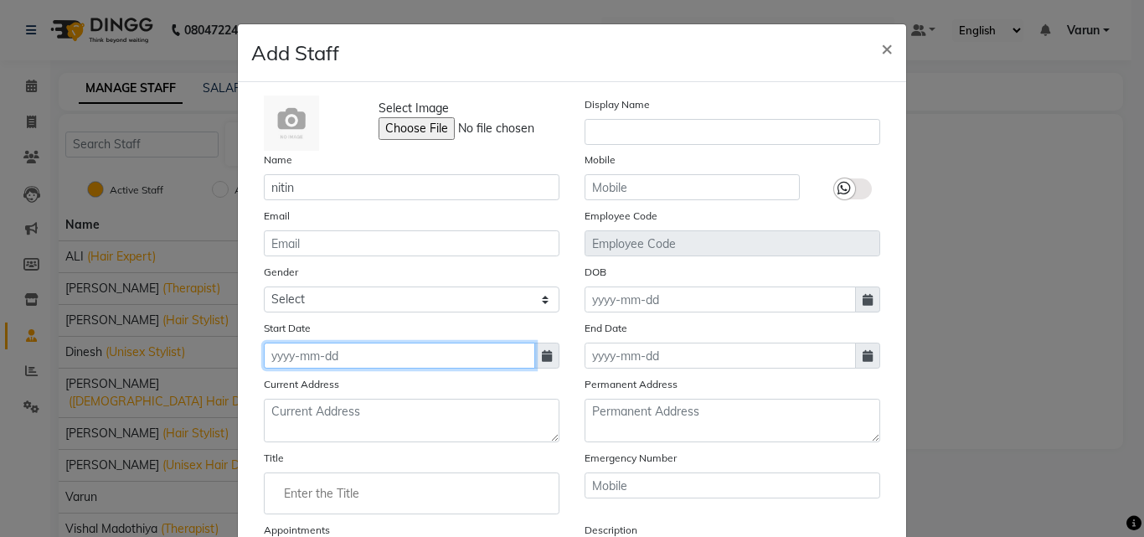
click at [303, 353] on input at bounding box center [399, 356] width 271 height 26
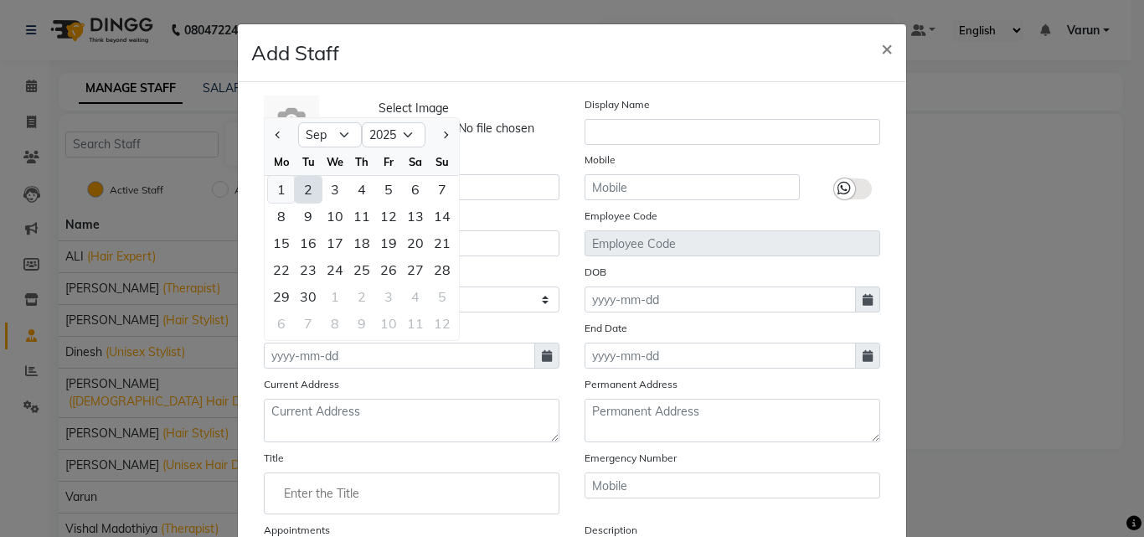
click at [280, 186] on div "1" at bounding box center [281, 189] width 27 height 27
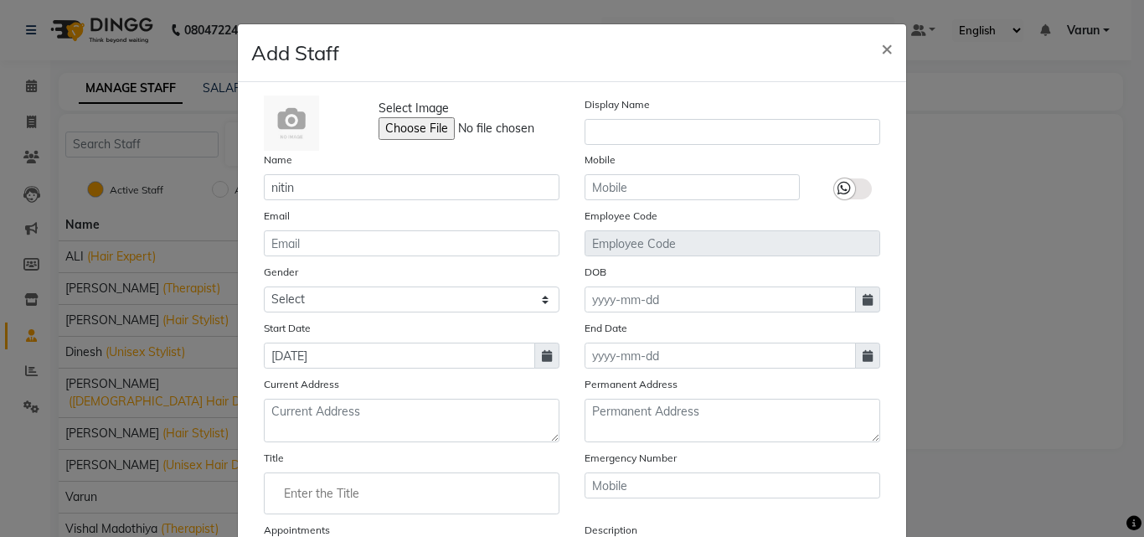
click at [433, 174] on div "Name nitin" at bounding box center [411, 175] width 321 height 49
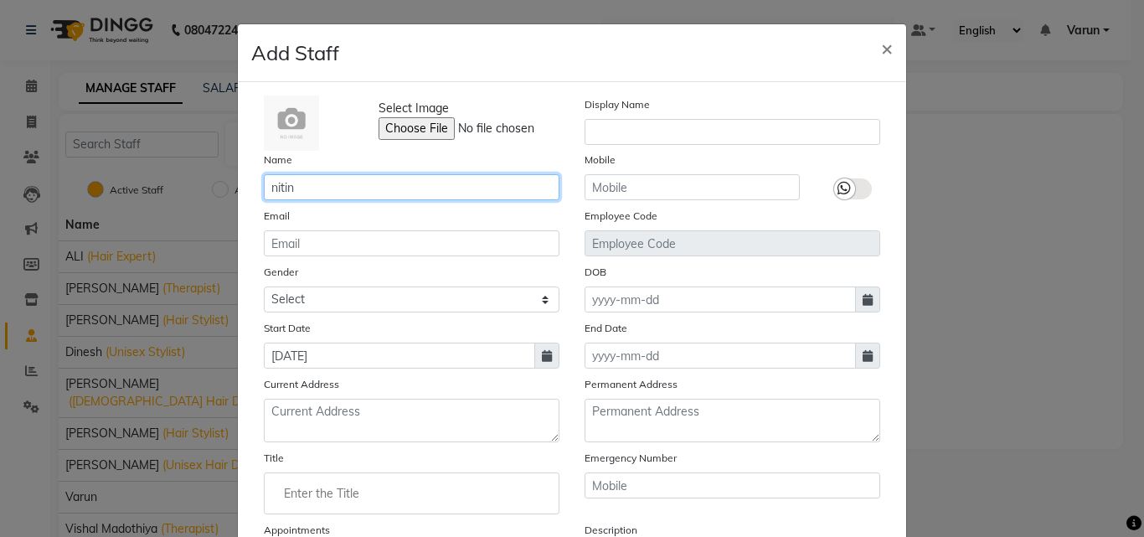
click at [432, 183] on input "nitin" at bounding box center [412, 187] width 296 height 26
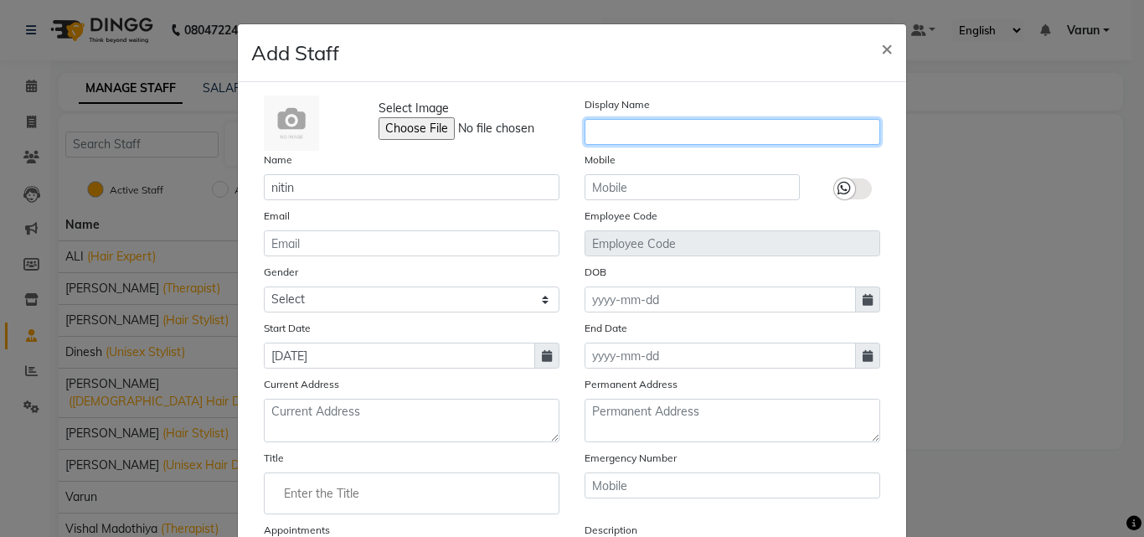
click at [592, 131] on input "text" at bounding box center [733, 132] width 296 height 26
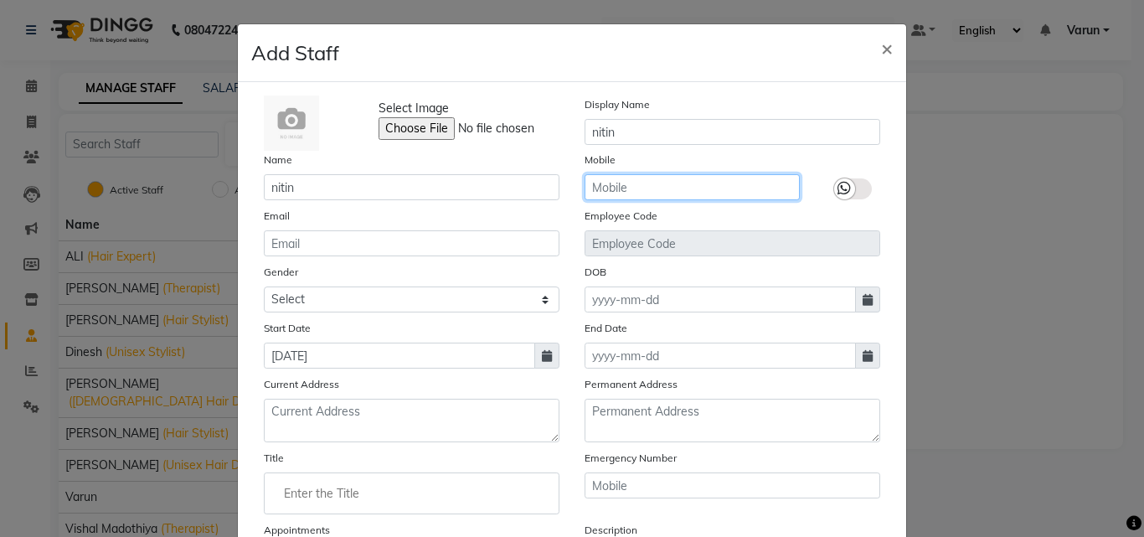
click at [619, 178] on input "text" at bounding box center [692, 187] width 215 height 26
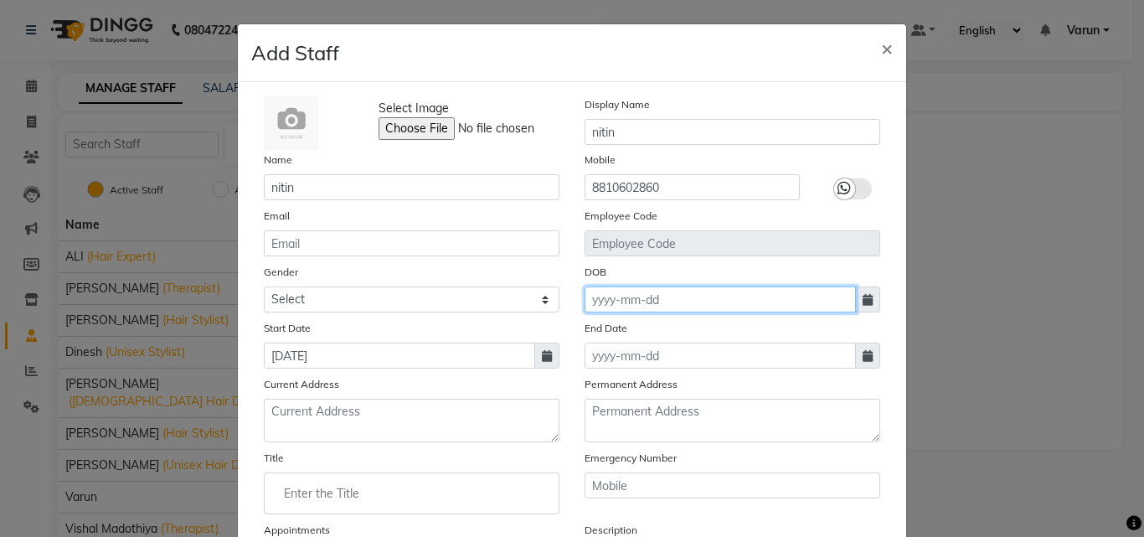
click at [624, 308] on input at bounding box center [720, 299] width 271 height 26
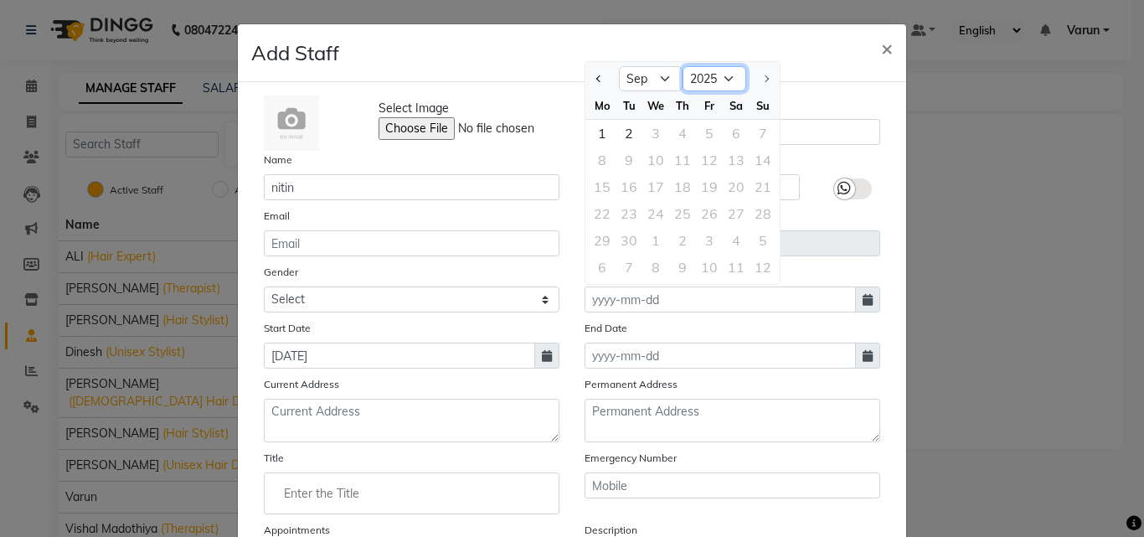
click at [689, 82] on select "1920 1921 1922 1923 1924 1925 1926 1927 1928 1929 1930 1931 1932 1933 1934 1935…" at bounding box center [715, 78] width 64 height 25
click at [683, 66] on select "1920 1921 1922 1923 1924 1925 1926 1927 1928 1929 1930 1931 1932 1933 1934 1935…" at bounding box center [715, 78] width 64 height 25
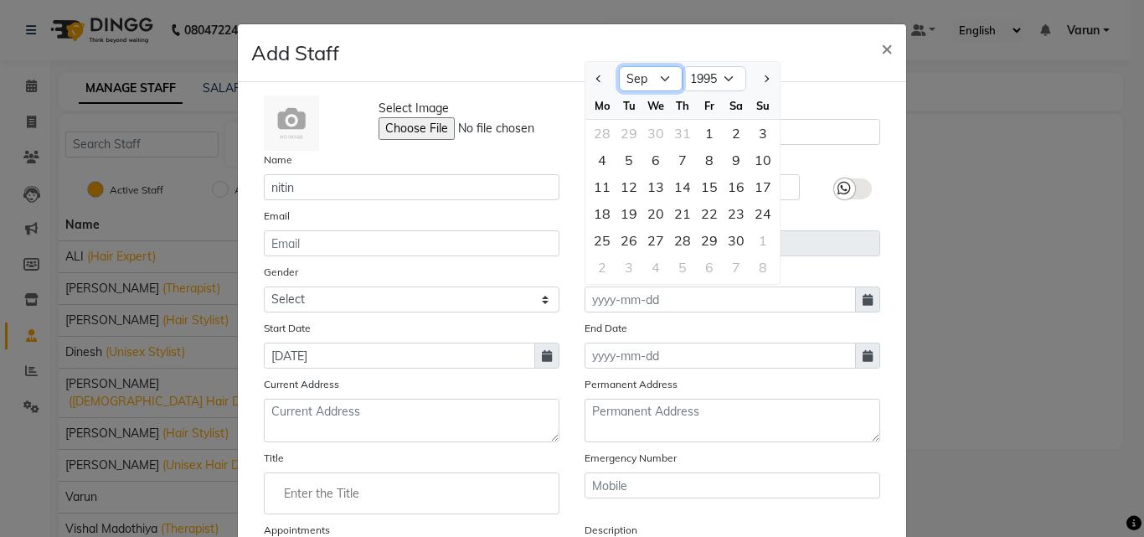
click at [637, 80] on select "Jan Feb Mar Apr May Jun [DATE] Aug Sep Oct Nov Dec" at bounding box center [651, 78] width 64 height 25
click at [619, 66] on select "Jan Feb Mar Apr May Jun [DATE] Aug Sep Oct Nov Dec" at bounding box center [651, 78] width 64 height 25
click at [750, 127] on div "4" at bounding box center [763, 133] width 27 height 27
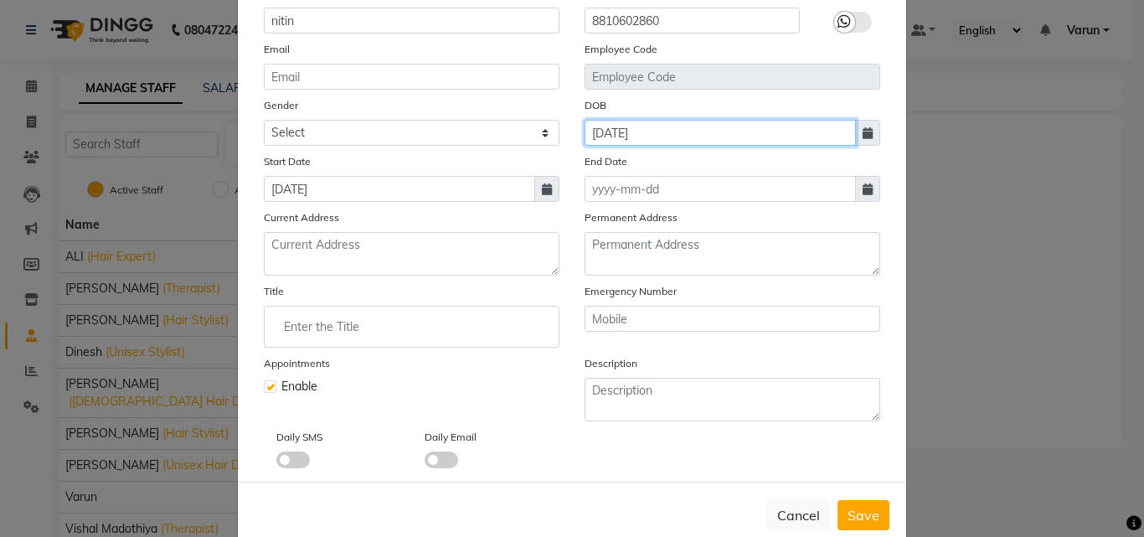
scroll to position [168, 0]
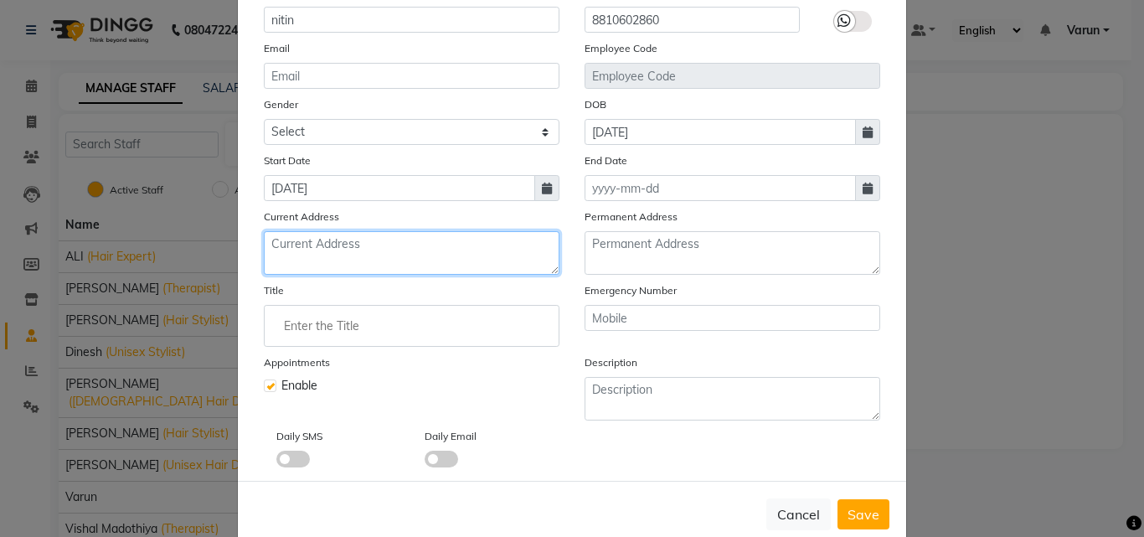
click at [421, 270] on textarea at bounding box center [412, 253] width 296 height 44
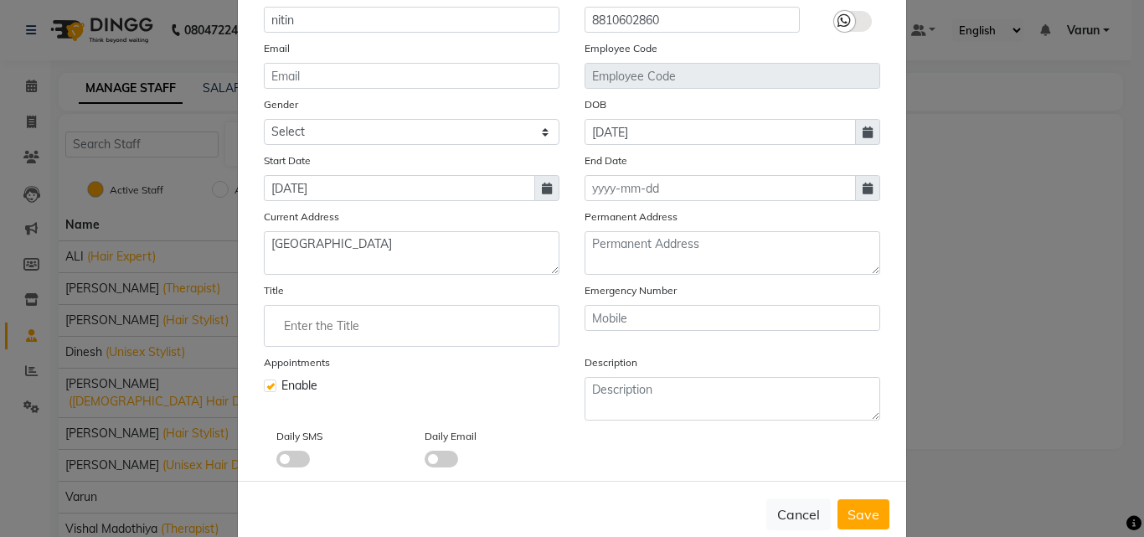
click at [410, 337] on input "Enter the Title" at bounding box center [411, 326] width 281 height 34
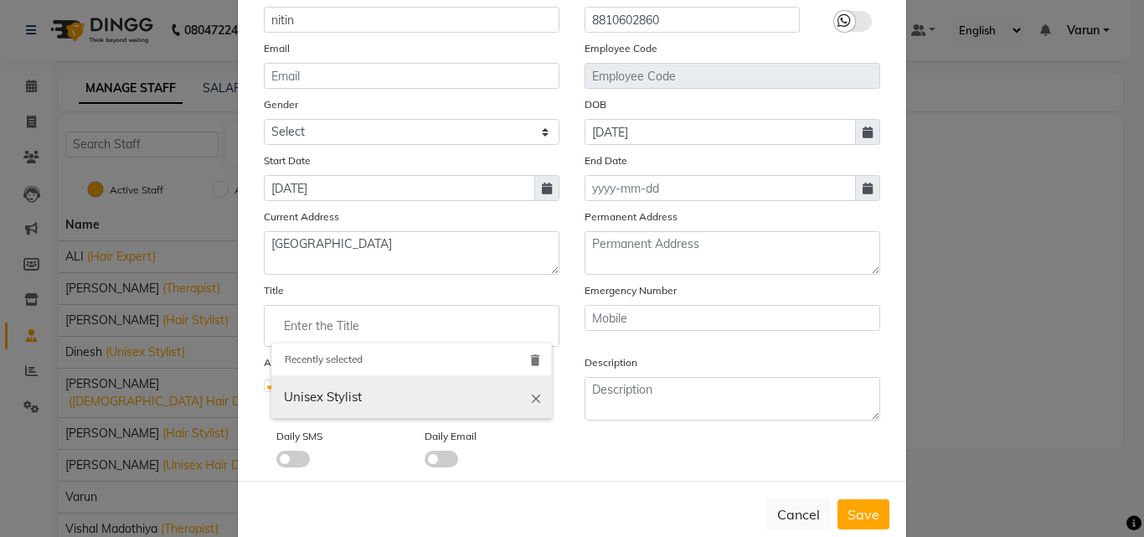
click at [529, 391] on icon "close" at bounding box center [536, 397] width 15 height 15
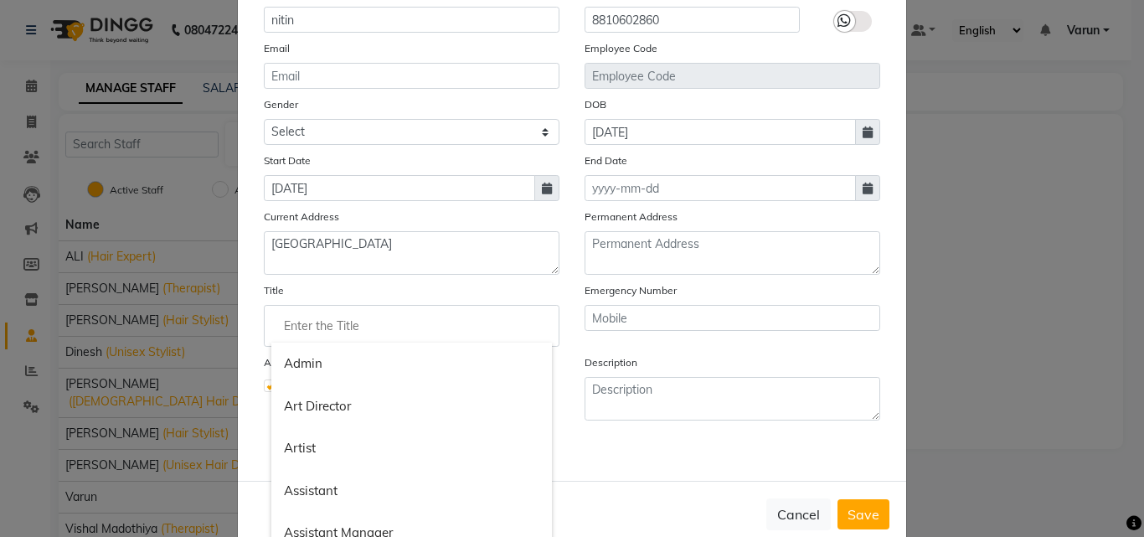
click at [512, 332] on input "Enter the Title" at bounding box center [411, 326] width 281 height 34
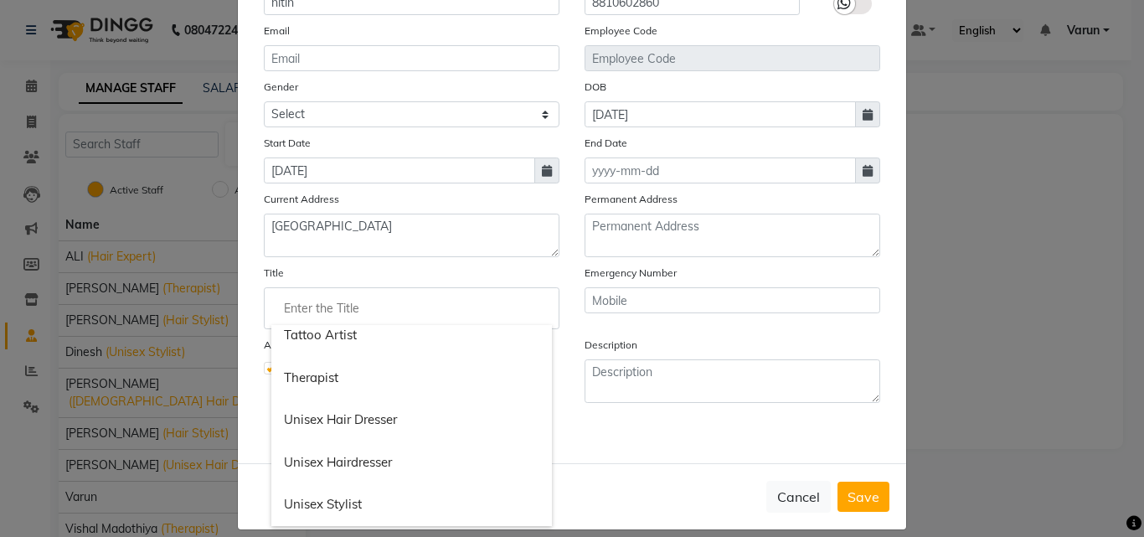
scroll to position [202, 0]
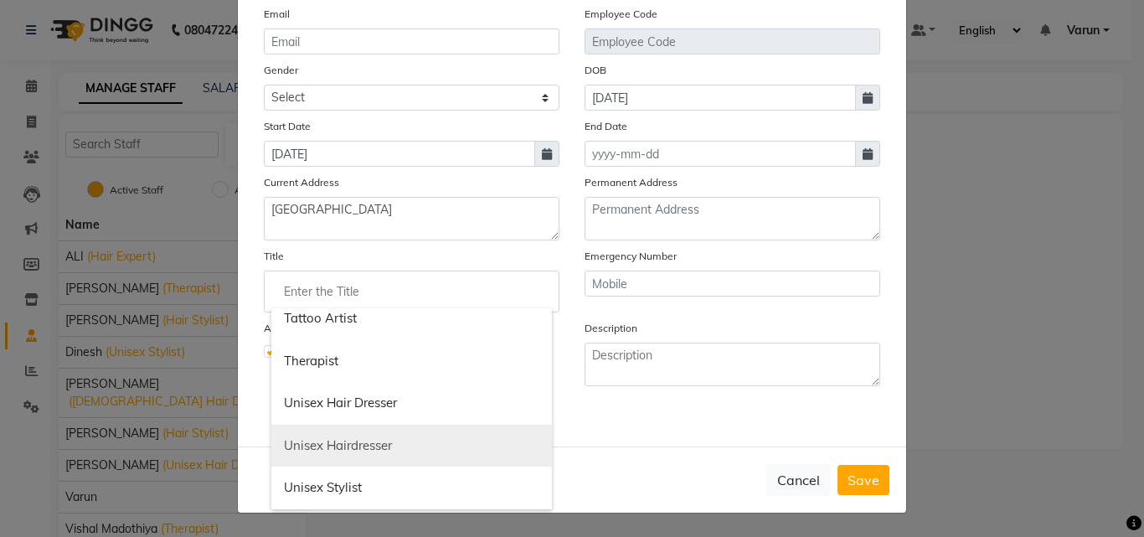
click at [403, 446] on link "Unisex Hairdresser" at bounding box center [411, 446] width 281 height 43
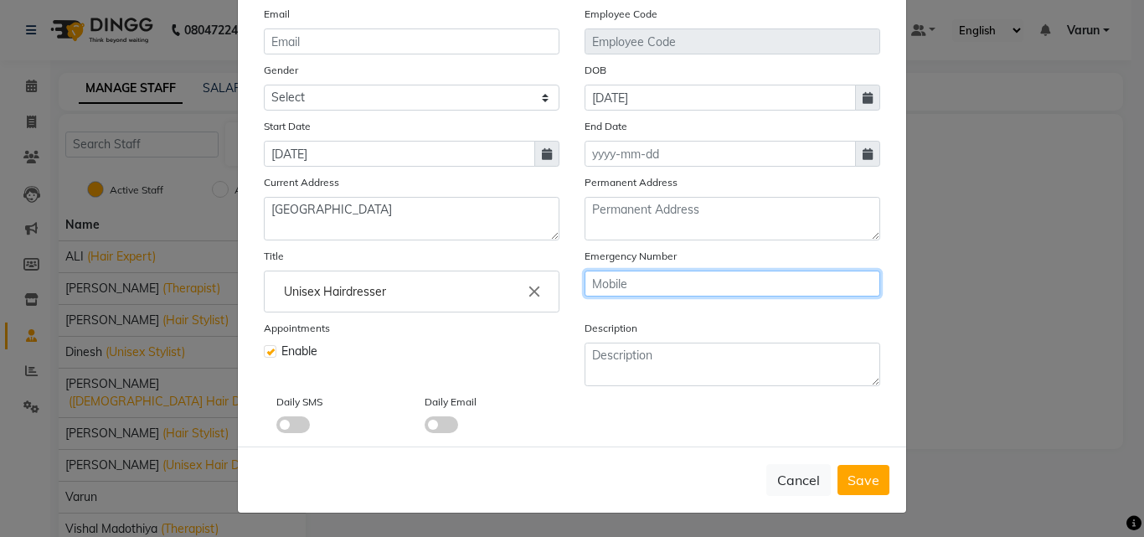
click at [628, 281] on input "text" at bounding box center [733, 284] width 296 height 26
click at [859, 484] on span "Save" at bounding box center [864, 480] width 32 height 17
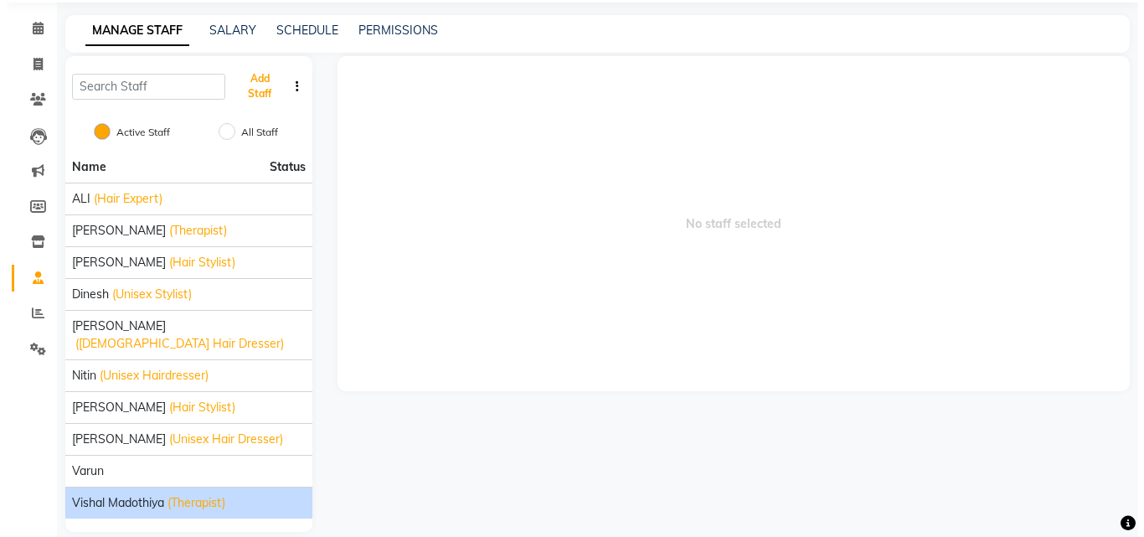
scroll to position [60, 0]
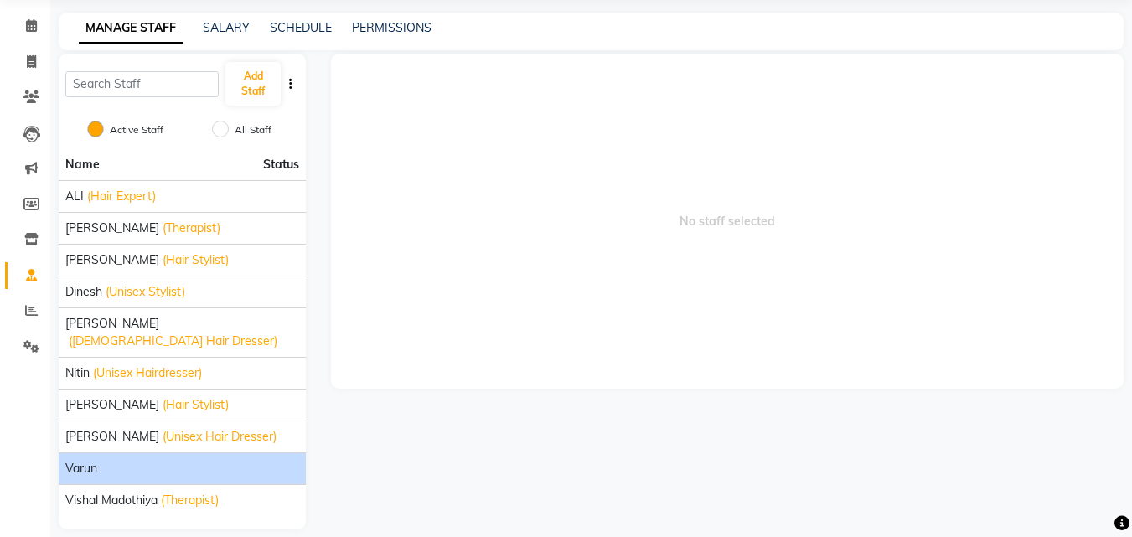
click at [104, 460] on div "Varun" at bounding box center [182, 469] width 234 height 18
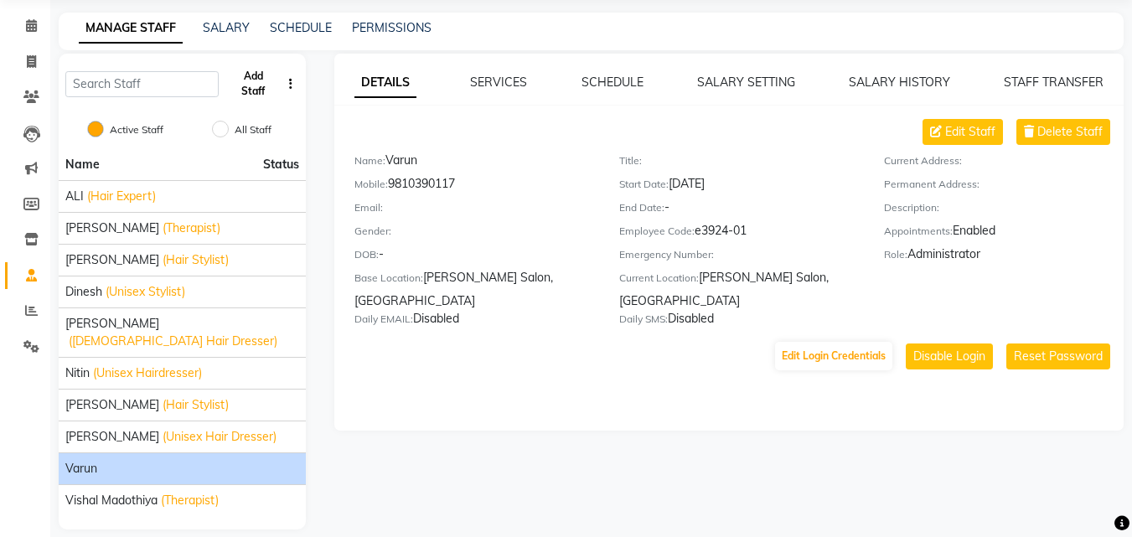
click at [240, 88] on button "Add Staff" at bounding box center [252, 84] width 55 height 44
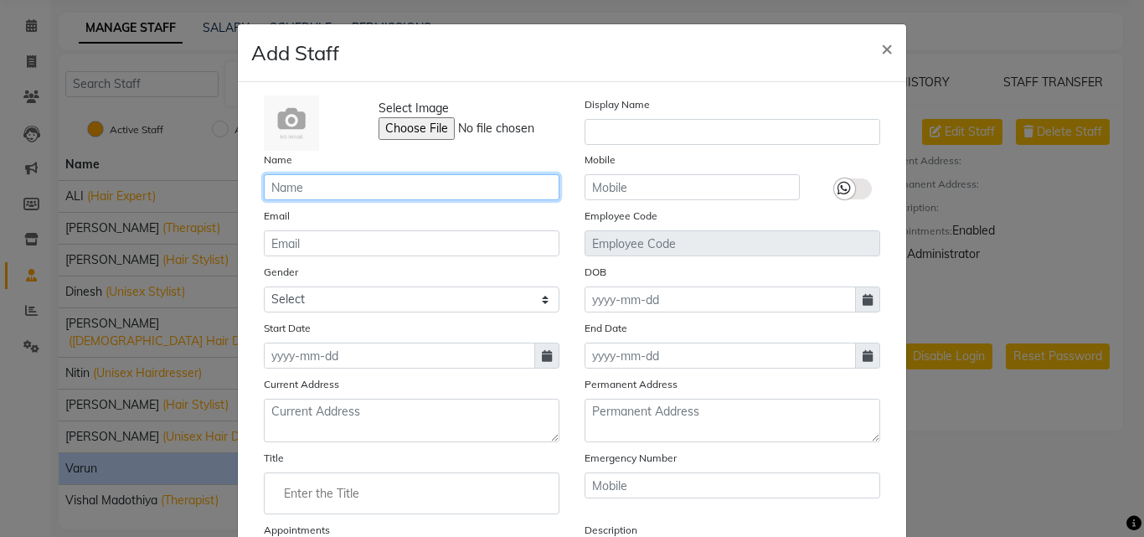
click at [374, 192] on input "text" at bounding box center [412, 187] width 296 height 26
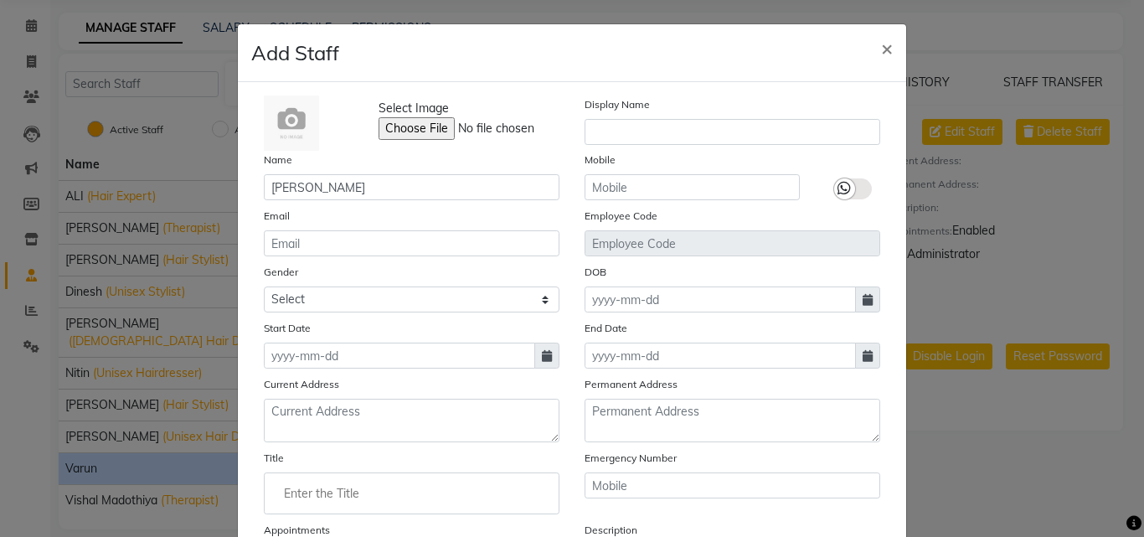
click at [353, 313] on div "Select Image Display Name Name neha garg Mobile Email Employee Code Gender Sele…" at bounding box center [572, 364] width 642 height 539
click at [355, 296] on select "Select [DEMOGRAPHIC_DATA] [DEMOGRAPHIC_DATA] Other Prefer Not To Say" at bounding box center [412, 299] width 296 height 26
click at [264, 286] on select "Select [DEMOGRAPHIC_DATA] [DEMOGRAPHIC_DATA] Other Prefer Not To Say" at bounding box center [412, 299] width 296 height 26
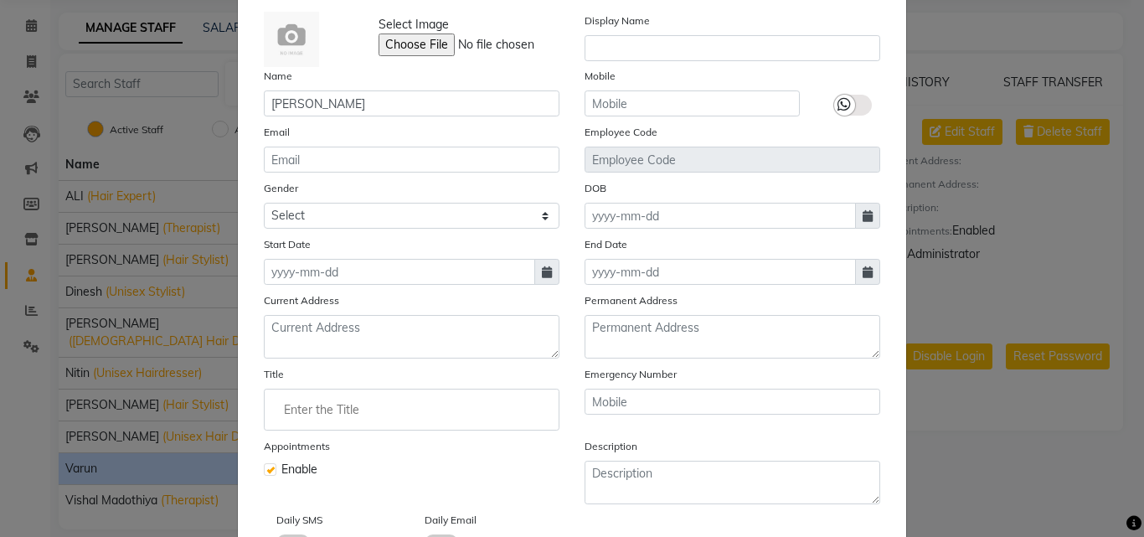
click at [542, 266] on icon at bounding box center [547, 272] width 10 height 12
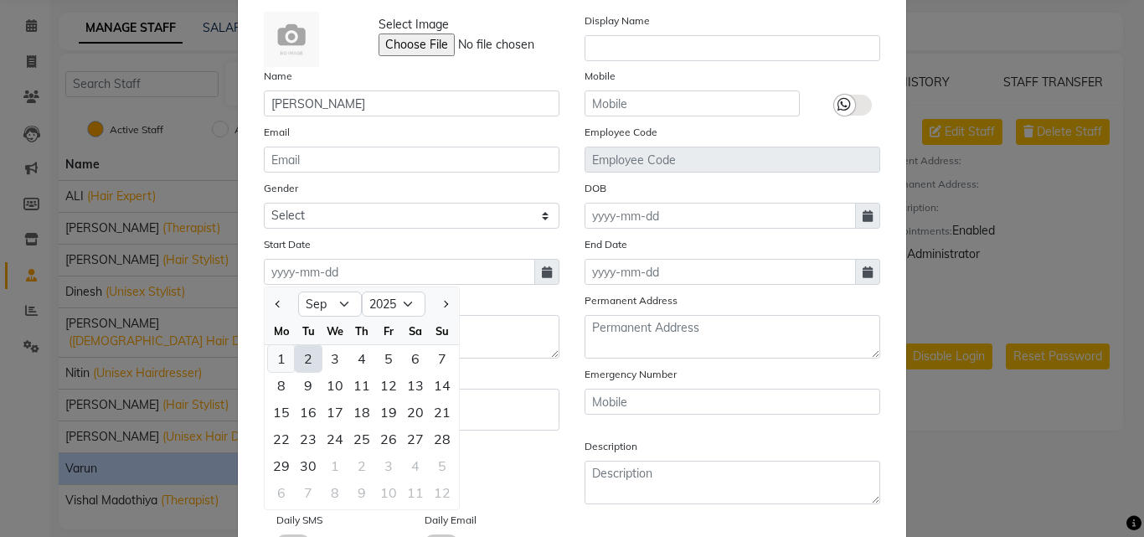
click at [277, 361] on div "1" at bounding box center [281, 358] width 27 height 27
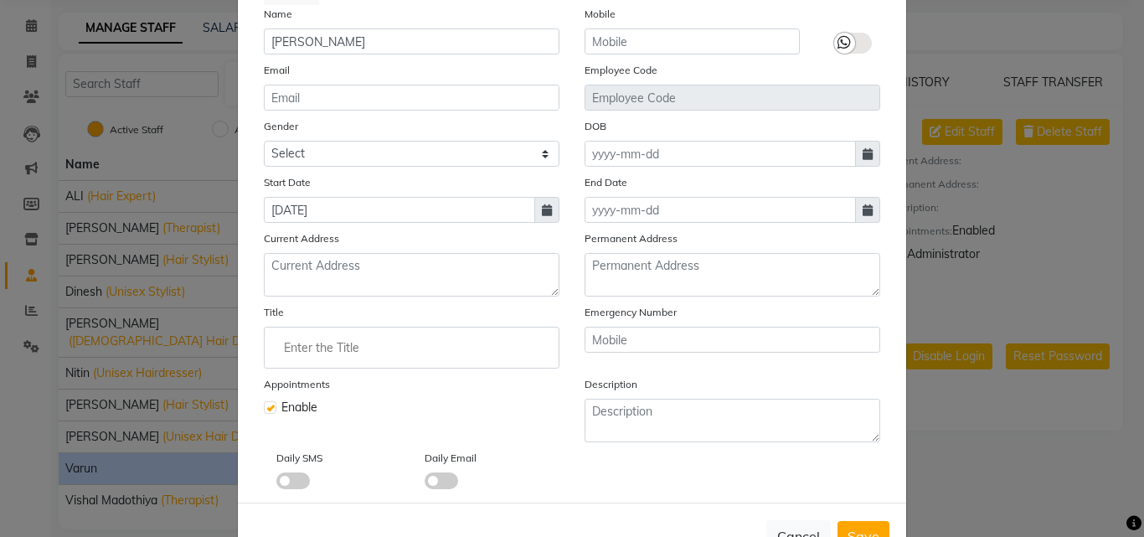
scroll to position [202, 0]
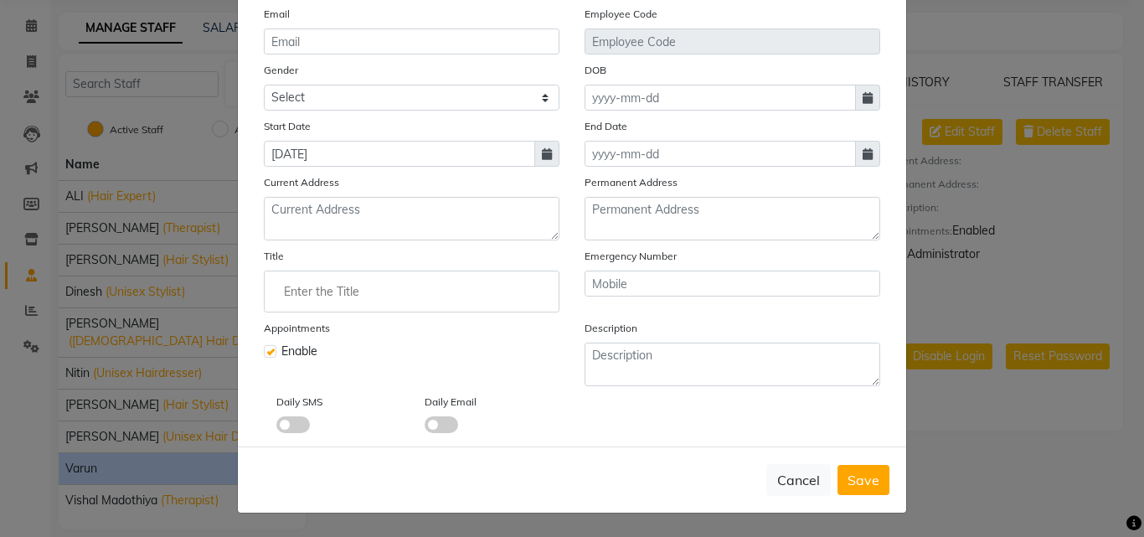
click at [450, 301] on input "Enter the Title" at bounding box center [411, 292] width 281 height 34
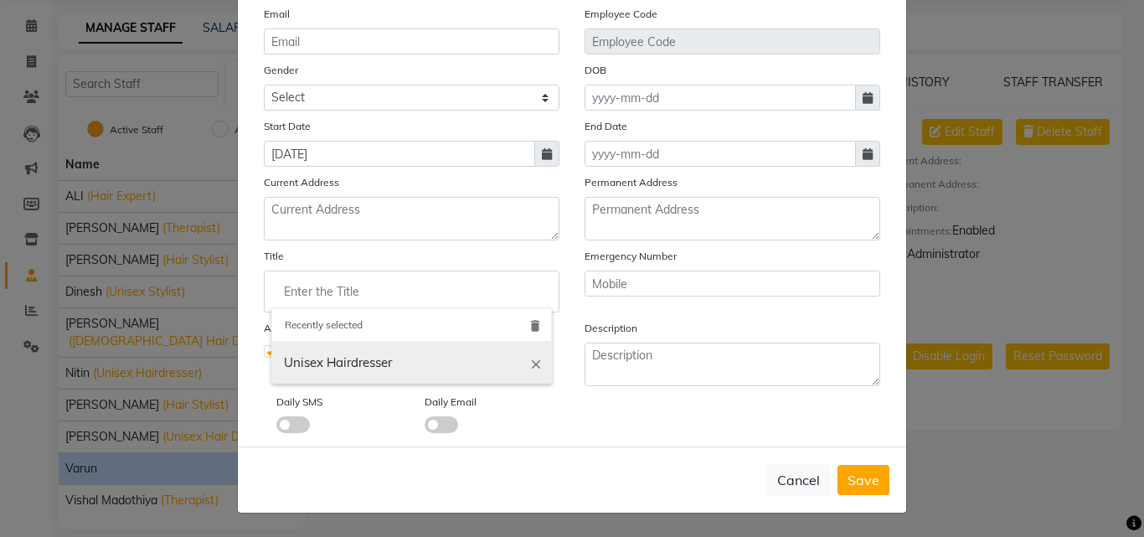
click at [529, 360] on icon "close" at bounding box center [536, 363] width 15 height 15
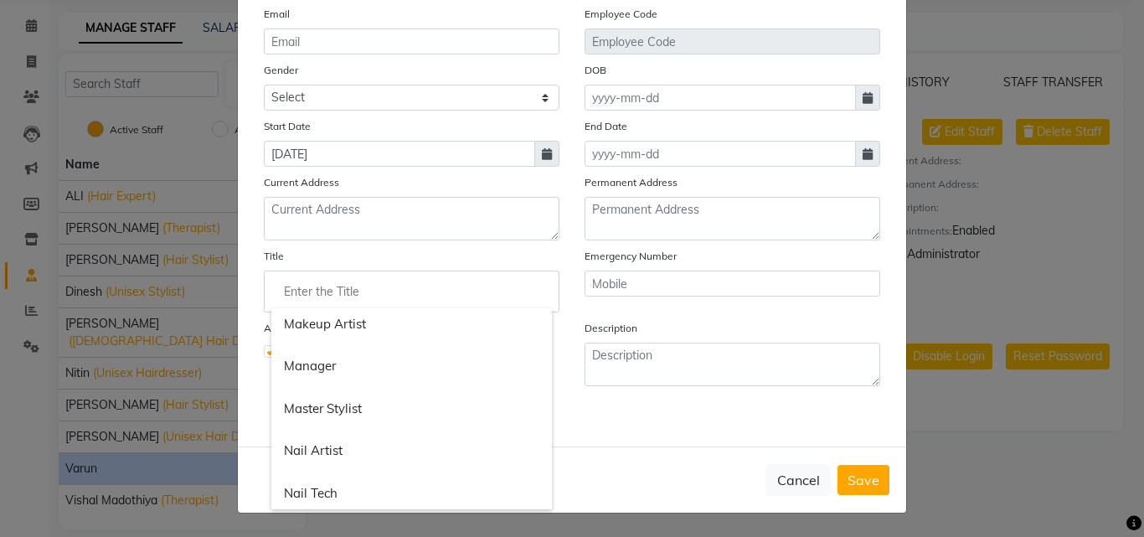
scroll to position [921, 0]
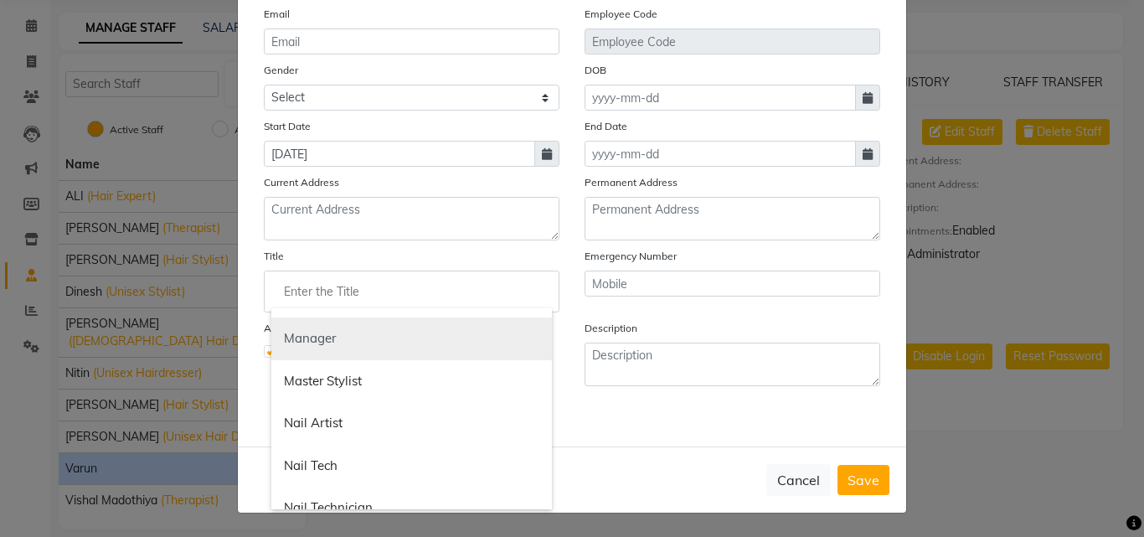
click at [370, 342] on link "Manager" at bounding box center [411, 338] width 281 height 43
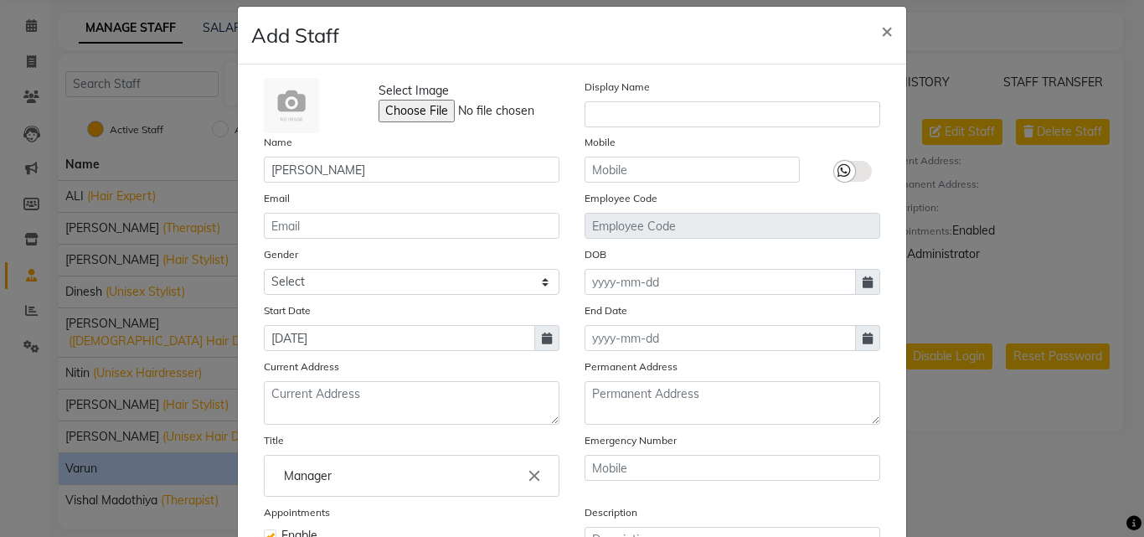
scroll to position [0, 0]
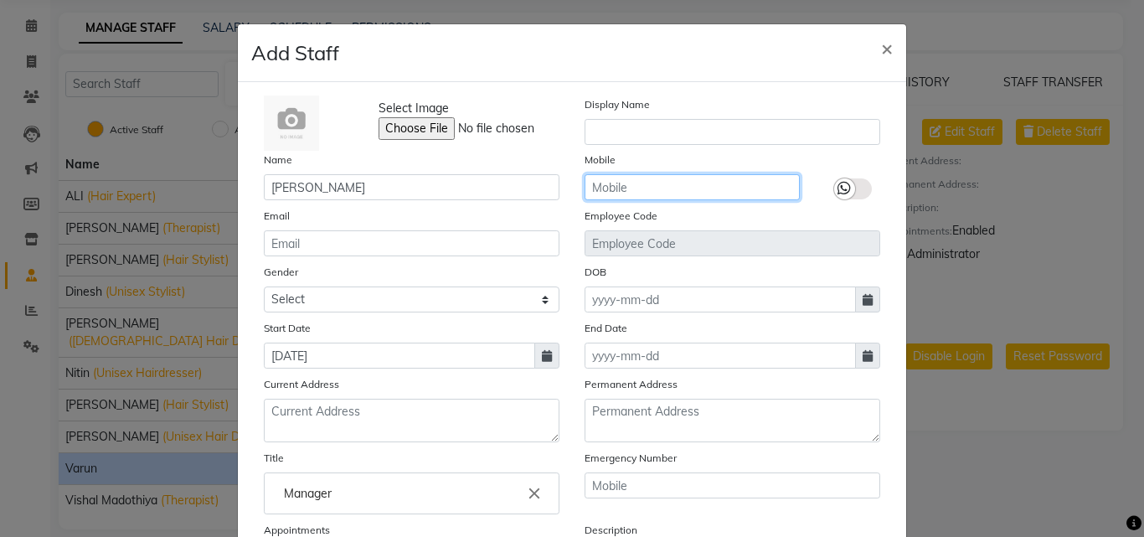
click at [662, 188] on input "text" at bounding box center [692, 187] width 215 height 26
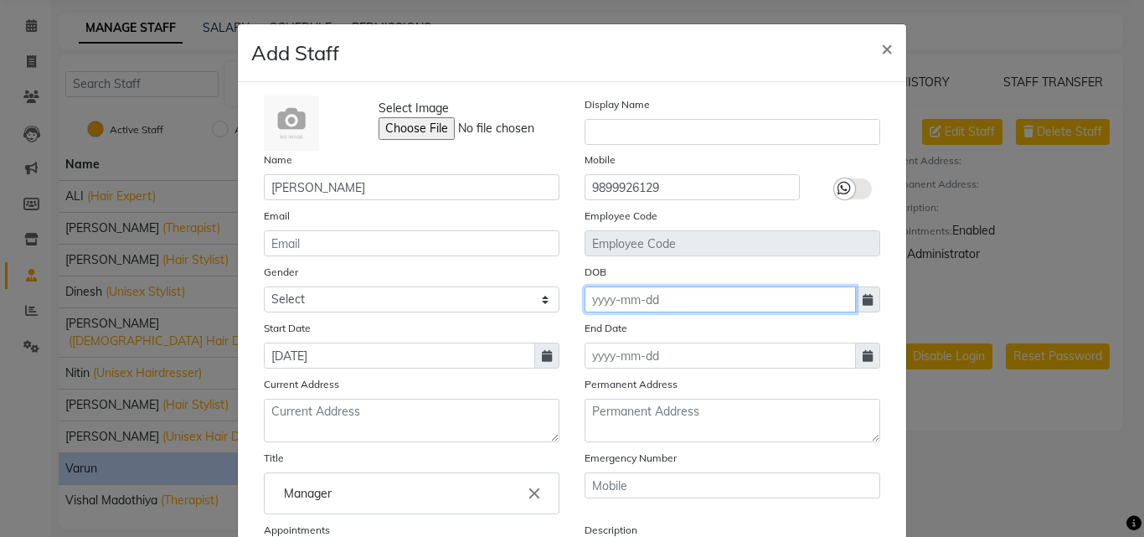
click at [637, 299] on input at bounding box center [720, 299] width 271 height 26
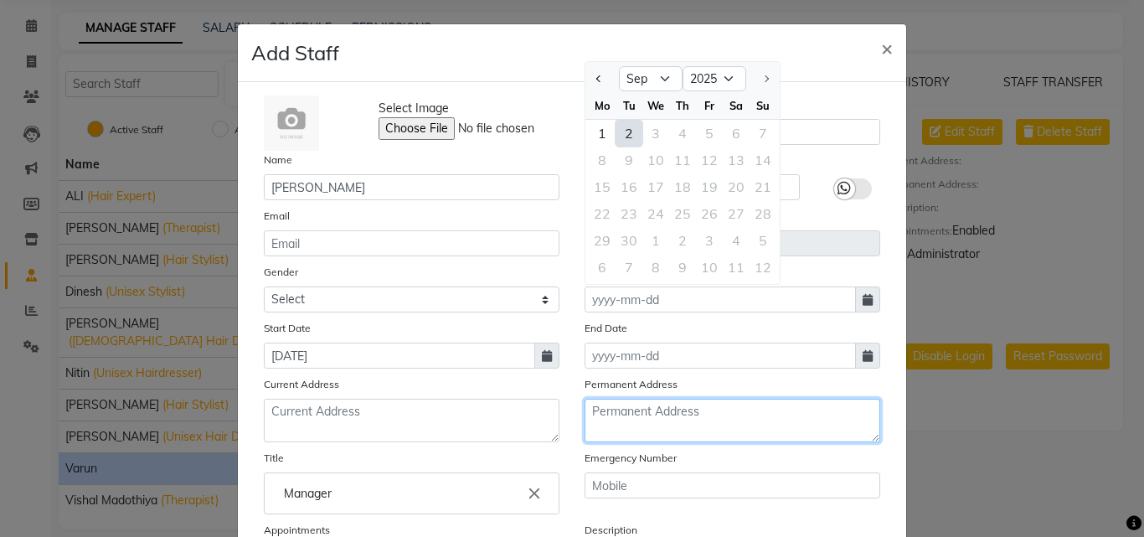
click at [823, 433] on textarea at bounding box center [733, 421] width 296 height 44
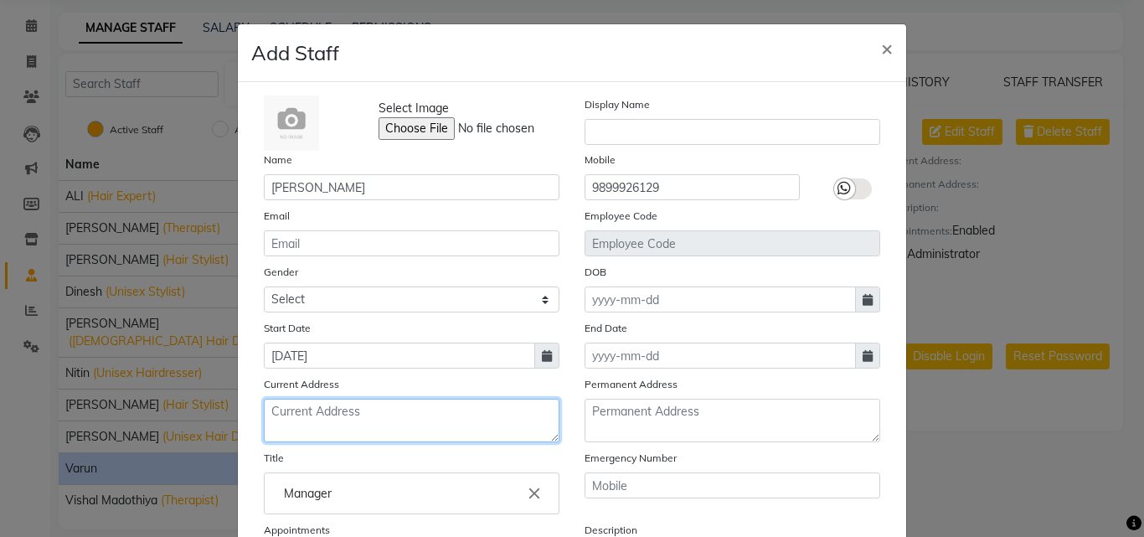
click at [426, 415] on textarea at bounding box center [412, 421] width 296 height 44
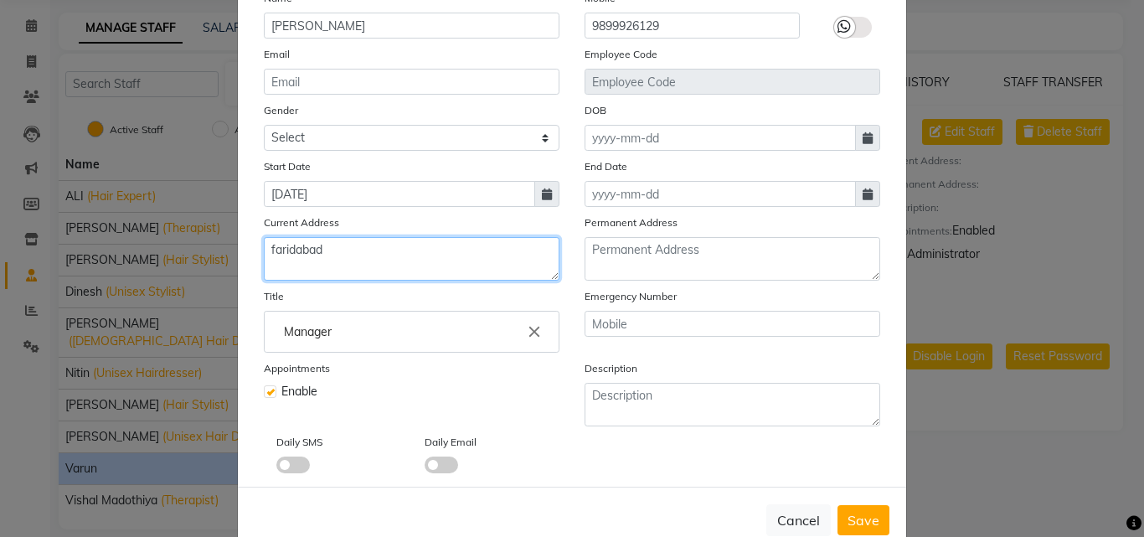
scroll to position [168, 0]
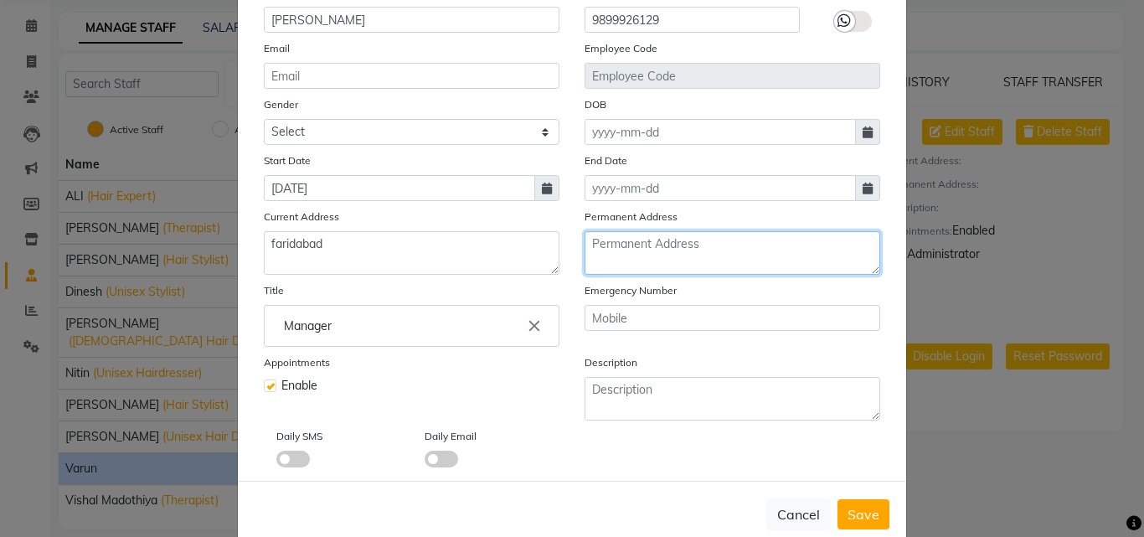
click at [641, 245] on textarea at bounding box center [733, 253] width 296 height 44
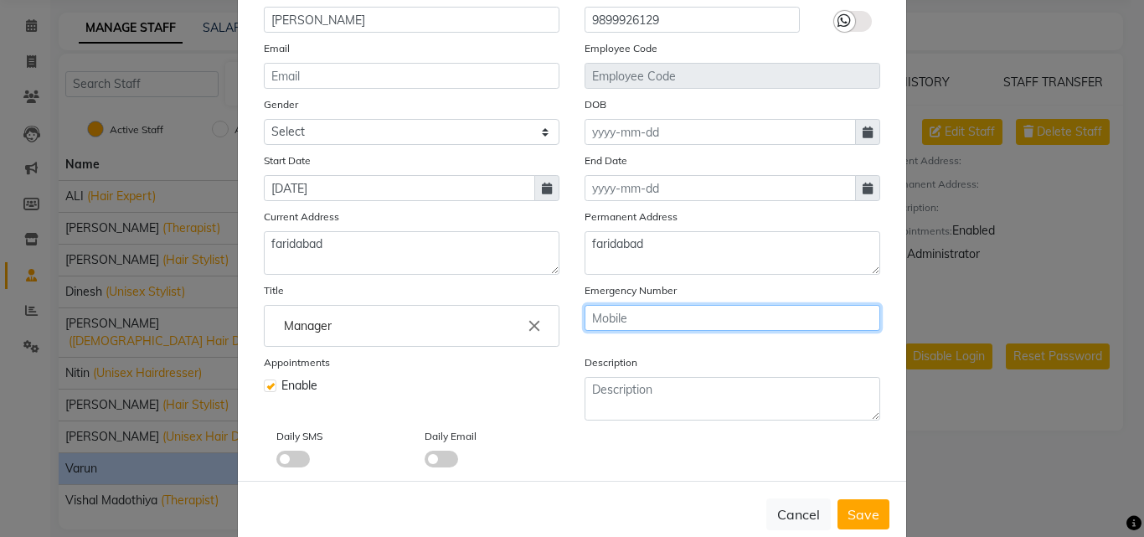
click at [624, 325] on input "text" at bounding box center [733, 318] width 296 height 26
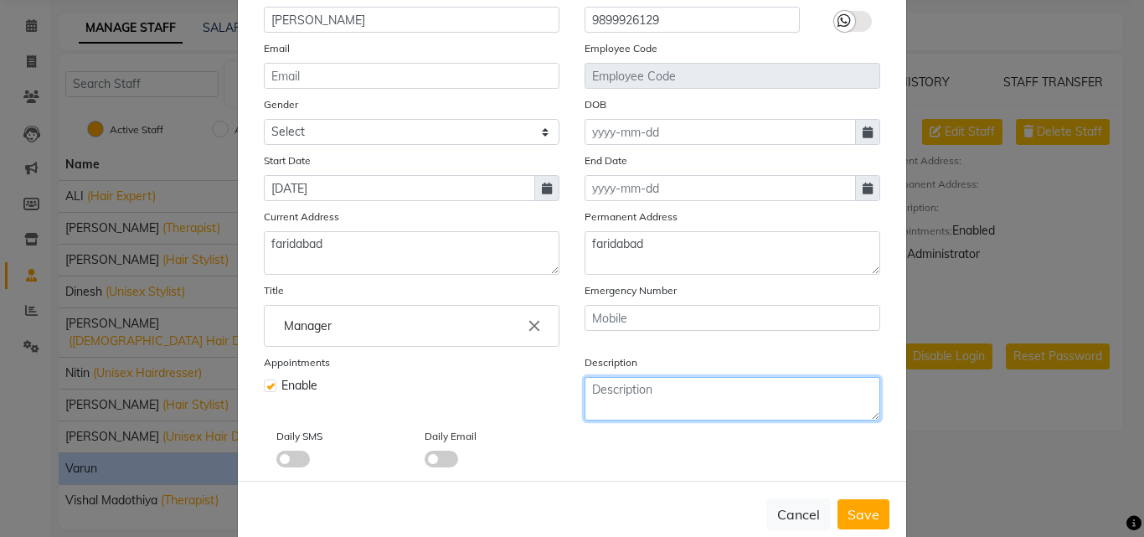
click at [643, 400] on textarea at bounding box center [733, 399] width 296 height 44
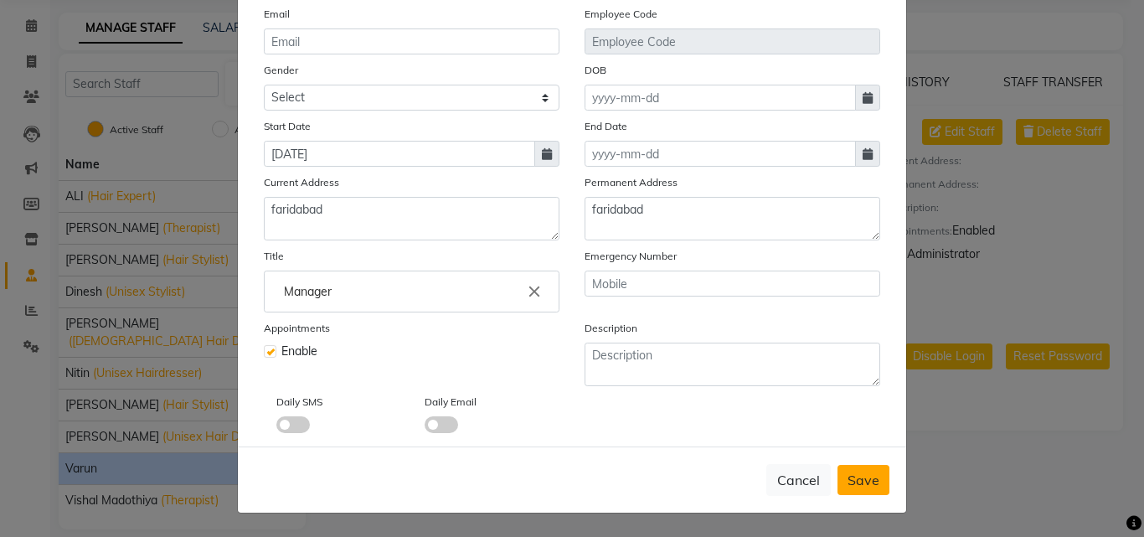
click at [853, 479] on span "Save" at bounding box center [864, 480] width 32 height 17
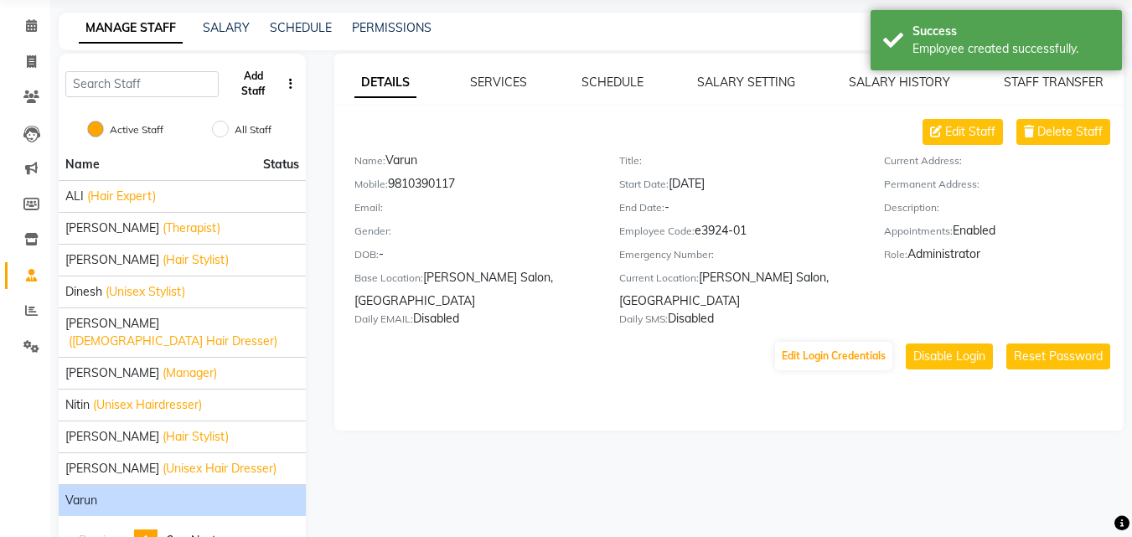
click at [260, 81] on button "Add Staff" at bounding box center [252, 84] width 55 height 44
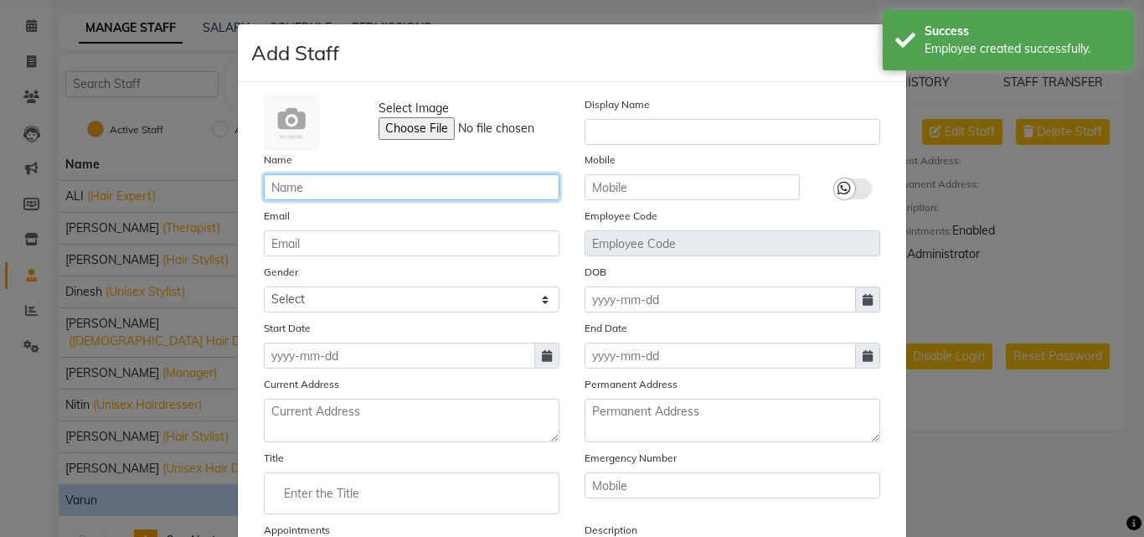
click at [301, 184] on input "text" at bounding box center [412, 187] width 296 height 26
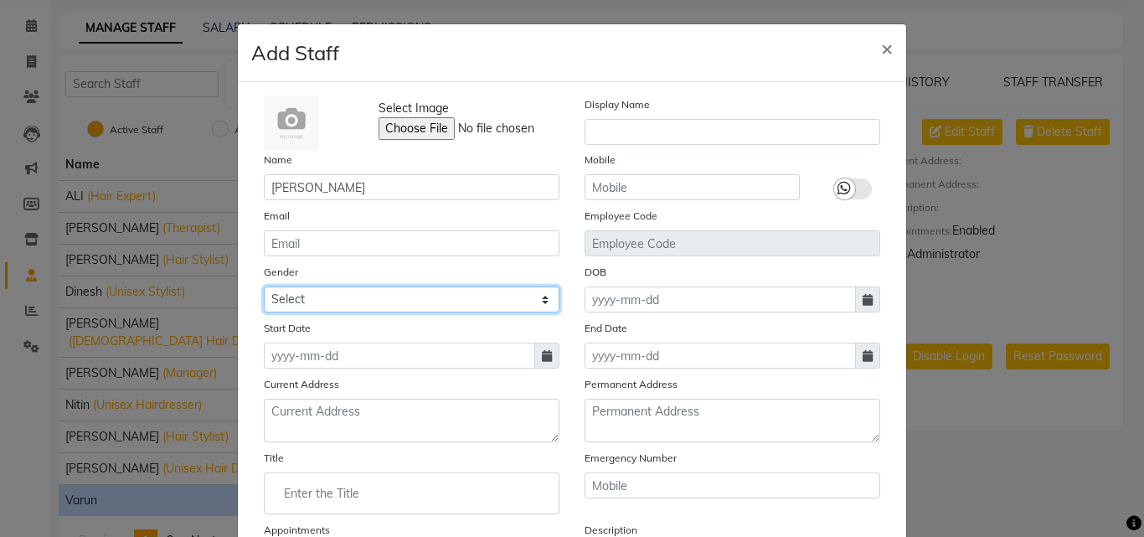
click at [310, 291] on select "Select [DEMOGRAPHIC_DATA] [DEMOGRAPHIC_DATA] Other Prefer Not To Say" at bounding box center [412, 299] width 296 height 26
click at [264, 286] on select "Select [DEMOGRAPHIC_DATA] [DEMOGRAPHIC_DATA] Other Prefer Not To Say" at bounding box center [412, 299] width 296 height 26
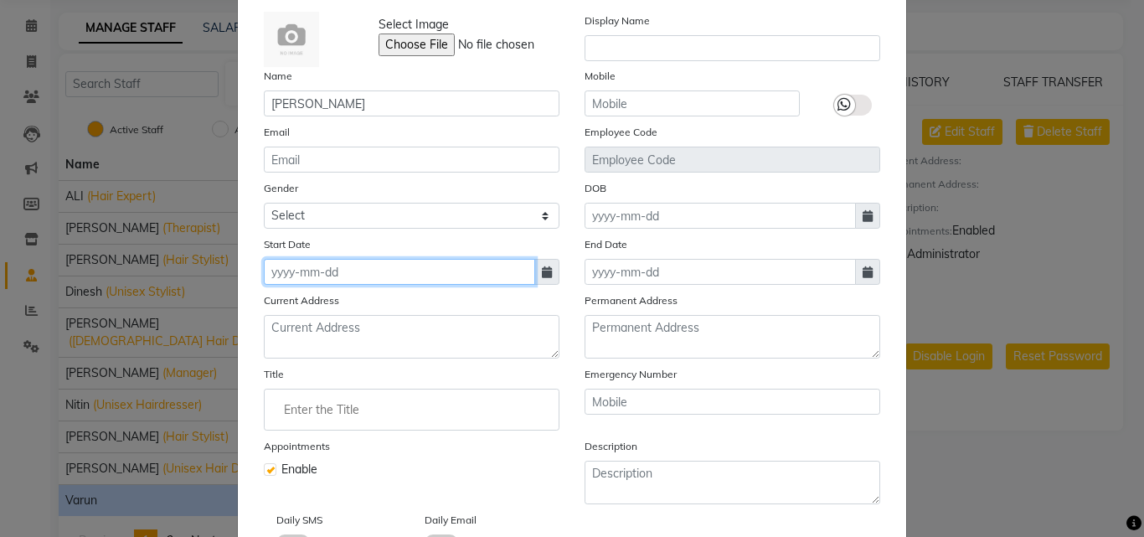
click at [398, 267] on input at bounding box center [399, 272] width 271 height 26
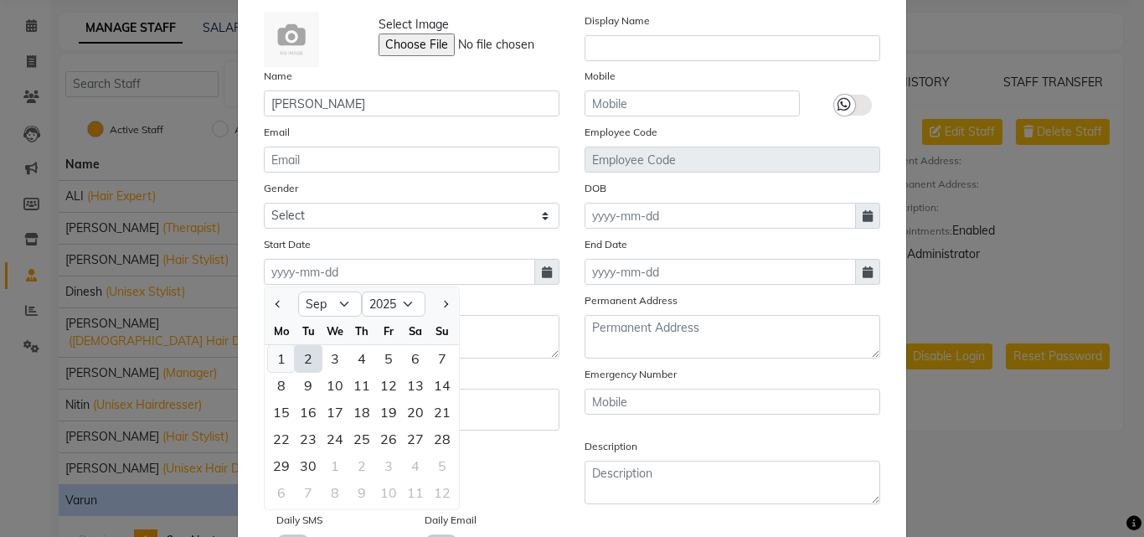
click at [281, 361] on div "1" at bounding box center [281, 358] width 27 height 27
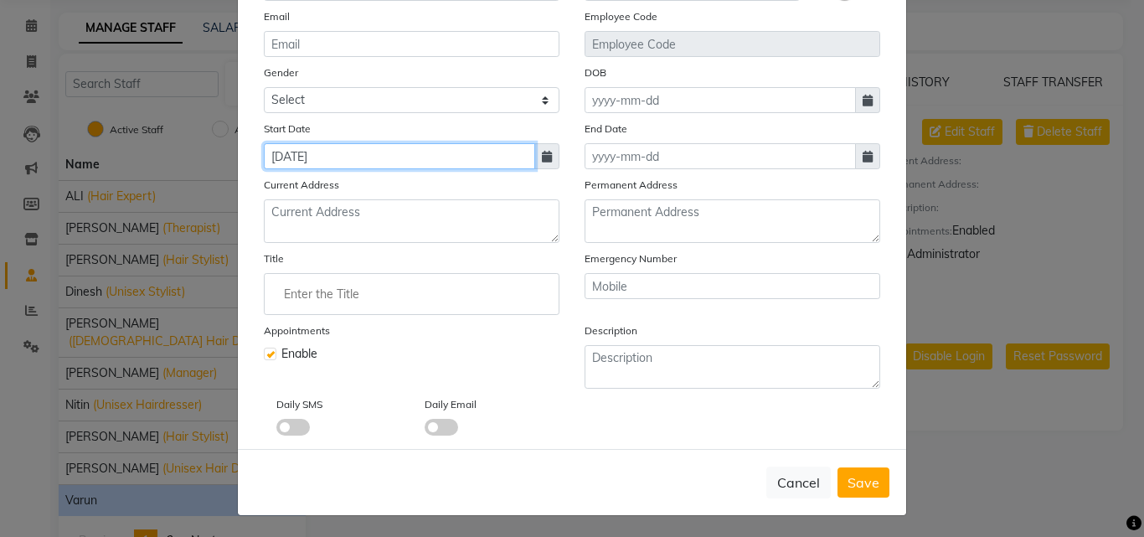
scroll to position [202, 0]
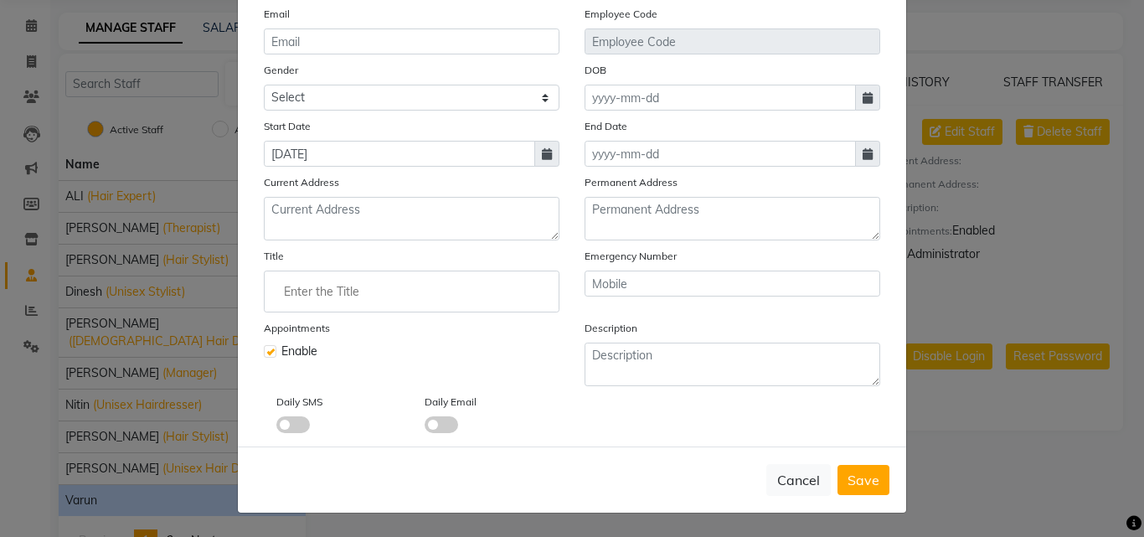
click at [369, 297] on input "Enter the Title" at bounding box center [411, 292] width 281 height 34
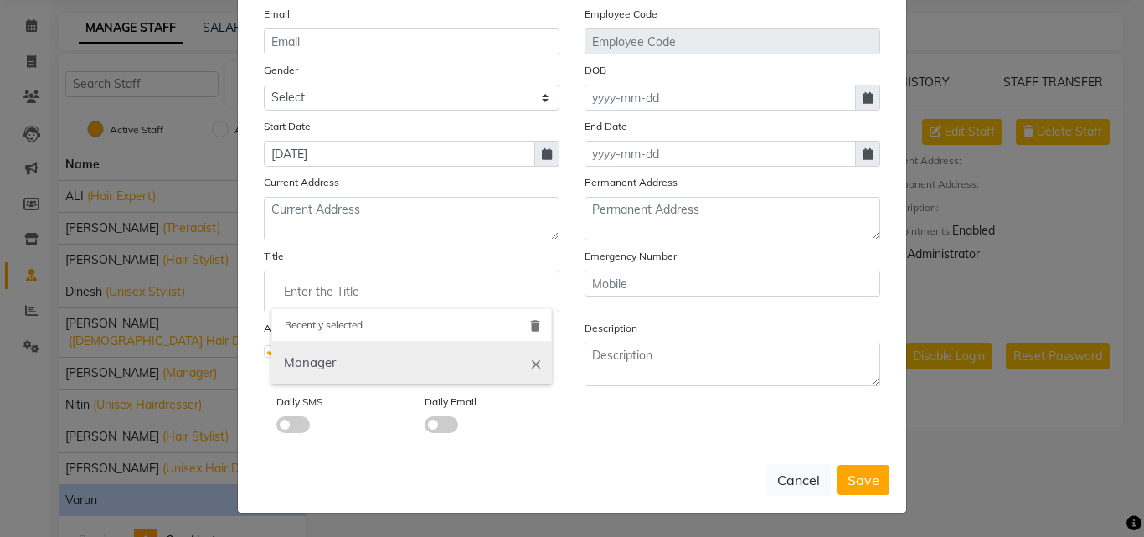
click at [363, 369] on link "Manager" at bounding box center [411, 363] width 281 height 43
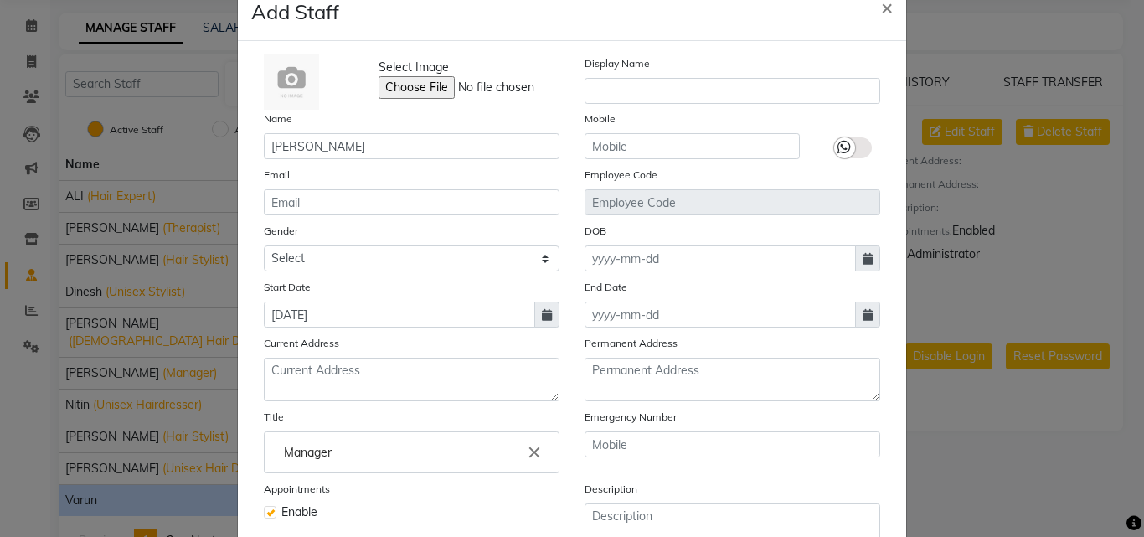
scroll to position [34, 0]
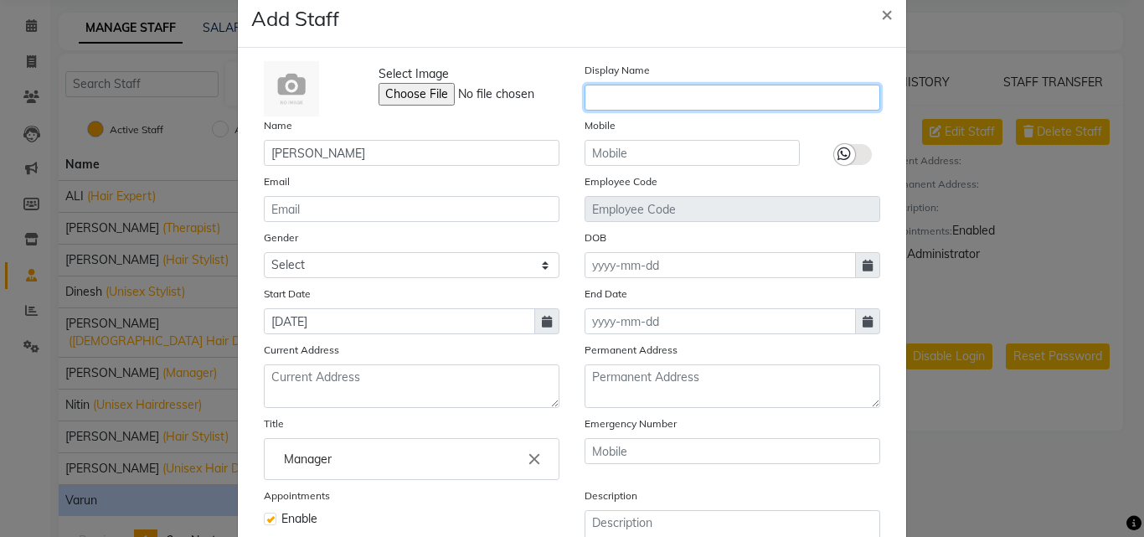
click at [702, 106] on input "text" at bounding box center [733, 98] width 296 height 26
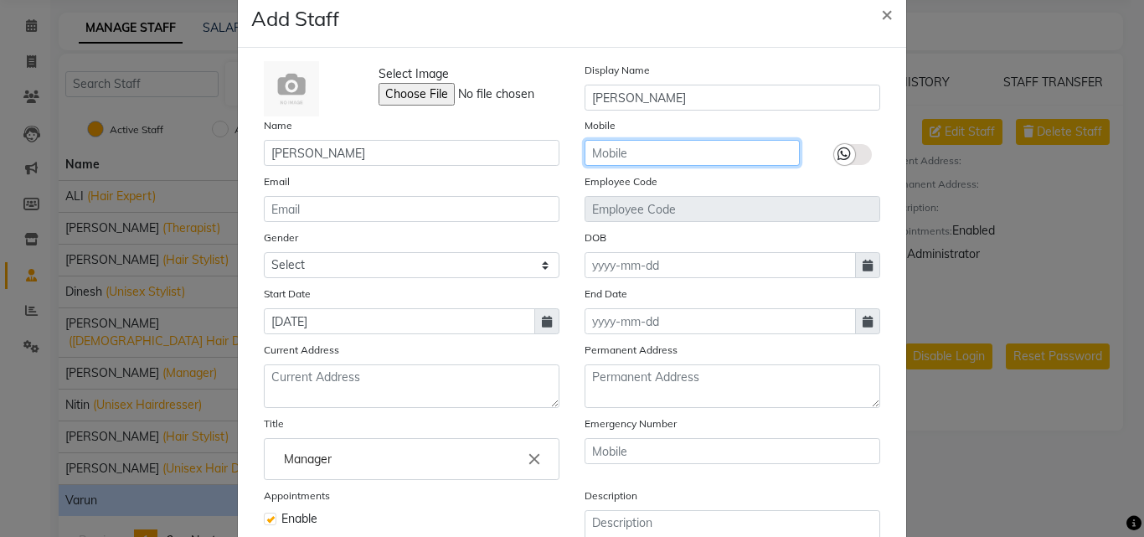
click at [712, 149] on input "text" at bounding box center [692, 153] width 215 height 26
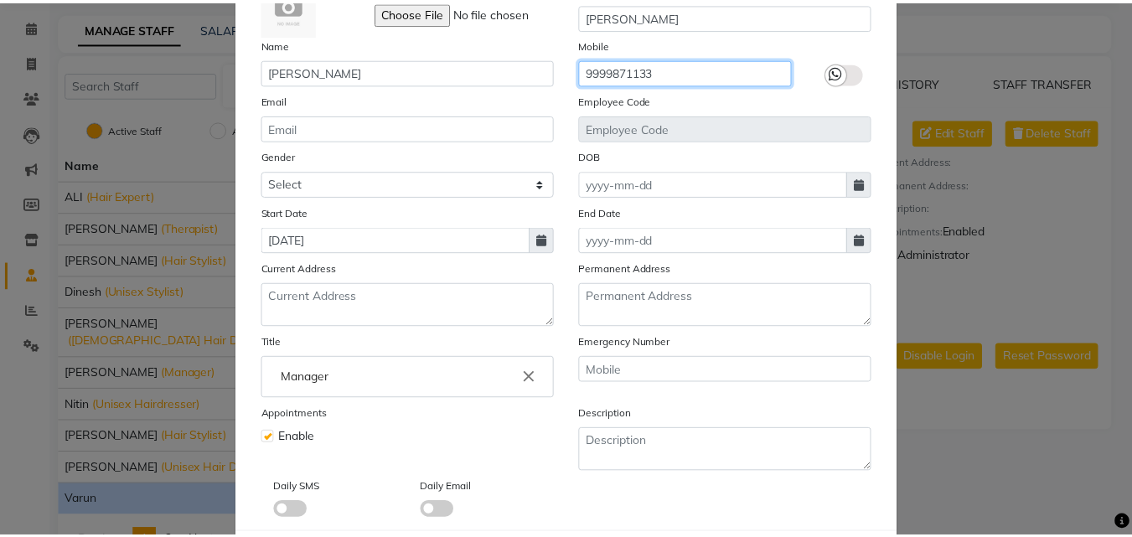
scroll to position [202, 0]
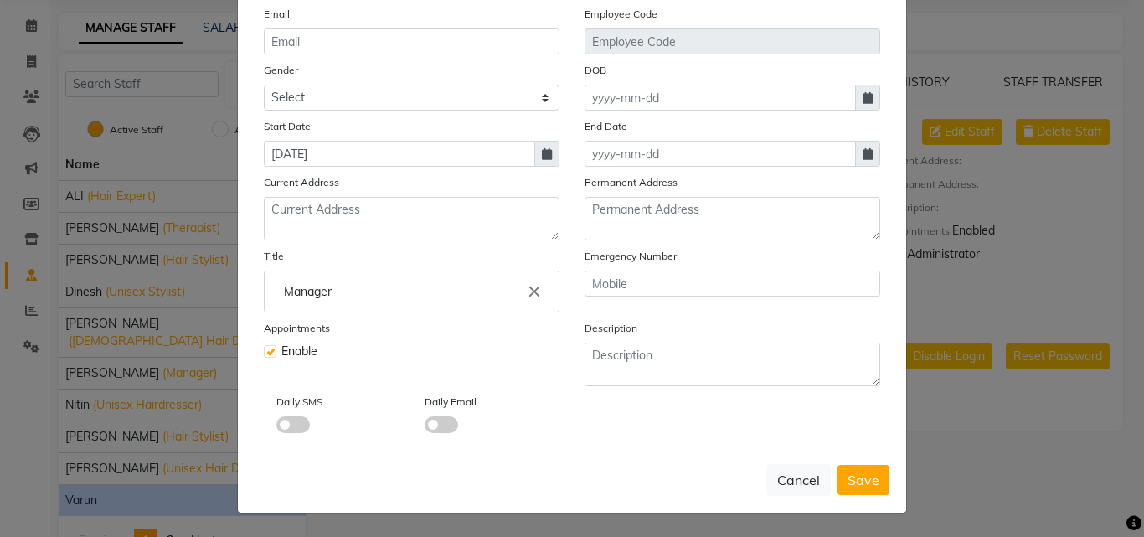
click at [863, 478] on span "Save" at bounding box center [864, 480] width 32 height 17
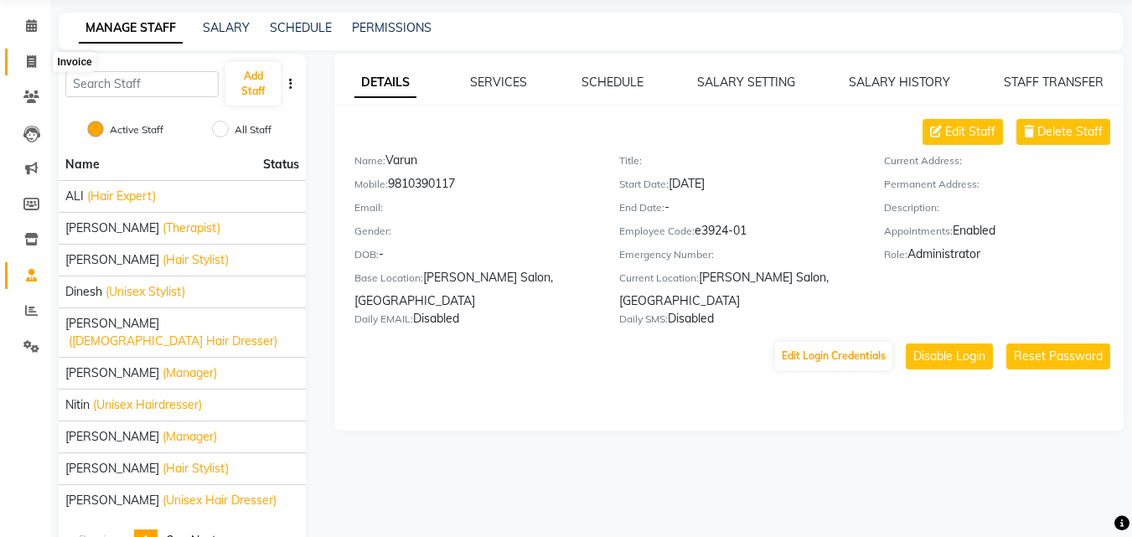
click at [29, 55] on icon at bounding box center [31, 61] width 9 height 13
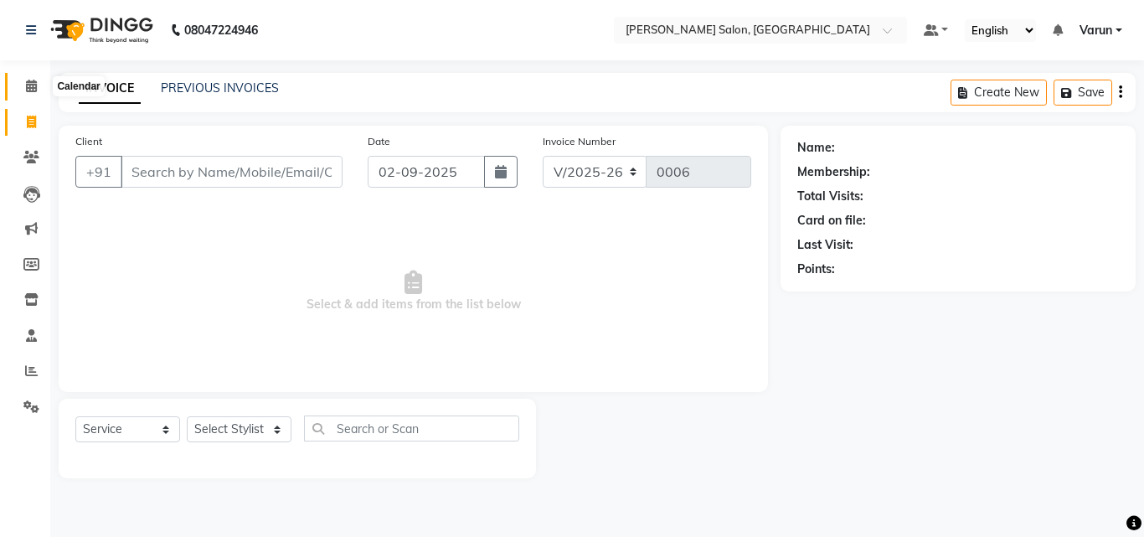
click at [28, 90] on icon at bounding box center [31, 86] width 11 height 13
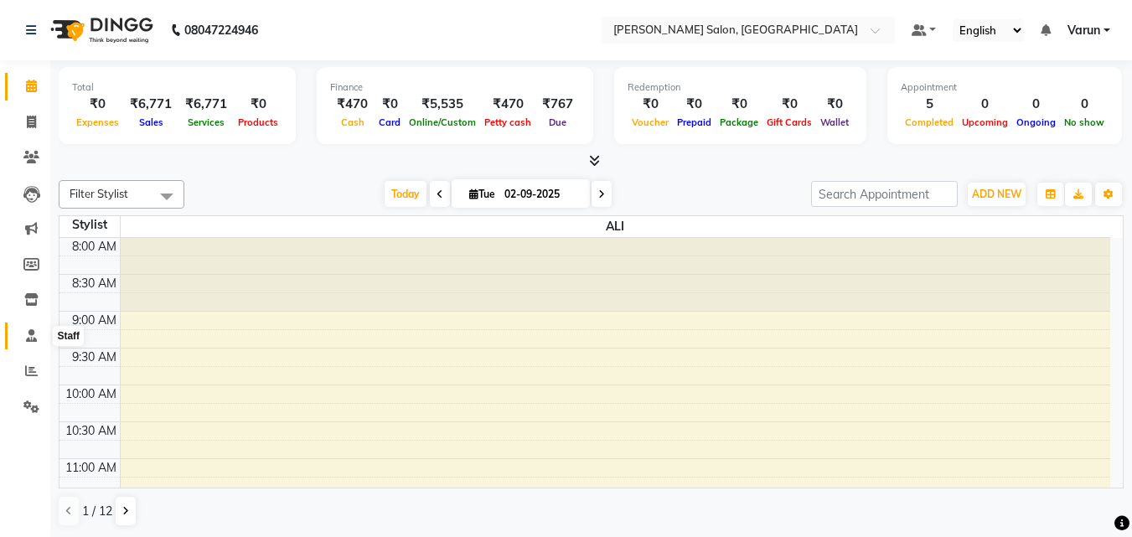
click at [32, 337] on icon at bounding box center [31, 335] width 11 height 13
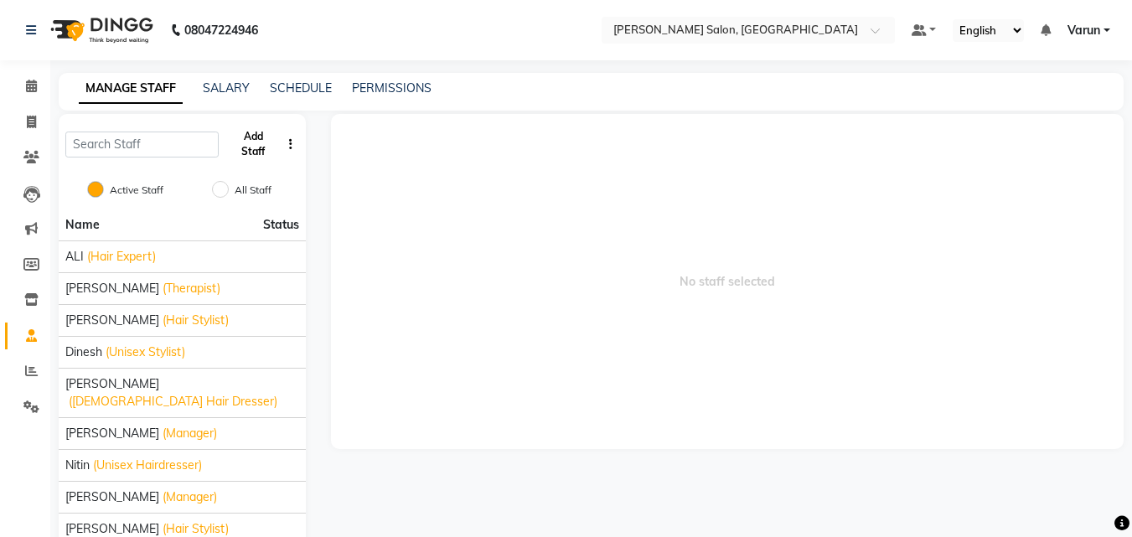
click at [229, 140] on button "Add Staff" at bounding box center [252, 144] width 55 height 44
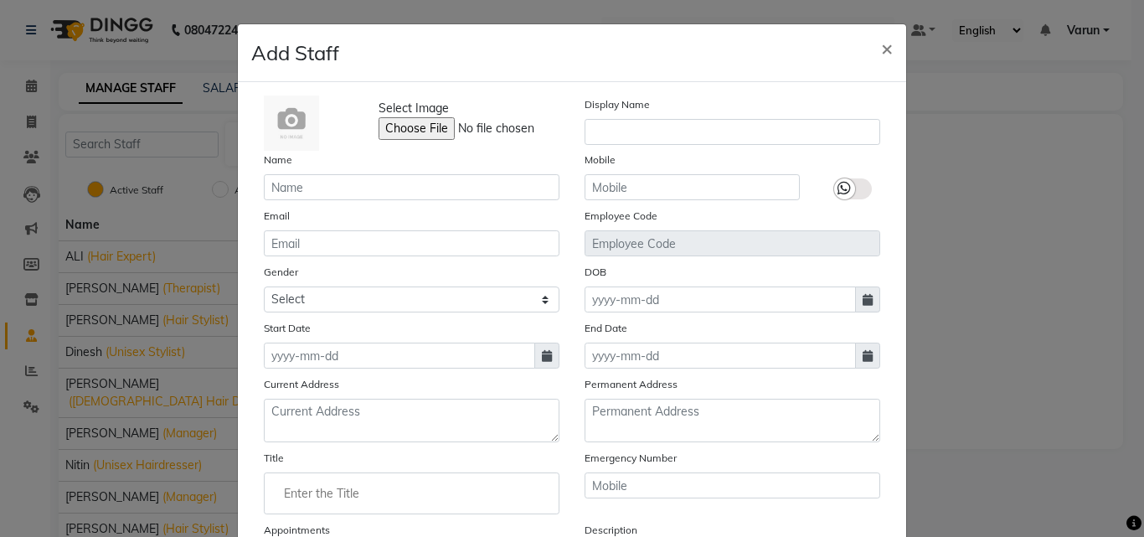
click at [1009, 151] on ngb-modal-window "Add Staff × Select Image Display Name Name Mobile Email Employee Code Gender Se…" at bounding box center [572, 268] width 1144 height 537
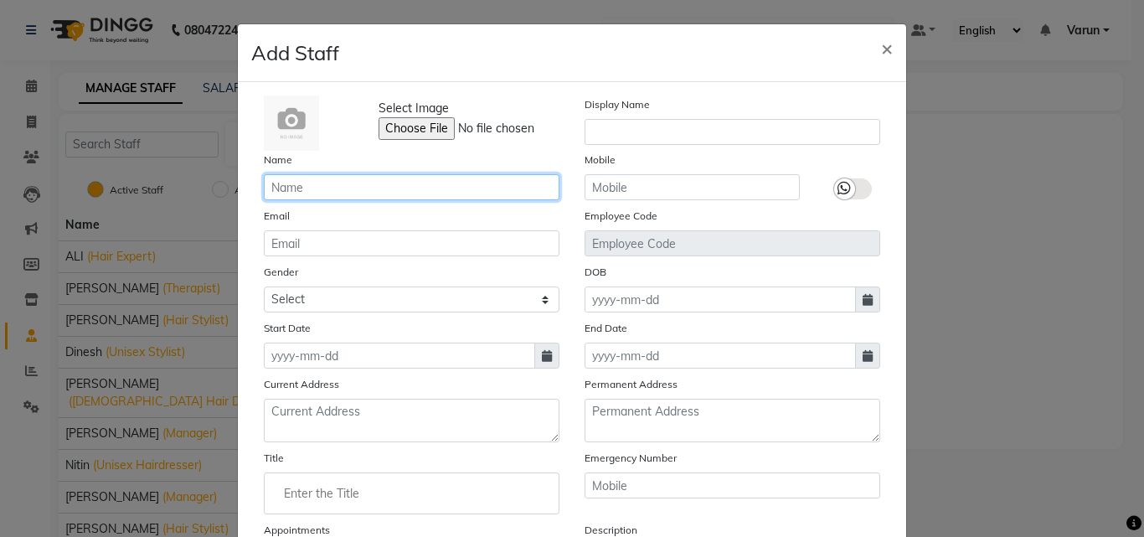
click at [274, 193] on input "text" at bounding box center [412, 187] width 296 height 26
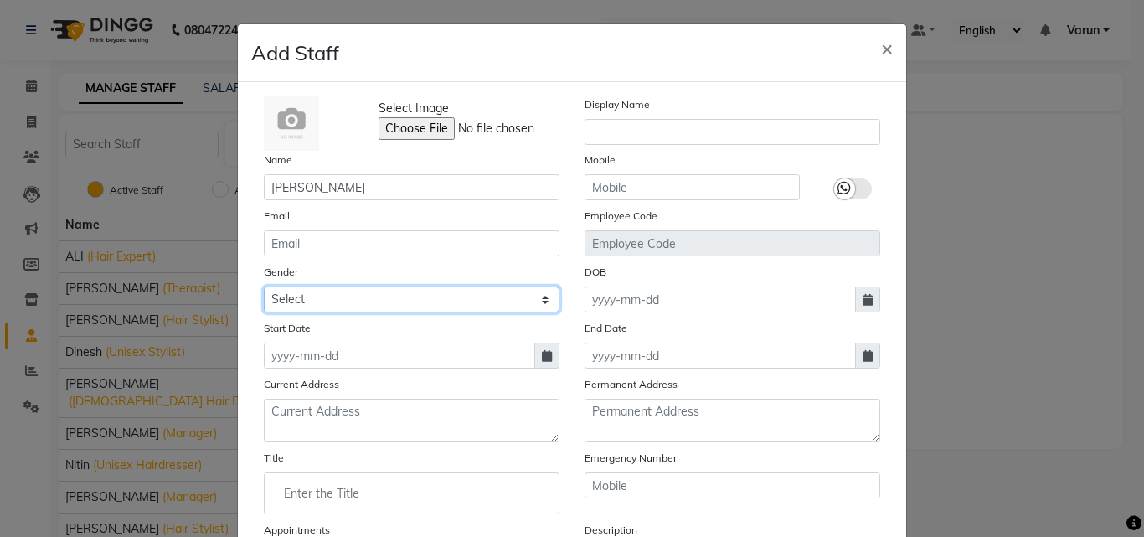
click at [307, 302] on select "Select [DEMOGRAPHIC_DATA] [DEMOGRAPHIC_DATA] Other Prefer Not To Say" at bounding box center [412, 299] width 296 height 26
click at [264, 286] on select "Select [DEMOGRAPHIC_DATA] [DEMOGRAPHIC_DATA] Other Prefer Not To Say" at bounding box center [412, 299] width 296 height 26
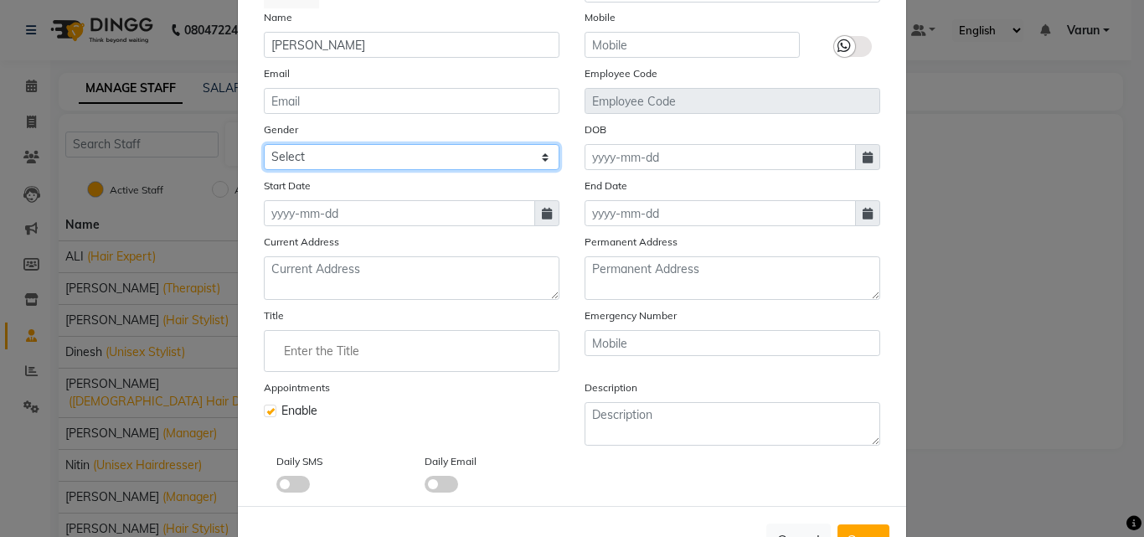
scroll to position [168, 0]
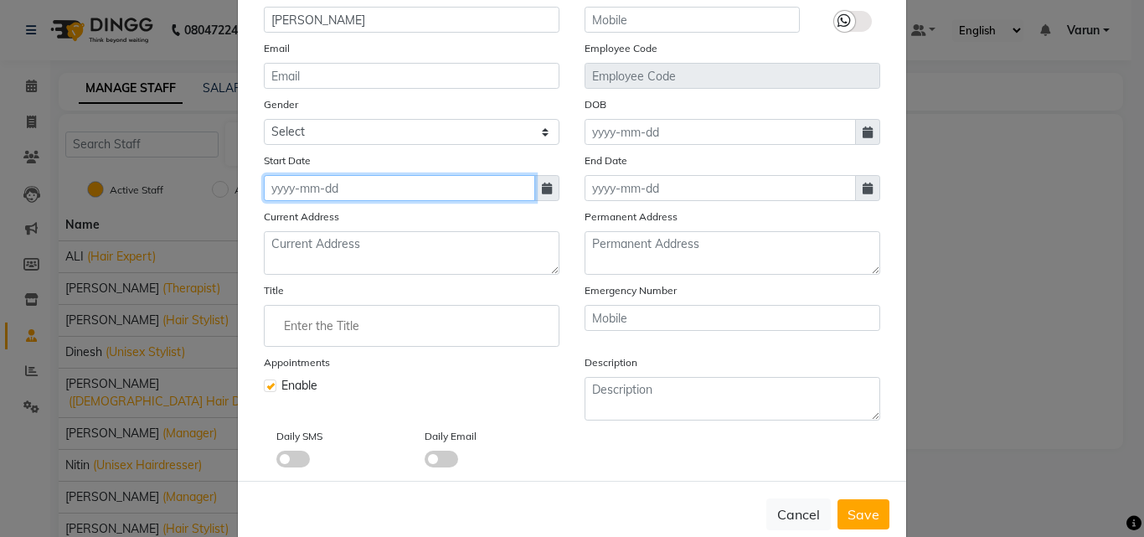
click at [358, 194] on input at bounding box center [399, 188] width 271 height 26
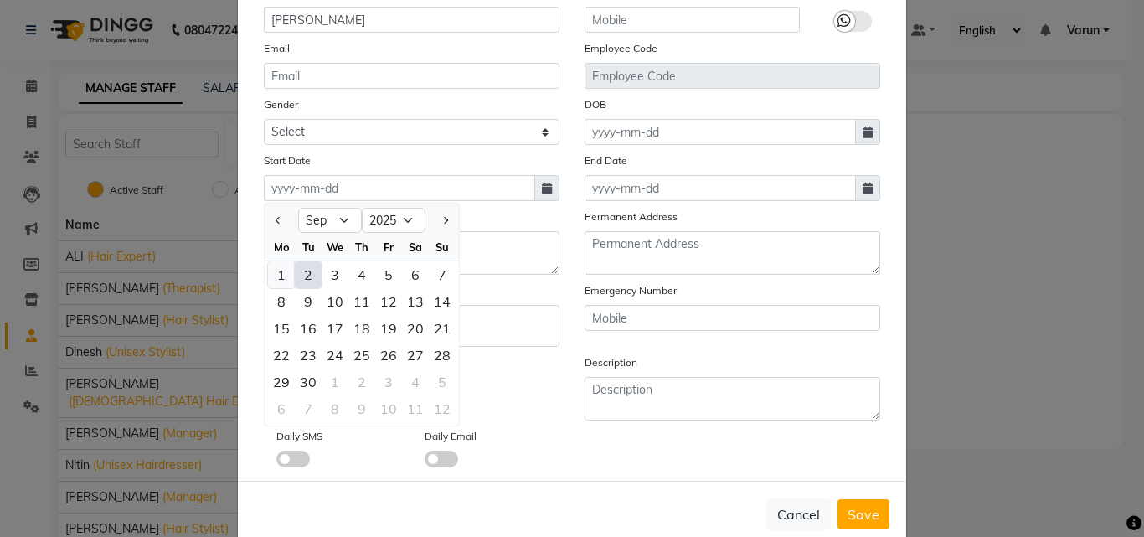
click at [279, 274] on div "1" at bounding box center [281, 274] width 27 height 27
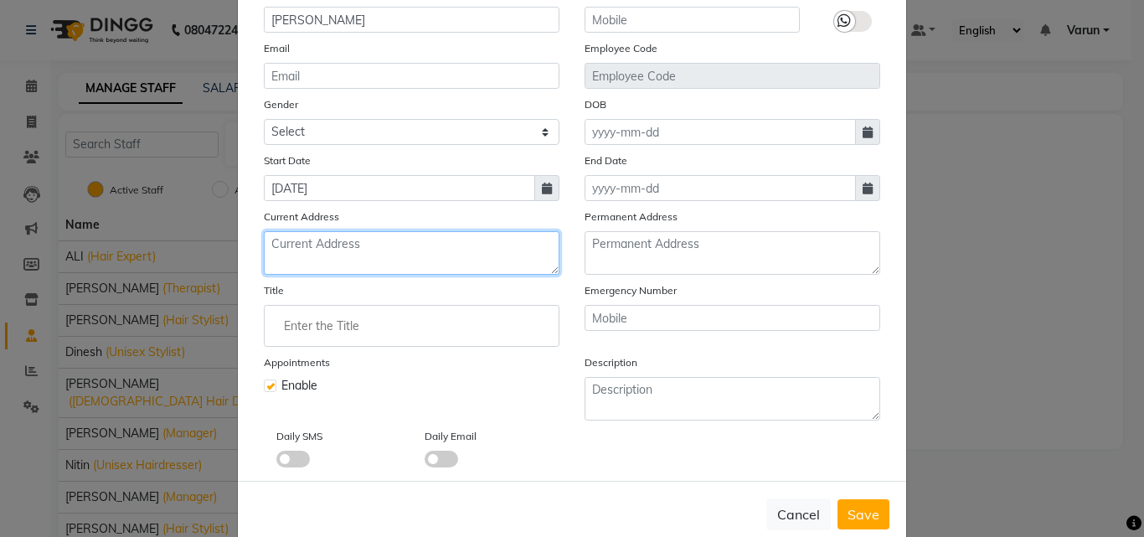
click at [475, 240] on textarea at bounding box center [412, 253] width 296 height 44
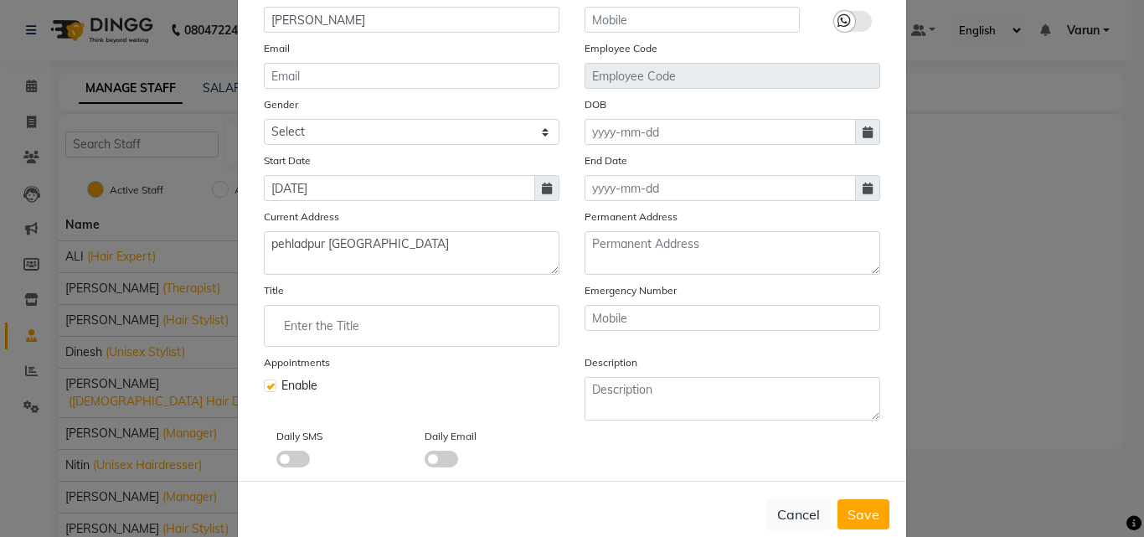
click at [476, 311] on input "Enter the Title" at bounding box center [411, 326] width 281 height 34
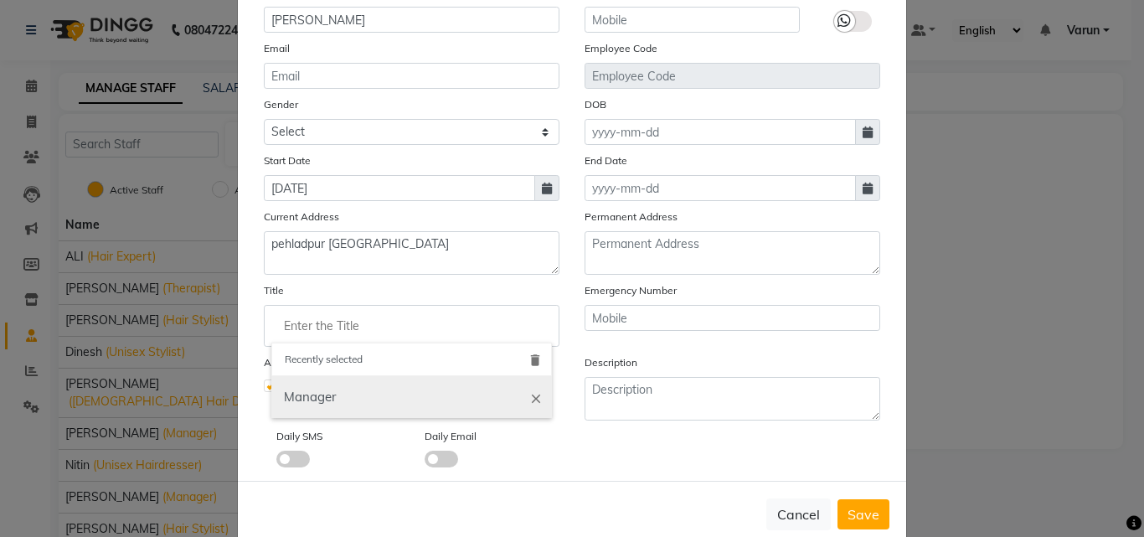
click at [521, 400] on link "Manager" at bounding box center [411, 397] width 281 height 43
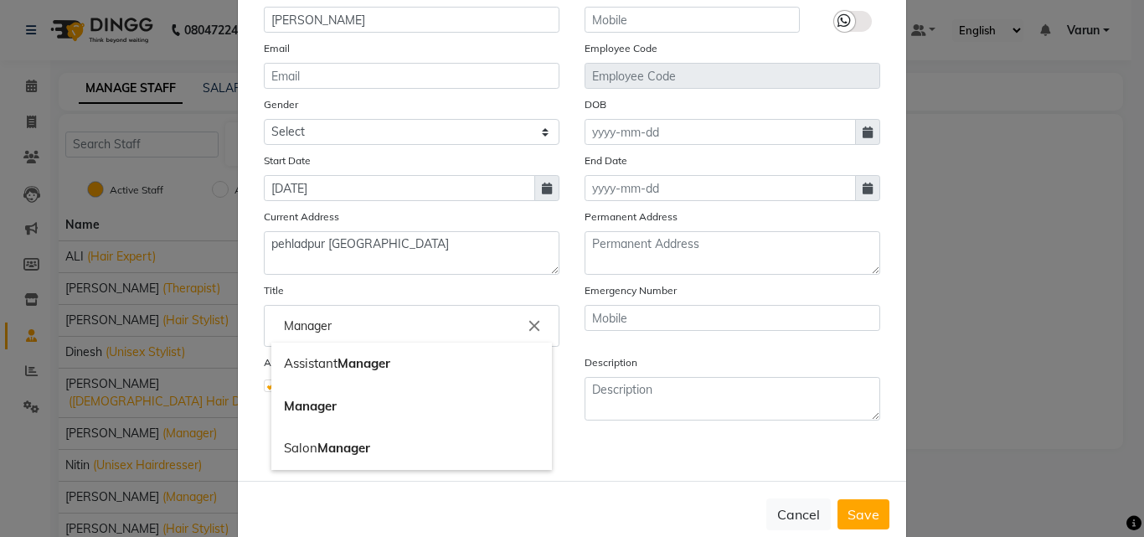
click at [495, 321] on input "Manager" at bounding box center [411, 326] width 281 height 34
click at [526, 323] on icon "close" at bounding box center [534, 326] width 18 height 18
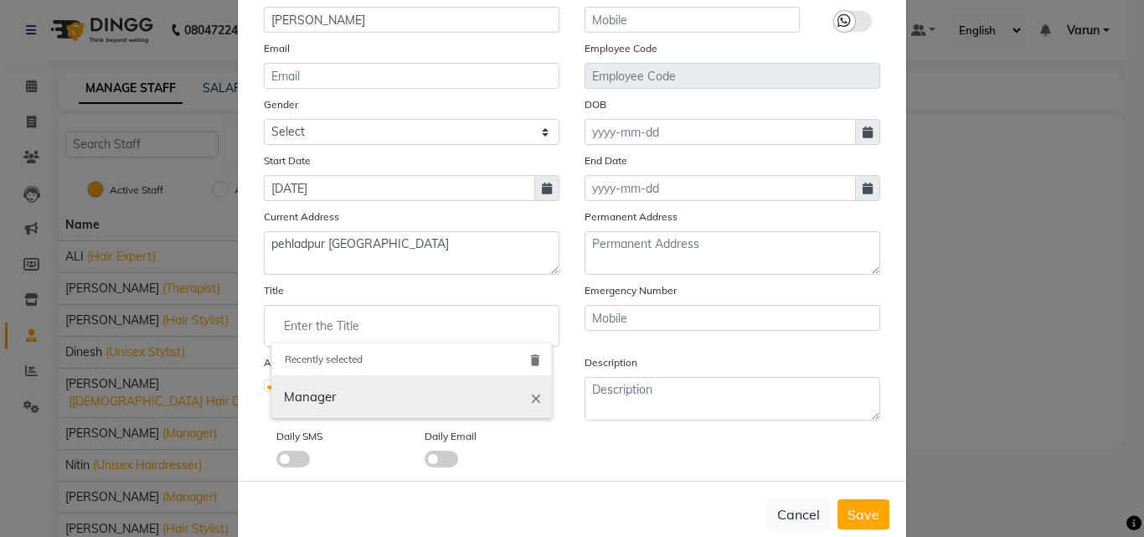
click at [531, 397] on icon "close" at bounding box center [536, 397] width 15 height 15
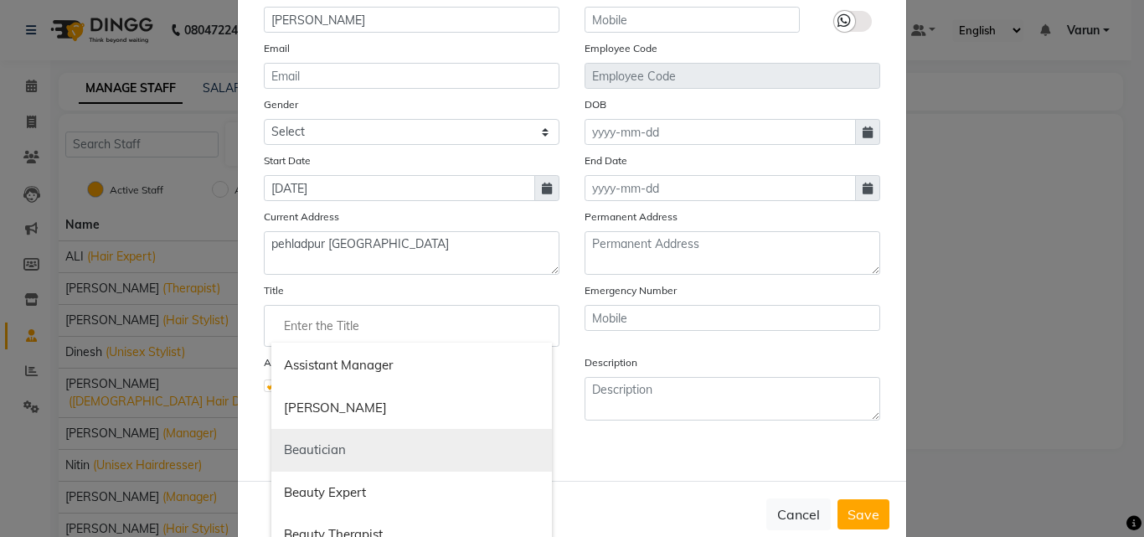
click at [380, 451] on link "Beautician" at bounding box center [411, 450] width 281 height 43
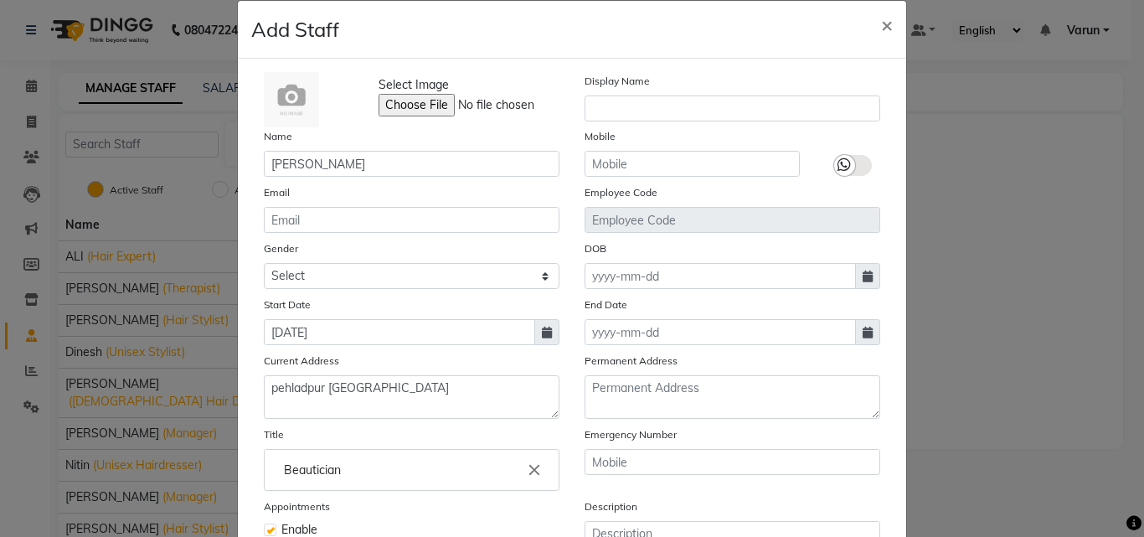
scroll to position [0, 0]
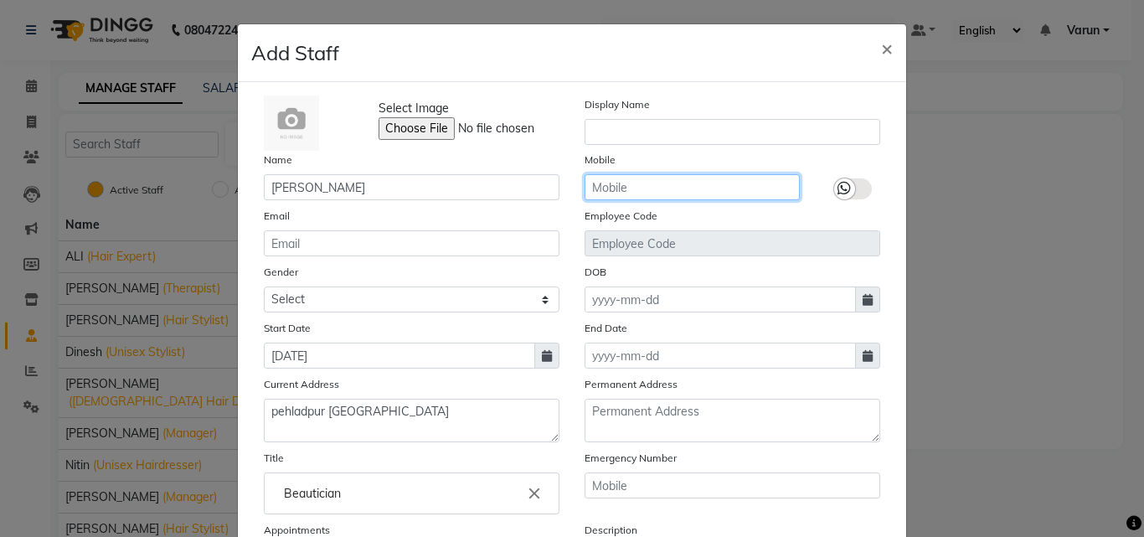
click at [678, 186] on input "text" at bounding box center [692, 187] width 215 height 26
click at [863, 304] on icon at bounding box center [868, 300] width 10 height 12
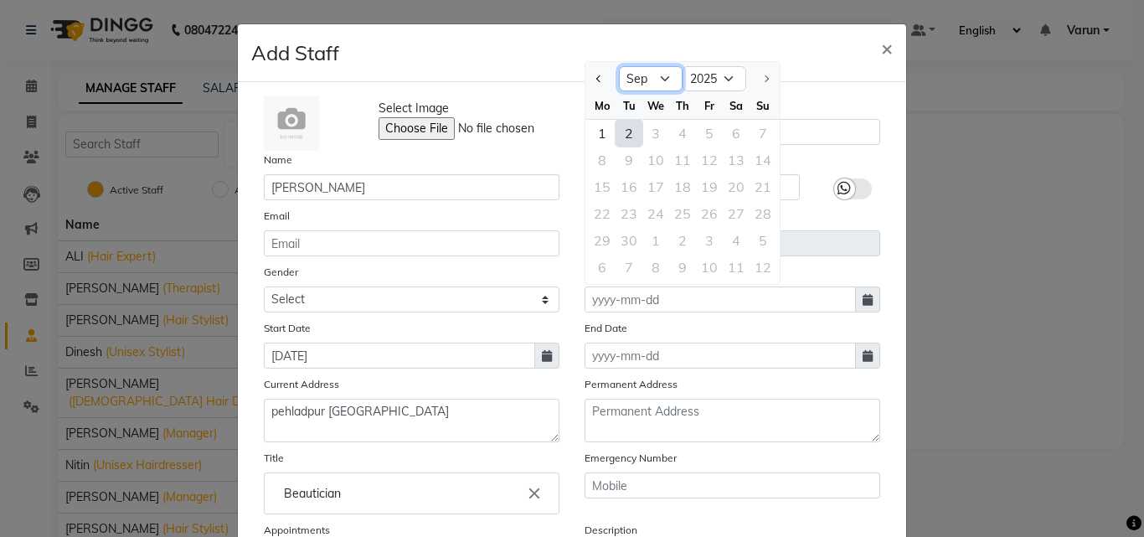
click at [652, 72] on select "Jan Feb Mar Apr May Jun Jul Aug Sep" at bounding box center [651, 78] width 64 height 25
click at [619, 66] on select "Jan Feb Mar Apr May Jun Jul Aug Sep" at bounding box center [651, 78] width 64 height 25
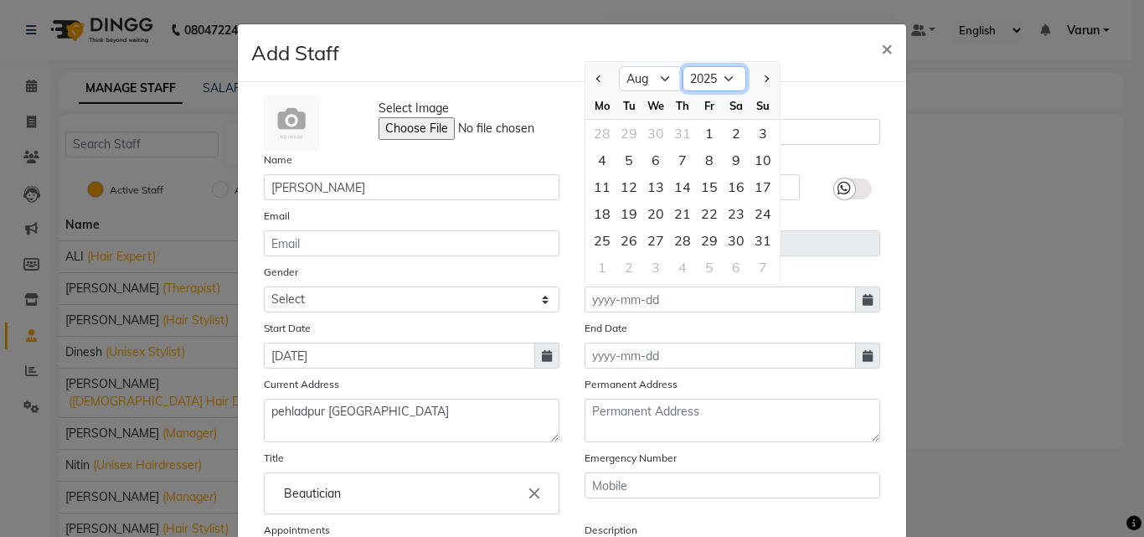
click at [719, 74] on select "1920 1921 1922 1923 1924 1925 1926 1927 1928 1929 1930 1931 1932 1933 1934 1935…" at bounding box center [715, 78] width 64 height 25
click at [683, 66] on select "1920 1921 1922 1923 1924 1925 1926 1927 1928 1929 1930 1931 1932 1933 1934 1935…" at bounding box center [715, 78] width 64 height 25
click at [644, 183] on div "11" at bounding box center [655, 186] width 27 height 27
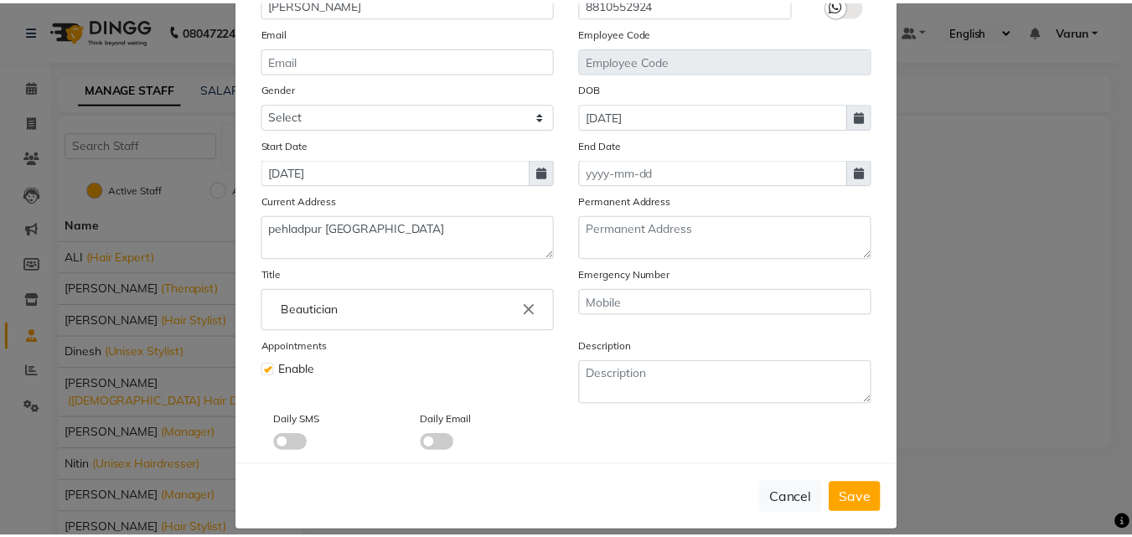
scroll to position [202, 0]
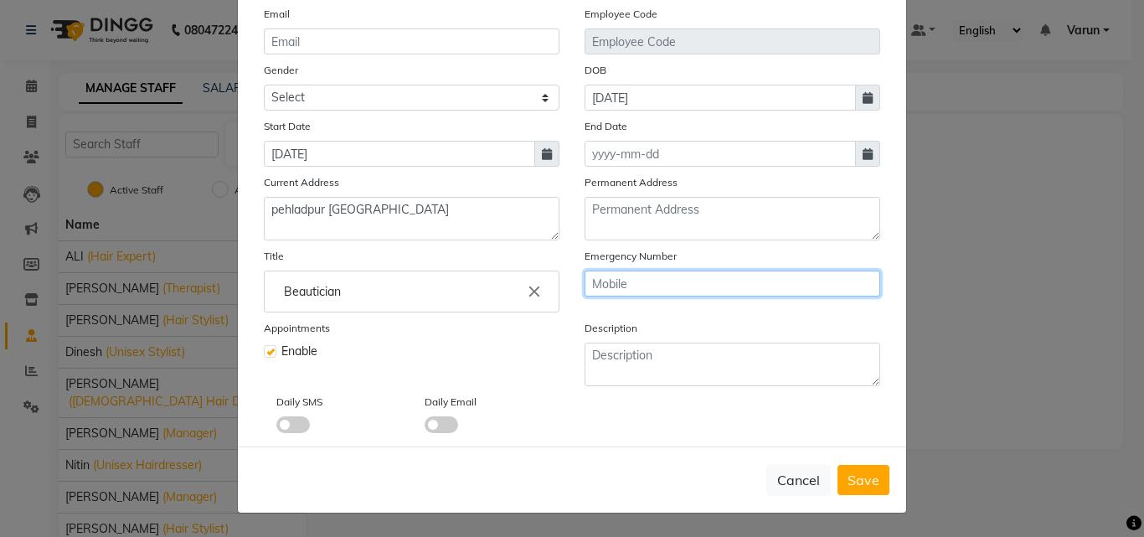
click at [700, 273] on input "text" at bounding box center [733, 284] width 296 height 26
click at [873, 482] on span "Save" at bounding box center [864, 480] width 32 height 17
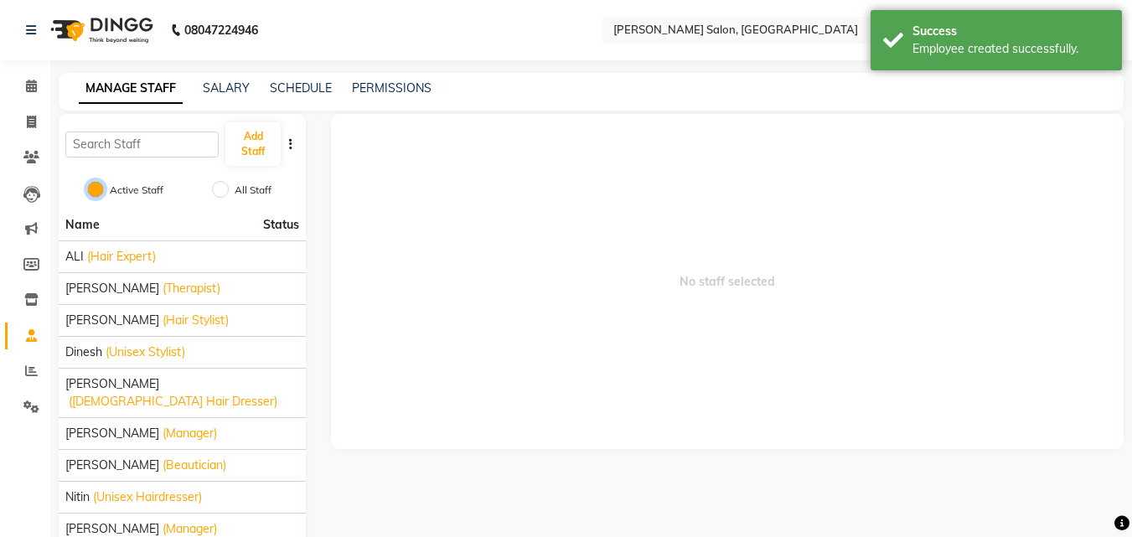
click at [93, 188] on input "Active Staff" at bounding box center [95, 189] width 17 height 17
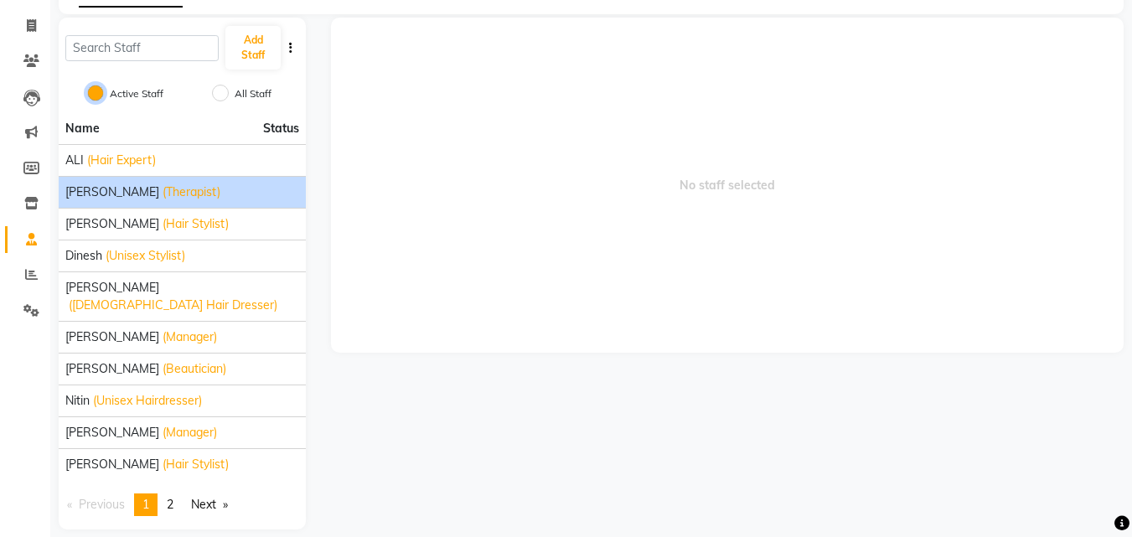
scroll to position [0, 0]
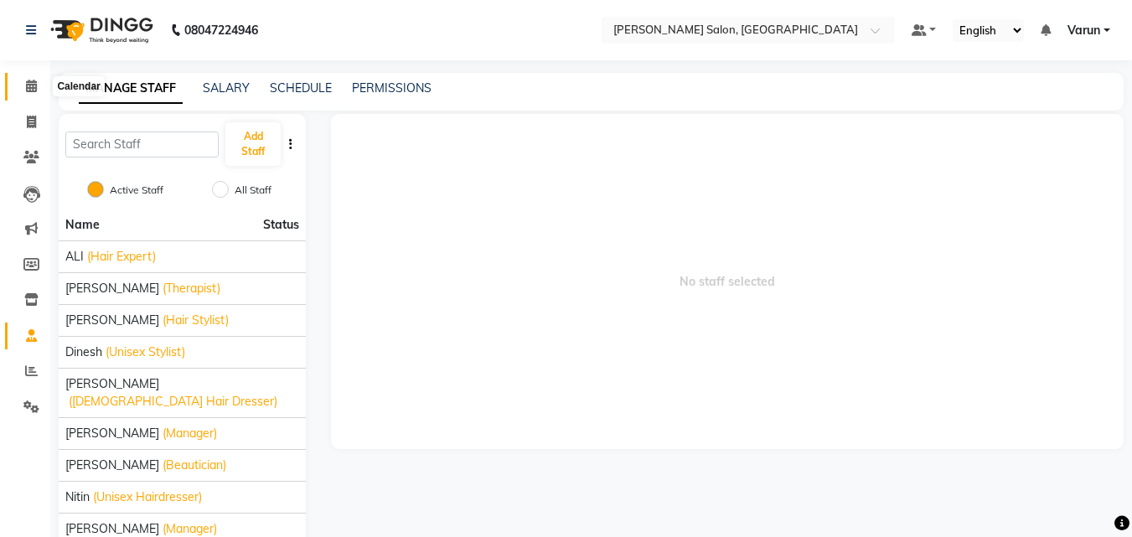
click at [34, 85] on icon at bounding box center [31, 86] width 11 height 13
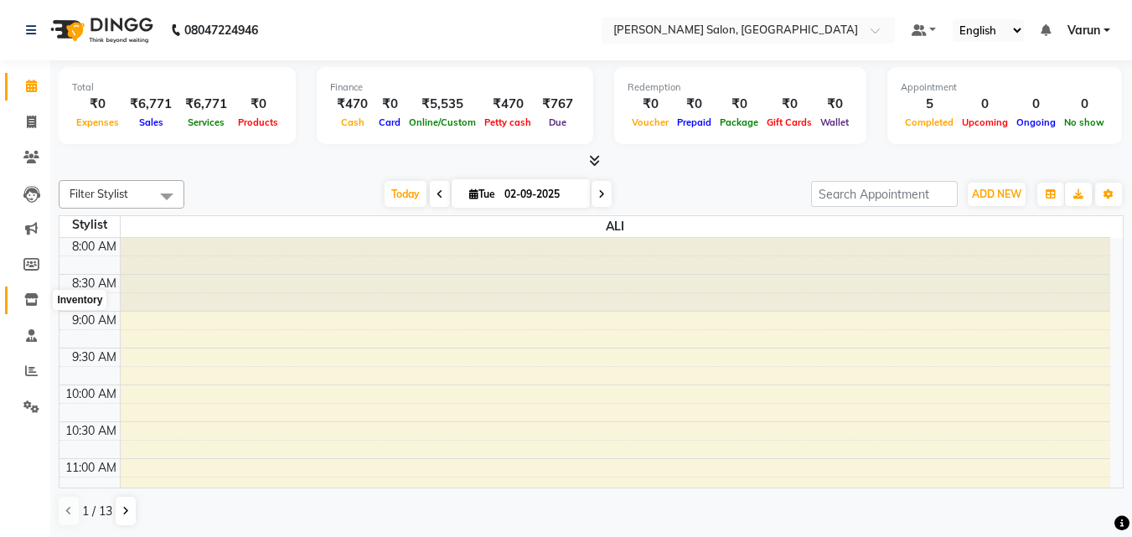
click at [32, 293] on icon at bounding box center [31, 299] width 14 height 13
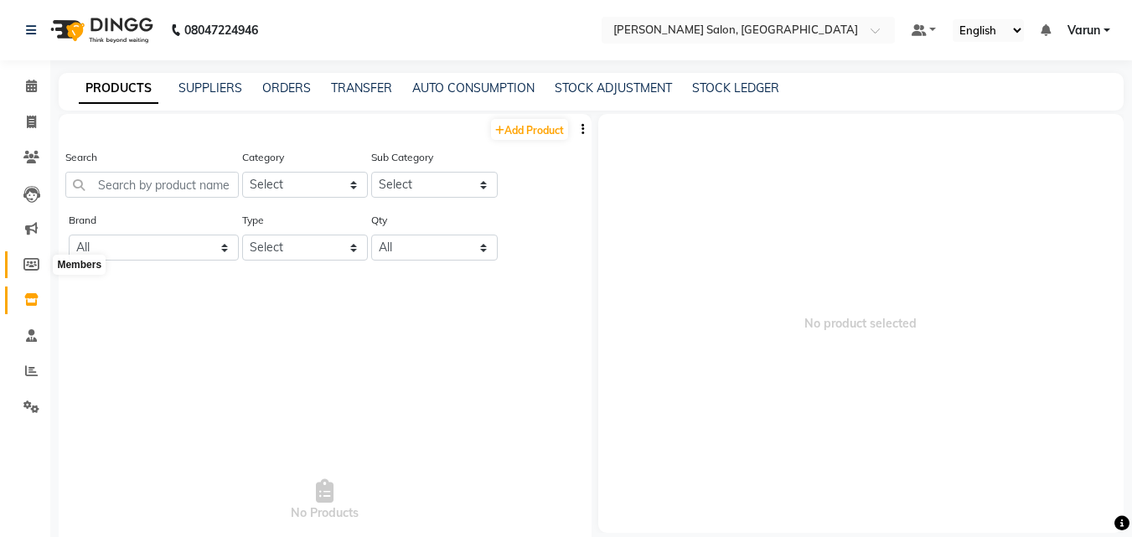
click at [34, 270] on icon at bounding box center [31, 264] width 16 height 13
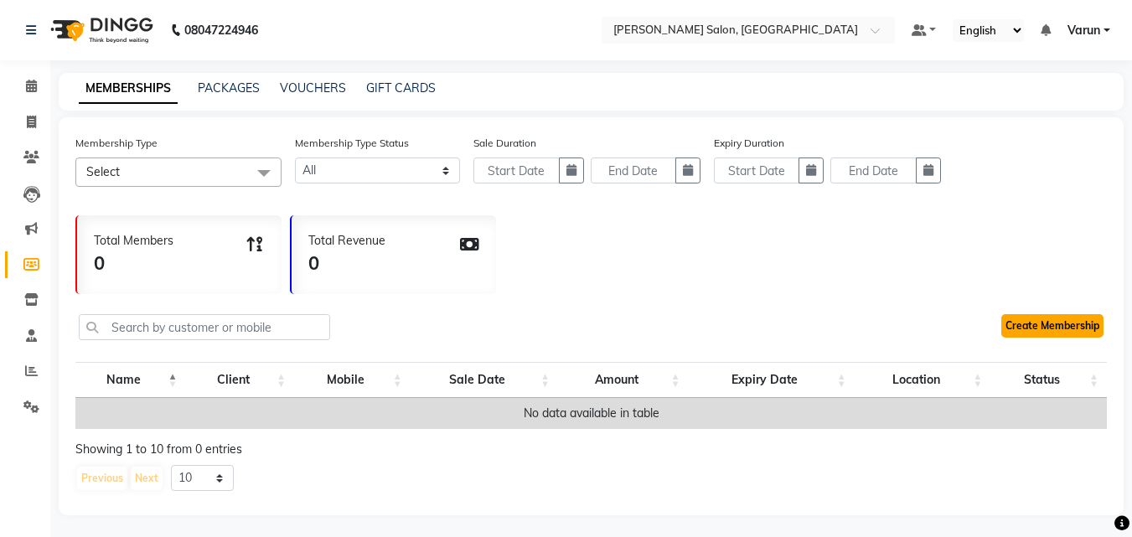
click at [1071, 328] on link "Create Membership" at bounding box center [1052, 325] width 102 height 23
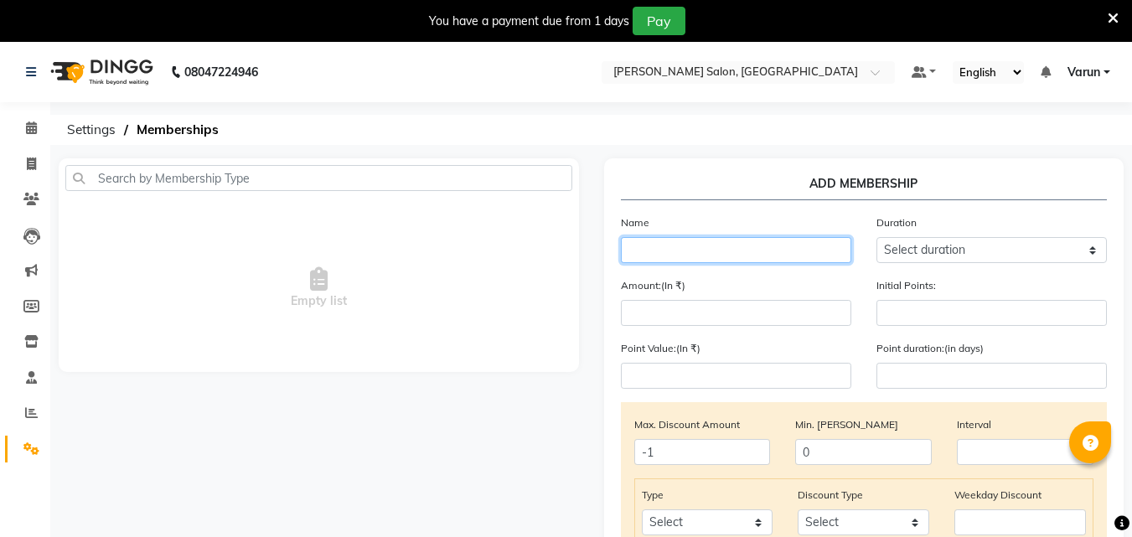
click at [760, 250] on input "text" at bounding box center [736, 250] width 230 height 26
type input "1"
type input "2000 membership"
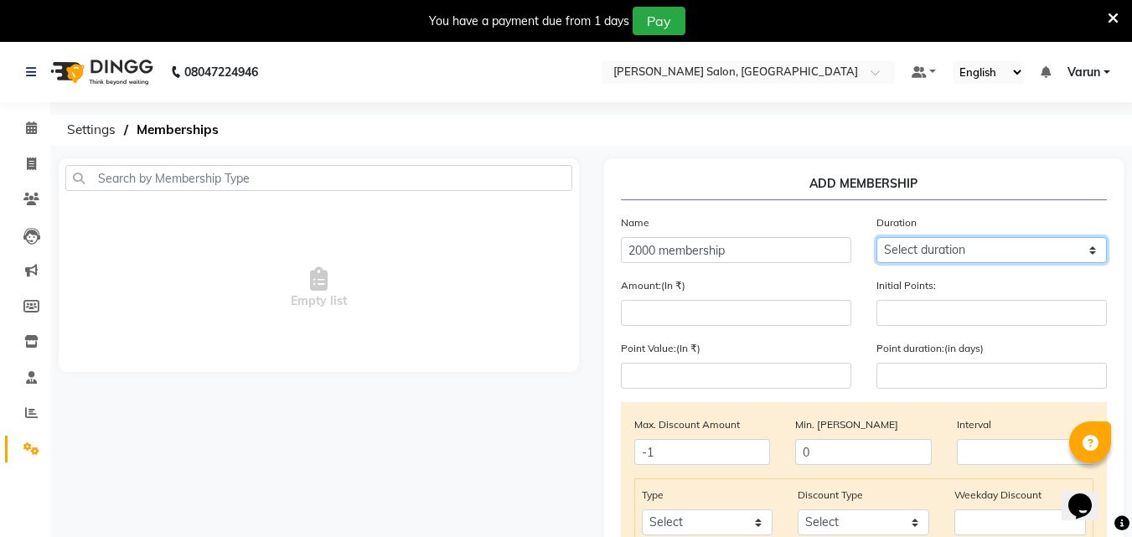
click at [910, 255] on select "Select duration Week Half-month Month Year Life Time 4 Months 8 Months 6 Months…" at bounding box center [991, 250] width 230 height 26
select select "4: 365"
click at [876, 237] on select "Select duration Week Half-month Month Year Life Time 4 Months 8 Months 6 Months…" at bounding box center [991, 250] width 230 height 26
type input "365"
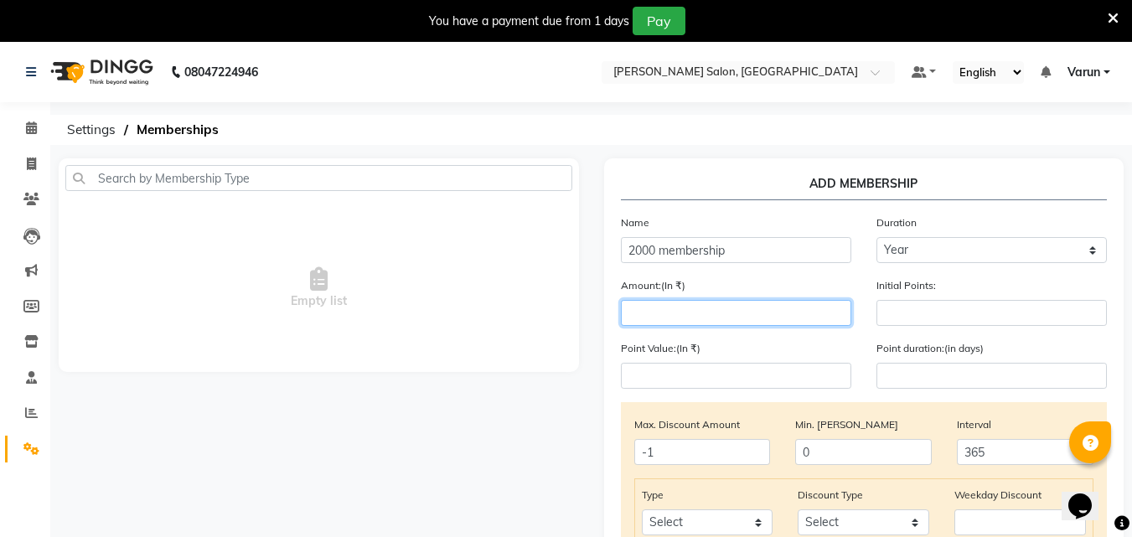
click at [726, 315] on input "number" at bounding box center [736, 313] width 230 height 26
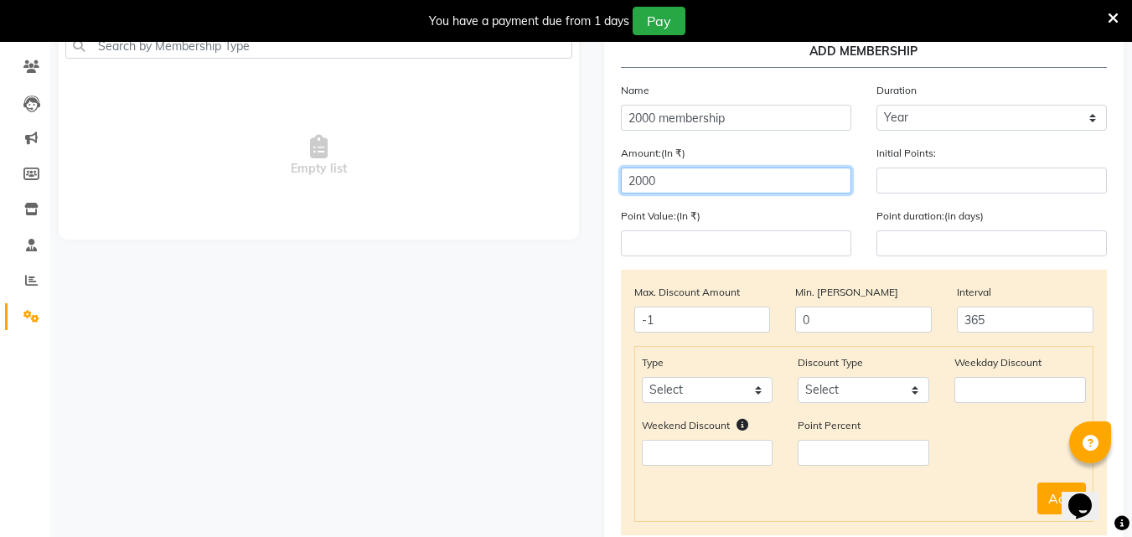
scroll to position [133, 0]
type input "2000"
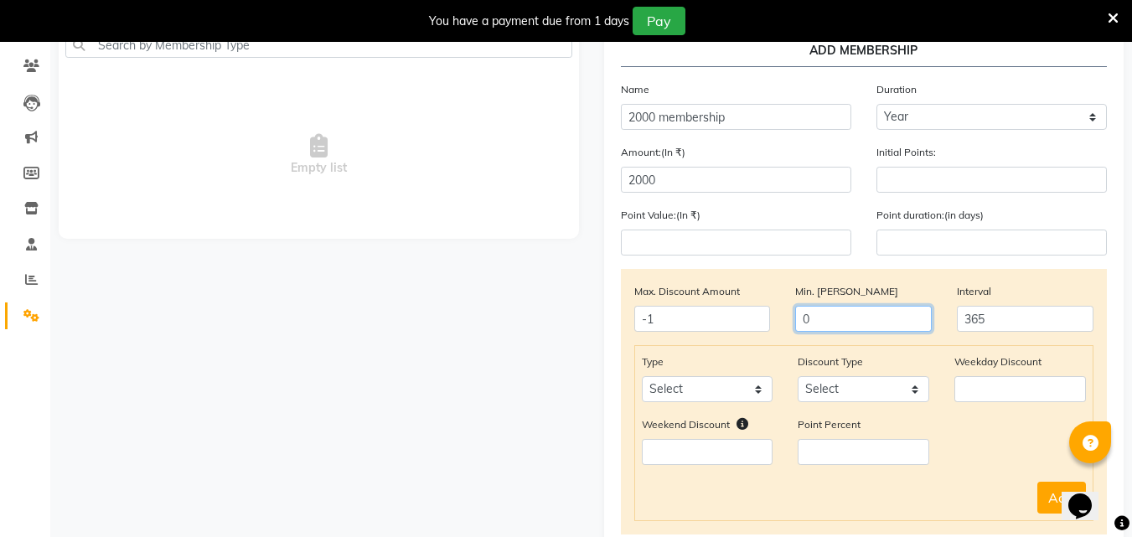
click at [838, 328] on input "0" at bounding box center [863, 319] width 137 height 26
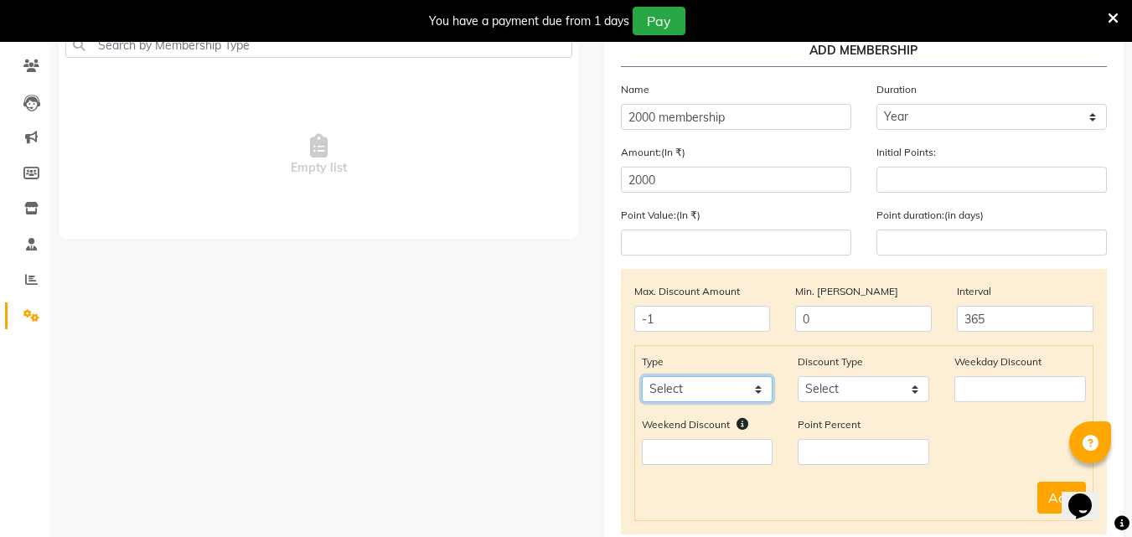
click at [744, 391] on select "Select Service Product Package Prepaid Voucher" at bounding box center [708, 389] width 132 height 26
select select "service"
click at [642, 376] on select "Select Service Product Package Prepaid Voucher" at bounding box center [708, 389] width 132 height 26
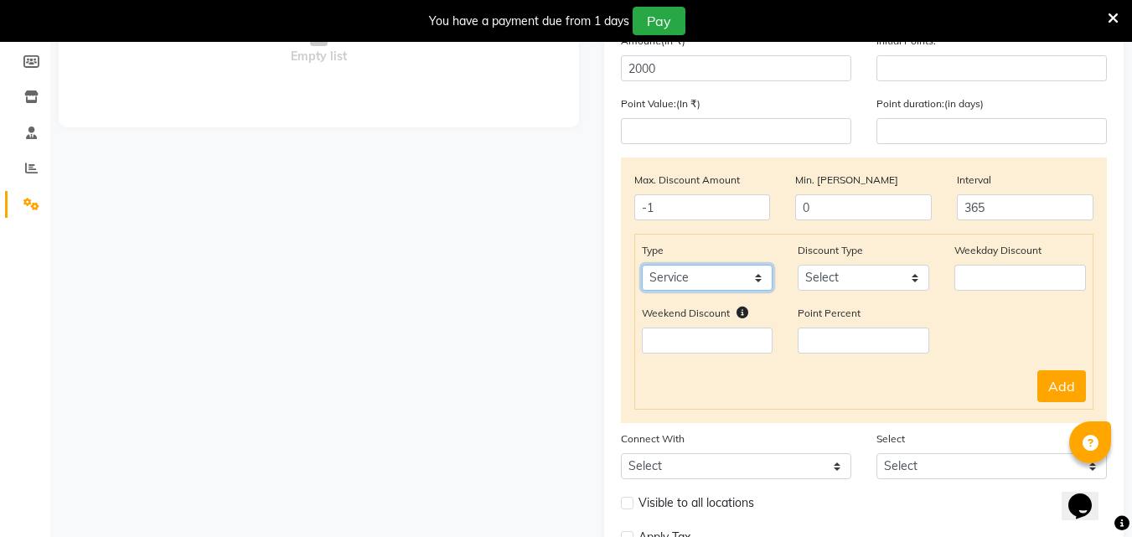
scroll to position [246, 0]
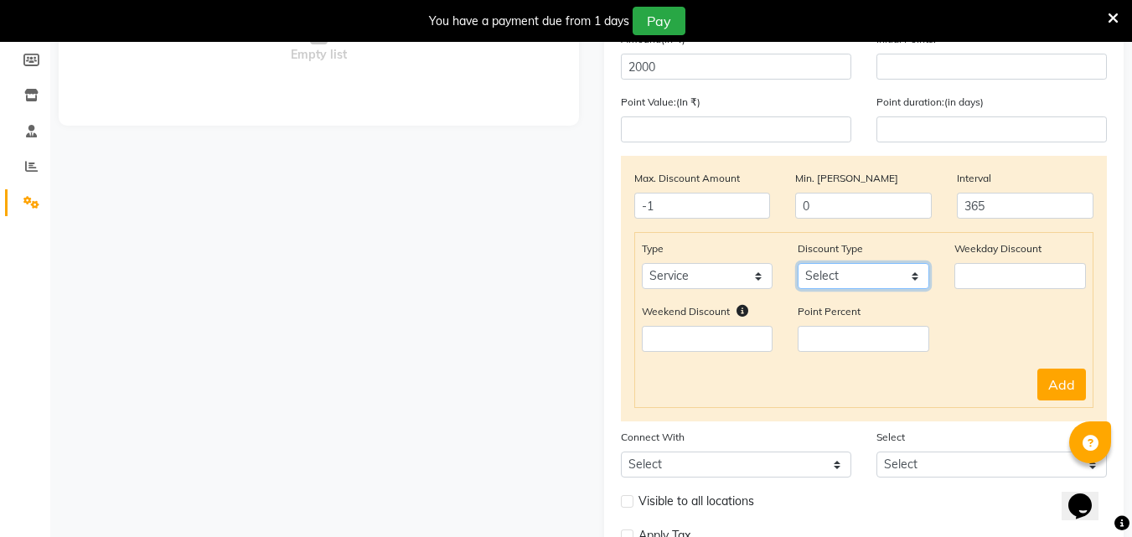
click at [814, 273] on select "Select Percent Flat" at bounding box center [863, 276] width 132 height 26
select select "Percent"
click at [797, 263] on select "Select Percent Flat" at bounding box center [863, 276] width 132 height 26
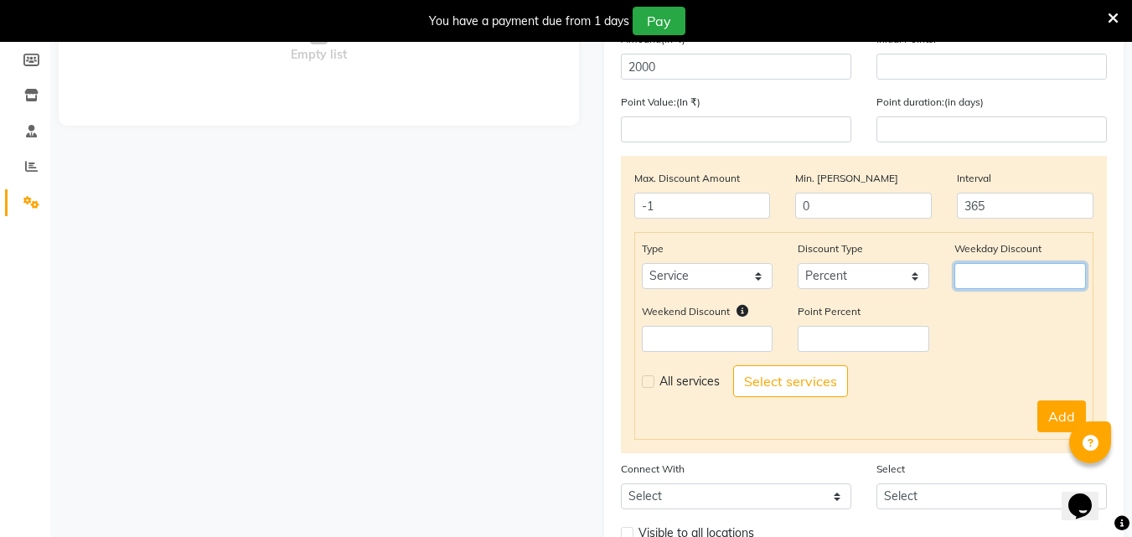
click at [970, 281] on input "number" at bounding box center [1020, 276] width 132 height 26
type input "10"
click at [741, 342] on input "number" at bounding box center [708, 339] width 132 height 26
type input "10"
click at [977, 346] on div "Weekend Discount 10 Point Percent" at bounding box center [864, 333] width 470 height 63
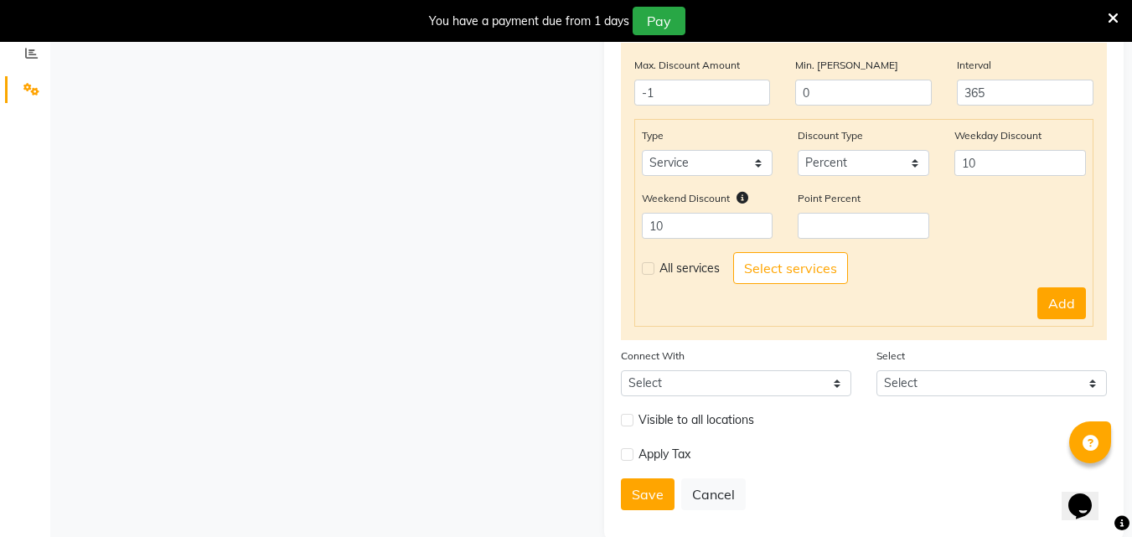
scroll to position [364, 0]
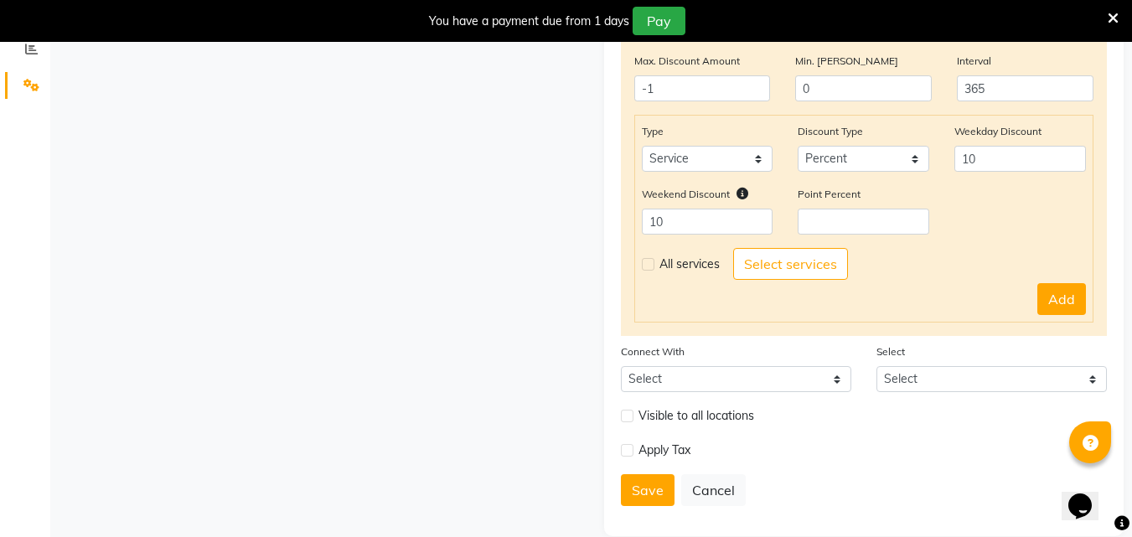
click at [597, 122] on div "ADD MEMBERSHIP Name 2000 membership Duration Select duration Week Half-month Mo…" at bounding box center [863, 165] width 545 height 741
click at [676, 89] on input "-1" at bounding box center [702, 88] width 137 height 26
click at [649, 265] on label at bounding box center [648, 264] width 13 height 13
click at [649, 265] on input "checkbox" at bounding box center [647, 264] width 11 height 11
checkbox input "true"
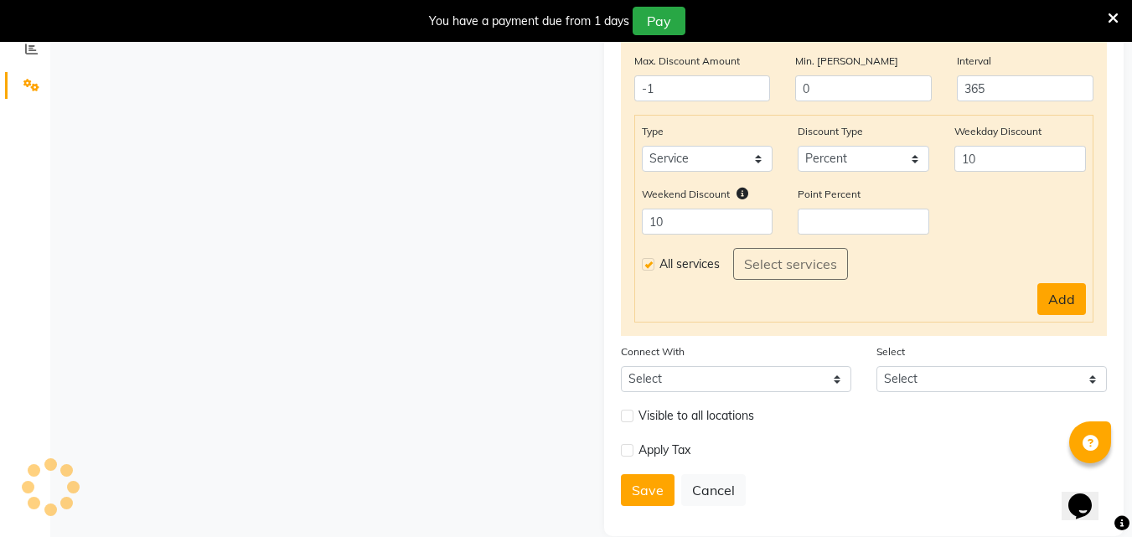
click at [1056, 308] on button "Add" at bounding box center [1061, 299] width 49 height 32
select select
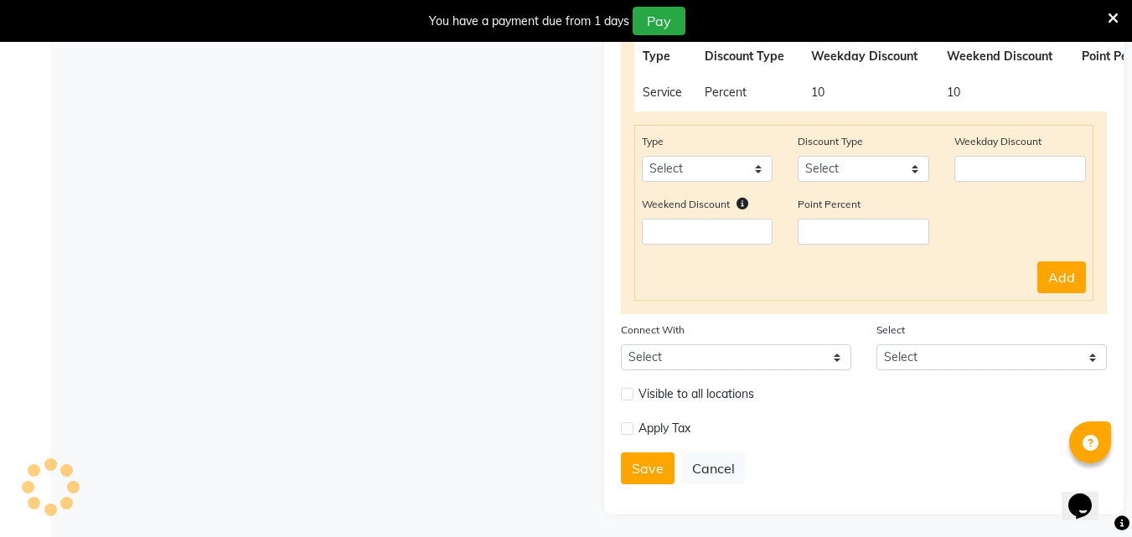
scroll to position [441, 0]
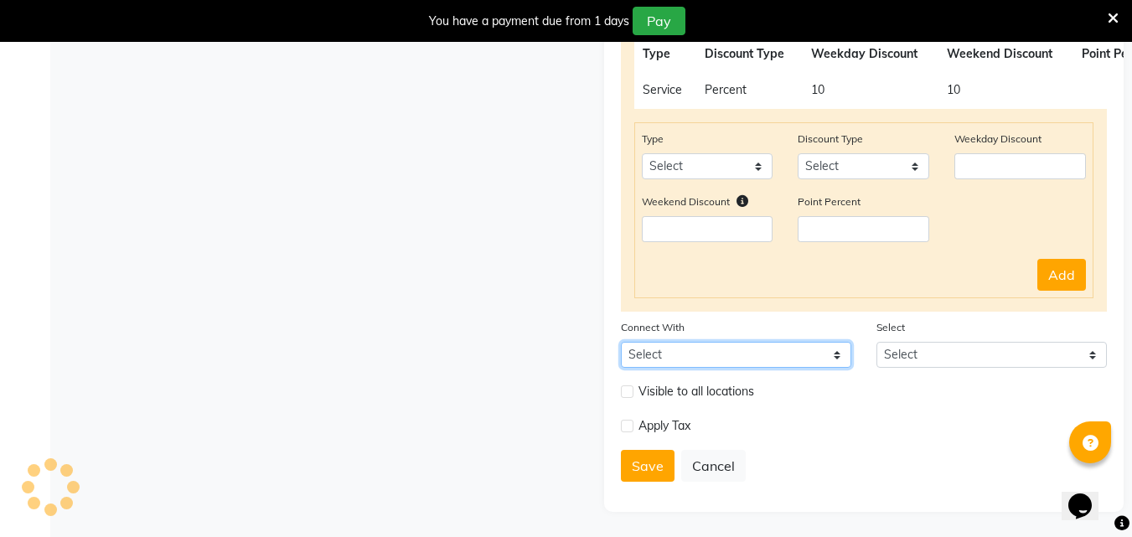
click at [673, 357] on select "Select Package Prepaid Voucher" at bounding box center [736, 355] width 230 height 26
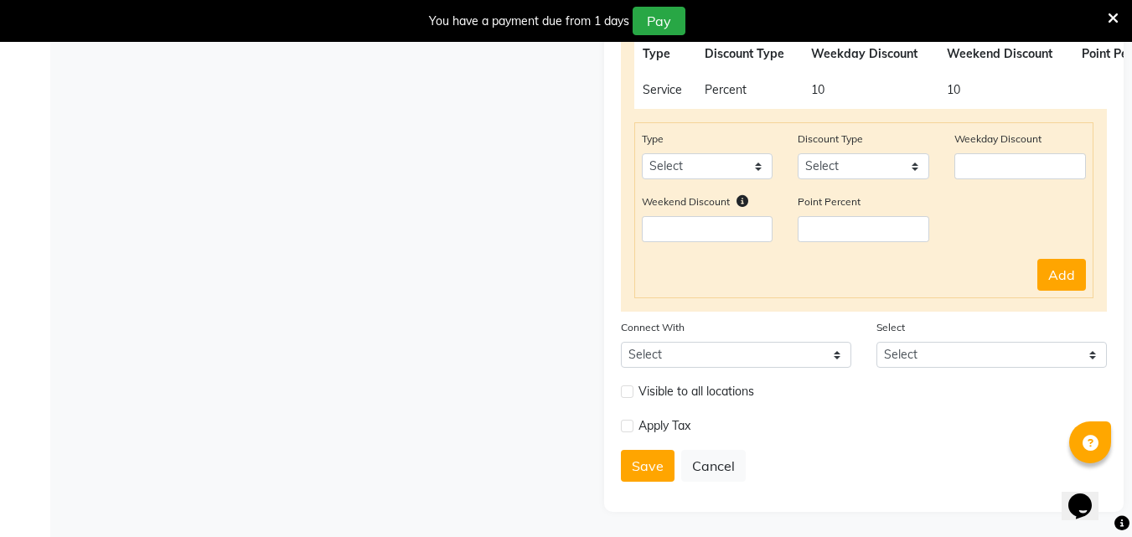
click at [551, 383] on div "Empty list" at bounding box center [318, 114] width 545 height 795
click at [643, 465] on button "Save" at bounding box center [648, 466] width 54 height 32
select select
type input "0"
select select
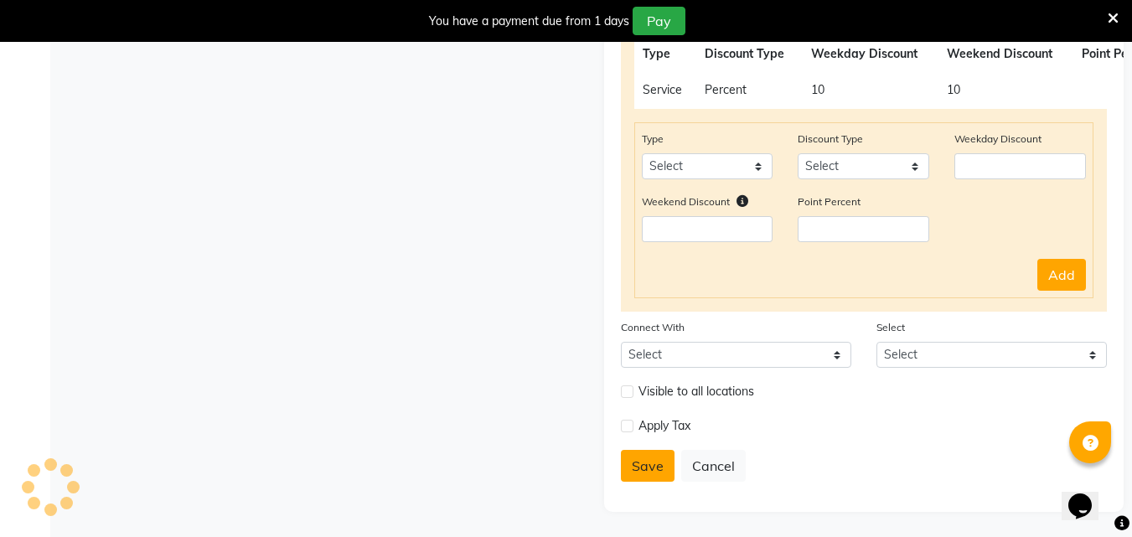
select select
checkbox input "false"
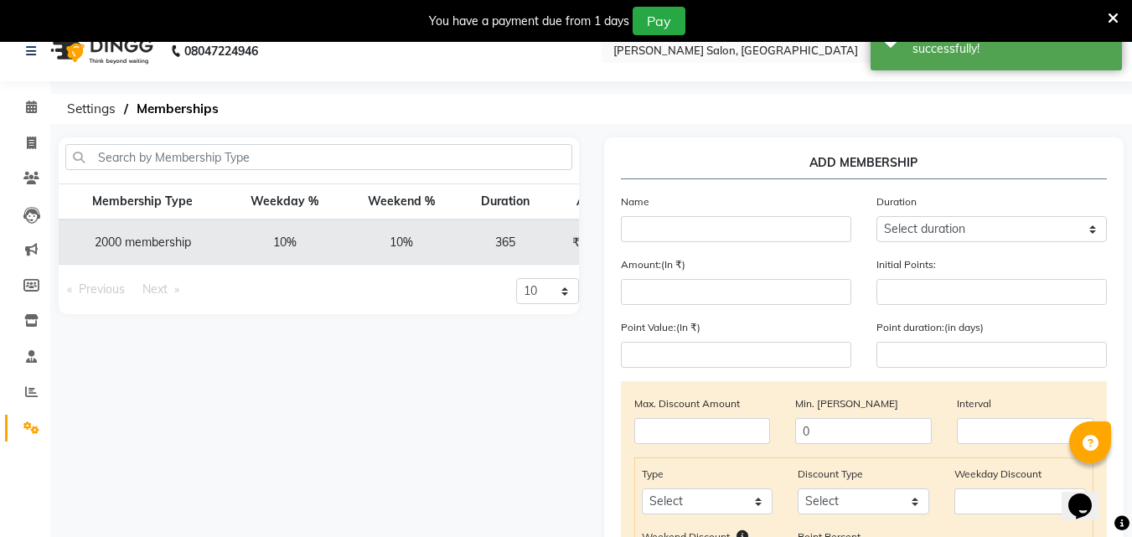
scroll to position [20, 0]
click at [32, 143] on icon at bounding box center [31, 143] width 9 height 13
select select "service"
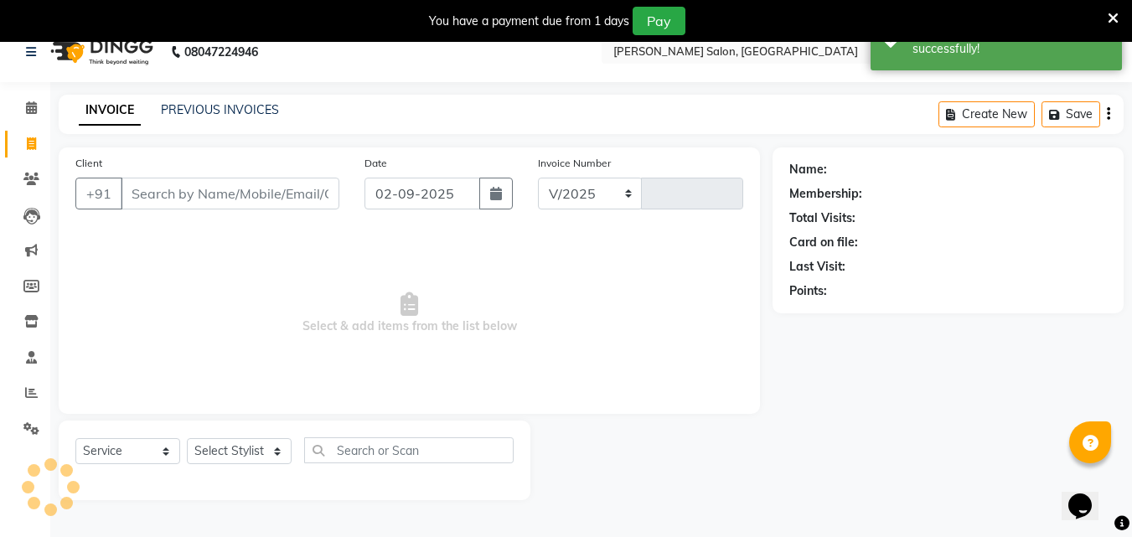
select select "8959"
type input "0004"
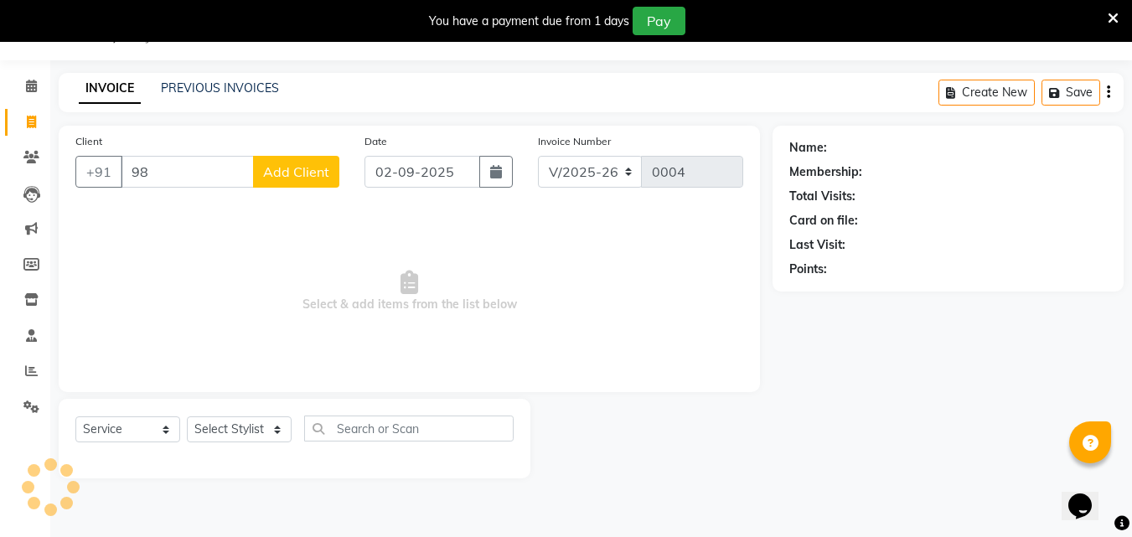
type input "9"
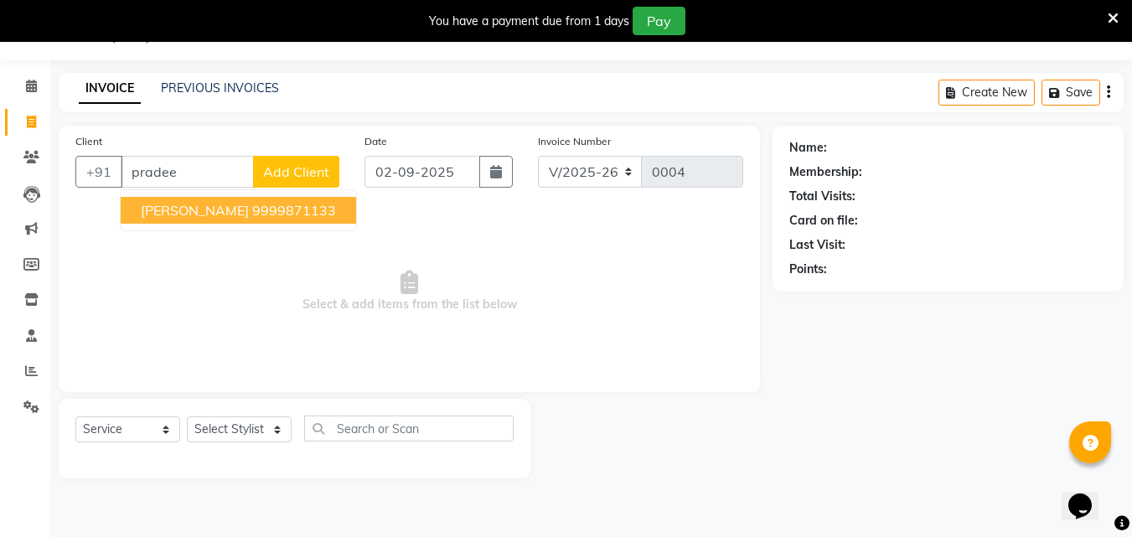
click at [193, 207] on span "PRADEEP R. RAWATT" at bounding box center [195, 210] width 108 height 17
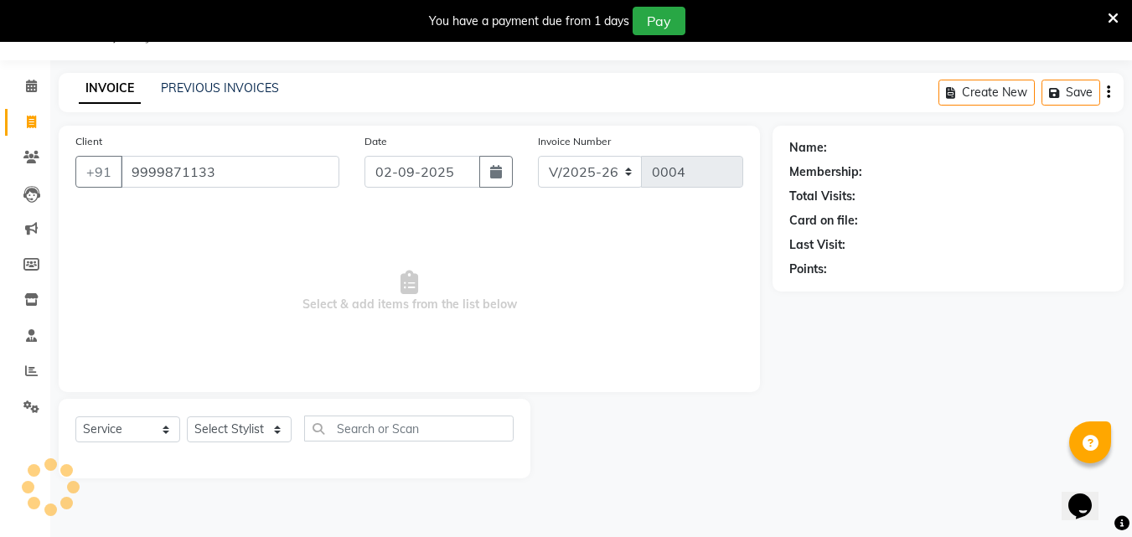
type input "9999871133"
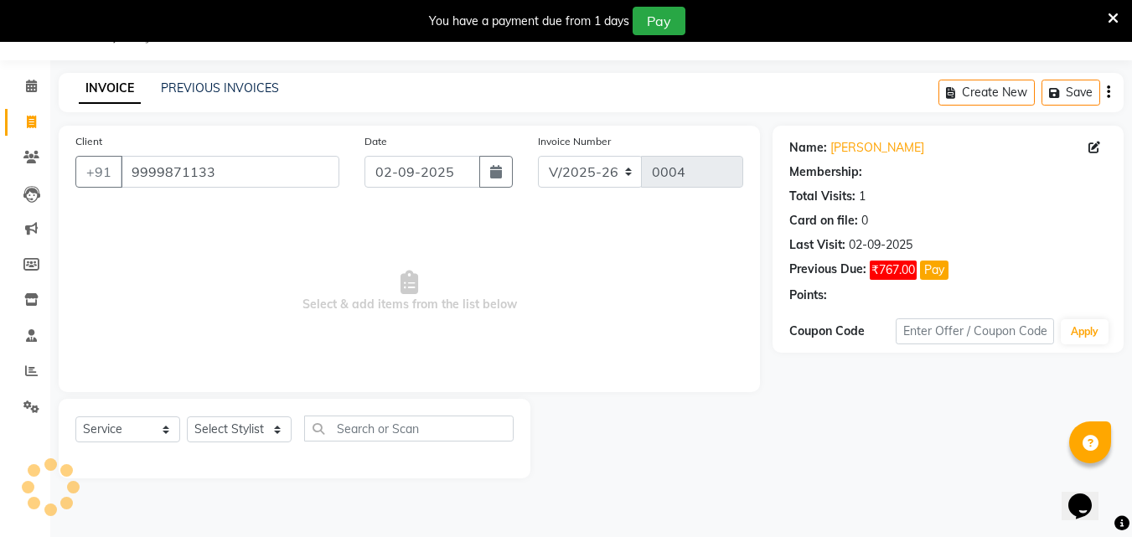
select select "1: Object"
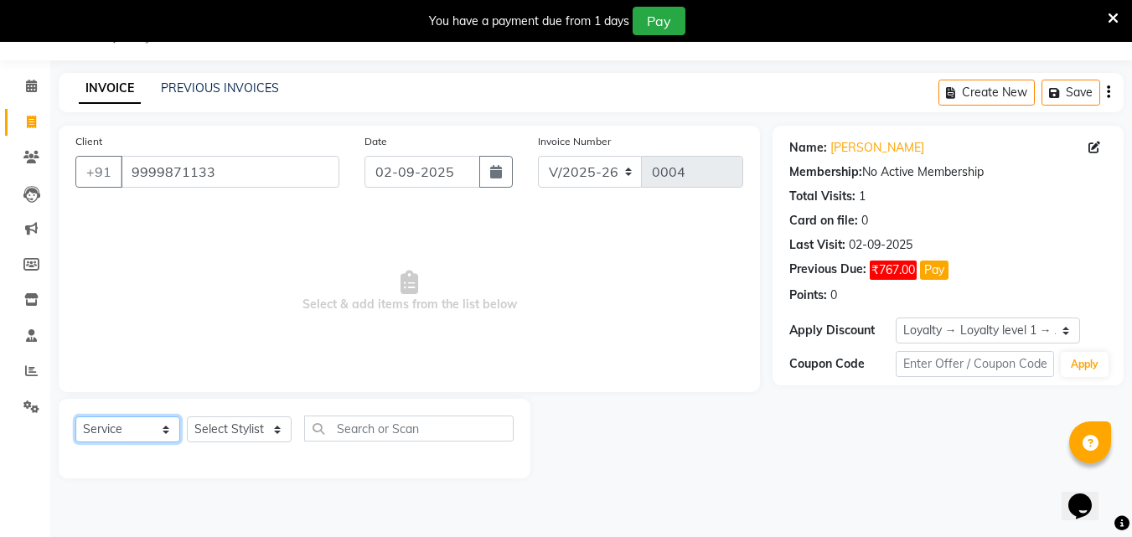
click at [119, 431] on select "Select Service Product Membership Package Voucher Prepaid Gift Card" at bounding box center [127, 429] width 105 height 26
select select "membership"
click at [75, 416] on select "Select Service Product Membership Package Voucher Prepaid Gift Card" at bounding box center [127, 429] width 105 height 26
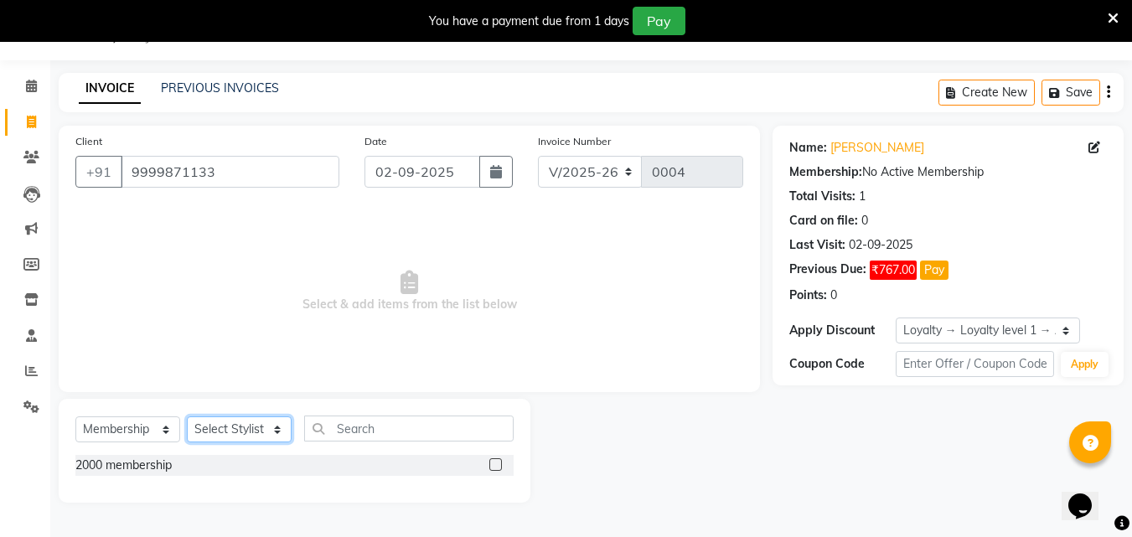
click at [256, 431] on select "Select Stylist Varun" at bounding box center [239, 429] width 105 height 26
select select "90583"
click at [187, 416] on select "Select Stylist Varun" at bounding box center [239, 429] width 105 height 26
click at [494, 463] on label at bounding box center [495, 464] width 13 height 13
click at [494, 463] on input "checkbox" at bounding box center [494, 465] width 11 height 11
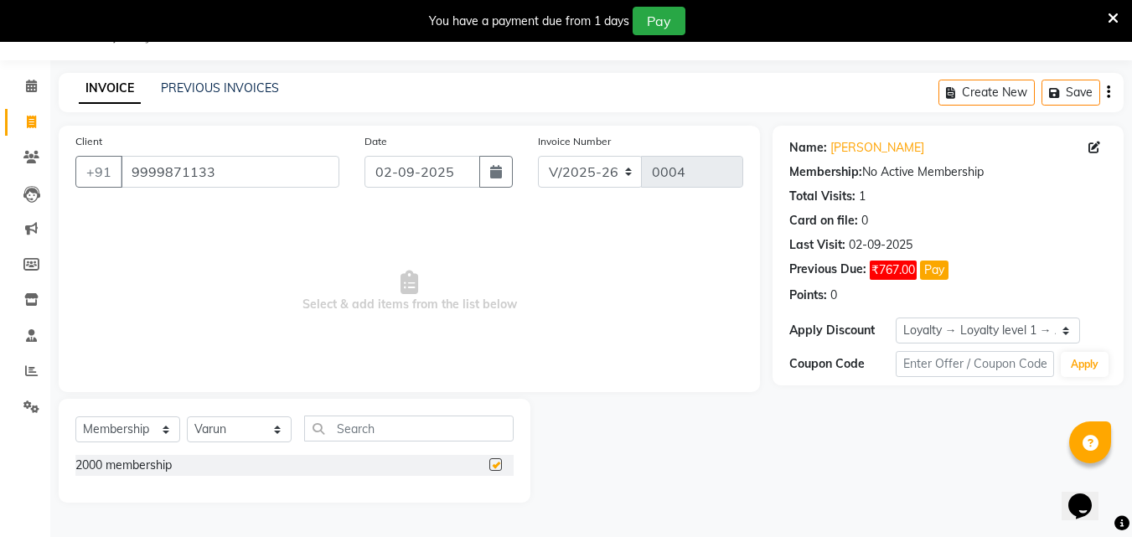
select select "select"
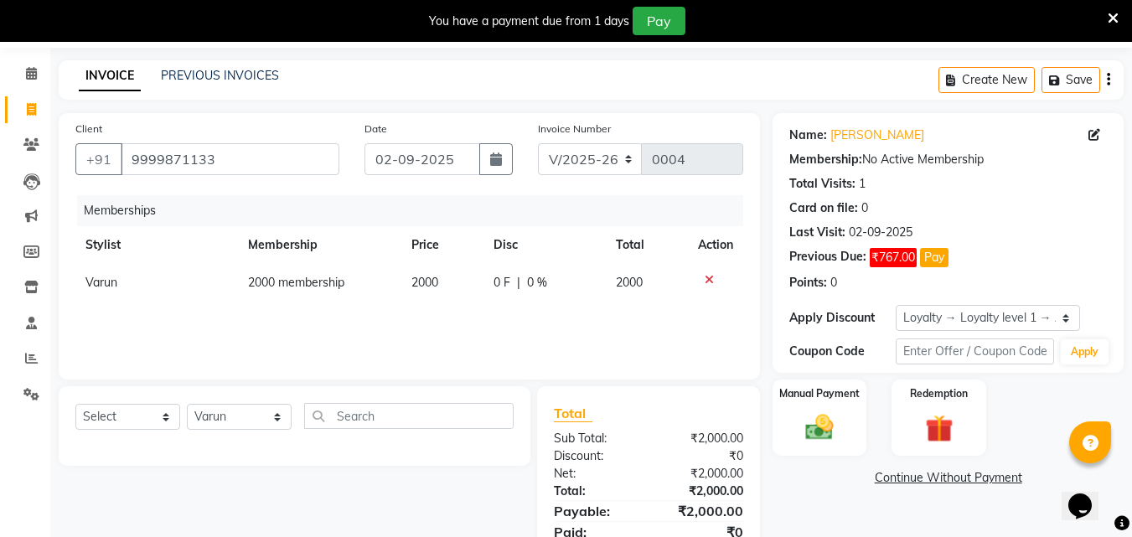
scroll to position [122, 0]
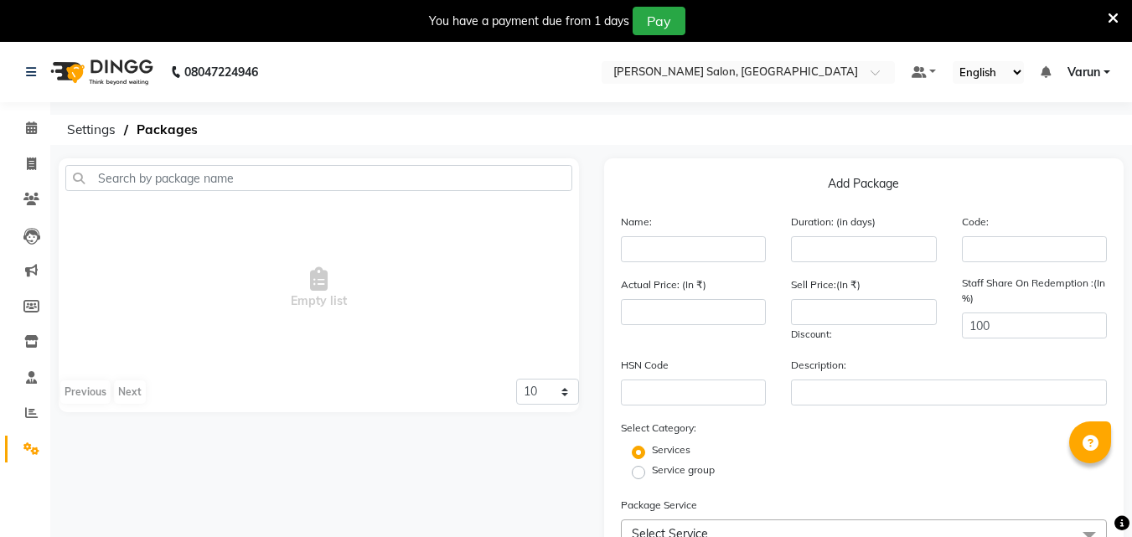
click at [1113, 20] on icon at bounding box center [1112, 18] width 11 height 15
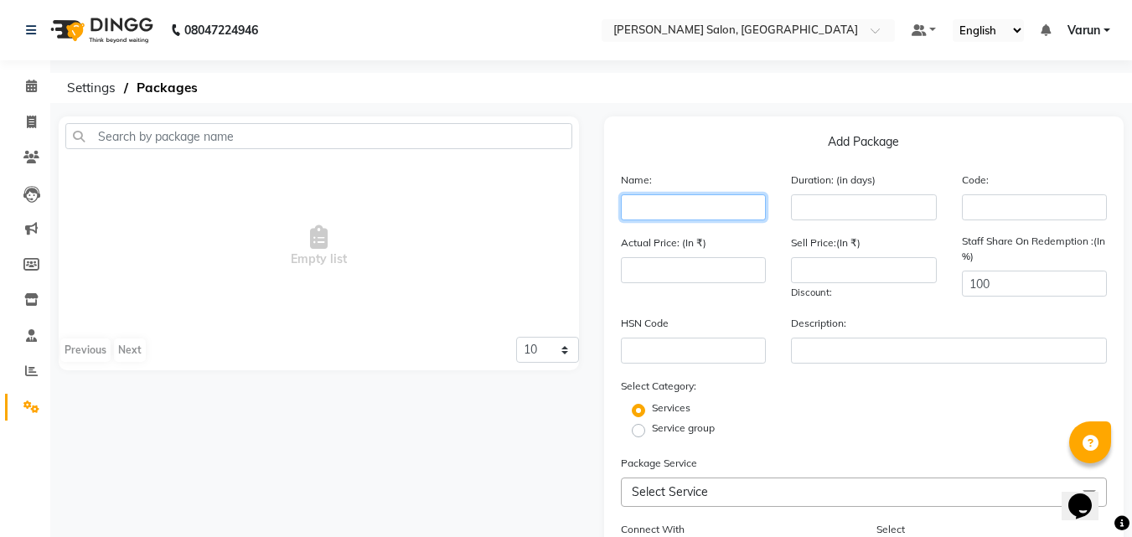
click at [704, 204] on input "text" at bounding box center [694, 207] width 146 height 26
type input "Buy 2 get 1 hair cut free"
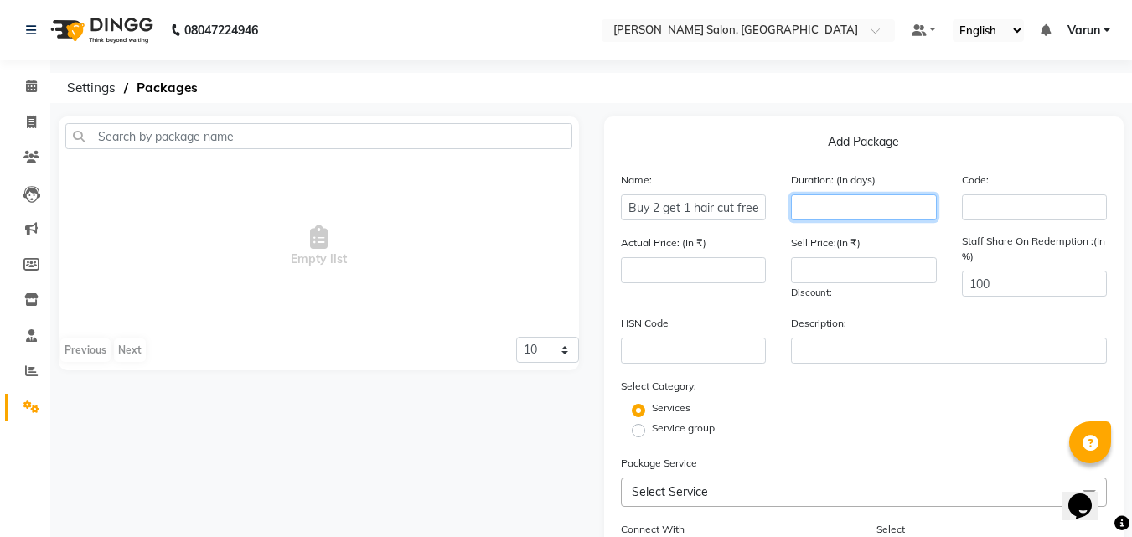
click at [809, 209] on input "number" at bounding box center [864, 207] width 146 height 26
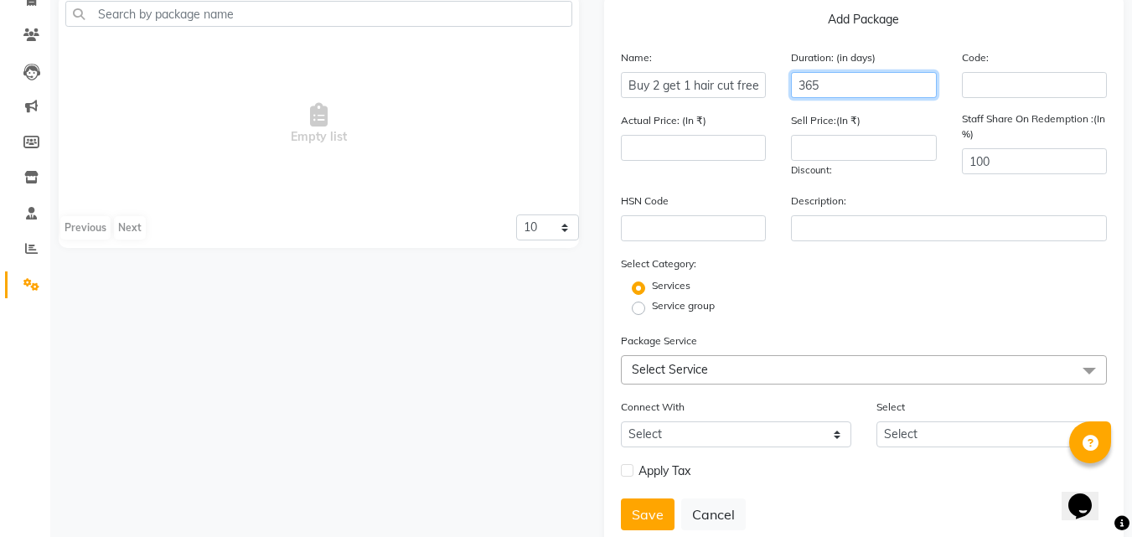
scroll to position [128, 0]
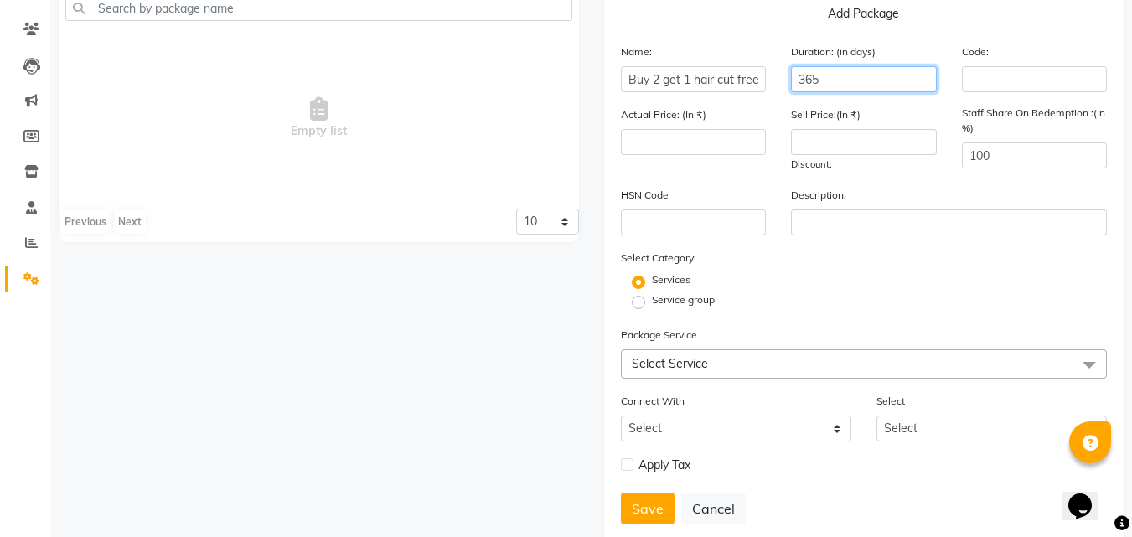
type input "365"
click at [778, 369] on span "Select Service" at bounding box center [864, 363] width 487 height 29
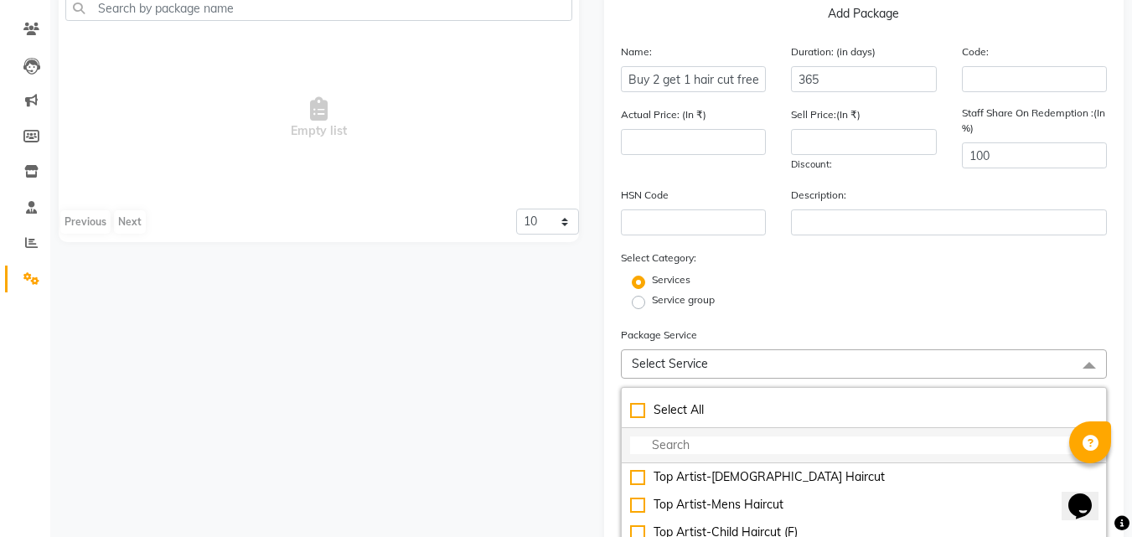
click at [756, 446] on input "multiselect-search" at bounding box center [864, 445] width 468 height 18
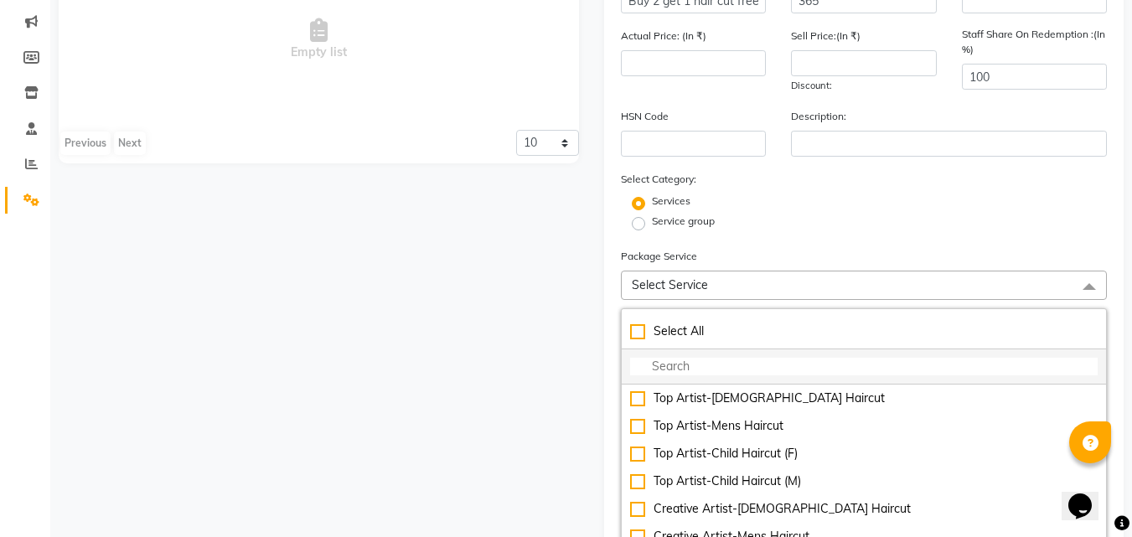
scroll to position [212, 0]
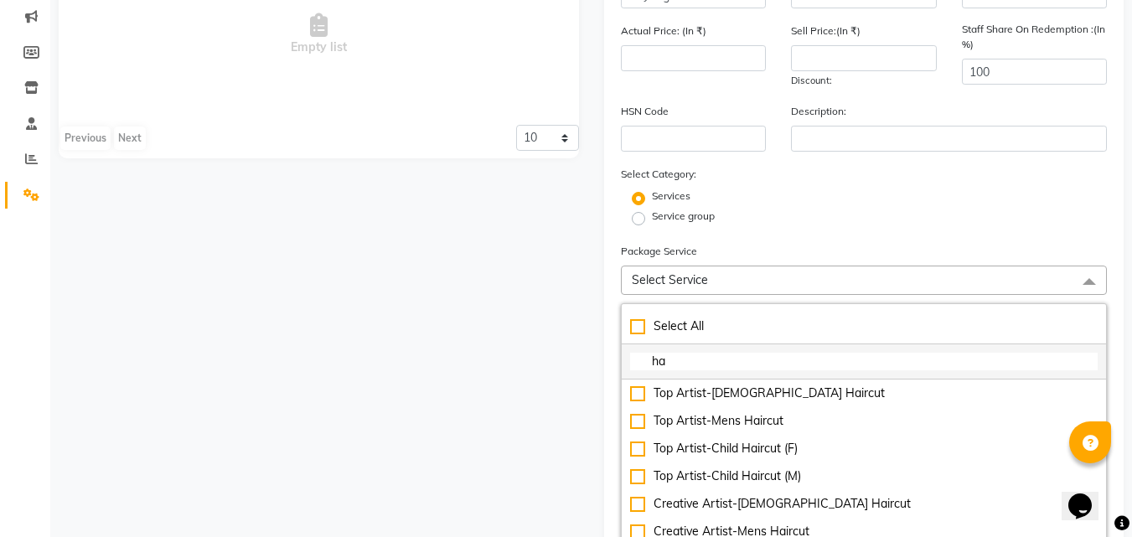
type input "h"
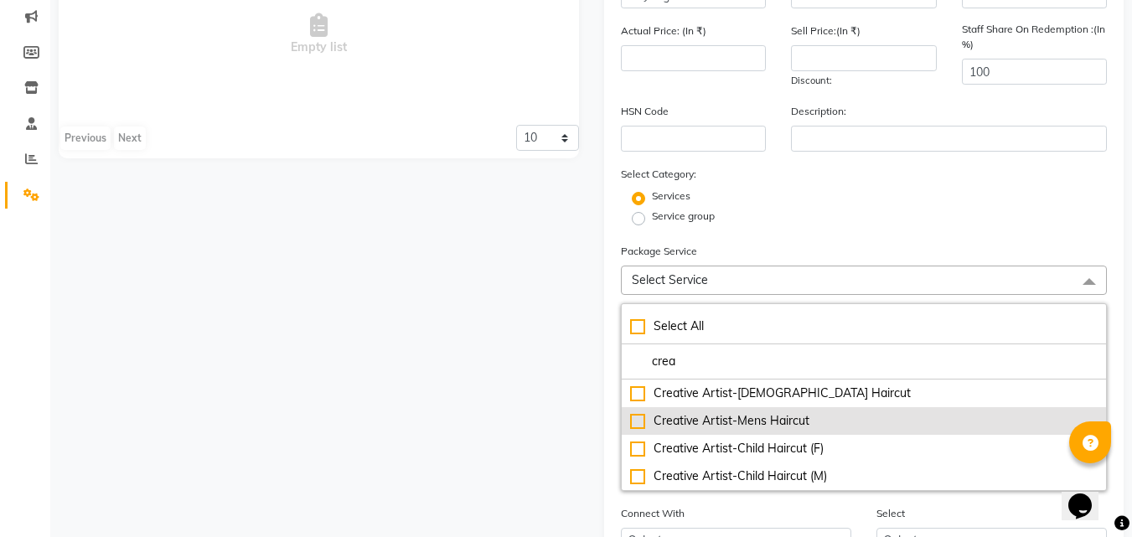
type input "crea"
click at [637, 421] on div "Creative Artist-Mens Haircut" at bounding box center [864, 421] width 468 height 18
type input "850"
checkbox input "true"
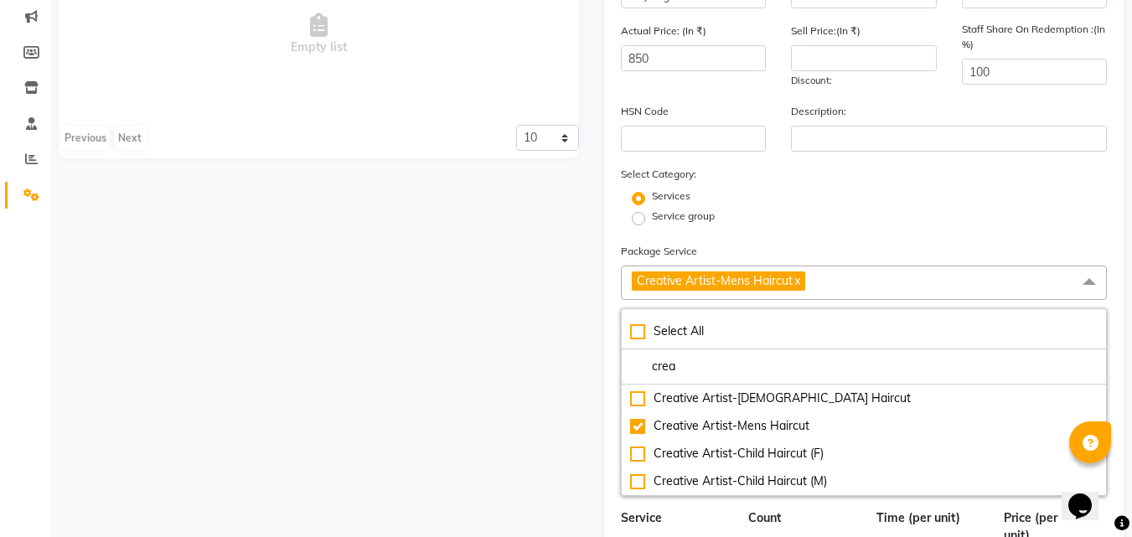
click at [846, 199] on div "Services" at bounding box center [864, 198] width 512 height 20
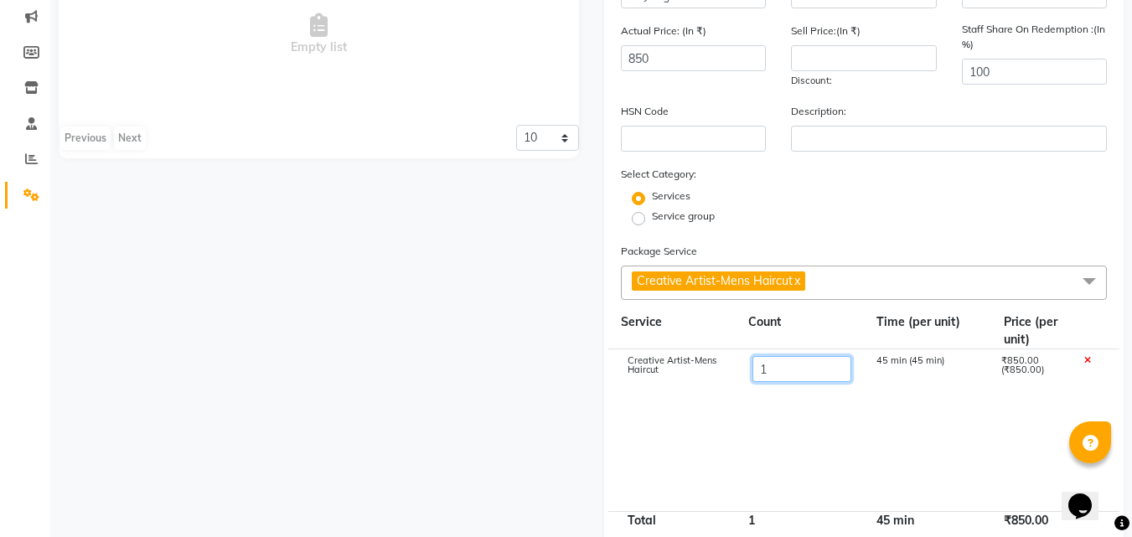
click at [807, 368] on input "1" at bounding box center [801, 369] width 100 height 26
type input "3"
type input "2550"
click at [778, 408] on cdk-virtual-scroll-viewport "Creative Artist-Mens Haircut 3 45 min (45 min) ₹850.00 (₹850.00)" at bounding box center [864, 429] width 487 height 161
click at [818, 59] on input "number" at bounding box center [864, 58] width 146 height 26
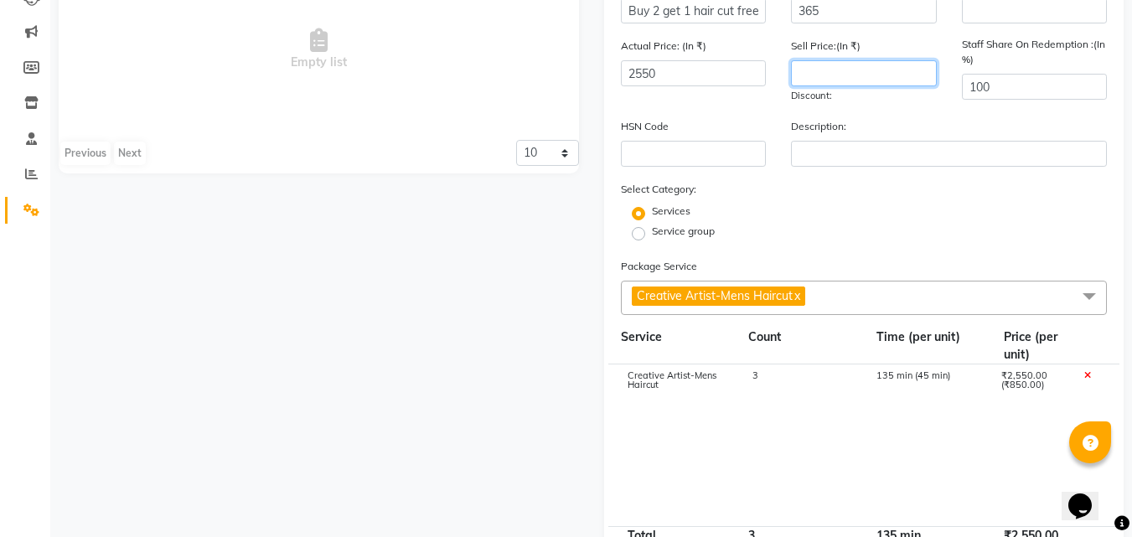
scroll to position [195, 0]
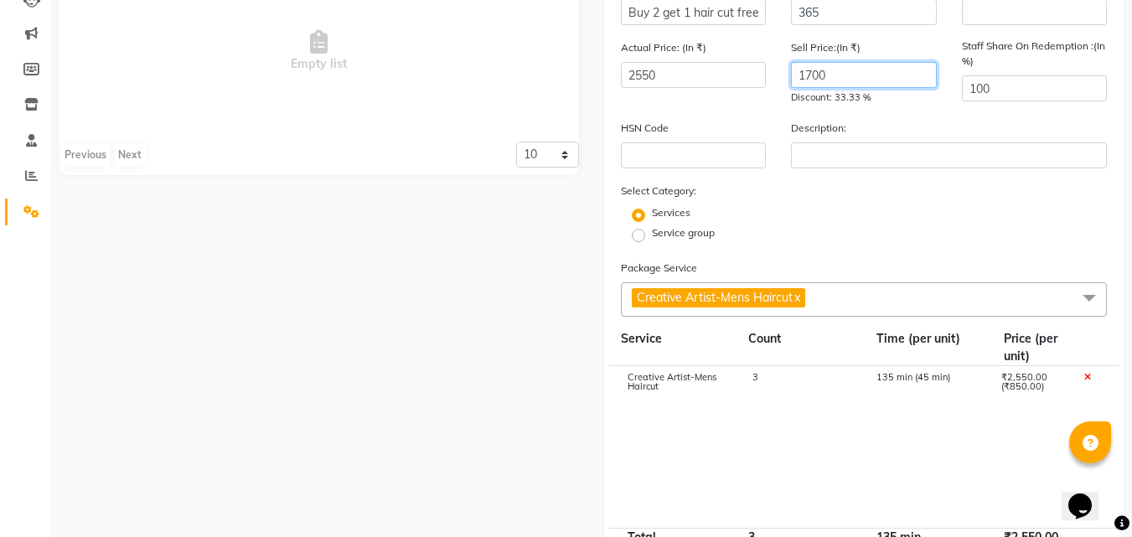
type input "1700"
click at [814, 217] on div "Services" at bounding box center [864, 215] width 512 height 20
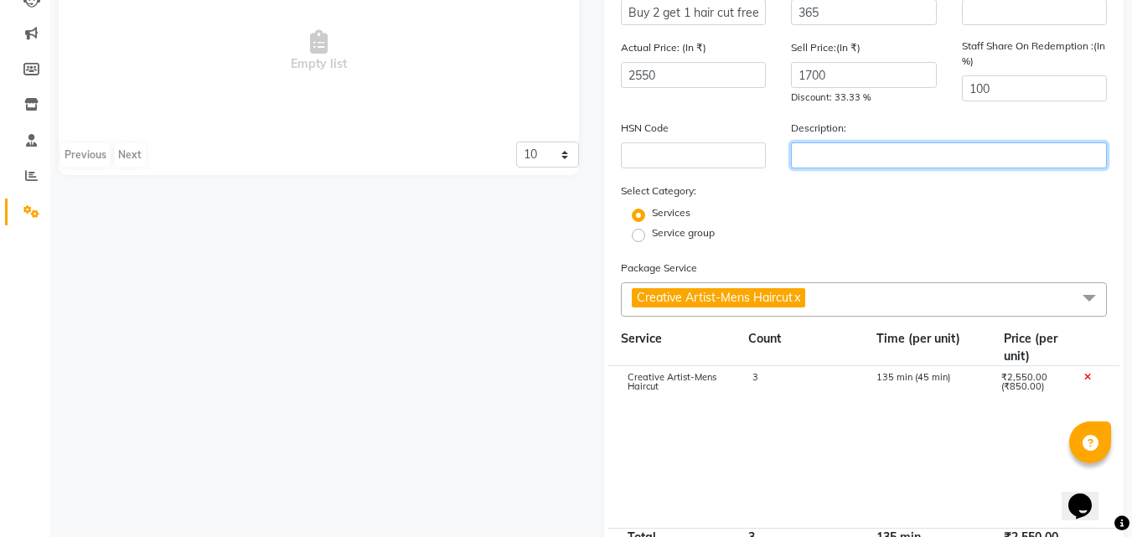
click at [852, 151] on input "text" at bounding box center [949, 155] width 316 height 26
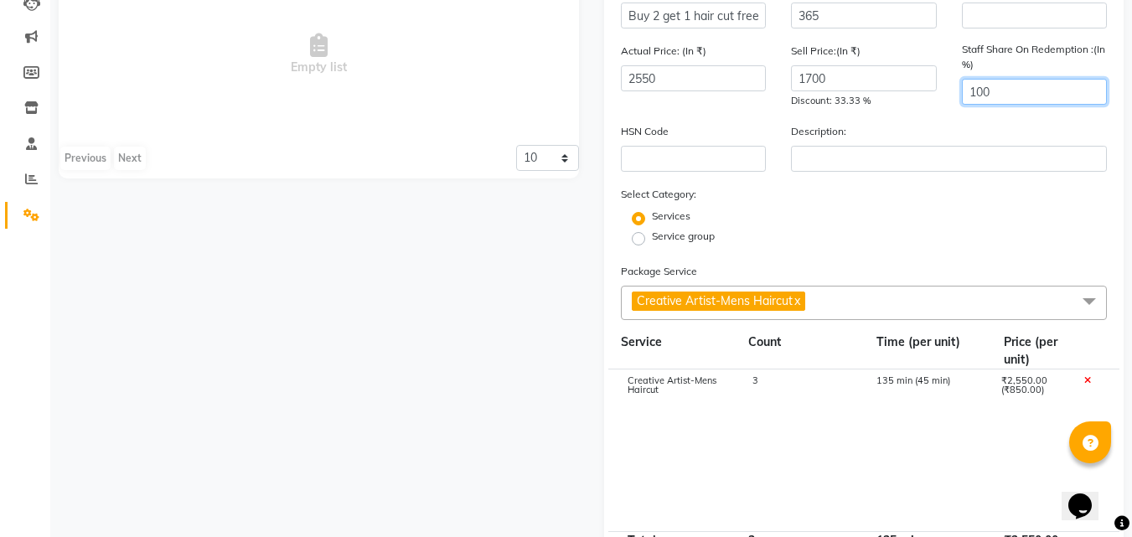
click at [1032, 88] on input "100" at bounding box center [1035, 92] width 146 height 26
click at [1002, 218] on div "Services" at bounding box center [864, 219] width 512 height 20
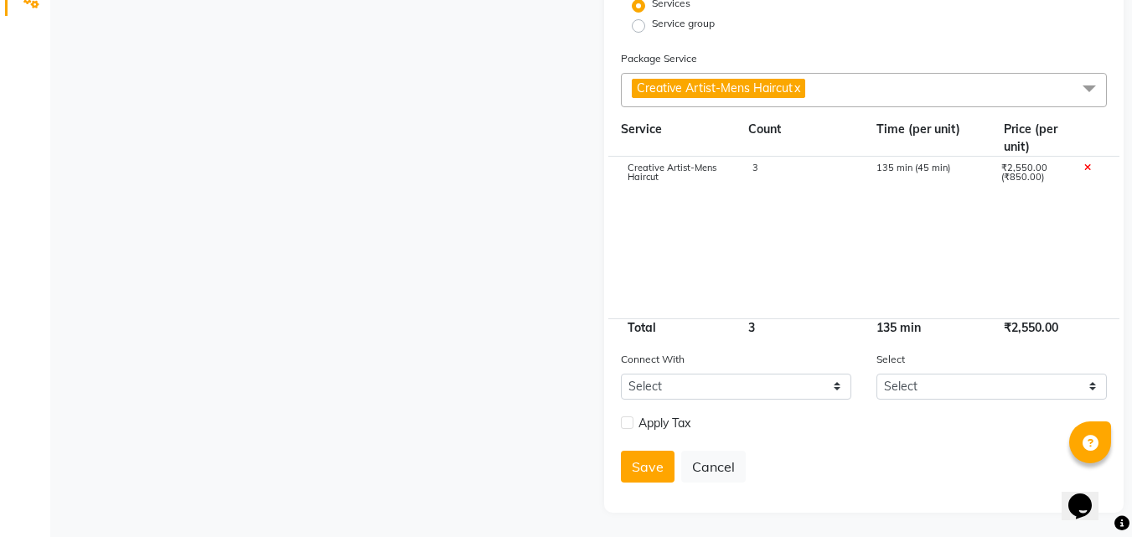
scroll to position [405, 0]
click at [627, 424] on label at bounding box center [627, 421] width 13 height 13
click at [627, 424] on input "checkbox" at bounding box center [626, 422] width 11 height 11
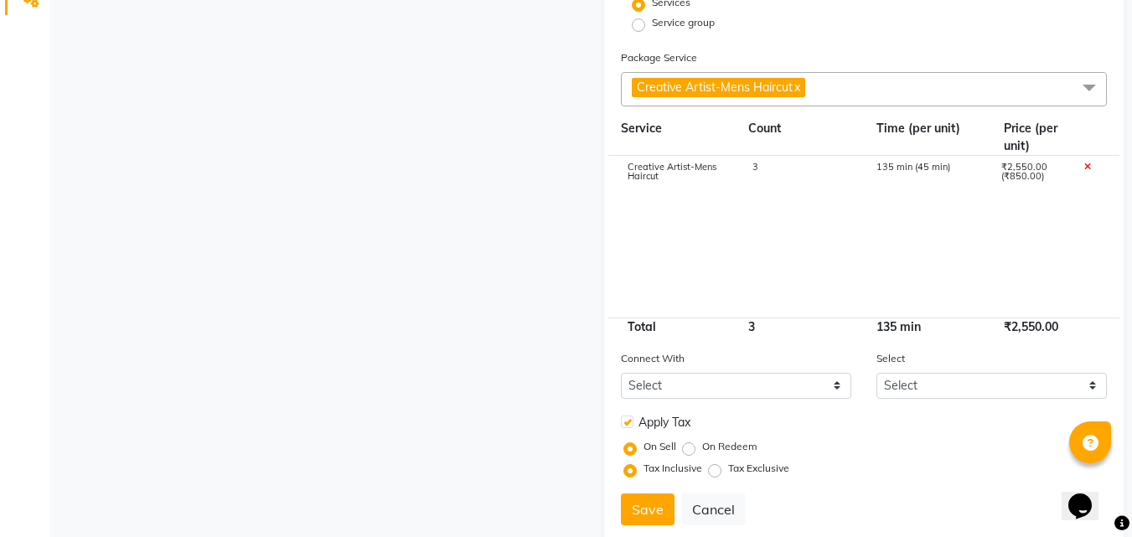
click at [627, 424] on label at bounding box center [627, 421] width 13 height 13
click at [627, 424] on input "checkbox" at bounding box center [626, 422] width 11 height 11
checkbox input "false"
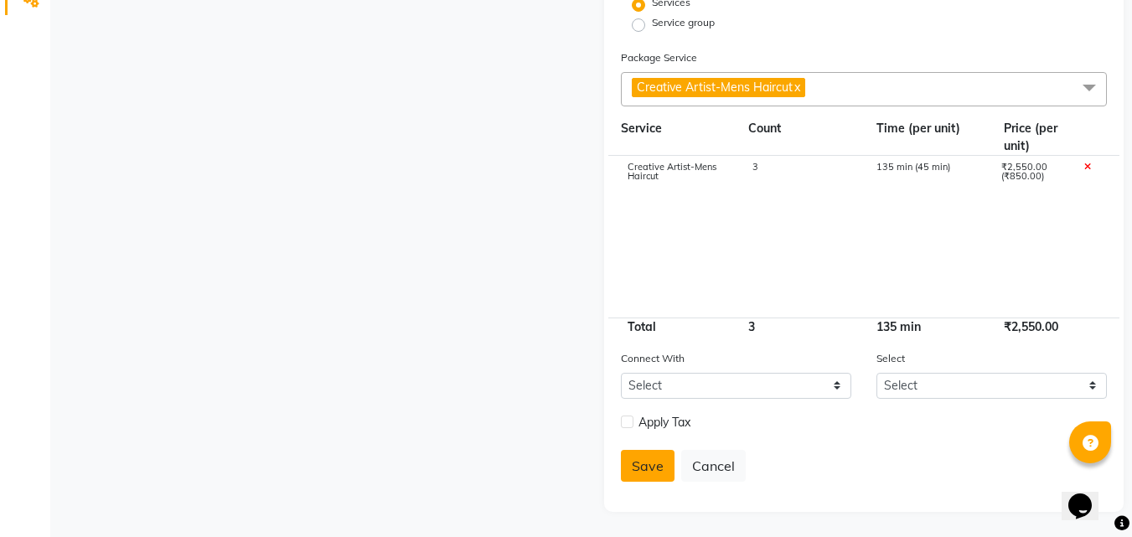
click at [638, 461] on button "Save" at bounding box center [648, 466] width 54 height 32
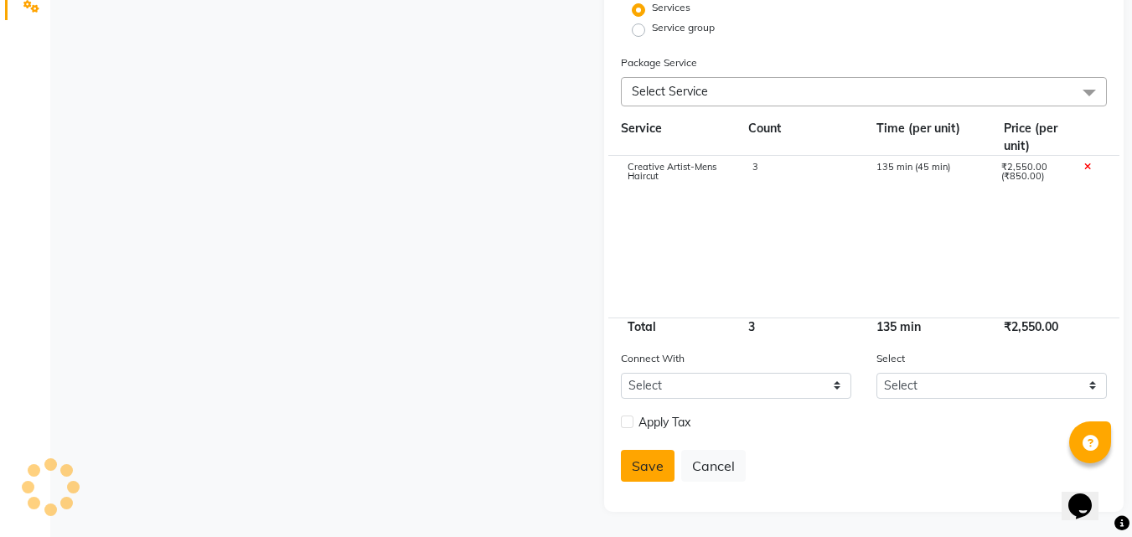
select select
checkbox input "false"
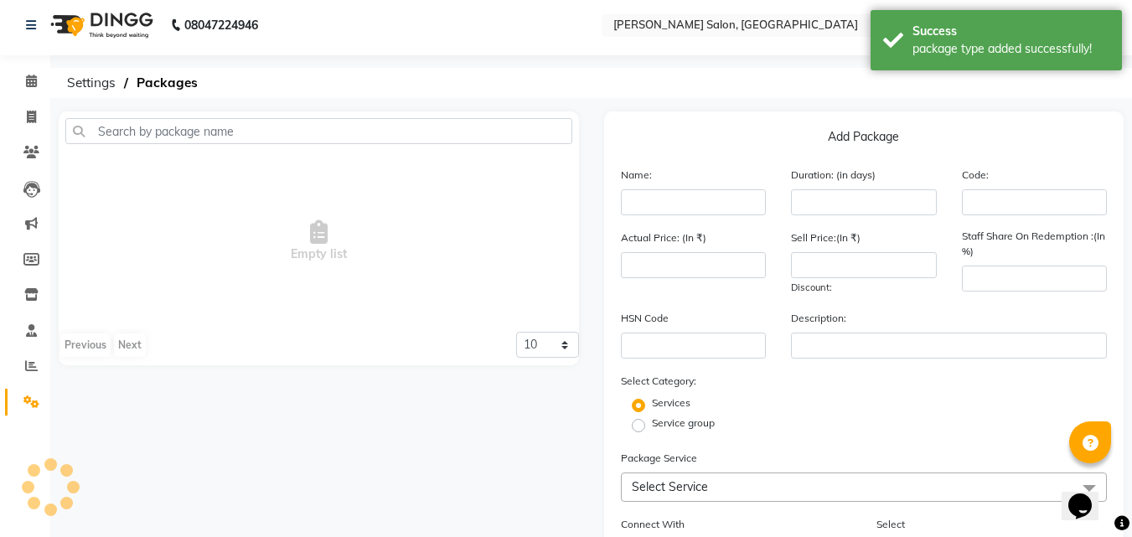
scroll to position [0, 0]
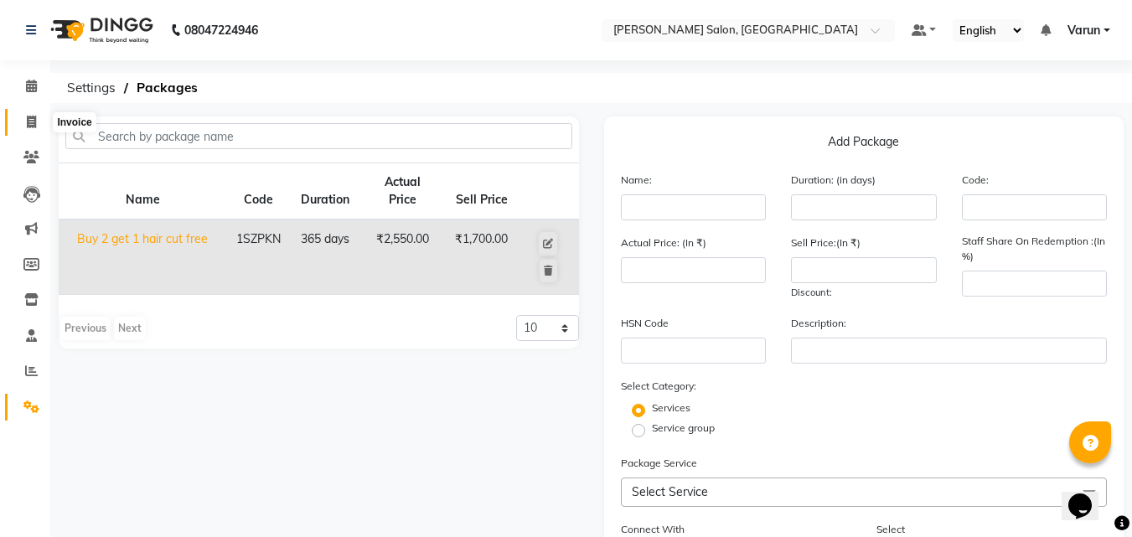
click at [30, 124] on icon at bounding box center [31, 122] width 9 height 13
select select "service"
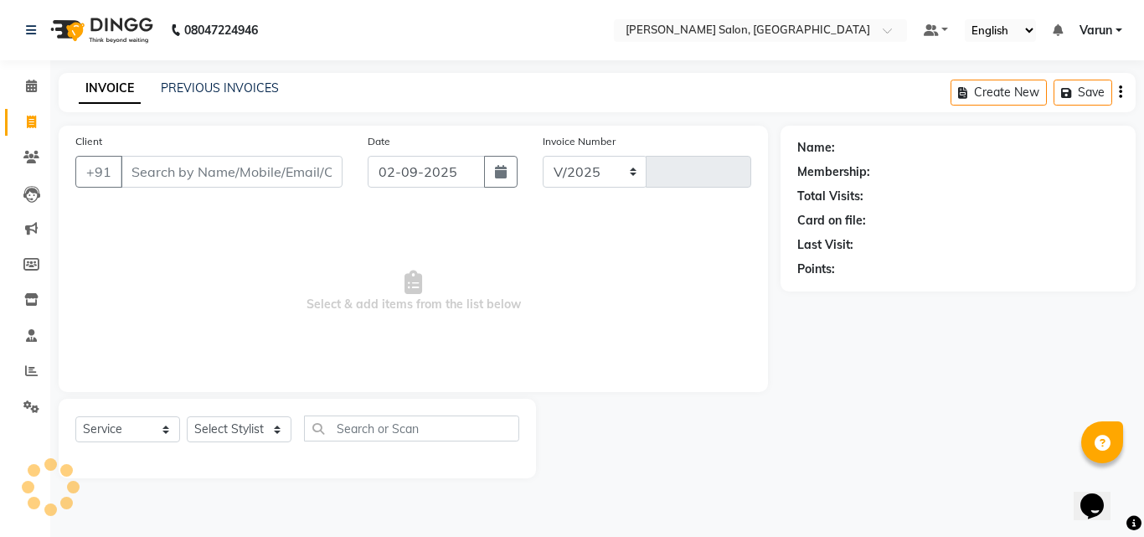
select select "8959"
type input "0004"
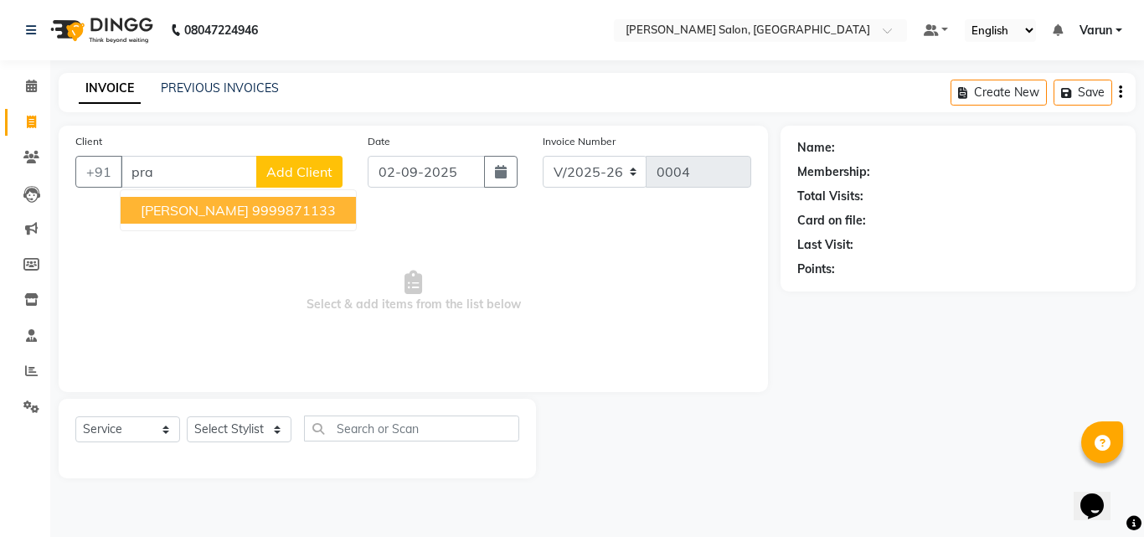
click at [165, 199] on button "PRADEEP R. RAWATT 9999871133" at bounding box center [238, 210] width 235 height 27
type input "9999871133"
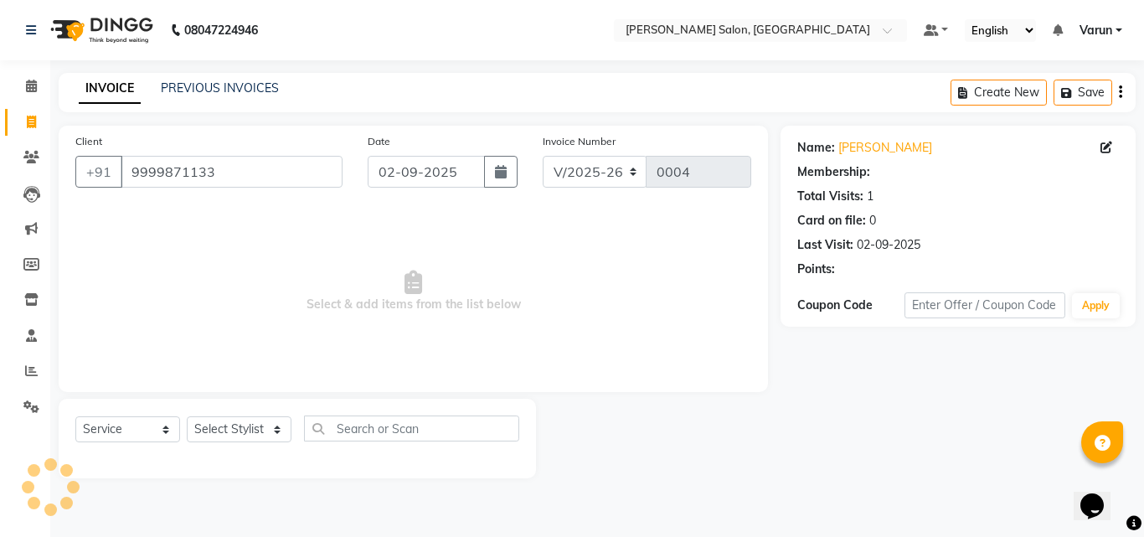
select select "1: Object"
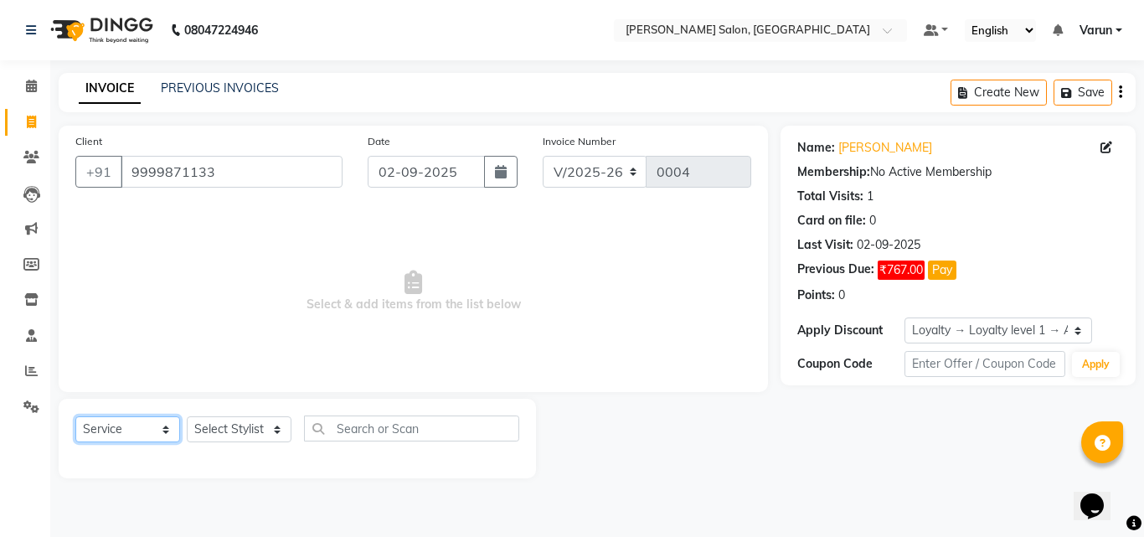
click at [148, 427] on select "Select Service Product Membership Package Voucher Prepaid Gift Card" at bounding box center [127, 429] width 105 height 26
select select "package"
click at [75, 416] on select "Select Service Product Membership Package Voucher Prepaid Gift Card" at bounding box center [127, 429] width 105 height 26
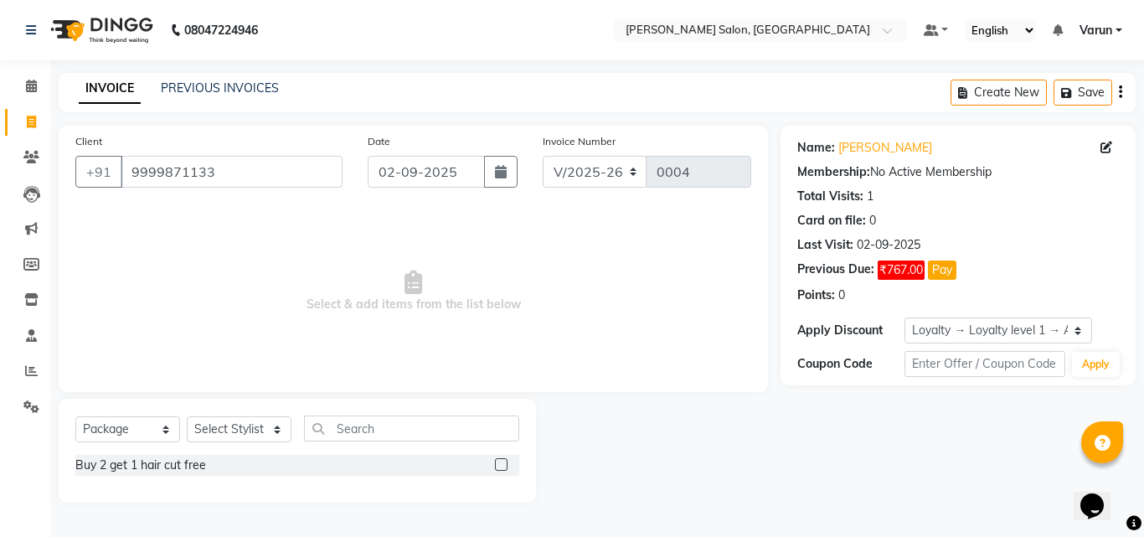
click at [221, 460] on div "Buy 2 get 1 hair cut free" at bounding box center [297, 465] width 444 height 21
click at [231, 430] on select "Select Stylist Varun" at bounding box center [239, 429] width 105 height 26
select select "90583"
click at [187, 416] on select "Select Stylist Varun" at bounding box center [239, 429] width 105 height 26
click at [275, 466] on div "Buy 2 get 1 hair cut free" at bounding box center [297, 465] width 444 height 21
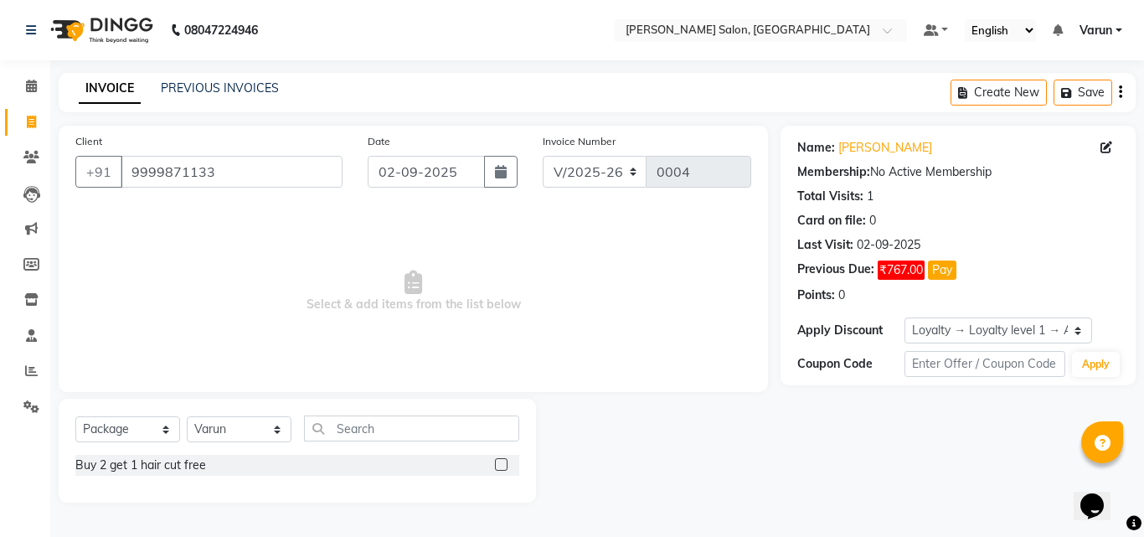
click at [499, 464] on label at bounding box center [501, 464] width 13 height 13
click at [499, 464] on input "checkbox" at bounding box center [500, 465] width 11 height 11
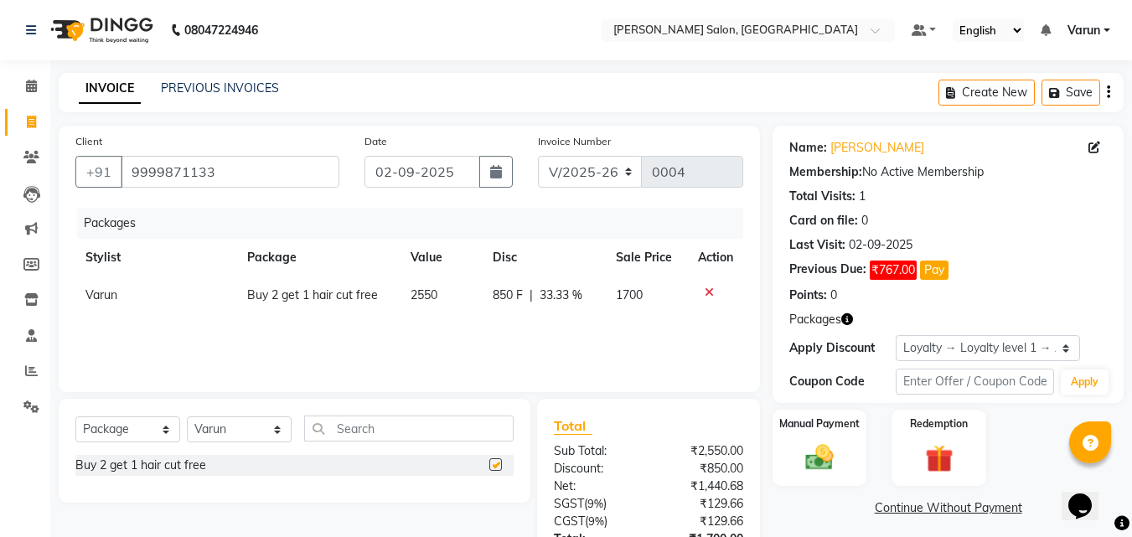
checkbox input "false"
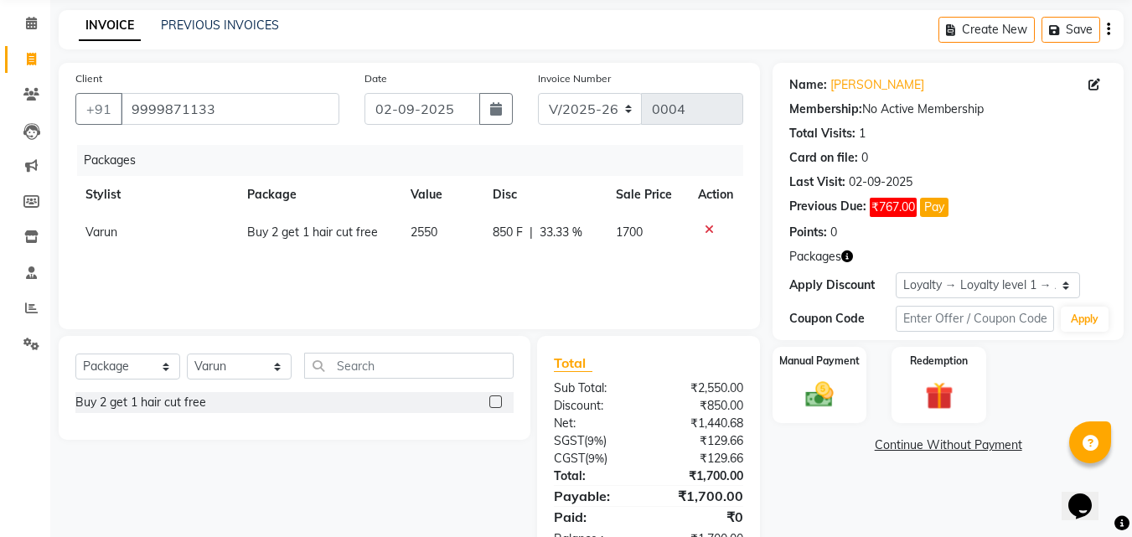
scroll to position [116, 0]
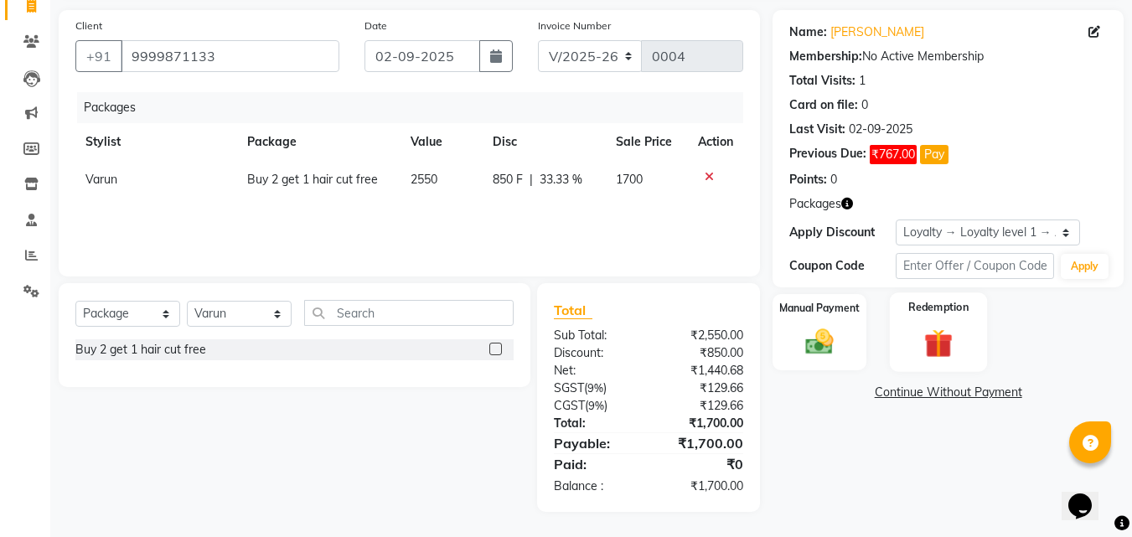
click at [940, 342] on img at bounding box center [938, 344] width 47 height 36
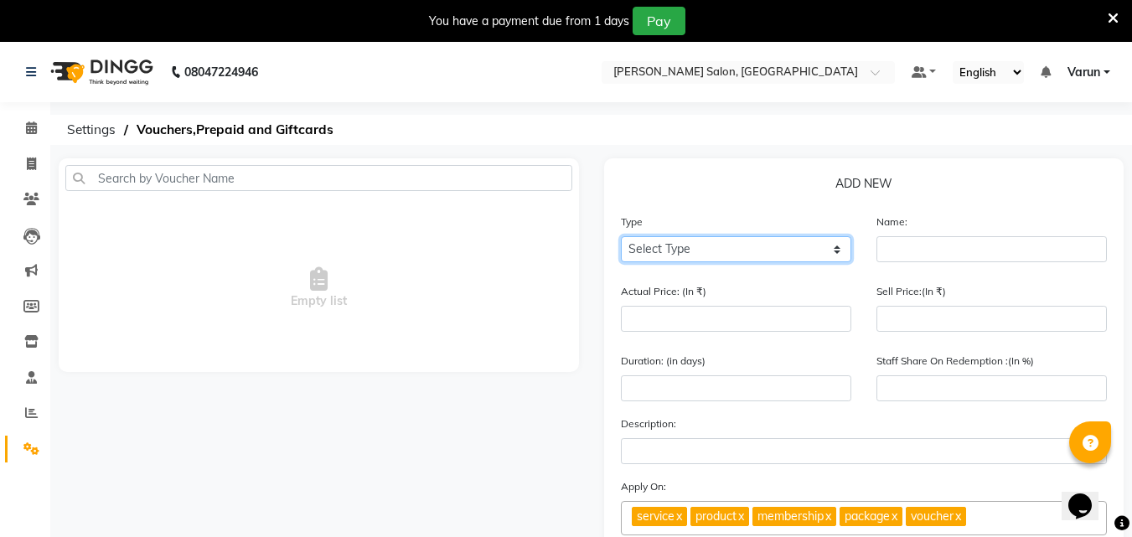
click at [760, 247] on select "Select Type Voucher Prepaid Gift Card" at bounding box center [736, 249] width 230 height 26
select select "P"
click at [621, 236] on select "Select Type Voucher Prepaid Gift Card" at bounding box center [736, 249] width 230 height 26
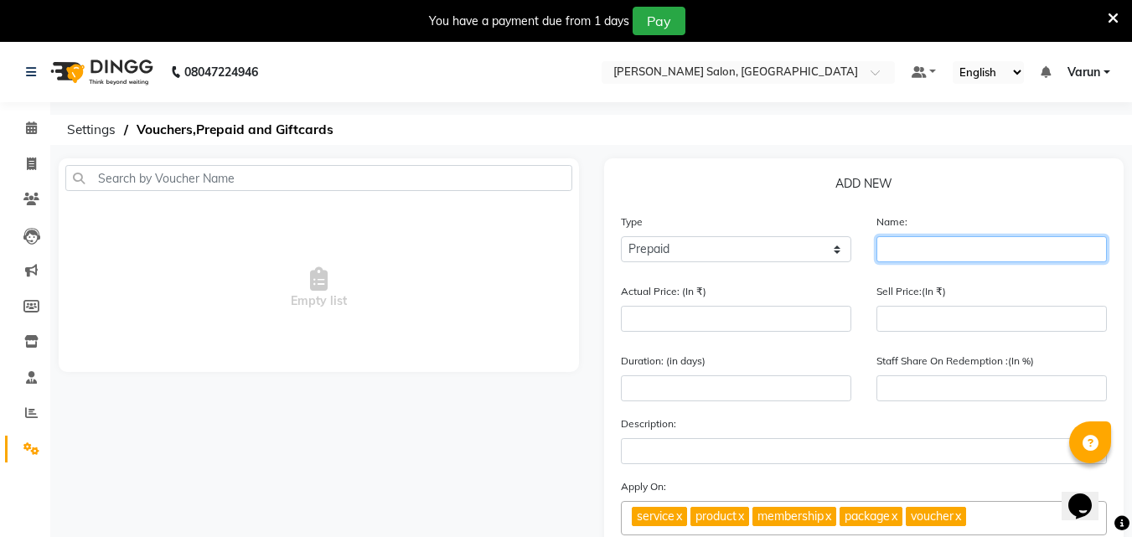
click at [892, 255] on input "text" at bounding box center [991, 249] width 230 height 26
type input "pay 5k get 6k"
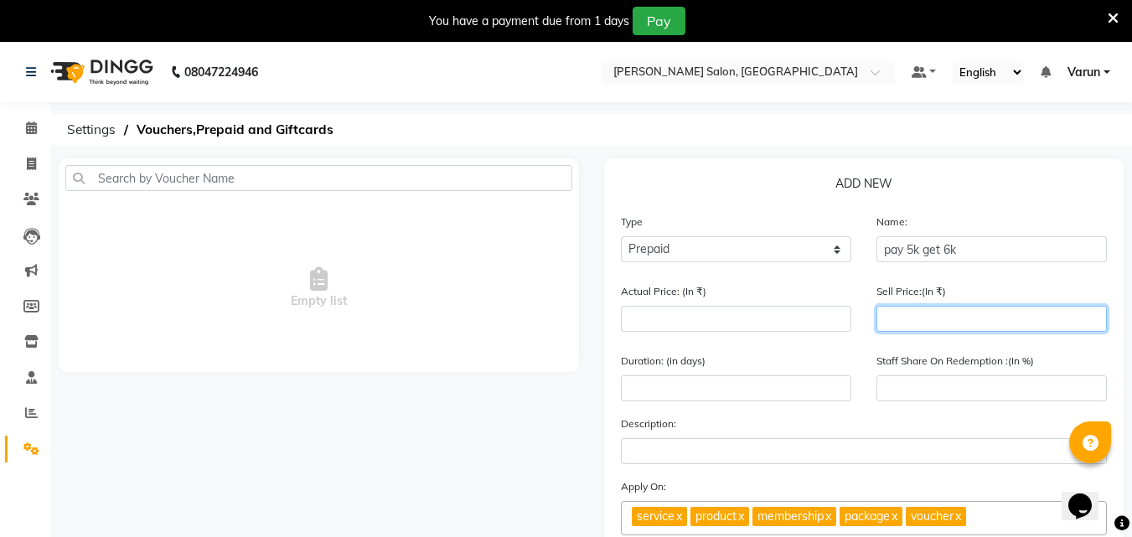
click at [921, 314] on input "number" at bounding box center [991, 319] width 230 height 26
type input "5"
type input "50"
type input "500"
type input "5000"
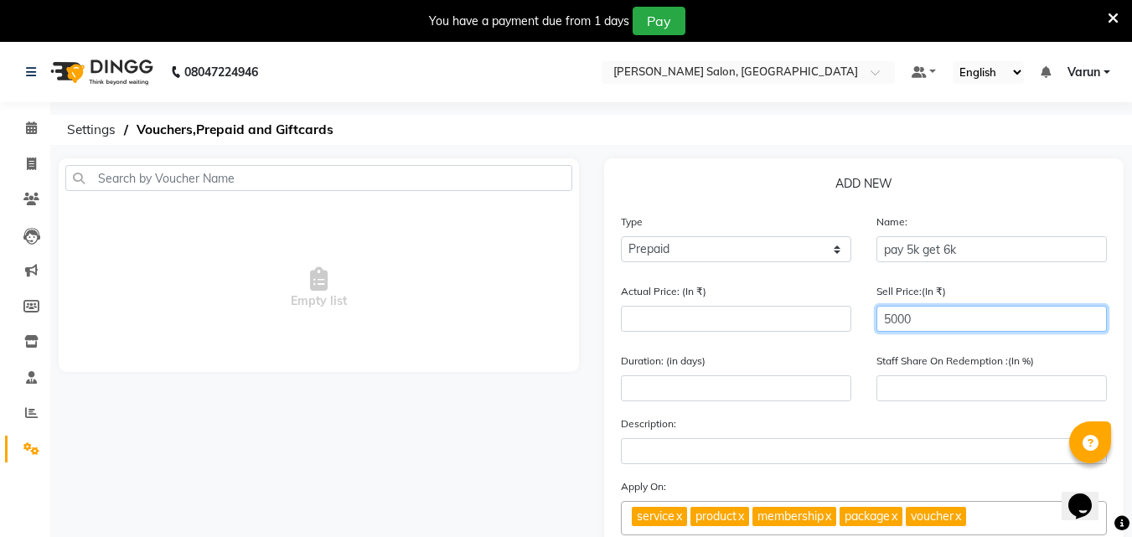
type input "5000"
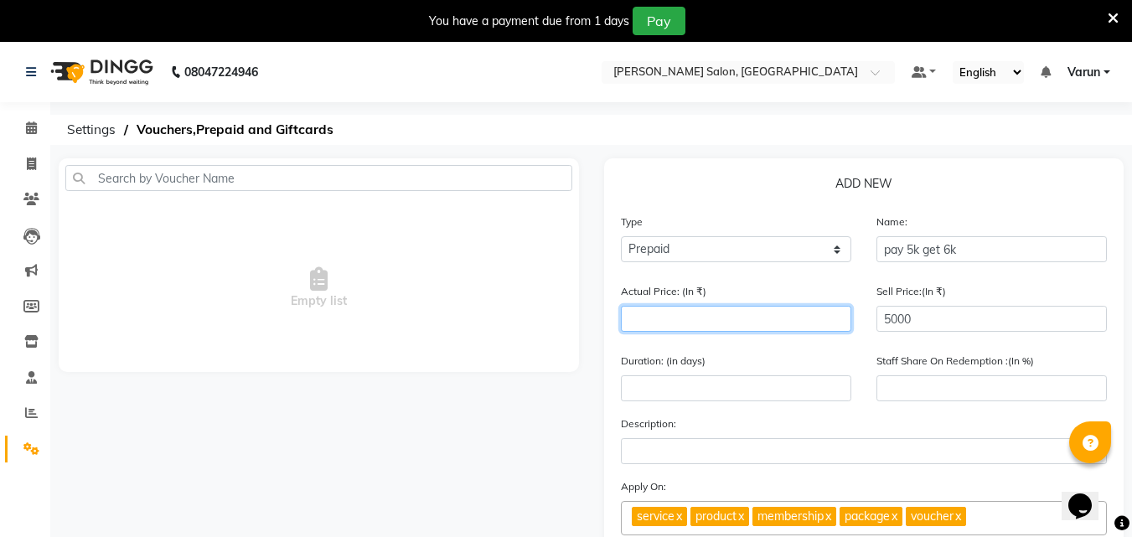
click at [820, 318] on input "number" at bounding box center [736, 319] width 230 height 26
type input "6"
type input "83333"
type input "60"
type input "8333"
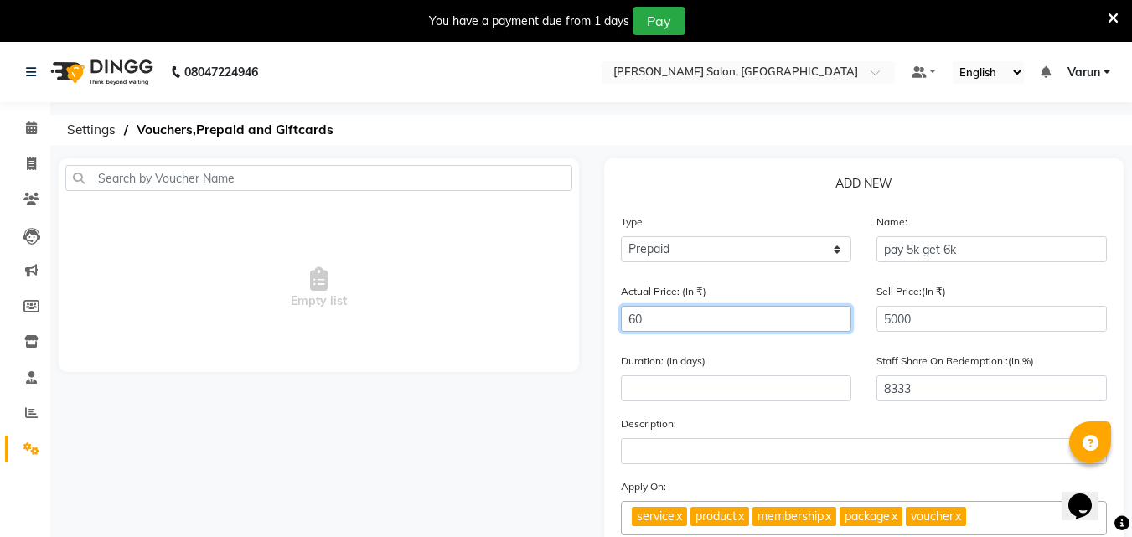
type input "600"
type input "833"
type input "6000"
type input "83"
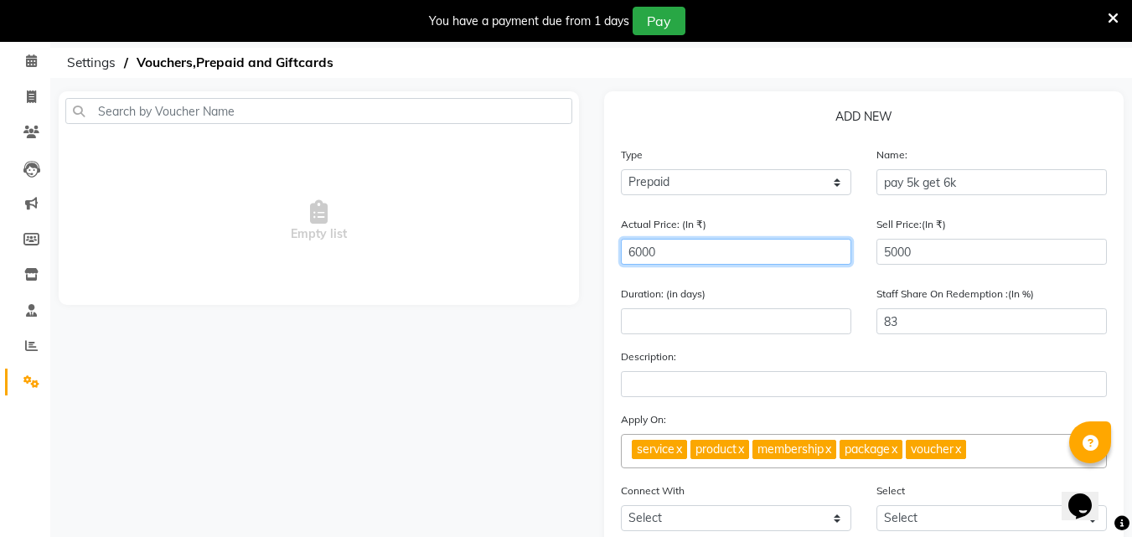
scroll to position [73, 0]
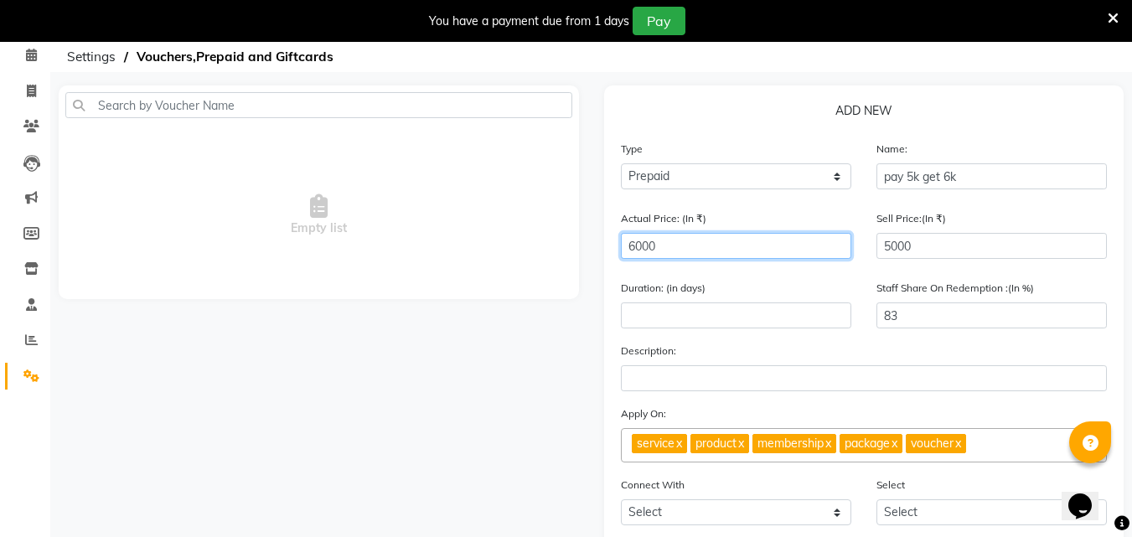
type input "6000"
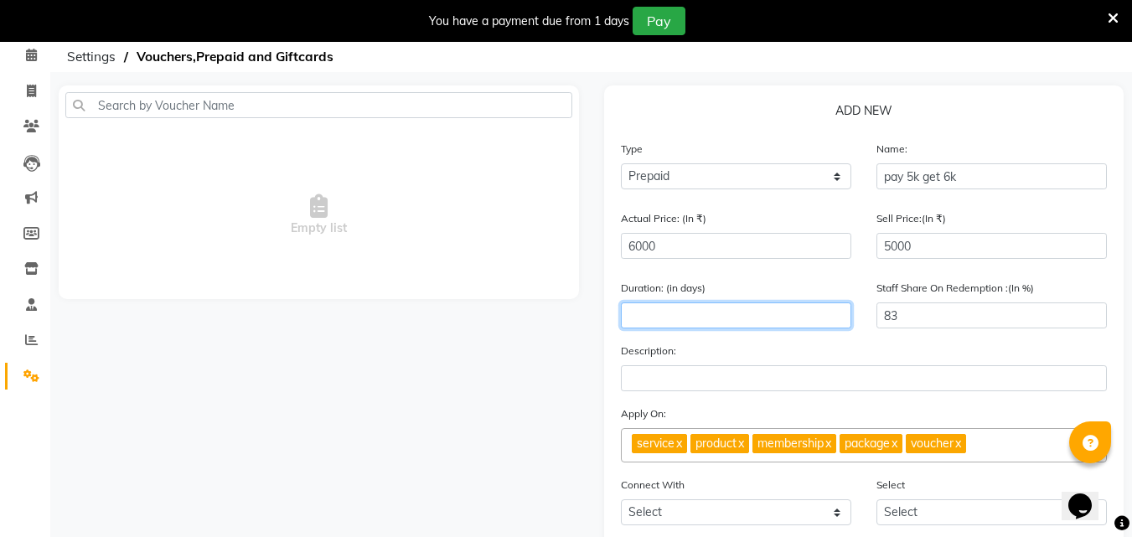
click at [690, 320] on input "number" at bounding box center [736, 315] width 230 height 26
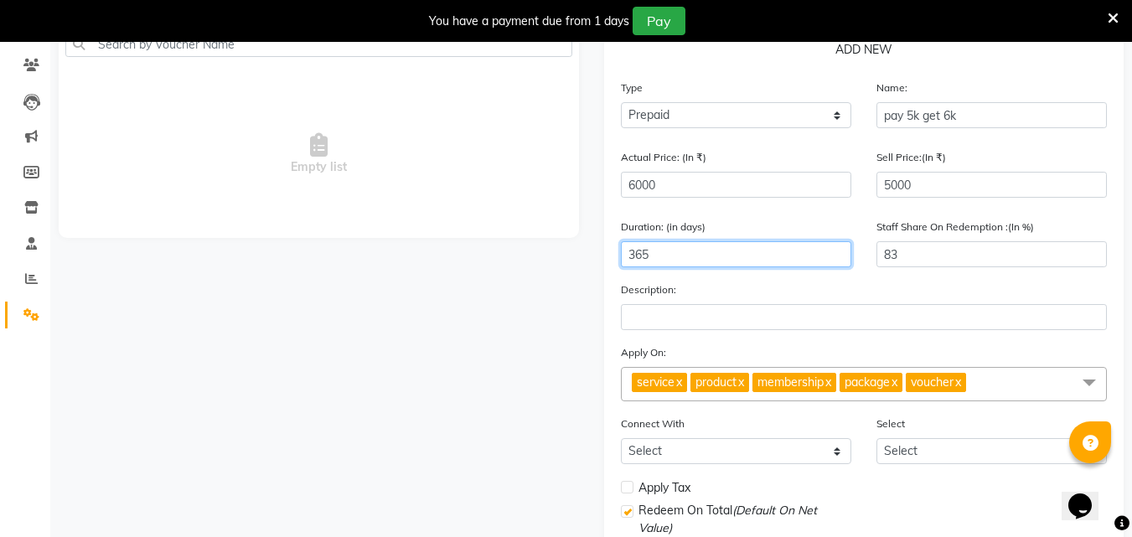
scroll to position [239, 0]
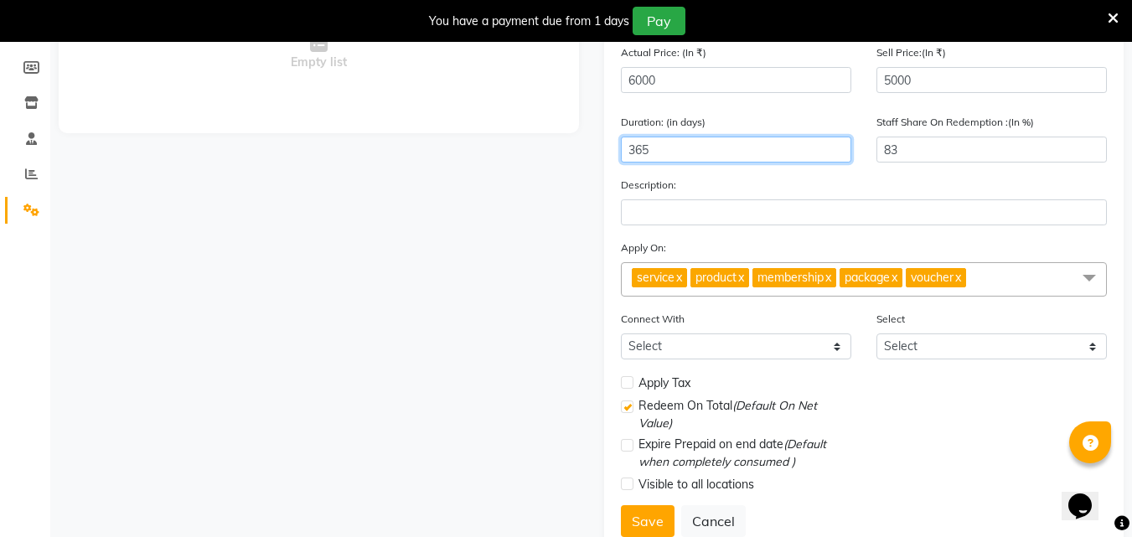
type input "365"
click at [744, 278] on link "x" at bounding box center [740, 277] width 8 height 15
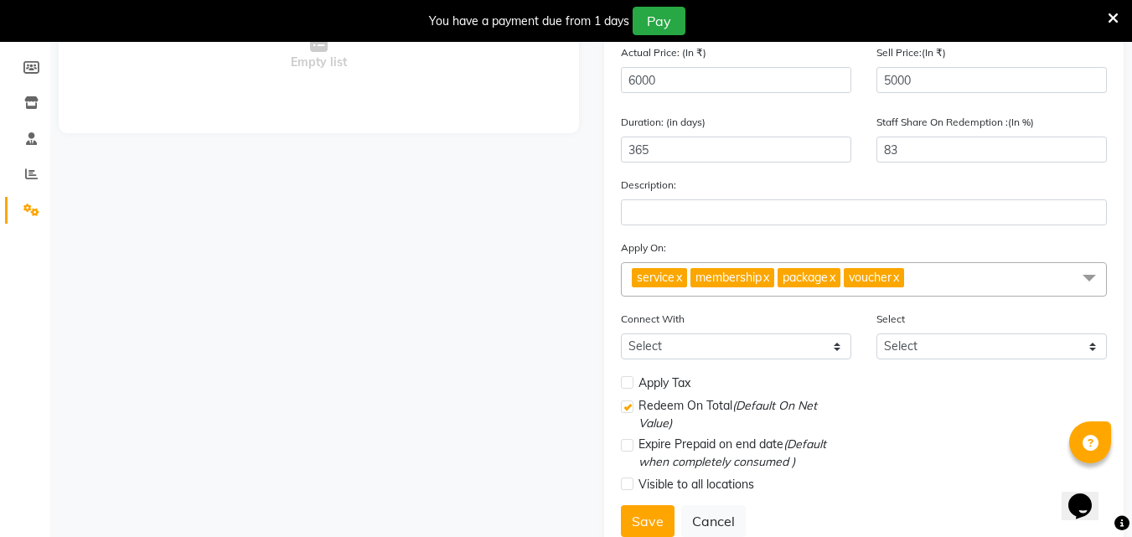
click at [769, 276] on link "x" at bounding box center [765, 277] width 8 height 15
click at [748, 276] on link "x" at bounding box center [744, 277] width 8 height 15
click at [746, 276] on link "x" at bounding box center [742, 277] width 8 height 15
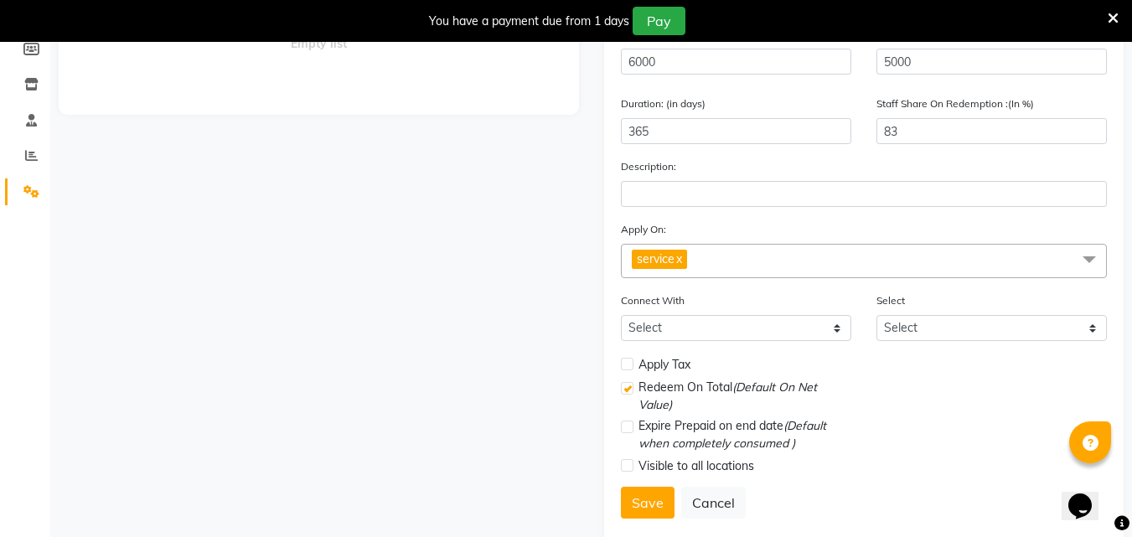
scroll to position [294, 0]
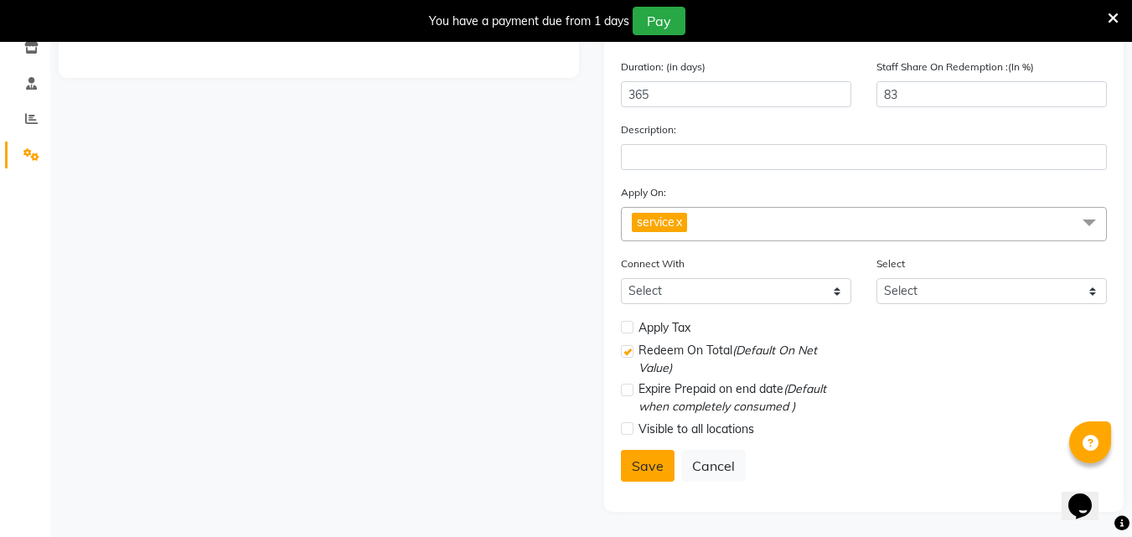
click at [654, 462] on button "Save" at bounding box center [648, 466] width 54 height 32
select select
checkbox input "false"
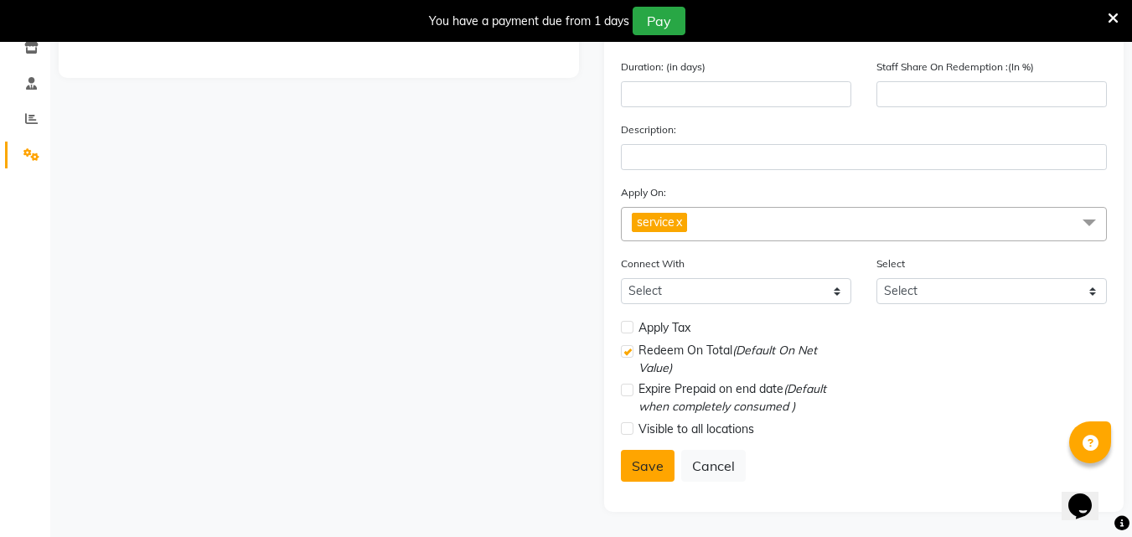
checkbox input "true"
checkbox input "false"
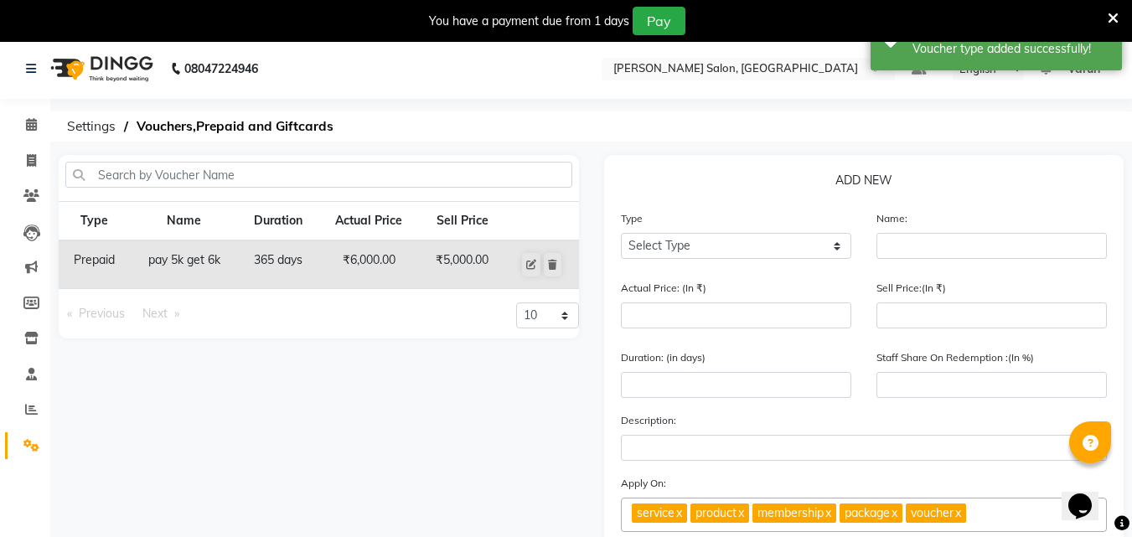
scroll to position [0, 0]
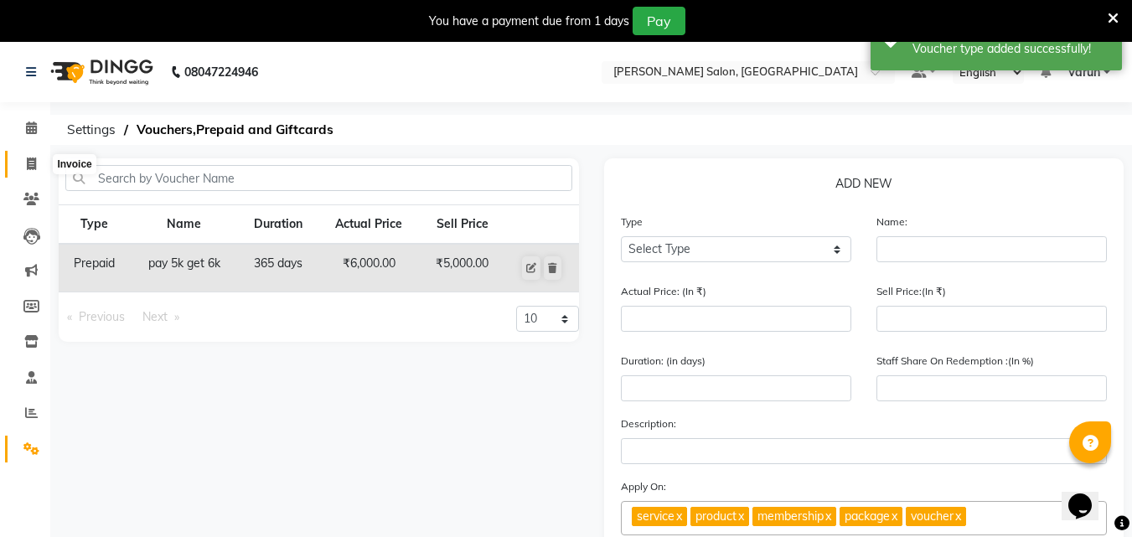
click at [29, 157] on icon at bounding box center [31, 163] width 9 height 13
select select "8959"
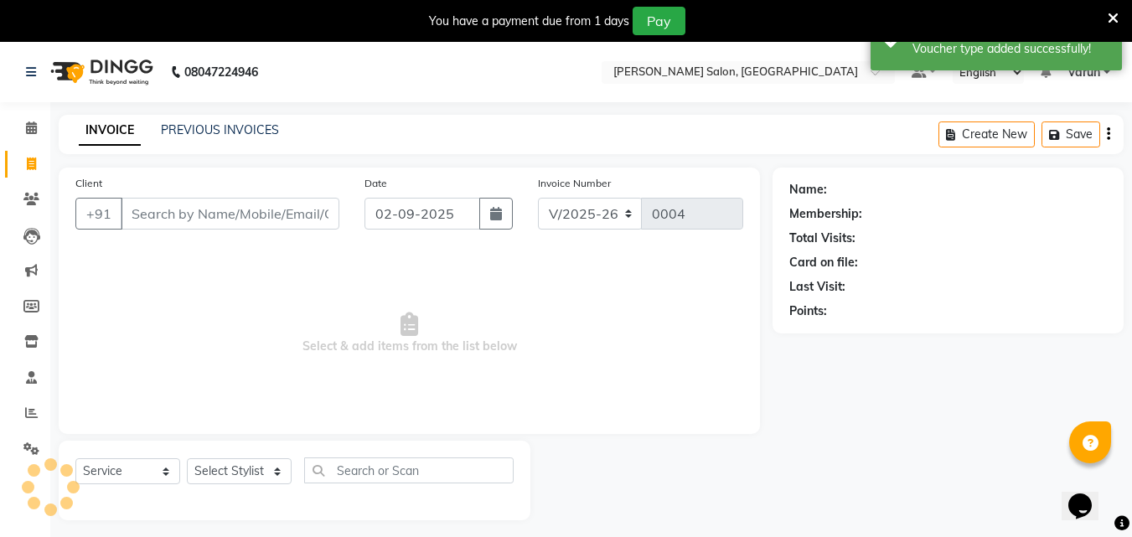
scroll to position [42, 0]
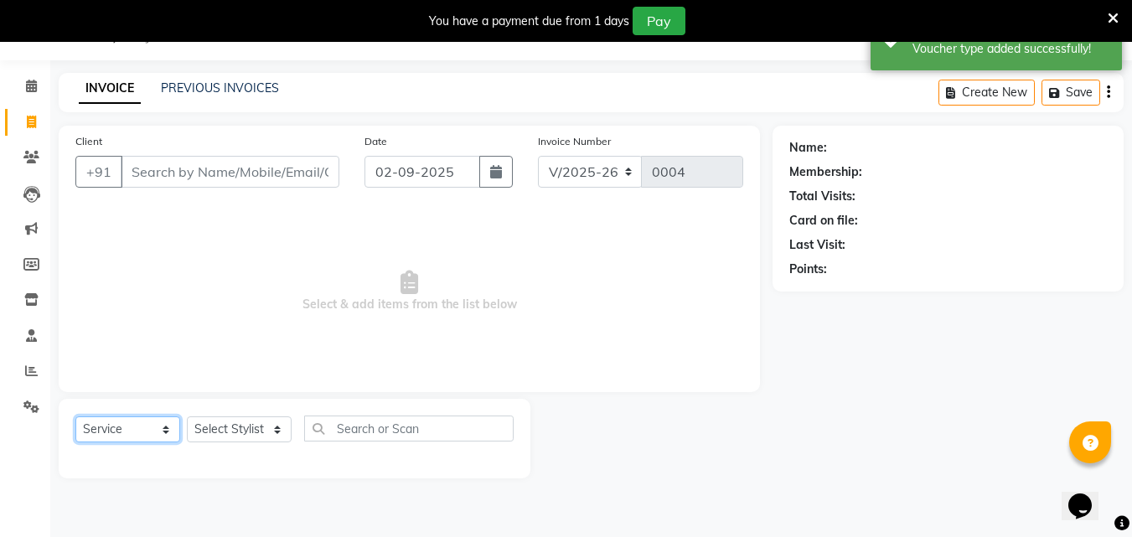
click at [121, 424] on select "Select Service Product Membership Package Voucher Prepaid Gift Card" at bounding box center [127, 429] width 105 height 26
select select "P"
click at [75, 416] on select "Select Service Product Membership Package Voucher Prepaid Gift Card" at bounding box center [127, 429] width 105 height 26
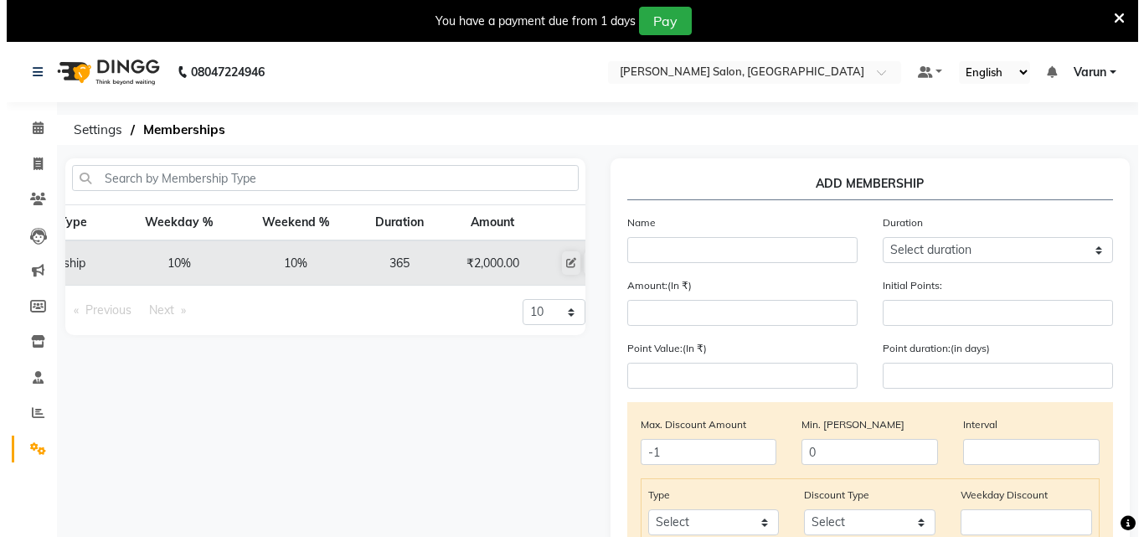
scroll to position [0, 150]
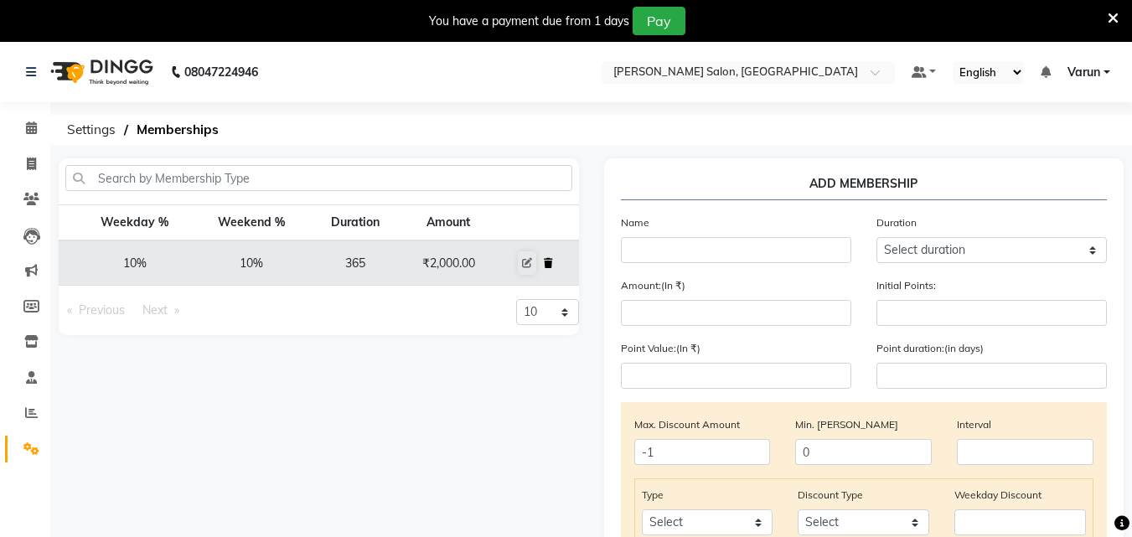
click at [554, 255] on button at bounding box center [548, 262] width 18 height 23
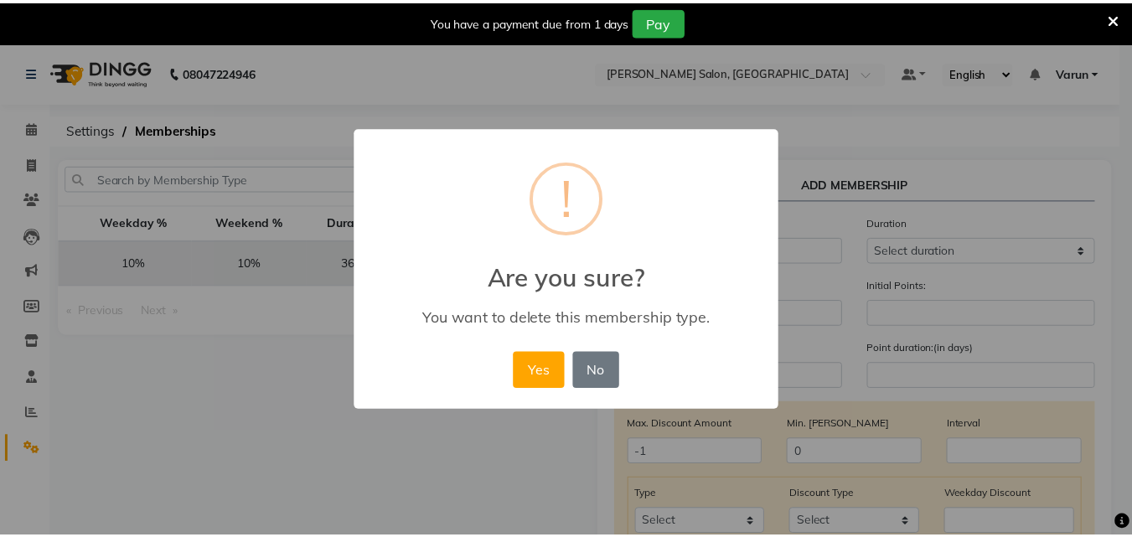
scroll to position [0, 144]
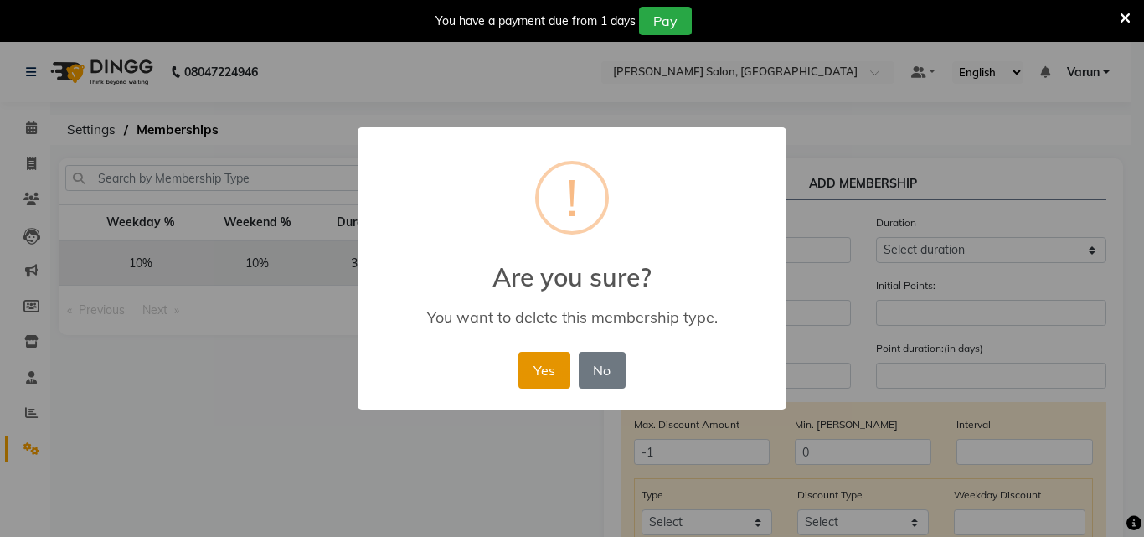
click at [541, 358] on button "Yes" at bounding box center [544, 370] width 51 height 37
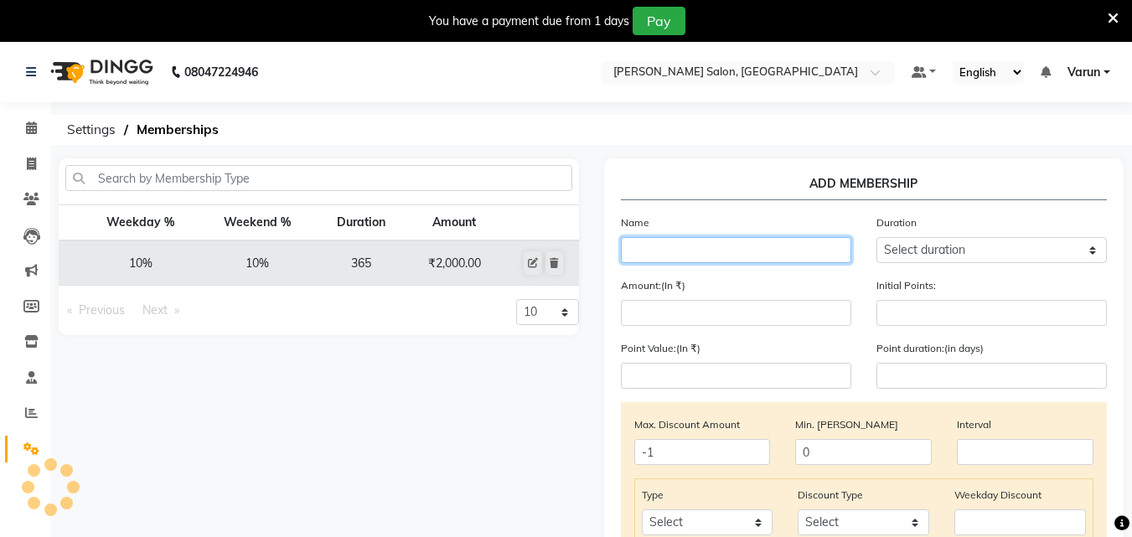
click at [696, 253] on input "text" at bounding box center [736, 250] width 230 height 26
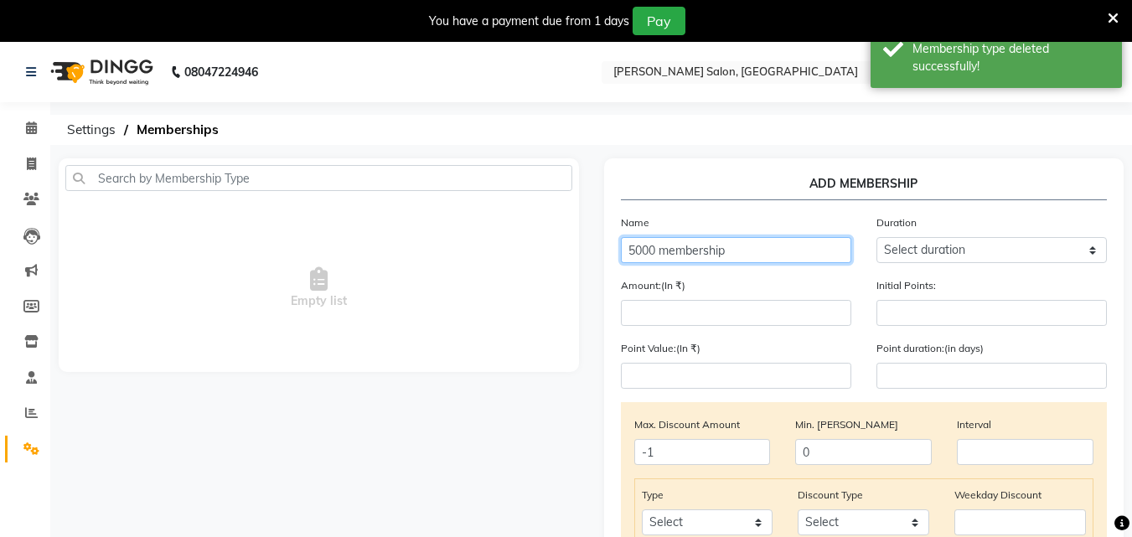
type input "5000 membership"
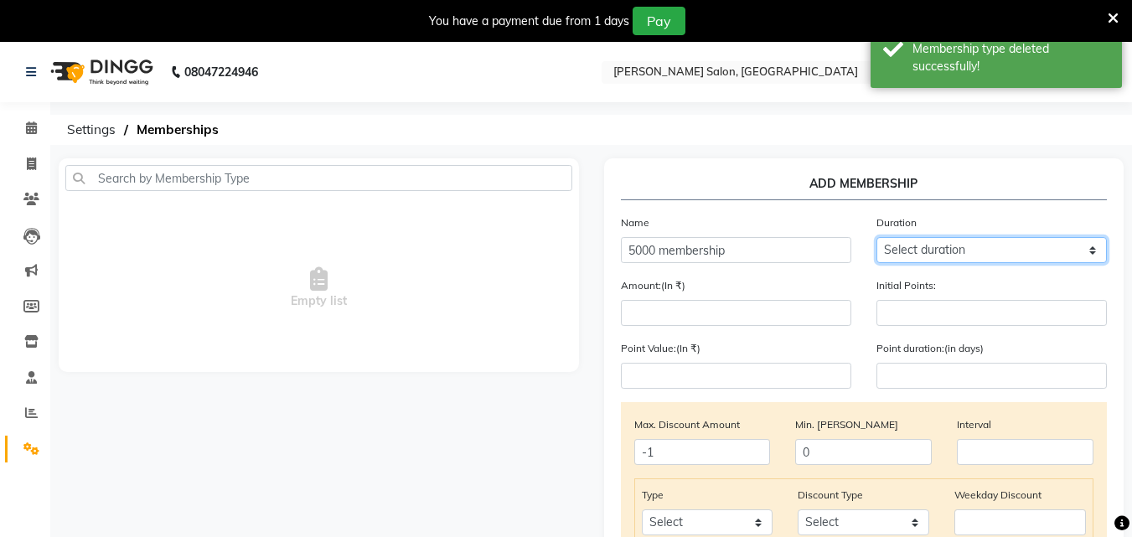
click at [952, 248] on select "Select duration Week Half-month Month Year Life Time 4 Months 8 Months 6 Months…" at bounding box center [991, 250] width 230 height 26
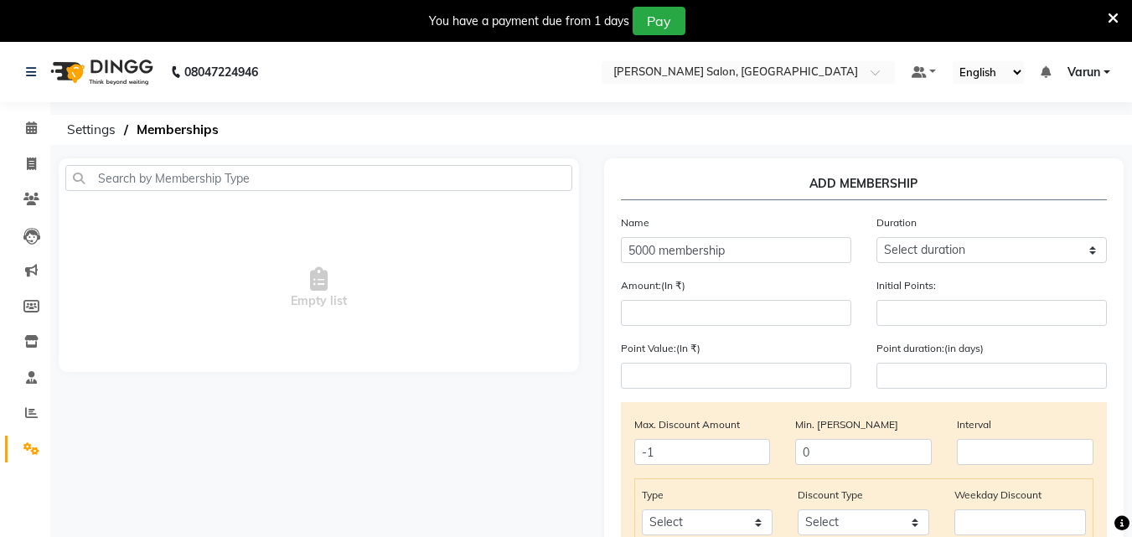
click at [793, 292] on div "Amount:(In ₹)" at bounding box center [735, 300] width 255 height 49
click at [760, 322] on input "number" at bounding box center [736, 313] width 230 height 26
click at [900, 374] on input "number" at bounding box center [991, 376] width 230 height 26
click at [891, 313] on input "number" at bounding box center [991, 313] width 230 height 26
click at [709, 315] on input "number" at bounding box center [736, 313] width 230 height 26
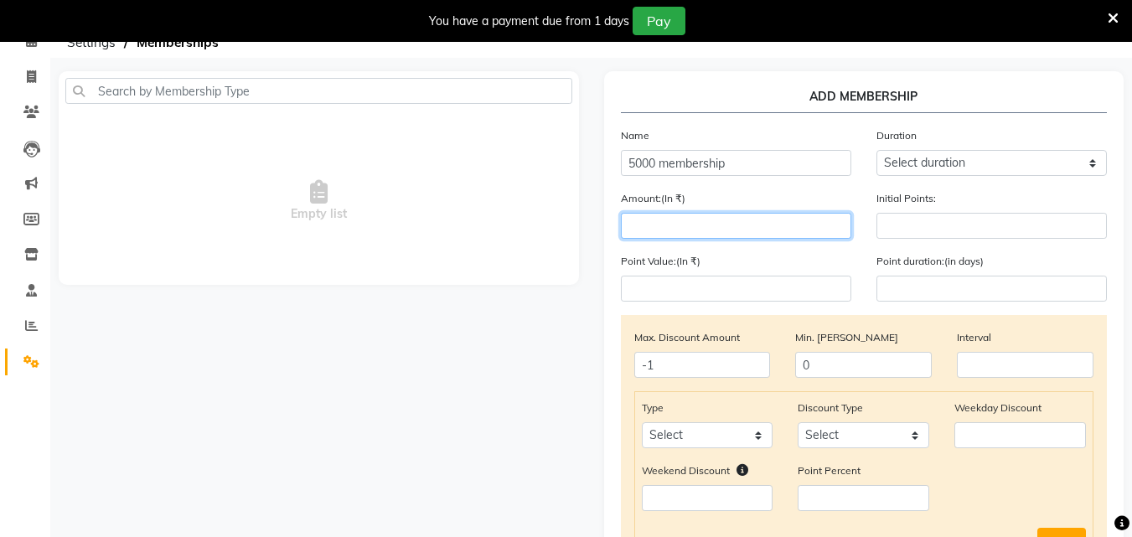
scroll to position [168, 0]
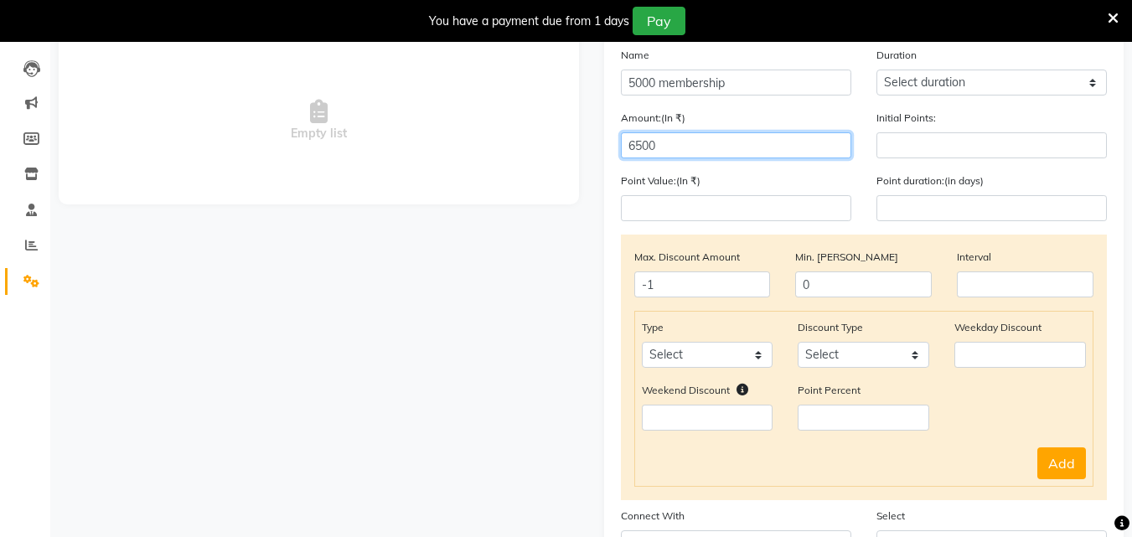
type input "6500"
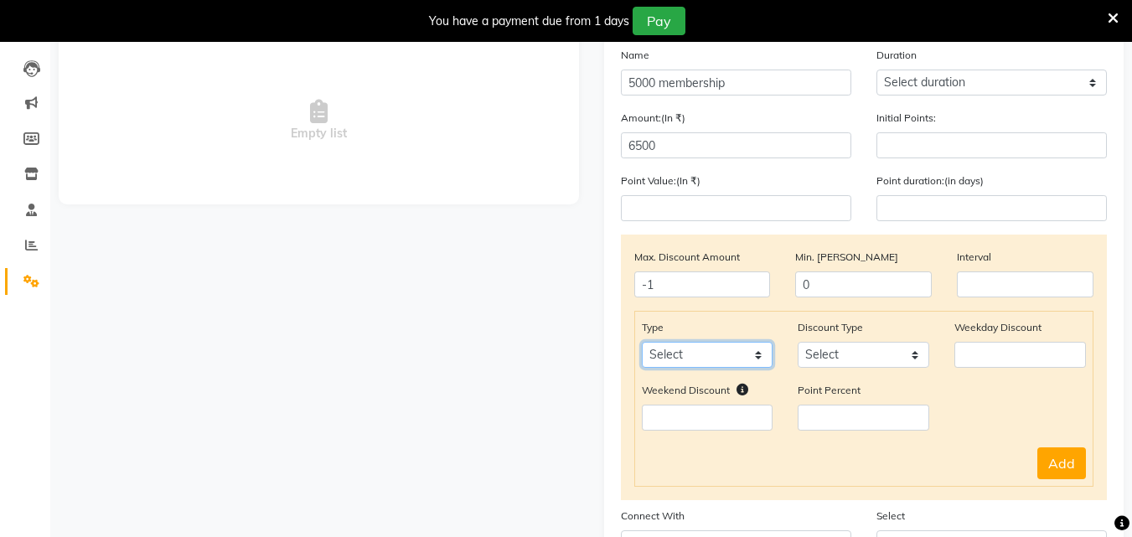
click at [740, 361] on select "Select Service Product Package Prepaid Voucher" at bounding box center [708, 355] width 132 height 26
select select "service"
click at [642, 342] on select "Select Service Product Package Prepaid Voucher" at bounding box center [708, 355] width 132 height 26
click at [911, 353] on select "Select Percent Flat" at bounding box center [863, 355] width 132 height 26
select select "Percent"
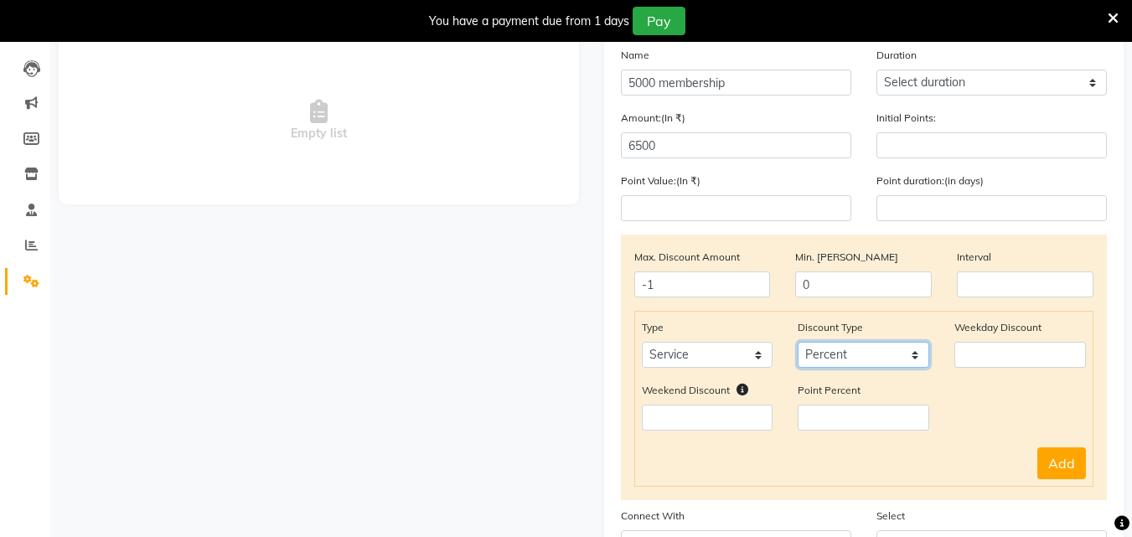
click at [797, 342] on select "Select Percent Flat" at bounding box center [863, 355] width 132 height 26
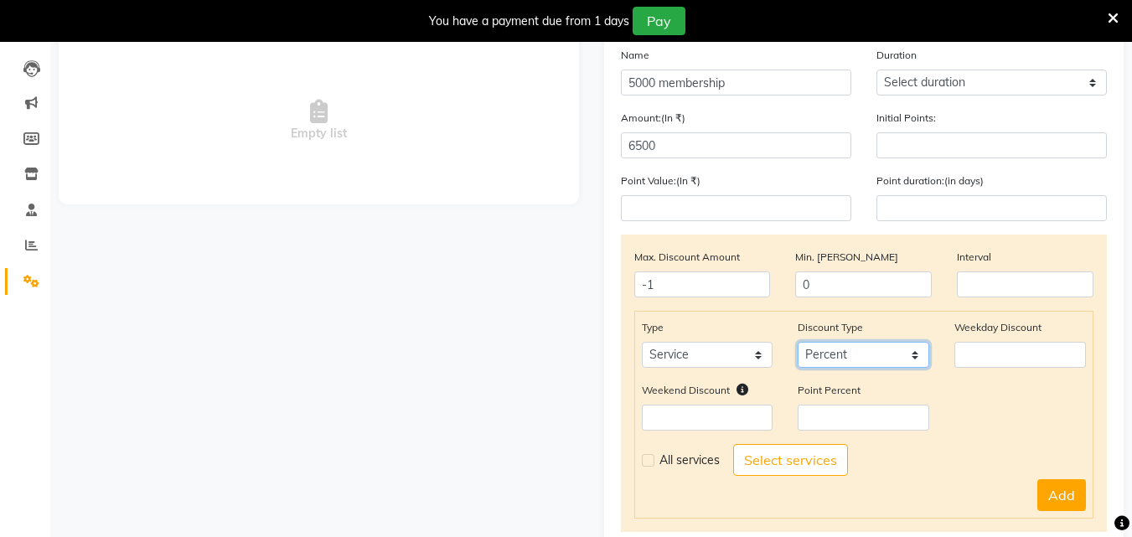
click at [869, 362] on select "Select Percent Flat" at bounding box center [863, 355] width 132 height 26
click at [986, 403] on div "Weekend Discount Point Percent" at bounding box center [864, 412] width 470 height 63
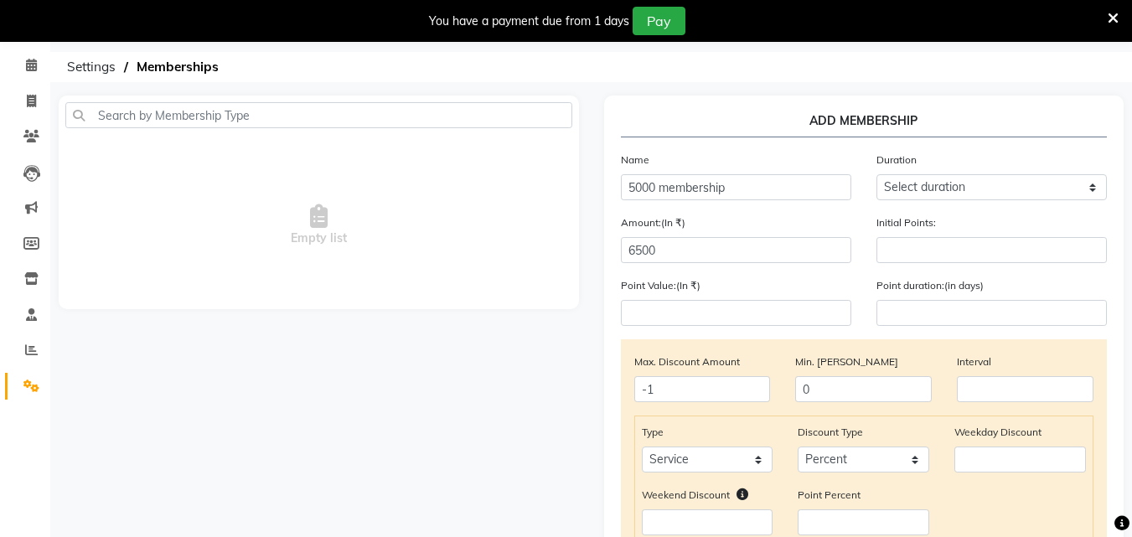
scroll to position [0, 0]
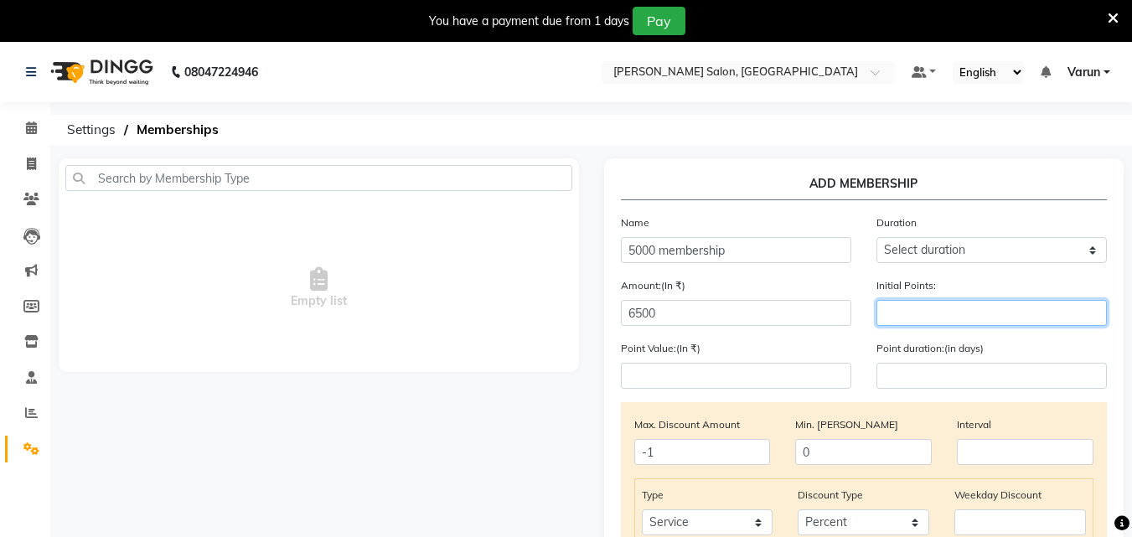
click at [980, 312] on input "number" at bounding box center [991, 313] width 230 height 26
type input "5"
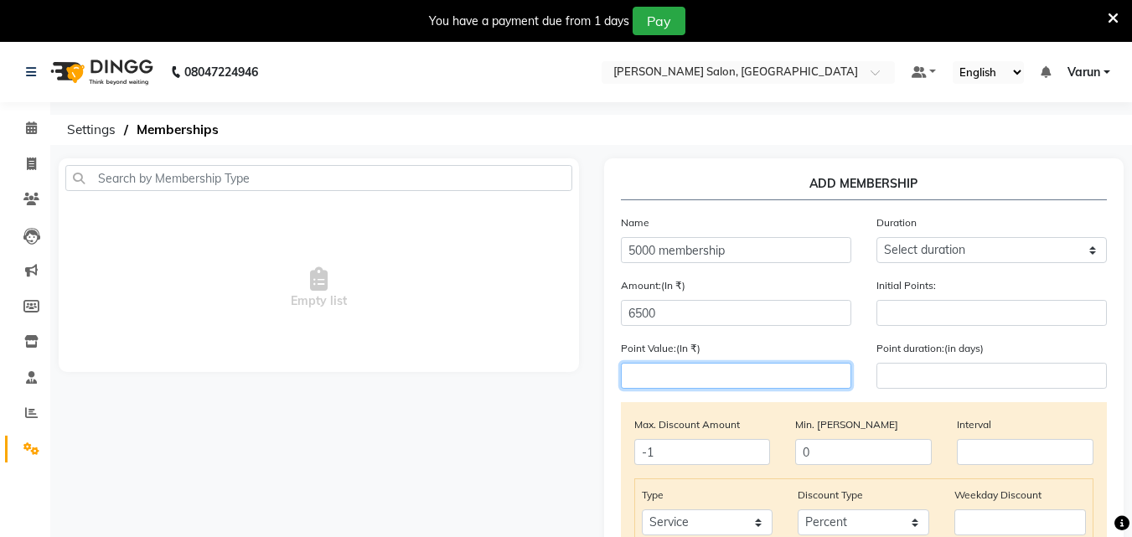
click at [658, 386] on input "number" at bounding box center [736, 376] width 230 height 26
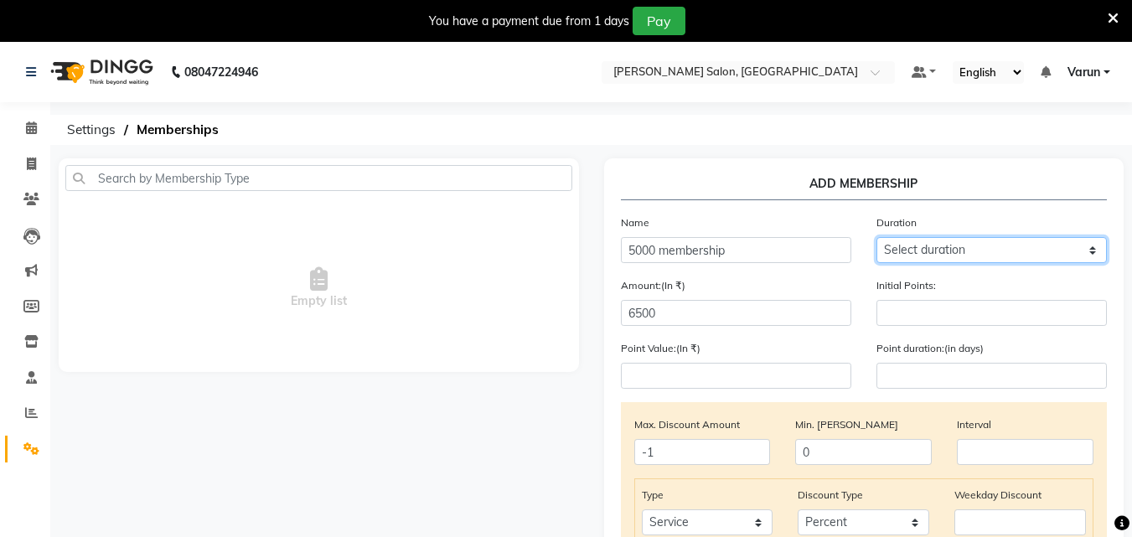
click at [999, 254] on select "Select duration Week Half-month Month Year Life Time 4 Months 8 Months 6 Months…" at bounding box center [991, 250] width 230 height 26
select select "5: 36500"
click at [876, 237] on select "Select duration Week Half-month Month Year Life Time 4 Months 8 Months 6 Months…" at bounding box center [991, 250] width 230 height 26
type input "36500"
click at [99, 134] on span "Settings" at bounding box center [91, 130] width 65 height 30
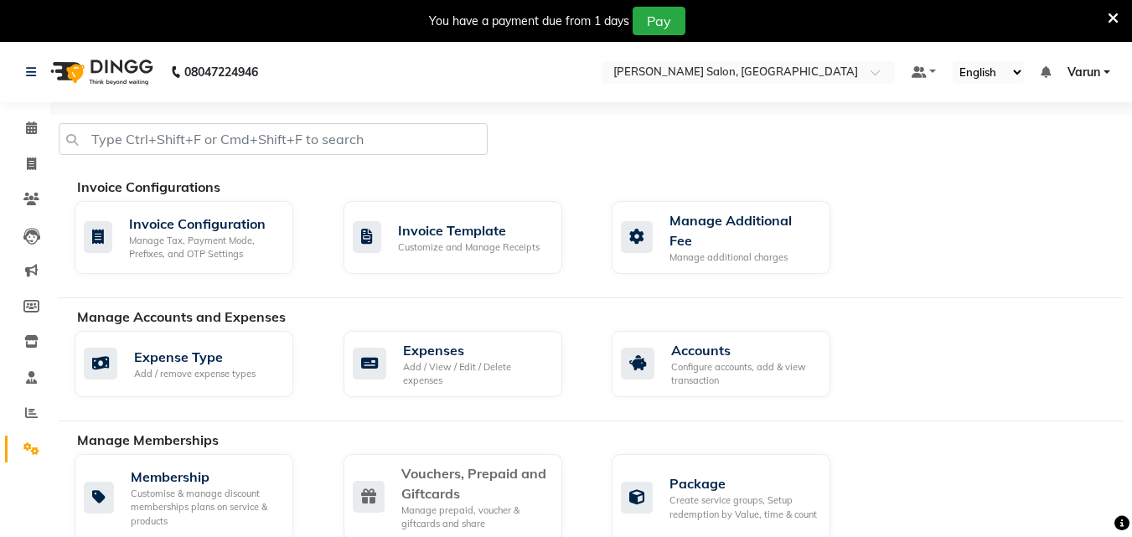
click at [452, 477] on div "Vouchers, Prepaid and Giftcards" at bounding box center [474, 483] width 147 height 40
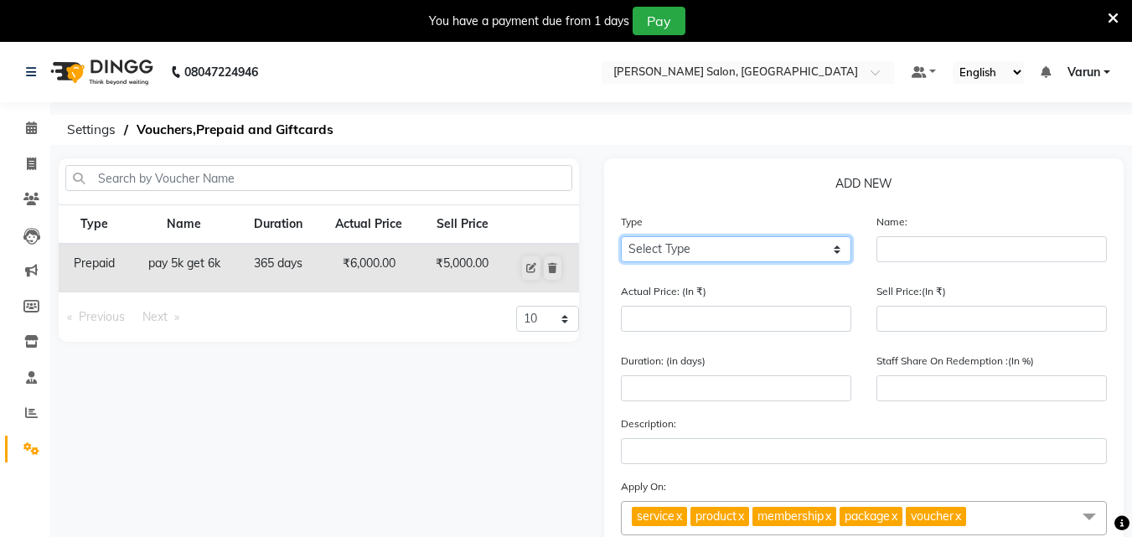
click at [664, 239] on select "Select Type Voucher Prepaid Gift Card" at bounding box center [736, 249] width 230 height 26
select select "P"
click at [621, 236] on select "Select Type Voucher Prepaid Gift Card" at bounding box center [736, 249] width 230 height 26
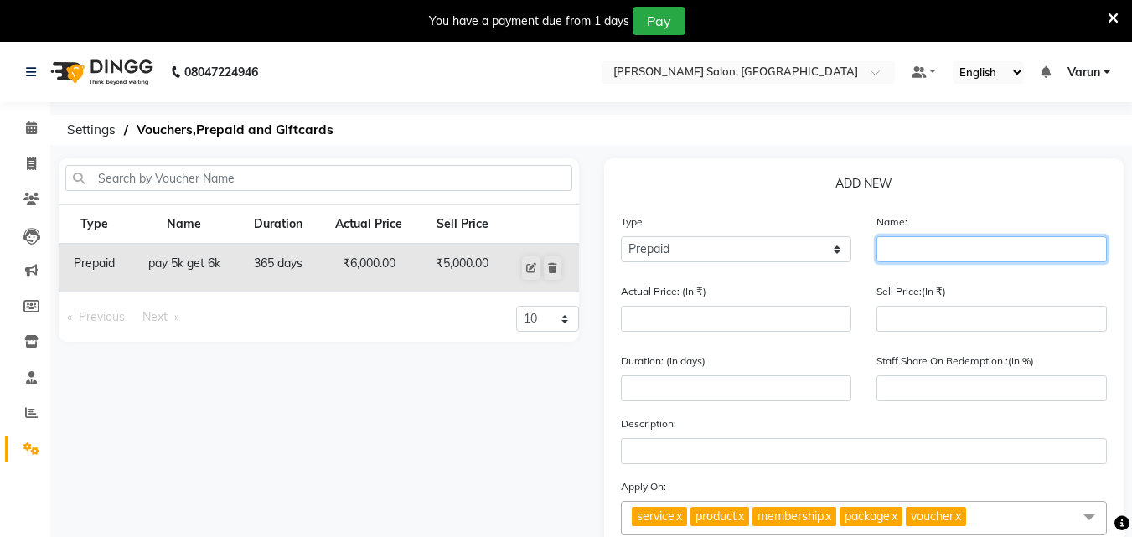
drag, startPoint x: 921, startPoint y: 246, endPoint x: 775, endPoint y: 298, distance: 154.7
click at [793, 292] on form "Type Select Type Voucher Prepaid Gift Card Name: Actual Price: (In ₹) Sell Pric…" at bounding box center [864, 501] width 487 height 576
type input "50"
click at [553, 271] on icon at bounding box center [552, 268] width 9 height 10
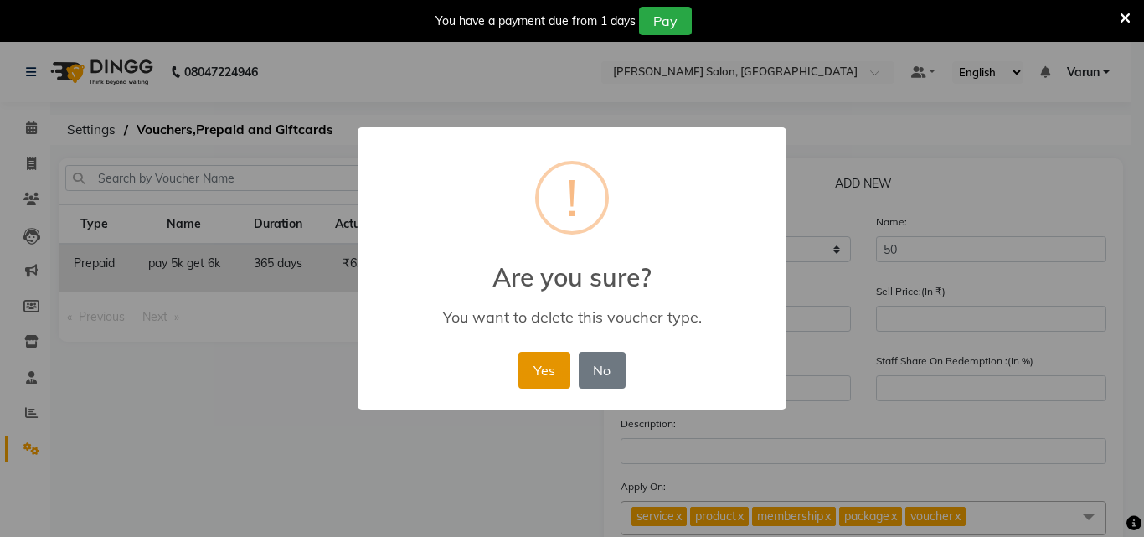
click at [553, 360] on button "Yes" at bounding box center [544, 370] width 51 height 37
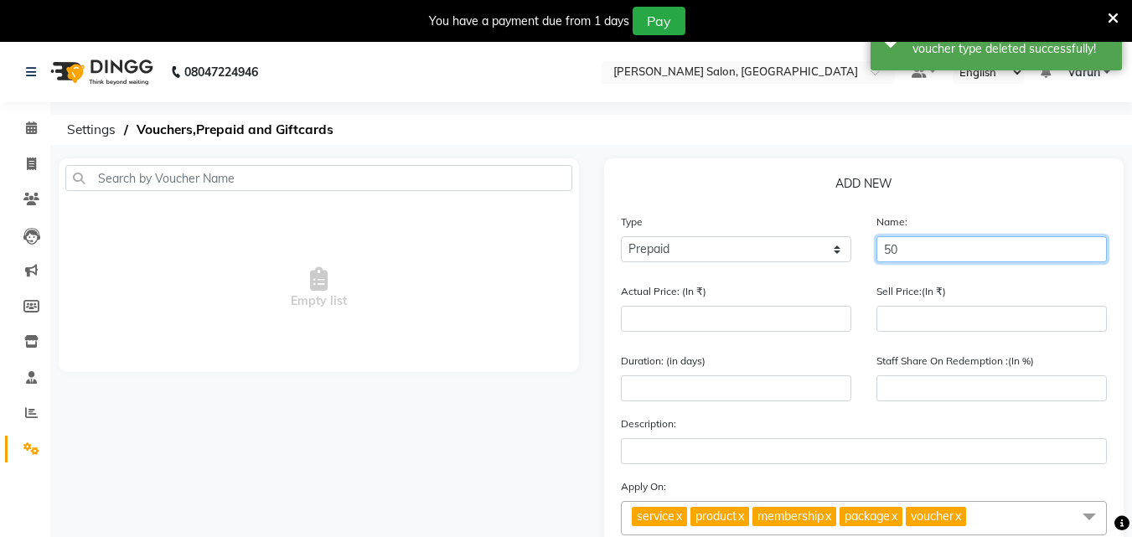
click at [924, 242] on input "50" at bounding box center [991, 249] width 230 height 26
type input "5000 membership"
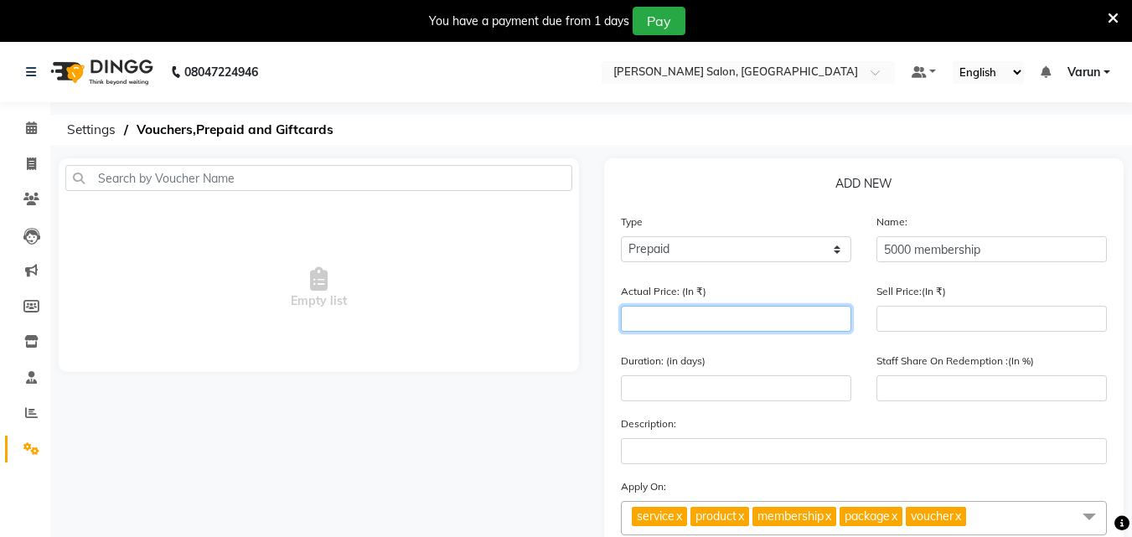
click at [816, 317] on input "number" at bounding box center [736, 319] width 230 height 26
type input "6"
type input "0"
type input "6500"
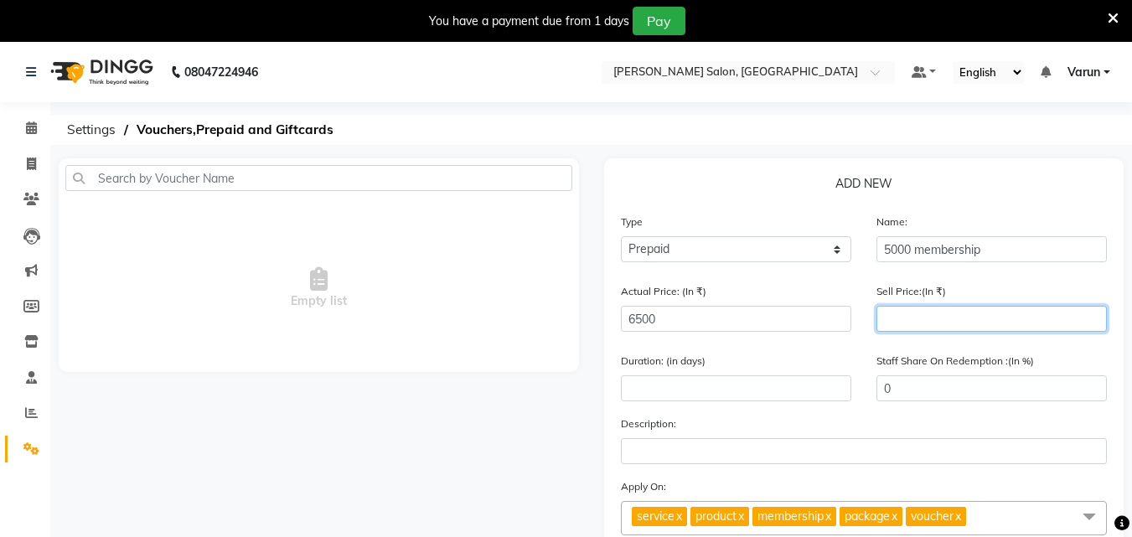
click at [894, 314] on input "number" at bounding box center [991, 319] width 230 height 26
type input "50"
type input "1"
type input "500"
type input "8"
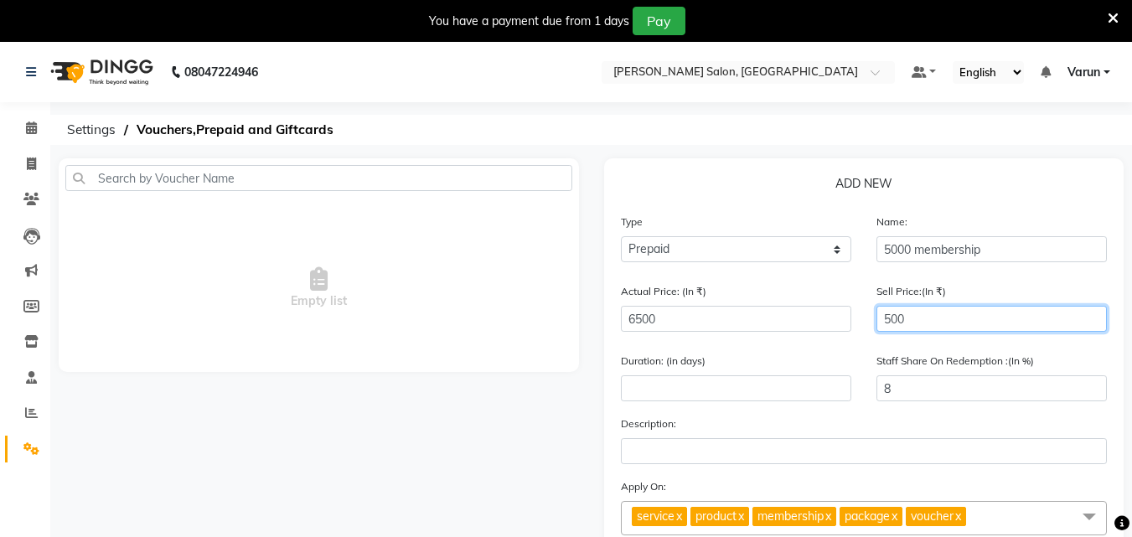
type input "5000"
type input "77"
type input "5000"
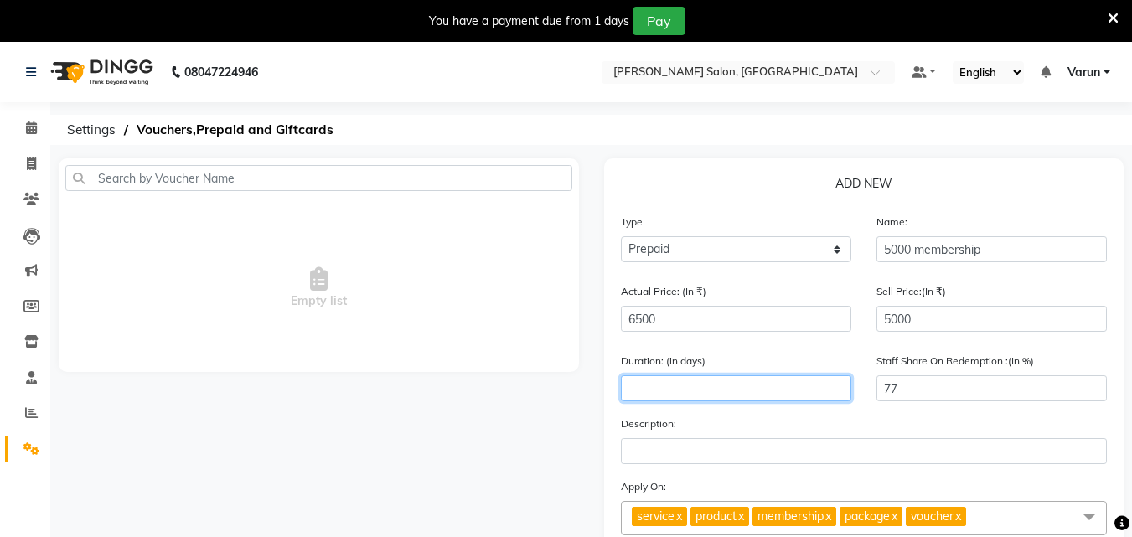
click at [802, 379] on input "number" at bounding box center [736, 388] width 230 height 26
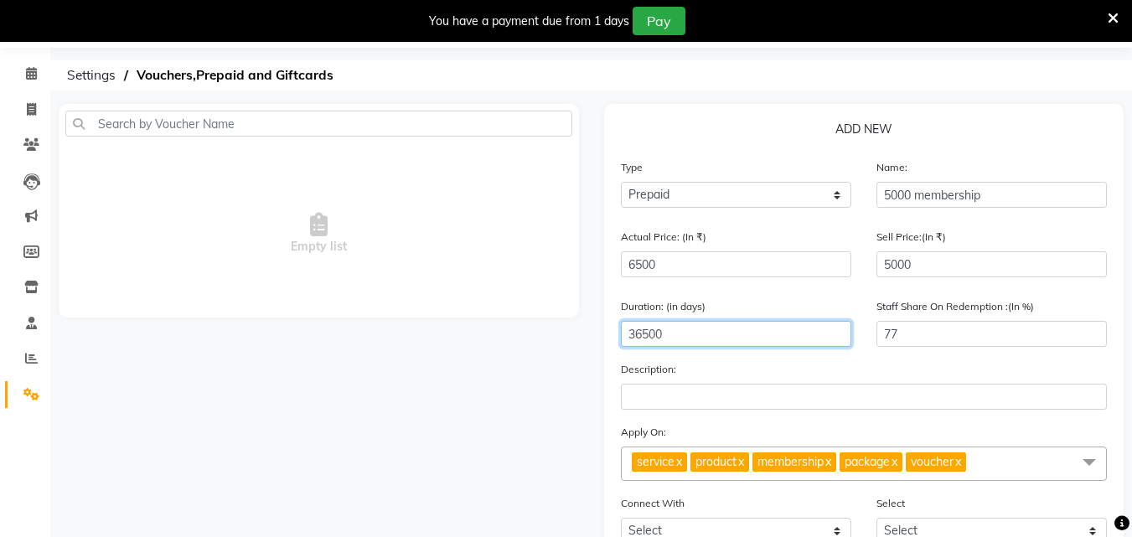
scroll to position [84, 0]
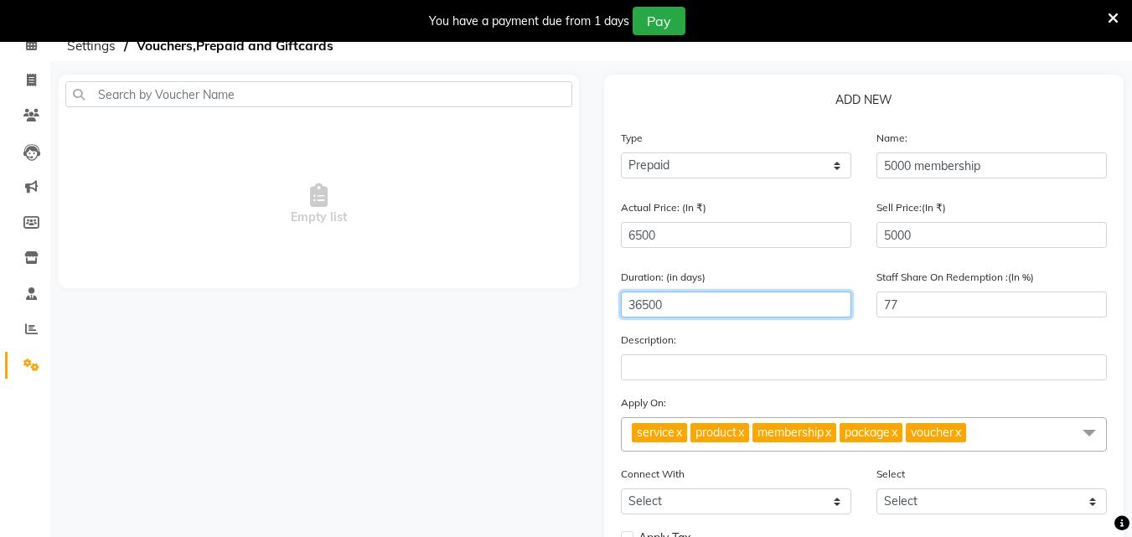
type input "36500"
click at [744, 431] on link "x" at bounding box center [740, 432] width 8 height 15
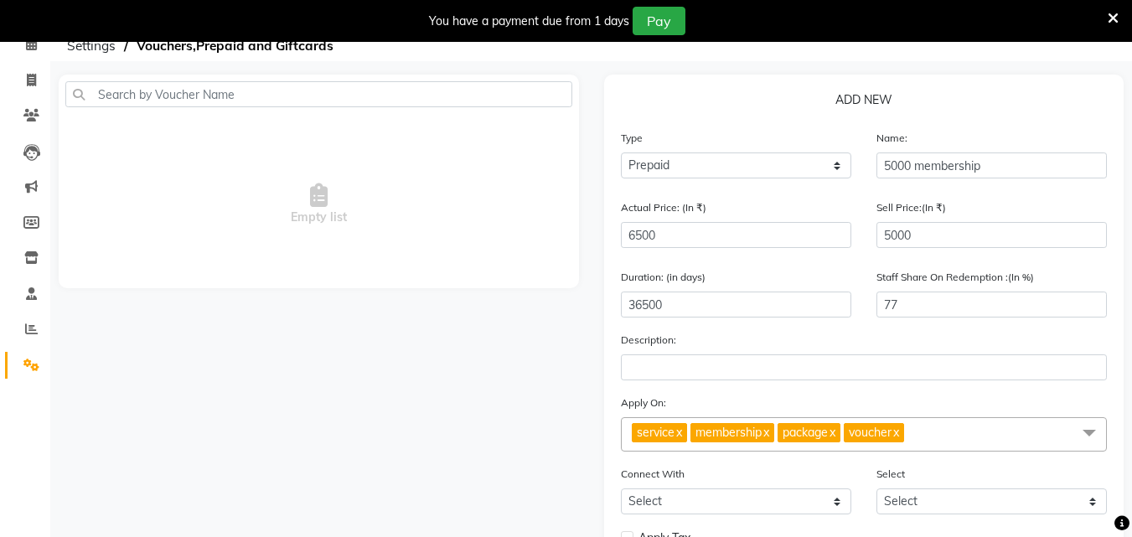
click at [769, 429] on link "x" at bounding box center [765, 432] width 8 height 15
click at [753, 432] on span "package x" at bounding box center [721, 432] width 63 height 19
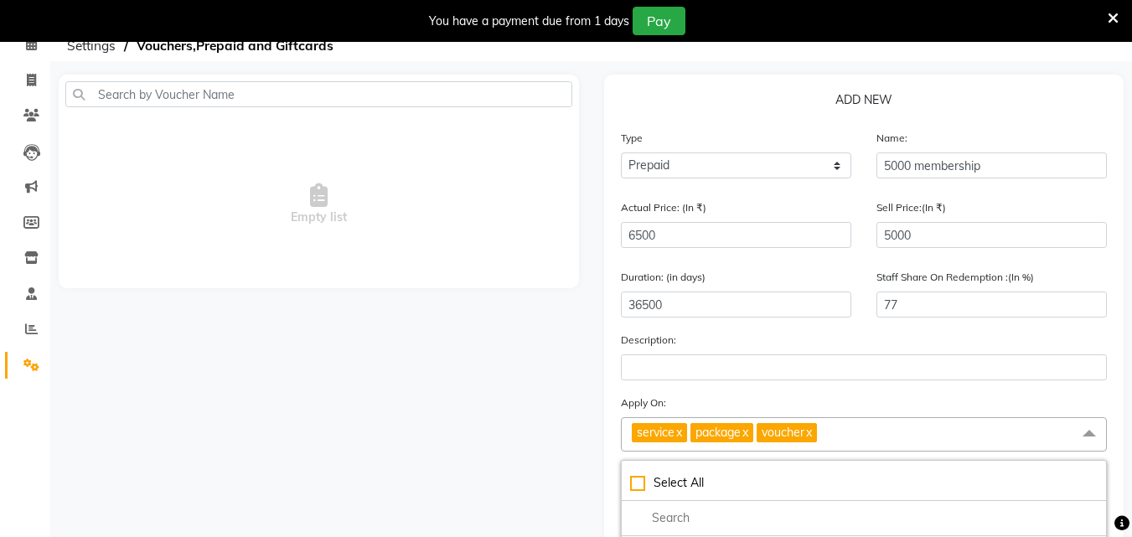
click at [748, 431] on link "x" at bounding box center [744, 432] width 8 height 15
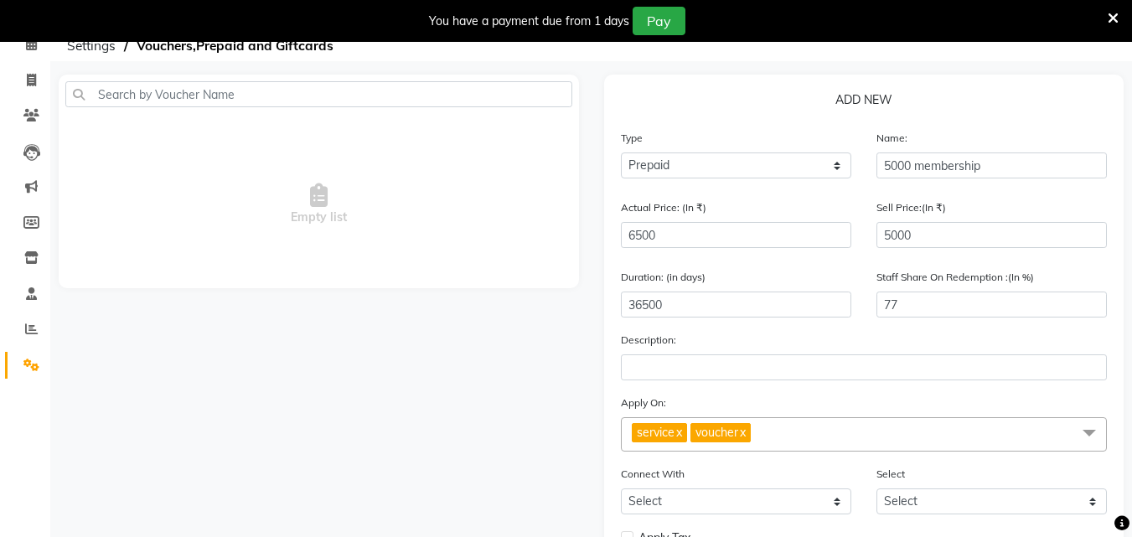
click at [746, 431] on link "x" at bounding box center [742, 432] width 8 height 15
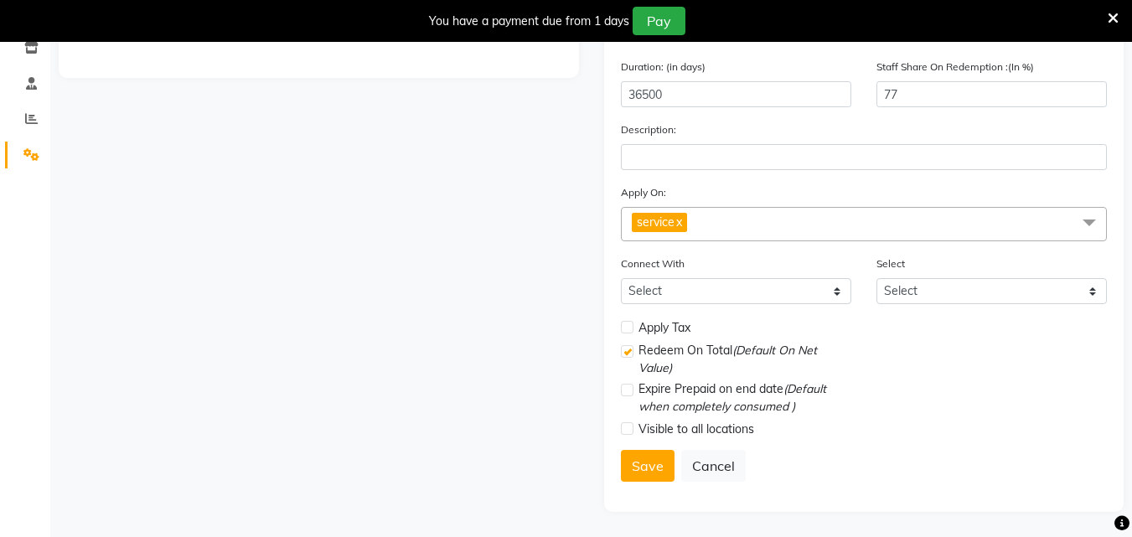
scroll to position [210, 0]
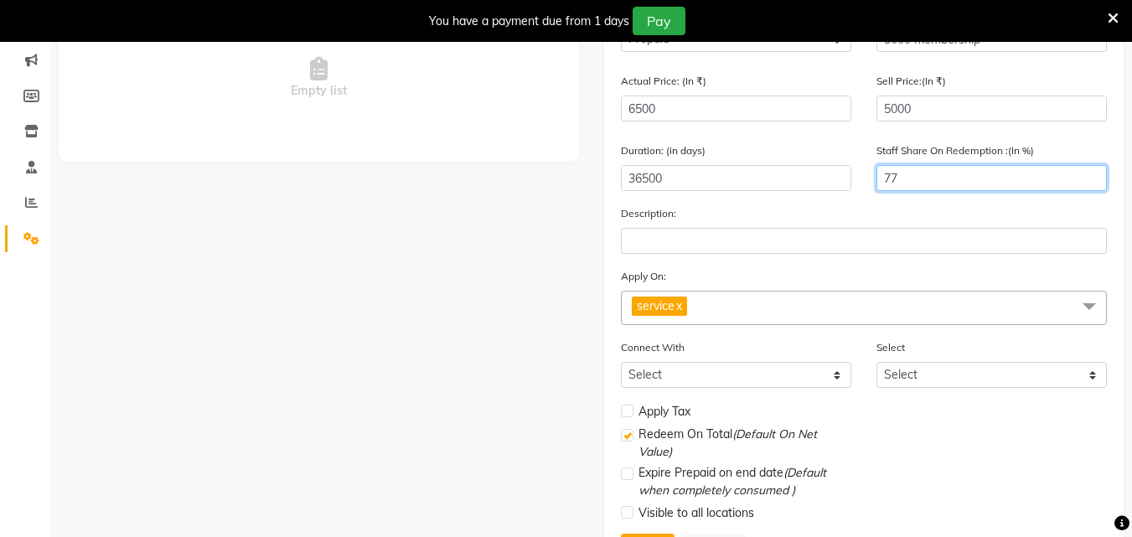
drag, startPoint x: 924, startPoint y: 182, endPoint x: 875, endPoint y: 183, distance: 48.6
click at [876, 183] on input "77" at bounding box center [991, 178] width 230 height 26
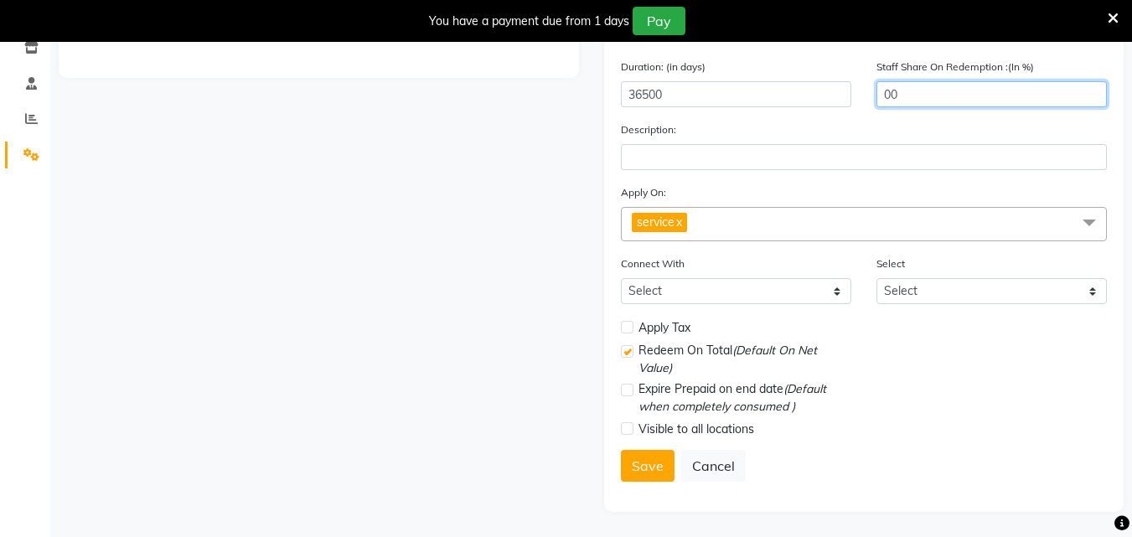
type input "00"
click at [629, 331] on label at bounding box center [627, 327] width 13 height 13
click at [629, 331] on input "checkbox" at bounding box center [626, 327] width 11 height 11
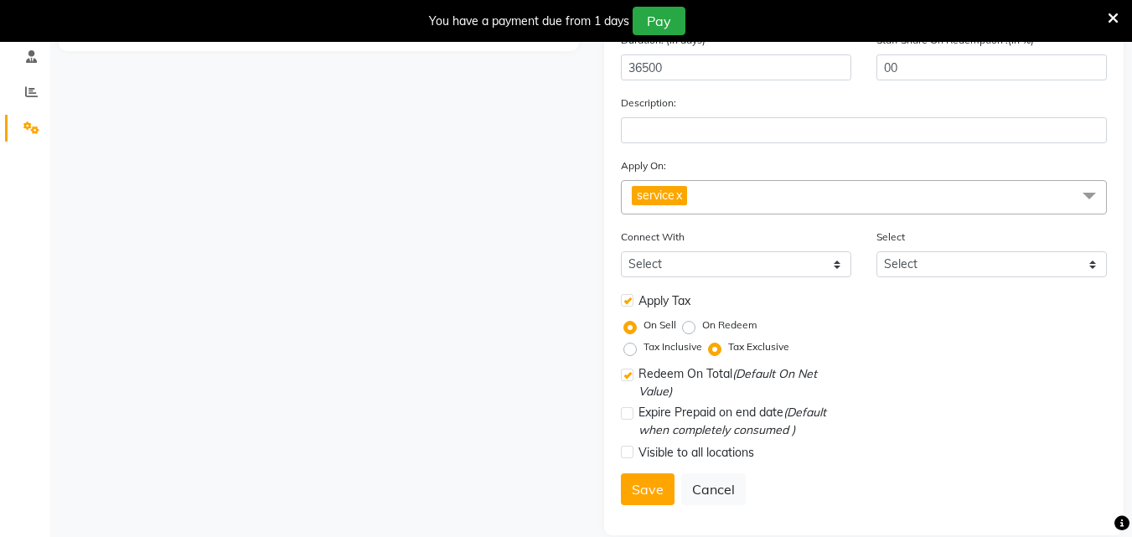
scroll to position [344, 0]
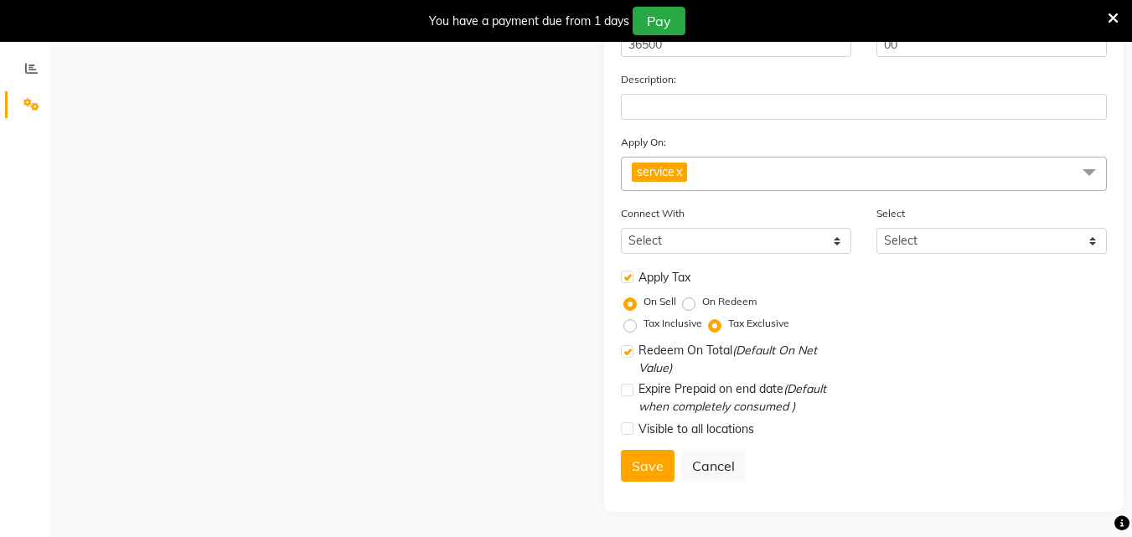
click at [626, 281] on label at bounding box center [627, 277] width 13 height 13
click at [626, 281] on input "checkbox" at bounding box center [626, 277] width 11 height 11
checkbox input "false"
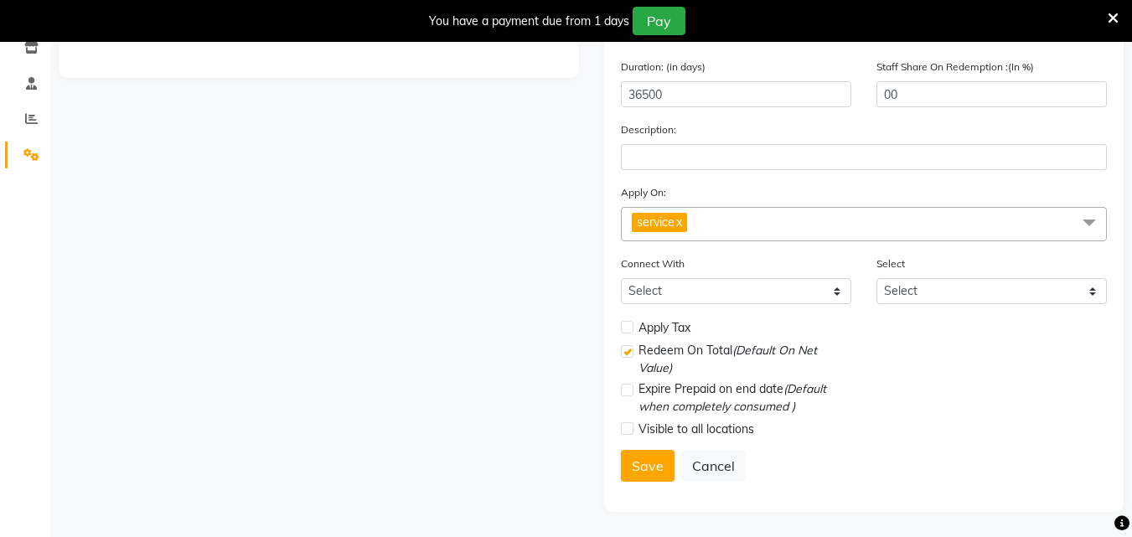
scroll to position [294, 0]
click at [638, 472] on button "Save" at bounding box center [648, 466] width 54 height 32
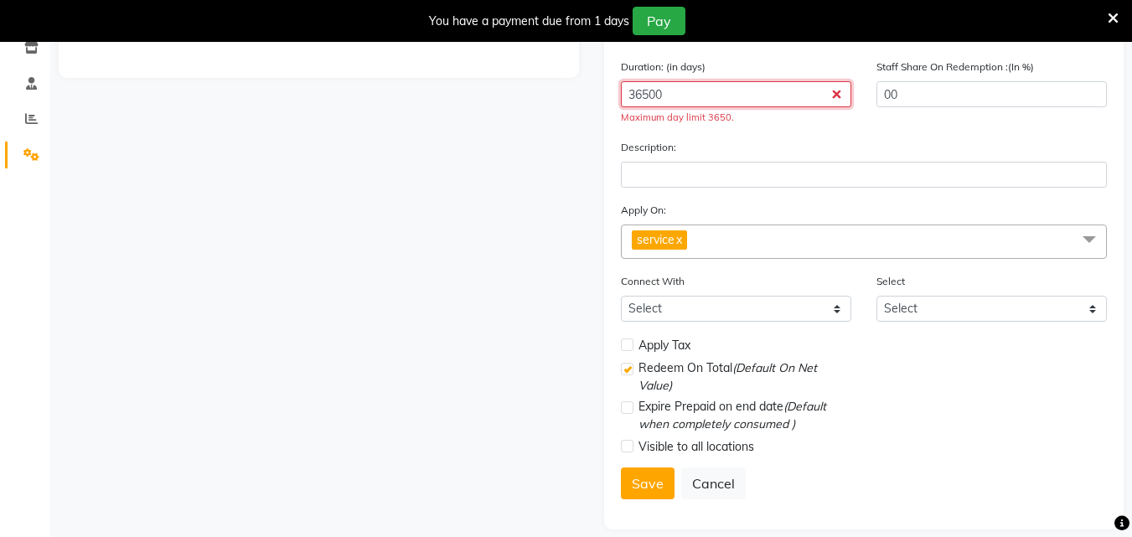
click at [768, 91] on input "36500" at bounding box center [736, 94] width 230 height 26
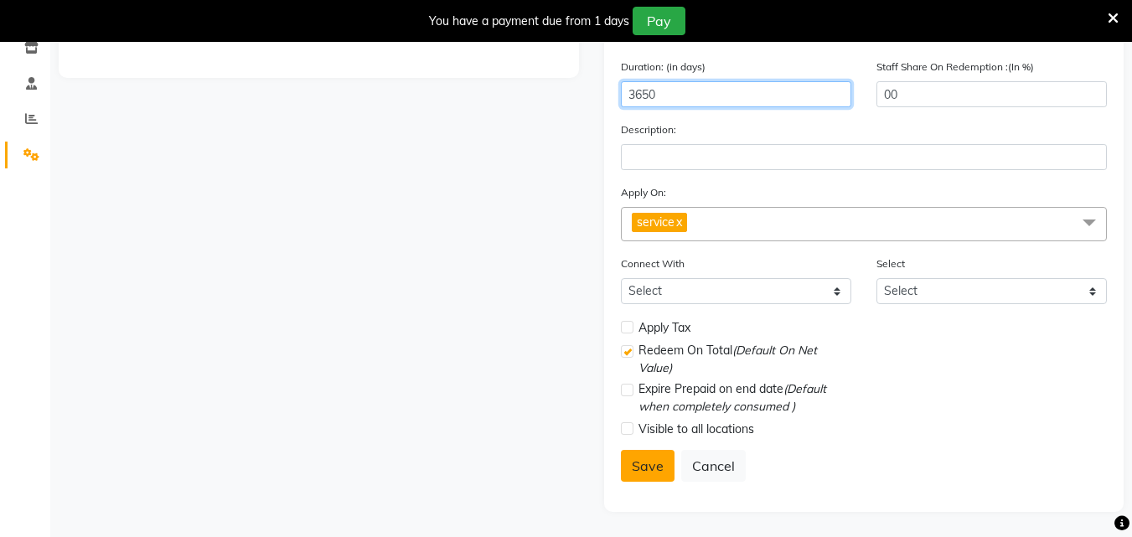
type input "3650"
click at [650, 477] on button "Save" at bounding box center [648, 466] width 54 height 32
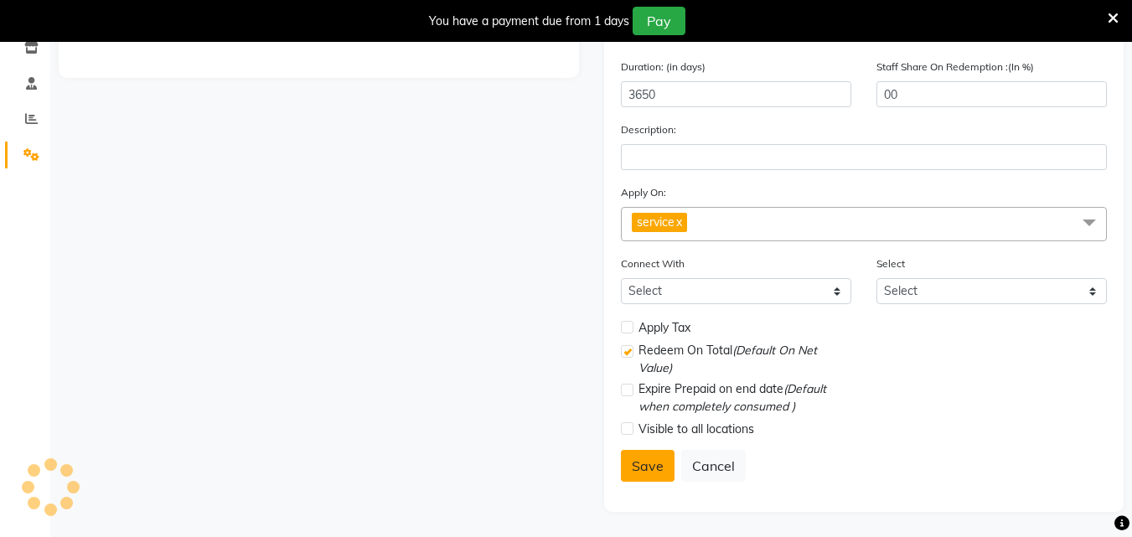
select select
checkbox input "false"
checkbox input "true"
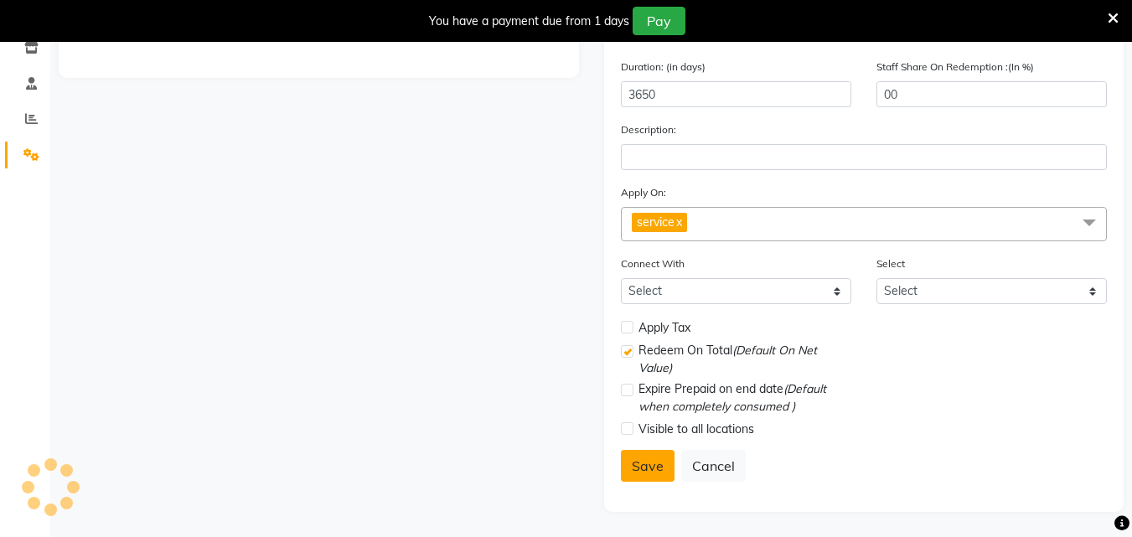
checkbox input "false"
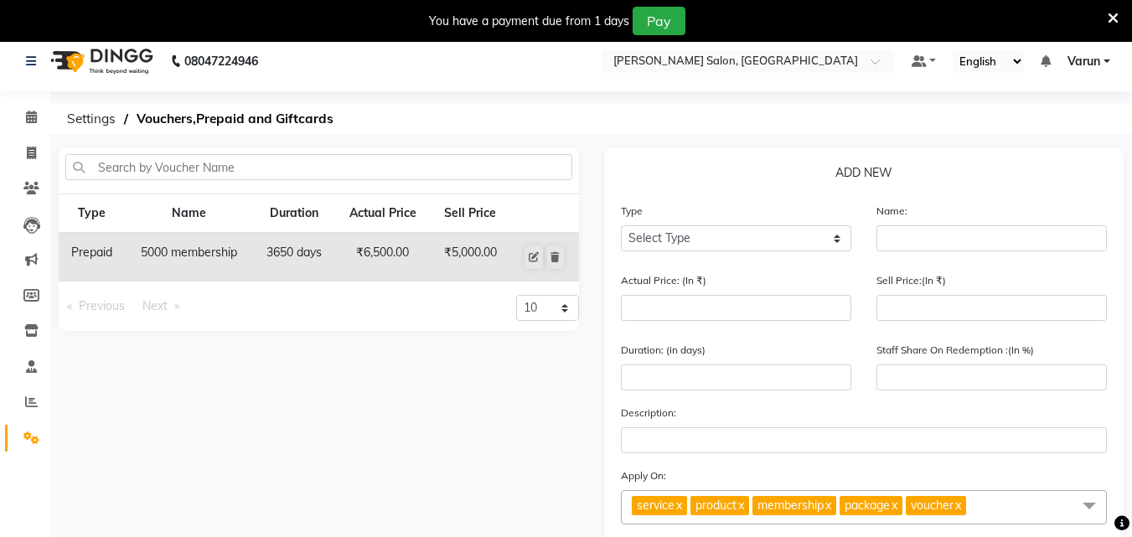
scroll to position [0, 0]
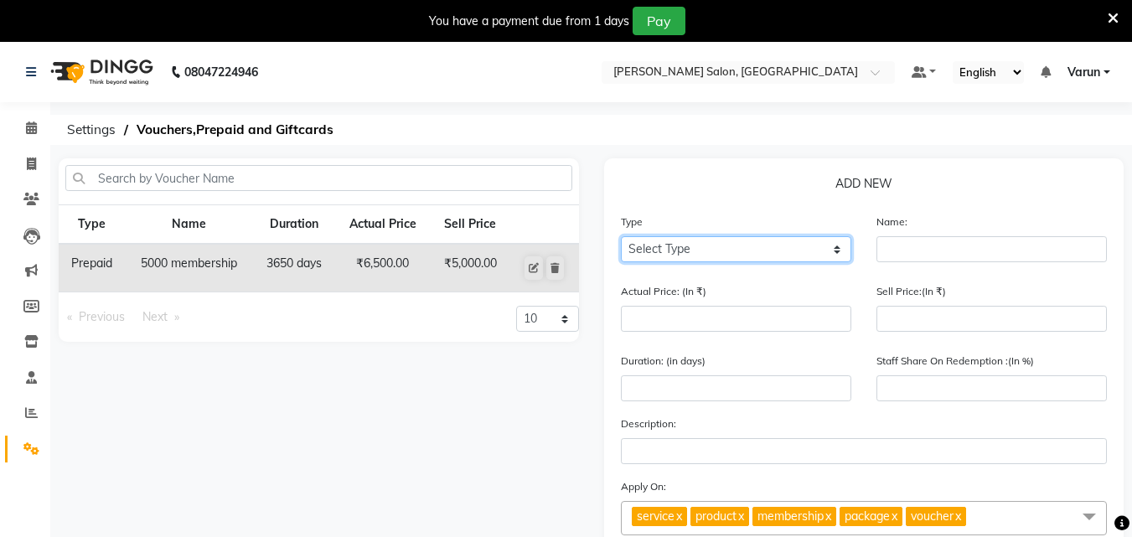
click at [821, 250] on select "Select Type Voucher Prepaid Gift Card" at bounding box center [736, 249] width 230 height 26
select select "P"
click at [621, 236] on select "Select Type Voucher Prepaid Gift Card" at bounding box center [736, 249] width 230 height 26
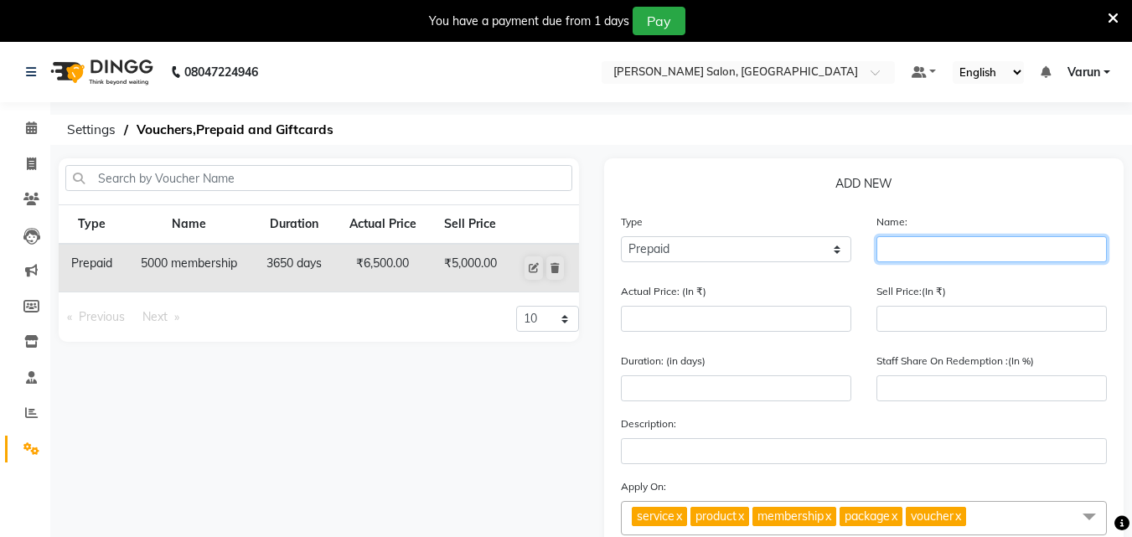
click at [956, 255] on input "text" at bounding box center [991, 249] width 230 height 26
type input "10000 membership"
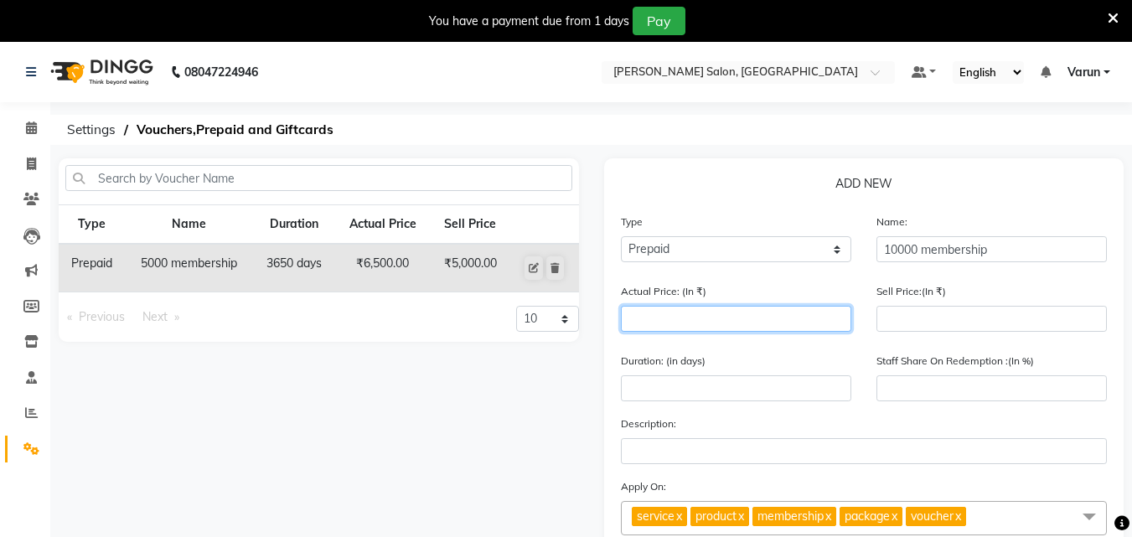
click at [736, 318] on input "number" at bounding box center [736, 319] width 230 height 26
type input "1"
type input "0"
type input "13500"
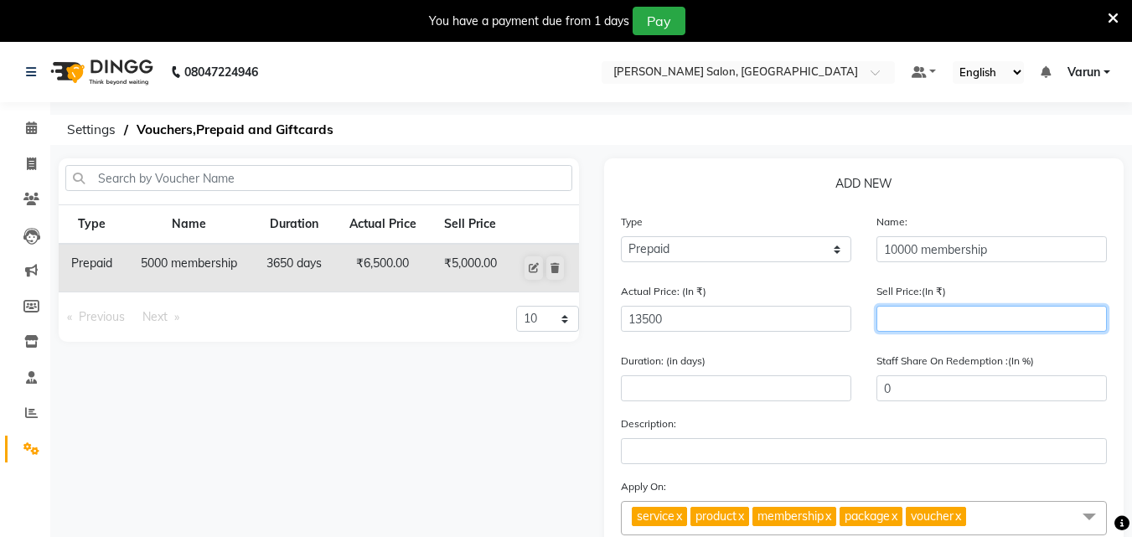
click at [903, 323] on input "number" at bounding box center [991, 319] width 230 height 26
type input "100"
type input "1"
type input "1000"
type input "7"
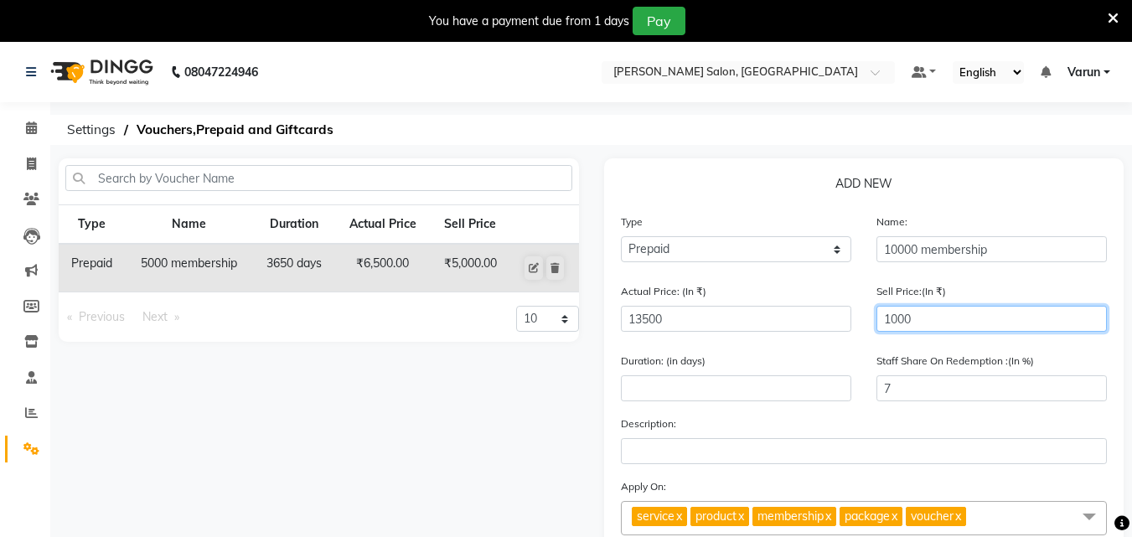
type input "10000"
type input "74"
type input "10000"
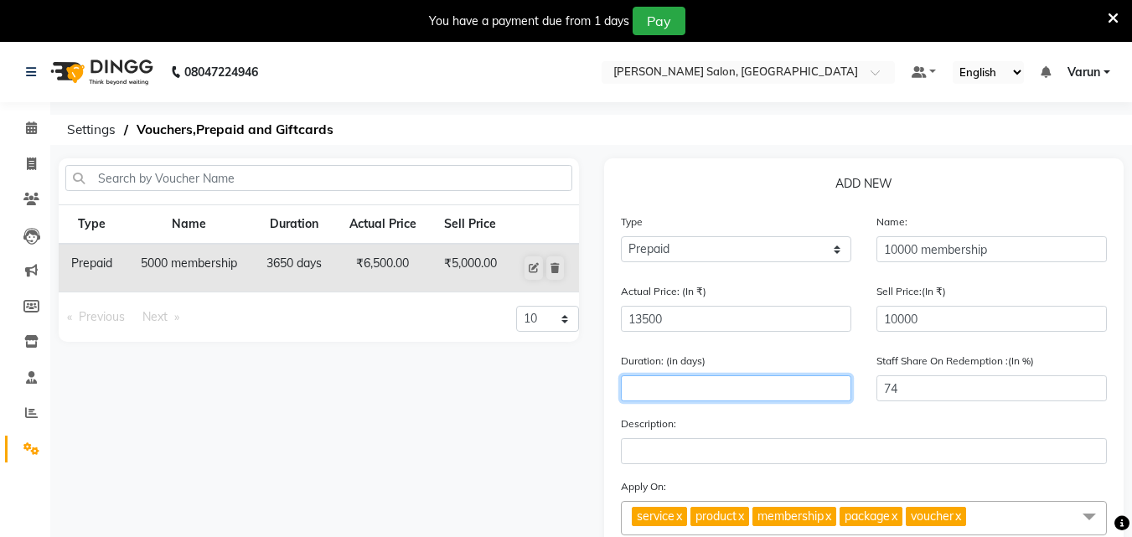
click at [792, 389] on input "number" at bounding box center [736, 388] width 230 height 26
type input "3650"
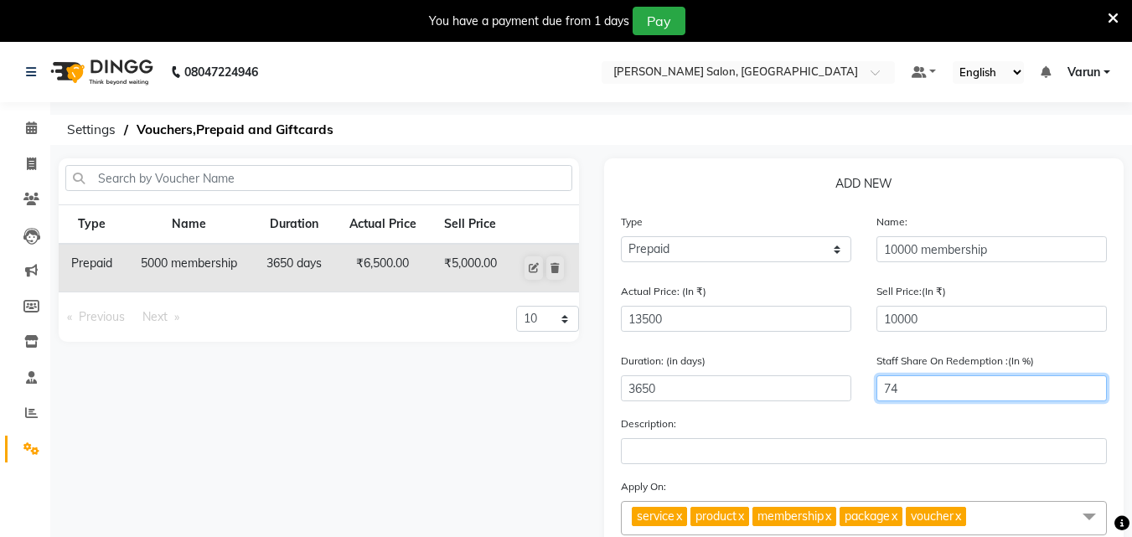
drag, startPoint x: 949, startPoint y: 383, endPoint x: 862, endPoint y: 400, distance: 88.9
click at [862, 400] on div "Duration: (in days) 3650 Staff Share On Redemption :(In %) 74" at bounding box center [864, 383] width 512 height 63
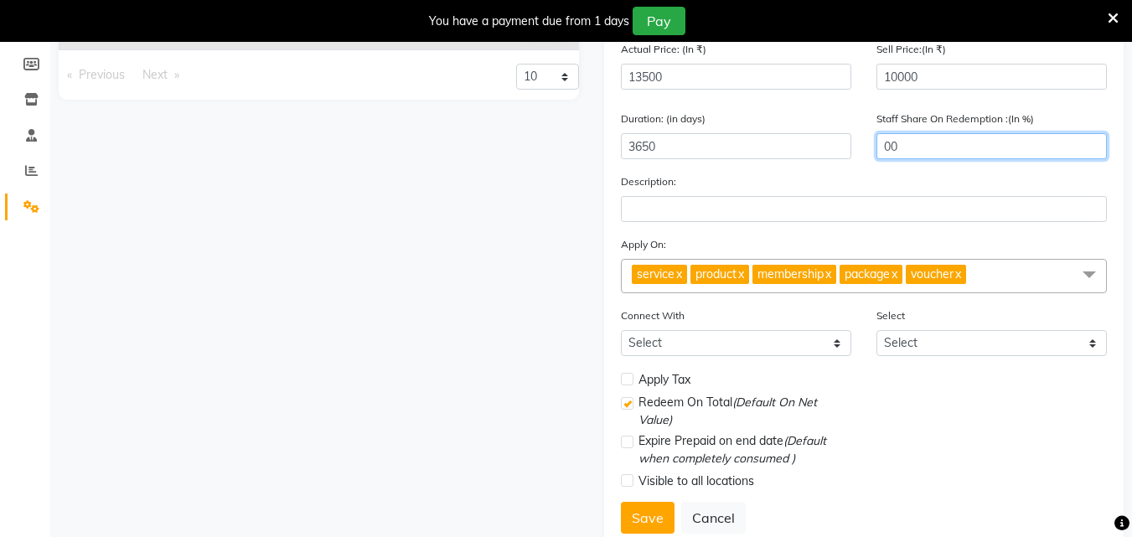
scroll to position [251, 0]
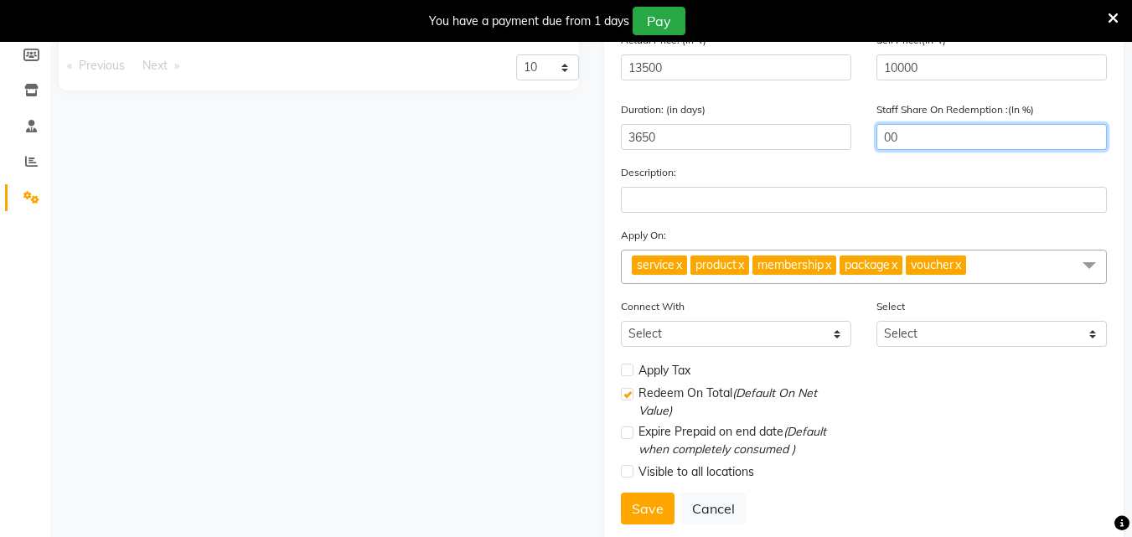
type input "00"
click at [744, 257] on link "x" at bounding box center [740, 264] width 8 height 15
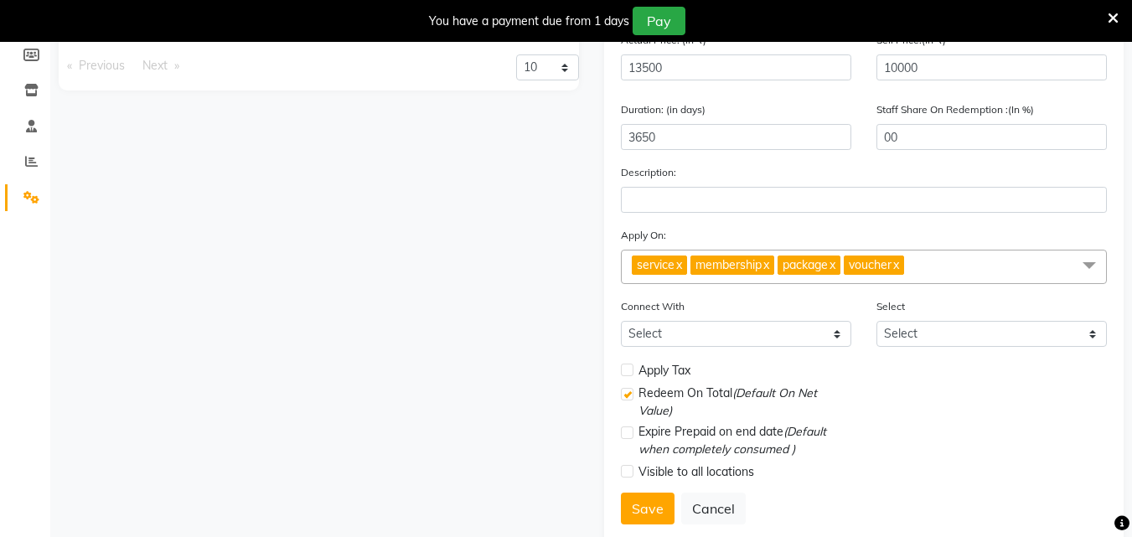
click at [761, 266] on span "membership" at bounding box center [728, 264] width 66 height 15
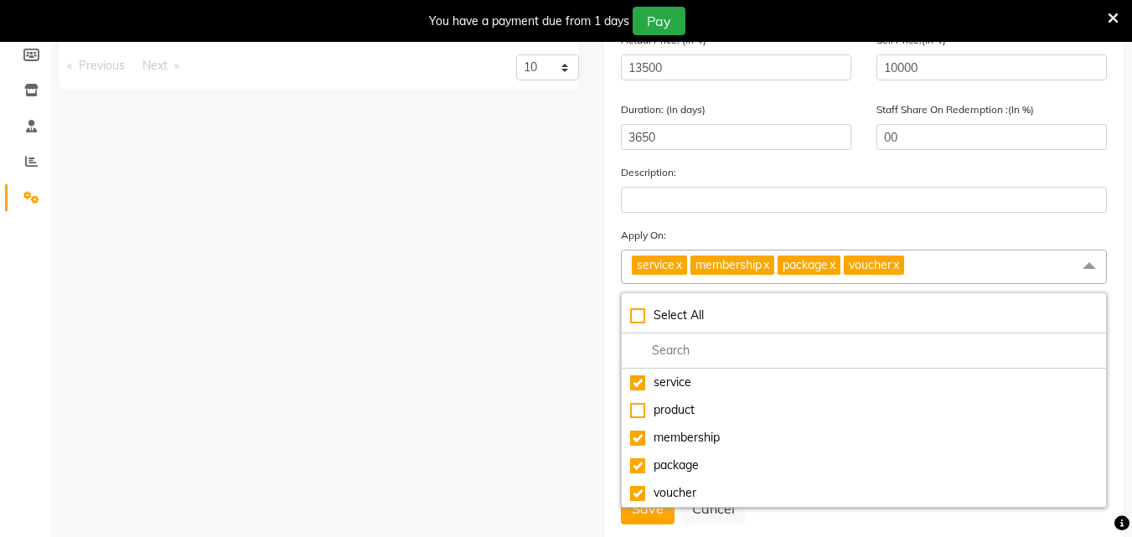
click at [773, 256] on span "membership x" at bounding box center [732, 264] width 84 height 19
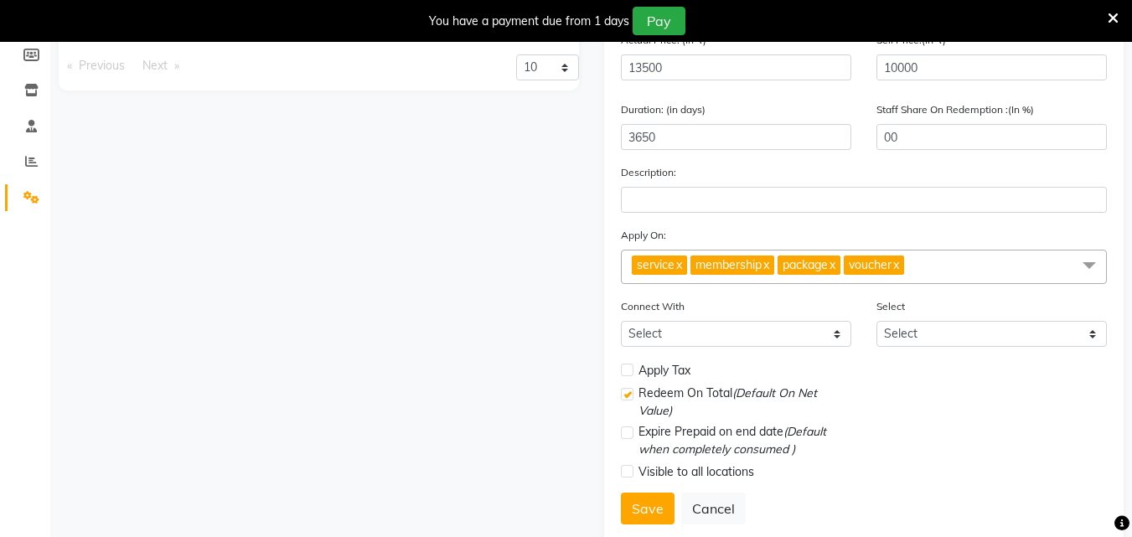
click at [769, 264] on link "x" at bounding box center [765, 264] width 8 height 15
click at [748, 261] on link "x" at bounding box center [744, 264] width 8 height 15
click at [746, 267] on link "x" at bounding box center [742, 264] width 8 height 15
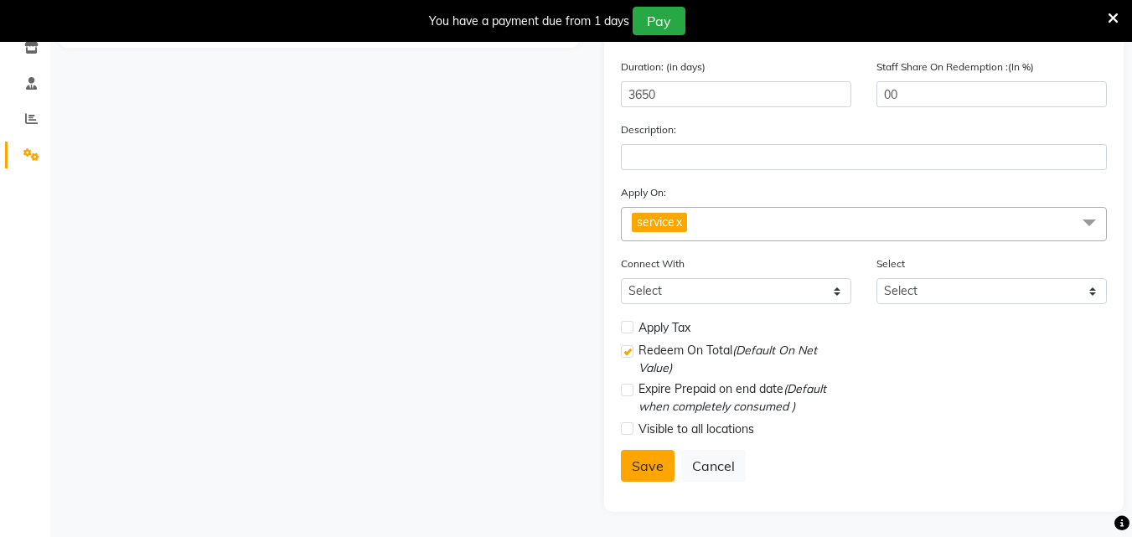
click at [649, 465] on button "Save" at bounding box center [648, 466] width 54 height 32
select select
checkbox input "false"
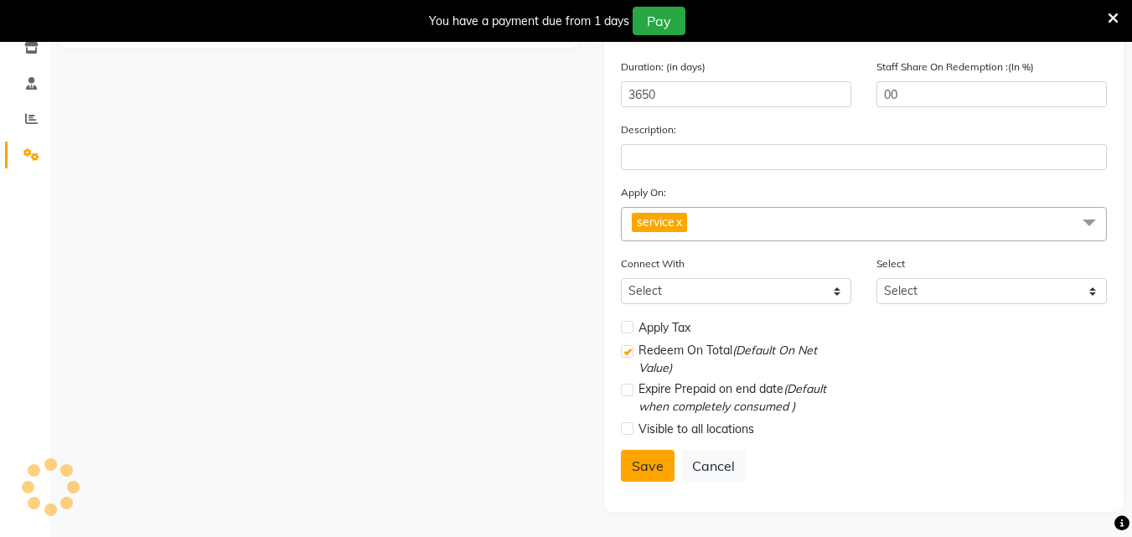
checkbox input "true"
checkbox input "false"
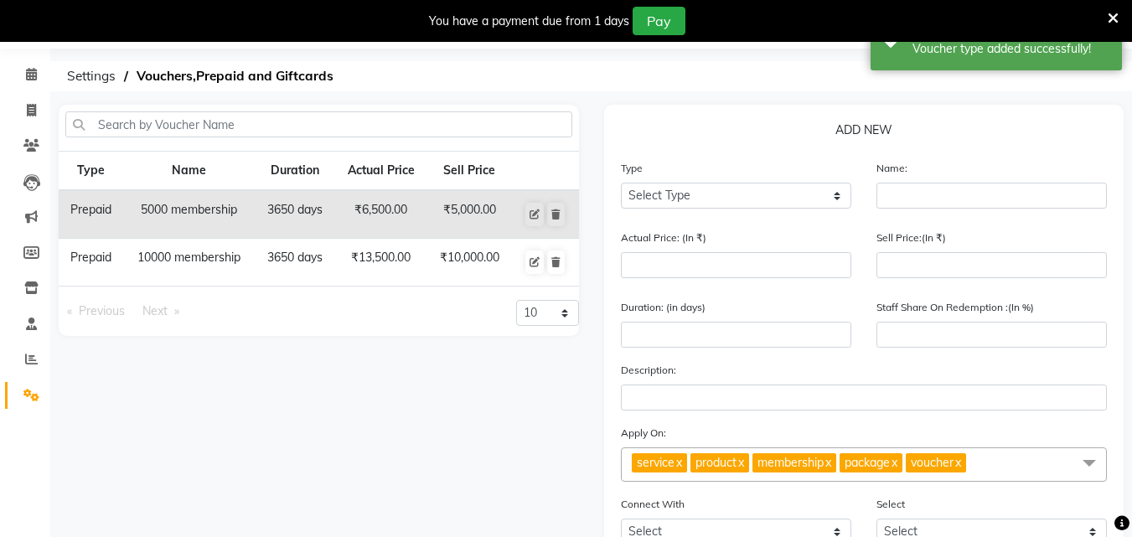
scroll to position [43, 0]
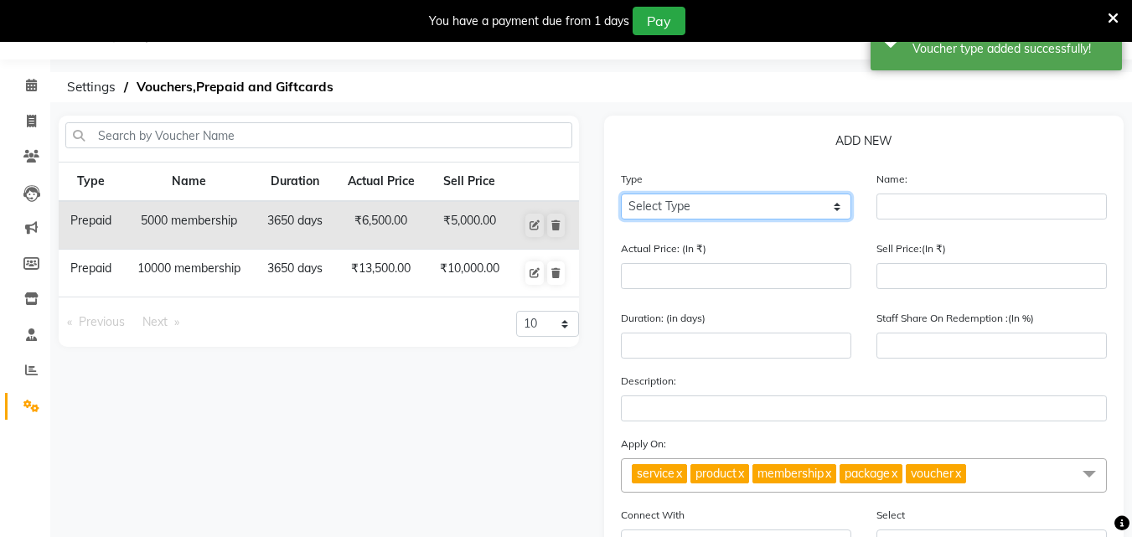
click at [823, 204] on select "Select Type Voucher Prepaid Gift Card" at bounding box center [736, 206] width 230 height 26
select select "P"
click at [621, 193] on select "Select Type Voucher Prepaid Gift Card" at bounding box center [736, 206] width 230 height 26
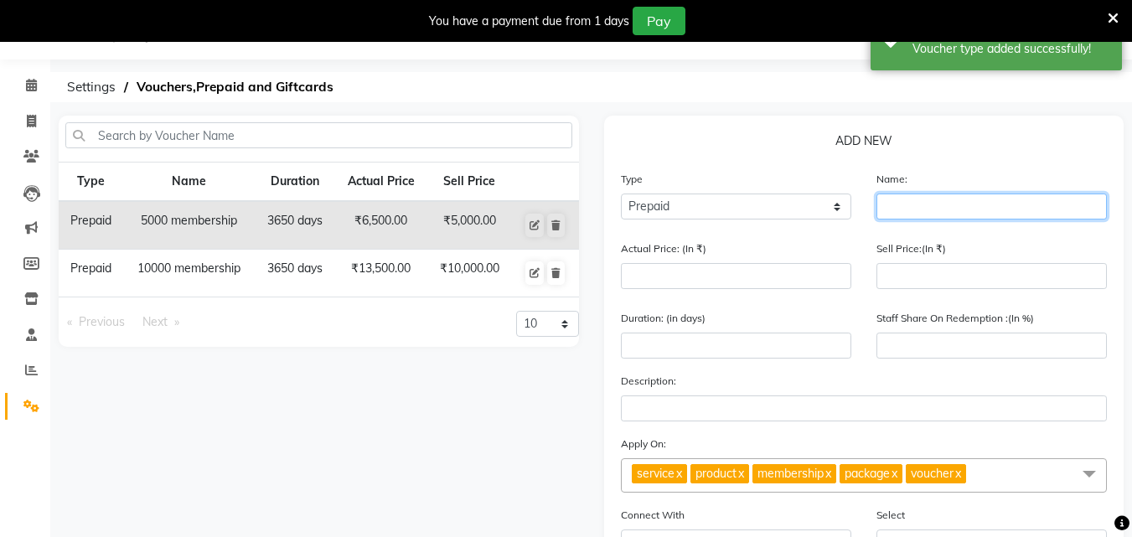
click at [916, 210] on input "text" at bounding box center [991, 206] width 230 height 26
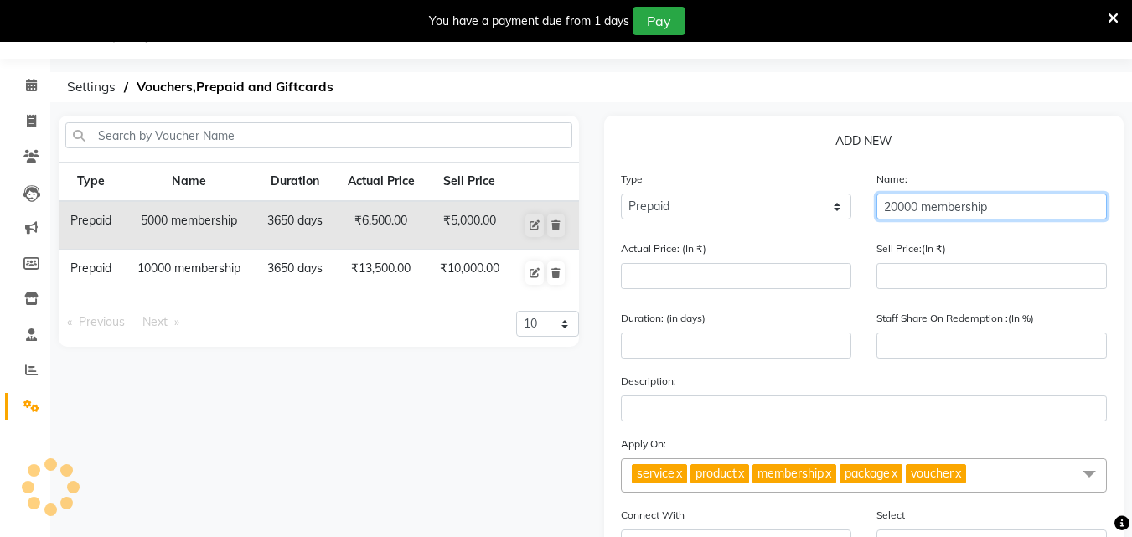
type input "20000 membership"
click at [775, 292] on div "Actual Price: (In ₹)" at bounding box center [735, 271] width 255 height 63
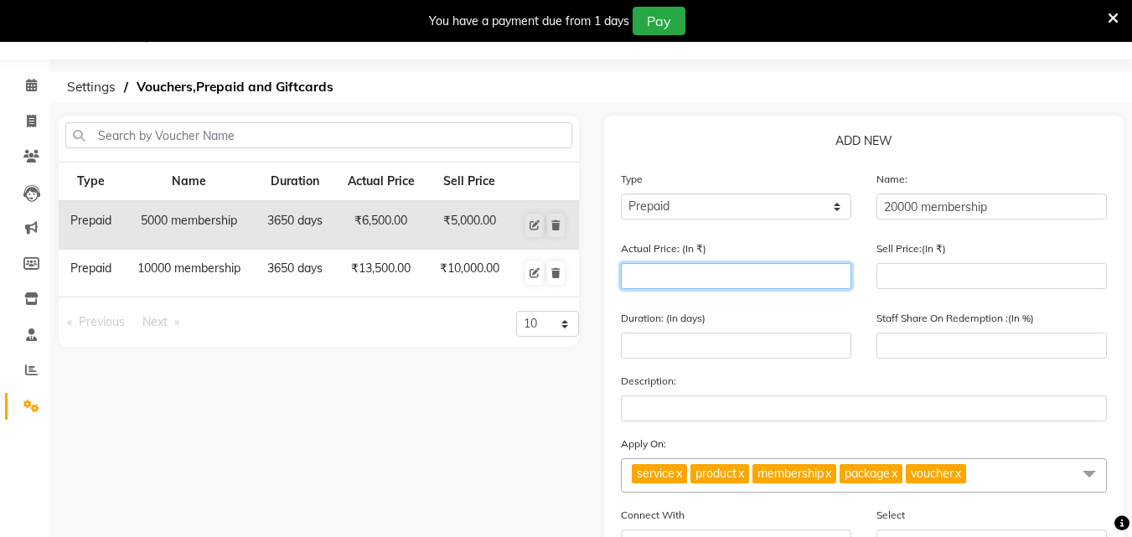
click at [774, 283] on input "number" at bounding box center [736, 276] width 230 height 26
type input "2"
type input "0"
type input "28000"
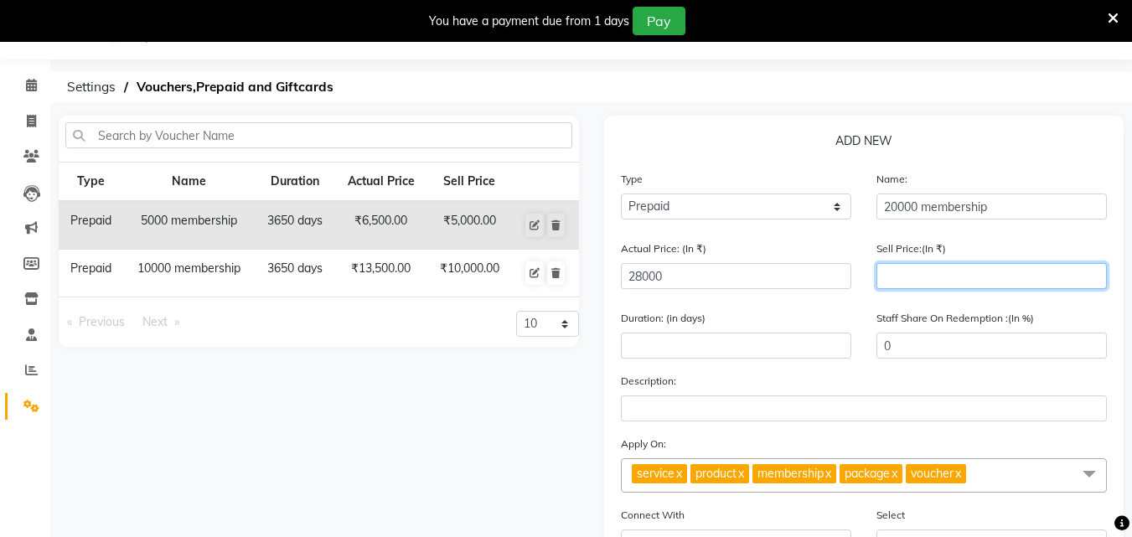
click at [884, 287] on input "number" at bounding box center [991, 276] width 230 height 26
type input "200"
type input "1"
type input "2000"
type input "7"
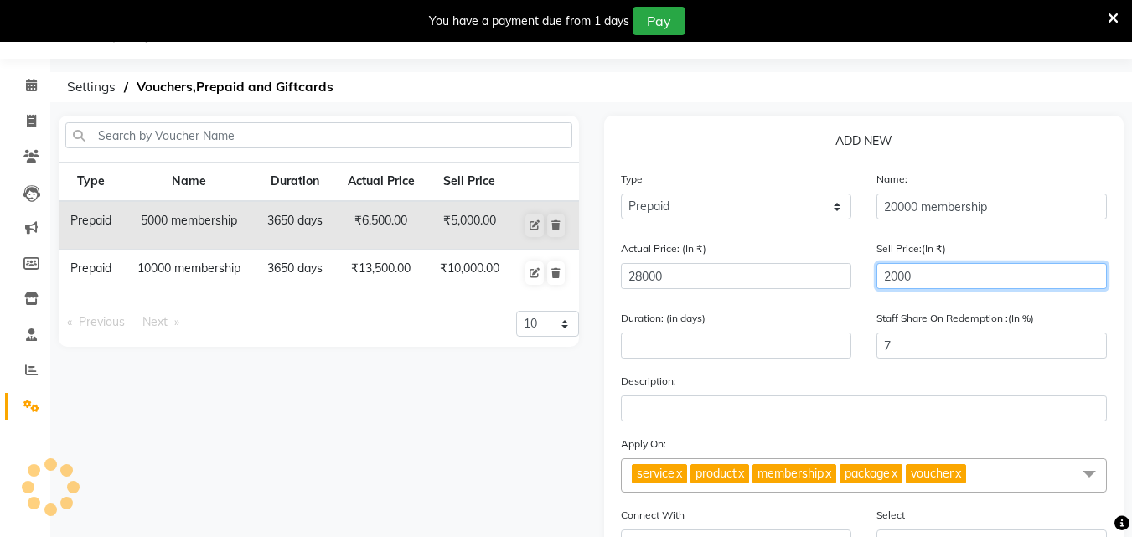
type input "20000"
type input "71"
type input "20000"
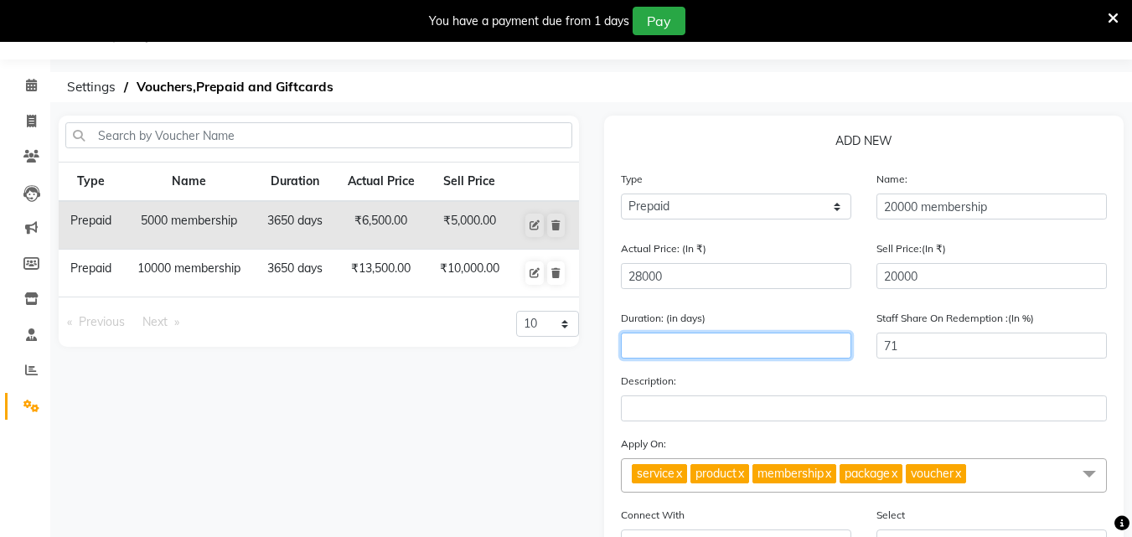
click at [708, 343] on input "number" at bounding box center [736, 346] width 230 height 26
type input "3650"
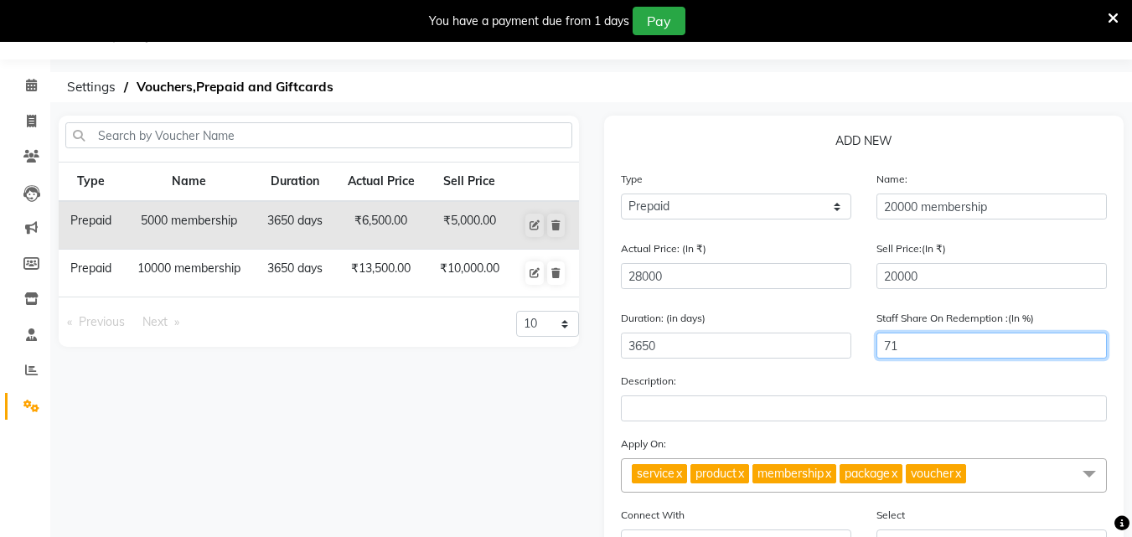
drag, startPoint x: 918, startPoint y: 348, endPoint x: 854, endPoint y: 363, distance: 65.4
click at [854, 363] on div "Duration: (in days) 3650 Staff Share On Redemption :(In %) 71" at bounding box center [864, 340] width 512 height 63
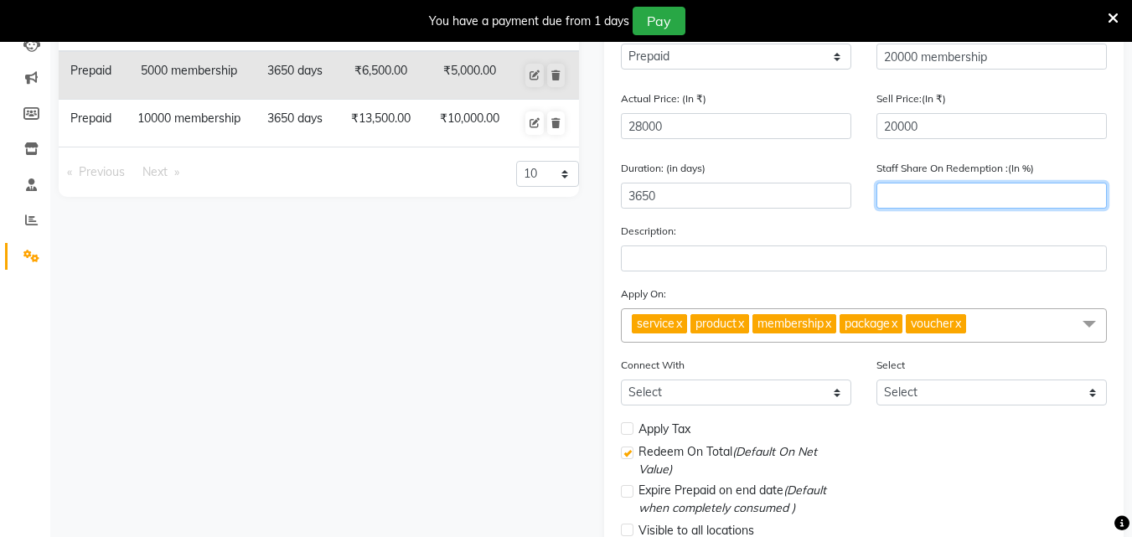
scroll to position [294, 0]
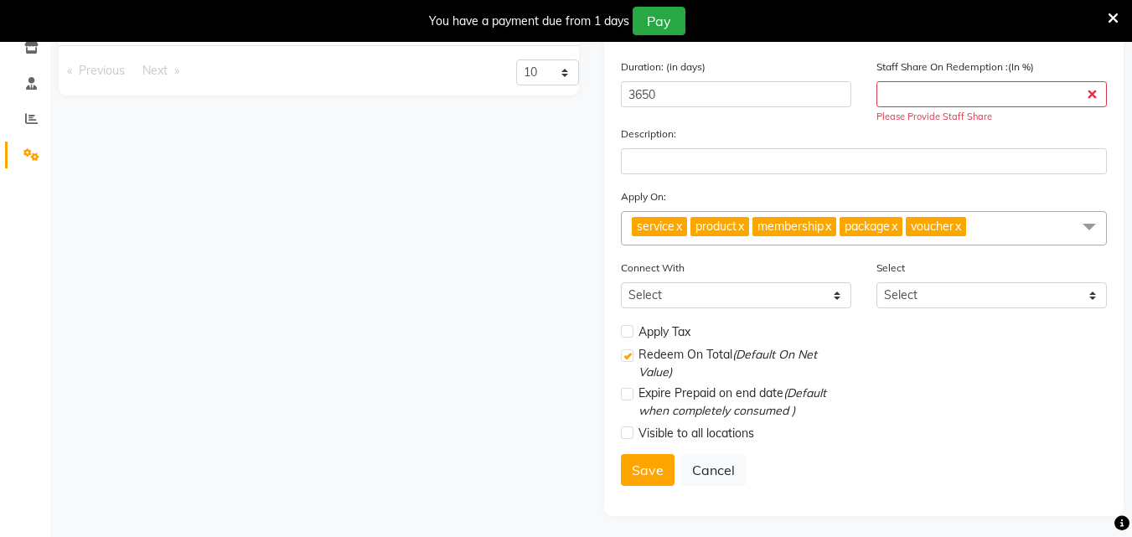
click at [744, 223] on link "x" at bounding box center [740, 226] width 8 height 15
click at [774, 225] on span "membership x" at bounding box center [732, 226] width 84 height 19
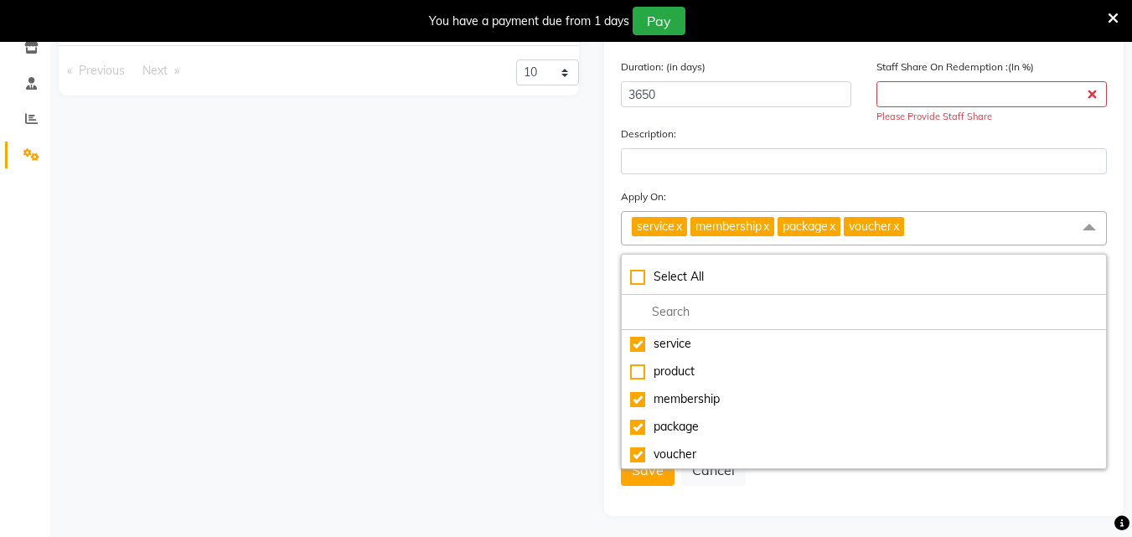
click at [769, 227] on link "x" at bounding box center [765, 226] width 8 height 15
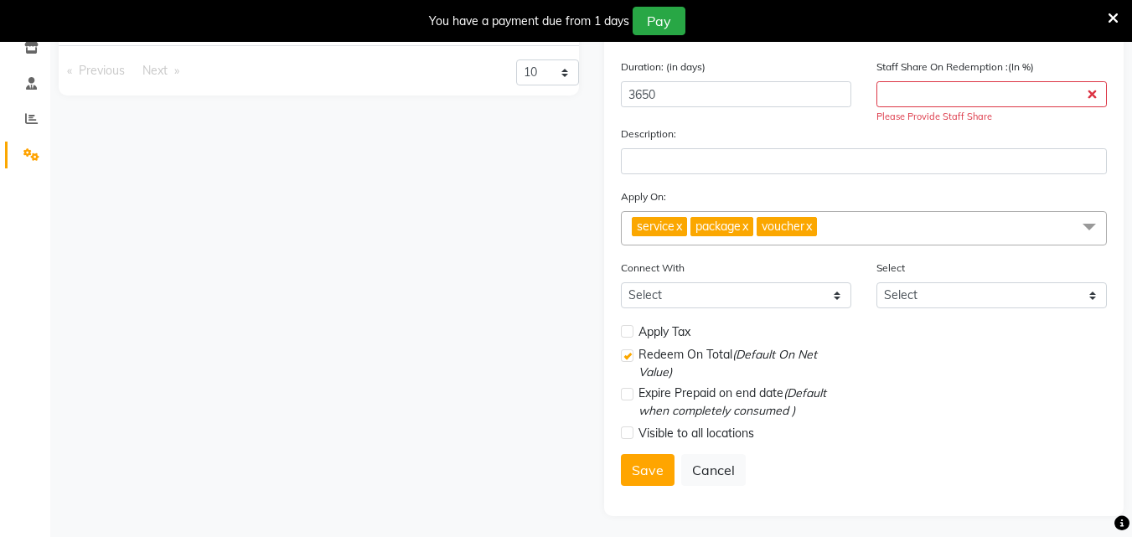
click at [748, 222] on link "x" at bounding box center [744, 226] width 8 height 15
click at [746, 222] on link "x" at bounding box center [742, 226] width 8 height 15
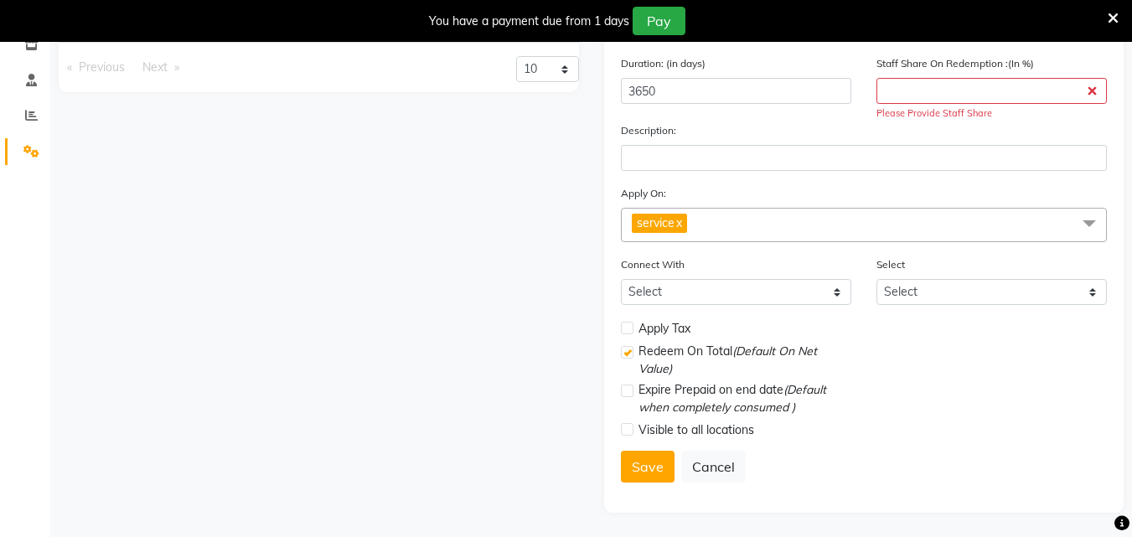
scroll to position [298, 0]
click at [668, 465] on button "Save" at bounding box center [648, 466] width 54 height 32
click at [963, 97] on input "number" at bounding box center [991, 90] width 230 height 26
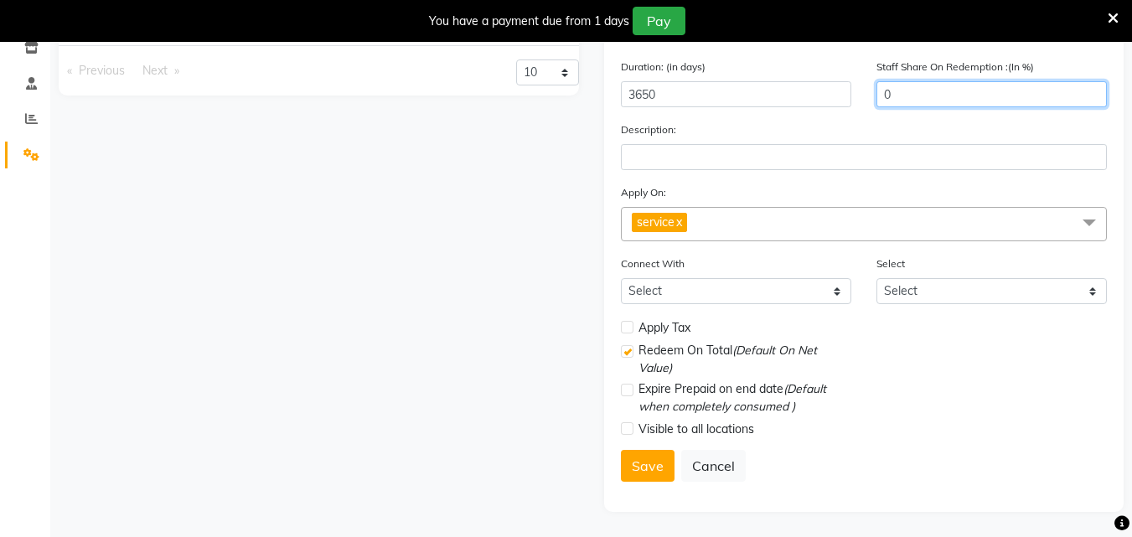
scroll to position [294, 0]
type input "00"
click at [637, 456] on button "Save" at bounding box center [648, 466] width 54 height 32
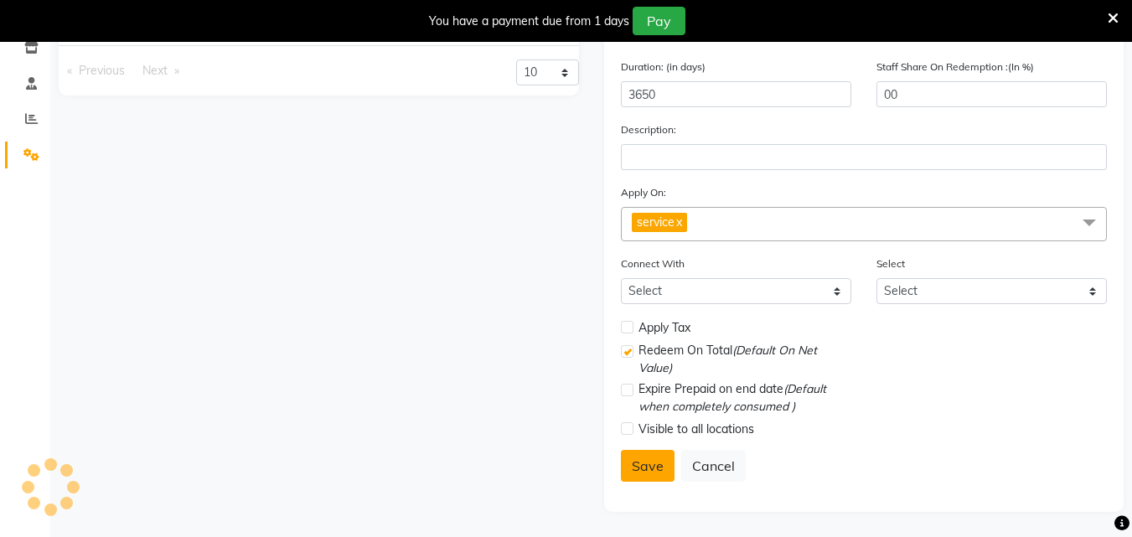
select select
checkbox input "false"
checkbox input "true"
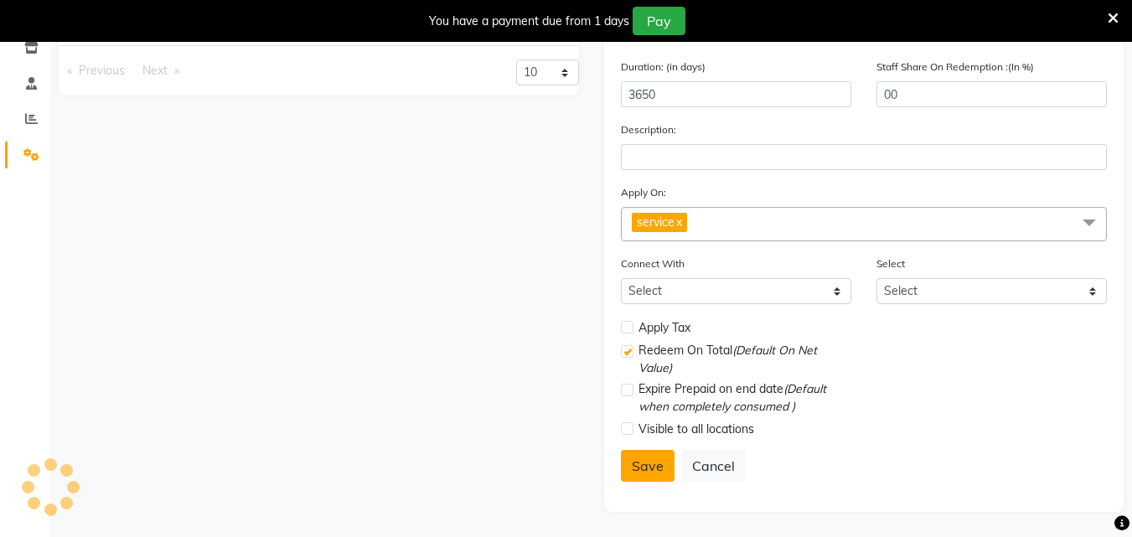
checkbox input "false"
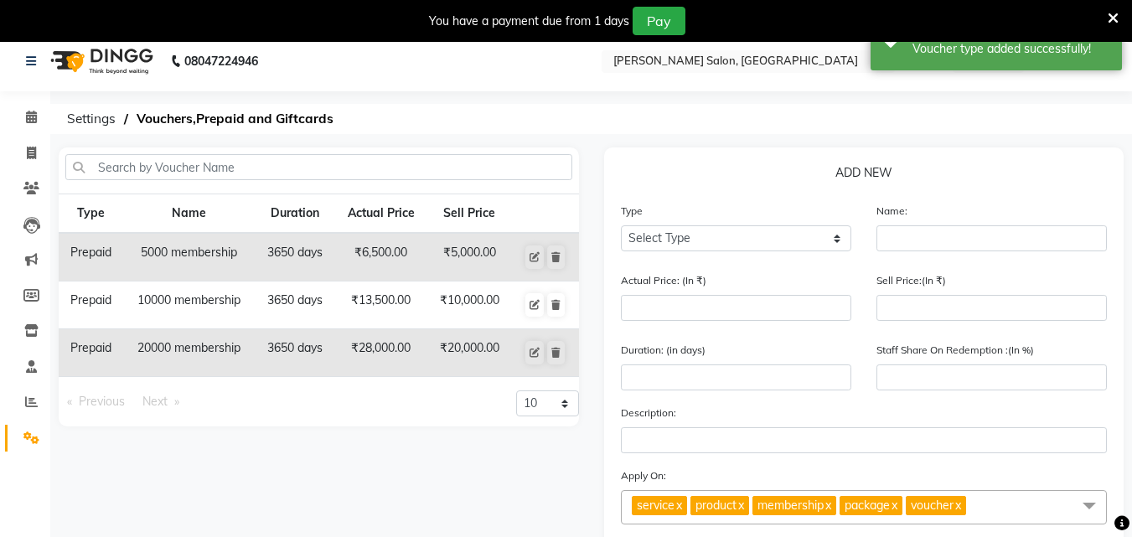
scroll to position [0, 0]
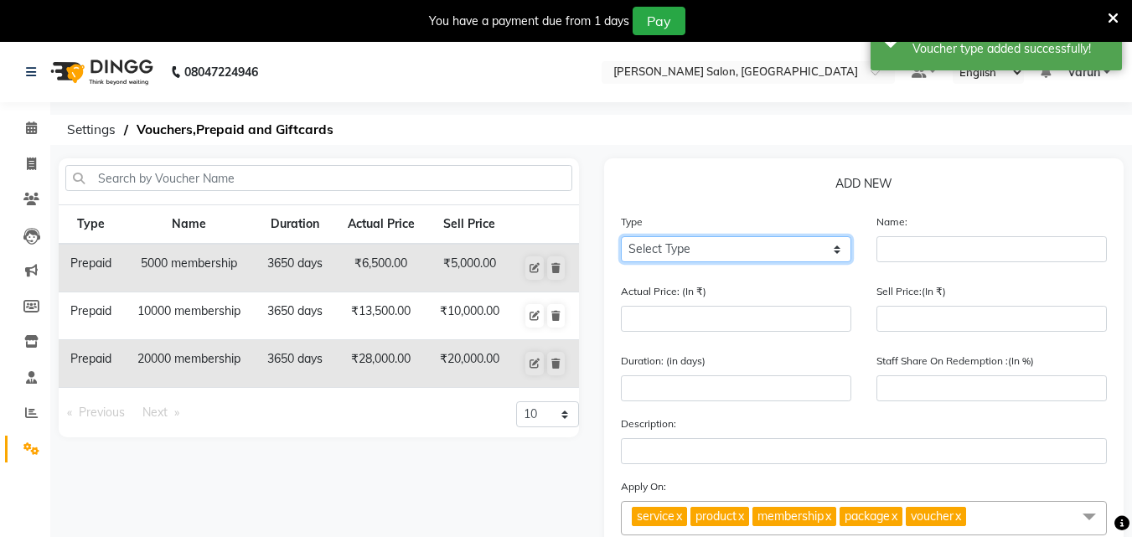
click at [739, 258] on select "Select Type Voucher Prepaid Gift Card" at bounding box center [736, 249] width 230 height 26
select select "P"
click at [621, 236] on select "Select Type Voucher Prepaid Gift Card" at bounding box center [736, 249] width 230 height 26
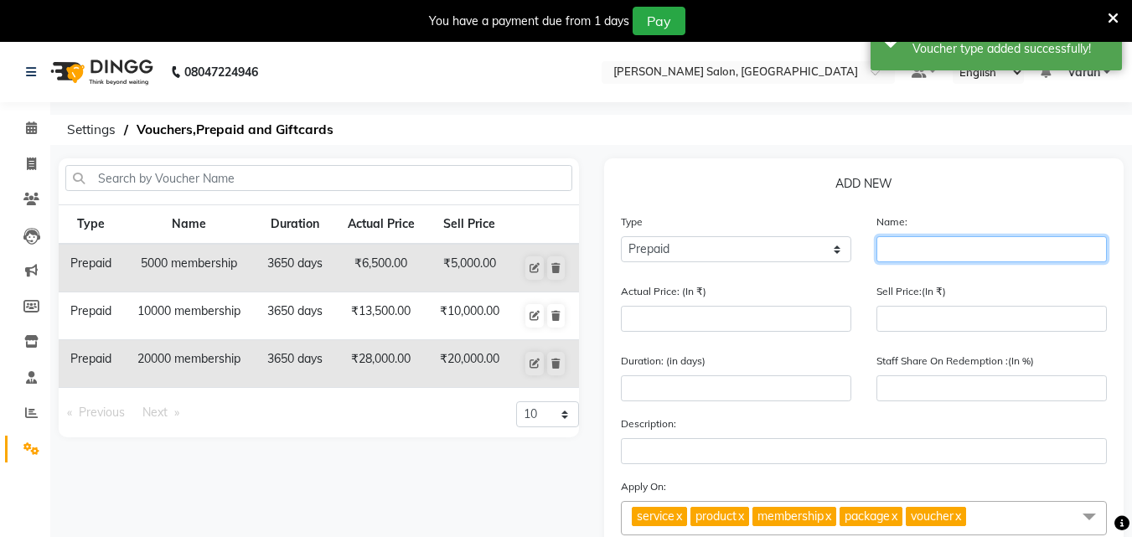
click at [916, 236] on input "text" at bounding box center [991, 249] width 230 height 26
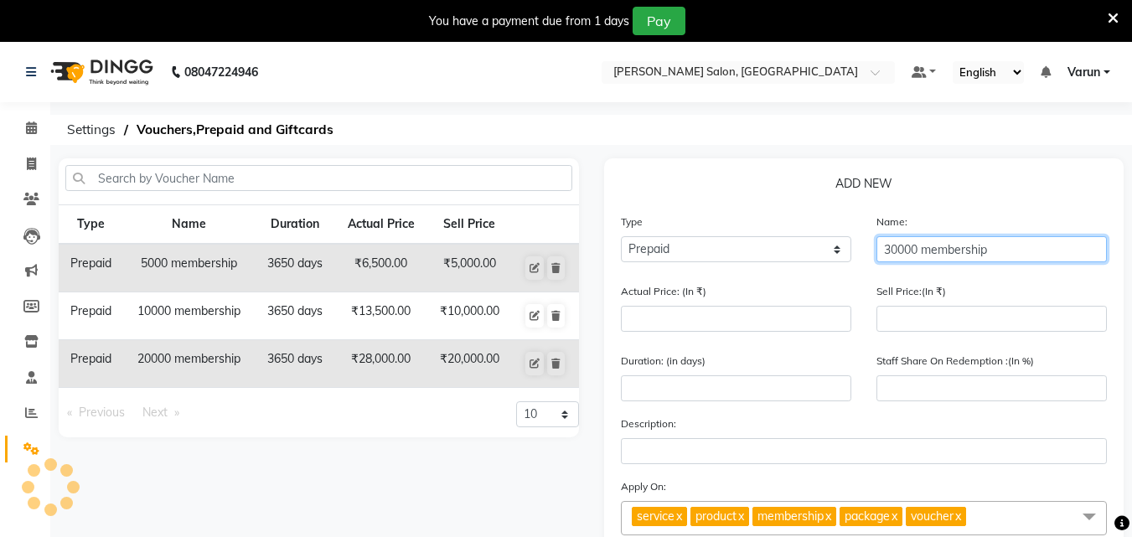
type input "30000 membership"
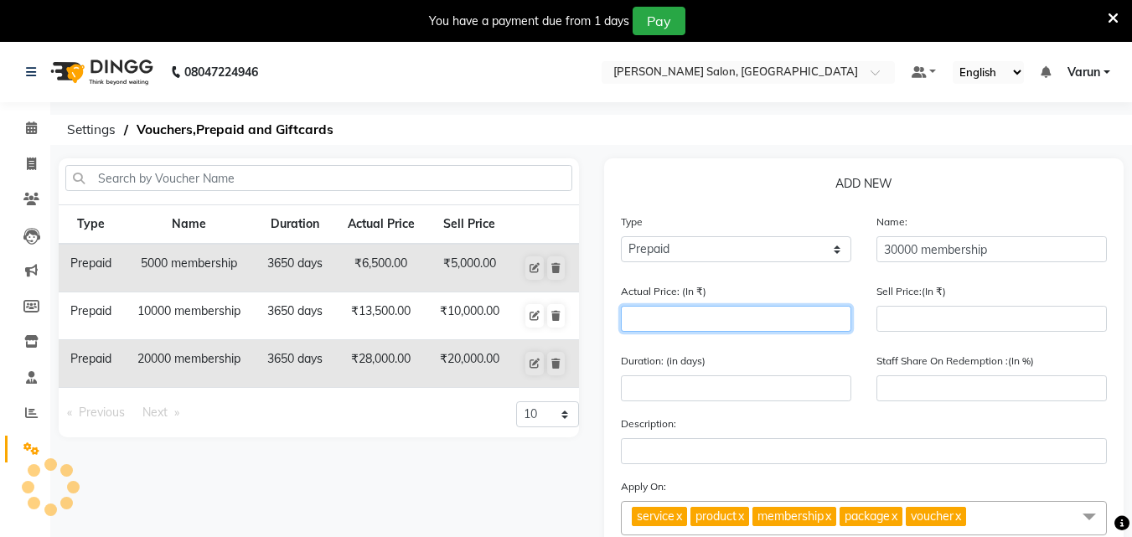
click at [740, 321] on input "number" at bounding box center [736, 319] width 230 height 26
type input "4"
type input "0"
type input "43500"
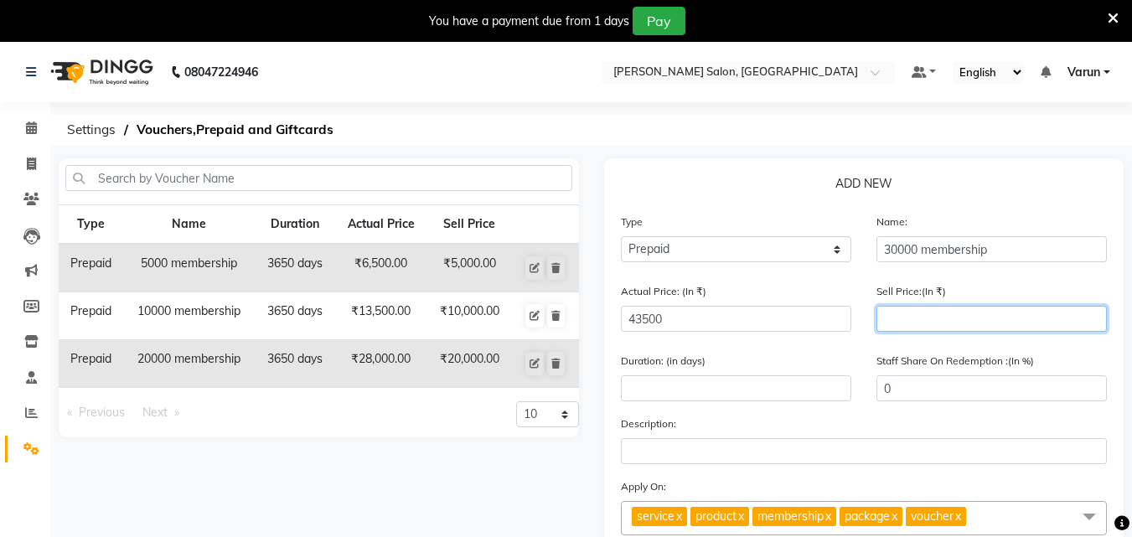
click at [899, 310] on input "number" at bounding box center [991, 319] width 230 height 26
type input "300"
type input "1"
type input "3000"
type input "7"
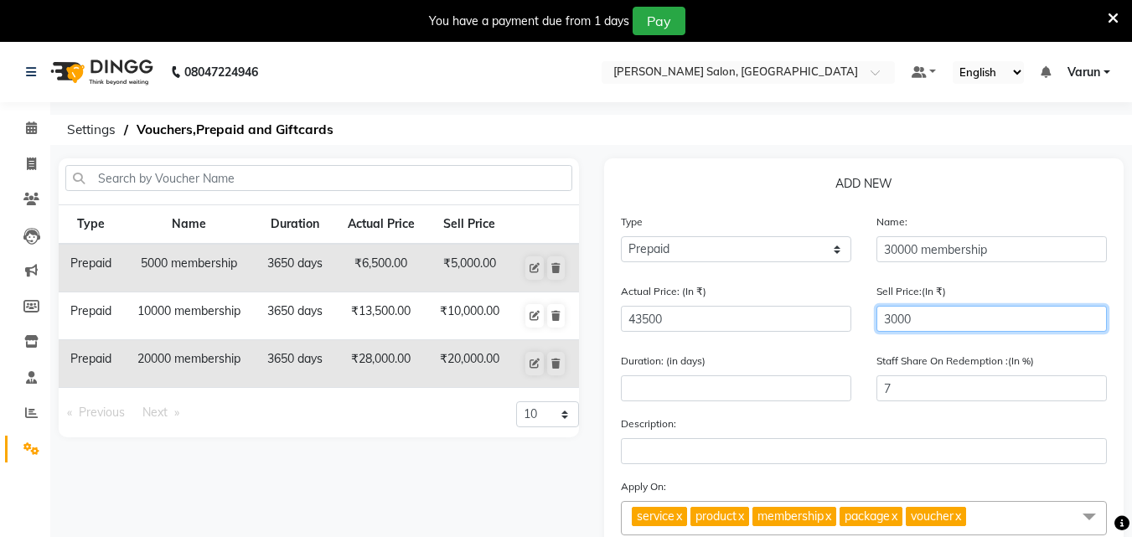
type input "30000"
type input "69"
type input "30000"
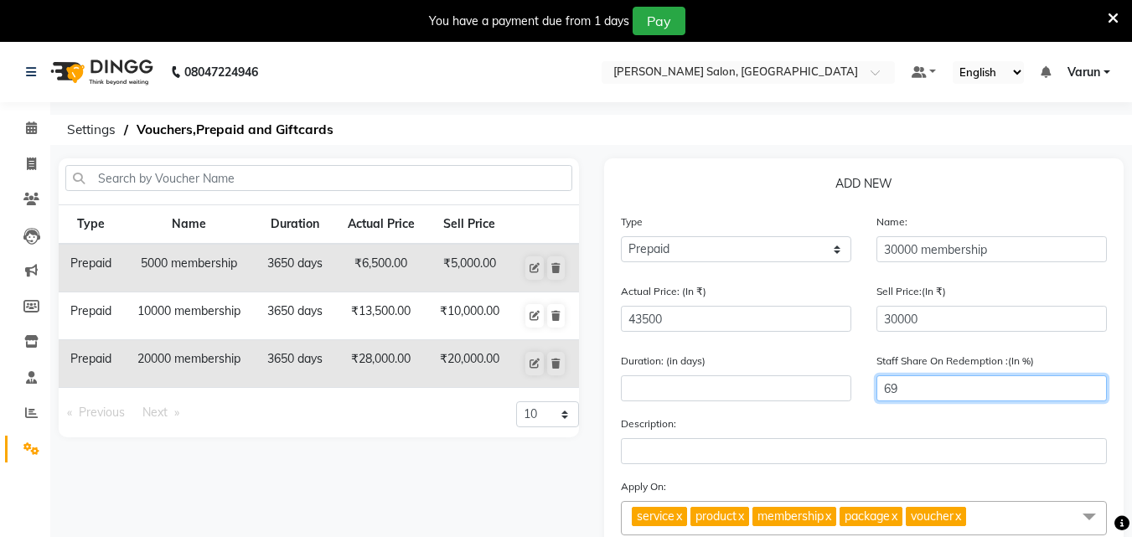
drag, startPoint x: 905, startPoint y: 392, endPoint x: 869, endPoint y: 397, distance: 36.4
click at [869, 397] on div "Staff Share On Redemption :(In %) 69" at bounding box center [991, 383] width 255 height 63
type input "00"
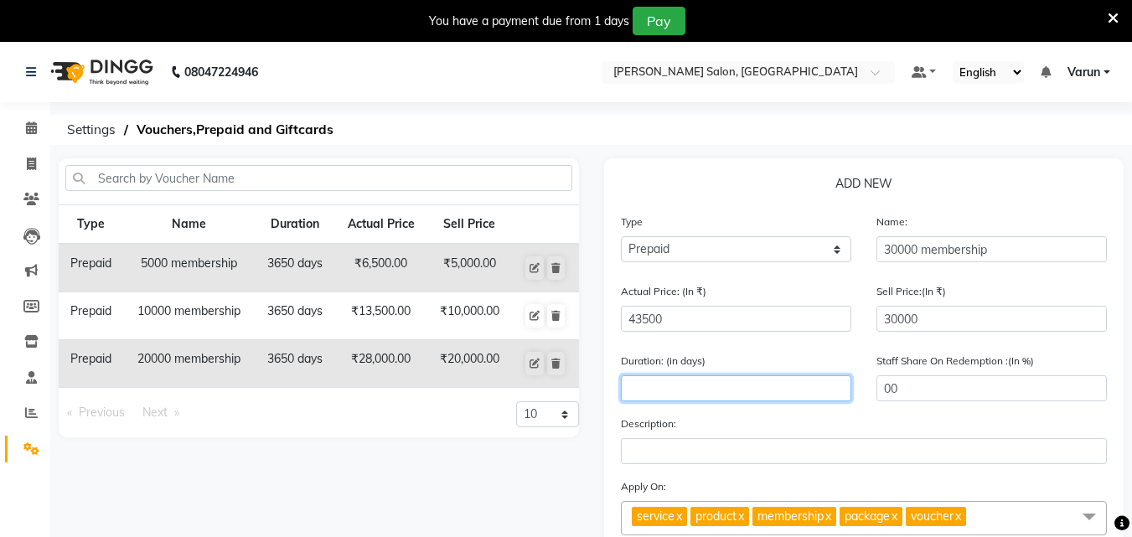
click at [751, 384] on input "number" at bounding box center [736, 388] width 230 height 26
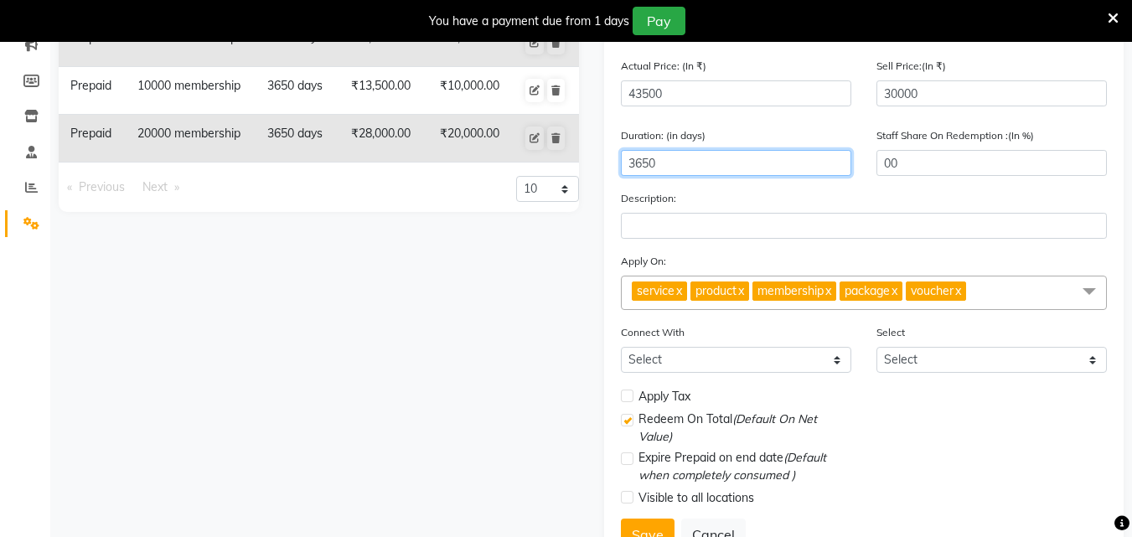
scroll to position [294, 0]
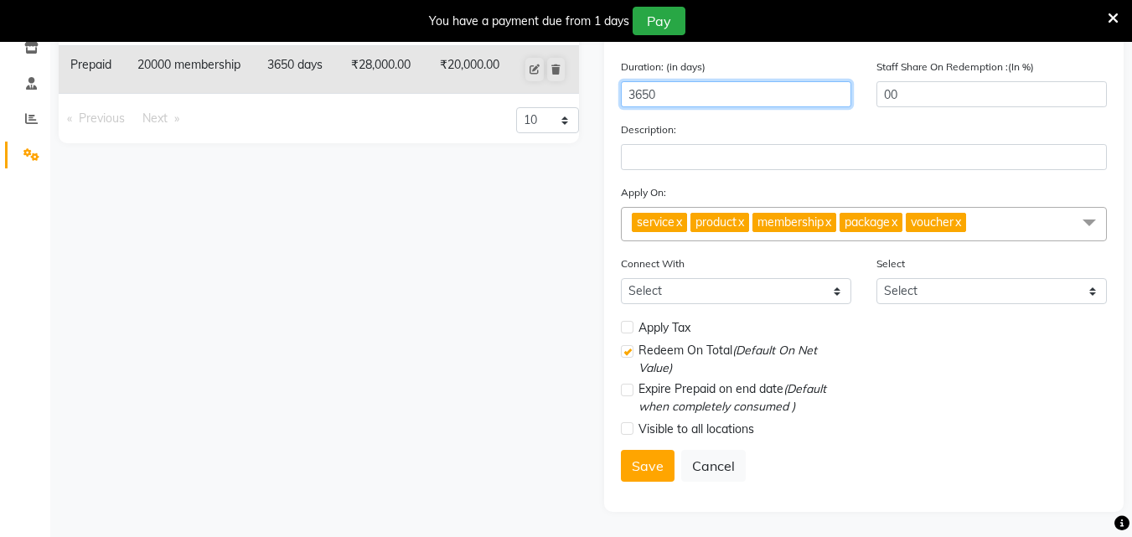
type input "3650"
click at [744, 222] on link "x" at bounding box center [740, 221] width 8 height 15
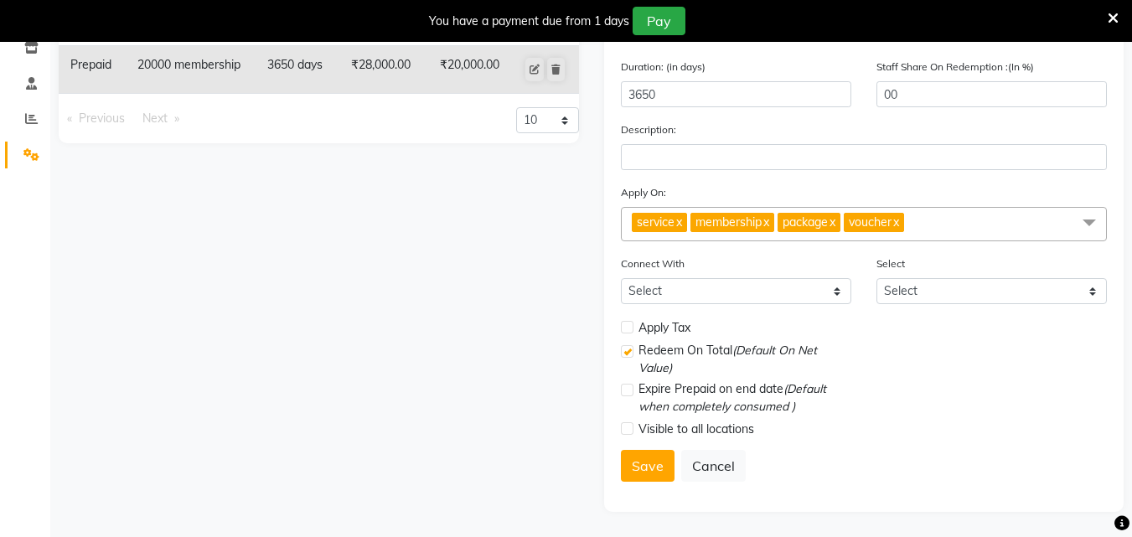
click at [769, 216] on link "x" at bounding box center [765, 221] width 8 height 15
click at [748, 220] on link "x" at bounding box center [744, 221] width 8 height 15
click at [746, 222] on link "x" at bounding box center [742, 221] width 8 height 15
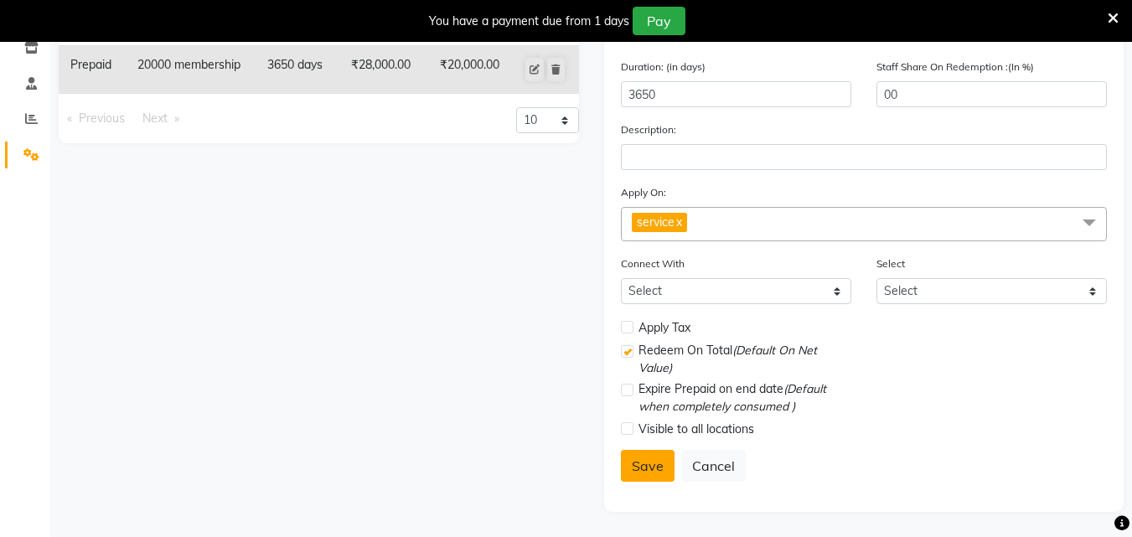
click at [663, 468] on button "Save" at bounding box center [648, 466] width 54 height 32
select select
checkbox input "false"
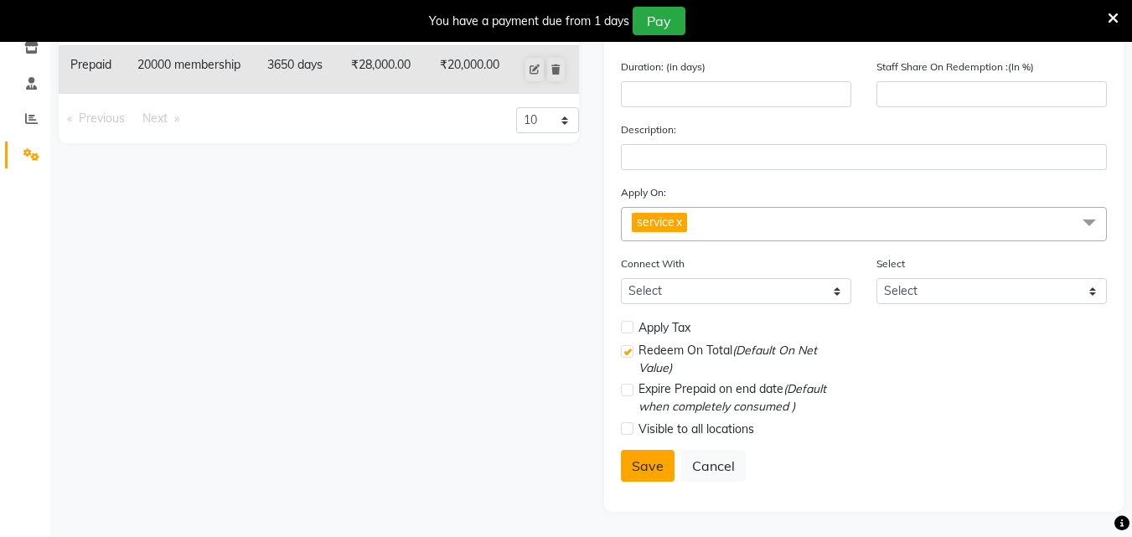
checkbox input "true"
checkbox input "false"
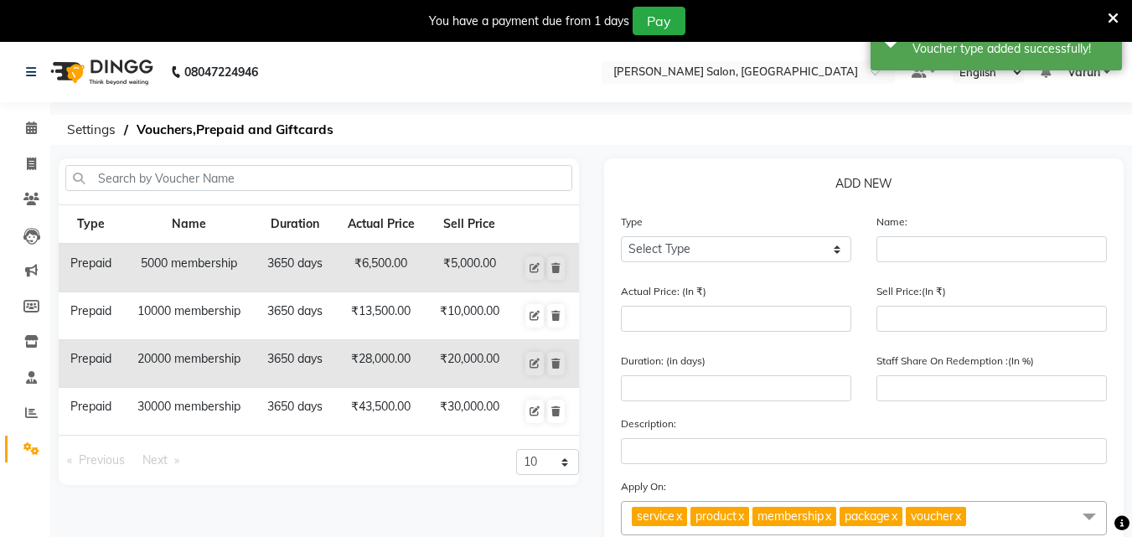
scroll to position [84, 0]
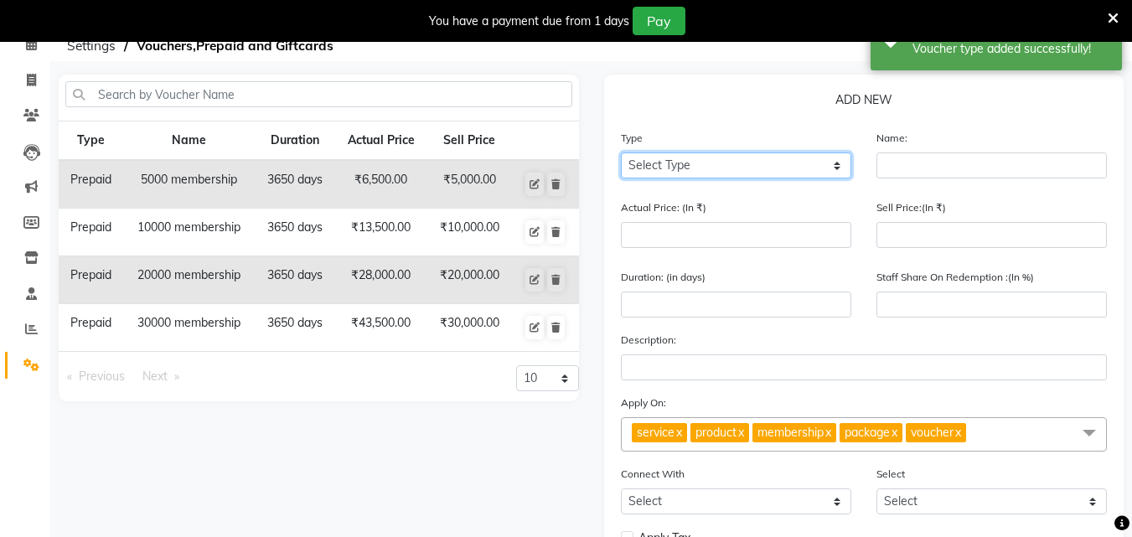
click at [704, 166] on select "Select Type Voucher Prepaid Gift Card" at bounding box center [736, 165] width 230 height 26
select select "P"
click at [621, 152] on select "Select Type Voucher Prepaid Gift Card" at bounding box center [736, 165] width 230 height 26
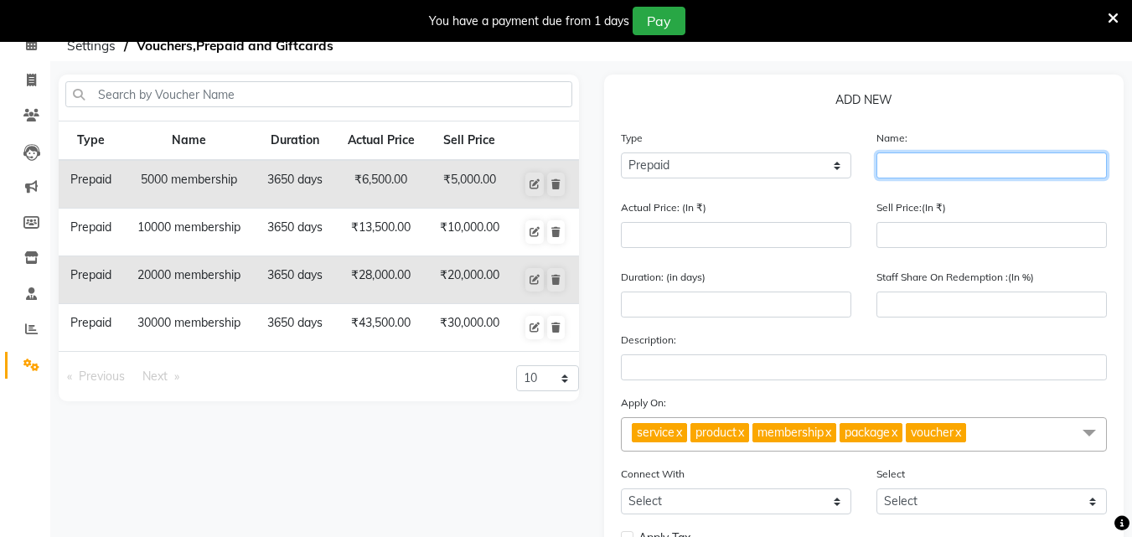
click at [917, 168] on input "text" at bounding box center [991, 165] width 230 height 26
type input "50000 membership"
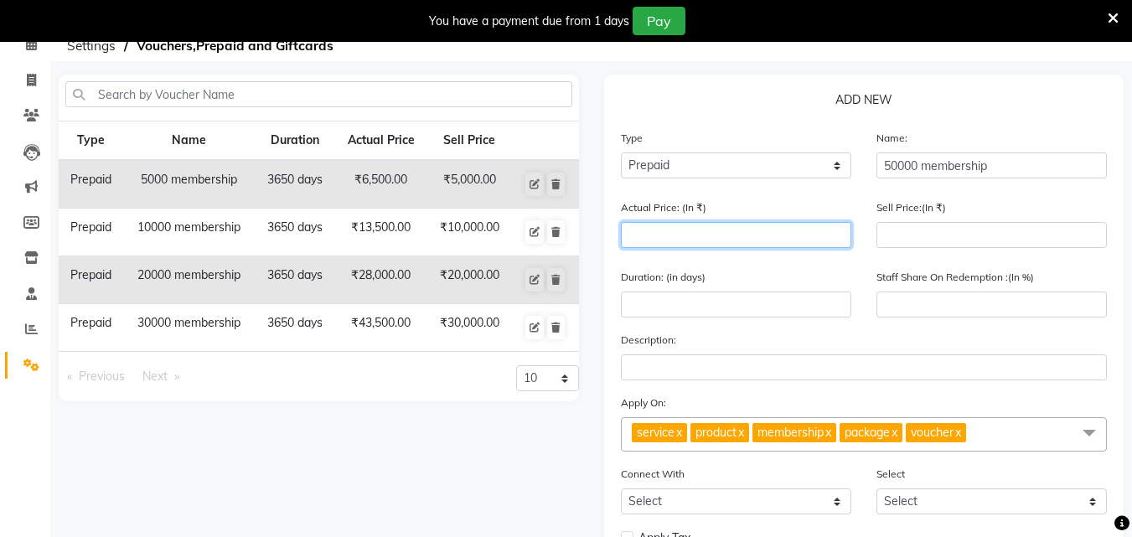
click at [829, 226] on input "number" at bounding box center [736, 235] width 230 height 26
type input "7"
type input "0"
type input "75000"
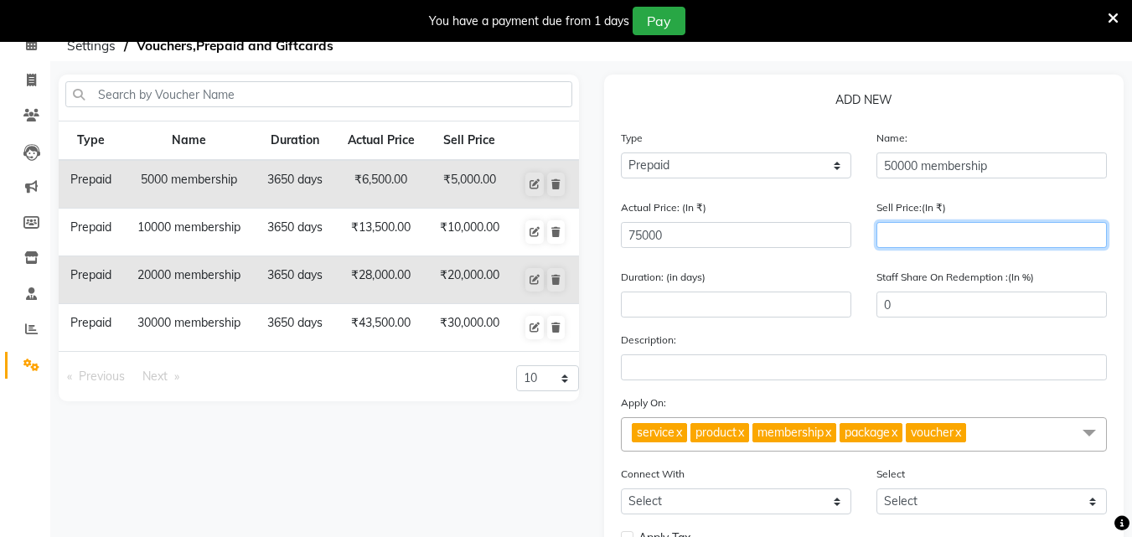
click at [946, 233] on input "number" at bounding box center [991, 235] width 230 height 26
type input "500"
type input "1"
type input "5000"
type input "7"
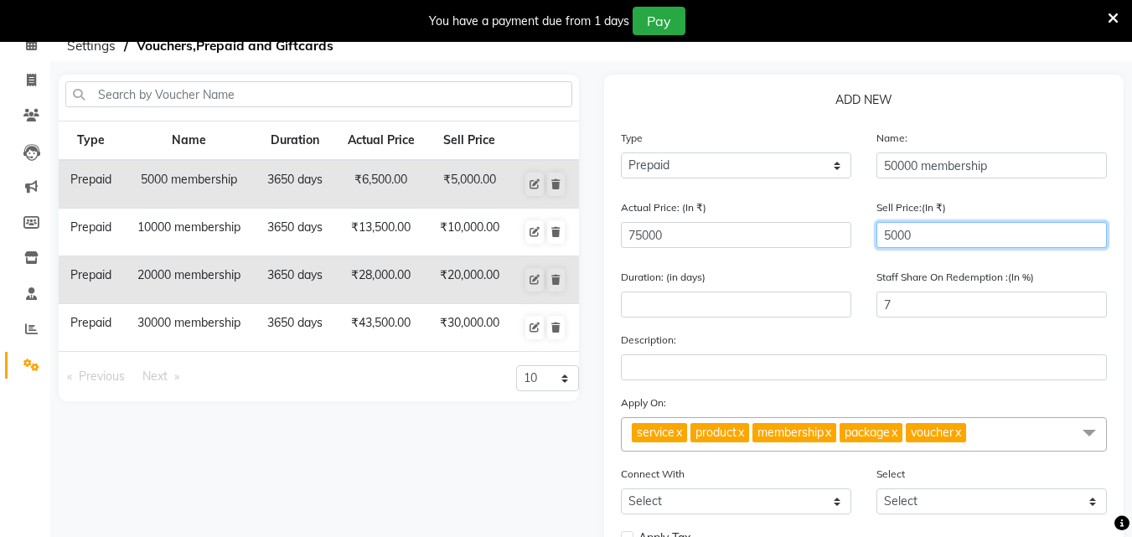
type input "50000"
type input "67"
type input "50000"
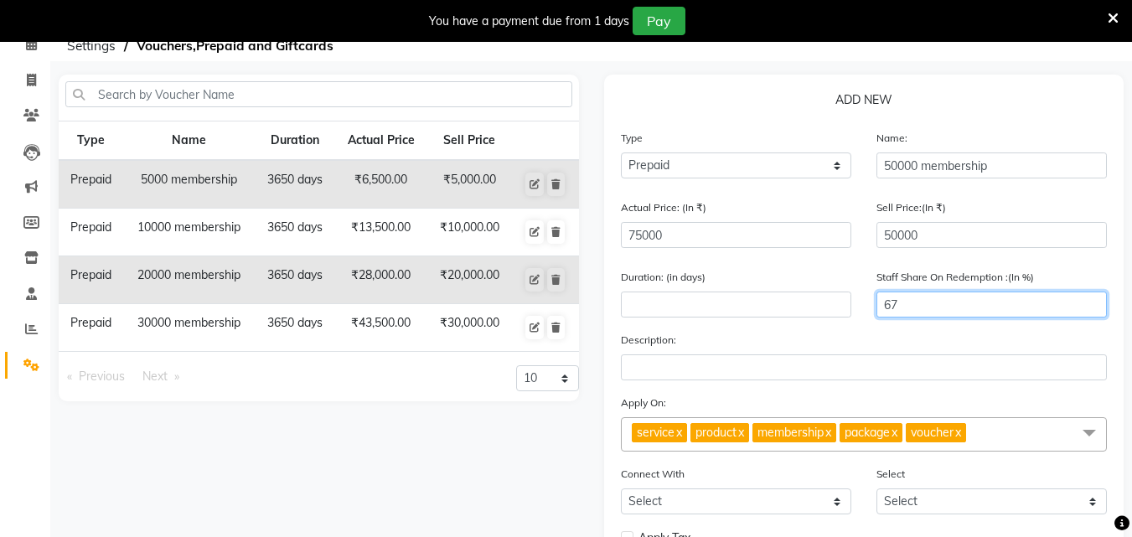
drag, startPoint x: 935, startPoint y: 312, endPoint x: 875, endPoint y: 319, distance: 59.9
click at [875, 319] on div "Staff Share On Redemption :(In %) 67" at bounding box center [991, 299] width 255 height 63
type input "00"
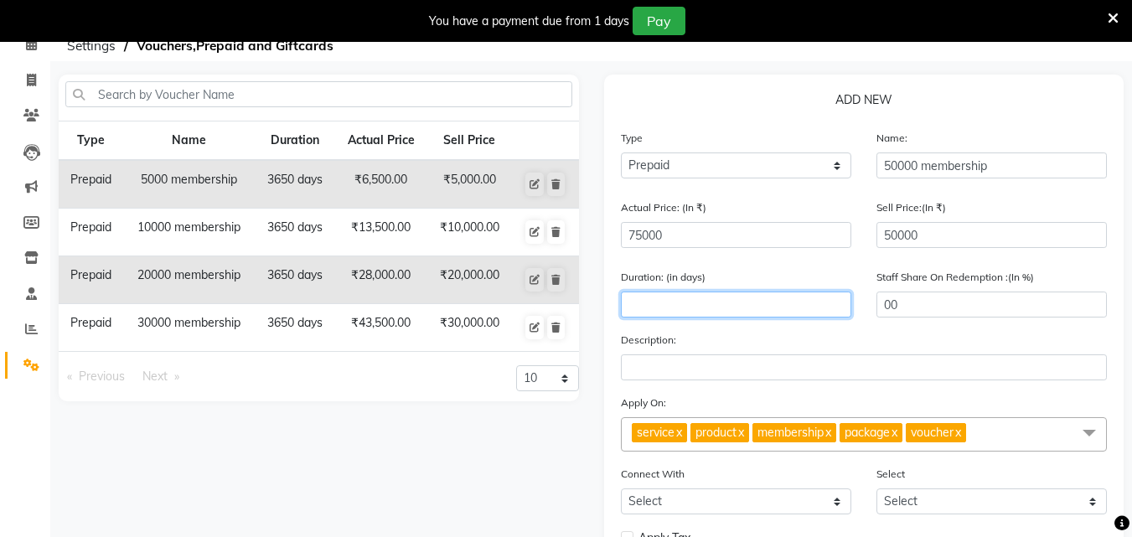
click at [774, 308] on input "number" at bounding box center [736, 305] width 230 height 26
type input "3650"
click at [744, 429] on link "x" at bounding box center [740, 432] width 8 height 15
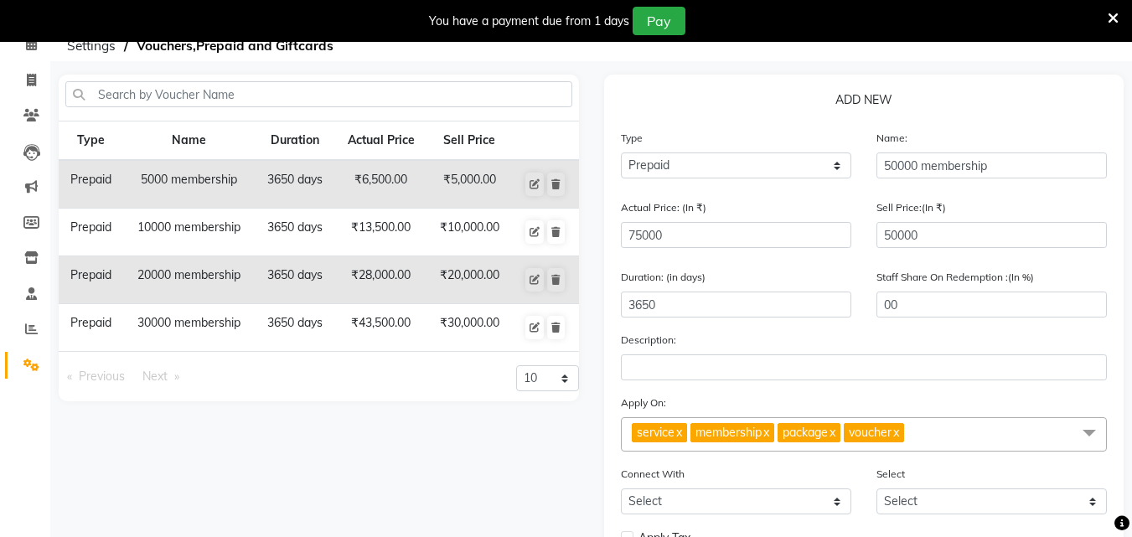
click at [769, 431] on link "x" at bounding box center [765, 432] width 8 height 15
click at [753, 431] on span "package x" at bounding box center [721, 432] width 63 height 19
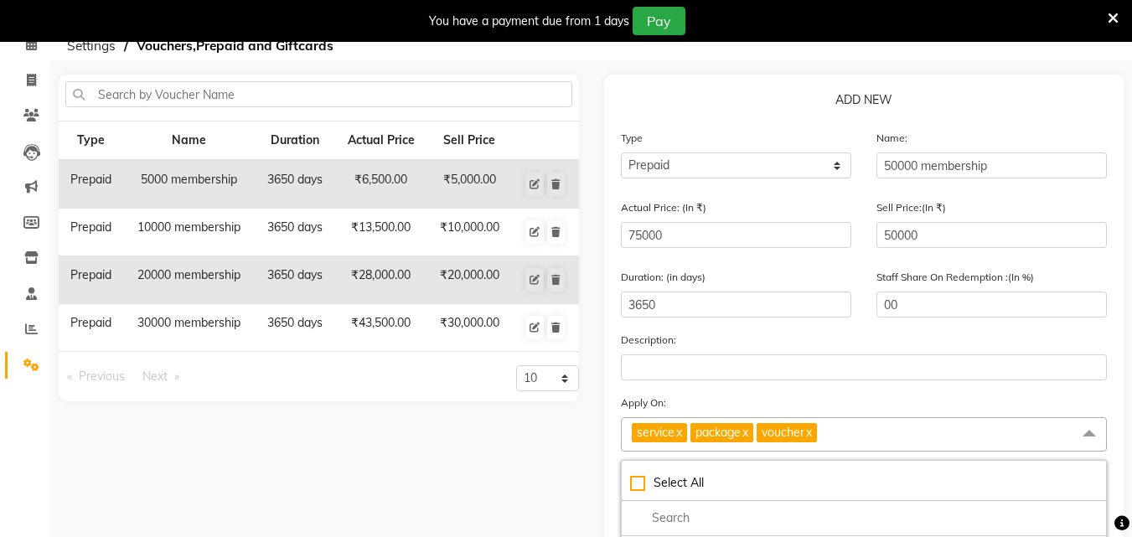
click at [748, 432] on link "x" at bounding box center [744, 432] width 8 height 15
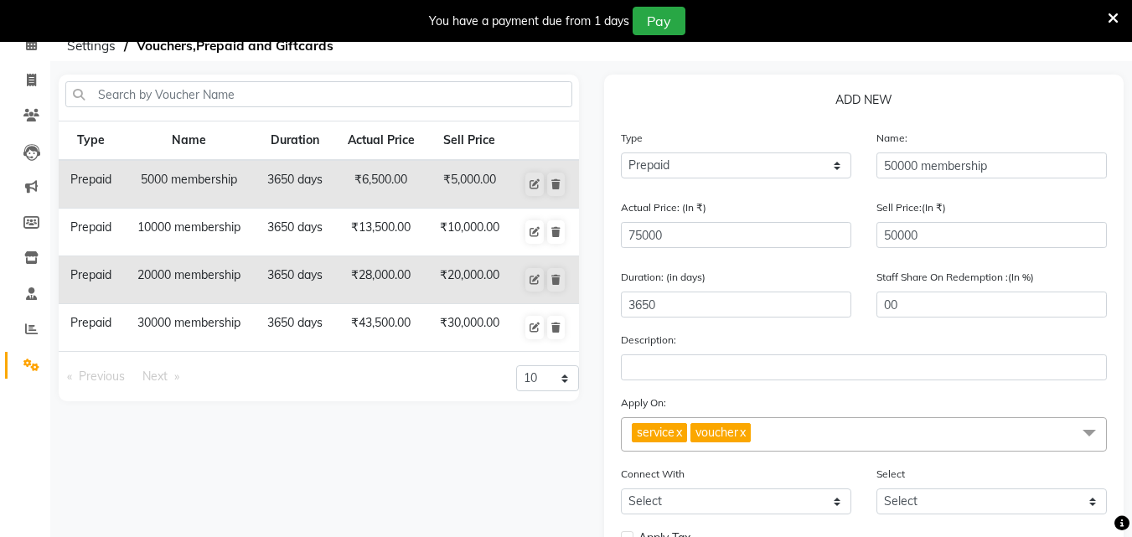
click at [746, 431] on link "x" at bounding box center [742, 432] width 8 height 15
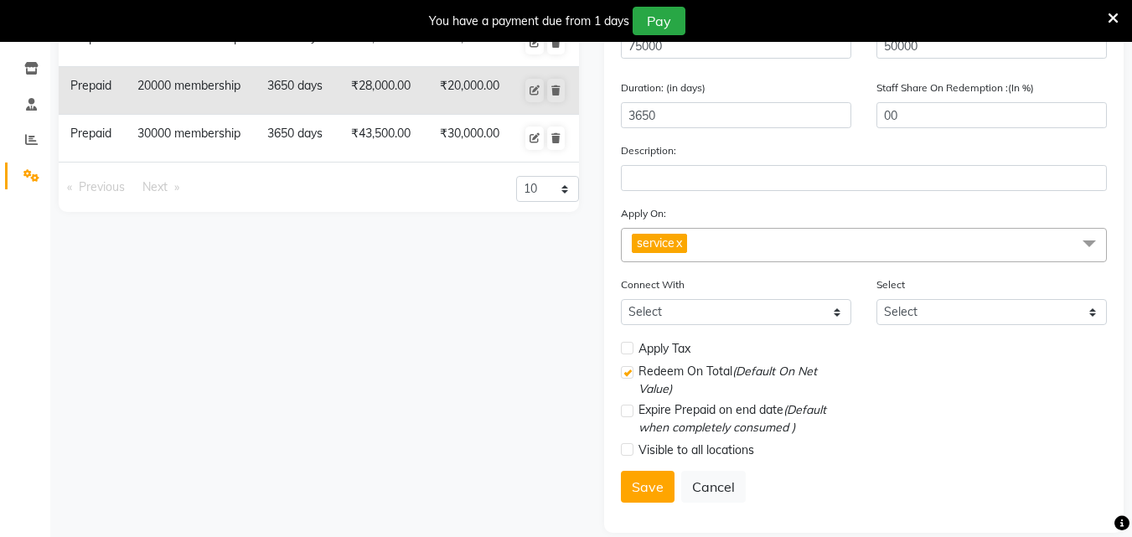
scroll to position [294, 0]
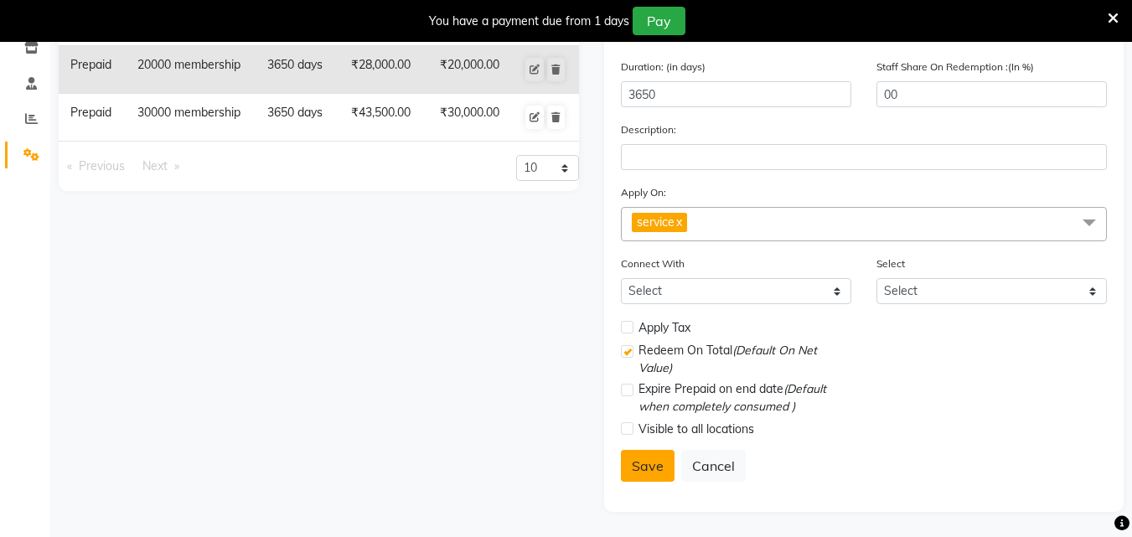
click at [652, 463] on button "Save" at bounding box center [648, 466] width 54 height 32
select select
checkbox input "false"
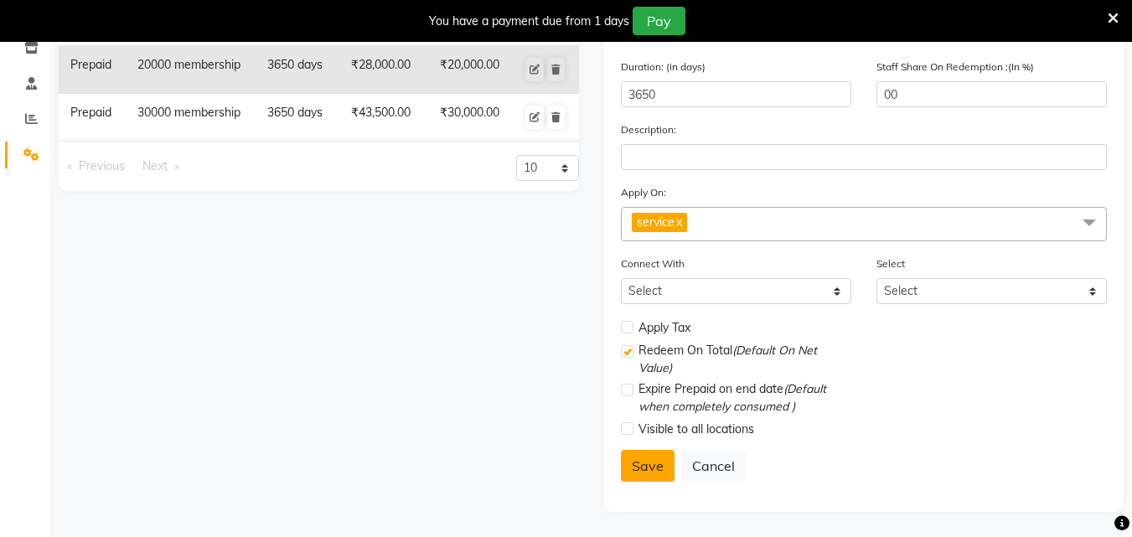
checkbox input "true"
checkbox input "false"
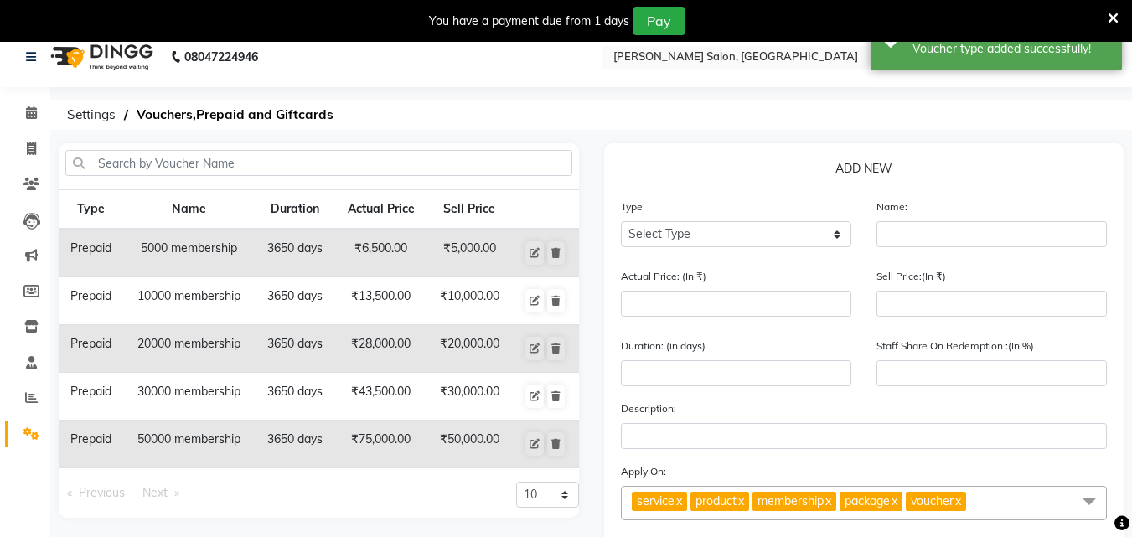
scroll to position [0, 0]
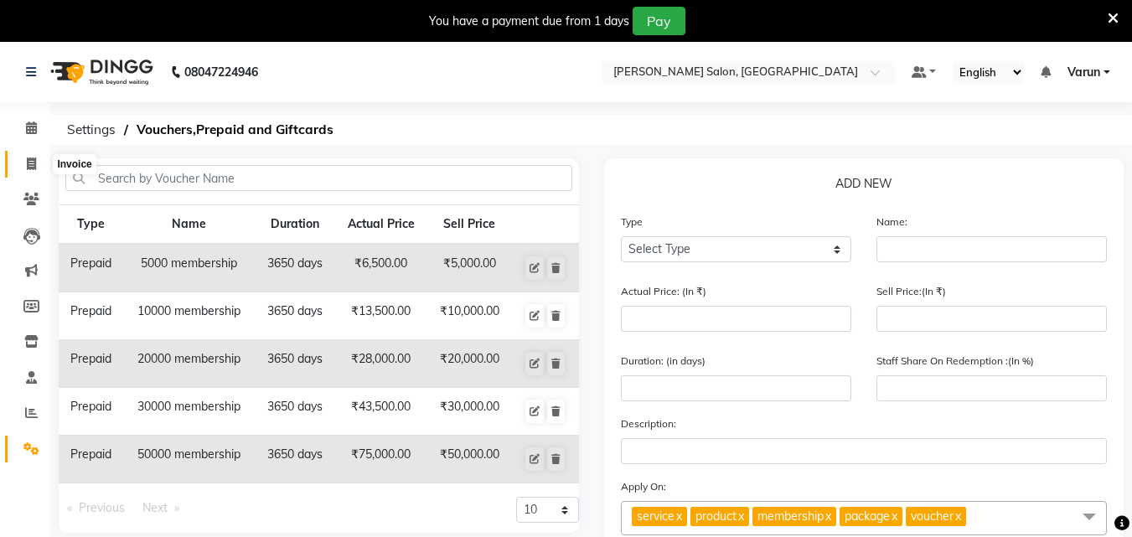
click at [27, 163] on icon at bounding box center [31, 163] width 9 height 13
select select "service"
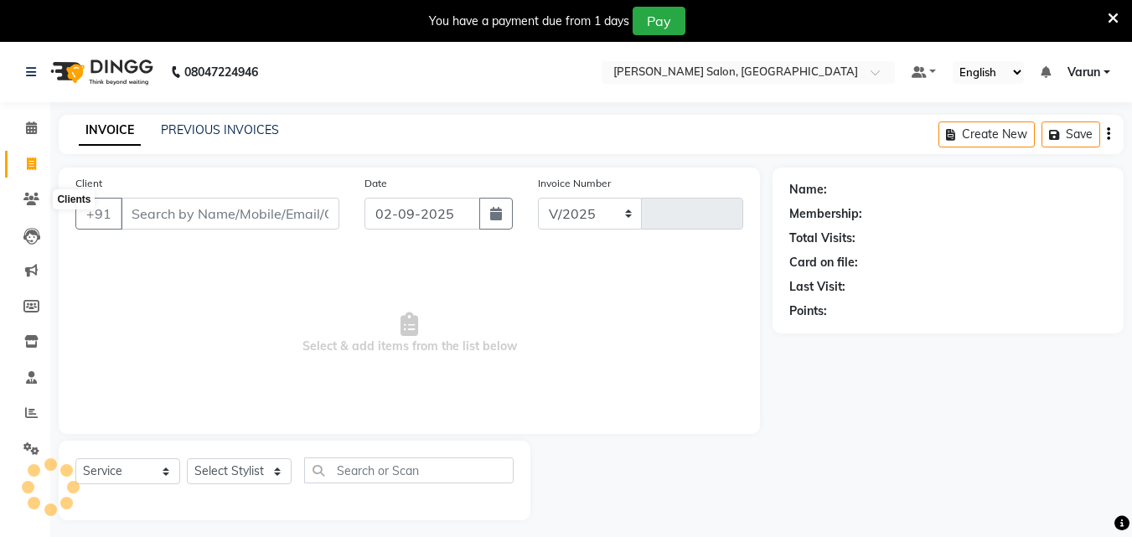
select select "8959"
type input "0006"
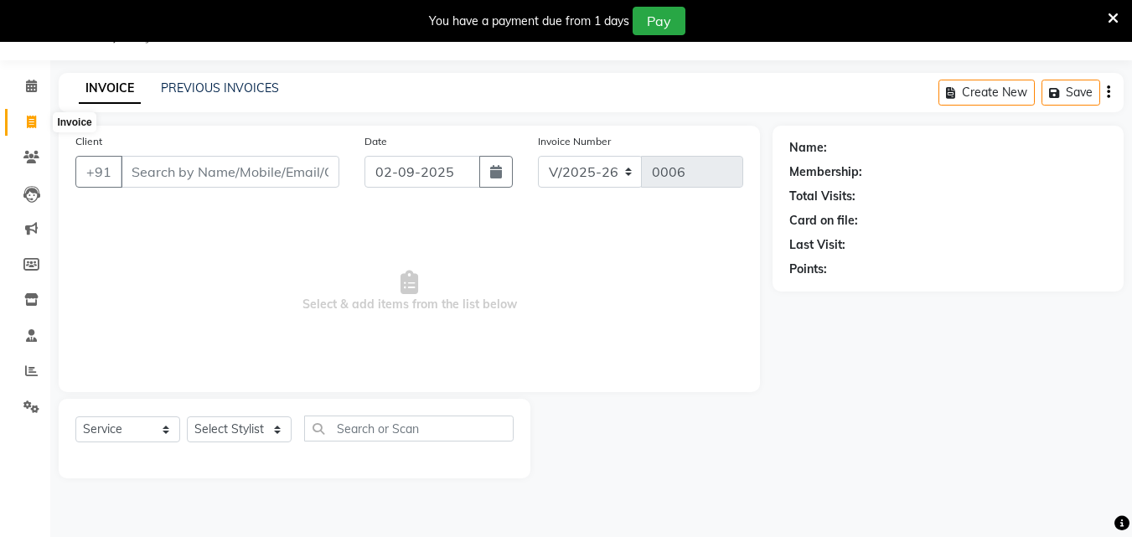
click at [28, 121] on icon at bounding box center [31, 122] width 9 height 13
select select "service"
select select "8959"
type input "0006"
drag, startPoint x: 28, startPoint y: 121, endPoint x: 27, endPoint y: 111, distance: 9.3
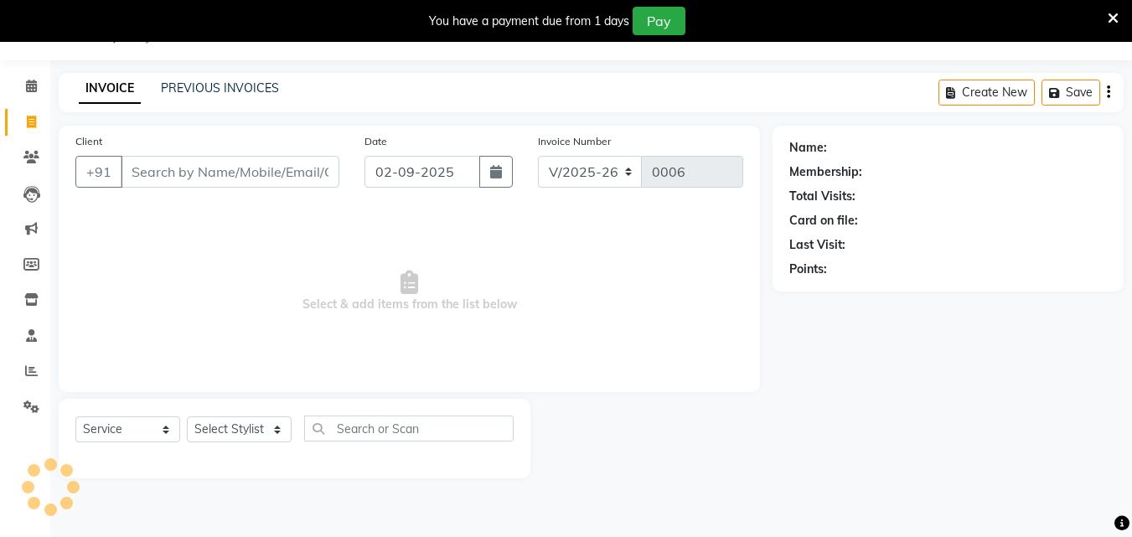
click at [27, 121] on icon at bounding box center [31, 122] width 9 height 13
click at [29, 76] on link "Calendar" at bounding box center [25, 87] width 40 height 28
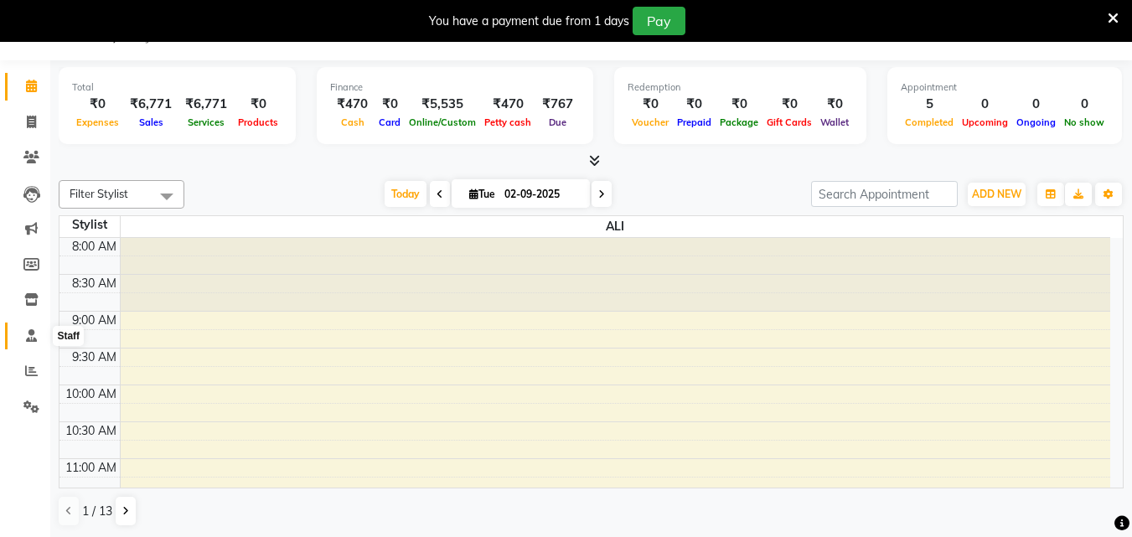
click at [34, 340] on icon at bounding box center [31, 335] width 11 height 13
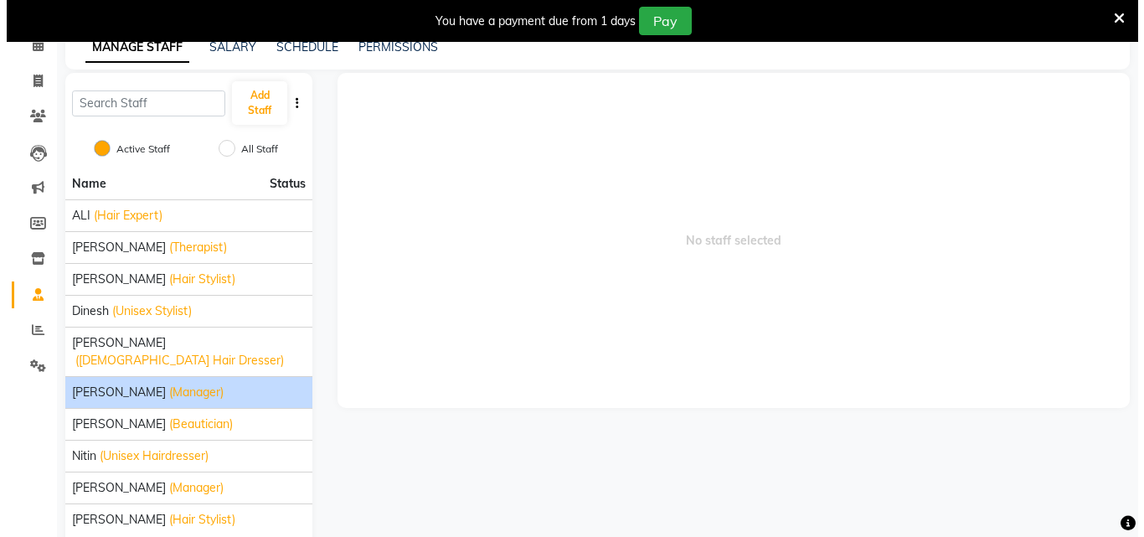
scroll to position [54, 0]
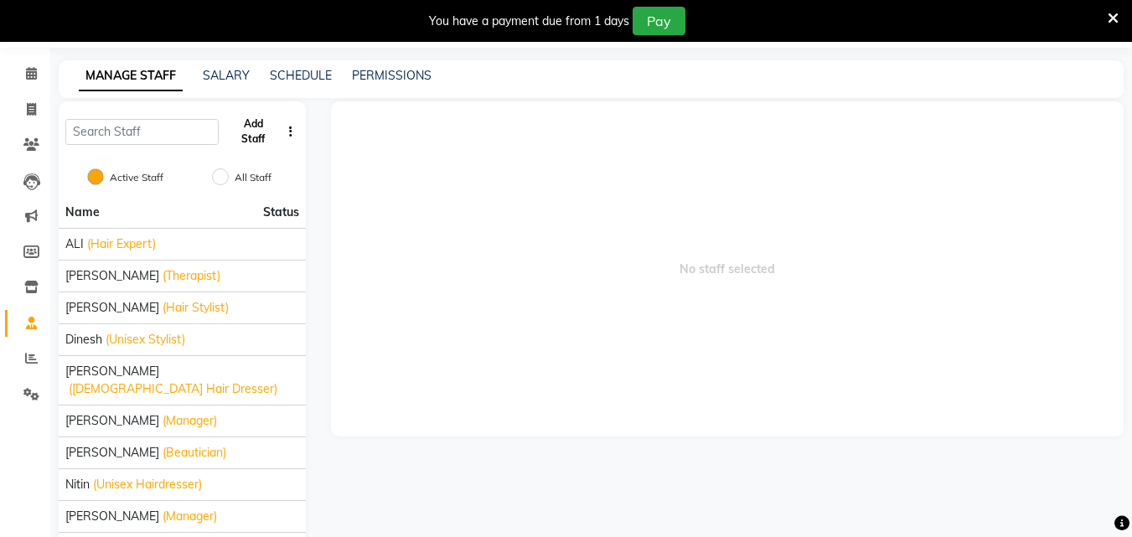
click at [255, 130] on button "Add Staff" at bounding box center [252, 132] width 55 height 44
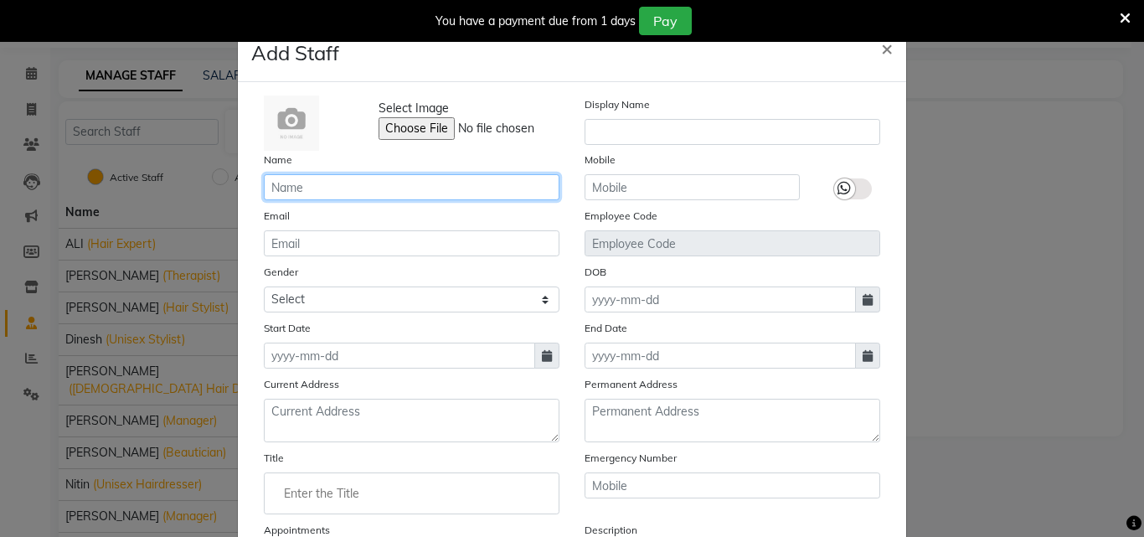
click at [304, 197] on input "text" at bounding box center [412, 187] width 296 height 26
type input "usman"
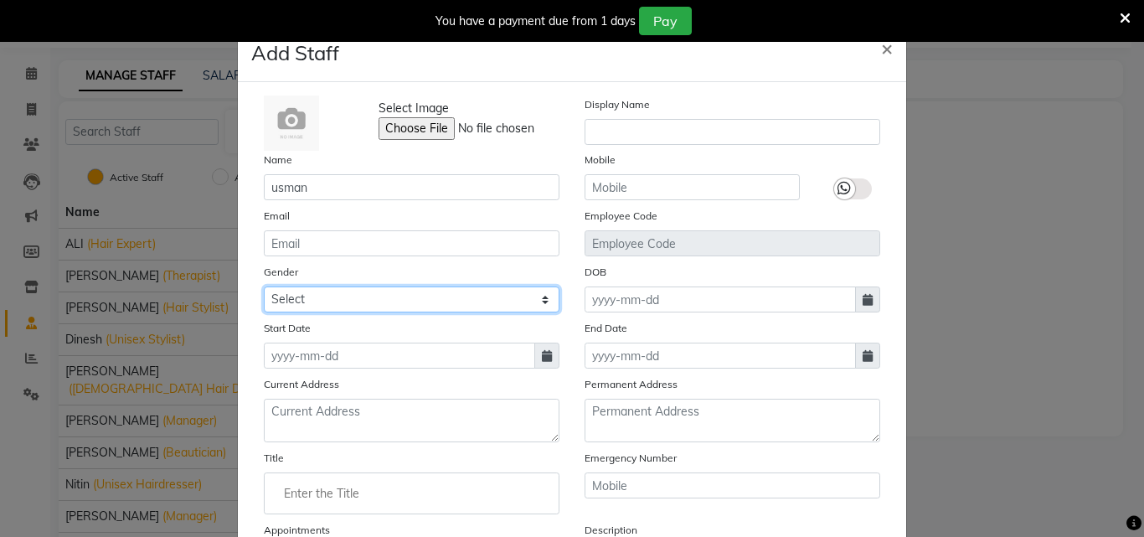
click at [303, 293] on select "Select [DEMOGRAPHIC_DATA] [DEMOGRAPHIC_DATA] Other Prefer Not To Say" at bounding box center [412, 299] width 296 height 26
select select "[DEMOGRAPHIC_DATA]"
click at [264, 286] on select "Select [DEMOGRAPHIC_DATA] [DEMOGRAPHIC_DATA] Other Prefer Not To Say" at bounding box center [412, 299] width 296 height 26
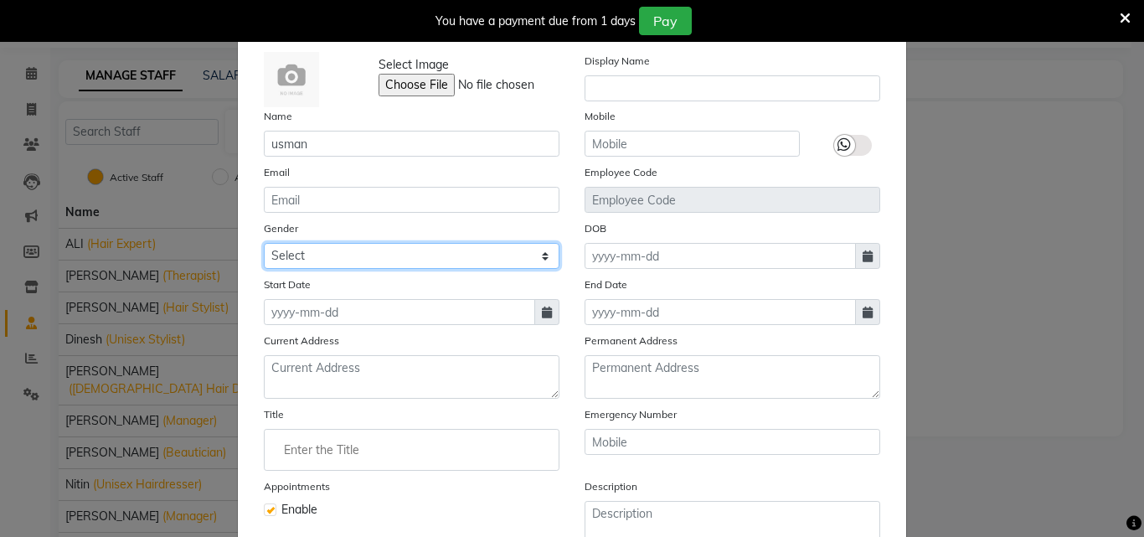
scroll to position [84, 0]
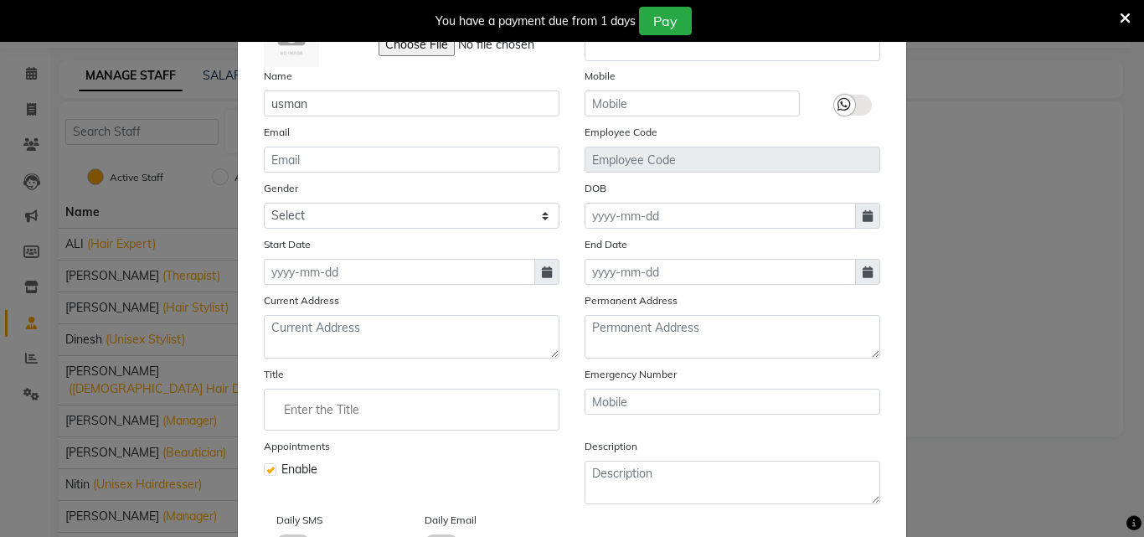
click at [542, 277] on icon at bounding box center [547, 272] width 10 height 12
select select "9"
select select "2025"
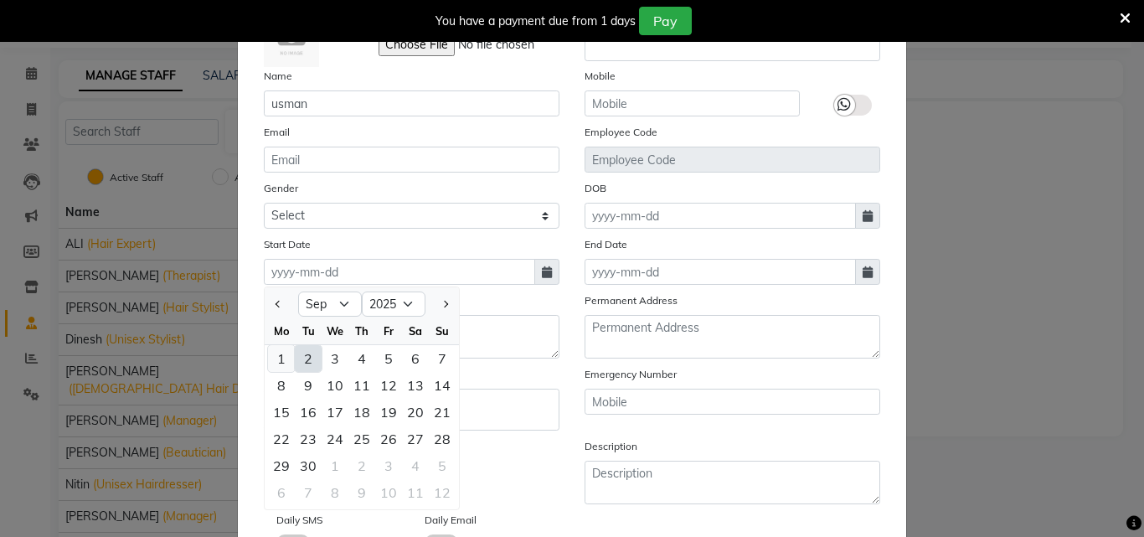
click at [276, 364] on div "1" at bounding box center [281, 358] width 27 height 27
type input "[DATE]"
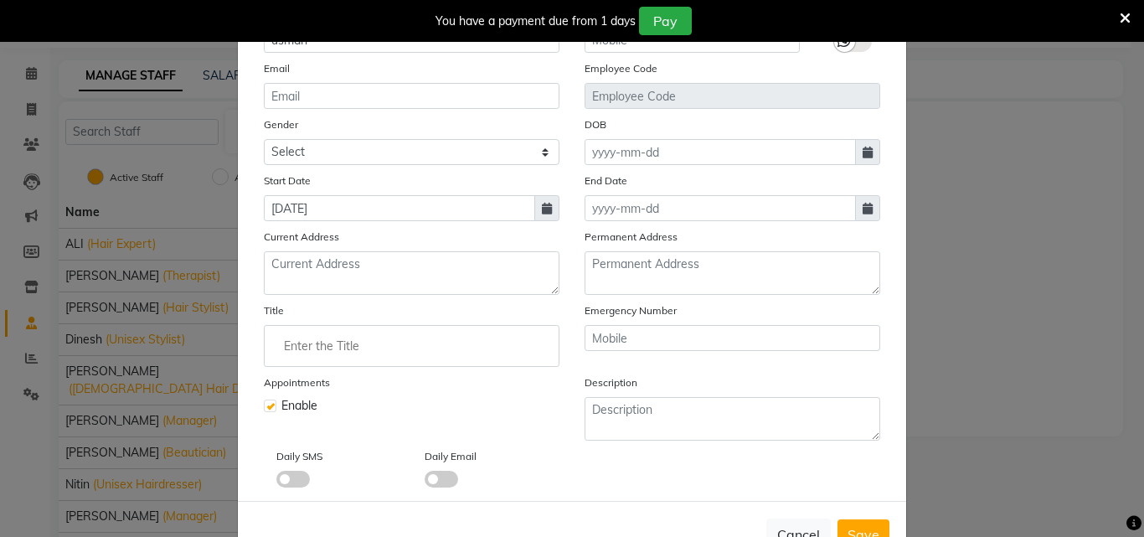
scroll to position [202, 0]
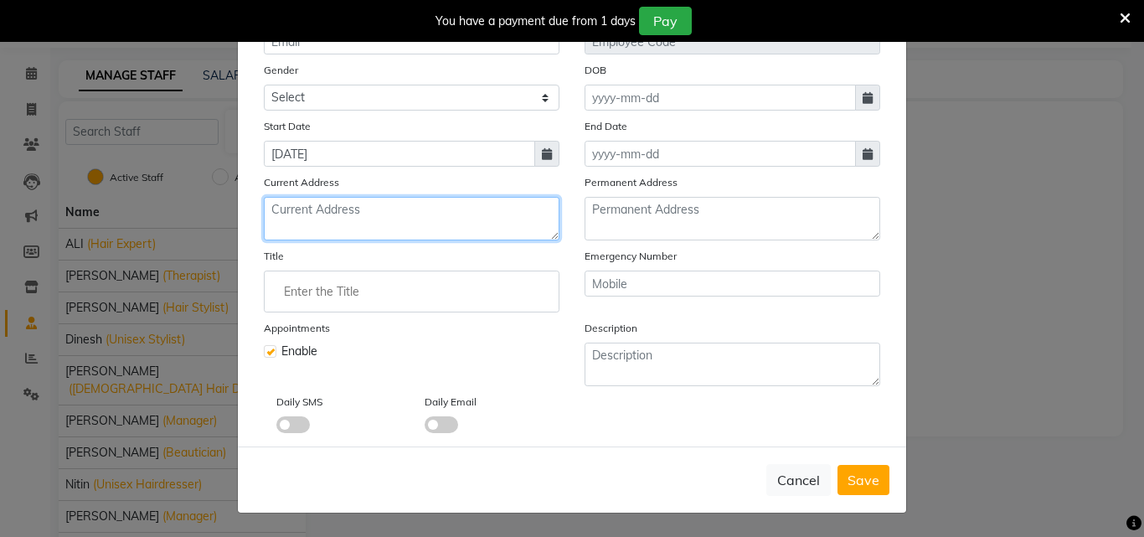
click at [370, 220] on textarea at bounding box center [412, 219] width 296 height 44
type textarea "sahin bagh [GEOGRAPHIC_DATA]"
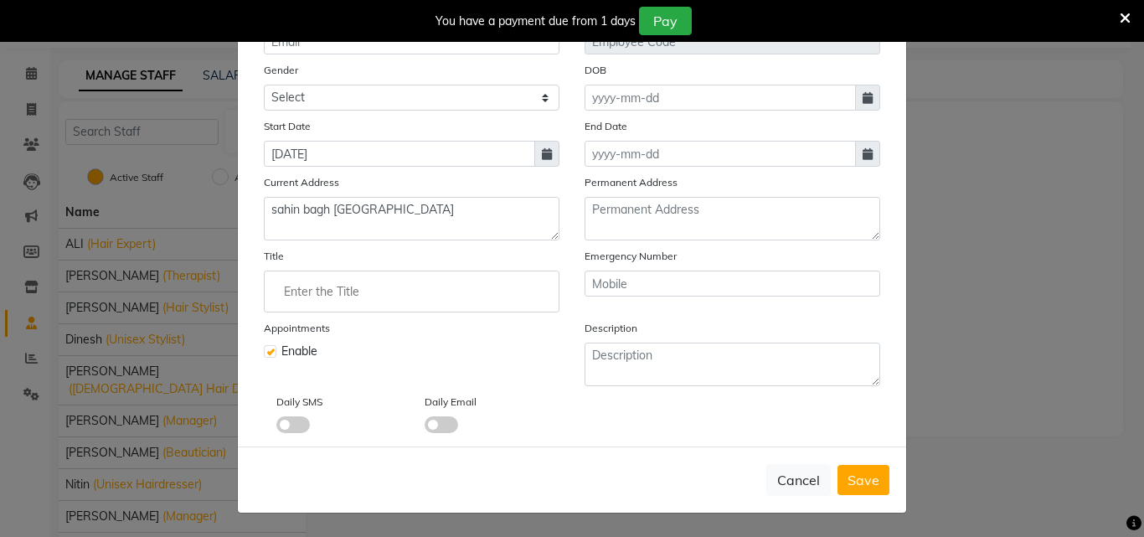
click at [359, 296] on input "Enter the Title" at bounding box center [411, 292] width 281 height 34
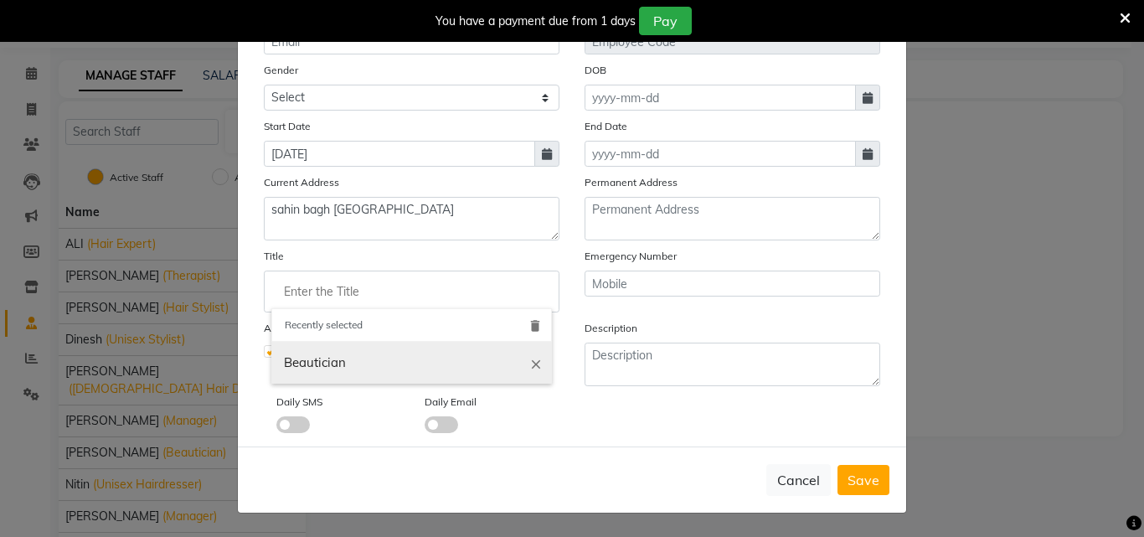
click at [531, 366] on icon "close" at bounding box center [536, 363] width 15 height 15
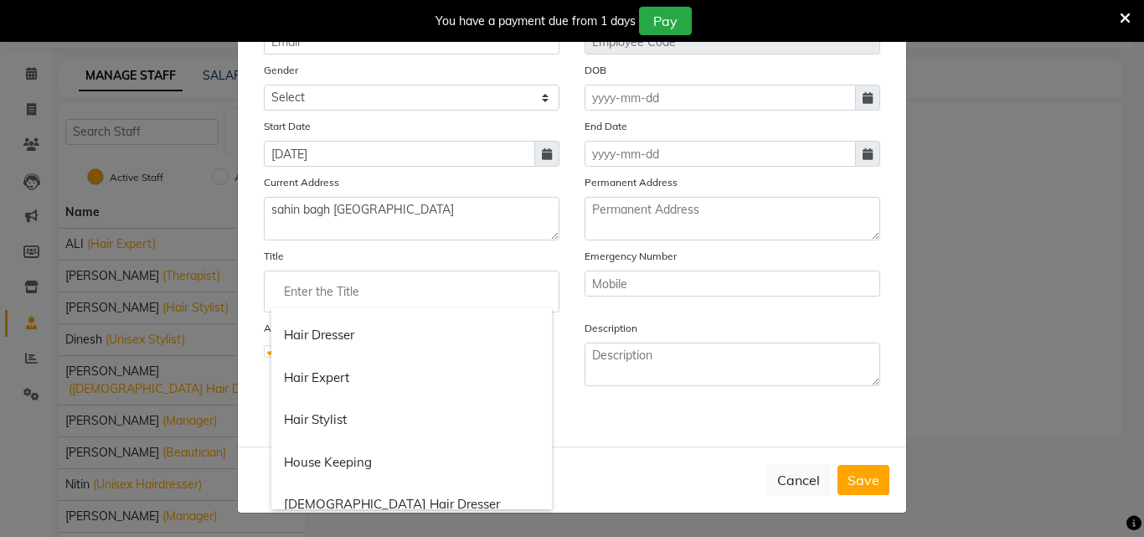
scroll to position [754, 0]
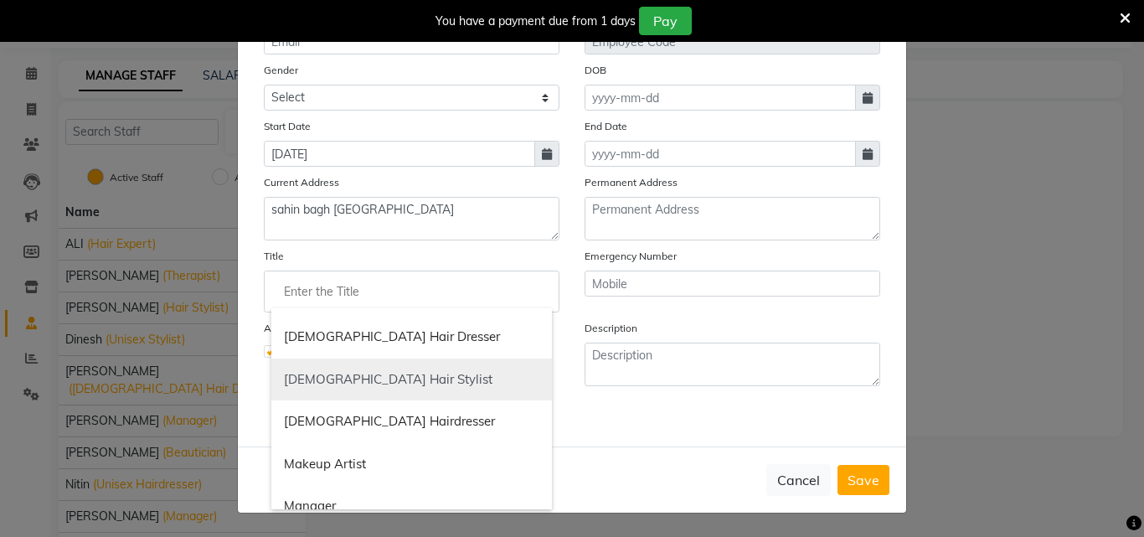
click at [348, 387] on link "[DEMOGRAPHIC_DATA] Hair Stylist" at bounding box center [411, 380] width 281 height 43
type input "[DEMOGRAPHIC_DATA] Hair Stylist"
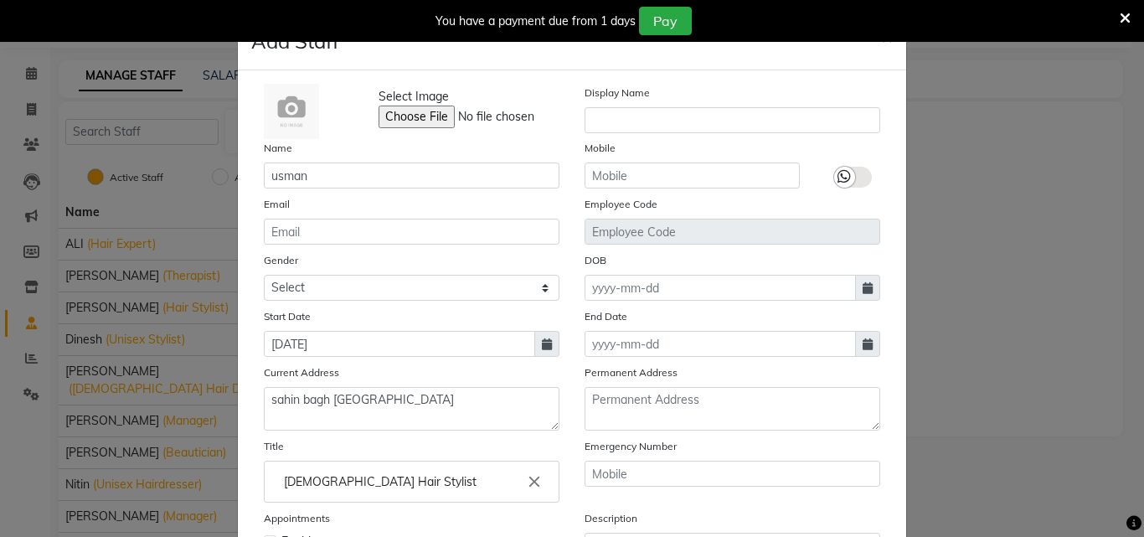
scroll to position [0, 0]
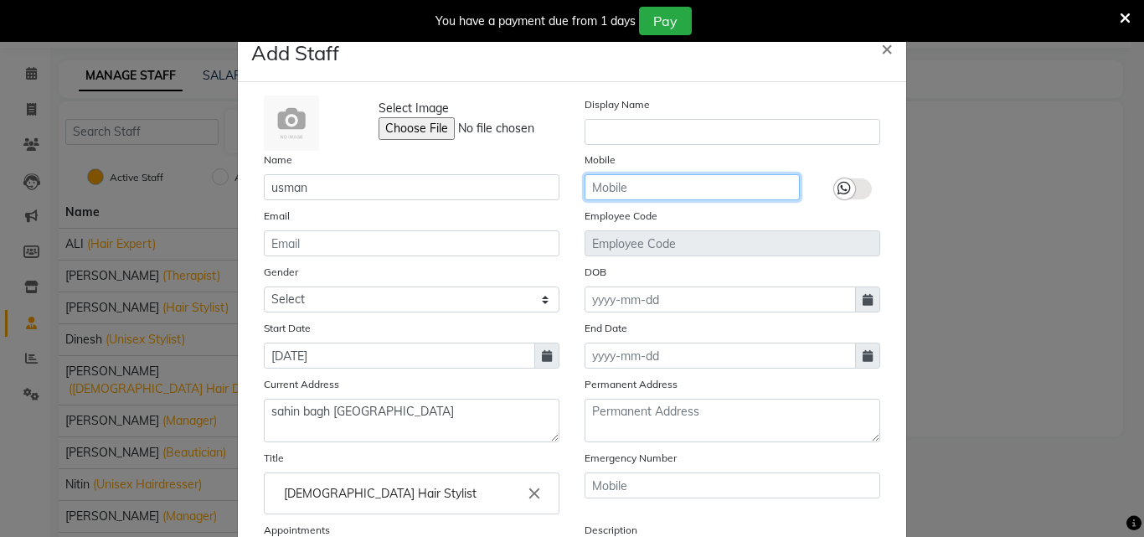
click at [716, 188] on input "text" at bounding box center [692, 187] width 215 height 26
type input "8506053112"
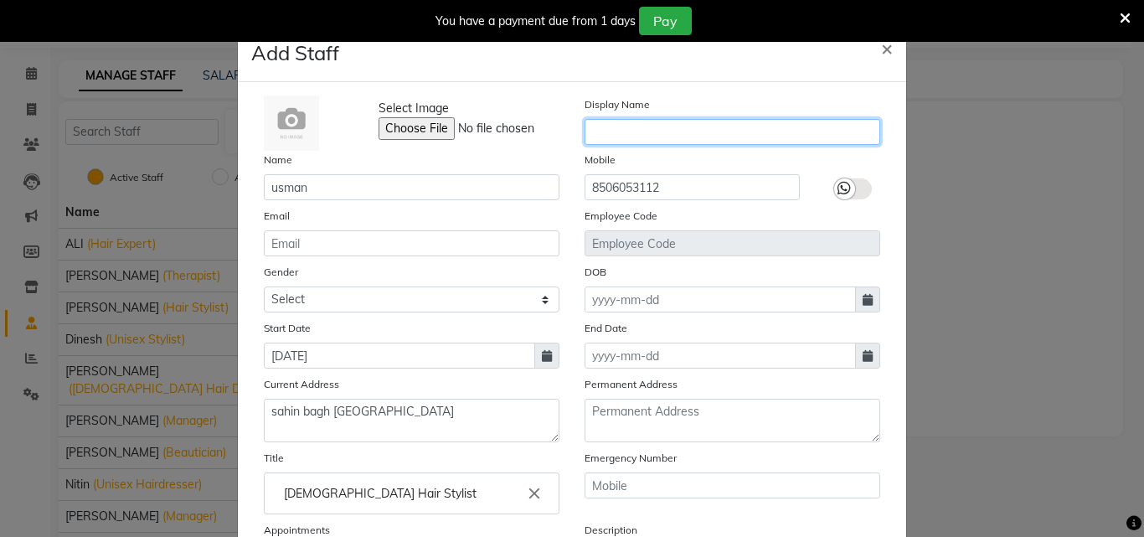
click at [704, 137] on input "text" at bounding box center [733, 132] width 296 height 26
type input "usman"
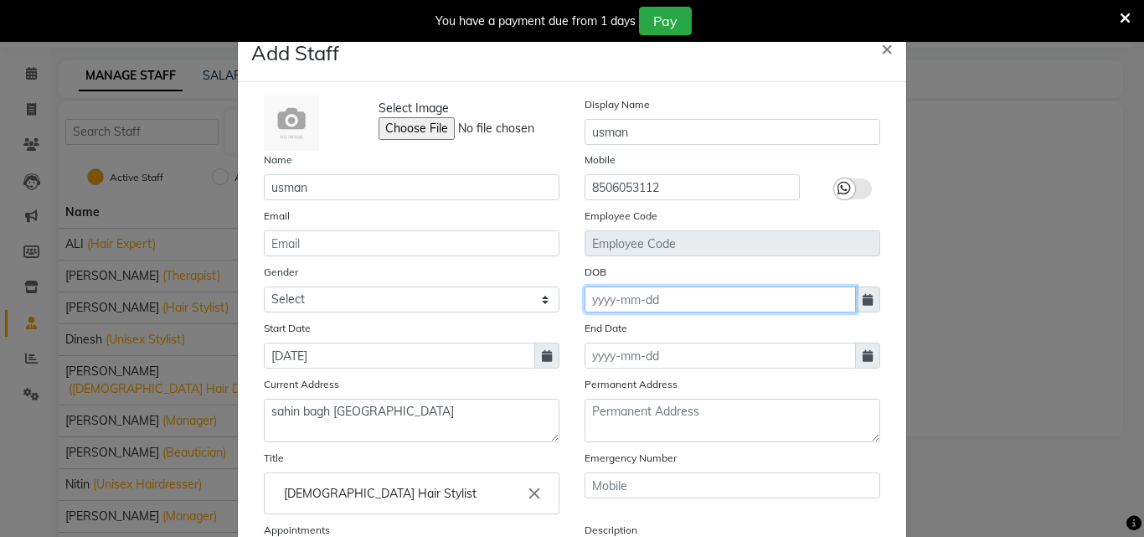
click at [679, 306] on input at bounding box center [720, 299] width 271 height 26
select select "9"
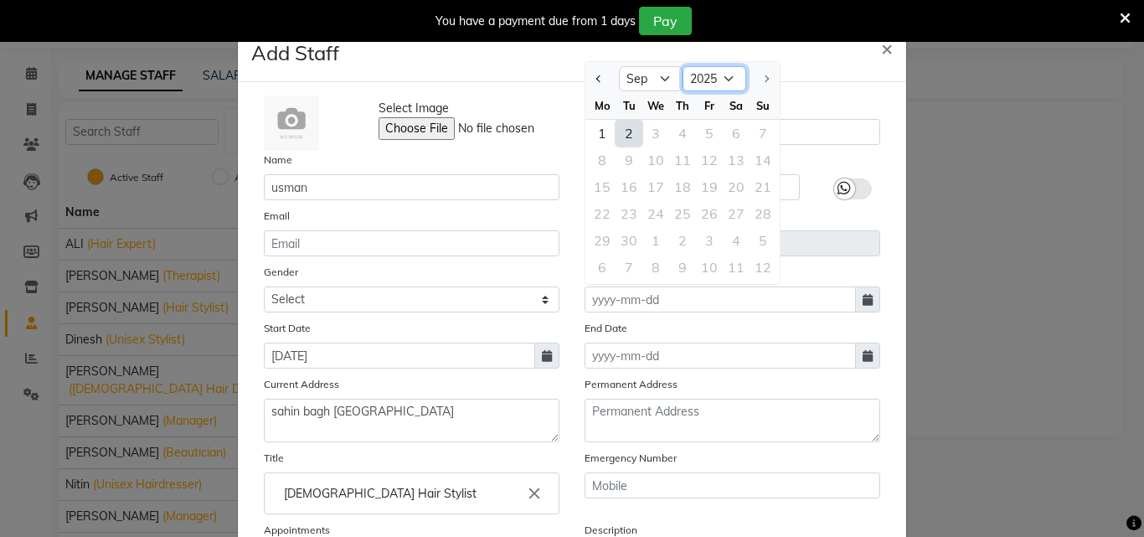
click at [720, 70] on select "1920 1921 1922 1923 1924 1925 1926 1927 1928 1929 1930 1931 1932 1933 1934 1935…" at bounding box center [715, 78] width 64 height 25
select select "1992"
click at [683, 66] on select "1920 1921 1922 1923 1924 1925 1926 1927 1928 1929 1930 1931 1932 1933 1934 1935…" at bounding box center [715, 78] width 64 height 25
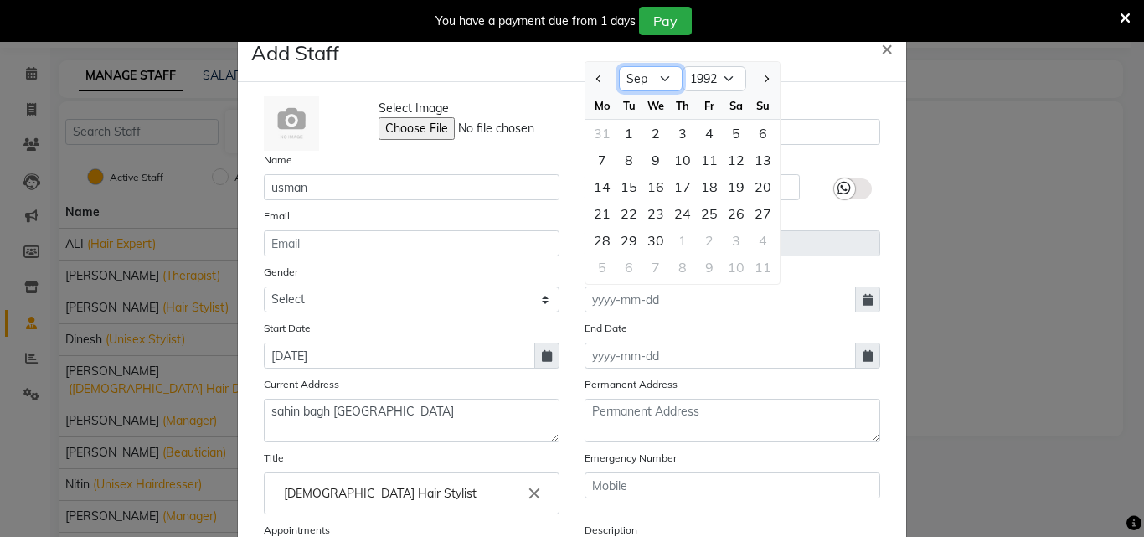
drag, startPoint x: 653, startPoint y: 75, endPoint x: 653, endPoint y: 90, distance: 15.1
click at [653, 75] on select "Jan Feb Mar Apr May Jun [DATE] Aug Sep Oct Nov Dec" at bounding box center [651, 78] width 64 height 25
select select "7"
click at [619, 66] on select "Jan Feb Mar Apr May Jun [DATE] Aug Sep Oct Nov Dec" at bounding box center [651, 78] width 64 height 25
click at [760, 163] on div "12" at bounding box center [763, 160] width 27 height 27
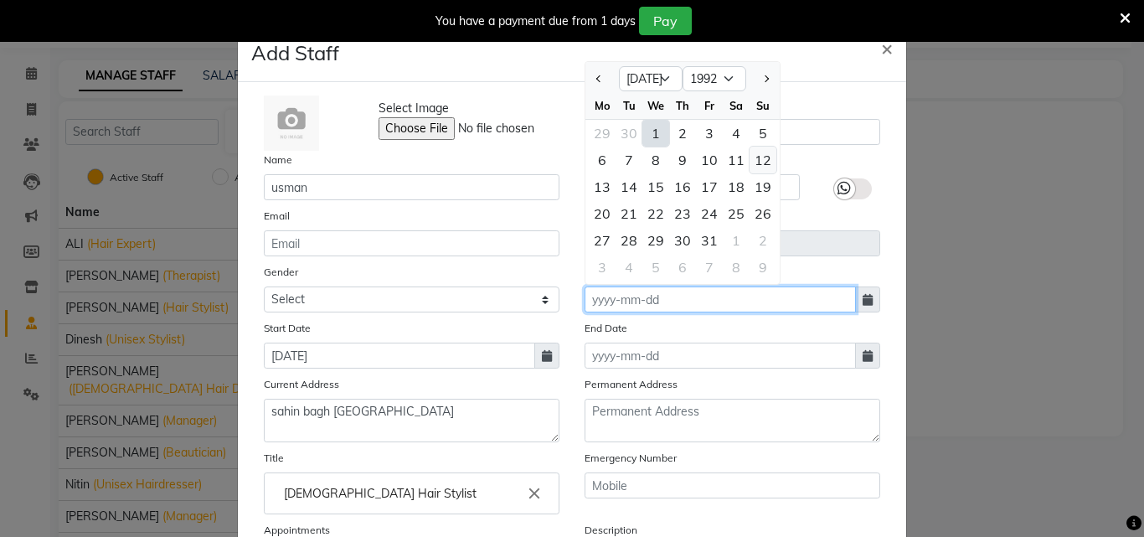
type input "[DATE]"
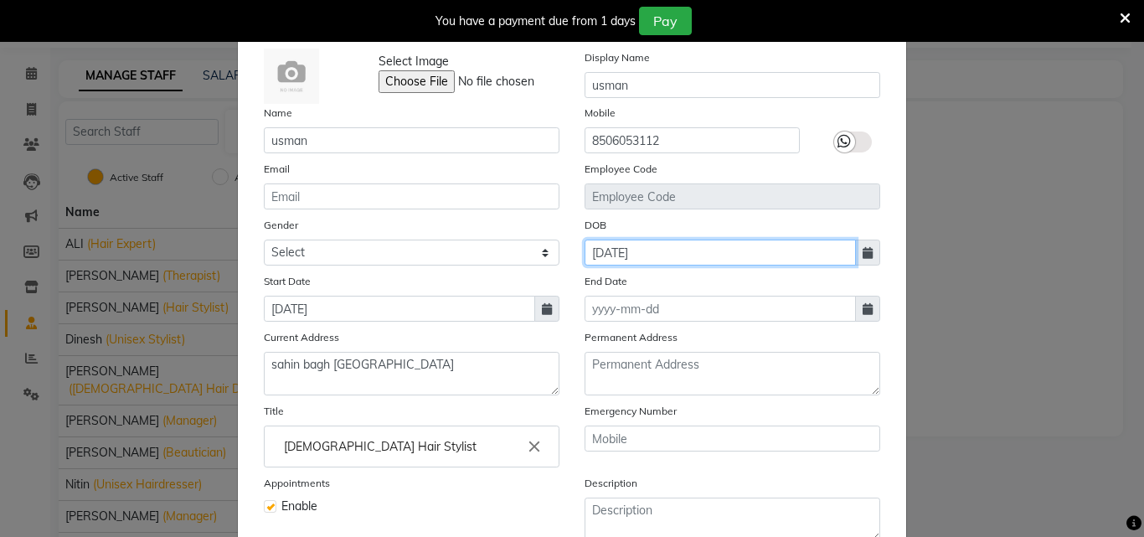
scroll to position [168, 0]
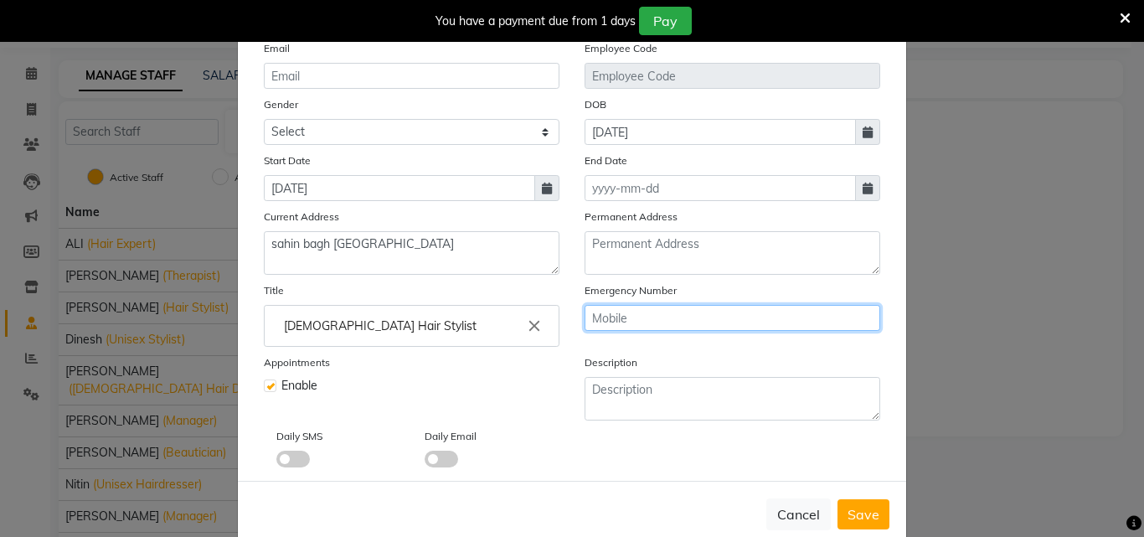
click at [715, 315] on input "text" at bounding box center [733, 318] width 296 height 26
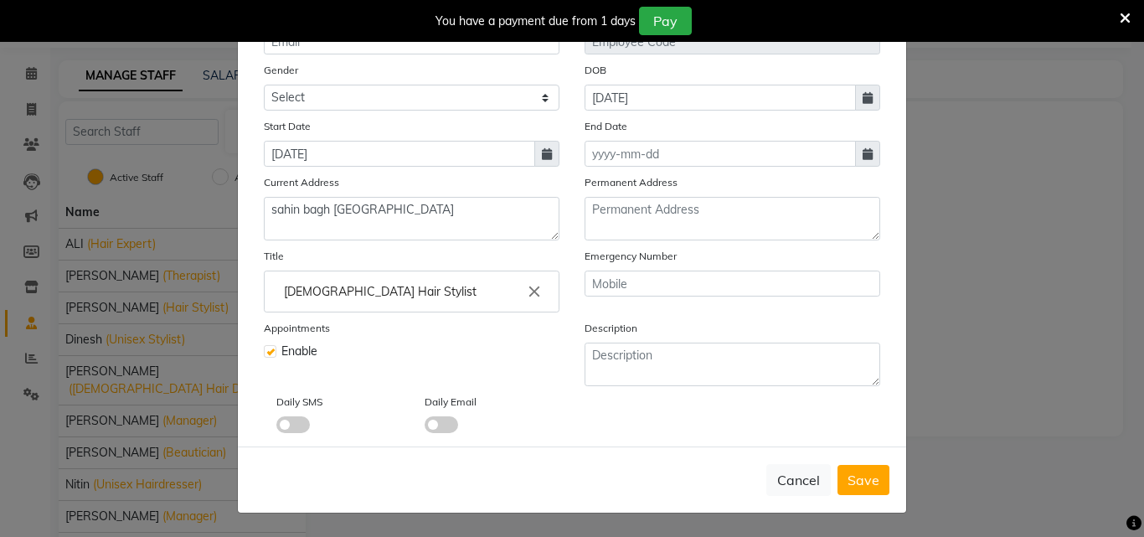
click at [856, 467] on button "Save" at bounding box center [864, 480] width 52 height 30
select select
checkbox input "false"
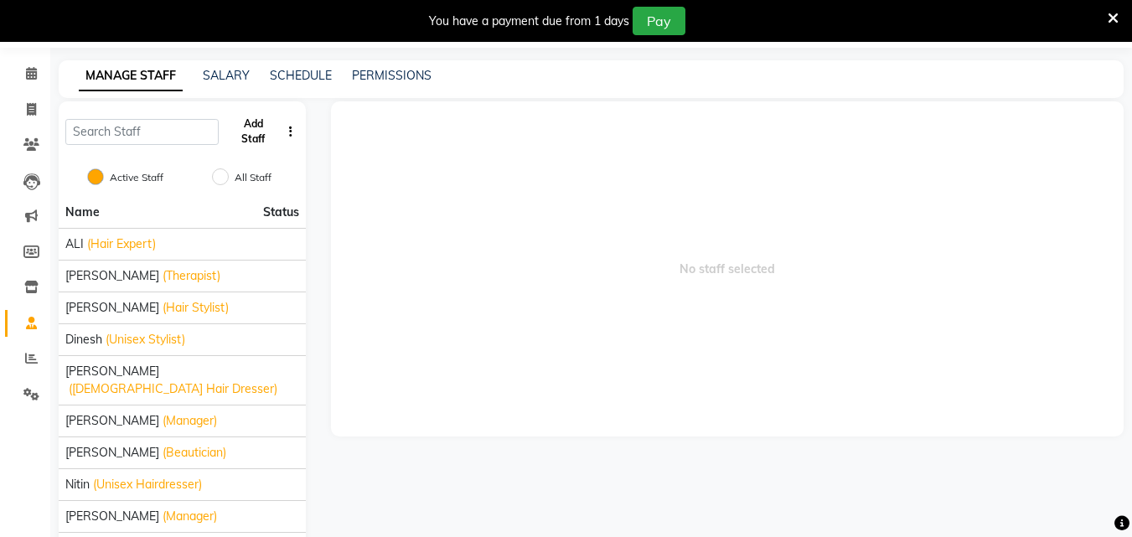
click at [239, 131] on button "Add Staff" at bounding box center [252, 132] width 55 height 44
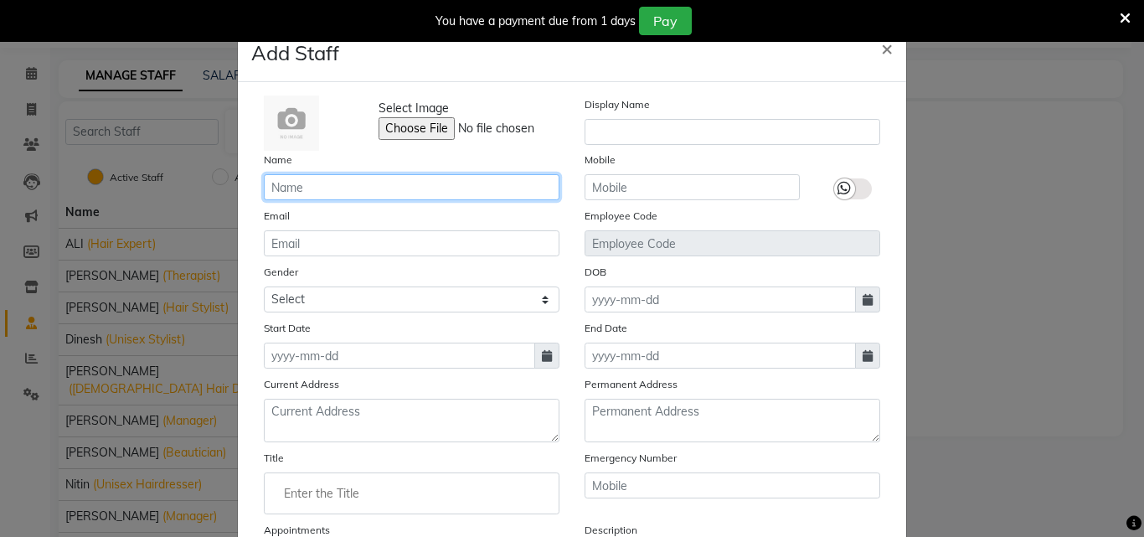
click at [326, 185] on input "text" at bounding box center [412, 187] width 296 height 26
type input "KISHAN"
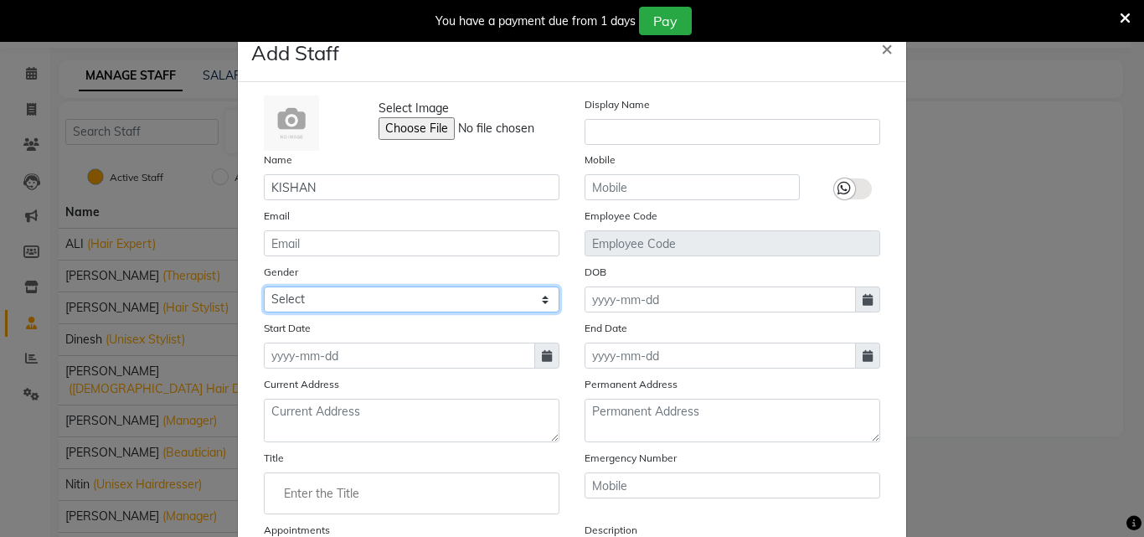
click at [335, 297] on select "Select [DEMOGRAPHIC_DATA] [DEMOGRAPHIC_DATA] Other Prefer Not To Say" at bounding box center [412, 299] width 296 height 26
select select "[DEMOGRAPHIC_DATA]"
click at [264, 286] on select "Select [DEMOGRAPHIC_DATA] [DEMOGRAPHIC_DATA] Other Prefer Not To Say" at bounding box center [412, 299] width 296 height 26
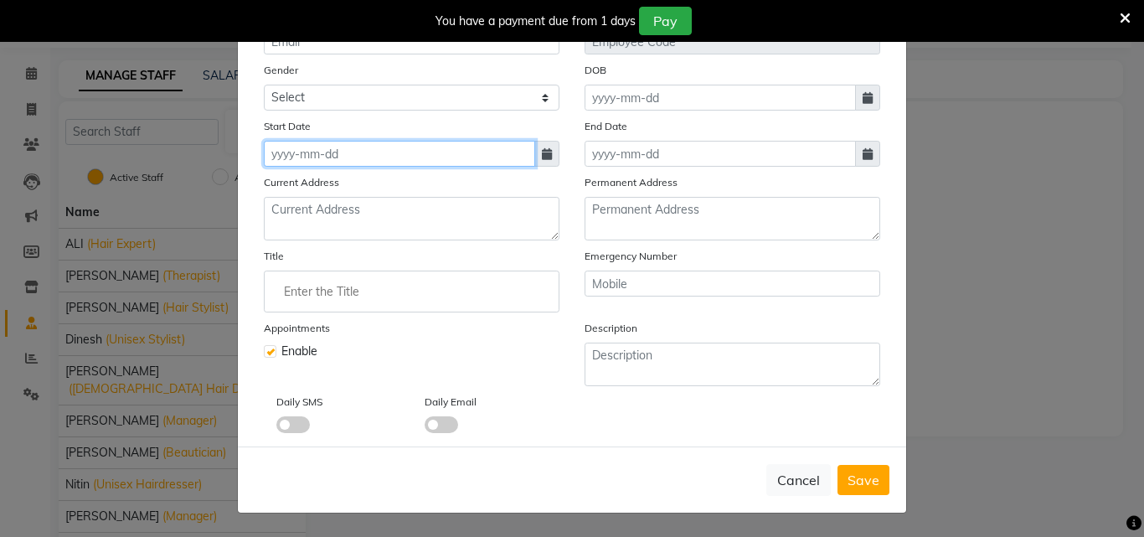
click at [360, 163] on input at bounding box center [399, 154] width 271 height 26
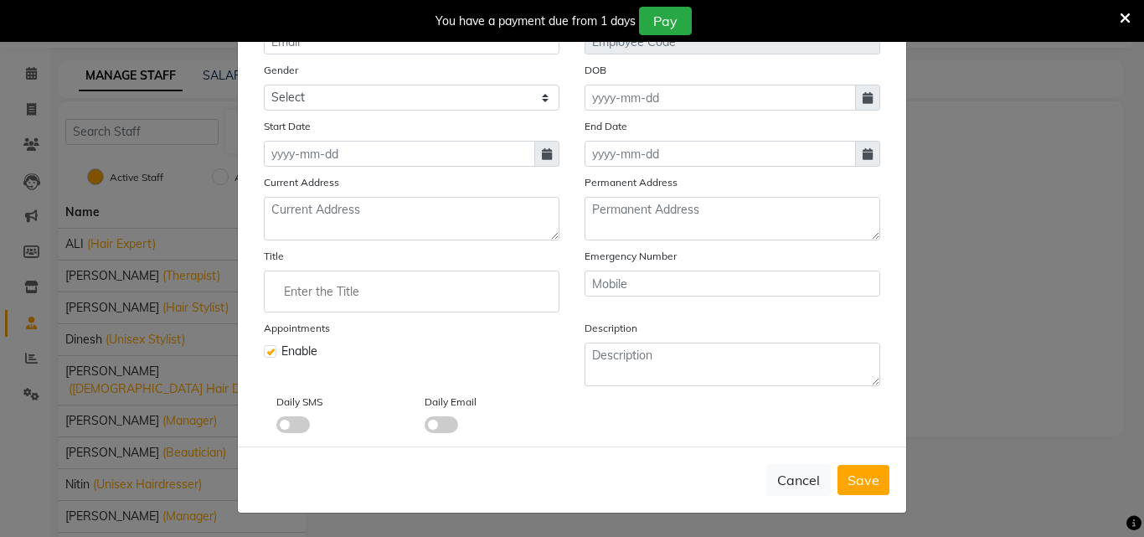
select select "9"
select select "2025"
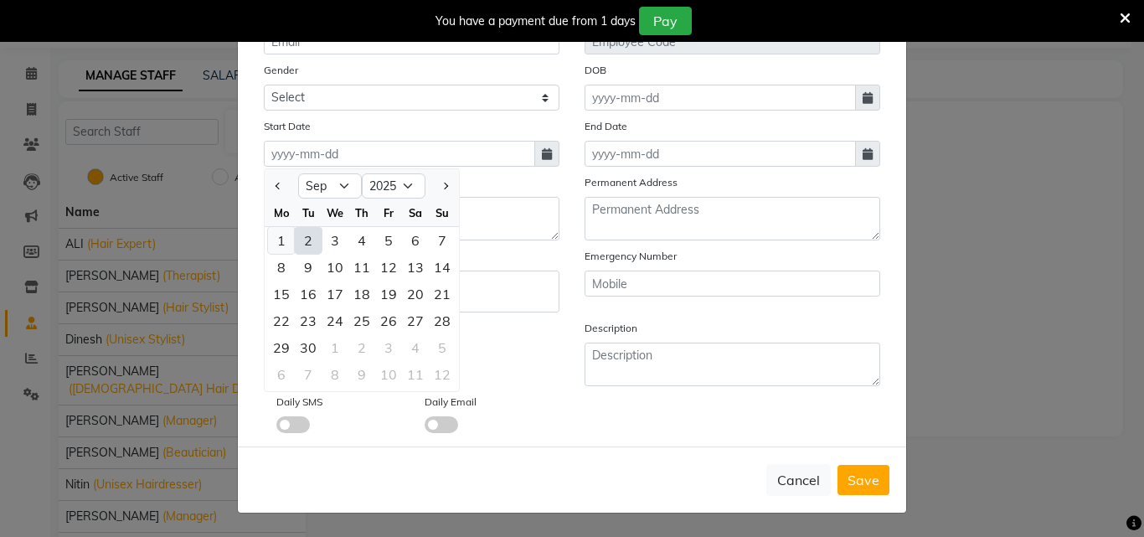
click at [281, 236] on div "1" at bounding box center [281, 240] width 27 height 27
type input "[DATE]"
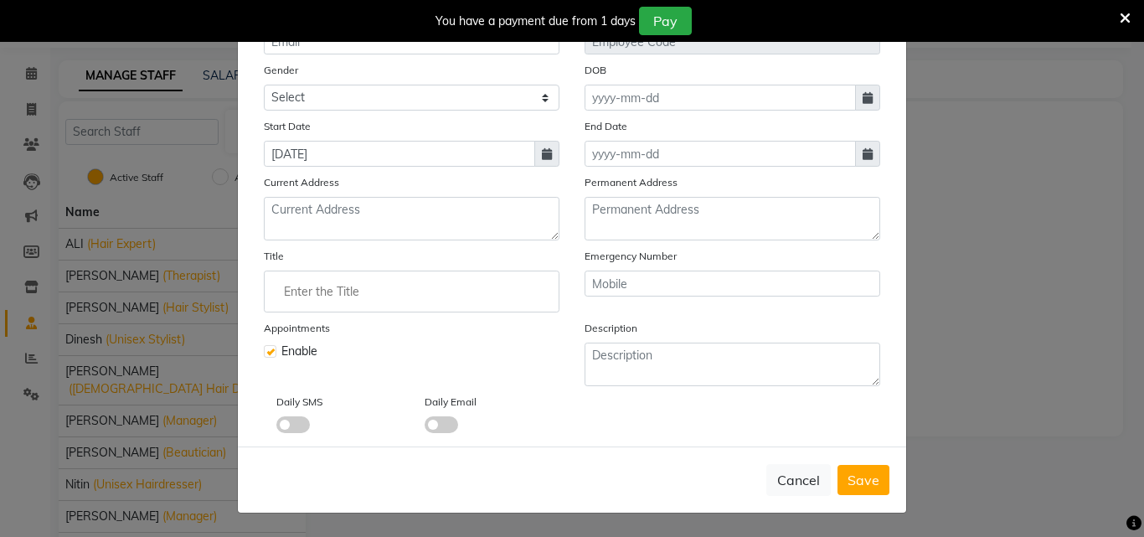
click at [405, 278] on input "Enter the Title" at bounding box center [411, 292] width 281 height 34
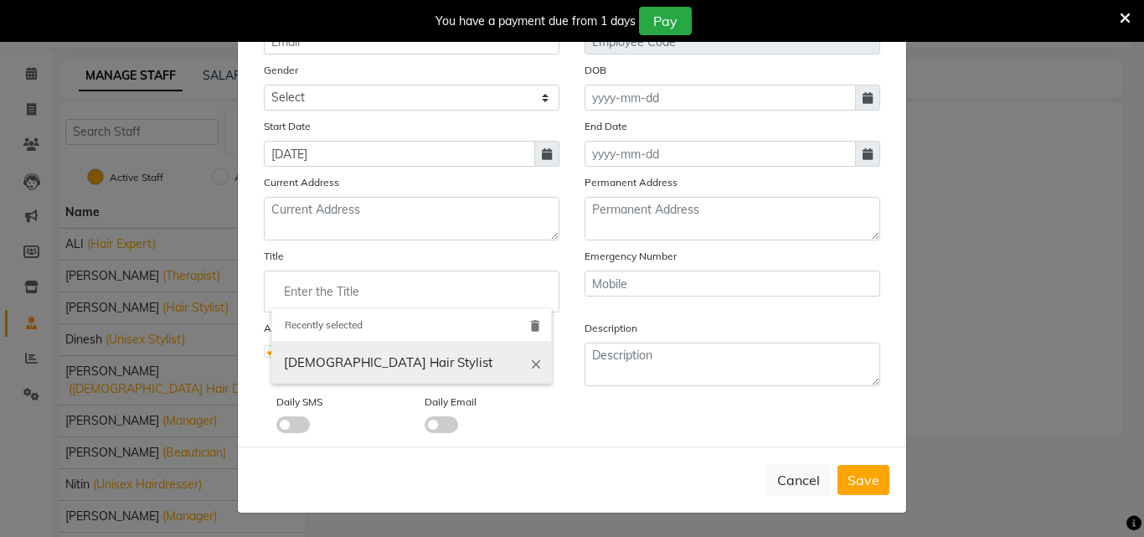
click at [532, 367] on icon "close" at bounding box center [536, 363] width 15 height 15
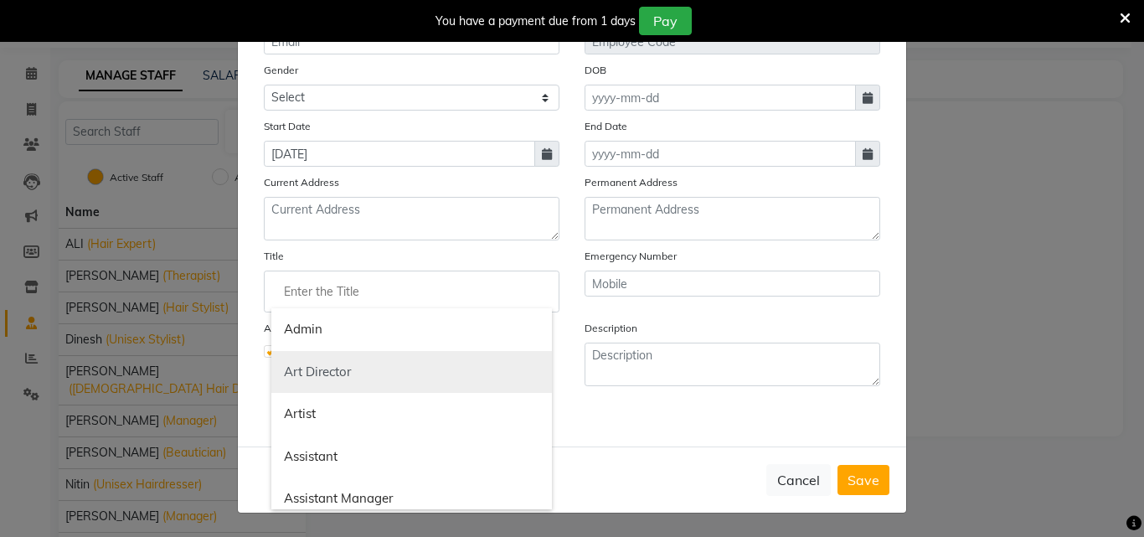
scroll to position [84, 0]
click at [400, 369] on link "Assistant" at bounding box center [411, 373] width 281 height 43
type input "Assistant"
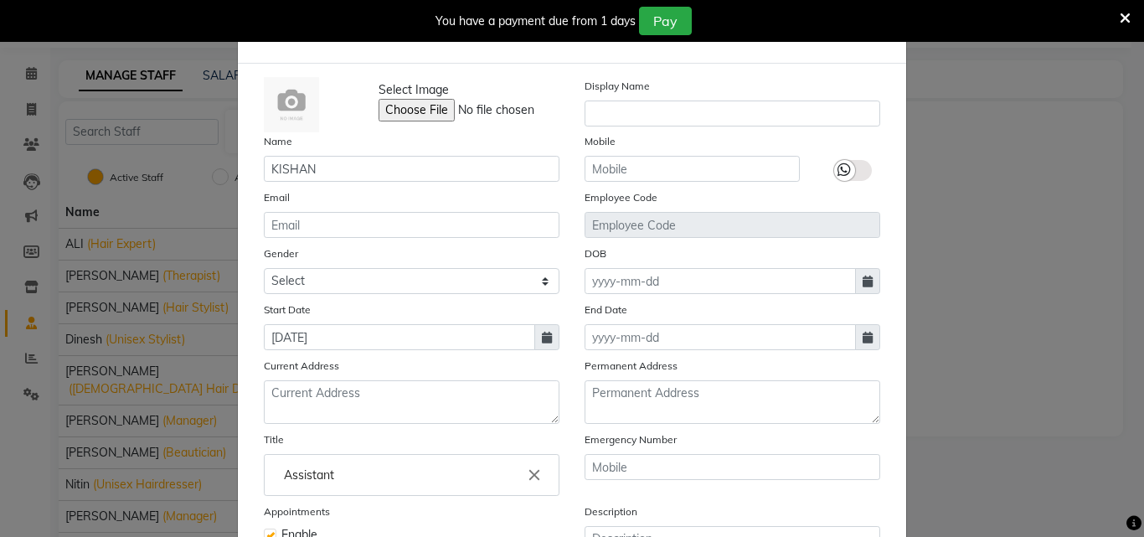
scroll to position [0, 0]
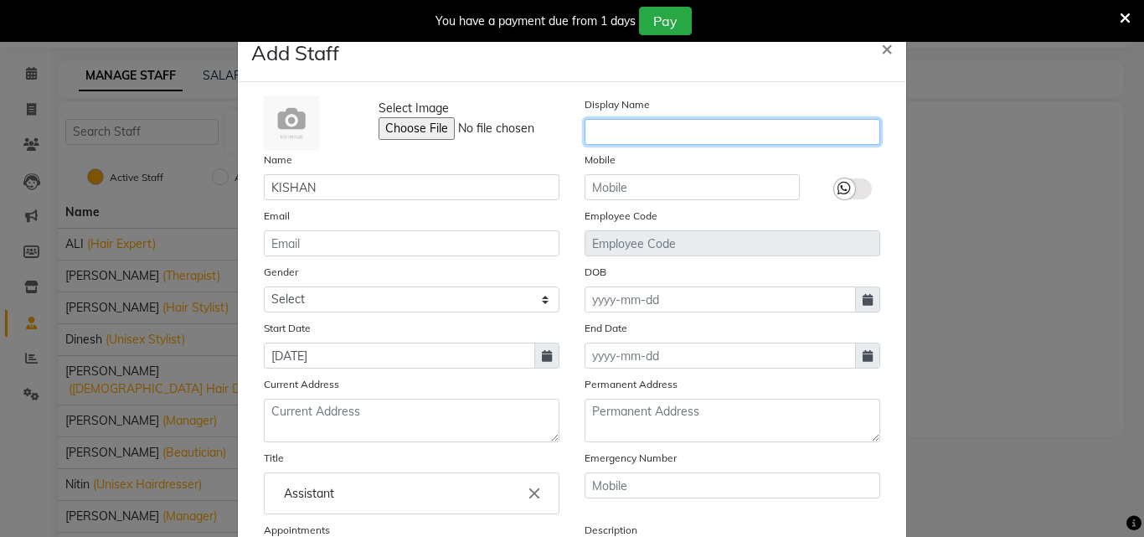
click at [694, 135] on input "text" at bounding box center [733, 132] width 296 height 26
type input "KISHAN"
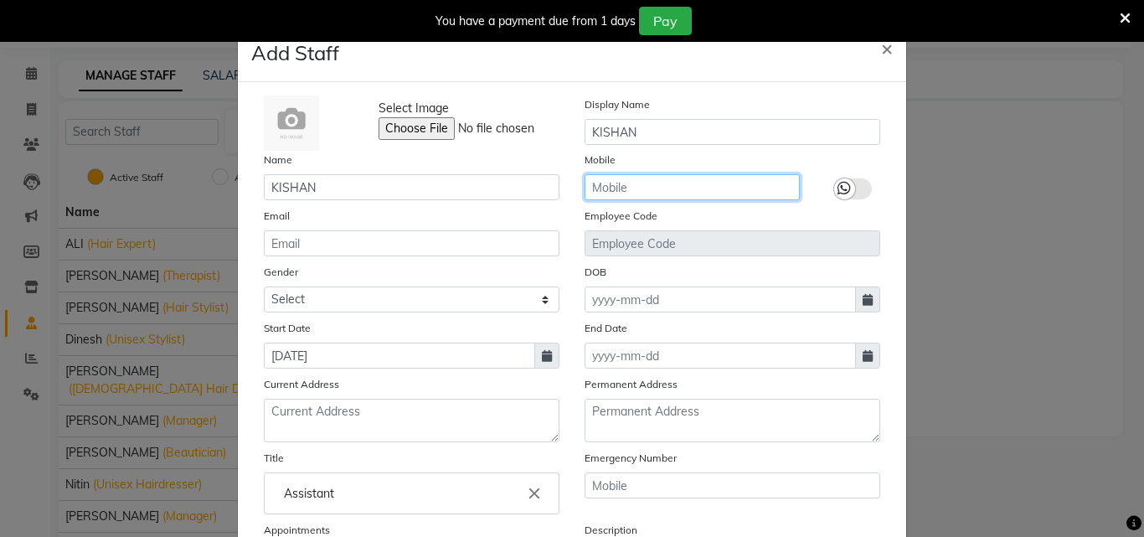
click at [747, 193] on input "text" at bounding box center [692, 187] width 215 height 26
type input "9910318921"
click at [855, 307] on span at bounding box center [867, 299] width 25 height 26
select select "9"
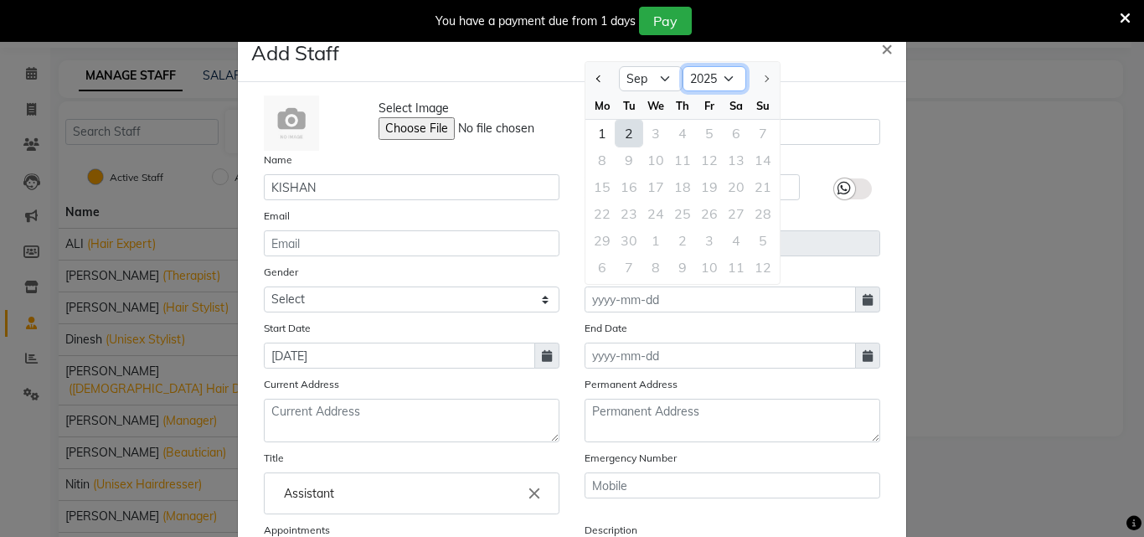
click at [716, 71] on select "1920 1921 1922 1923 1924 1925 1926 1927 1928 1929 1930 1931 1932 1933 1934 1935…" at bounding box center [715, 78] width 64 height 25
select select "1991"
click at [683, 66] on select "1920 1921 1922 1923 1924 1925 1926 1927 1928 1929 1930 1931 1932 1933 1934 1935…" at bounding box center [715, 78] width 64 height 25
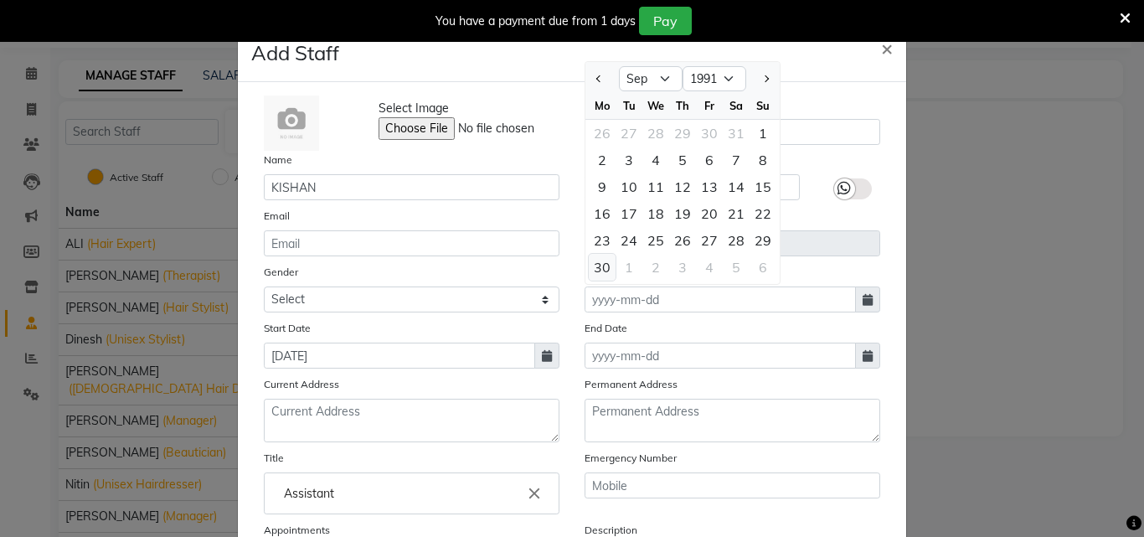
click at [593, 266] on div "30" at bounding box center [602, 267] width 27 height 27
type input "[DATE]"
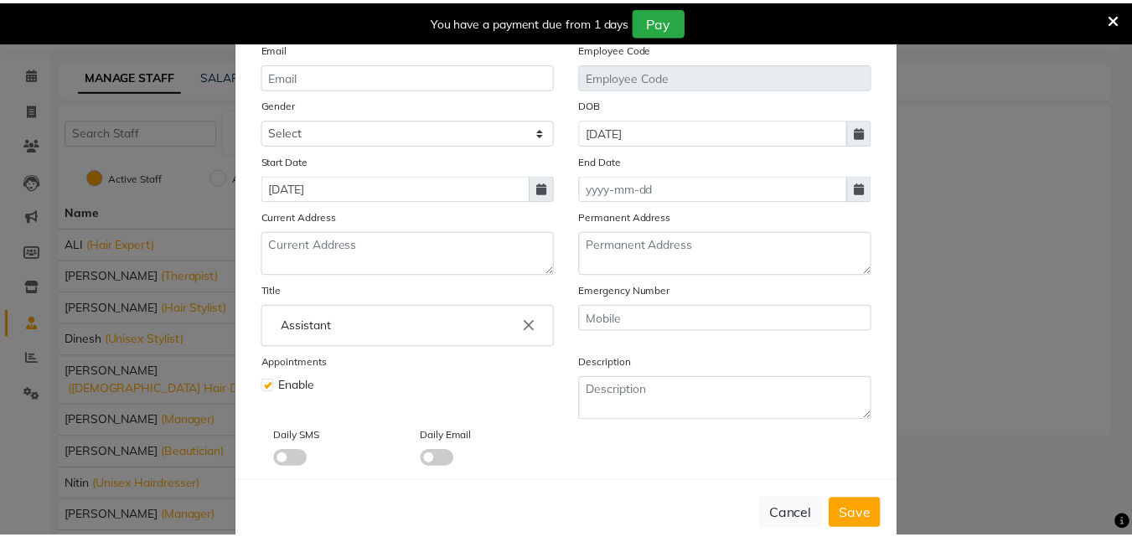
scroll to position [202, 0]
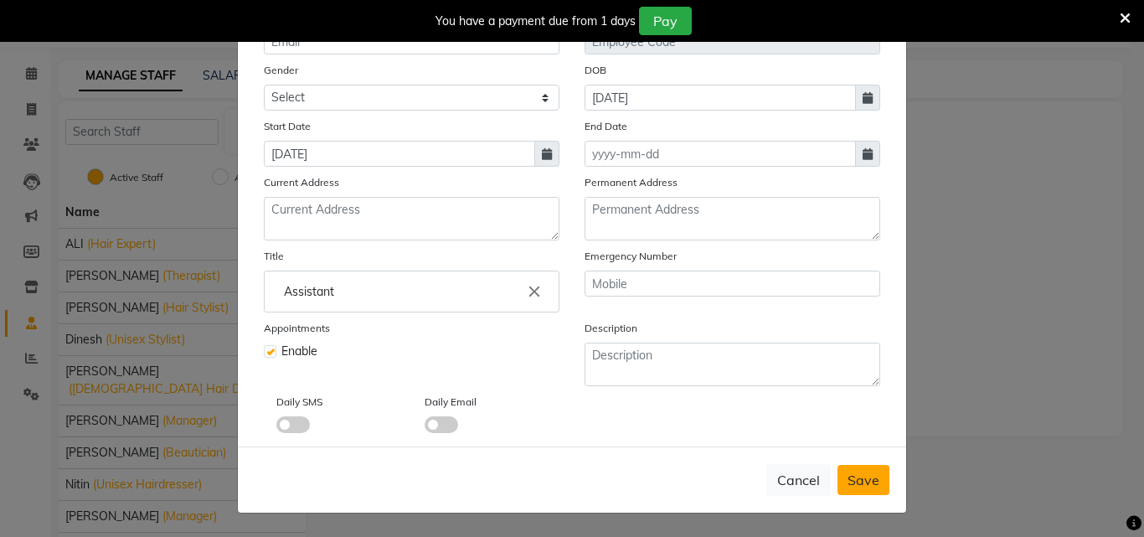
click at [863, 482] on span "Save" at bounding box center [864, 480] width 32 height 17
select select
checkbox input "false"
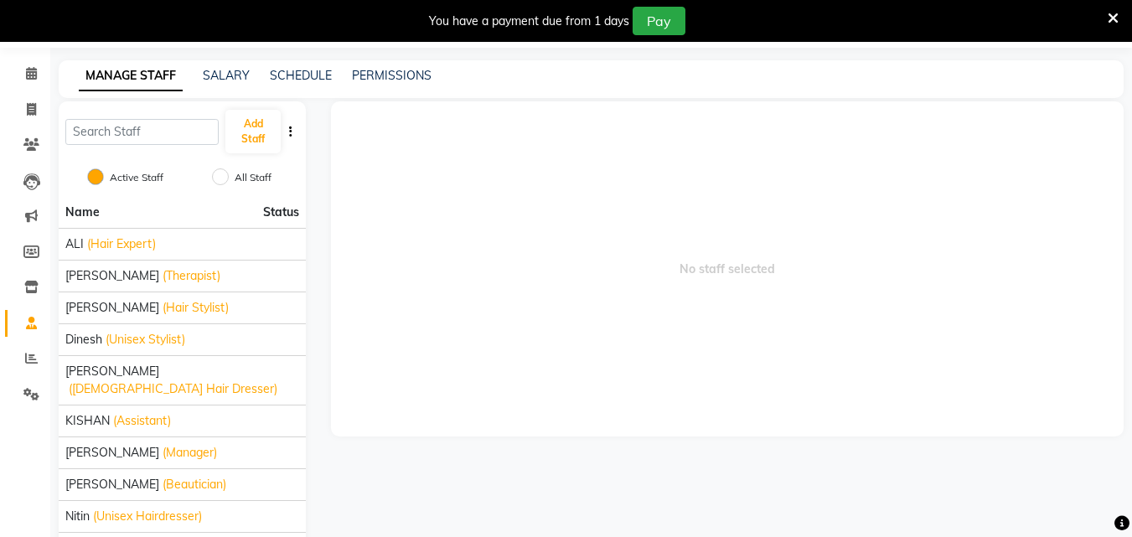
click at [863, 482] on div "No staff selected" at bounding box center [727, 357] width 818 height 512
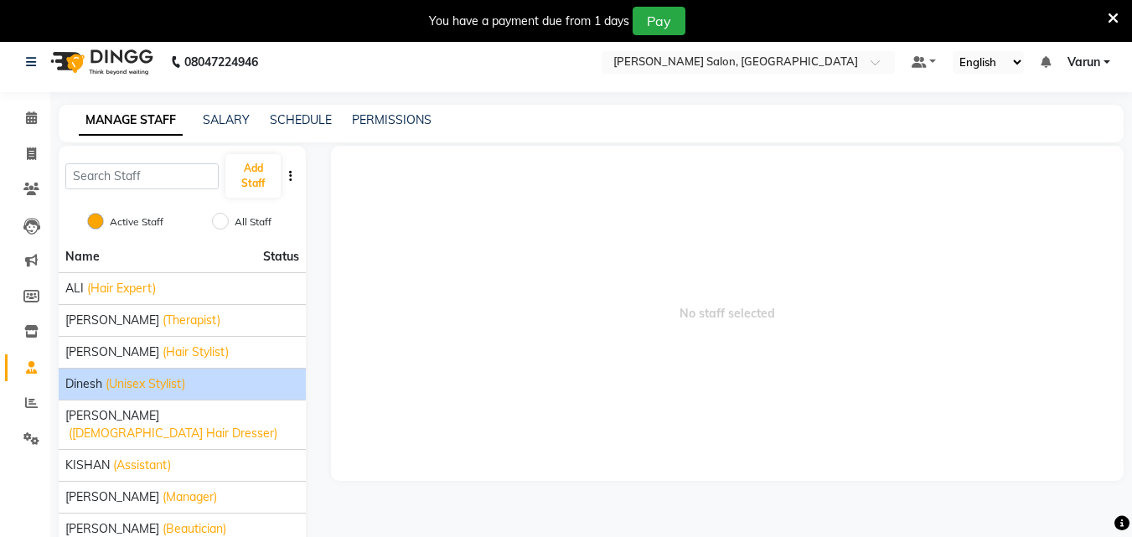
scroll to position [0, 0]
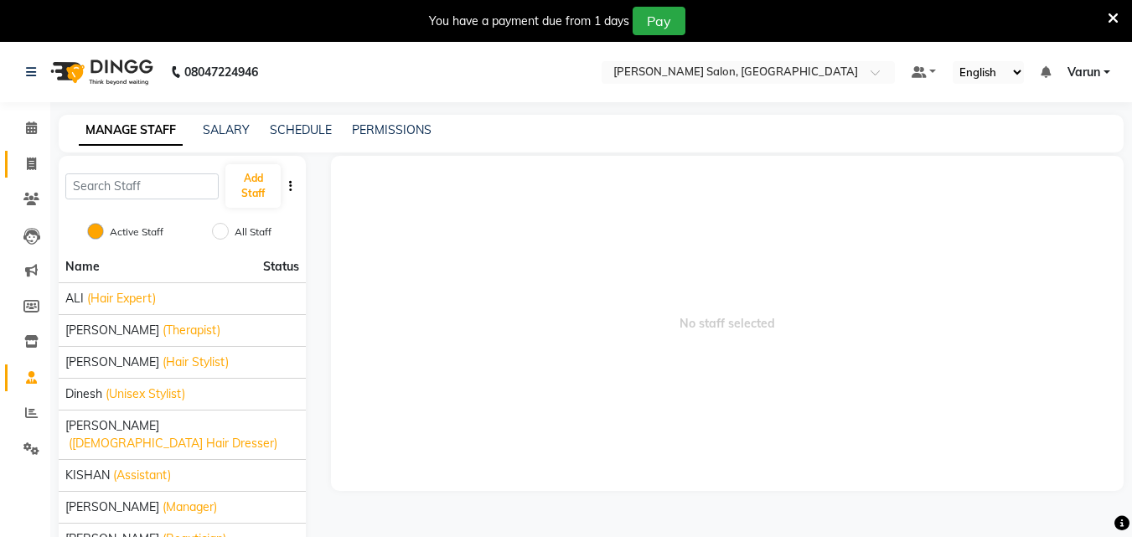
click at [35, 151] on link "Invoice" at bounding box center [25, 165] width 40 height 28
select select "service"
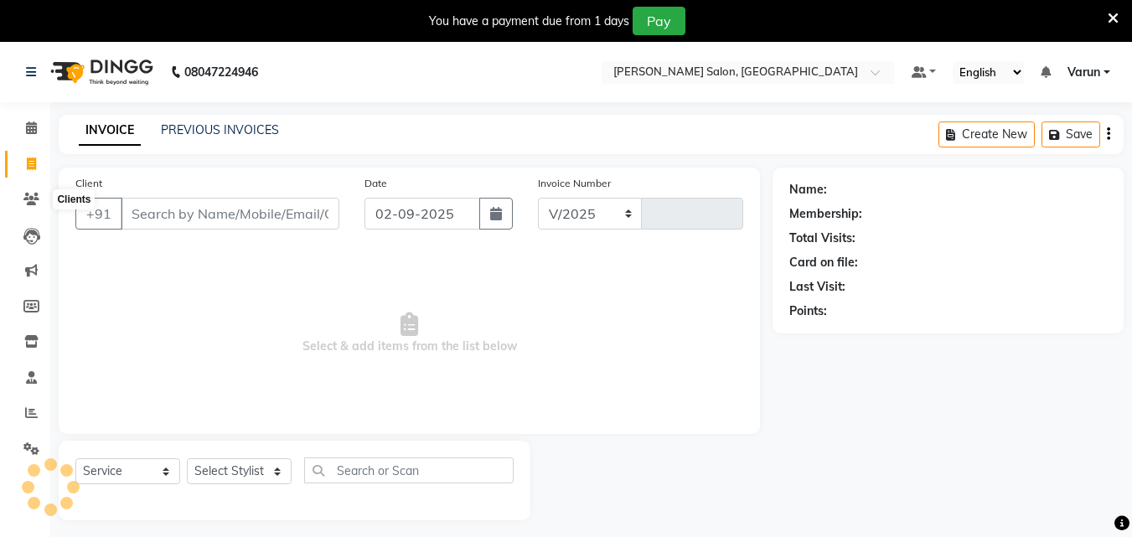
select select "8959"
type input "0006"
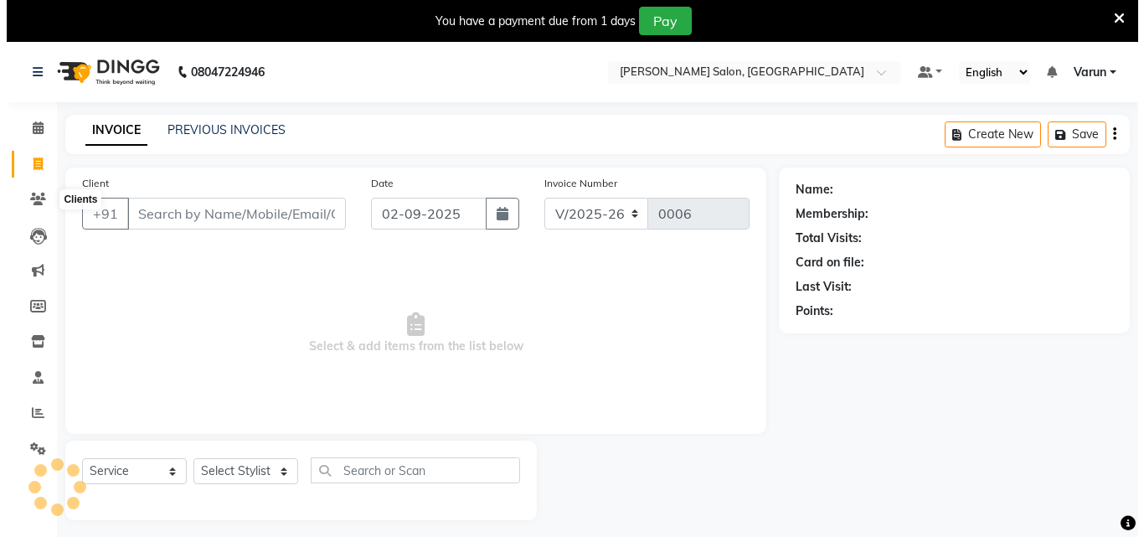
scroll to position [42, 0]
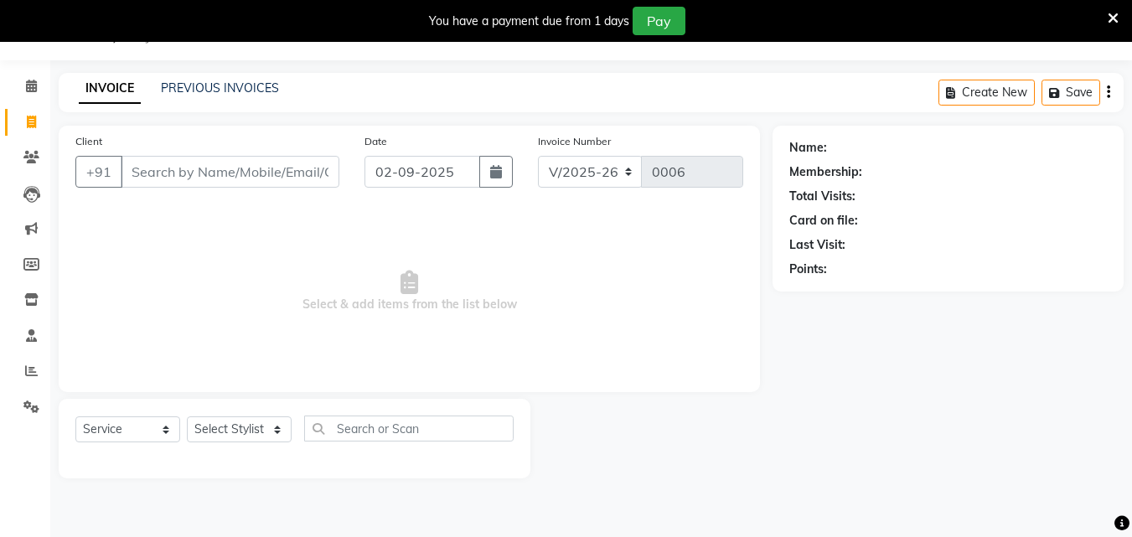
click at [194, 171] on input "Client" at bounding box center [230, 172] width 219 height 32
type input "ABC"
click at [279, 173] on span "Add Client" at bounding box center [296, 171] width 66 height 17
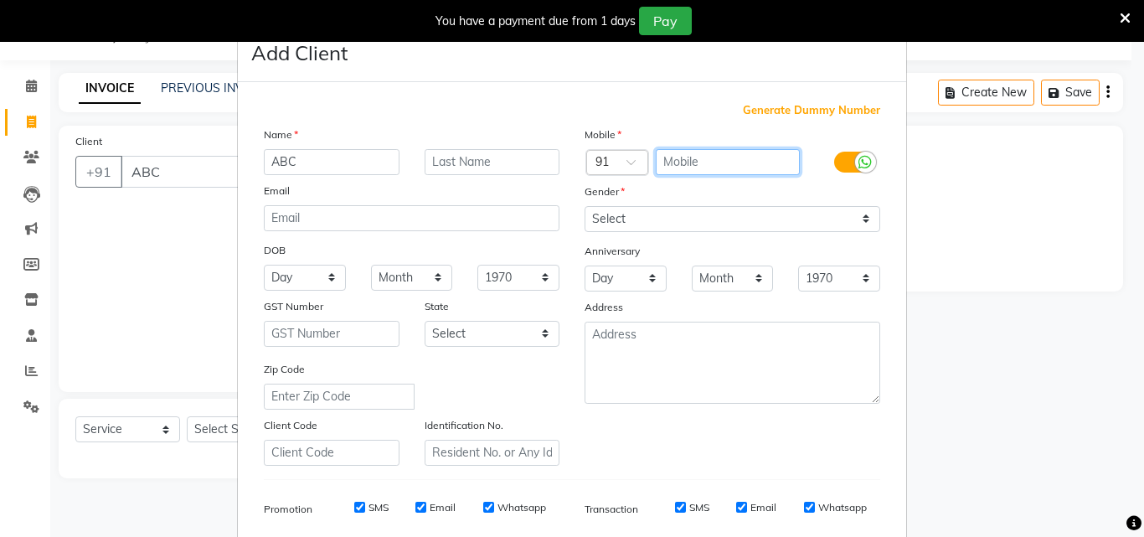
click at [688, 154] on input "text" at bounding box center [728, 162] width 145 height 26
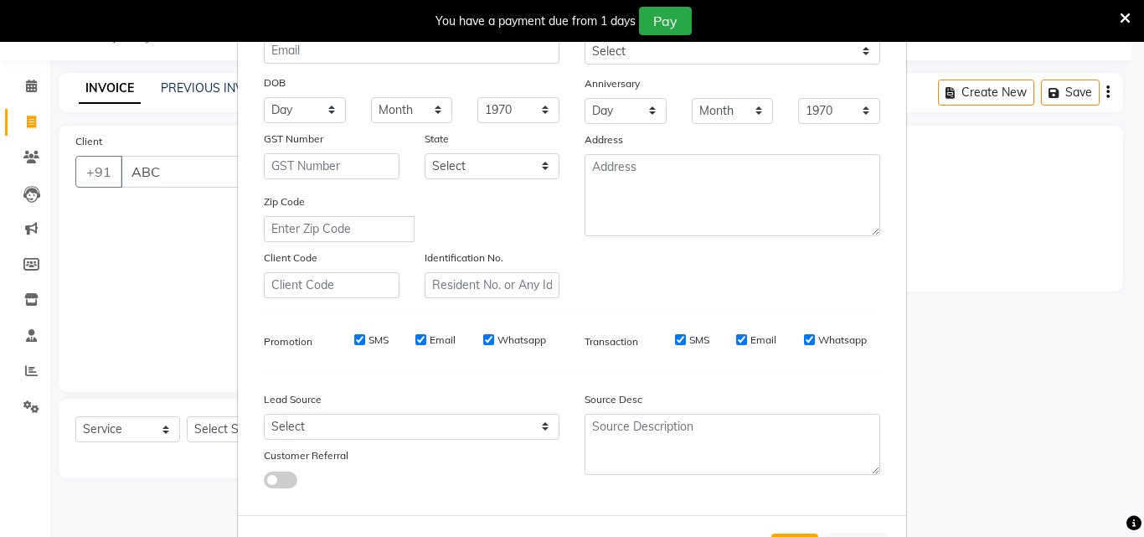
scroll to position [236, 0]
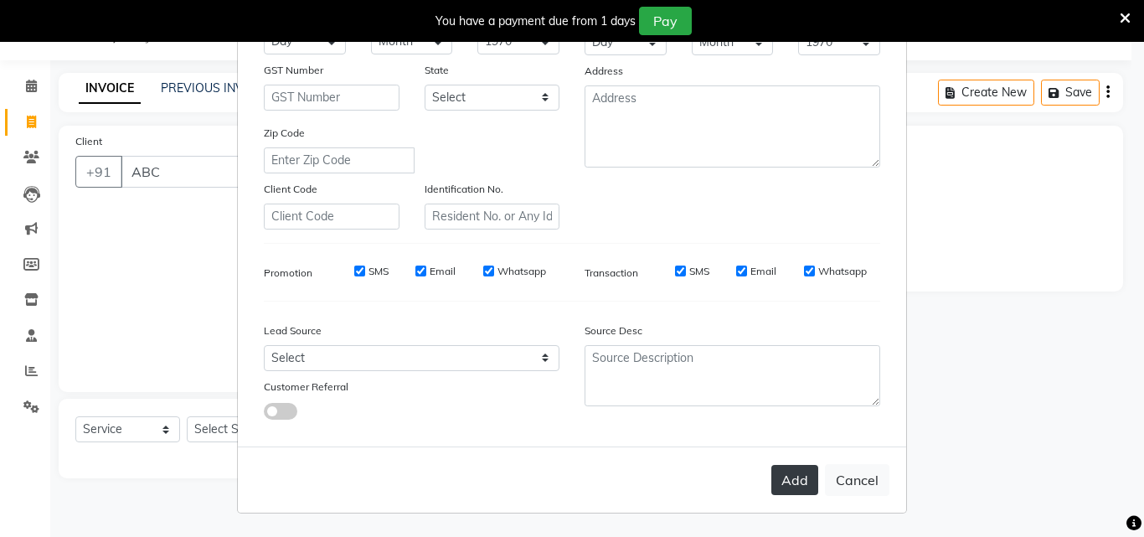
type input "123456987"
click at [790, 470] on button "Add" at bounding box center [794, 480] width 47 height 30
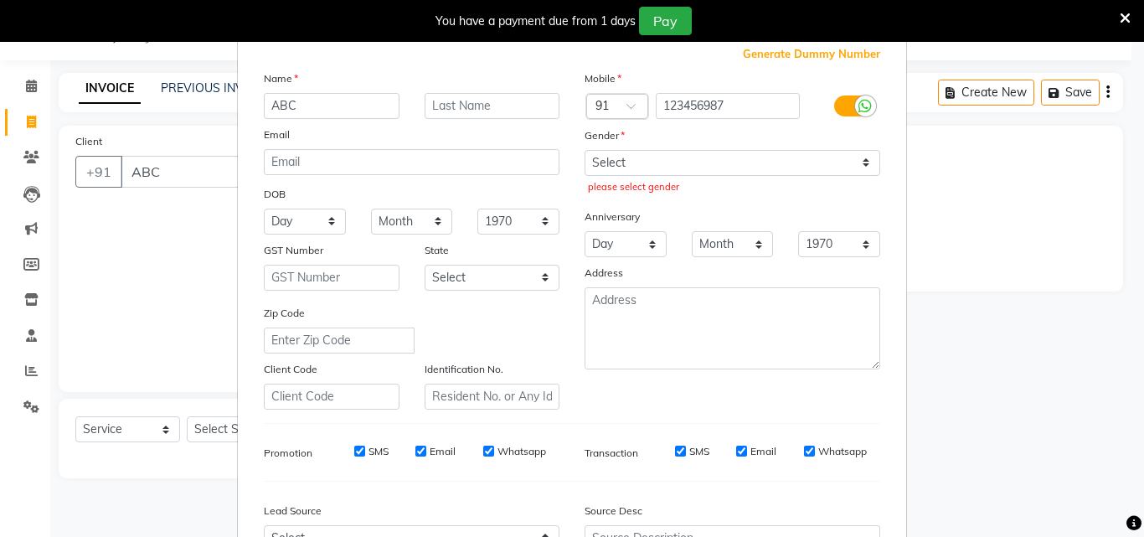
scroll to position [0, 0]
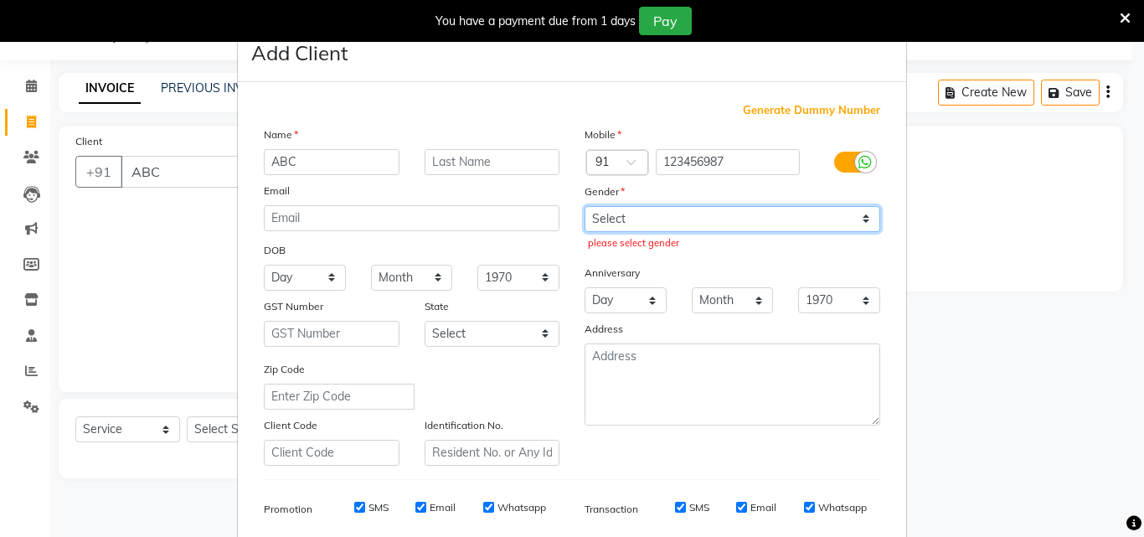
click at [651, 225] on select "Select [DEMOGRAPHIC_DATA] [DEMOGRAPHIC_DATA] Other Prefer Not To Say" at bounding box center [733, 219] width 296 height 26
select select "[DEMOGRAPHIC_DATA]"
click at [585, 206] on select "Select [DEMOGRAPHIC_DATA] [DEMOGRAPHIC_DATA] Other Prefer Not To Say" at bounding box center [733, 219] width 296 height 26
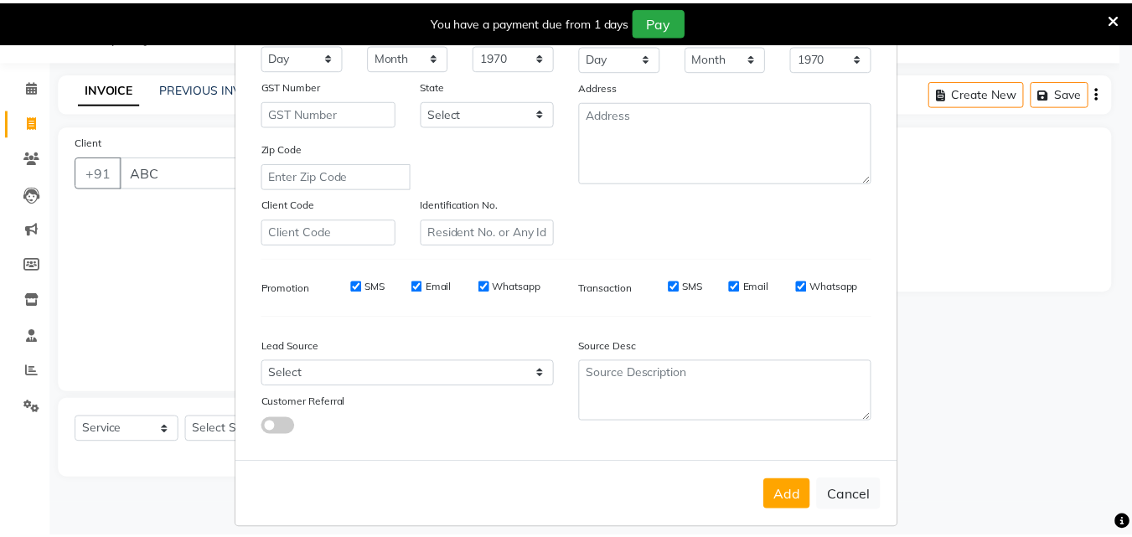
scroll to position [236, 0]
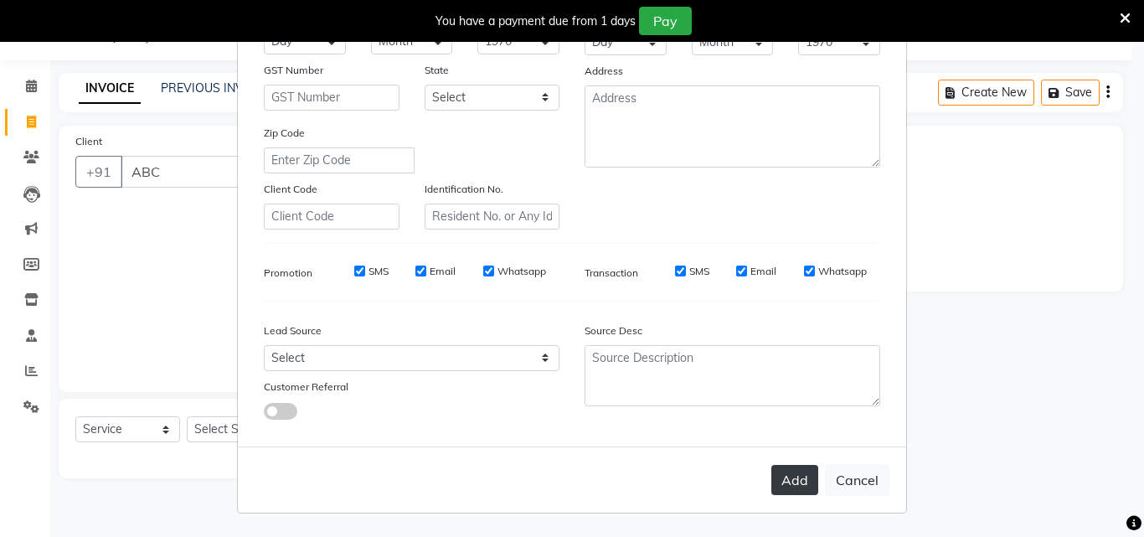
click at [799, 472] on button "Add" at bounding box center [794, 480] width 47 height 30
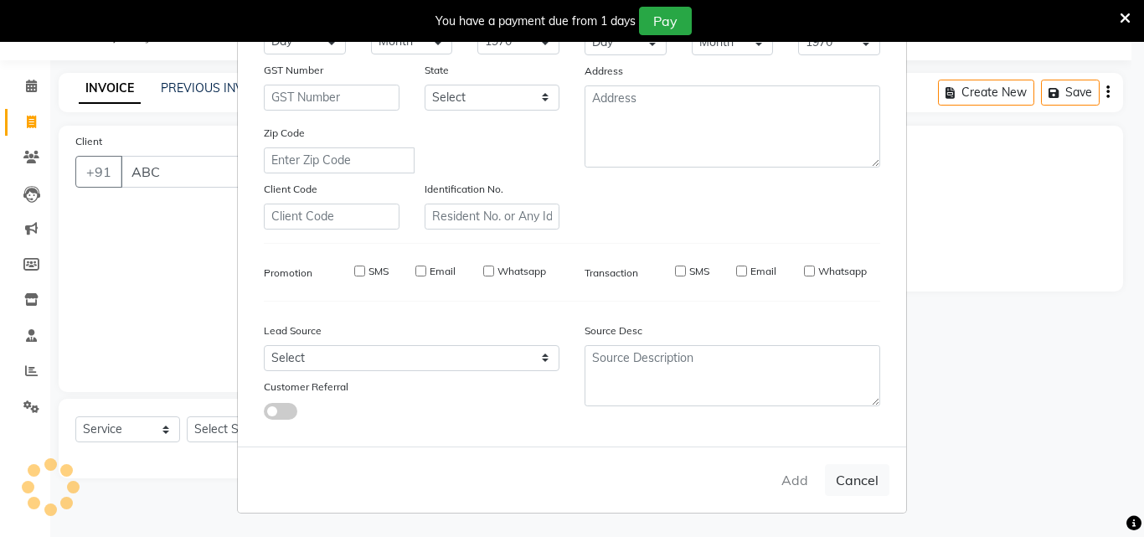
type input "123456987"
select select
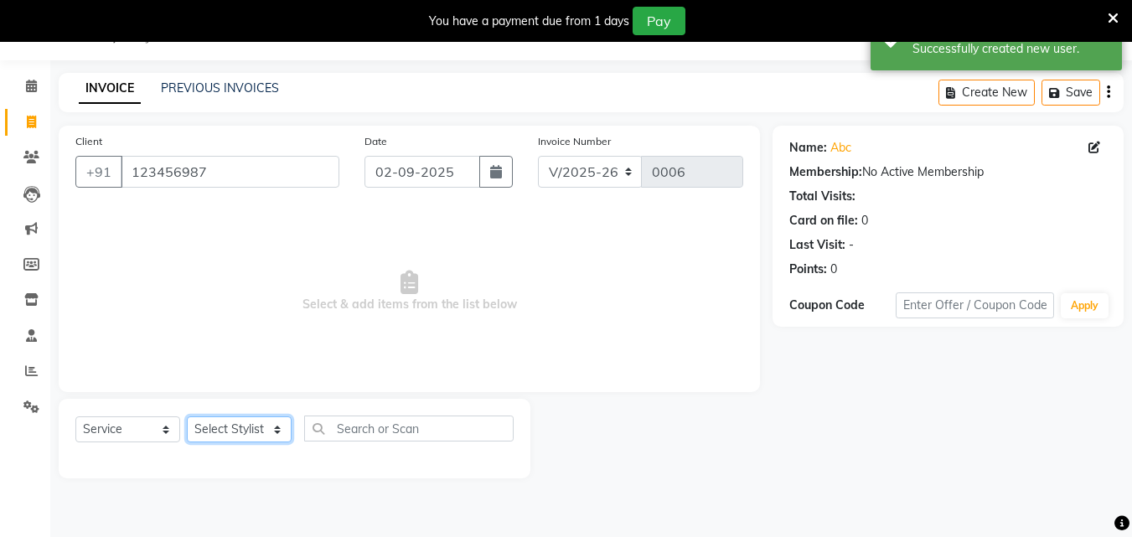
click at [266, 435] on select "Select Stylist ALI [PERSON_NAME] [PERSON_NAME] [PERSON_NAME] [PERSON_NAME] neha…" at bounding box center [239, 429] width 105 height 26
click at [187, 416] on select "Select Stylist ALI [PERSON_NAME] [PERSON_NAME] [PERSON_NAME] [PERSON_NAME] neha…" at bounding box center [239, 429] width 105 height 26
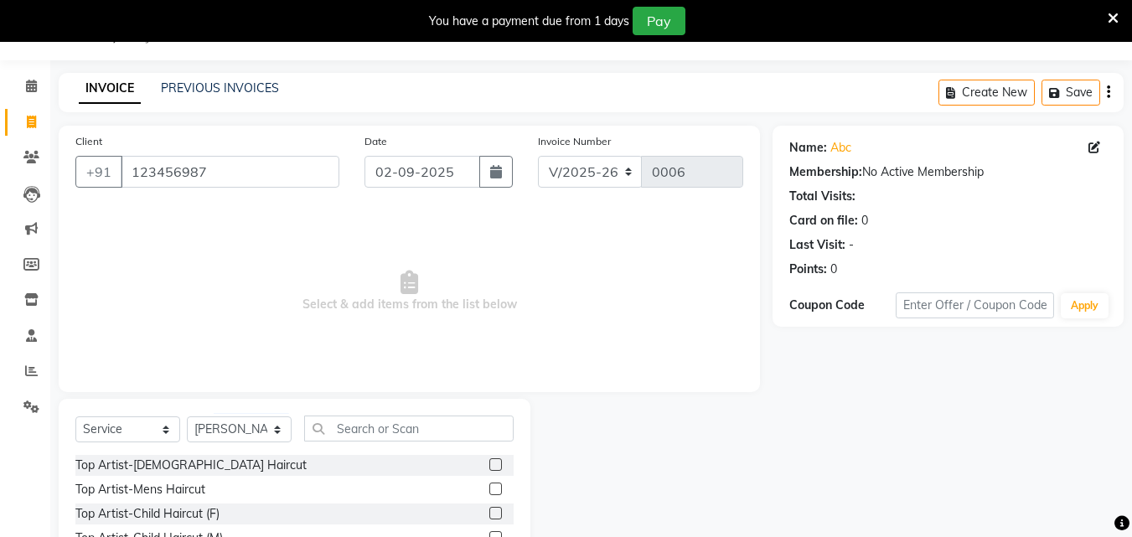
click at [381, 415] on div "Select Service Product Membership Package Voucher Prepaid Gift Card Select Styl…" at bounding box center [295, 522] width 472 height 247
click at [374, 431] on input "text" at bounding box center [408, 428] width 209 height 26
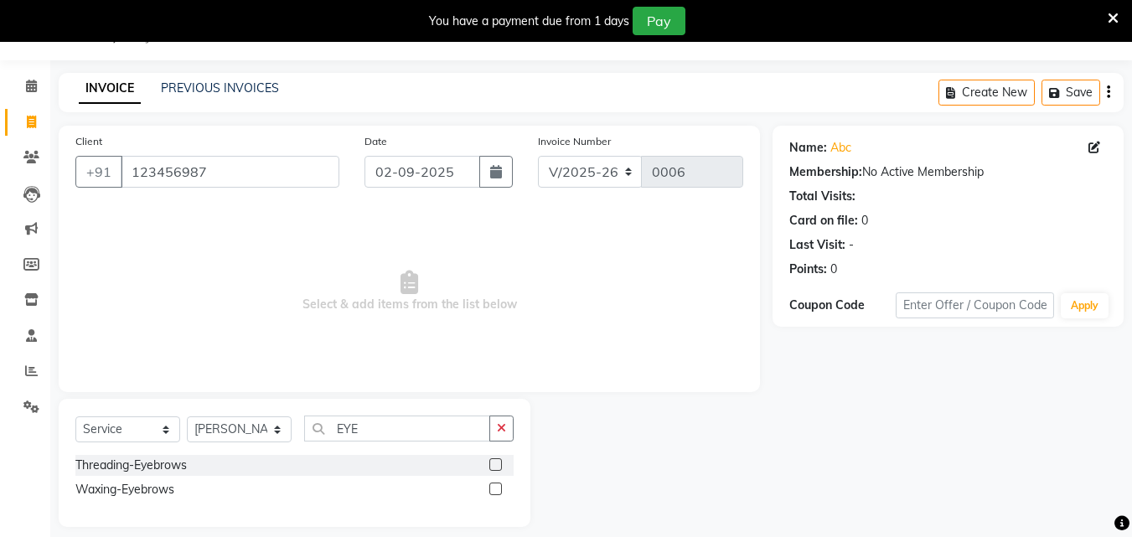
click at [219, 468] on div "Threading-Eyebrows" at bounding box center [294, 465] width 438 height 21
click at [495, 464] on label at bounding box center [495, 464] width 13 height 13
click at [495, 464] on input "checkbox" at bounding box center [494, 465] width 11 height 11
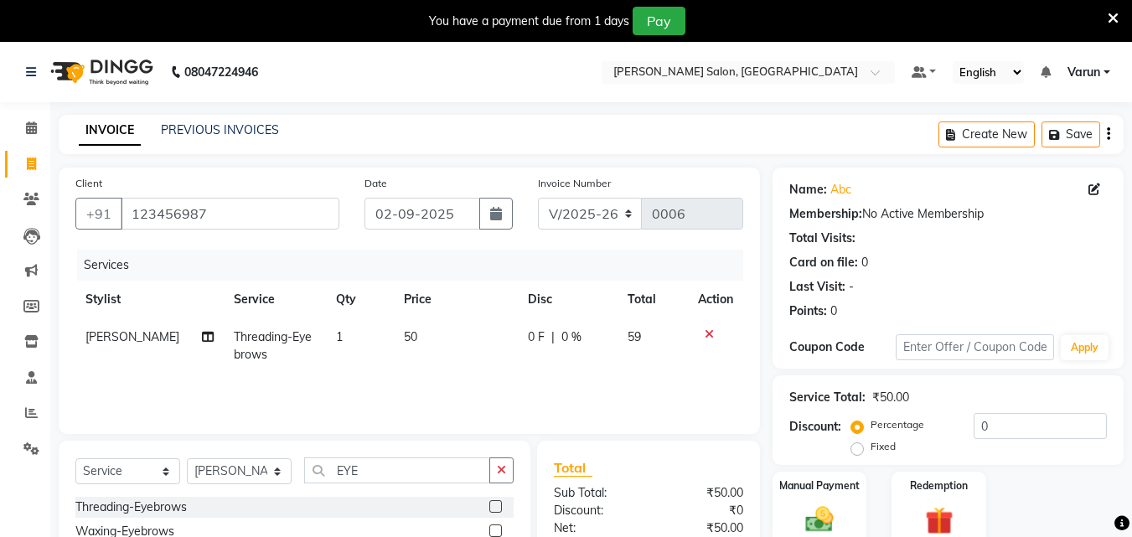
scroll to position [84, 0]
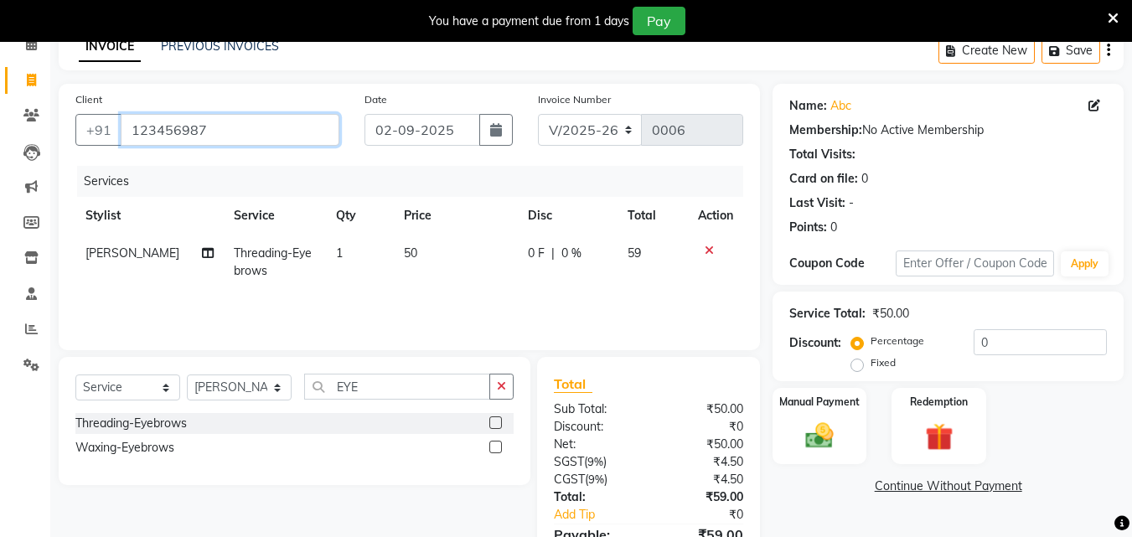
drag, startPoint x: 245, startPoint y: 137, endPoint x: 96, endPoint y: 154, distance: 149.2
click at [96, 154] on div "Client [PHONE_NUMBER]" at bounding box center [207, 124] width 289 height 69
click at [498, 414] on div at bounding box center [501, 423] width 24 height 21
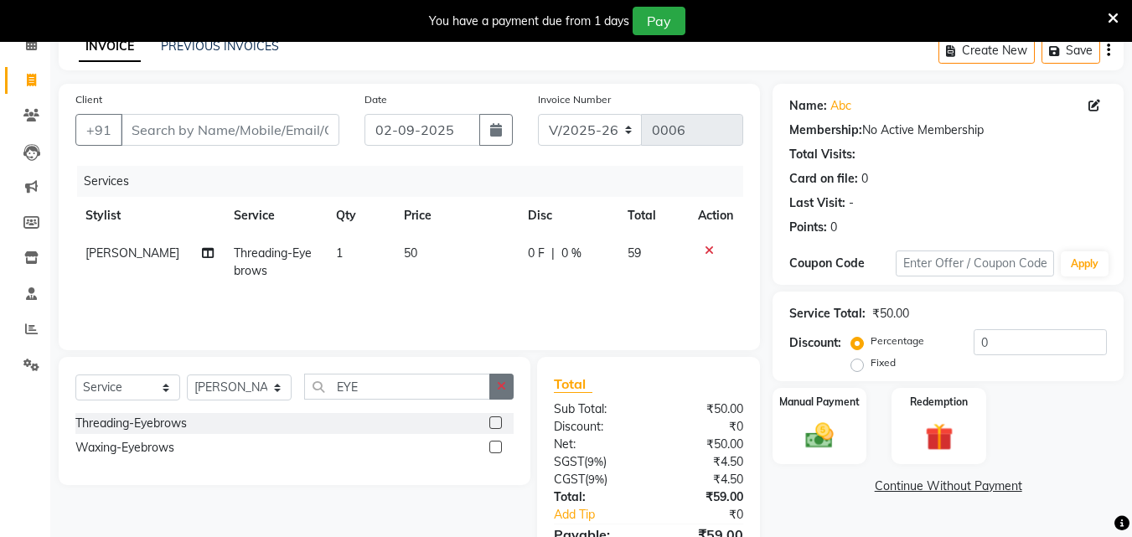
click at [496, 390] on button "button" at bounding box center [501, 387] width 24 height 26
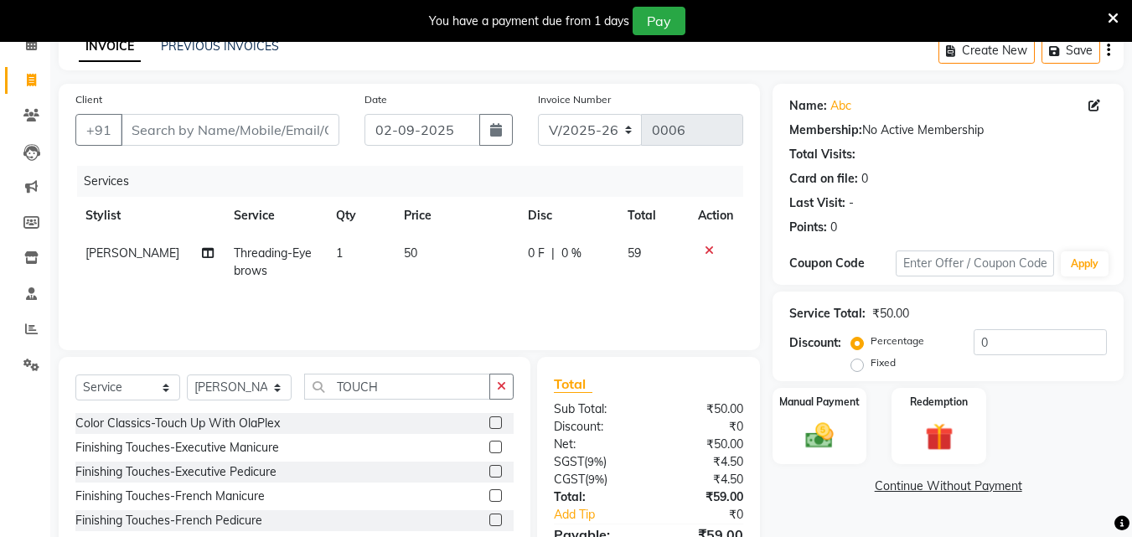
click at [472, 423] on div "Color Classics-Touch Up With OlaPlex" at bounding box center [294, 423] width 438 height 21
click at [489, 423] on label at bounding box center [495, 422] width 13 height 13
click at [489, 423] on input "checkbox" at bounding box center [494, 423] width 11 height 11
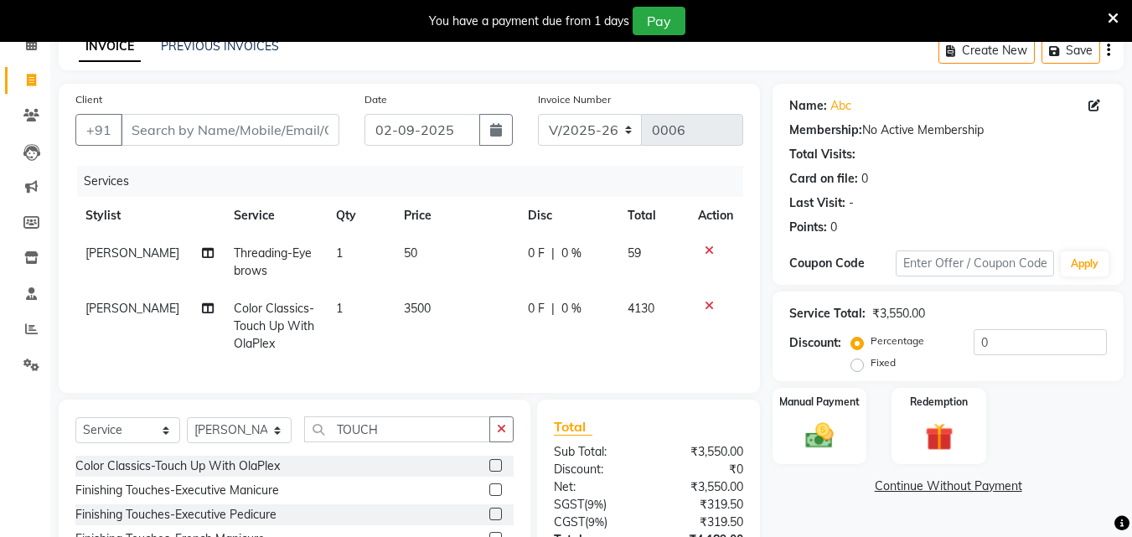
click at [708, 306] on icon at bounding box center [708, 306] width 9 height 12
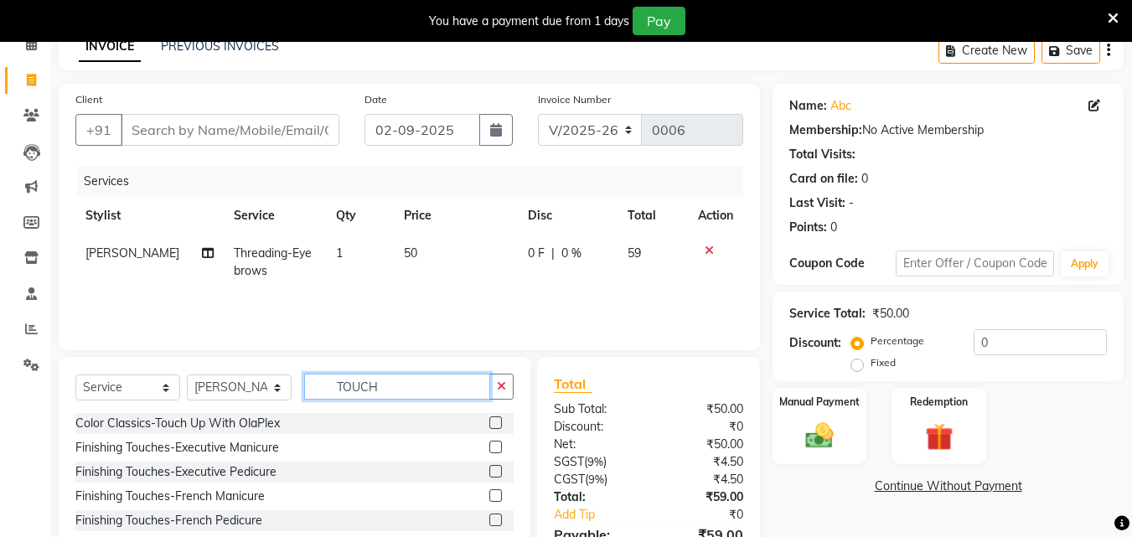
click at [395, 389] on input "TOUCH" at bounding box center [397, 387] width 186 height 26
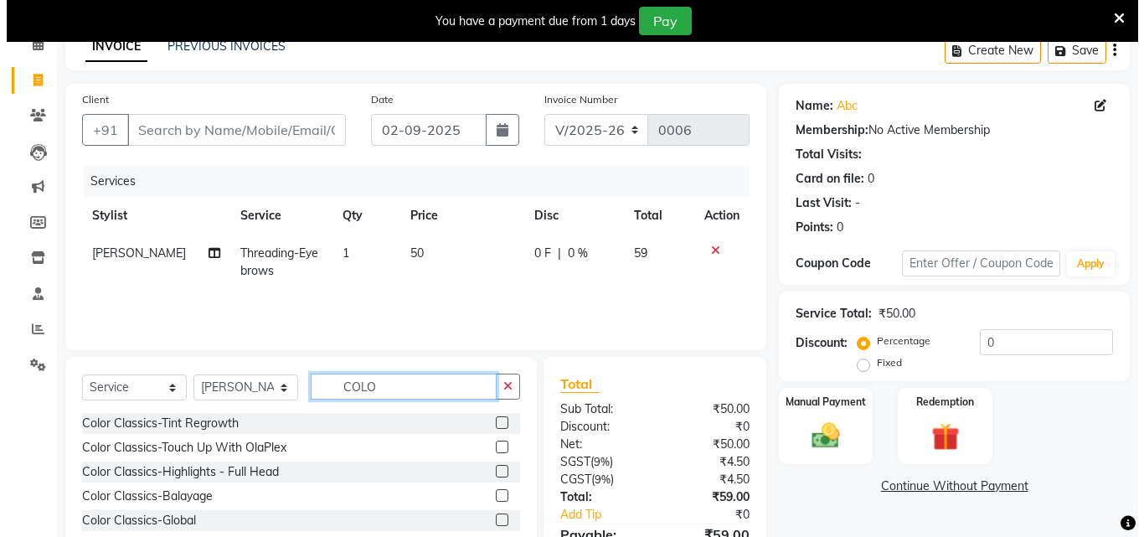
scroll to position [75, 0]
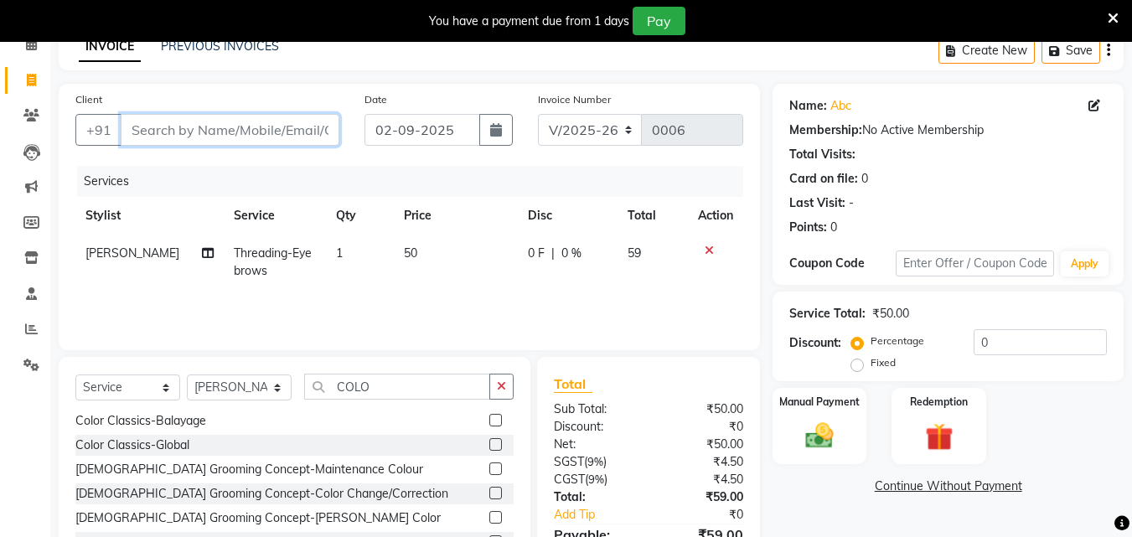
click at [261, 138] on input "Client" at bounding box center [230, 130] width 219 height 32
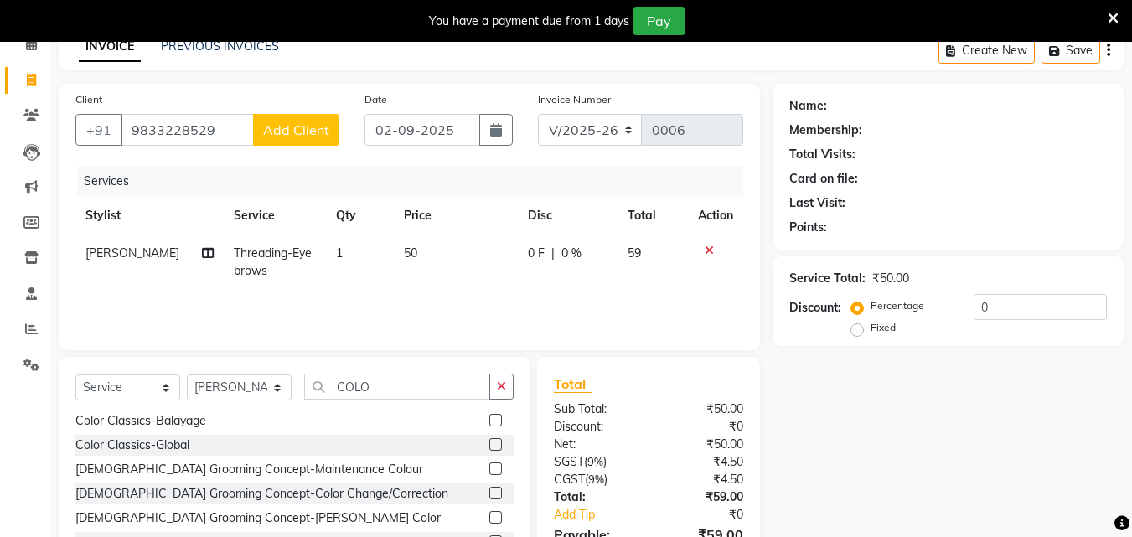
click at [297, 138] on button "Add Client" at bounding box center [296, 130] width 86 height 32
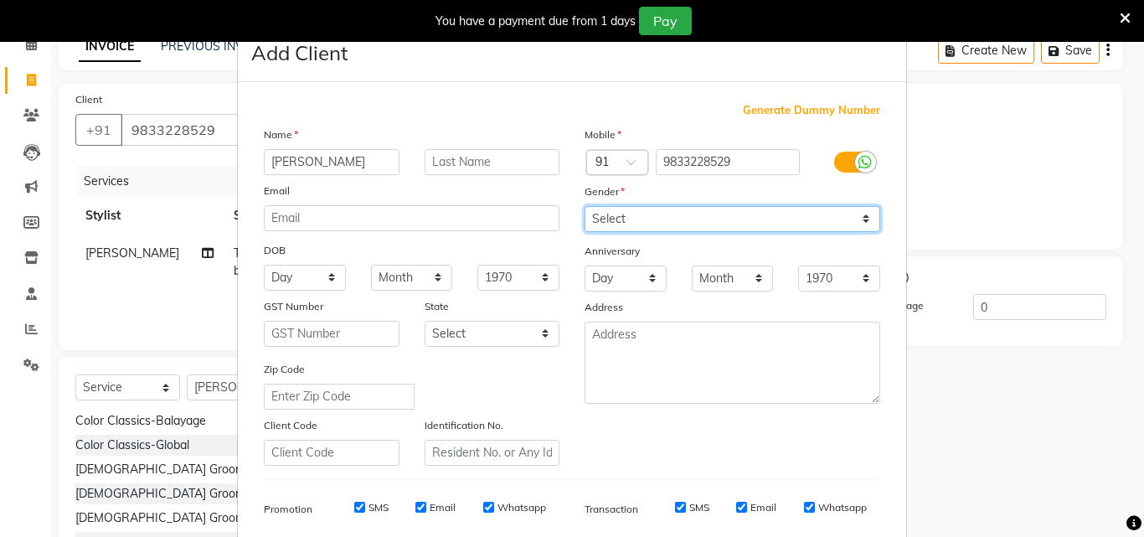
click at [634, 218] on select "Select [DEMOGRAPHIC_DATA] [DEMOGRAPHIC_DATA] Other Prefer Not To Say" at bounding box center [733, 219] width 296 height 26
click at [585, 206] on select "Select [DEMOGRAPHIC_DATA] [DEMOGRAPHIC_DATA] Other Prefer Not To Say" at bounding box center [733, 219] width 296 height 26
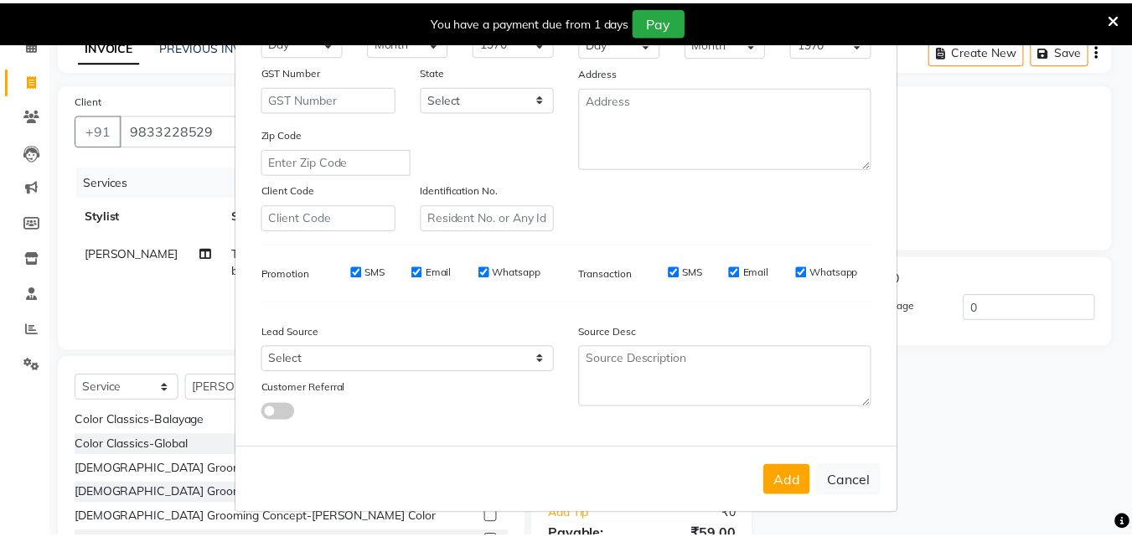
scroll to position [236, 0]
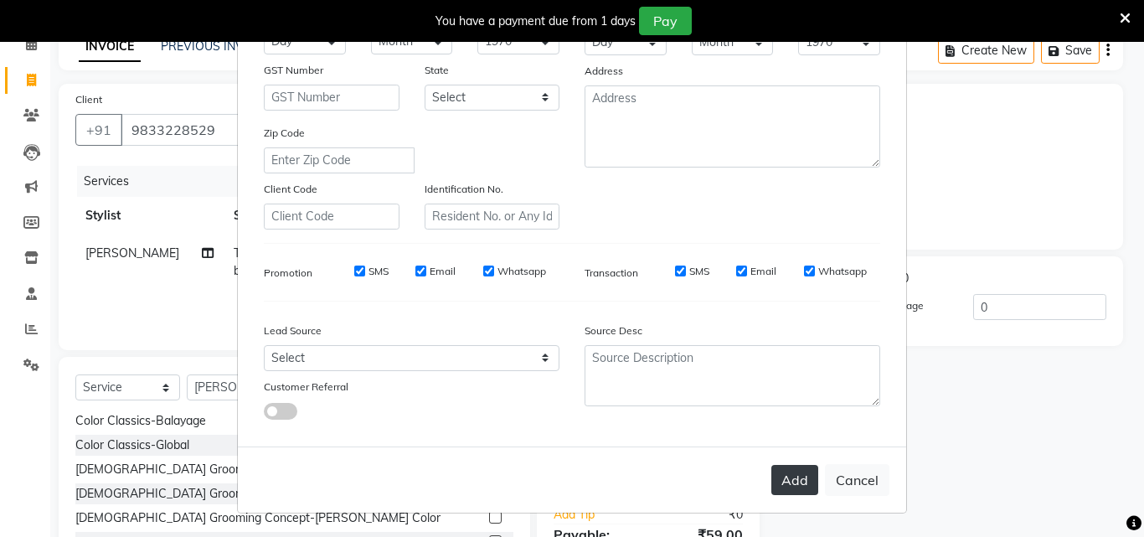
click at [801, 475] on button "Add" at bounding box center [794, 480] width 47 height 30
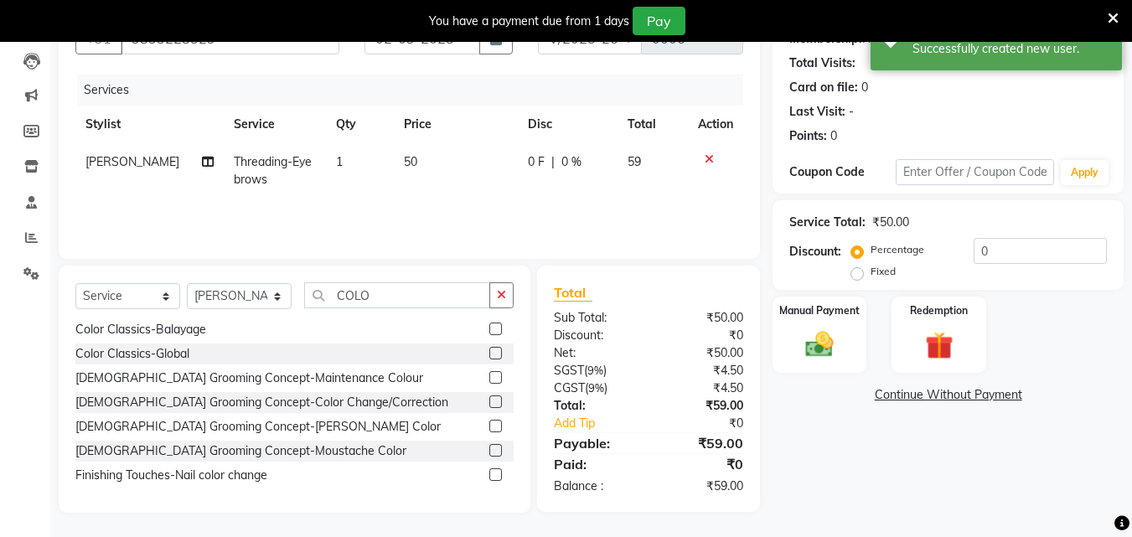
scroll to position [176, 0]
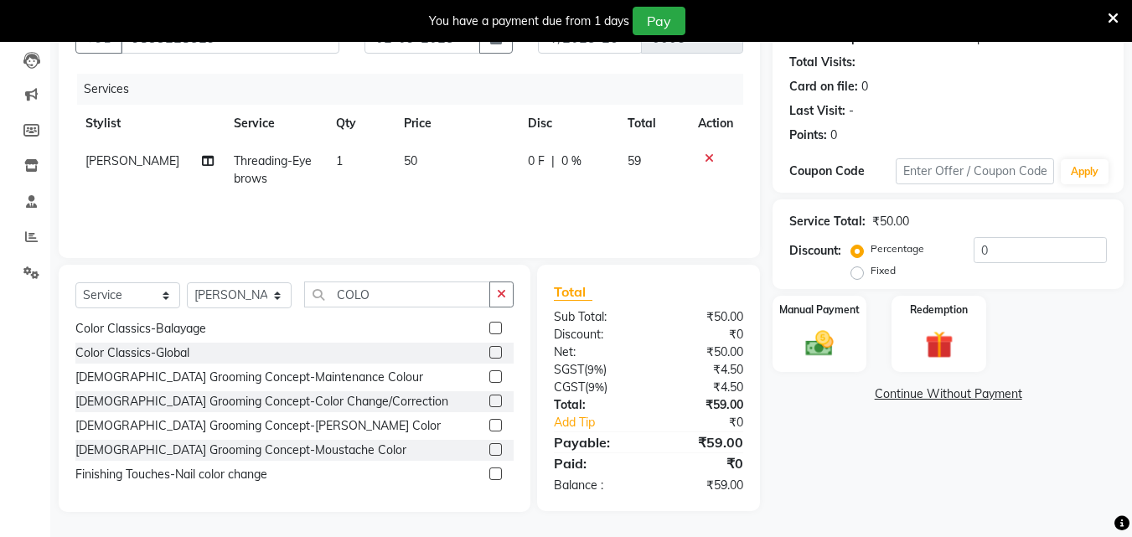
click at [709, 157] on icon at bounding box center [708, 158] width 9 height 12
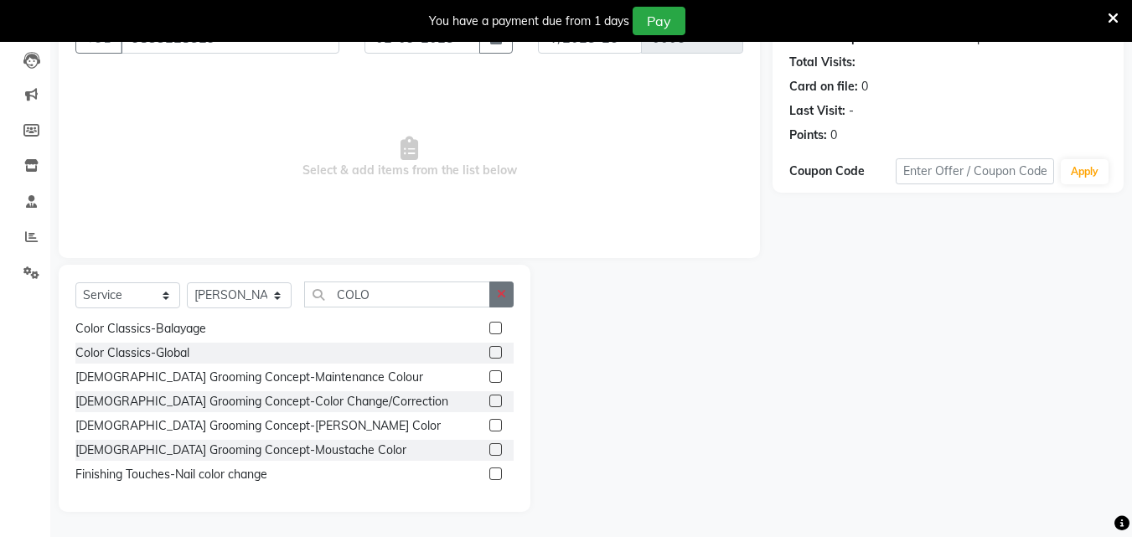
click at [508, 293] on button "button" at bounding box center [501, 294] width 24 height 26
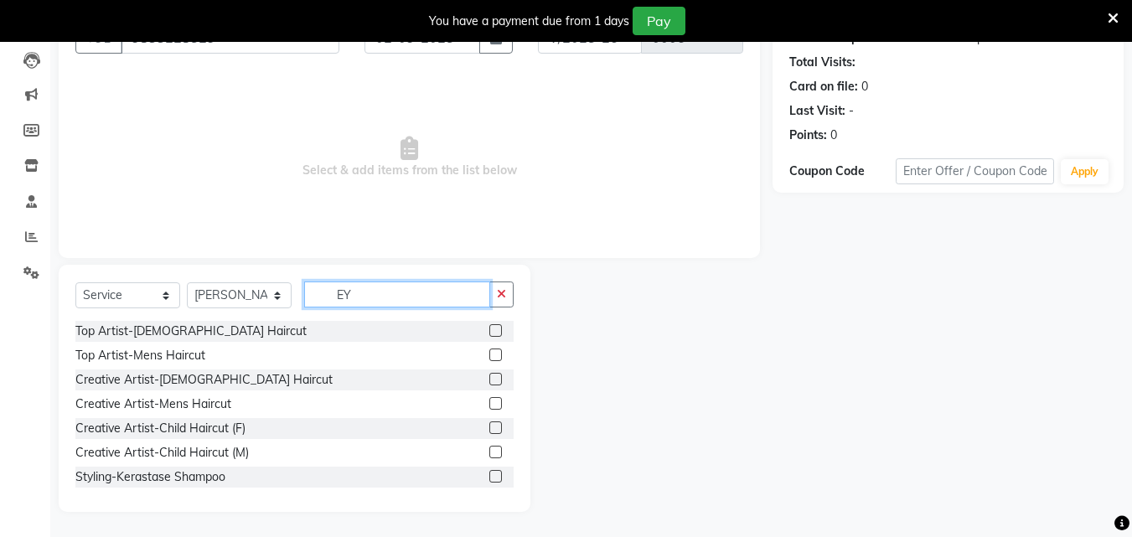
scroll to position [57, 0]
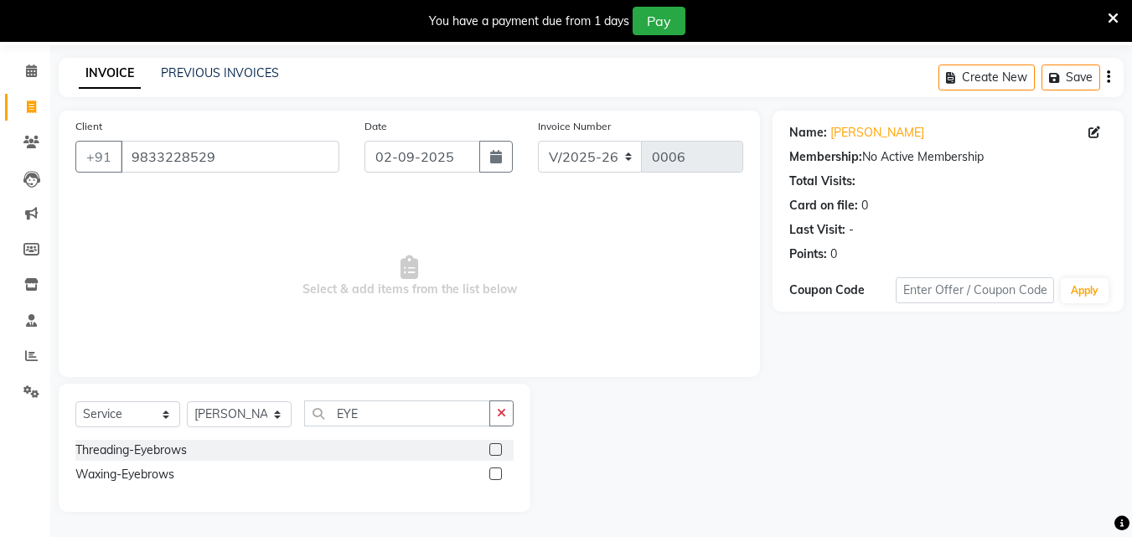
click at [493, 470] on label at bounding box center [495, 473] width 13 height 13
click at [493, 470] on input "checkbox" at bounding box center [494, 474] width 11 height 11
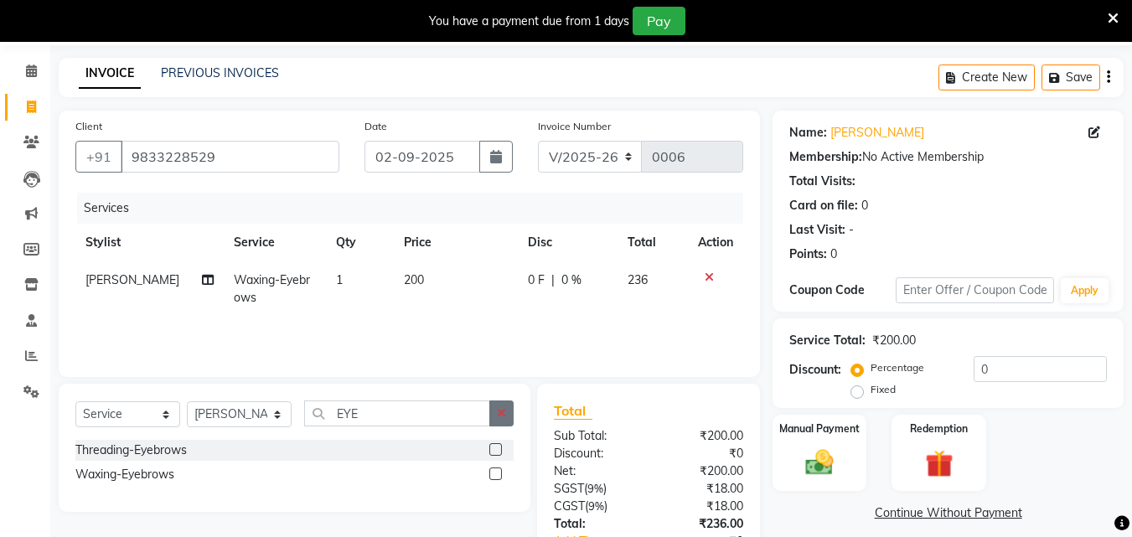
click at [511, 418] on button "button" at bounding box center [501, 413] width 24 height 26
click at [488, 446] on div "Threading-Eyebrows" at bounding box center [294, 450] width 438 height 21
click at [493, 446] on label at bounding box center [495, 449] width 13 height 13
click at [493, 446] on input "checkbox" at bounding box center [494, 450] width 11 height 11
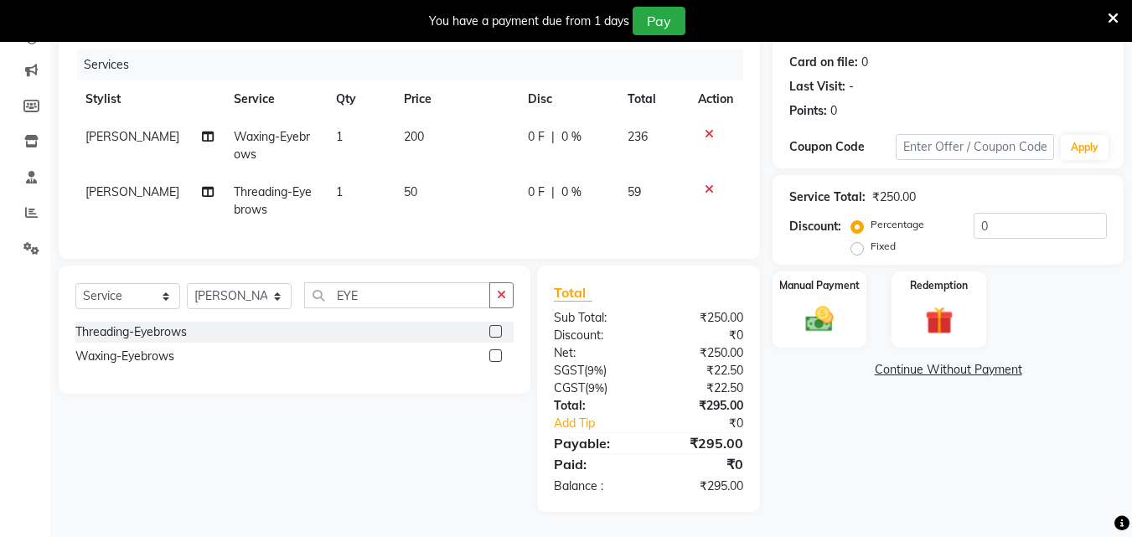
scroll to position [129, 0]
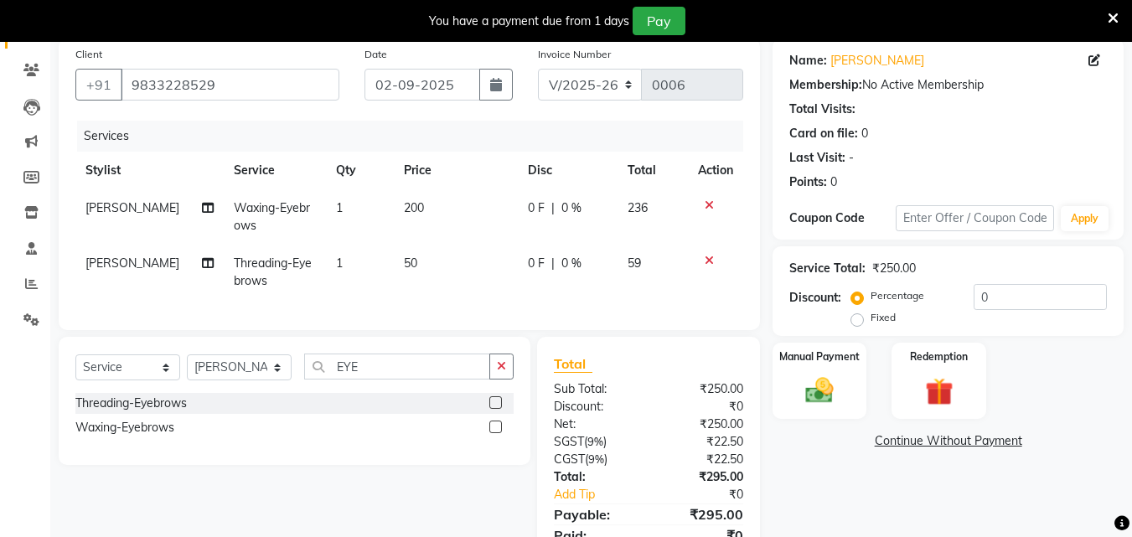
click at [703, 203] on div at bounding box center [715, 205] width 35 height 12
click at [709, 204] on icon at bounding box center [708, 205] width 9 height 12
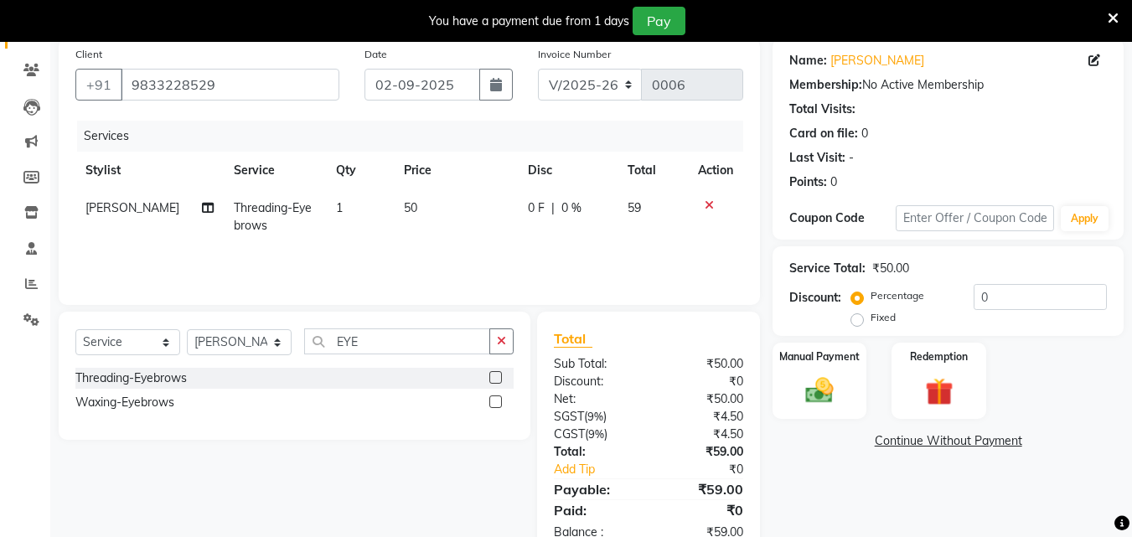
click at [316, 376] on div "Threading-Eyebrows" at bounding box center [294, 378] width 438 height 21
click at [492, 379] on label at bounding box center [495, 377] width 13 height 13
click at [492, 379] on input "checkbox" at bounding box center [494, 378] width 11 height 11
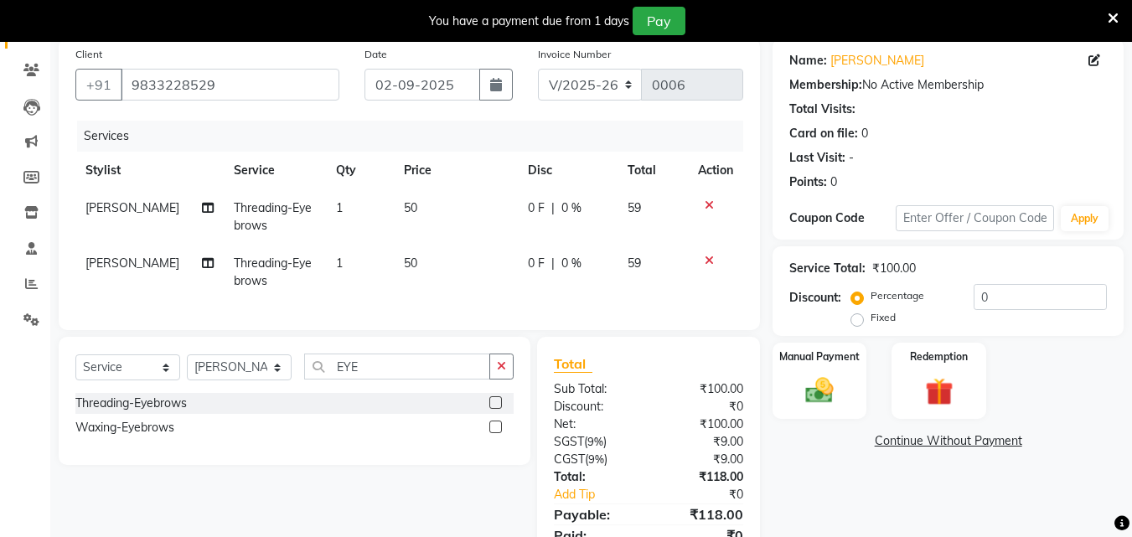
click at [712, 264] on icon at bounding box center [708, 261] width 9 height 12
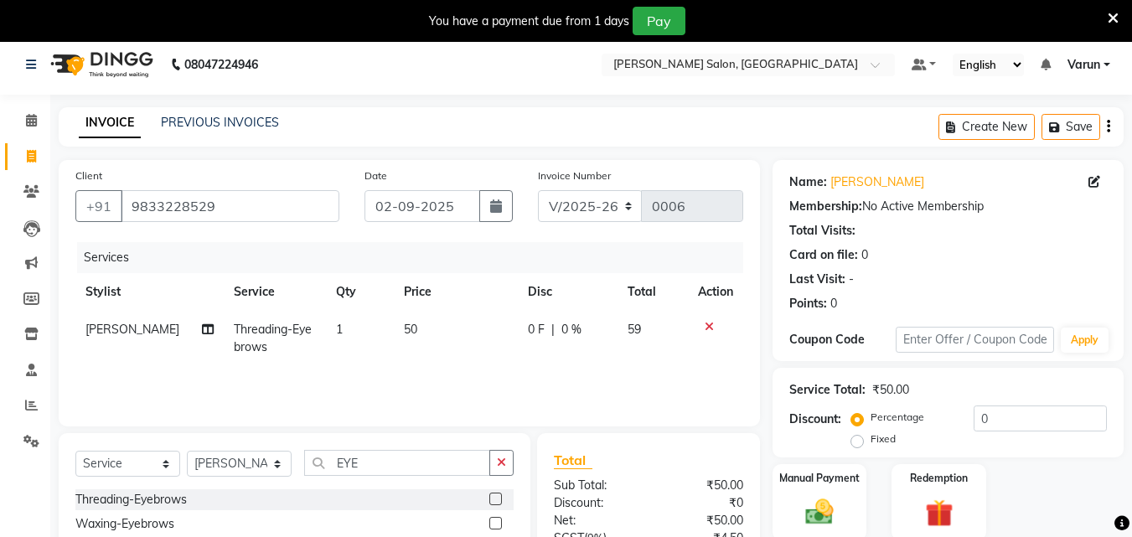
scroll to position [175, 0]
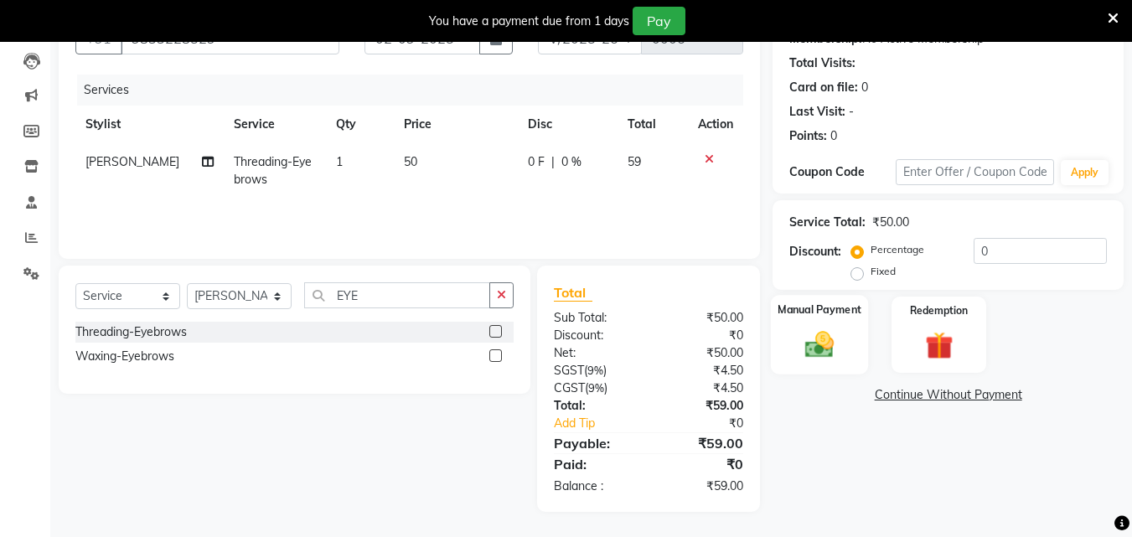
click at [823, 304] on label "Manual Payment" at bounding box center [819, 310] width 84 height 16
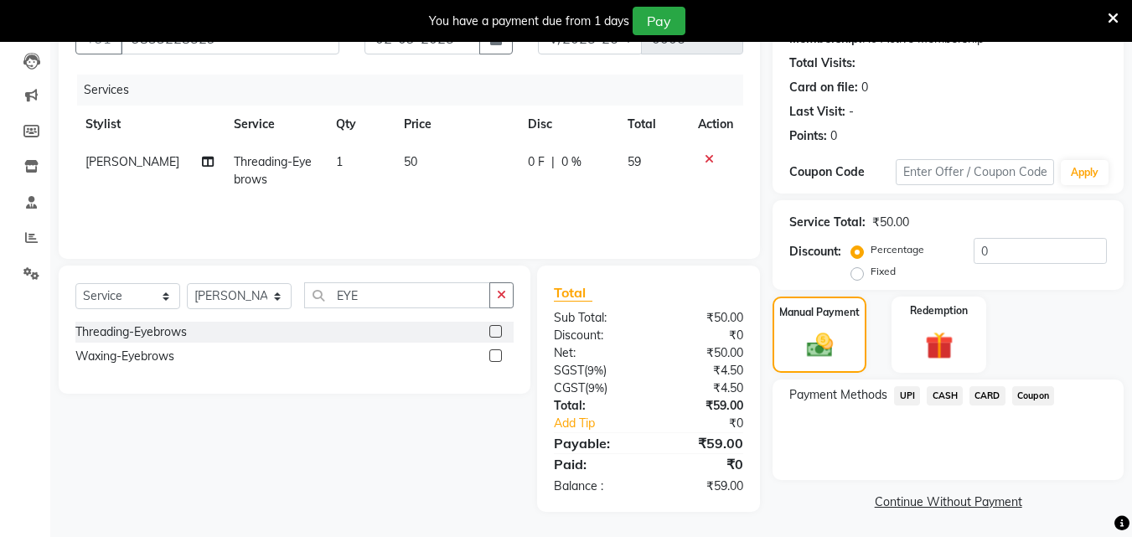
click at [909, 395] on span "UPI" at bounding box center [907, 395] width 26 height 19
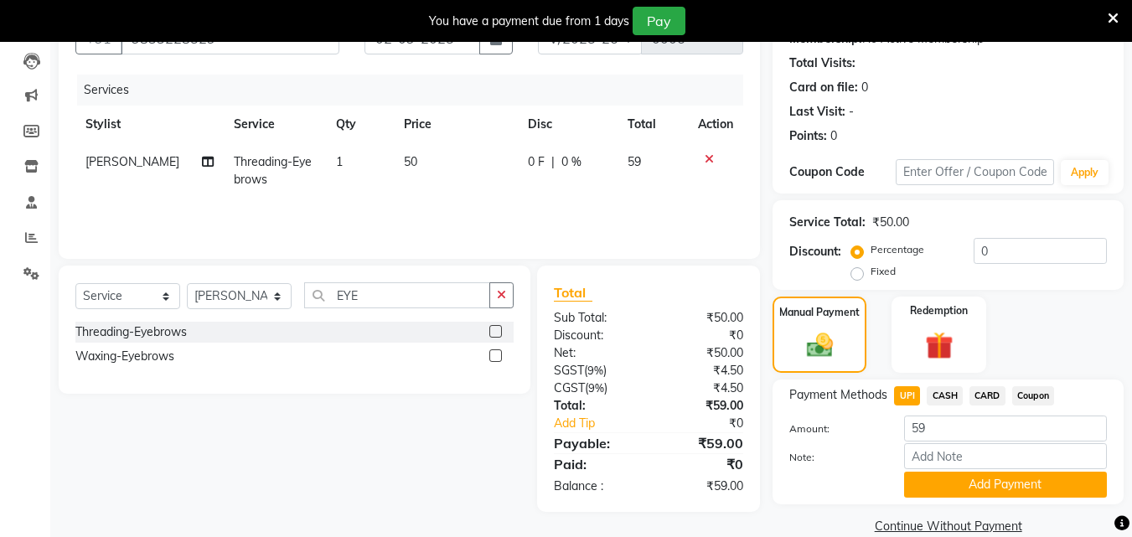
scroll to position [202, 0]
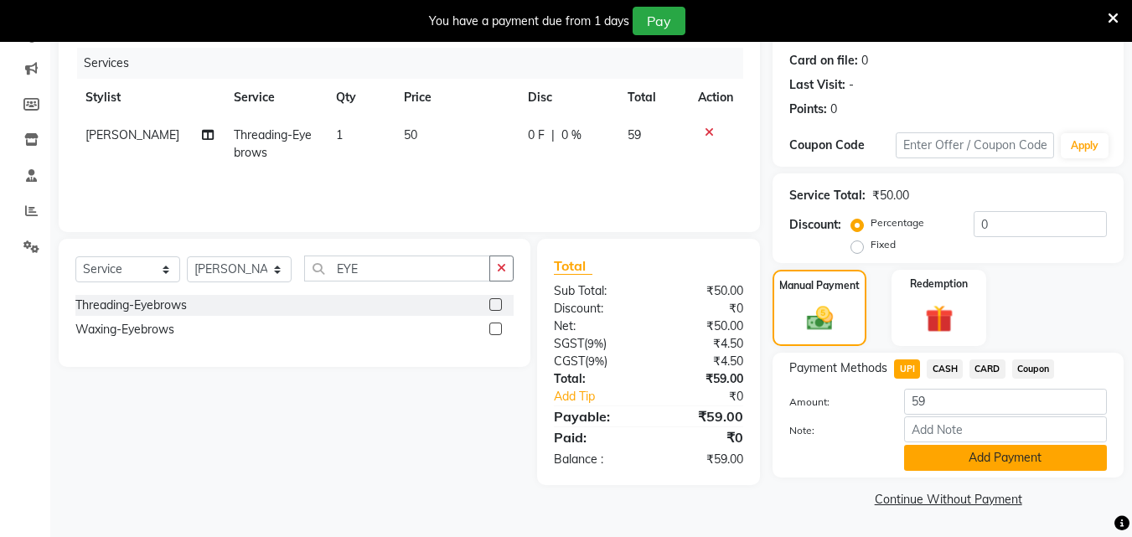
click at [1005, 460] on button "Add Payment" at bounding box center [1005, 458] width 203 height 26
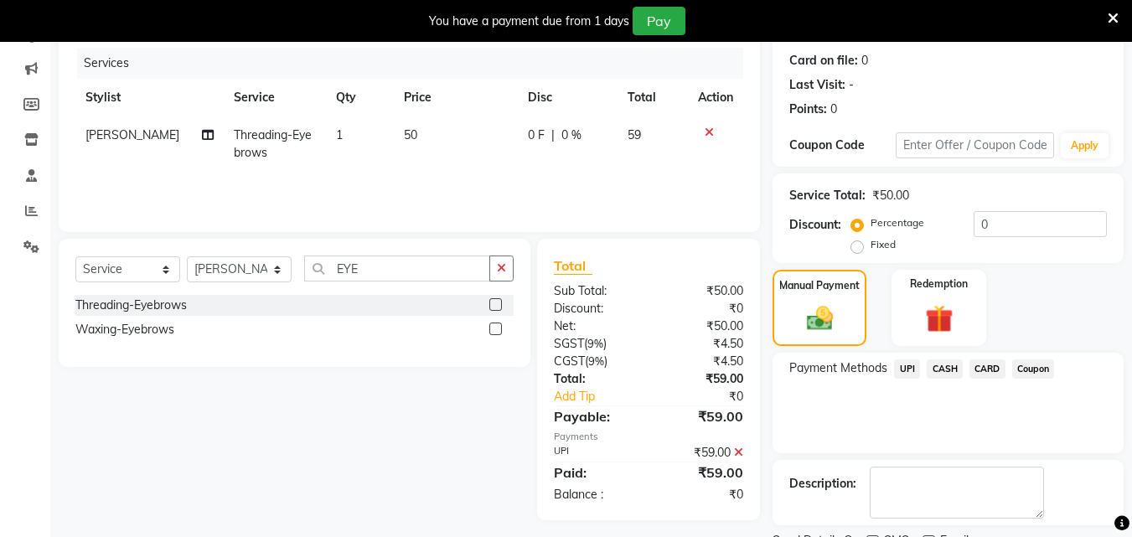
scroll to position [272, 0]
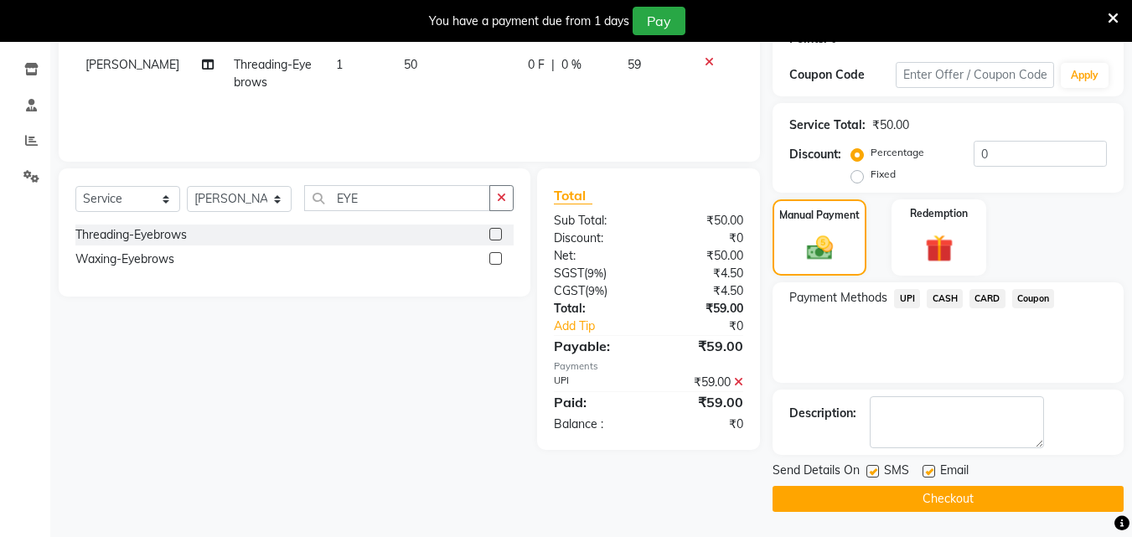
click at [954, 498] on button "Checkout" at bounding box center [947, 499] width 351 height 26
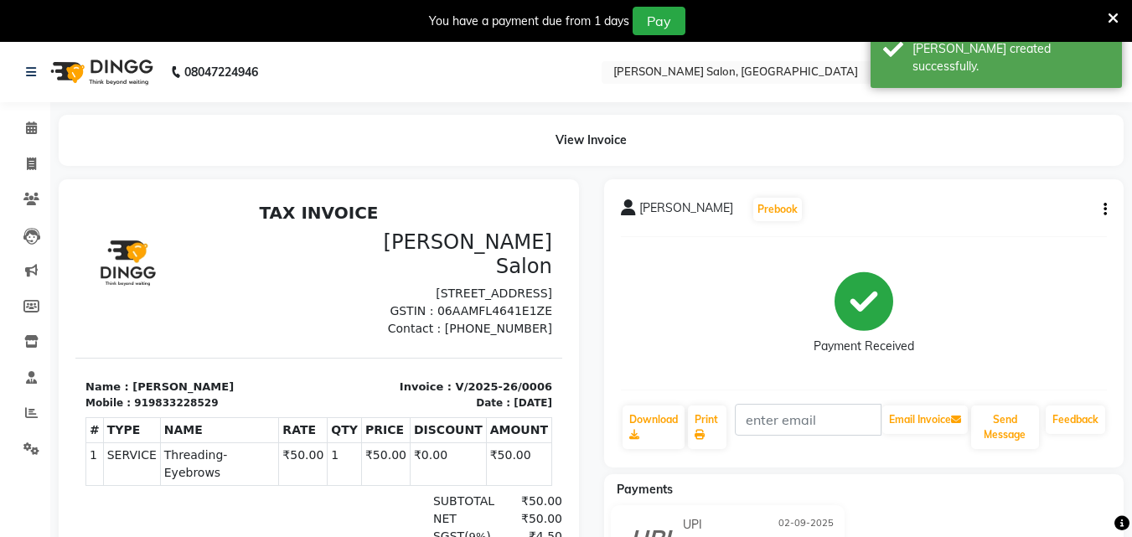
scroll to position [164, 0]
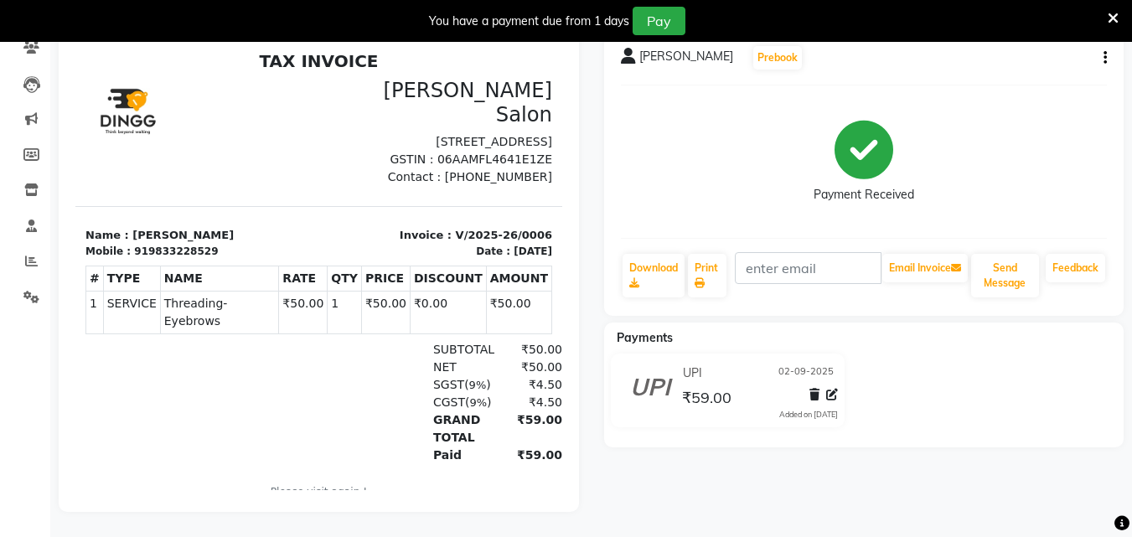
click at [1114, 18] on icon at bounding box center [1112, 18] width 11 height 15
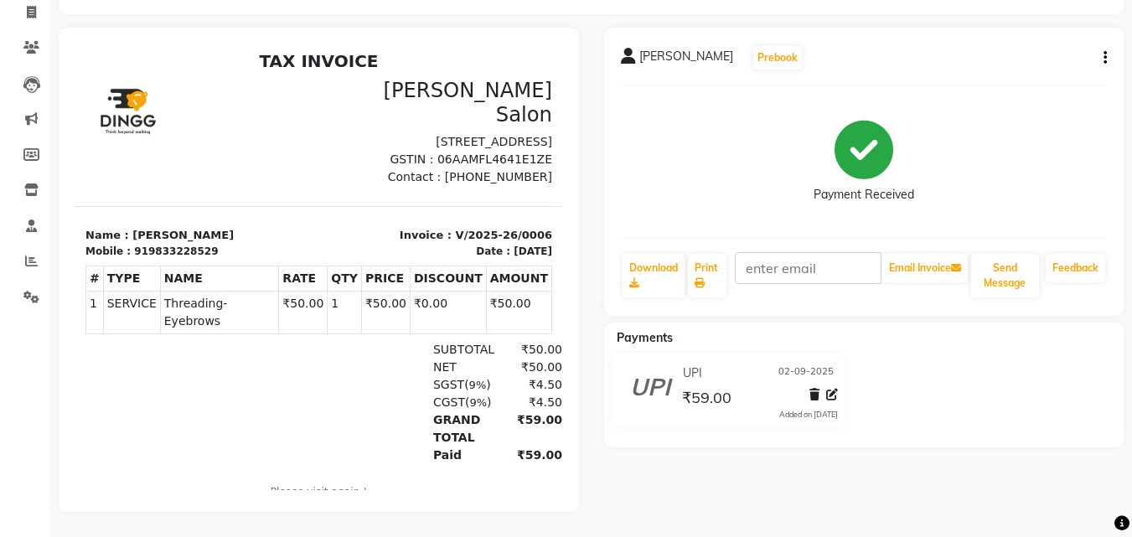
scroll to position [0, 0]
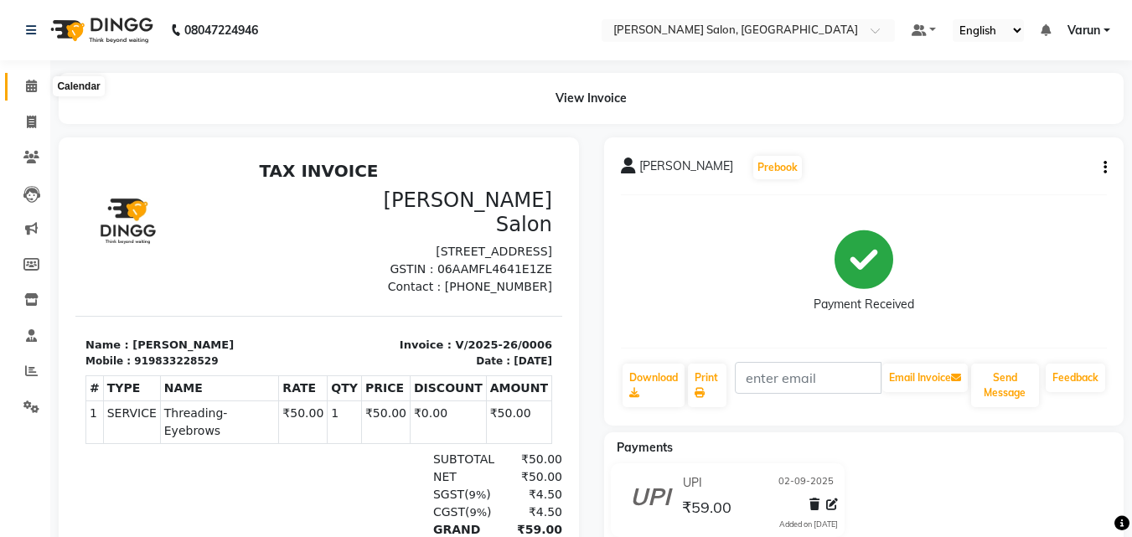
click at [41, 86] on span at bounding box center [31, 86] width 29 height 19
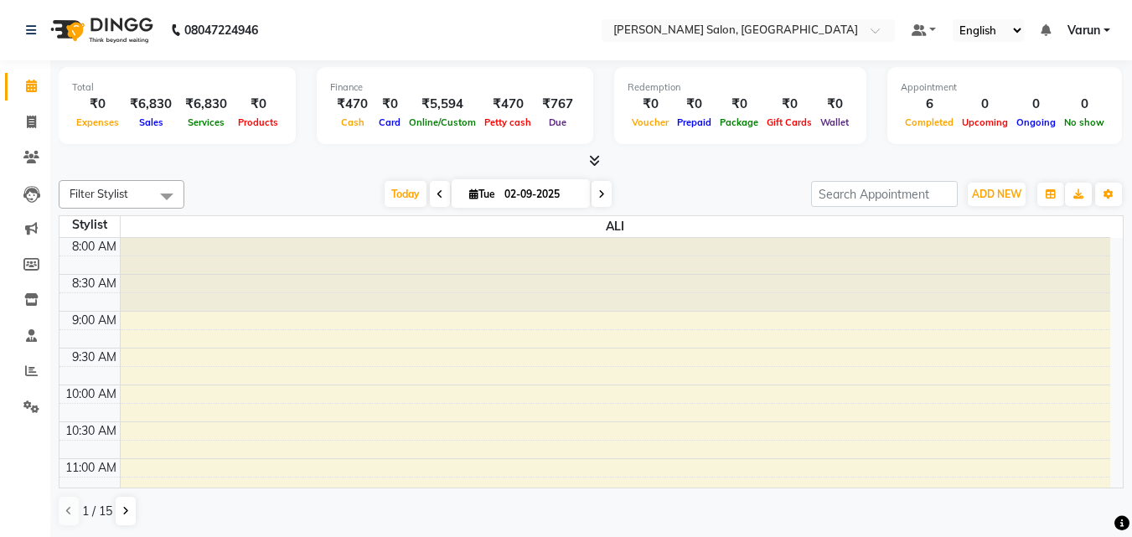
click at [136, 111] on div "₹6,830" at bounding box center [150, 104] width 55 height 19
click at [29, 134] on link "Invoice" at bounding box center [25, 123] width 40 height 28
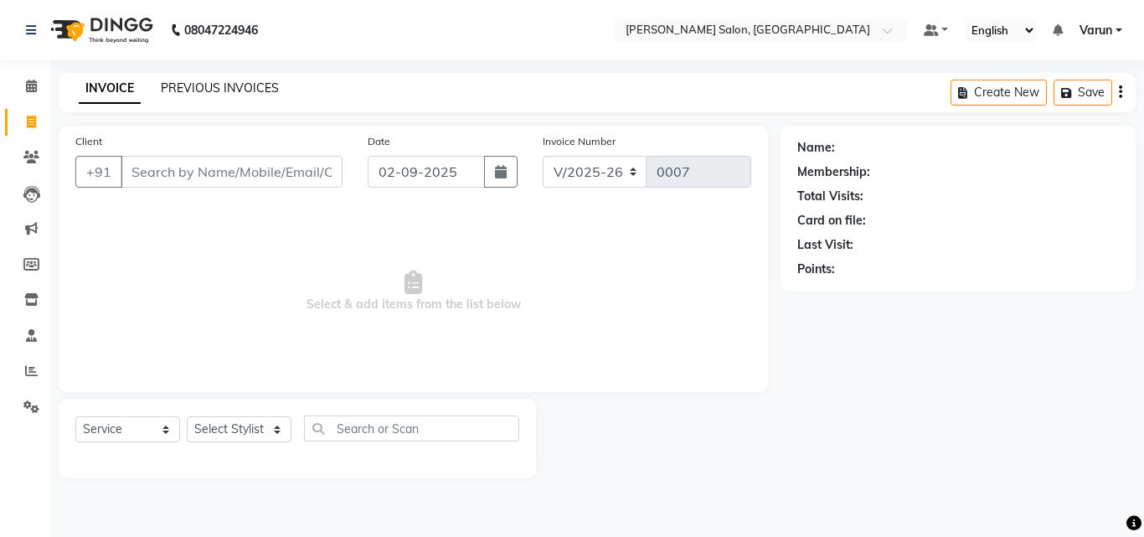
click at [274, 88] on link "PREVIOUS INVOICES" at bounding box center [220, 87] width 118 height 15
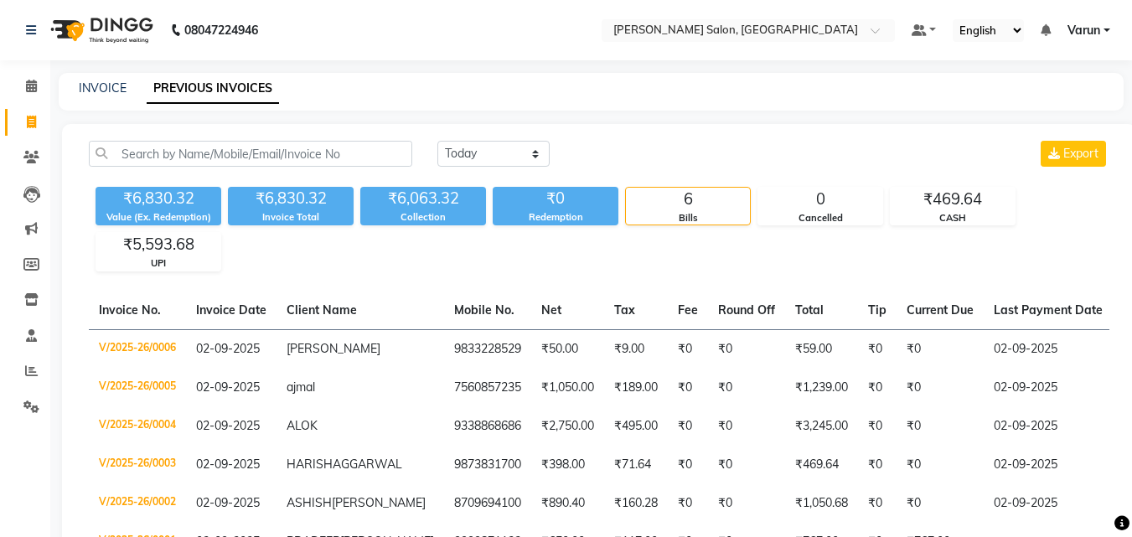
click at [224, 96] on link "PREVIOUS INVOICES" at bounding box center [213, 89] width 132 height 30
click at [102, 94] on link "INVOICE" at bounding box center [103, 87] width 48 height 15
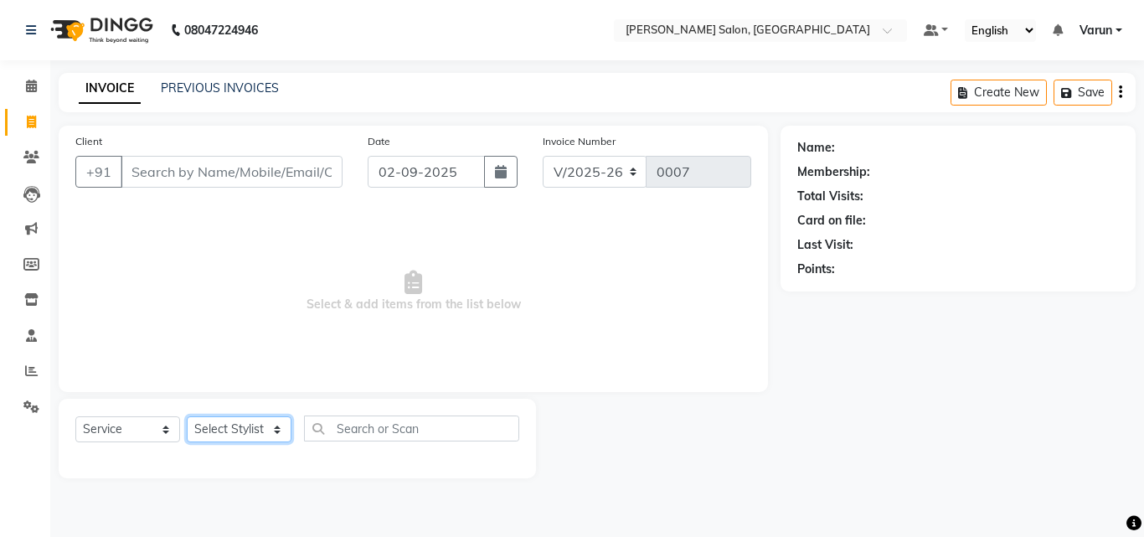
click at [250, 425] on select "Select Stylist ALI [PERSON_NAME] [PERSON_NAME] [PERSON_NAME] [PERSON_NAME] neha…" at bounding box center [239, 429] width 105 height 26
click at [381, 433] on input "text" at bounding box center [411, 428] width 215 height 26
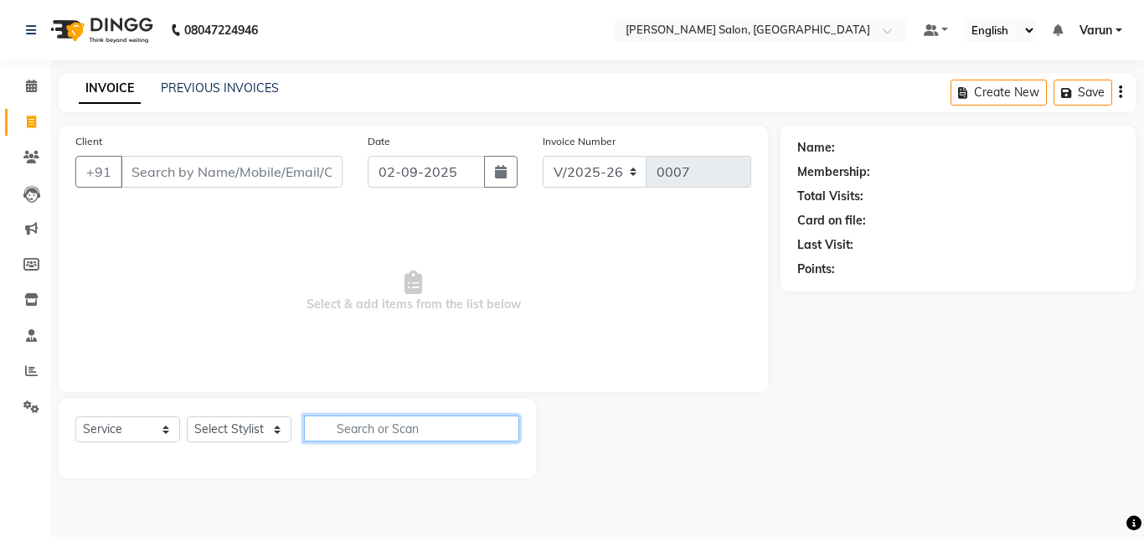
click at [382, 428] on input "text" at bounding box center [411, 428] width 215 height 26
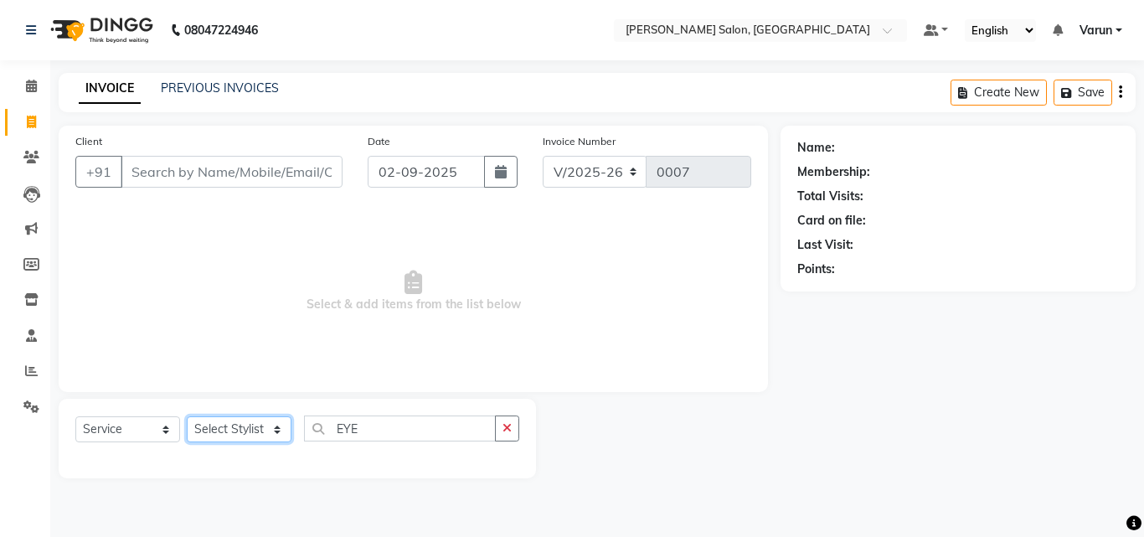
drag, startPoint x: 284, startPoint y: 417, endPoint x: 282, endPoint y: 427, distance: 10.2
click at [284, 417] on select "Select Stylist ALI [PERSON_NAME] [PERSON_NAME] [PERSON_NAME] [PERSON_NAME] neha…" at bounding box center [239, 429] width 105 height 26
click at [281, 427] on select "Select Stylist ALI [PERSON_NAME] [PERSON_NAME] [PERSON_NAME] [PERSON_NAME] neha…" at bounding box center [239, 429] width 105 height 26
click at [187, 416] on select "Select Stylist ALI [PERSON_NAME] [PERSON_NAME] [PERSON_NAME] [PERSON_NAME] neha…" at bounding box center [239, 429] width 105 height 26
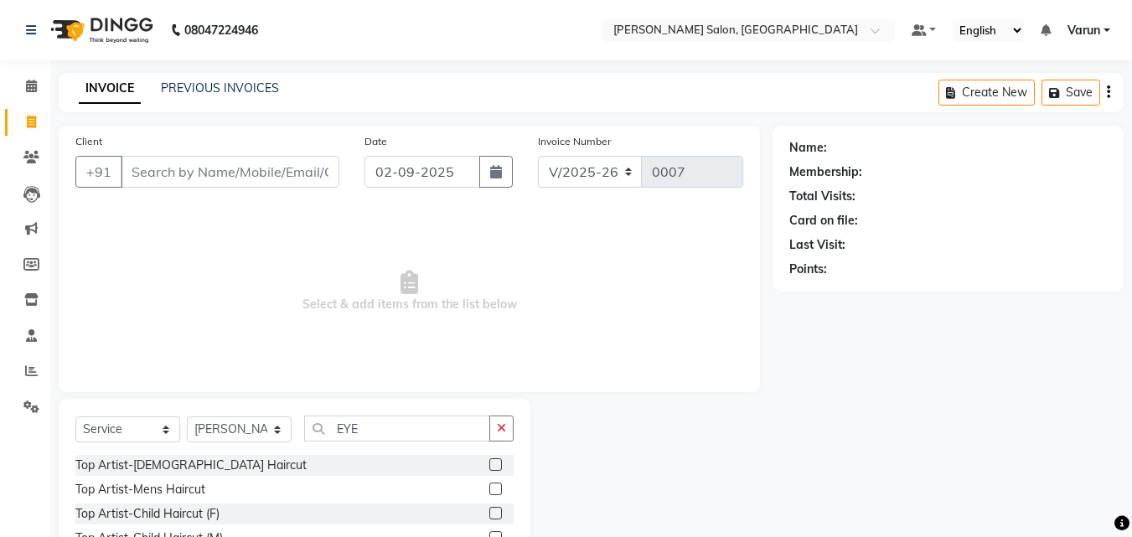
click at [371, 444] on div "Select Service Product Membership Package Voucher Prepaid Gift Card Select Styl…" at bounding box center [294, 434] width 438 height 39
click at [377, 430] on input "EYE" at bounding box center [397, 428] width 186 height 26
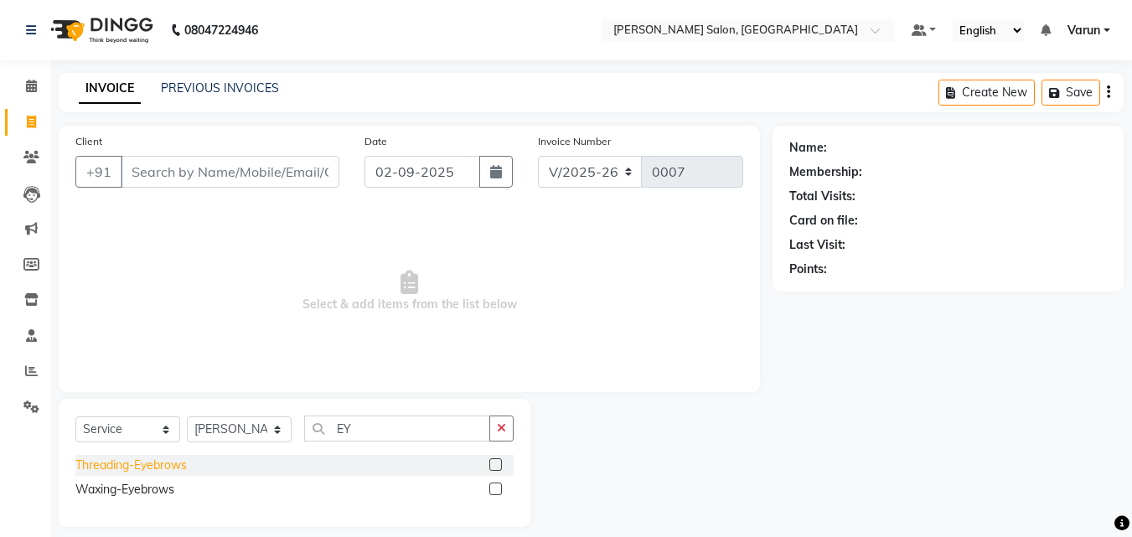
click at [170, 472] on div "Threading-Eyebrows" at bounding box center [130, 466] width 111 height 18
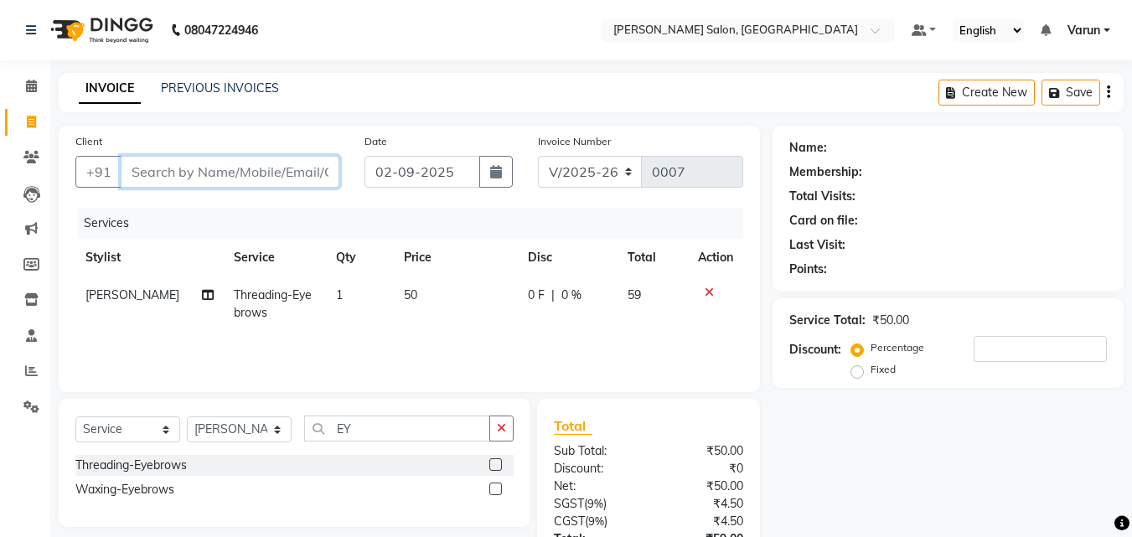
click at [276, 168] on input "Client" at bounding box center [230, 172] width 219 height 32
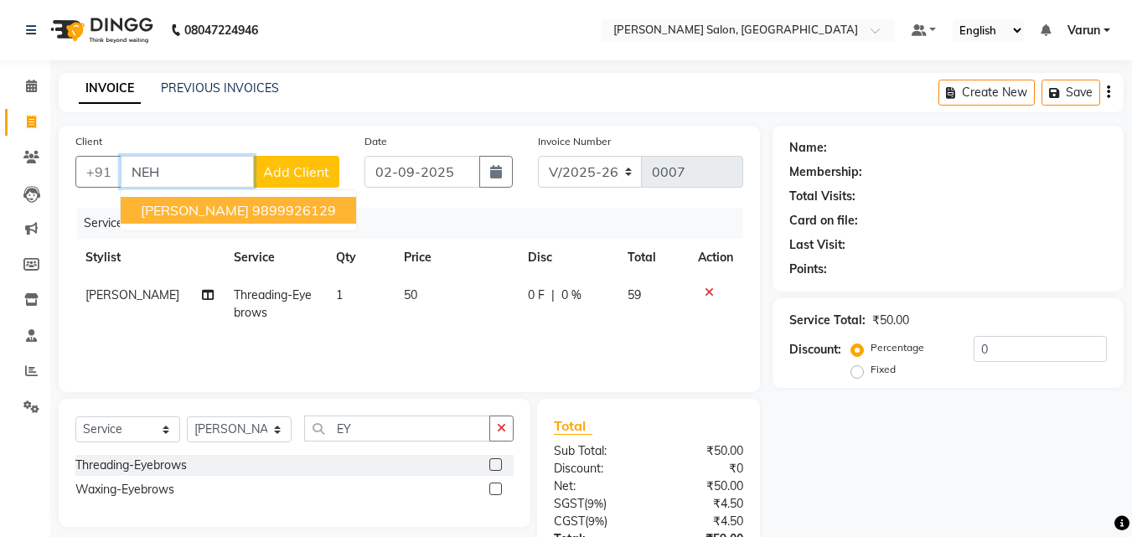
click at [279, 204] on ngb-highlight "9899926129" at bounding box center [294, 210] width 84 height 17
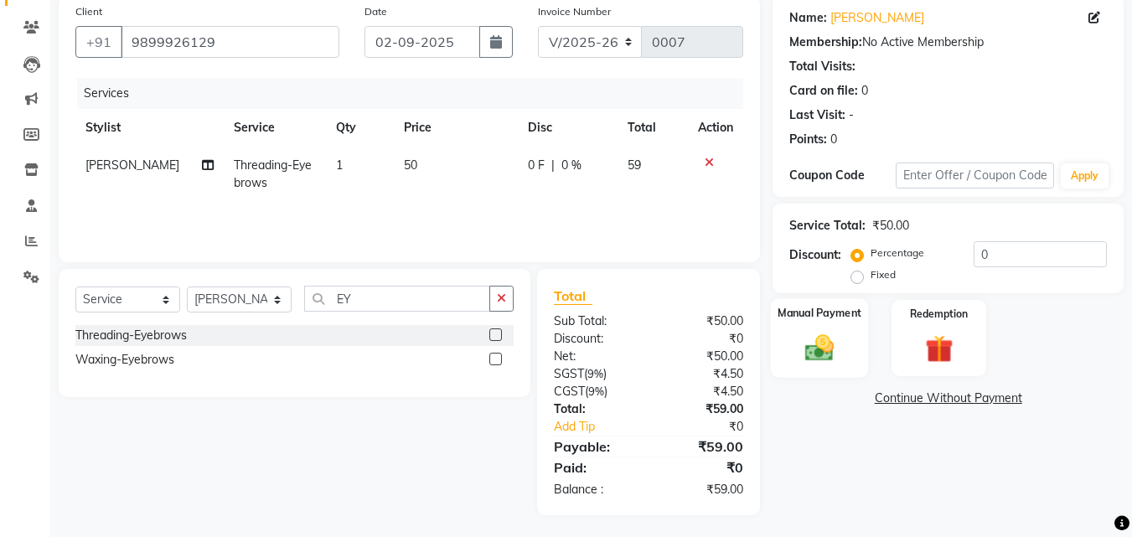
scroll to position [133, 0]
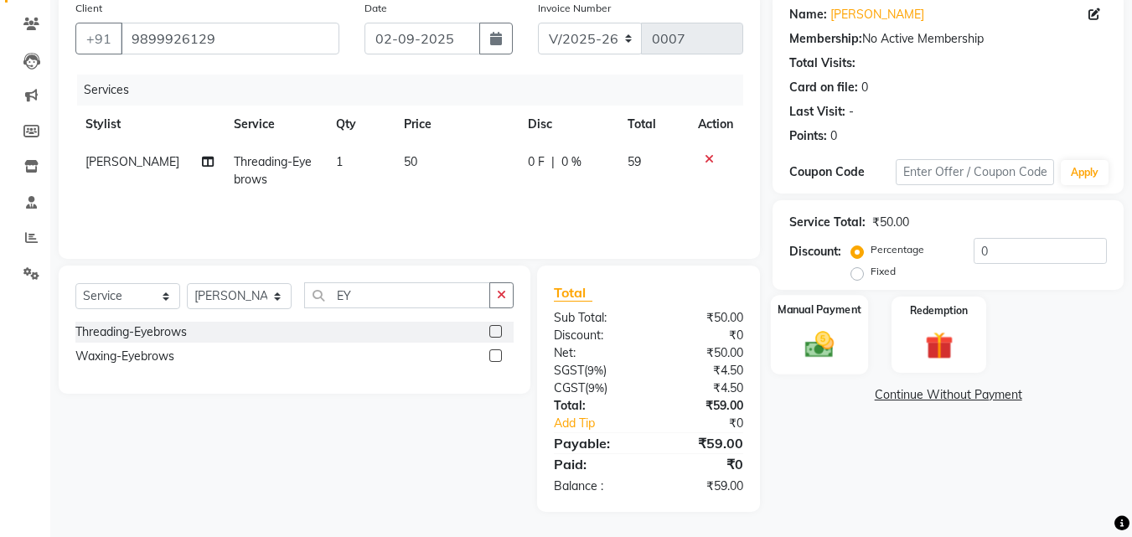
click at [827, 342] on img at bounding box center [819, 345] width 47 height 34
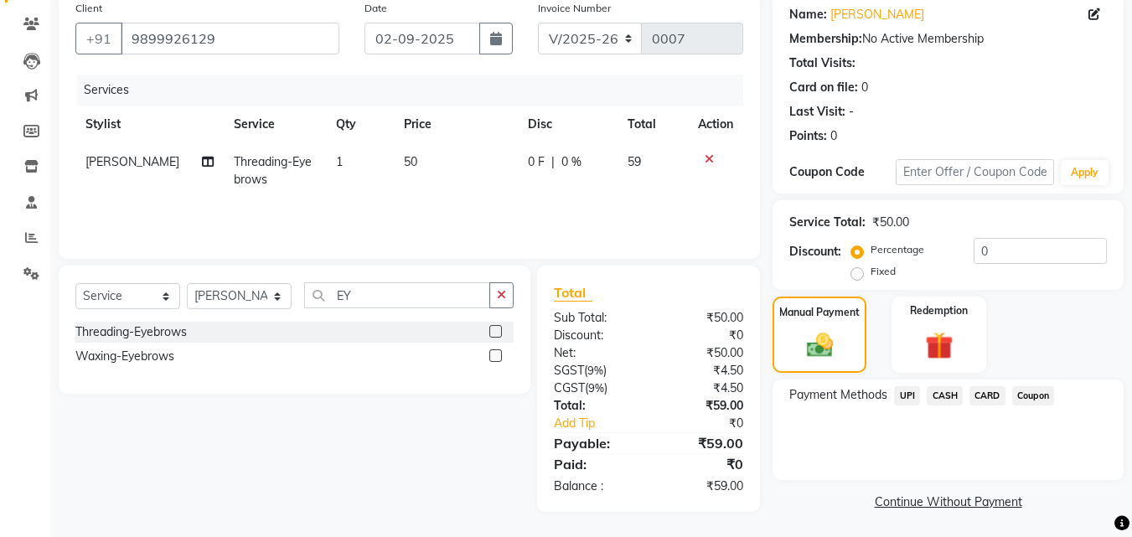
scroll to position [0, 0]
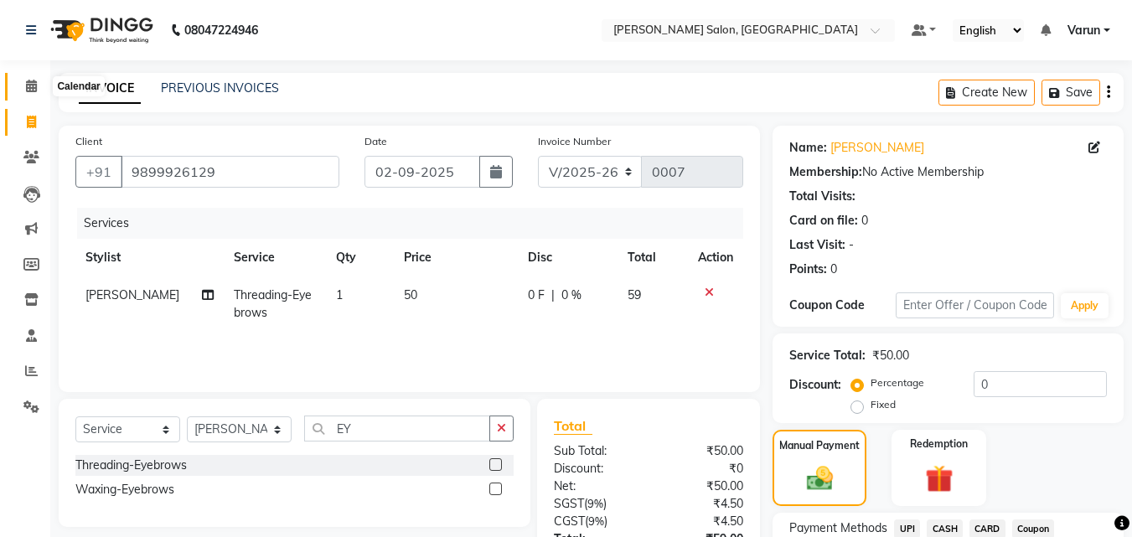
click at [35, 91] on icon at bounding box center [31, 86] width 11 height 13
